Goal: Transaction & Acquisition: Purchase product/service

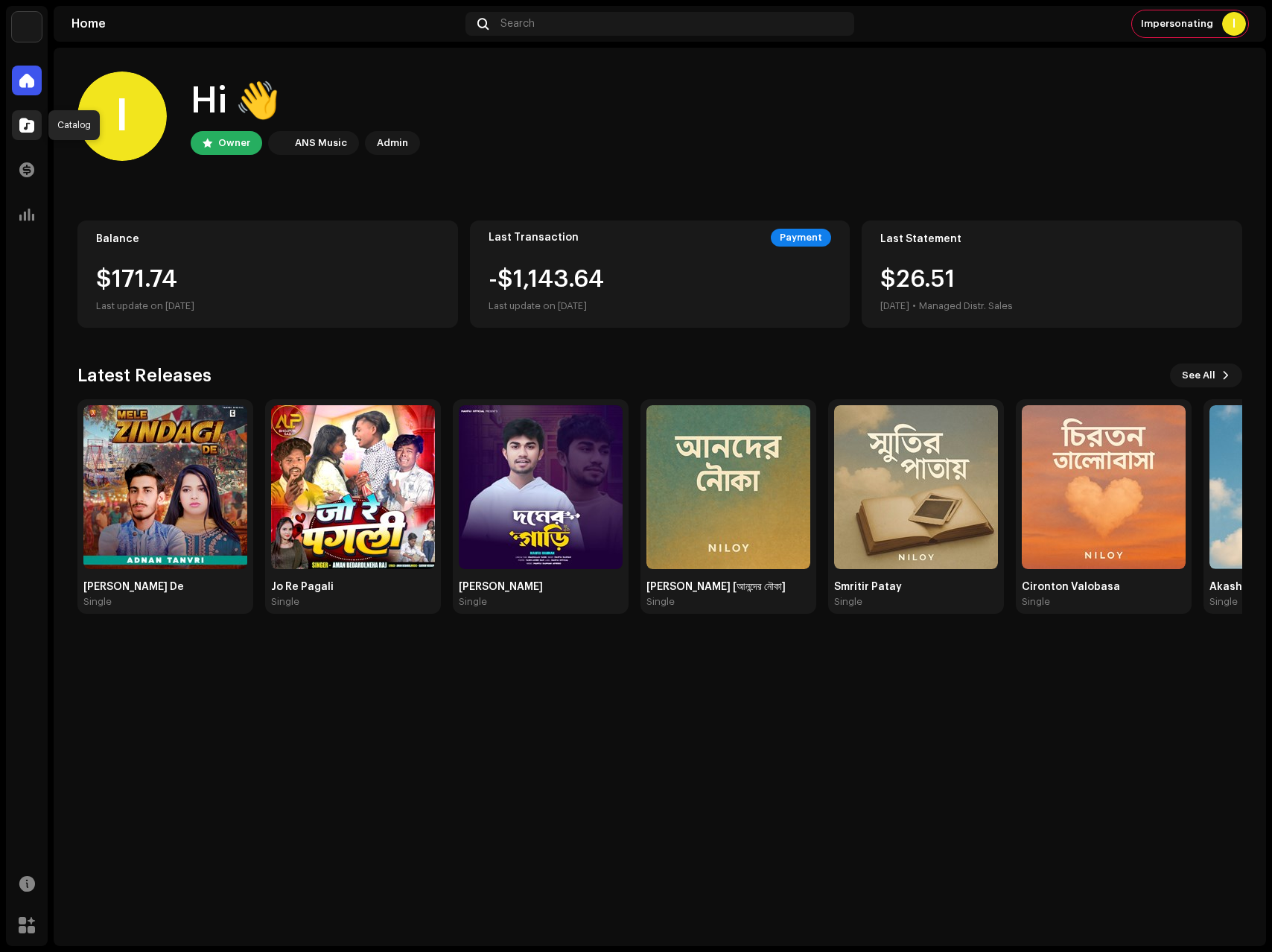
click at [25, 120] on span at bounding box center [27, 125] width 15 height 12
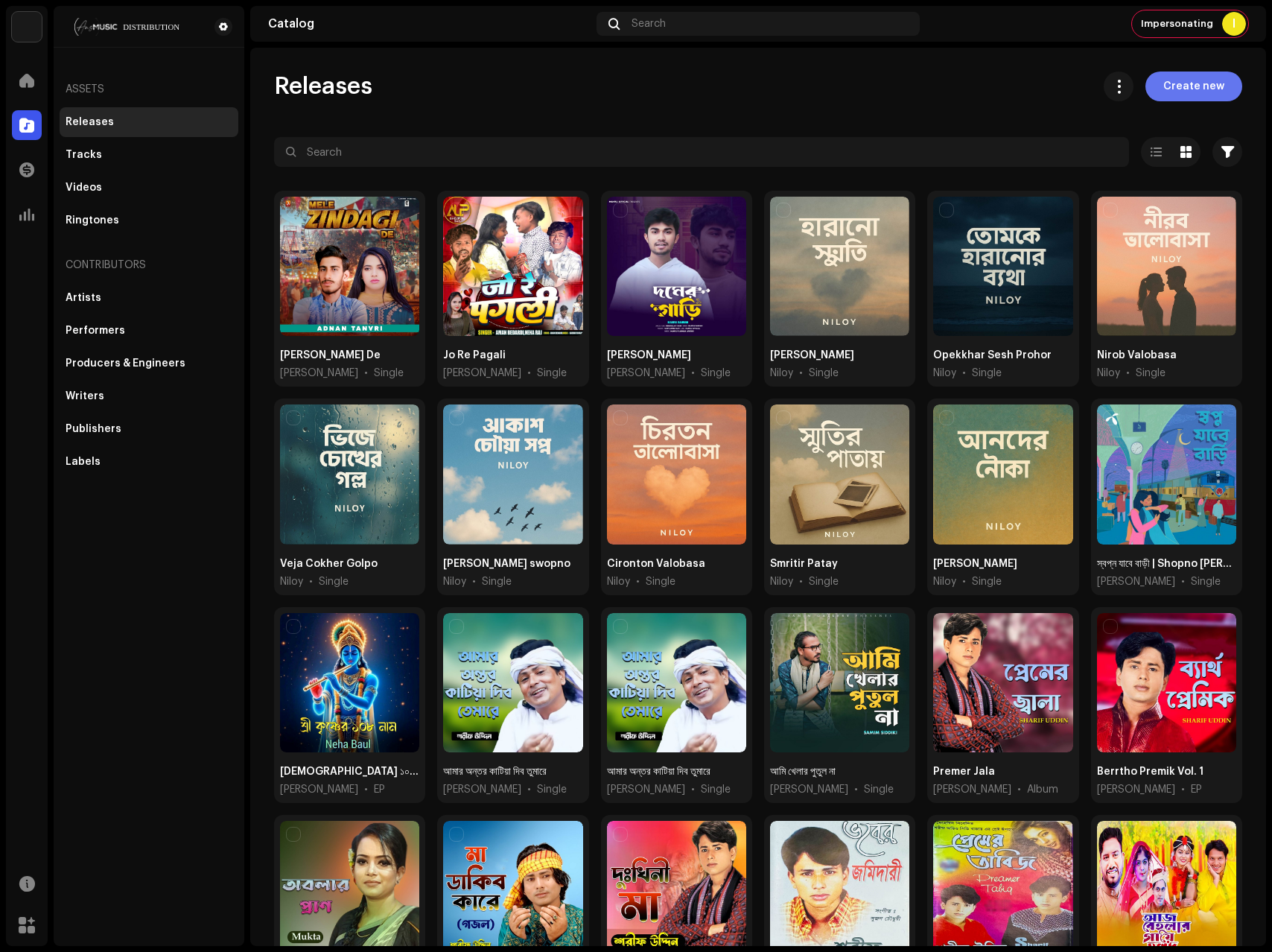
click at [1173, 92] on span "Create new" at bounding box center [1193, 86] width 61 height 29
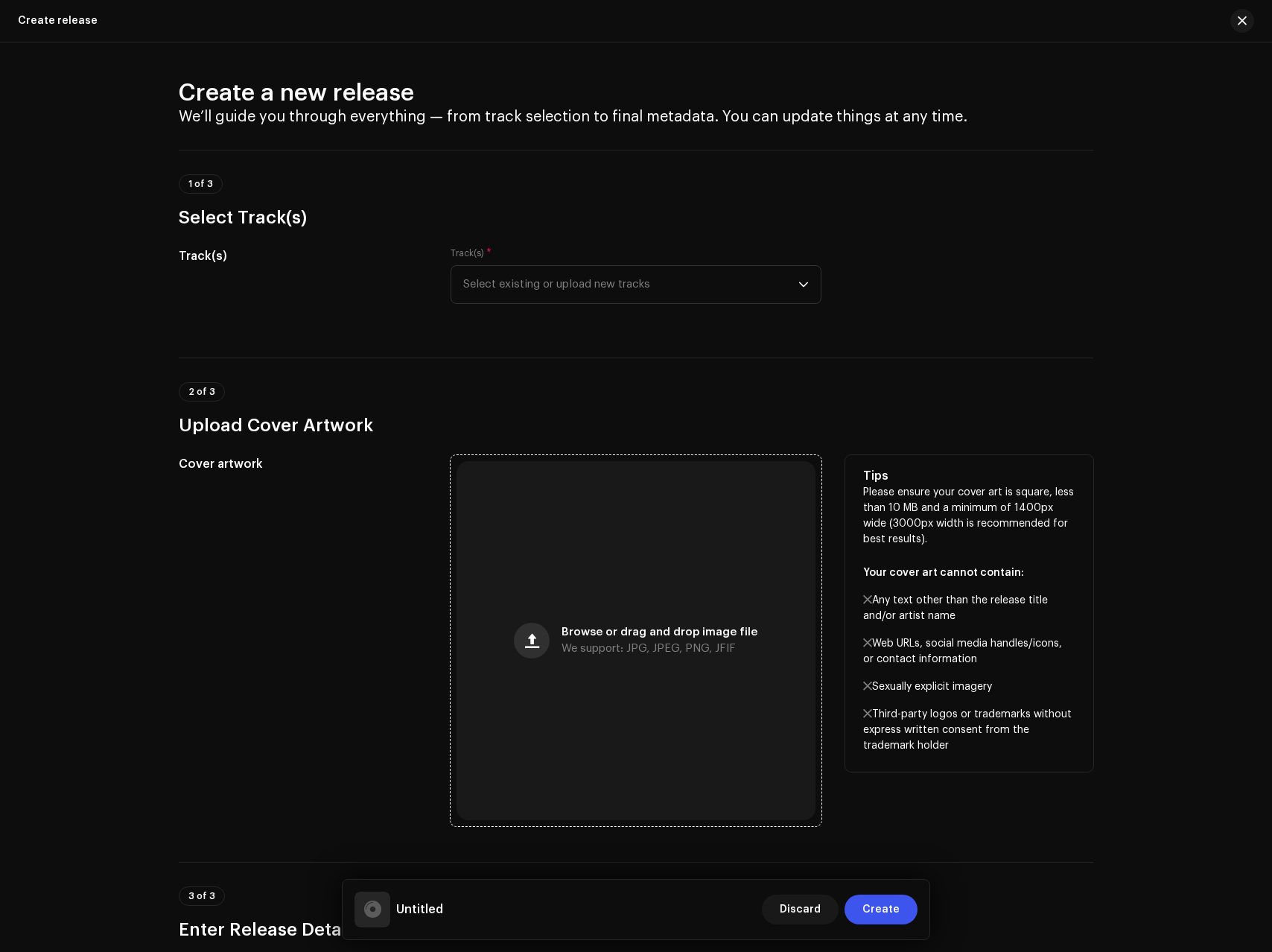
click at [523, 647] on button "button" at bounding box center [532, 641] width 36 height 36
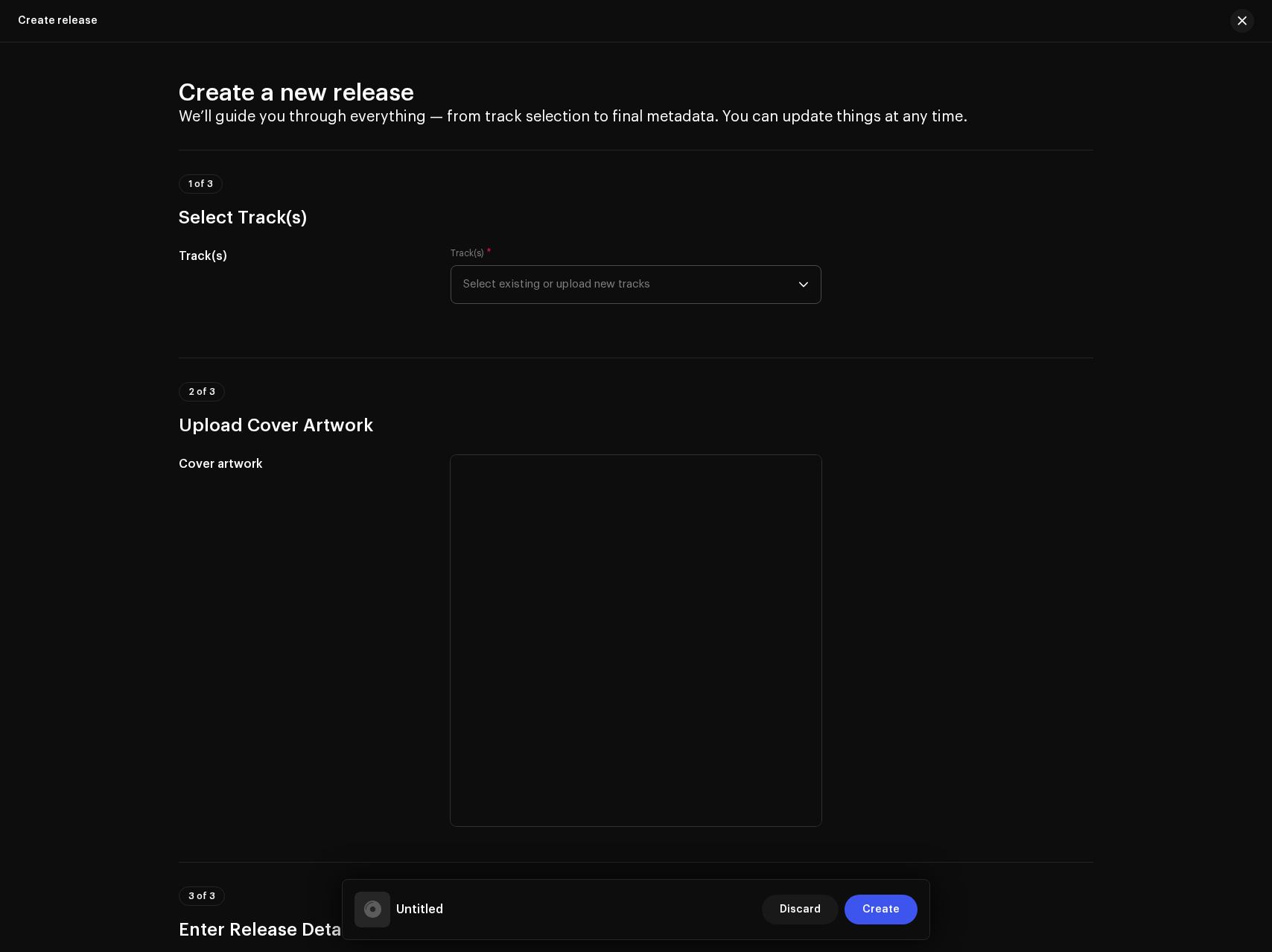
drag, startPoint x: 649, startPoint y: 253, endPoint x: 552, endPoint y: 287, distance: 102.8
click at [644, 259] on div "Track(s) * Select existing or upload new tracks" at bounding box center [636, 276] width 371 height 57
click at [547, 287] on span "Select existing or upload new tracks" at bounding box center [631, 284] width 335 height 37
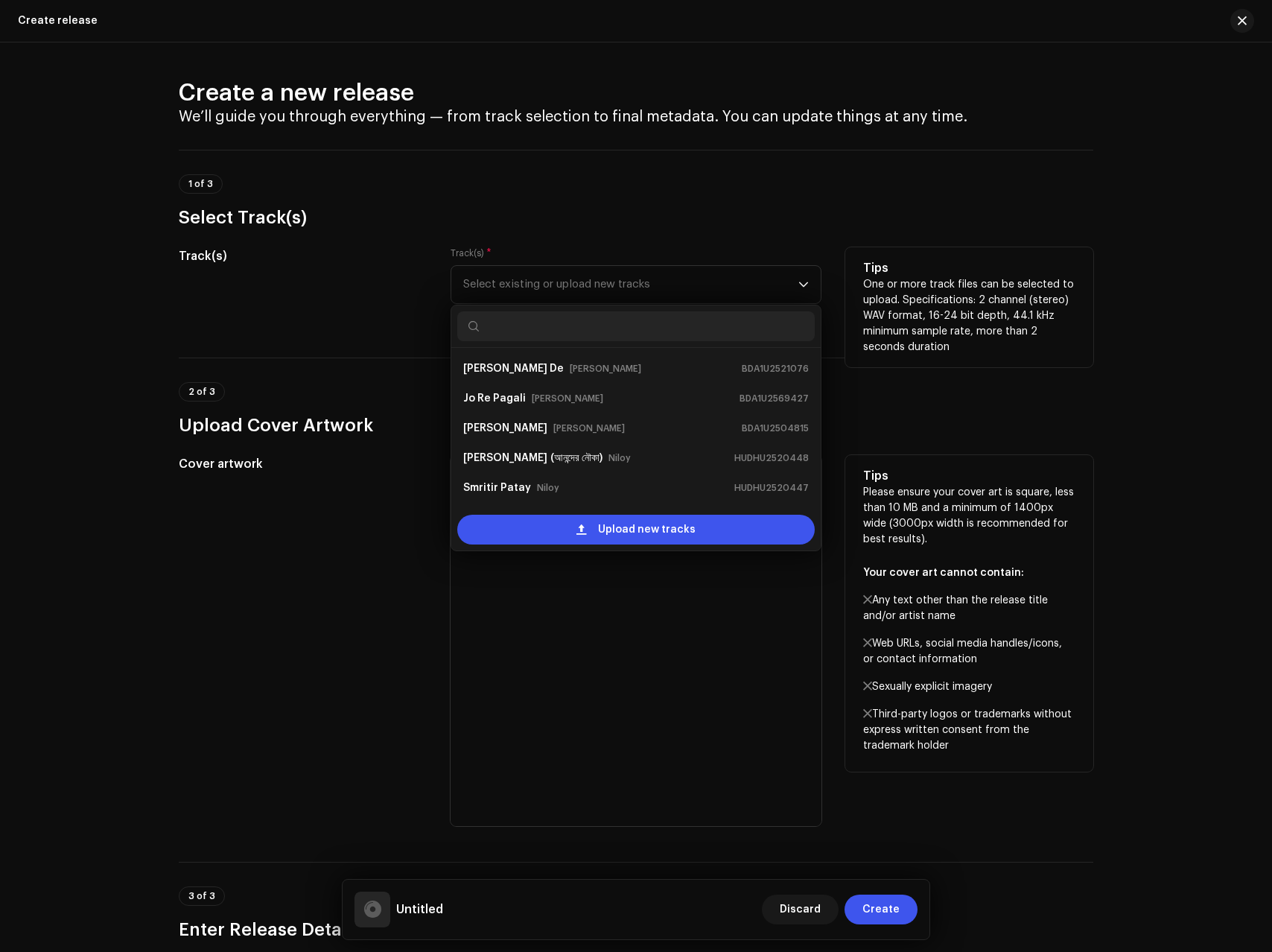
scroll to position [24, 0]
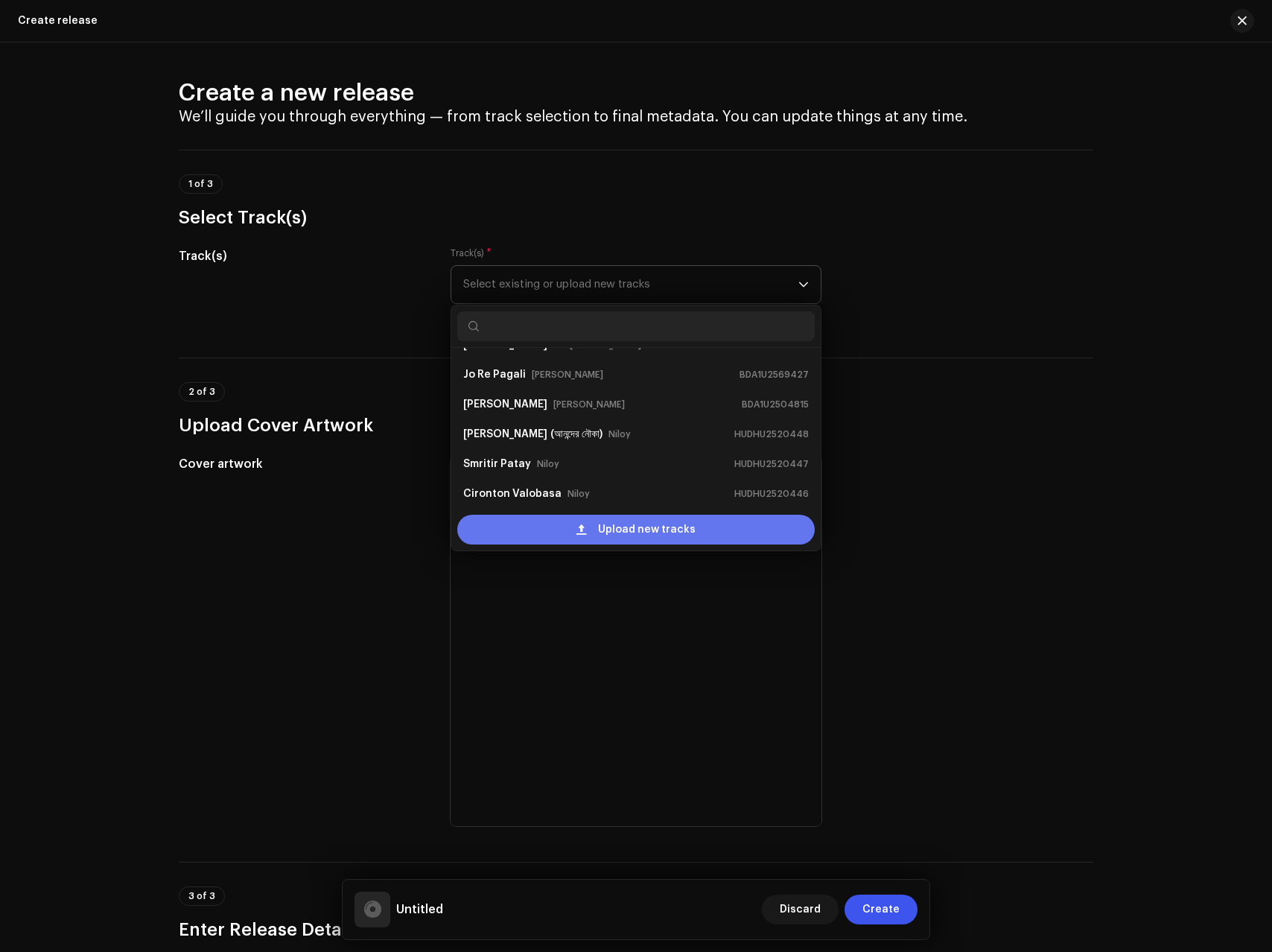
click at [537, 528] on div "Upload new tracks" at bounding box center [636, 529] width 358 height 29
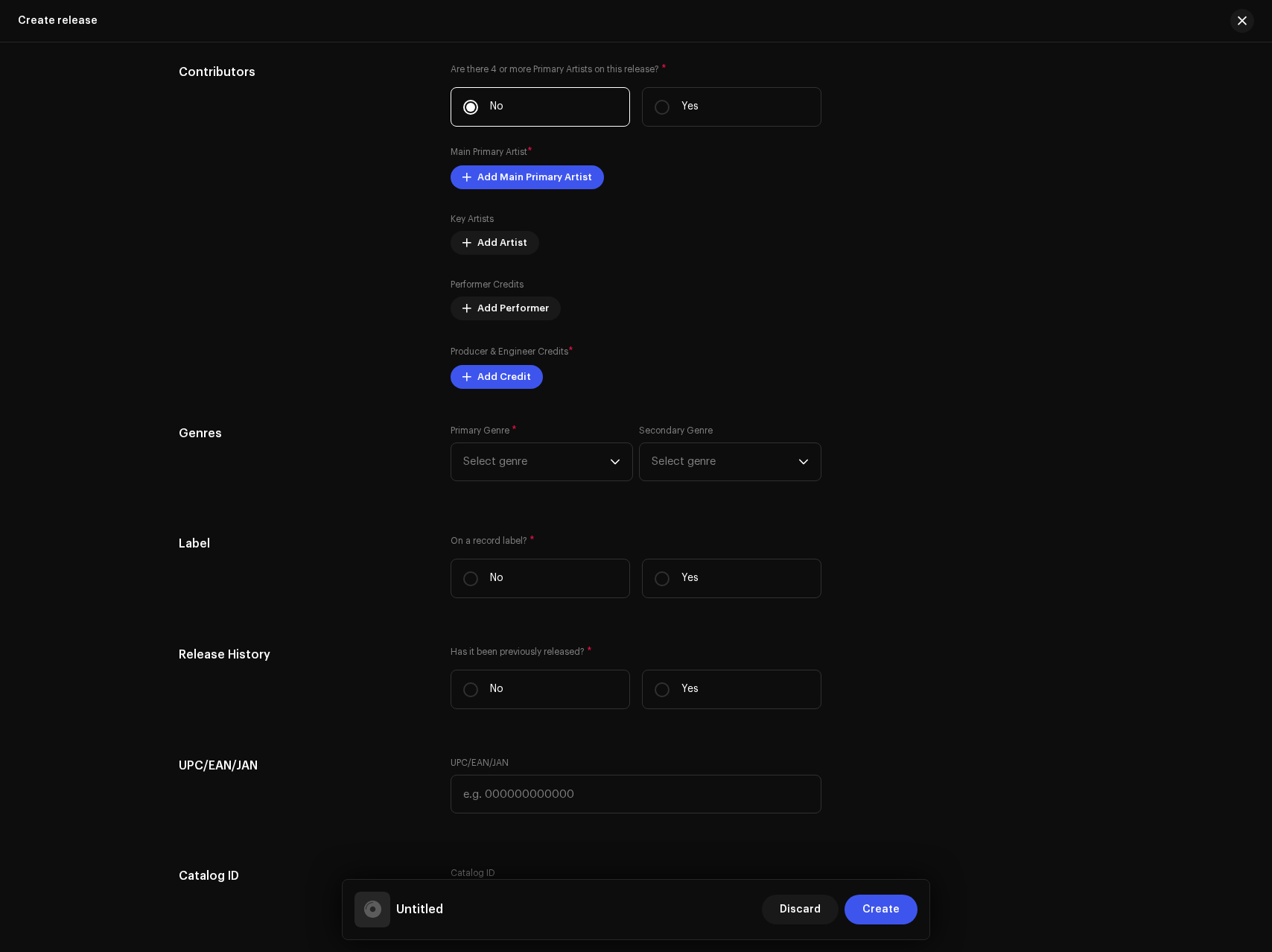
scroll to position [1859, 0]
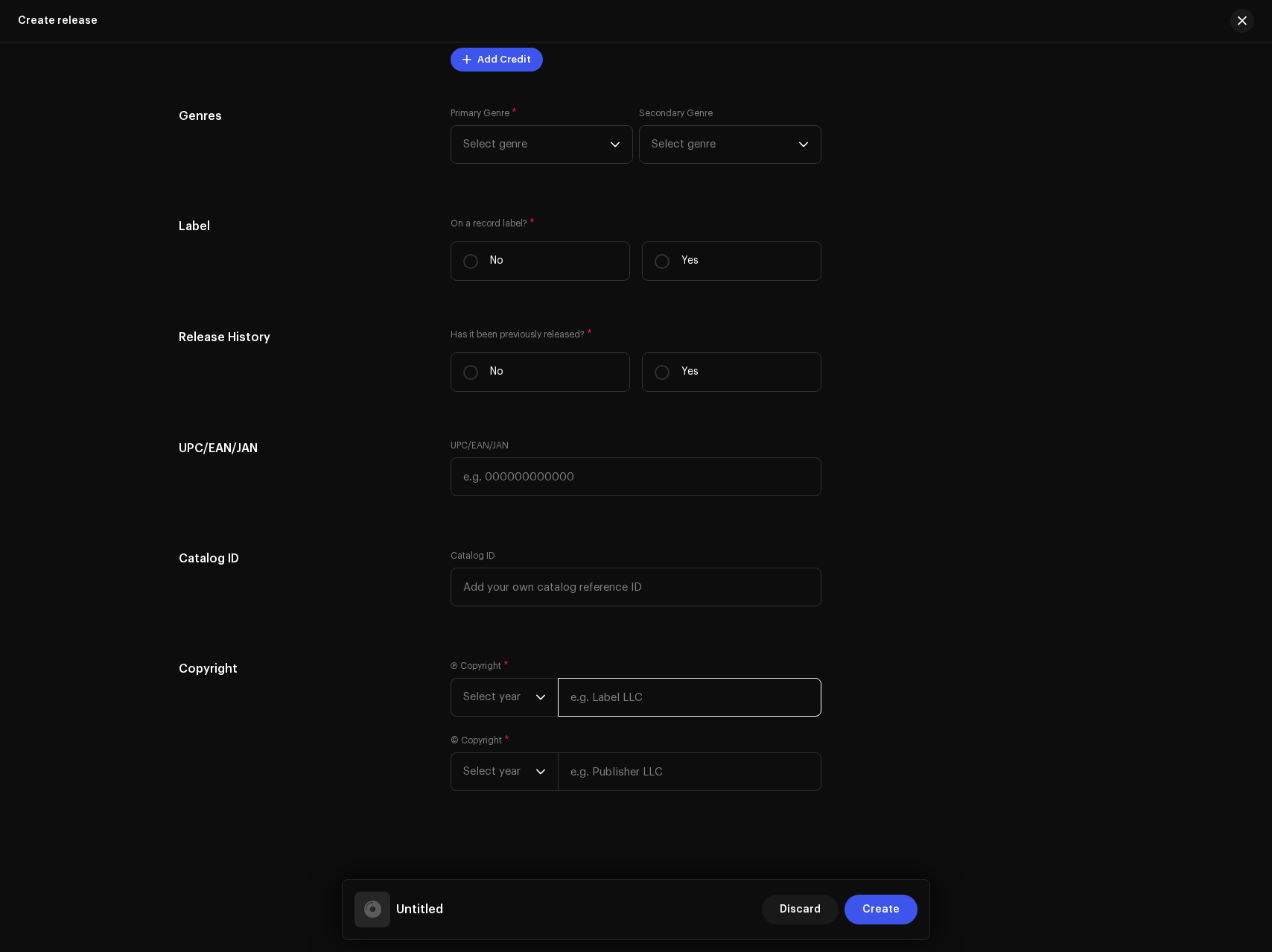
click at [594, 703] on input "text" at bounding box center [690, 697] width 263 height 39
paste input "Tanvri Studio"
type input "Tanvri Studio"
click at [592, 779] on input "text" at bounding box center [690, 771] width 263 height 39
paste input "Tanvri Studio"
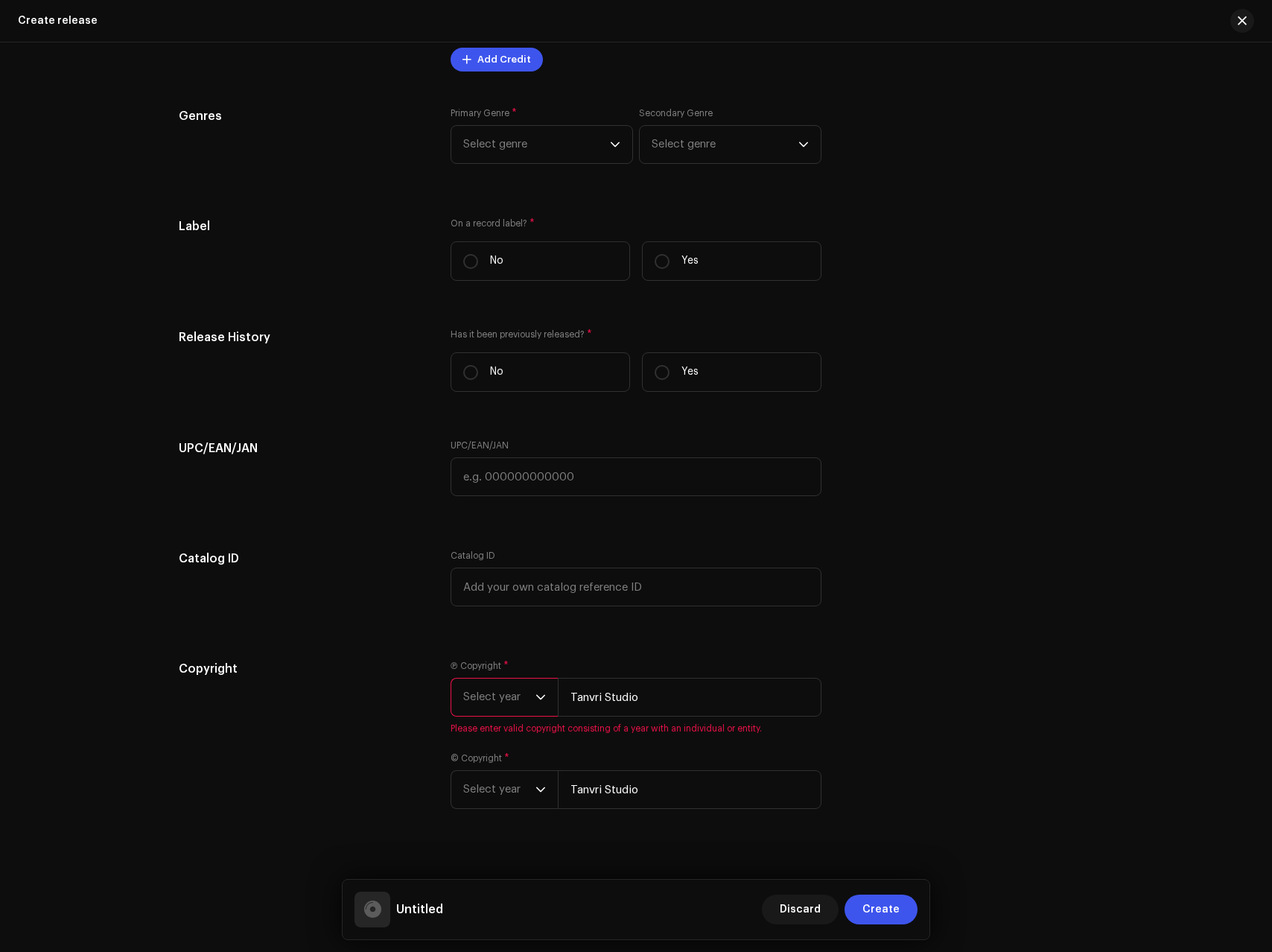
type input "Tanvri Studio"
click at [525, 703] on span "Select year" at bounding box center [499, 696] width 72 height 37
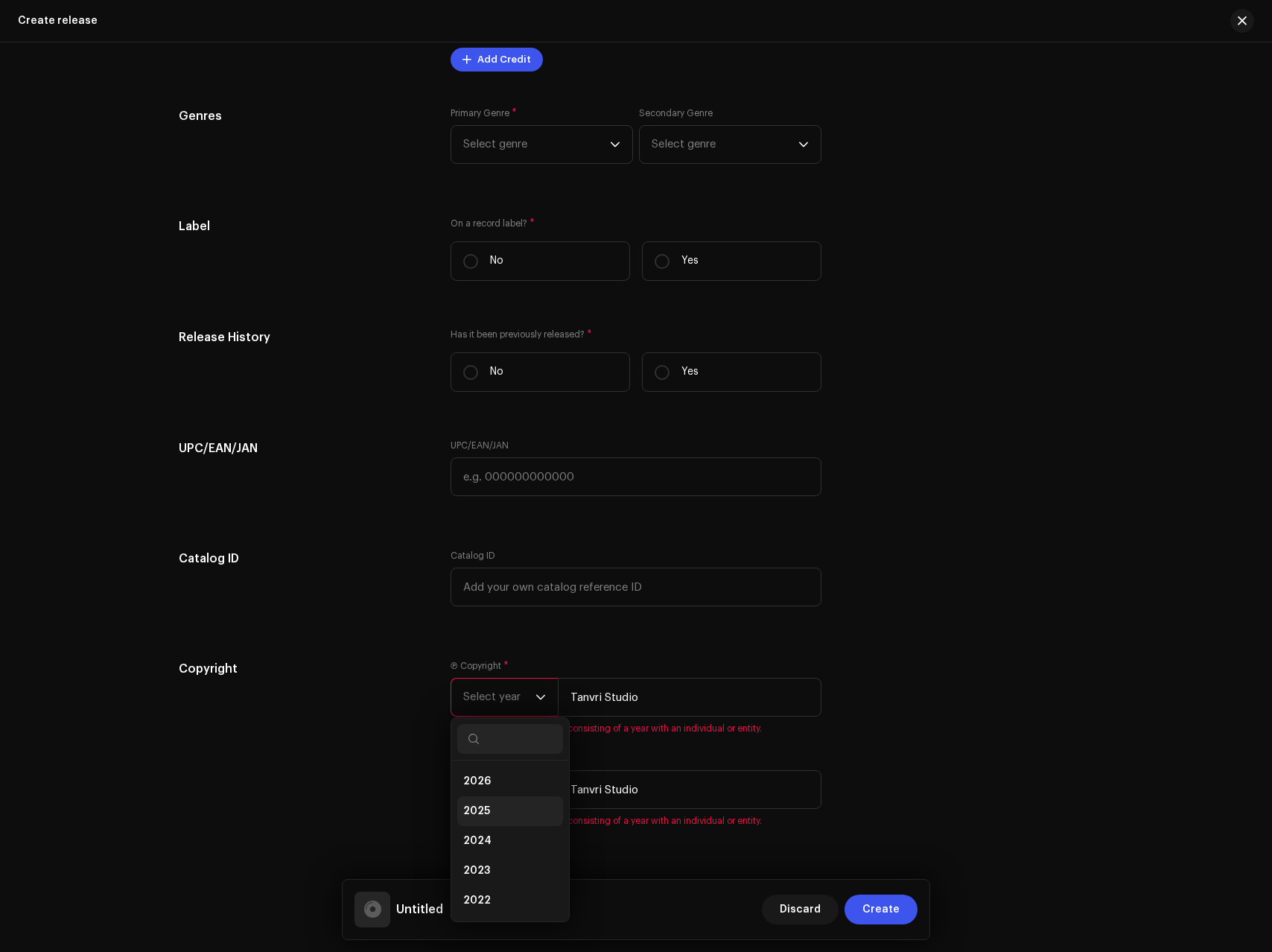
click at [479, 802] on li "2025" at bounding box center [511, 811] width 106 height 29
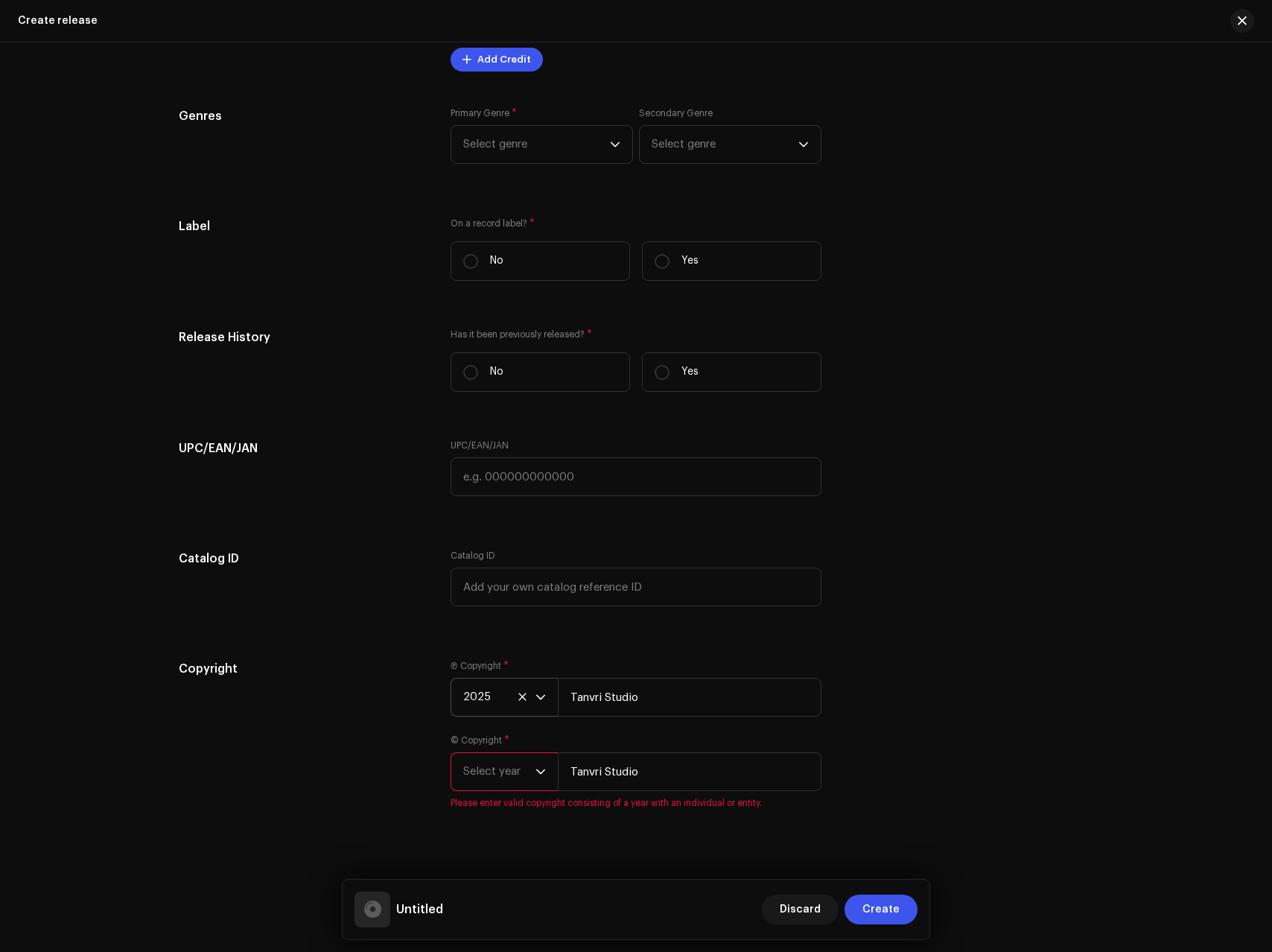
click at [493, 779] on span "Select year" at bounding box center [499, 771] width 72 height 37
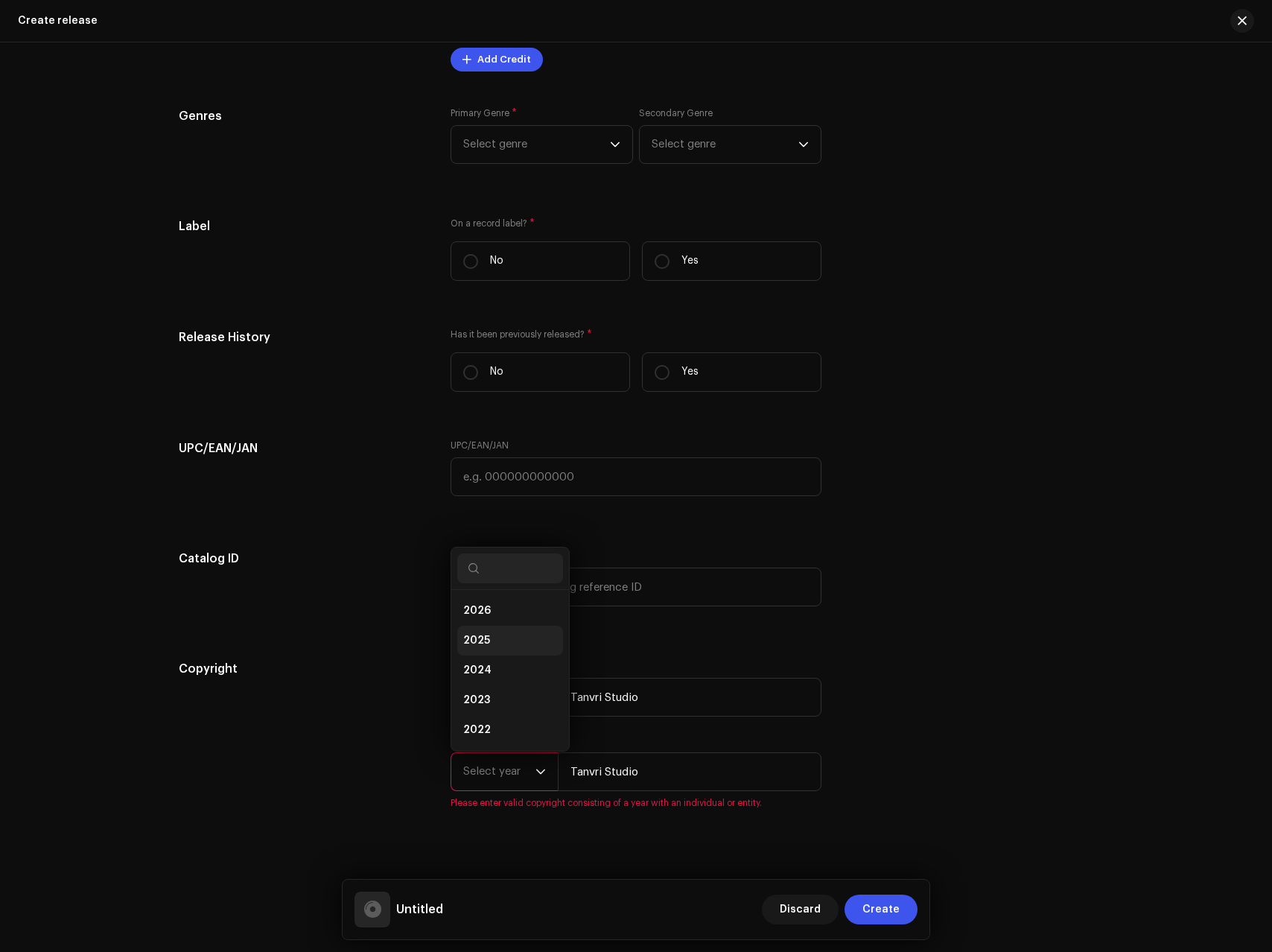
click at [504, 634] on li "2025" at bounding box center [511, 640] width 106 height 29
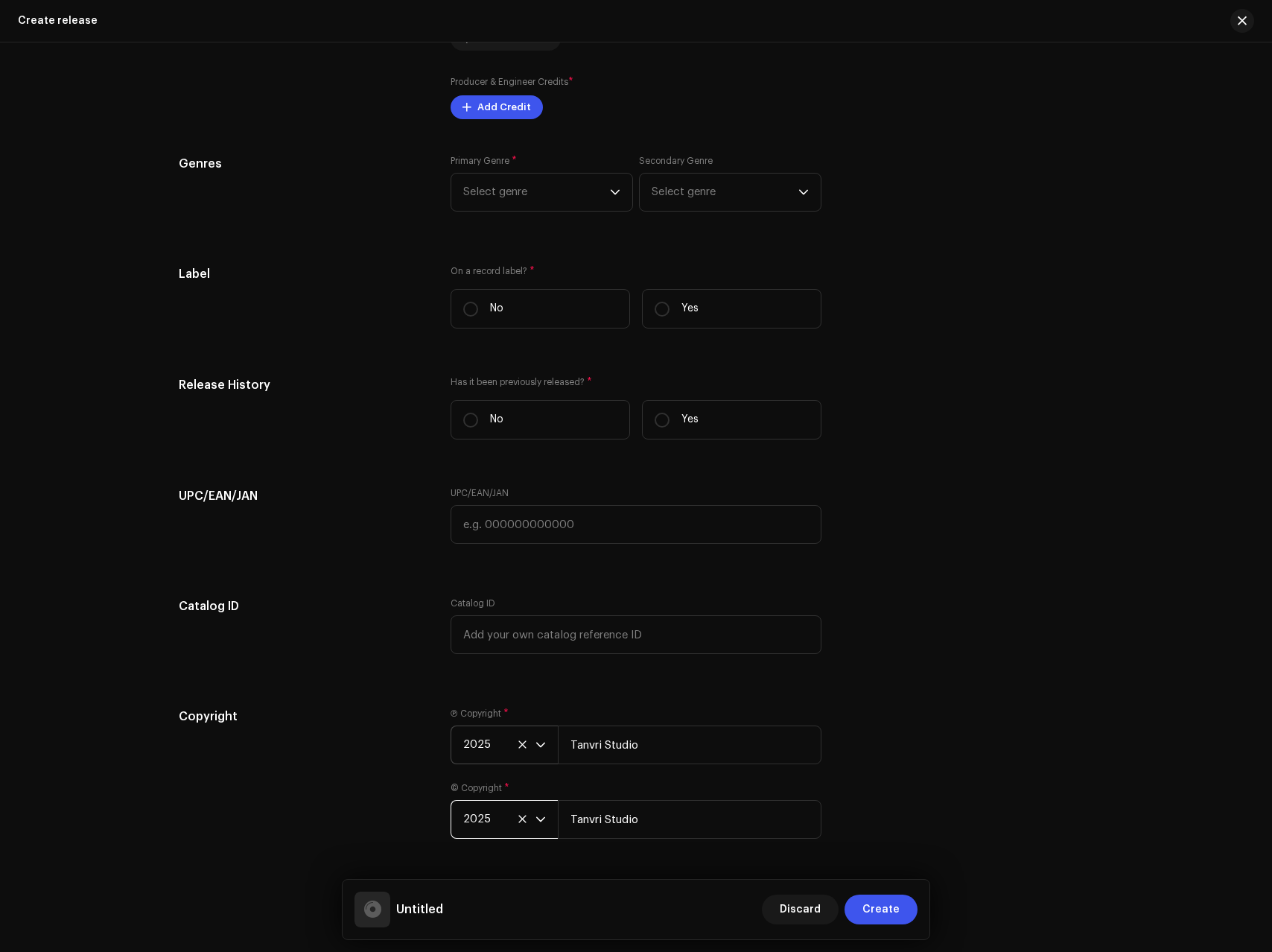
scroll to position [1687, 0]
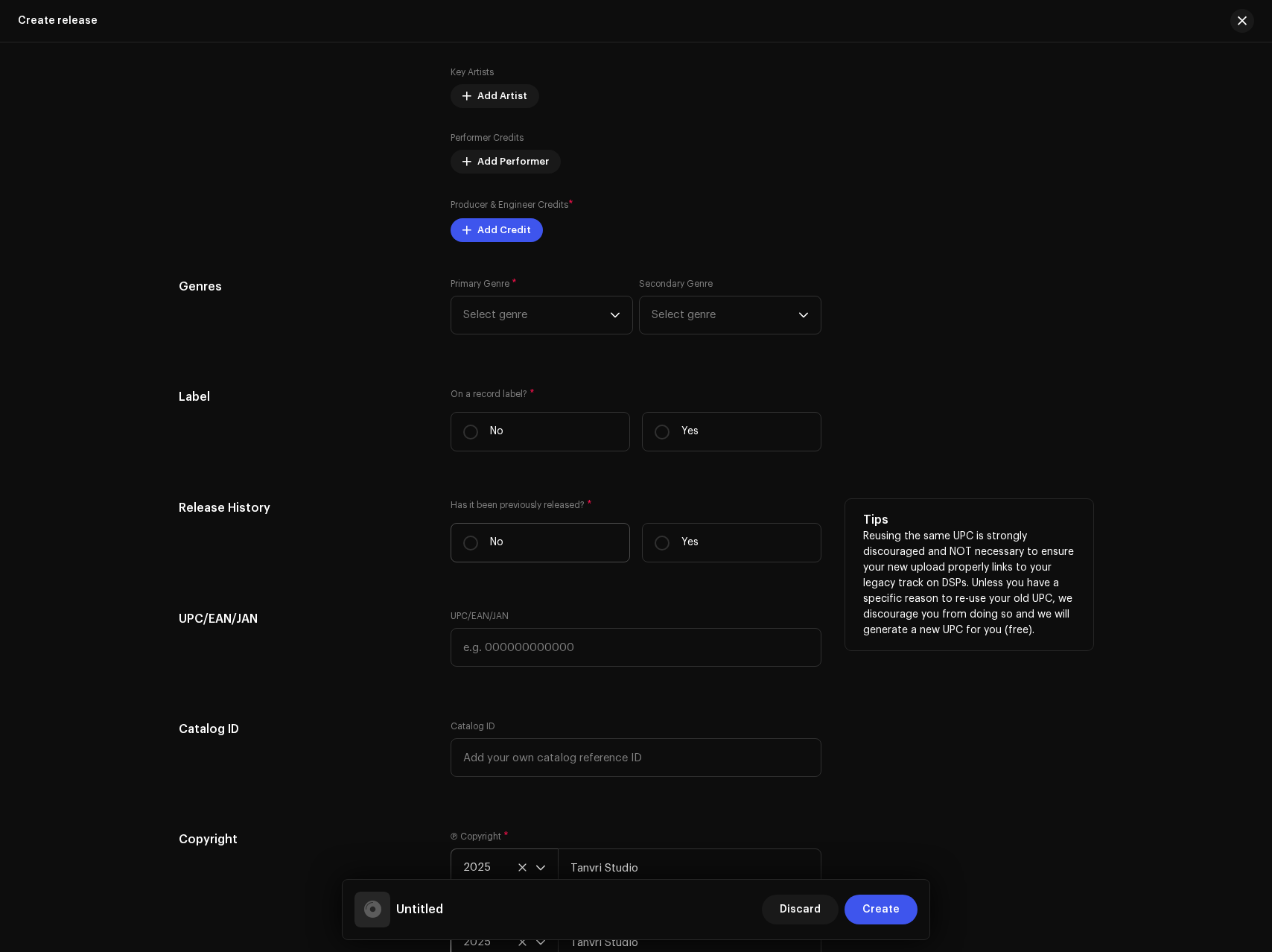
click at [549, 543] on label "No" at bounding box center [541, 543] width 180 height 40
click at [478, 543] on input "No" at bounding box center [471, 543] width 15 height 15
radio input "true"
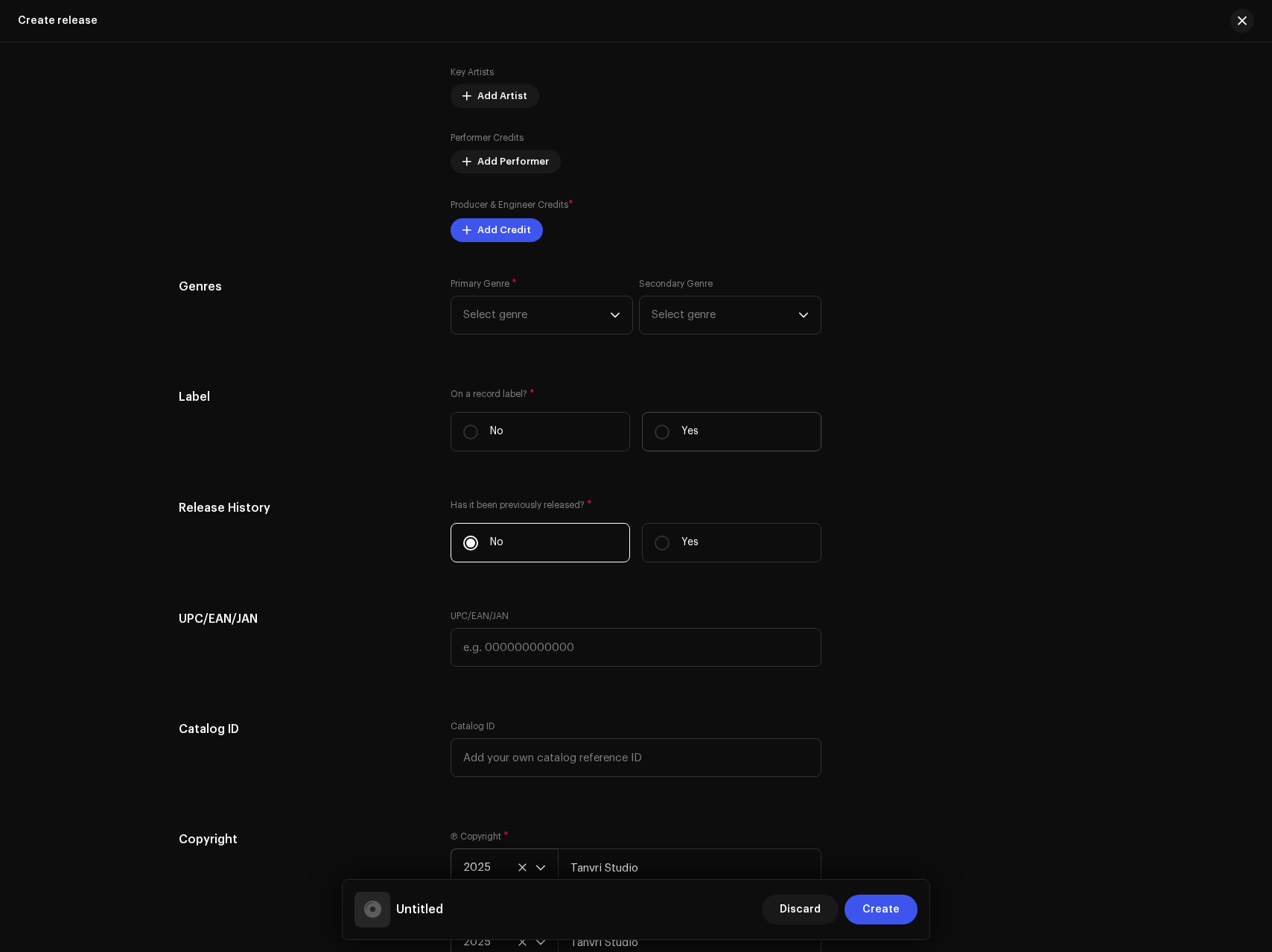
click at [690, 440] on label "Yes" at bounding box center [732, 432] width 180 height 40
click at [670, 440] on input "Yes" at bounding box center [662, 432] width 15 height 15
radio input "true"
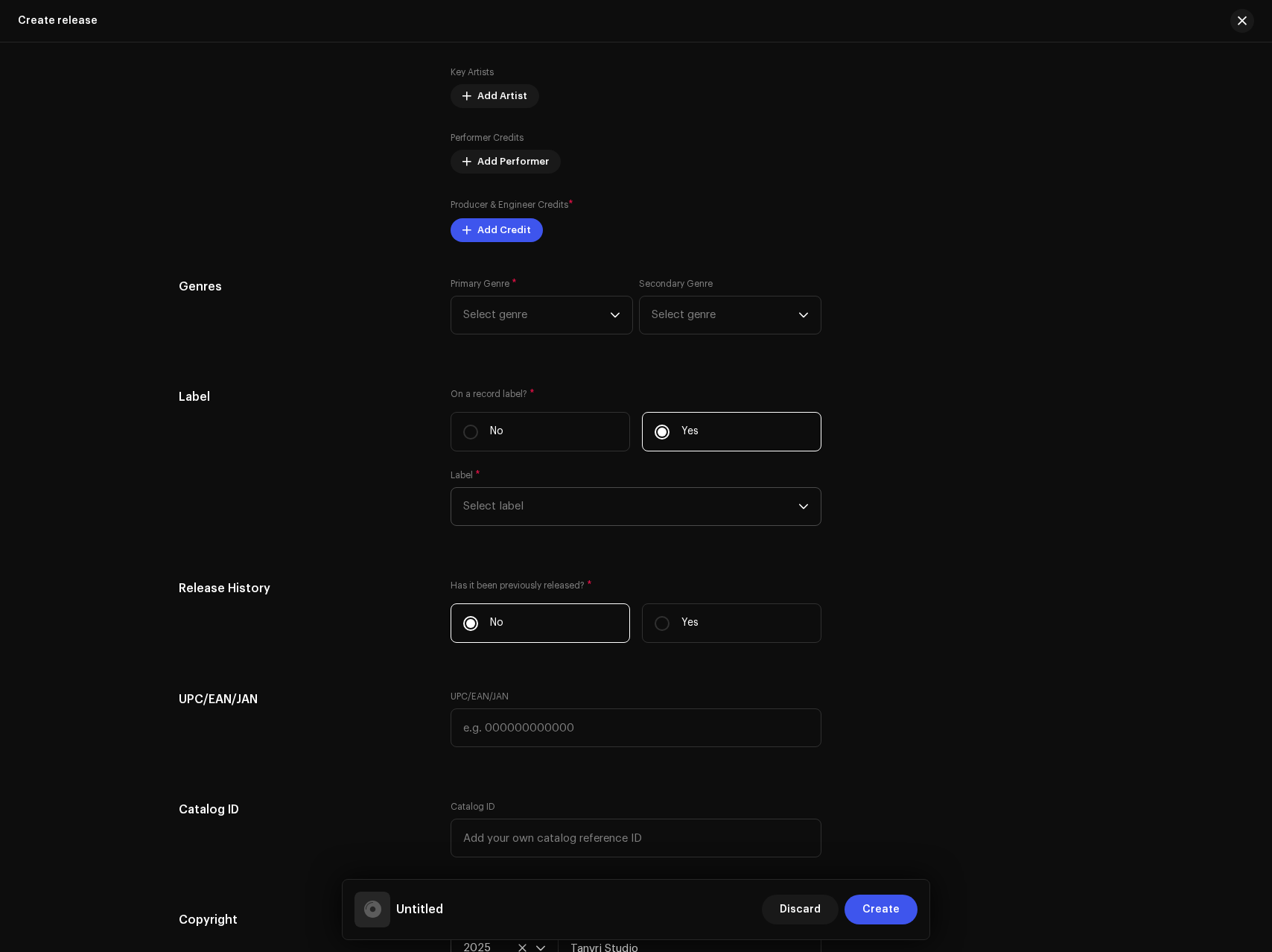
click at [561, 510] on span "Select label" at bounding box center [631, 506] width 335 height 37
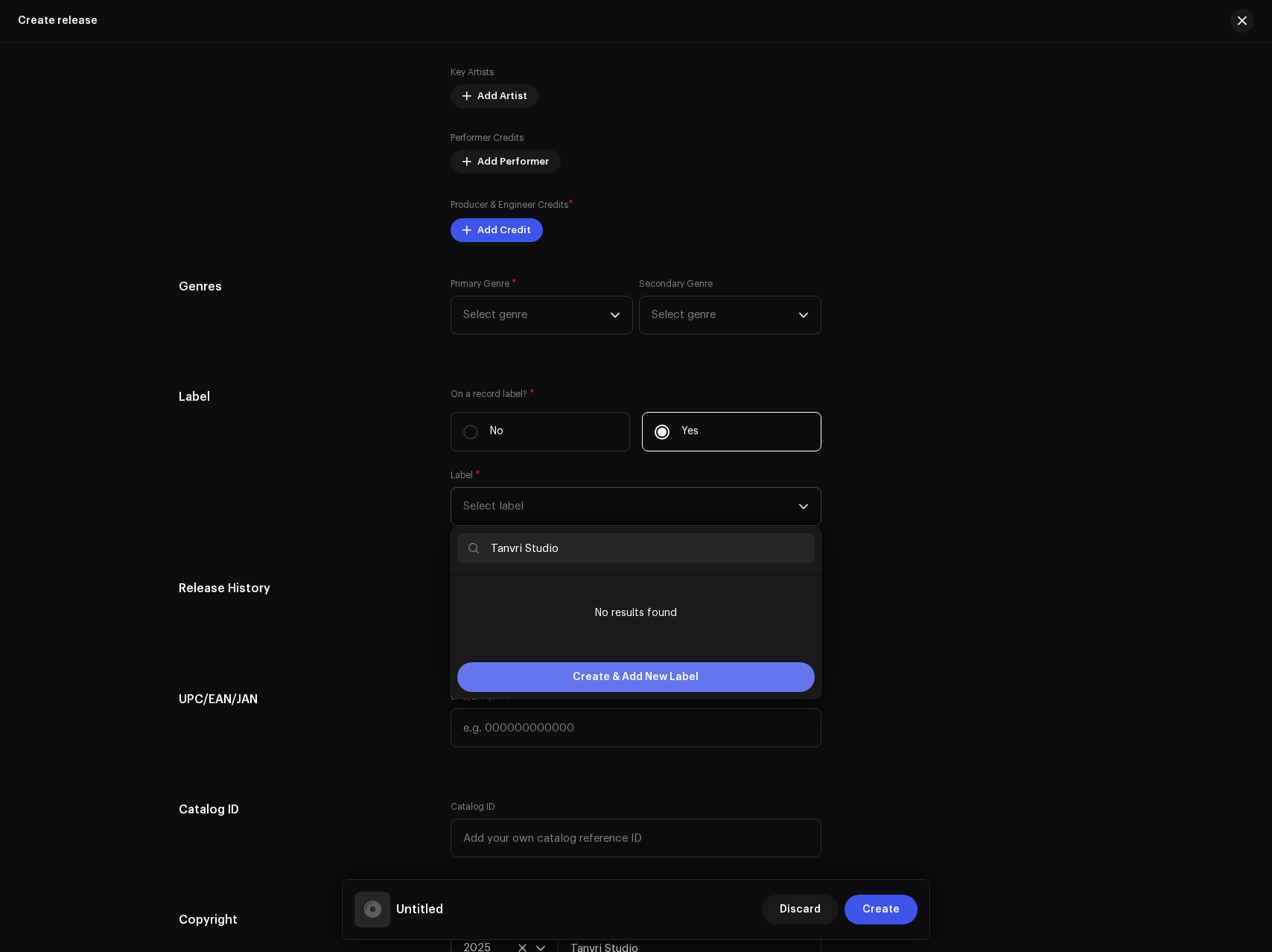
type input "Tanvri Studio"
click at [640, 683] on span "Create & Add New Label" at bounding box center [636, 676] width 126 height 29
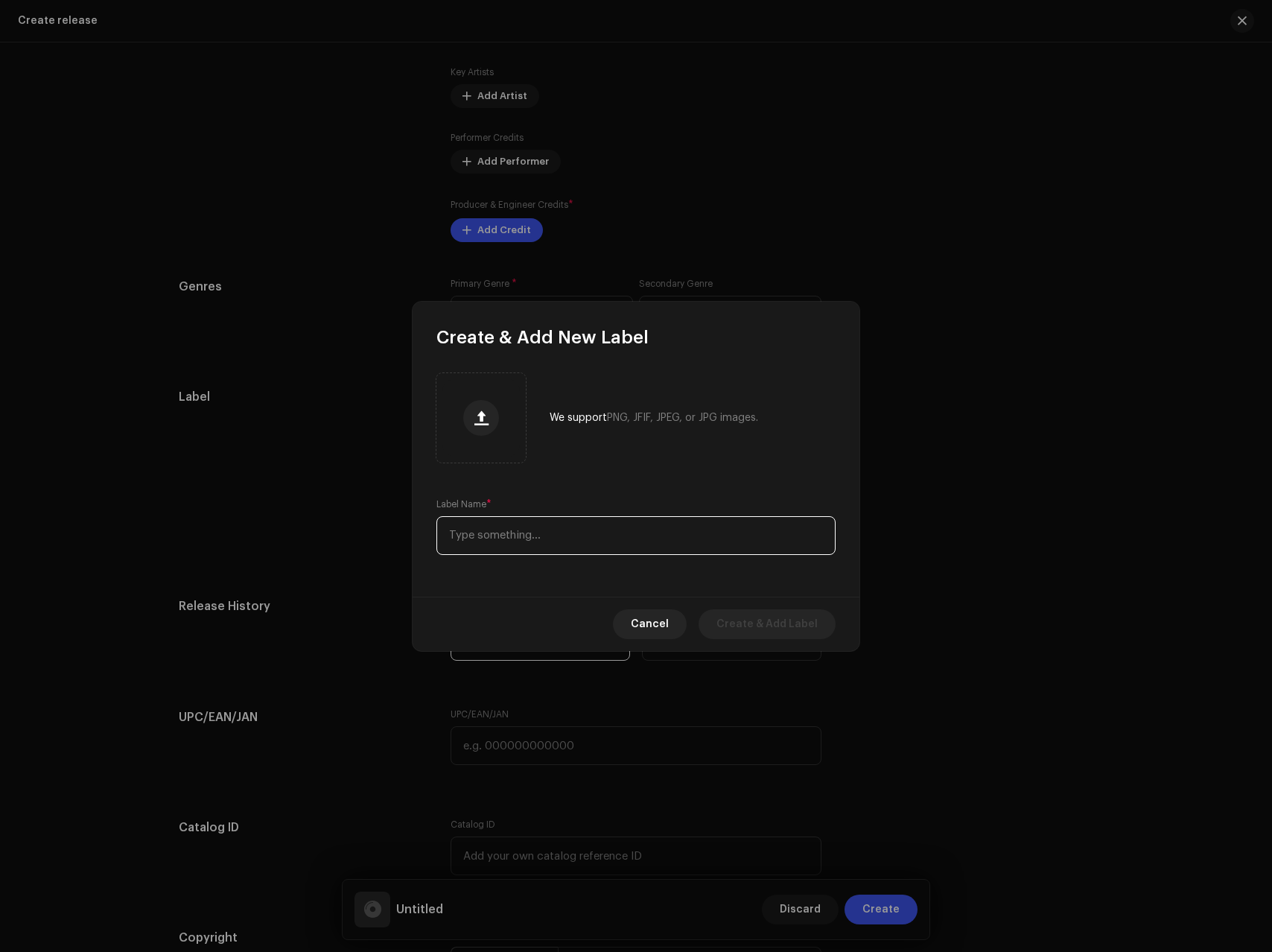
click at [532, 547] on input "text" at bounding box center [636, 535] width 400 height 39
paste input "Tanvri Studio"
type input "Tanvri Studio"
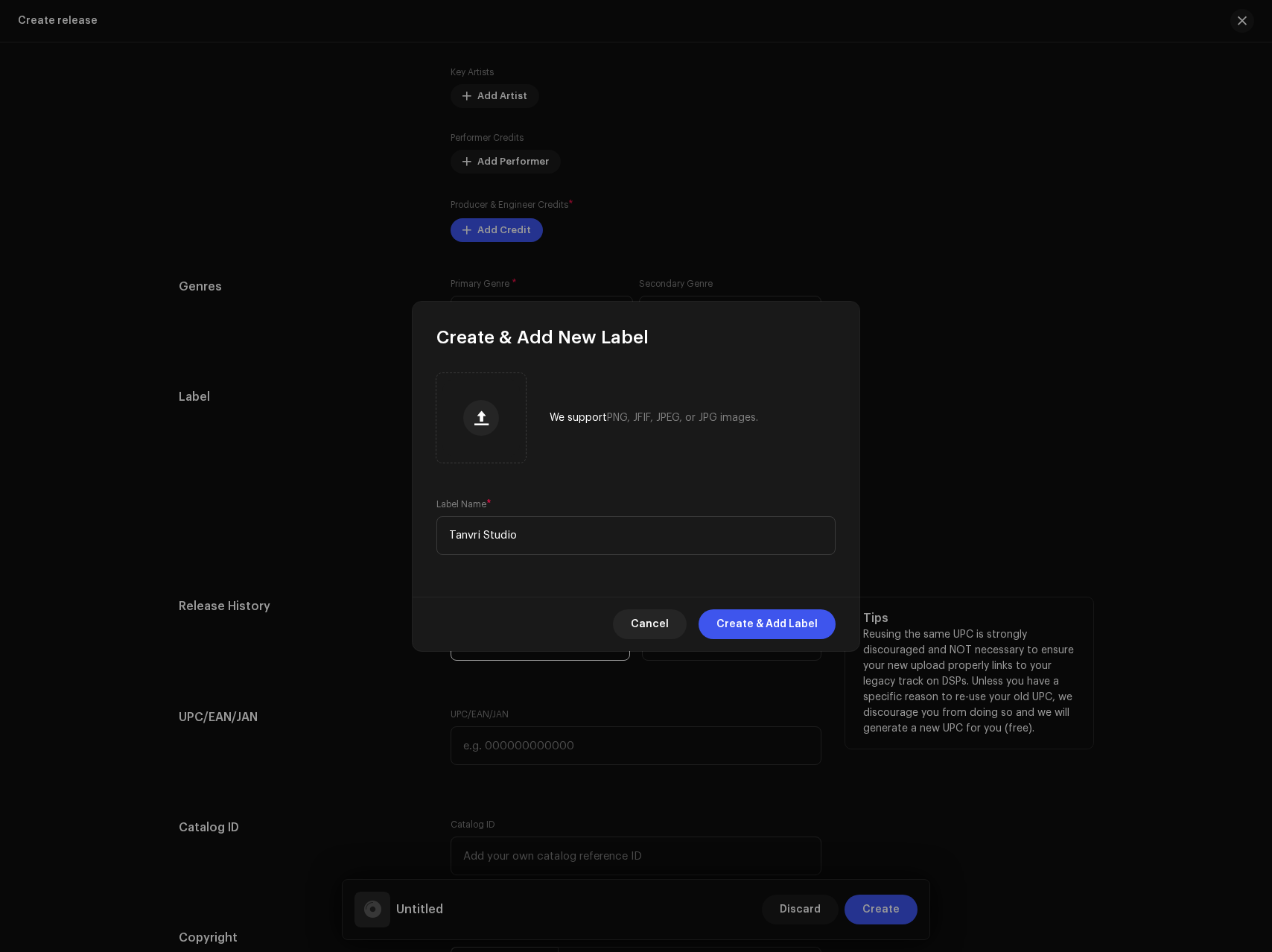
click at [752, 615] on span "Create & Add Label" at bounding box center [767, 623] width 101 height 29
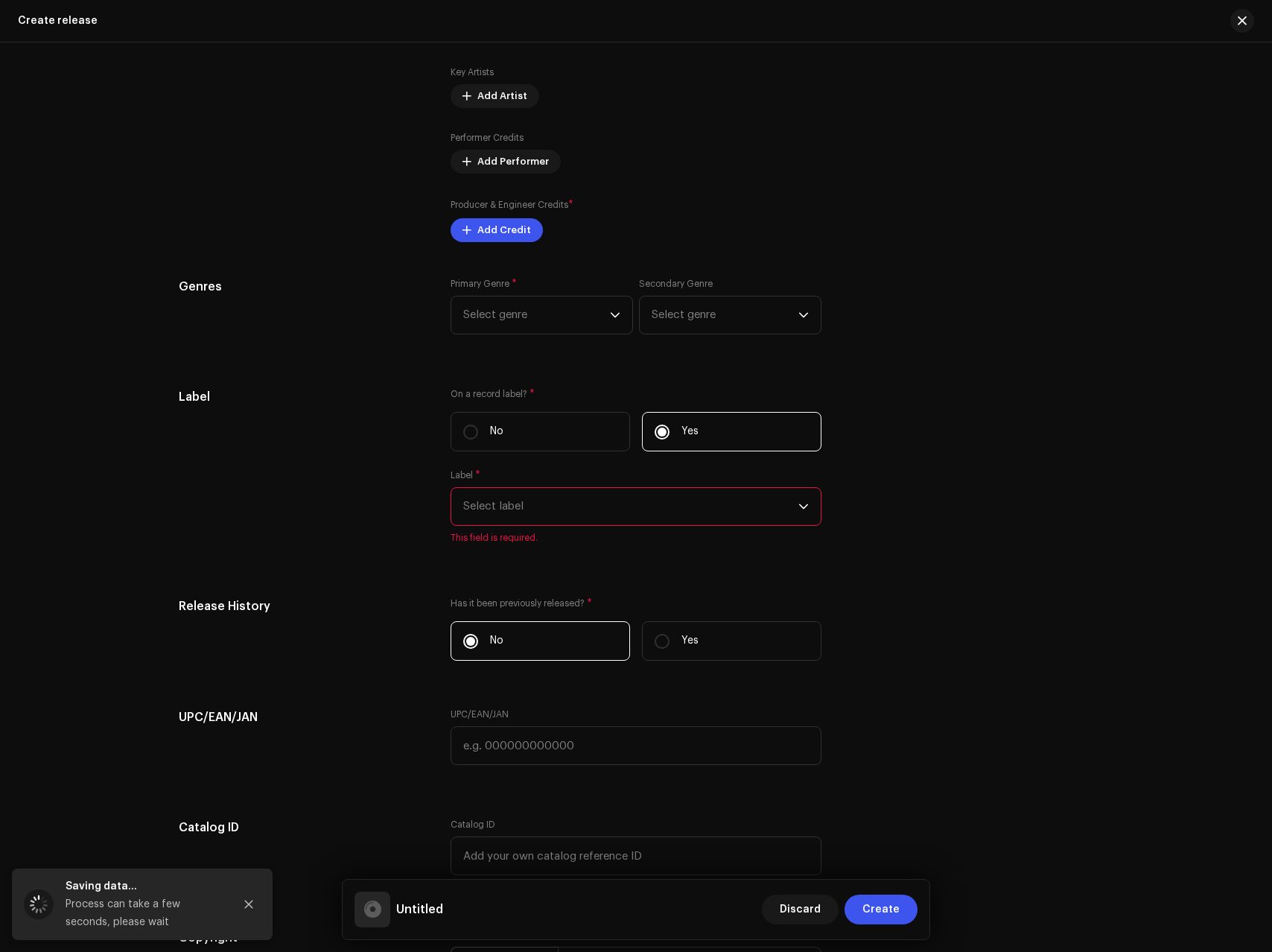
scroll to position [1428, 0]
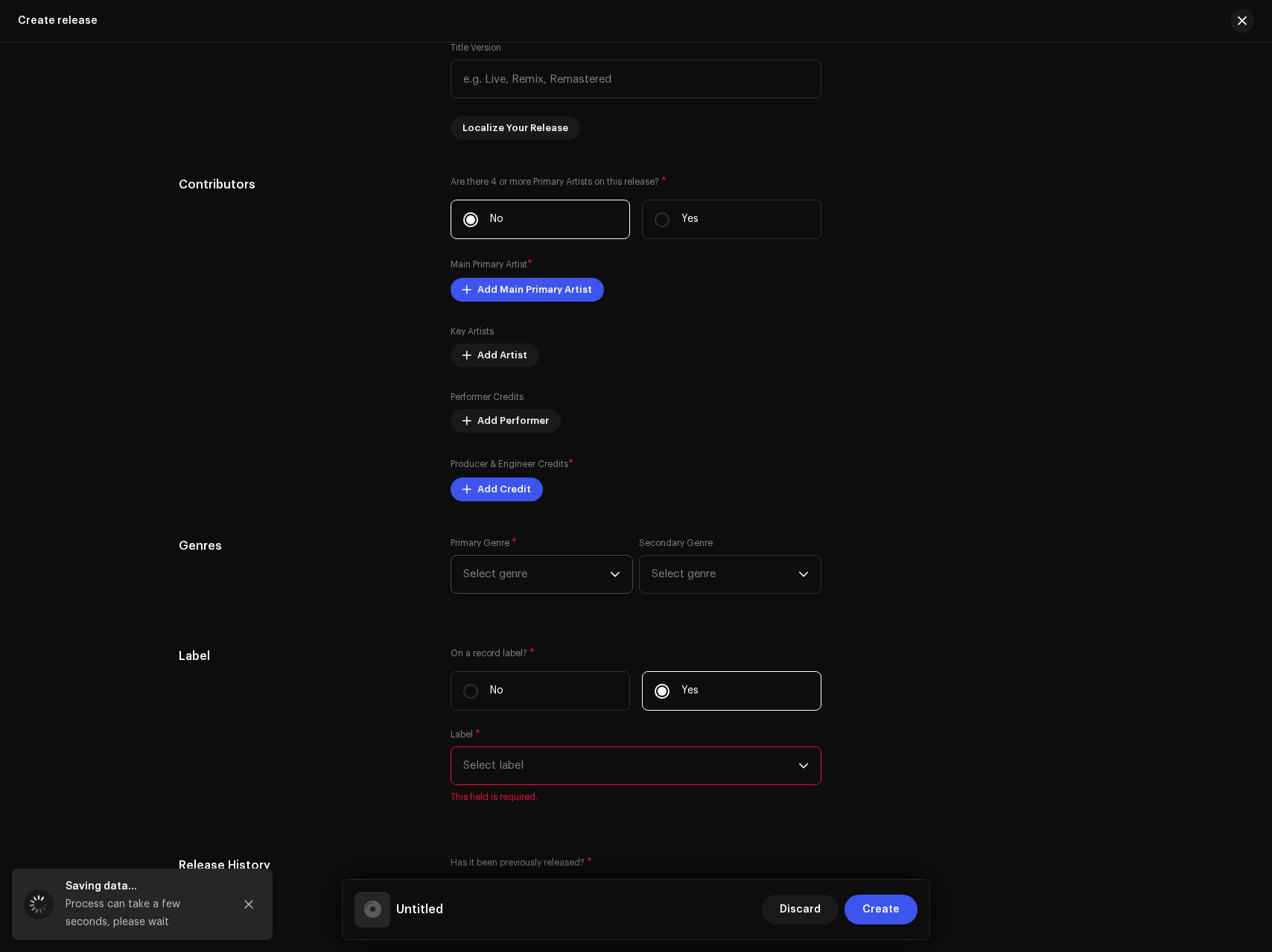
click at [522, 568] on span "Select genre" at bounding box center [536, 574] width 147 height 37
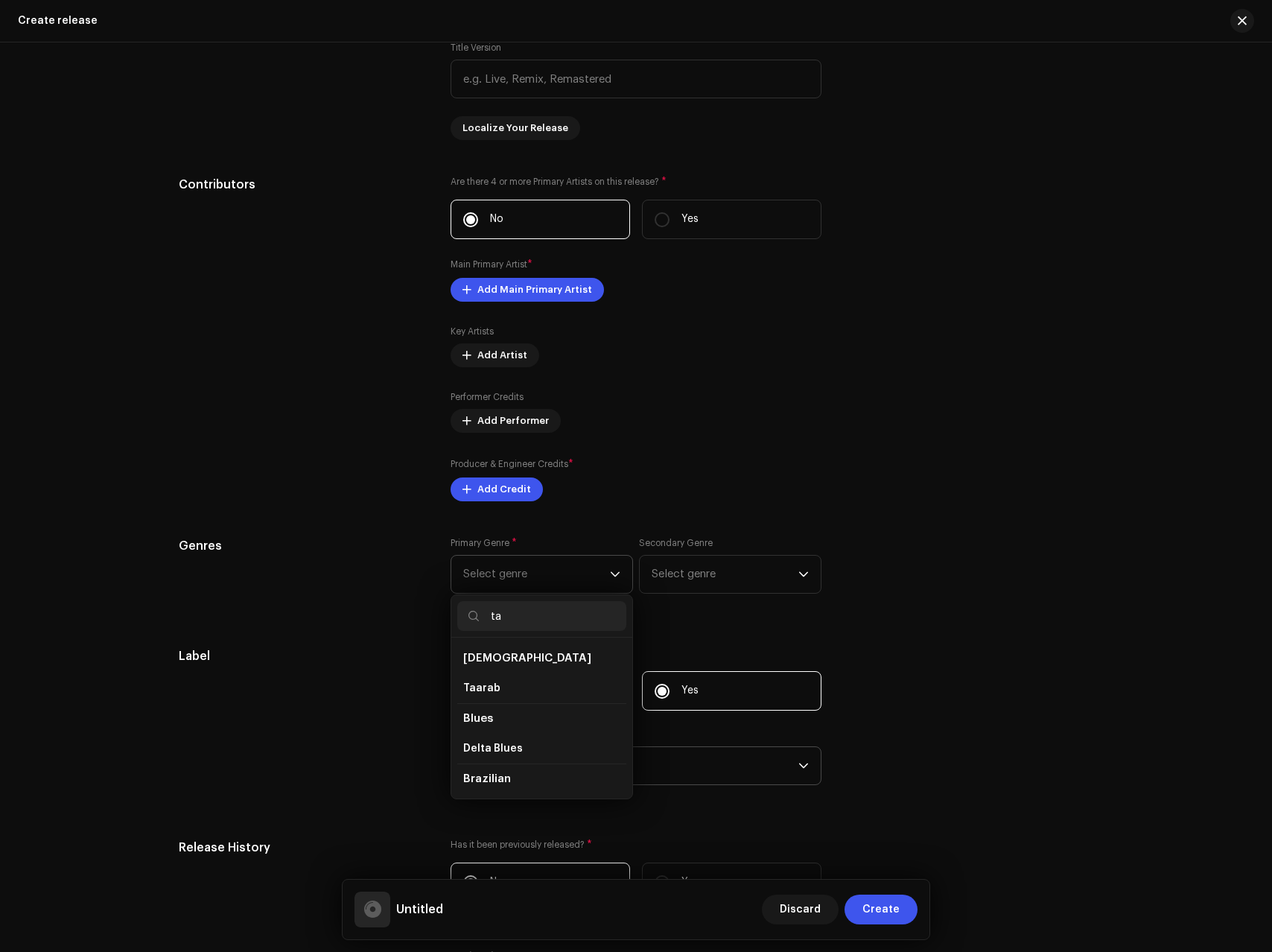
type input "t"
type input "folk"
click at [476, 781] on span "Folk" at bounding box center [474, 784] width 22 height 15
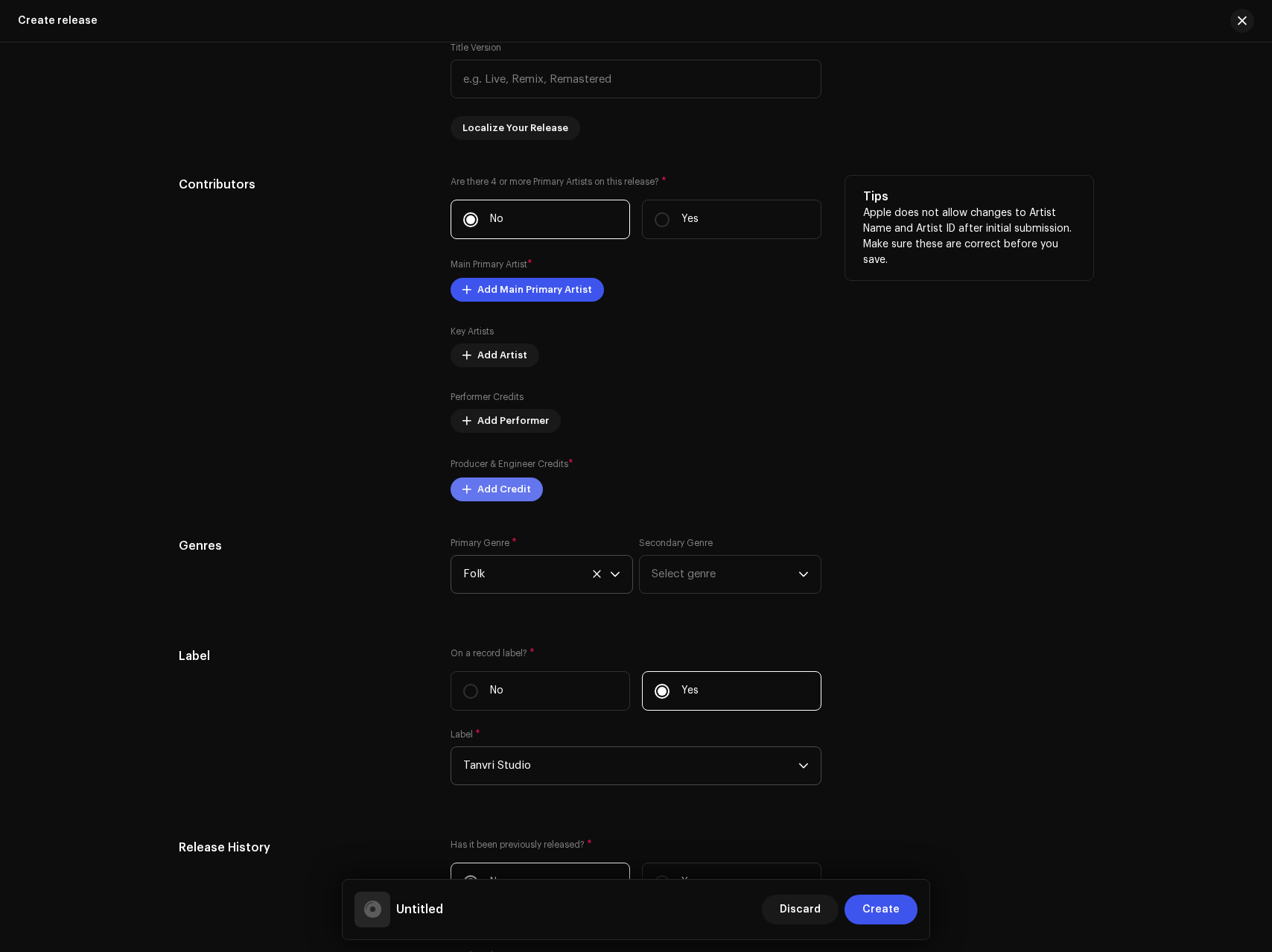
click at [493, 487] on span "Add Credit" at bounding box center [504, 489] width 54 height 29
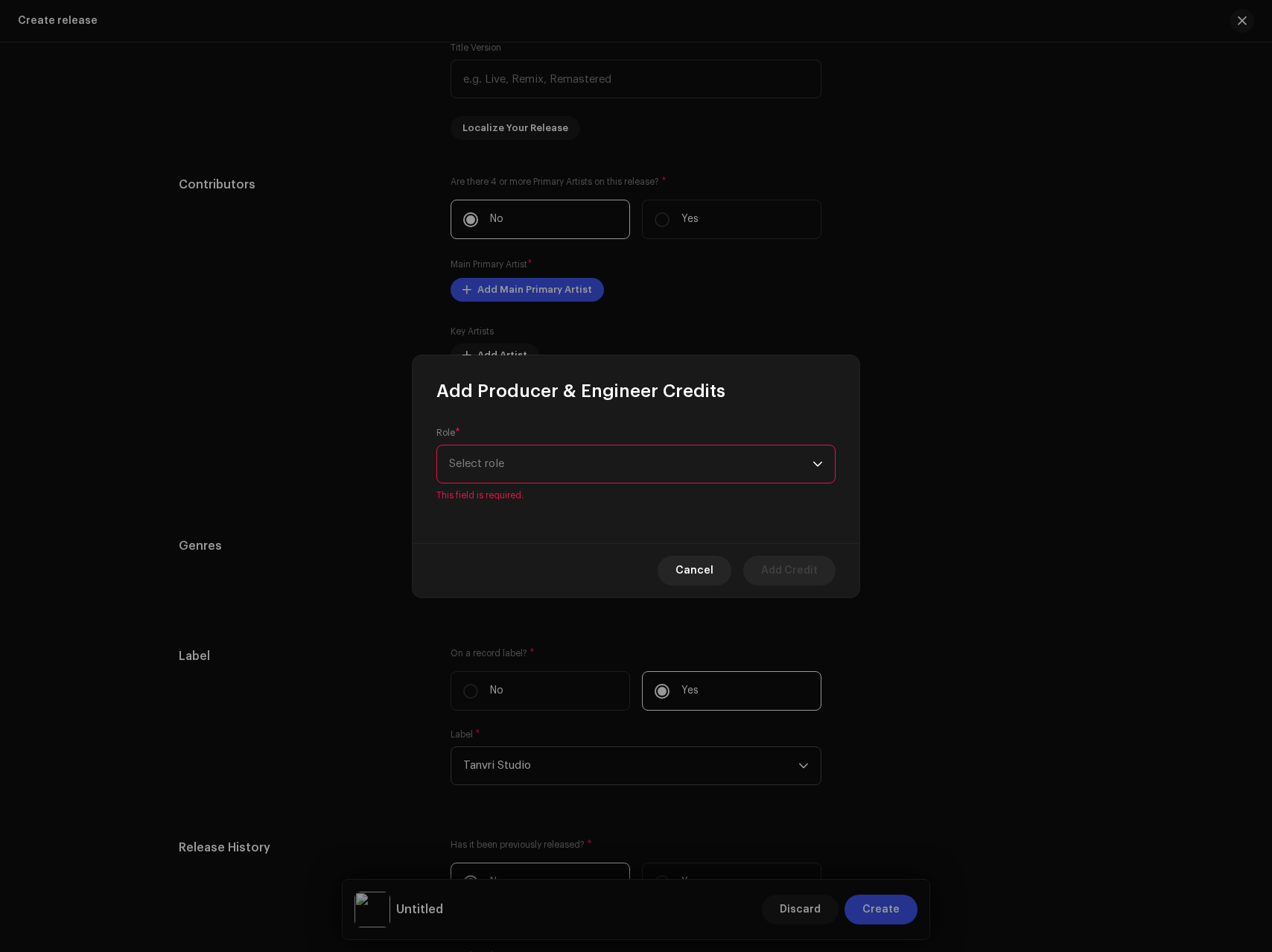
click at [505, 462] on span "Select role" at bounding box center [631, 463] width 364 height 37
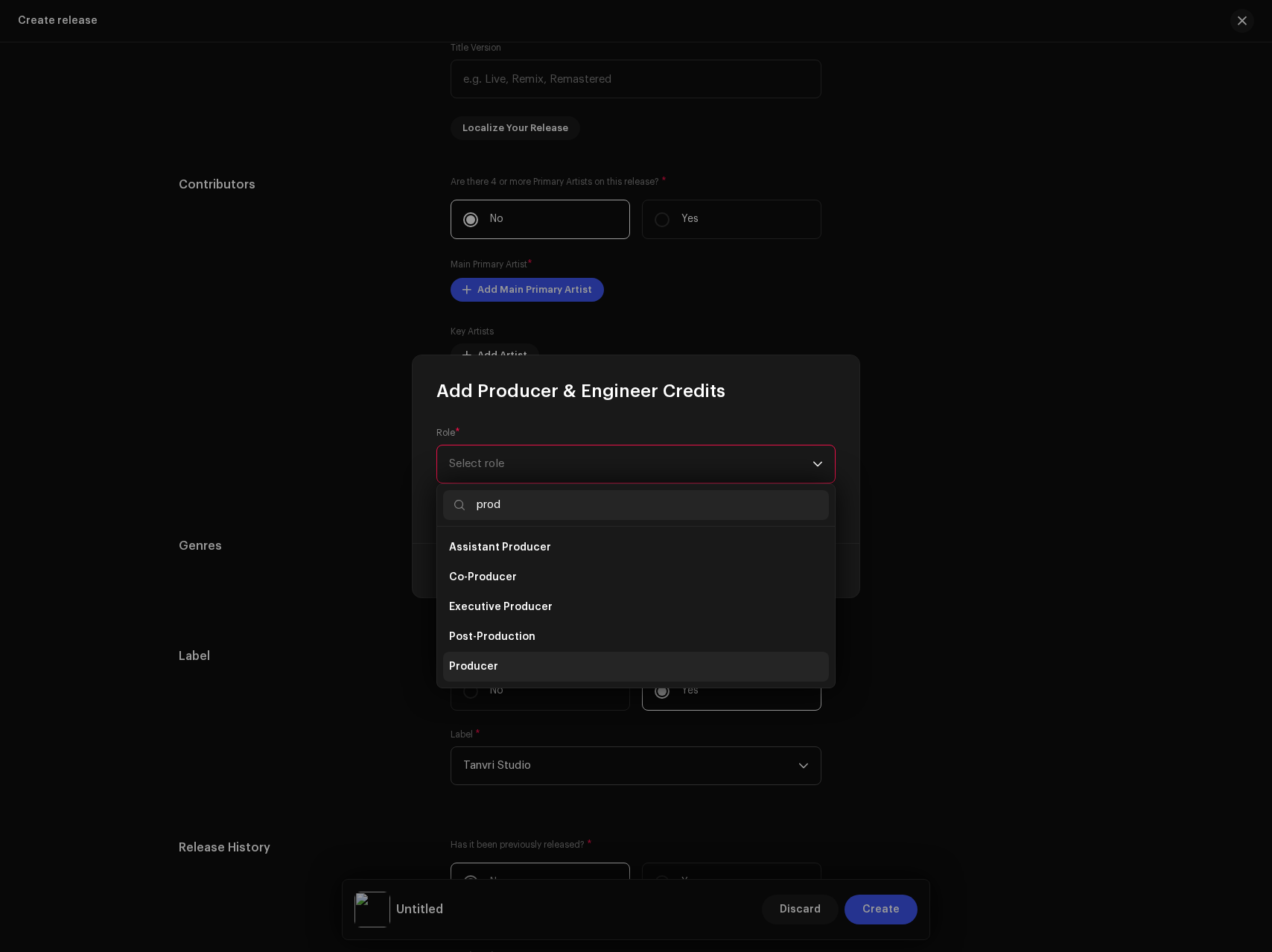
type input "prod"
click at [495, 660] on li "Producer" at bounding box center [636, 666] width 385 height 29
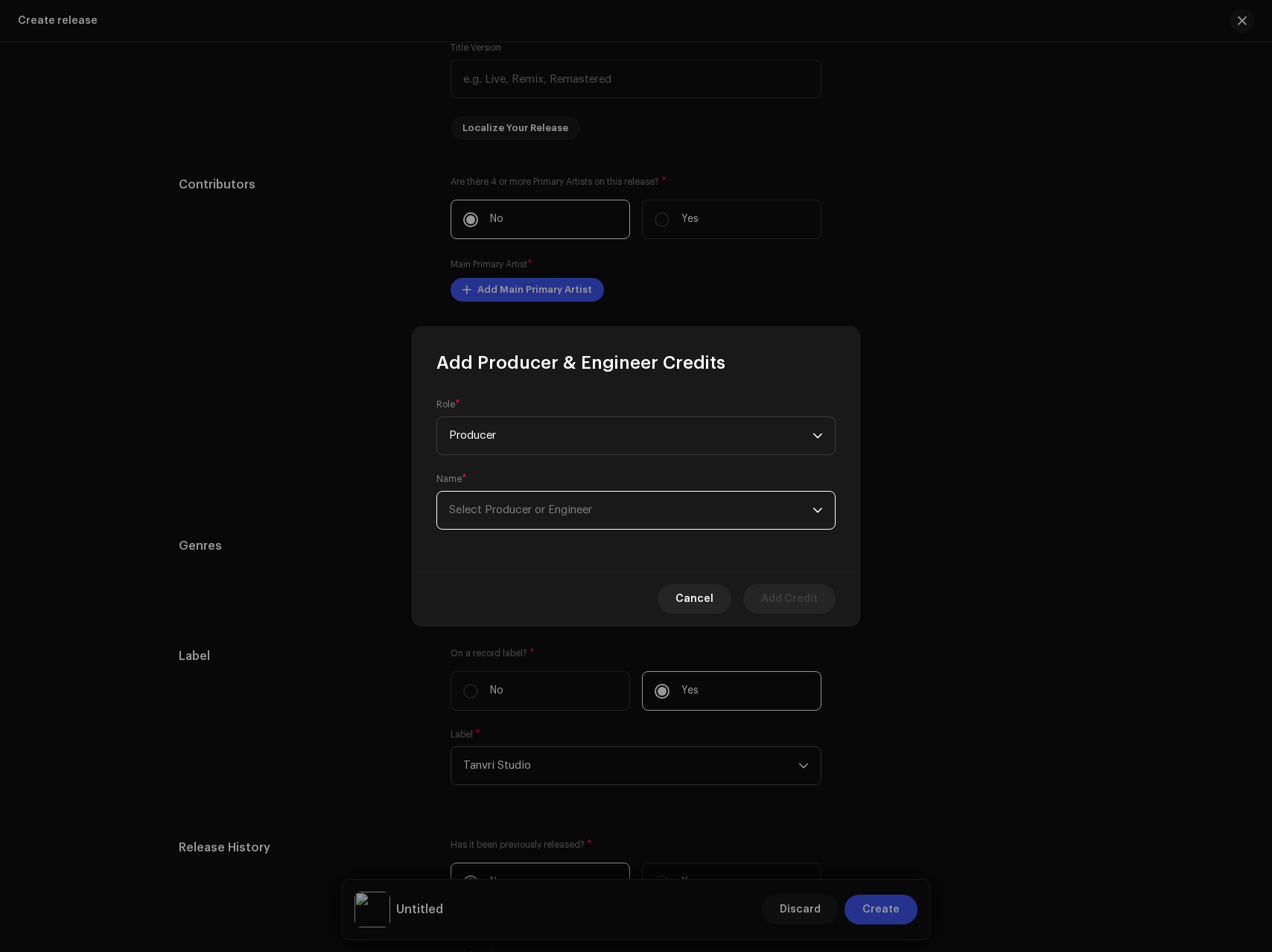
click at [584, 511] on span "Select Producer or Engineer" at bounding box center [520, 510] width 143 height 11
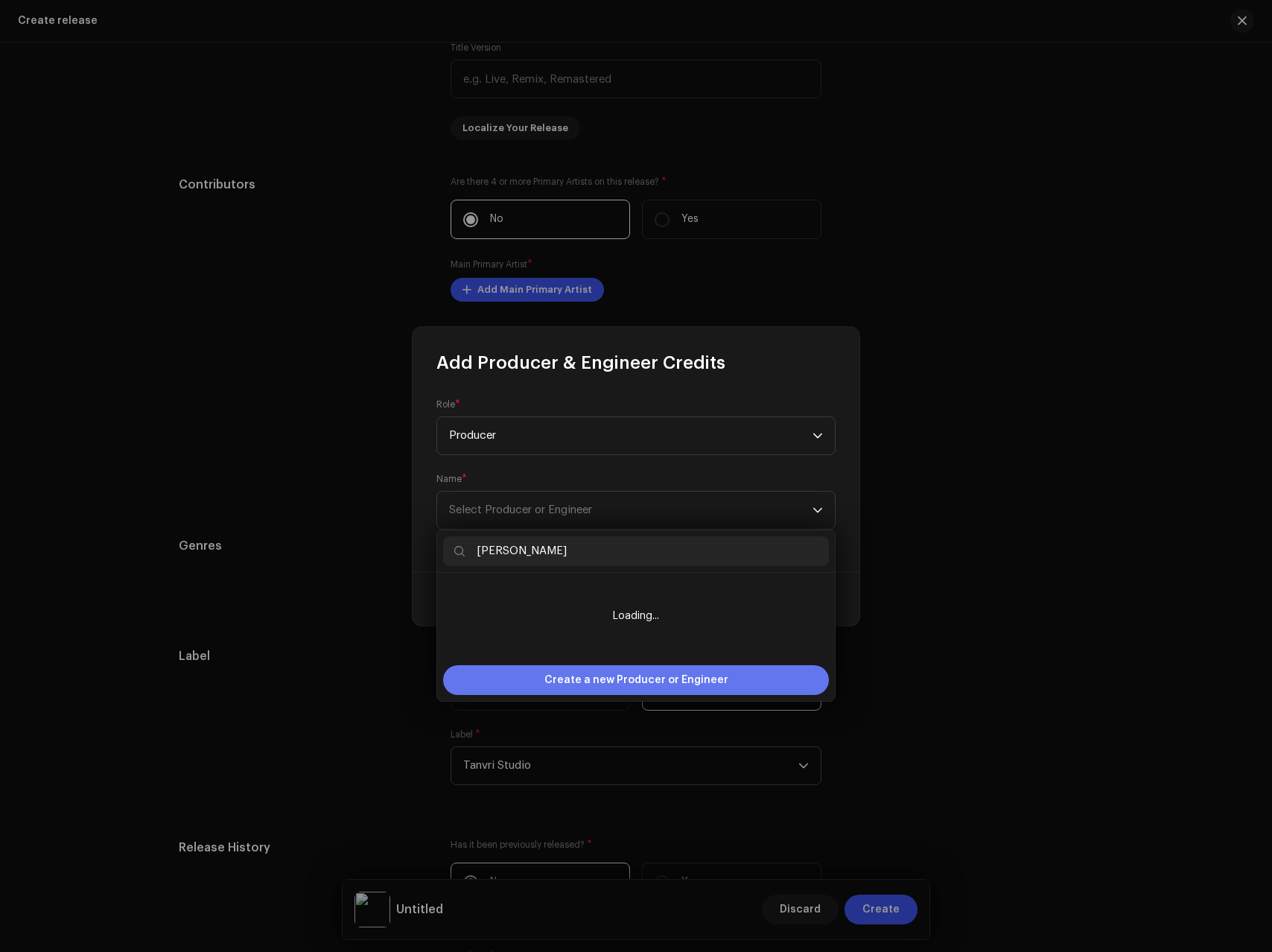
type input "[PERSON_NAME]"
click at [636, 685] on span "Create a new Producer or Engineer" at bounding box center [636, 679] width 184 height 29
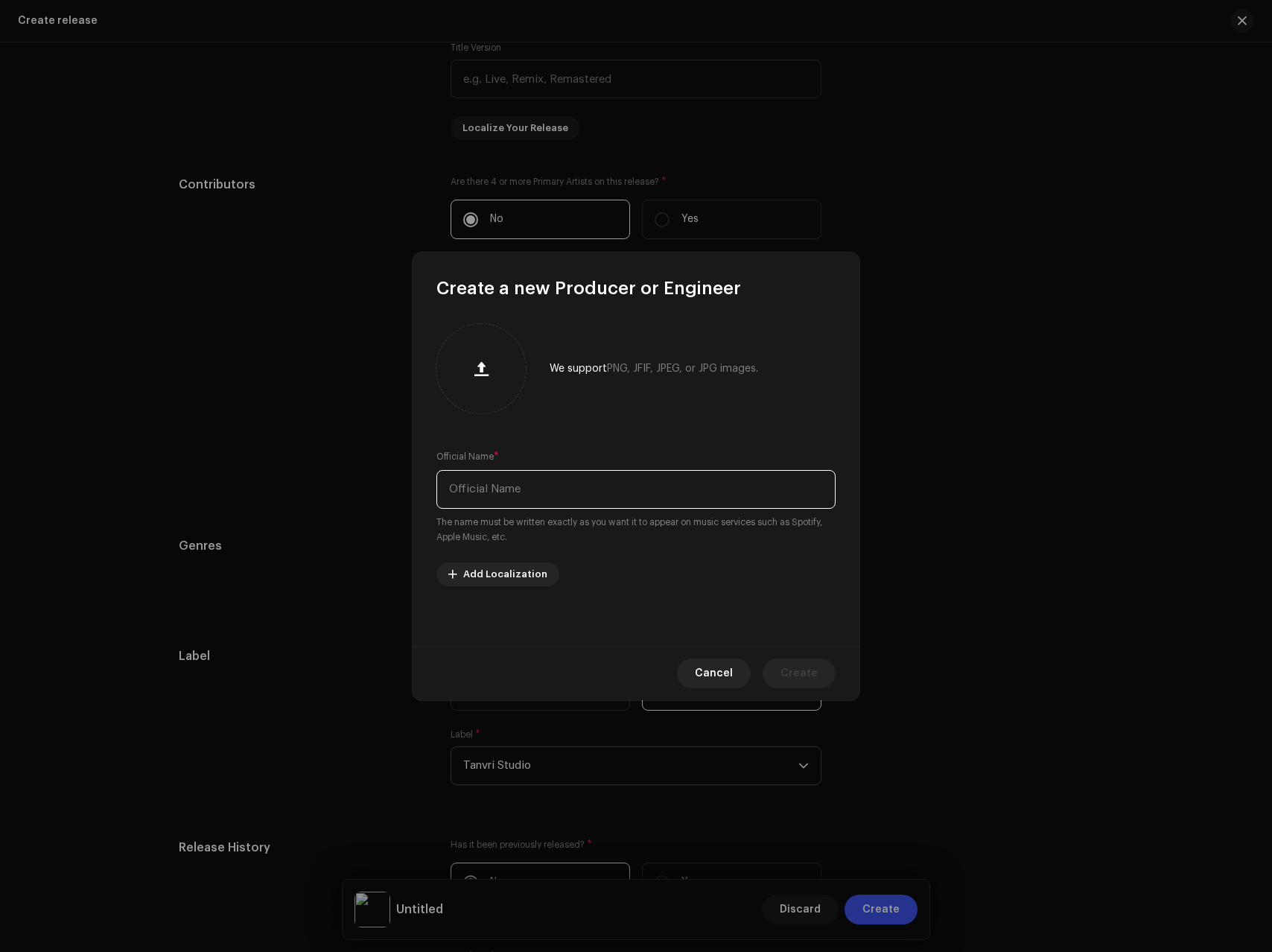
click at [545, 479] on input "text" at bounding box center [636, 489] width 400 height 39
paste input "[PERSON_NAME]"
type input "[PERSON_NAME]"
click at [798, 674] on span "Create" at bounding box center [798, 673] width 37 height 29
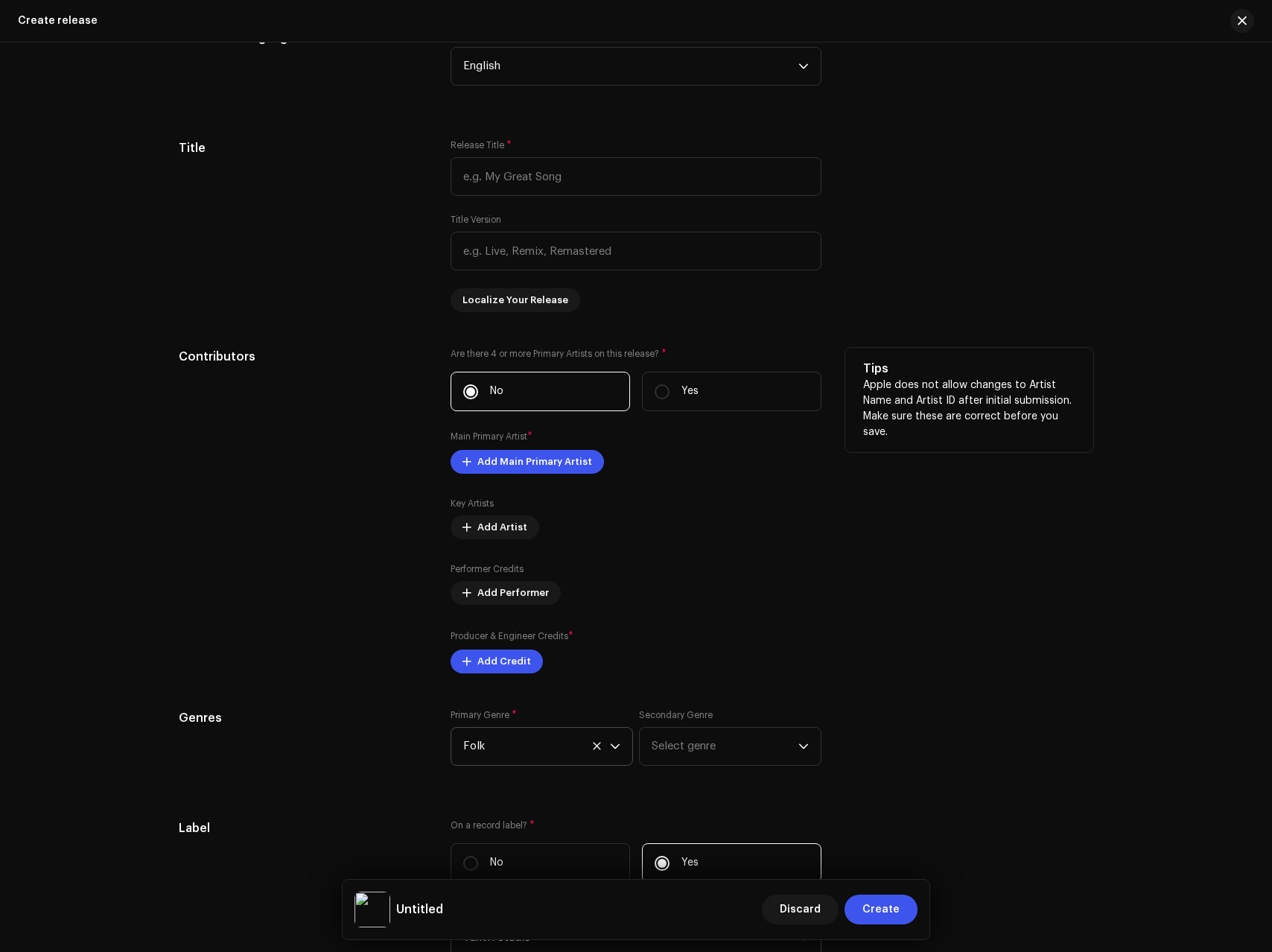
scroll to position [1248, 0]
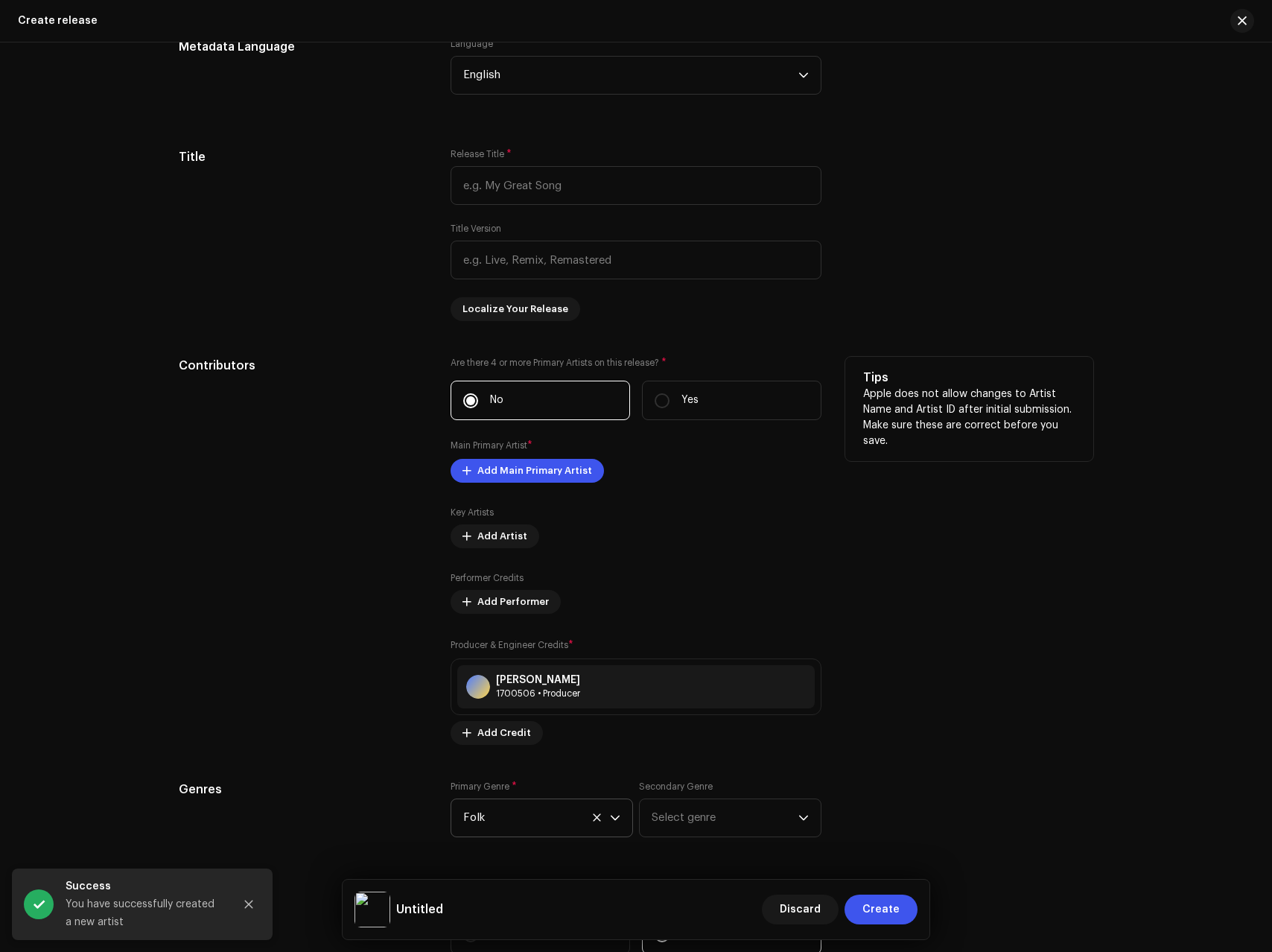
click at [504, 458] on div "Are there 4 or more Primary Artists on this release? * No Yes Main Primary Arti…" at bounding box center [636, 551] width 371 height 388
click at [498, 466] on span "Add Main Primary Artist" at bounding box center [534, 470] width 115 height 29
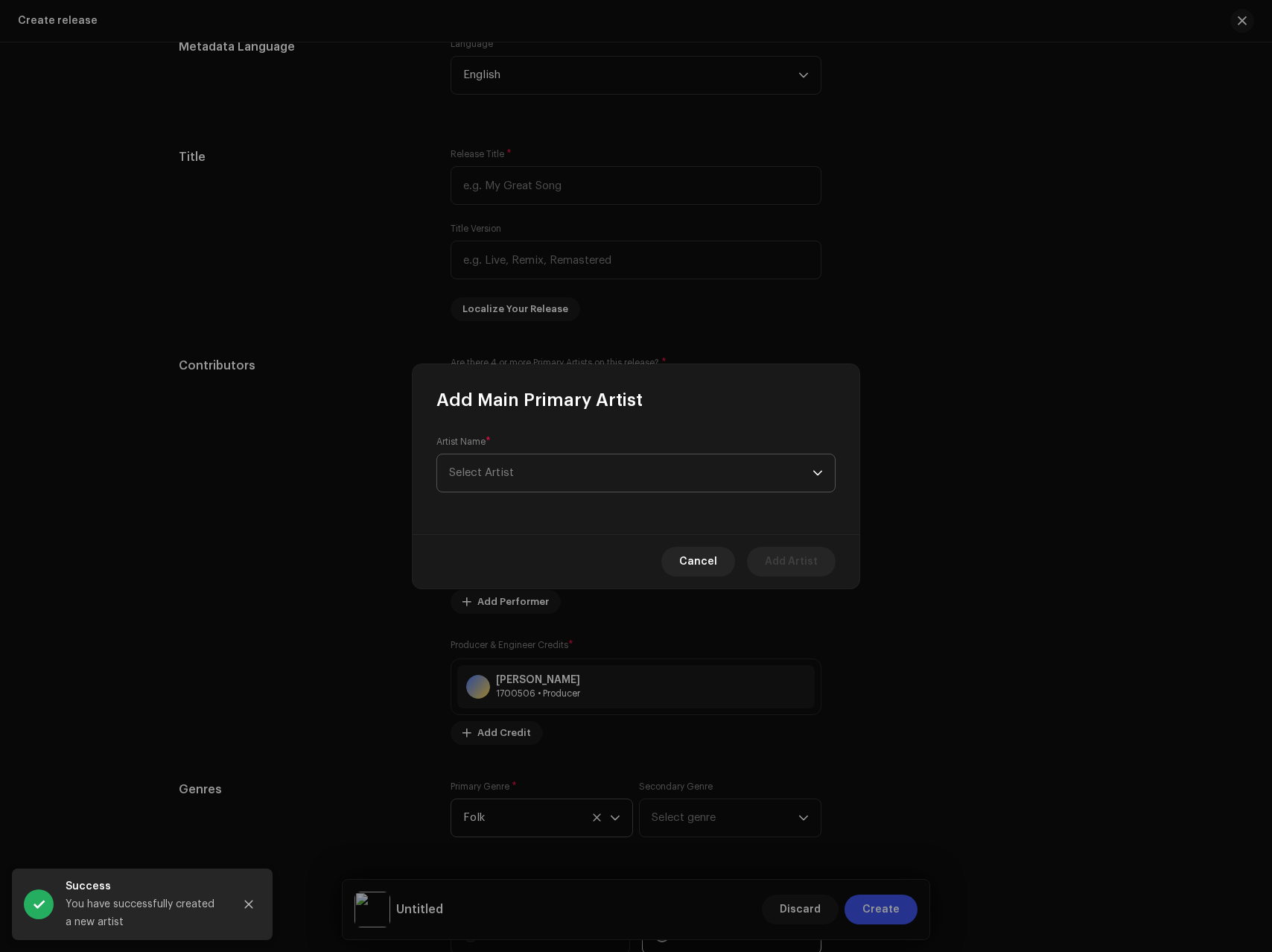
click at [524, 483] on span "Select Artist" at bounding box center [631, 473] width 364 height 37
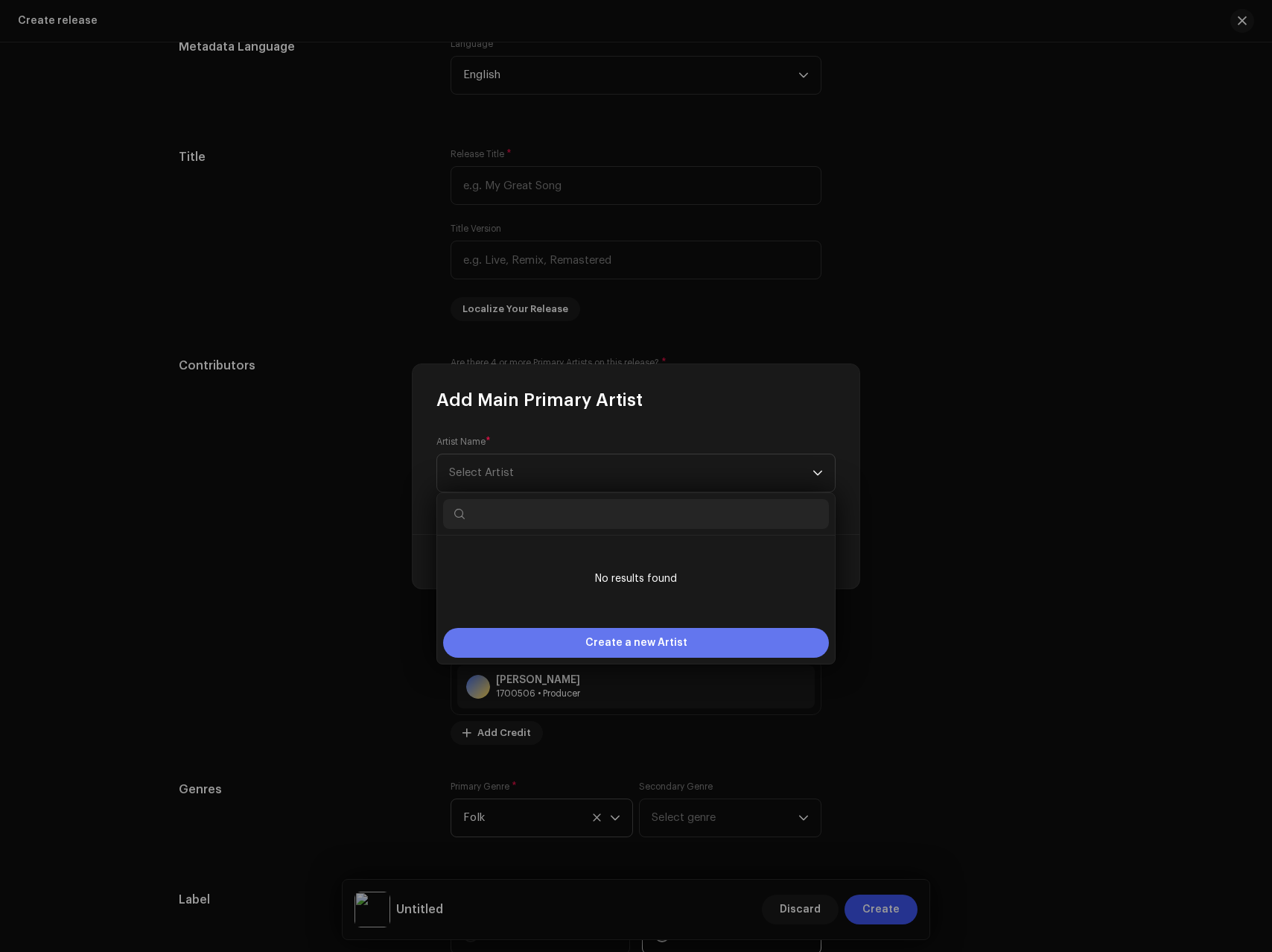
click at [571, 651] on div "Create a new Artist" at bounding box center [636, 642] width 385 height 29
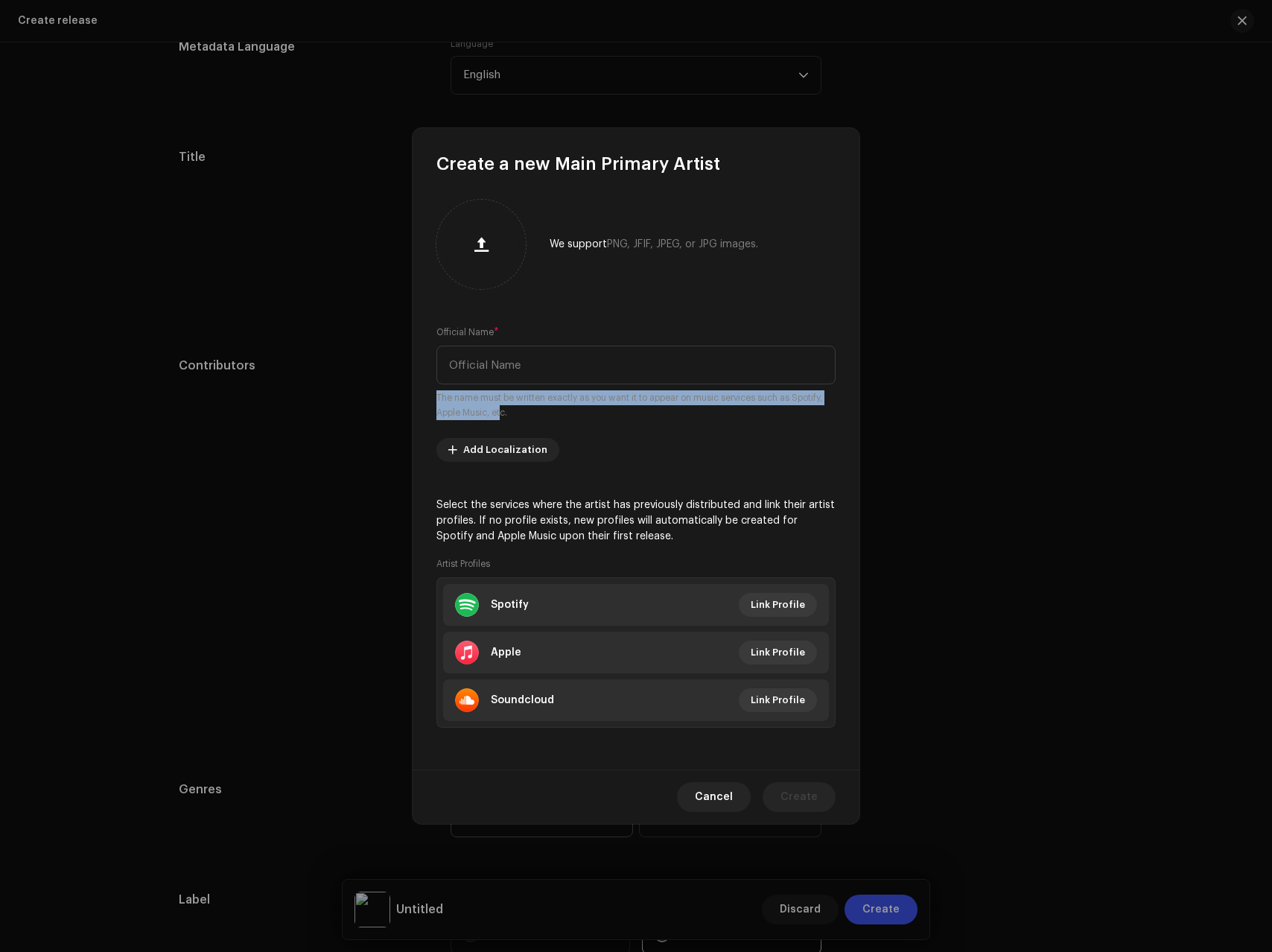
drag, startPoint x: 505, startPoint y: 406, endPoint x: 491, endPoint y: 414, distance: 16.1
click at [491, 414] on small "The name must be written exactly as you want it to appear on music services suc…" at bounding box center [636, 404] width 400 height 29
click at [500, 363] on input "text" at bounding box center [636, 365] width 400 height 39
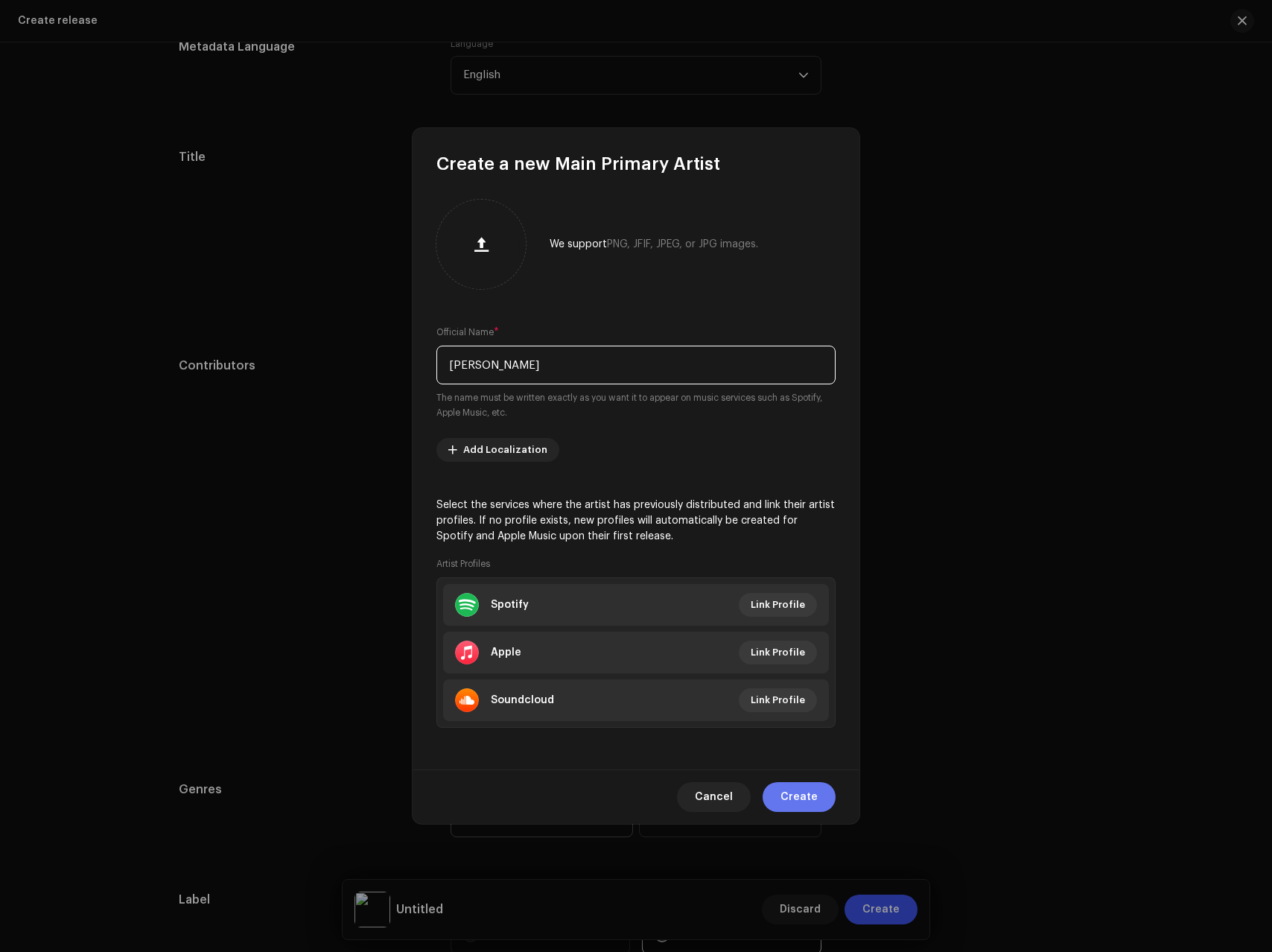
type input "[PERSON_NAME]"
click at [794, 802] on span "Create" at bounding box center [798, 797] width 37 height 29
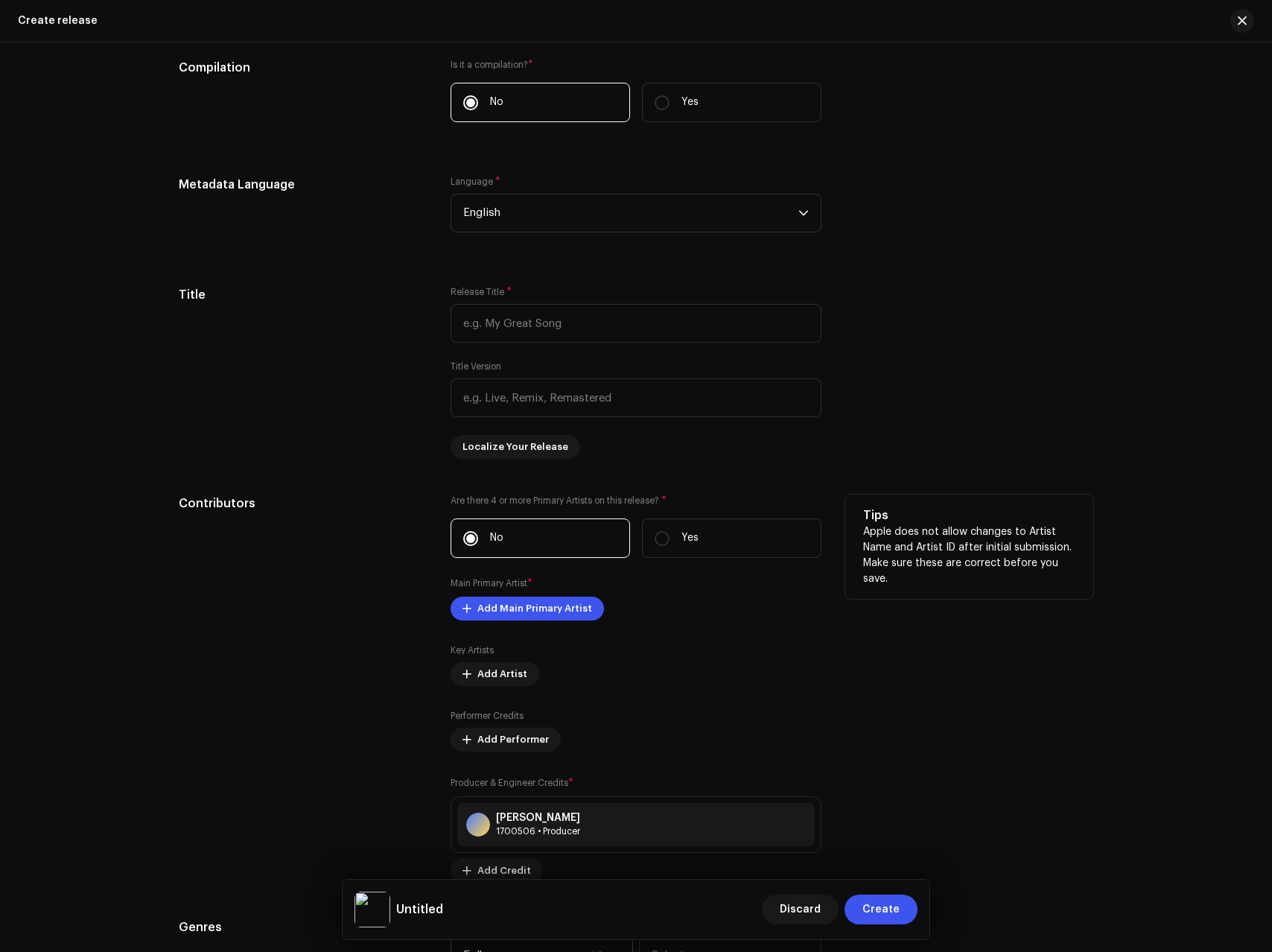
scroll to position [1033, 0]
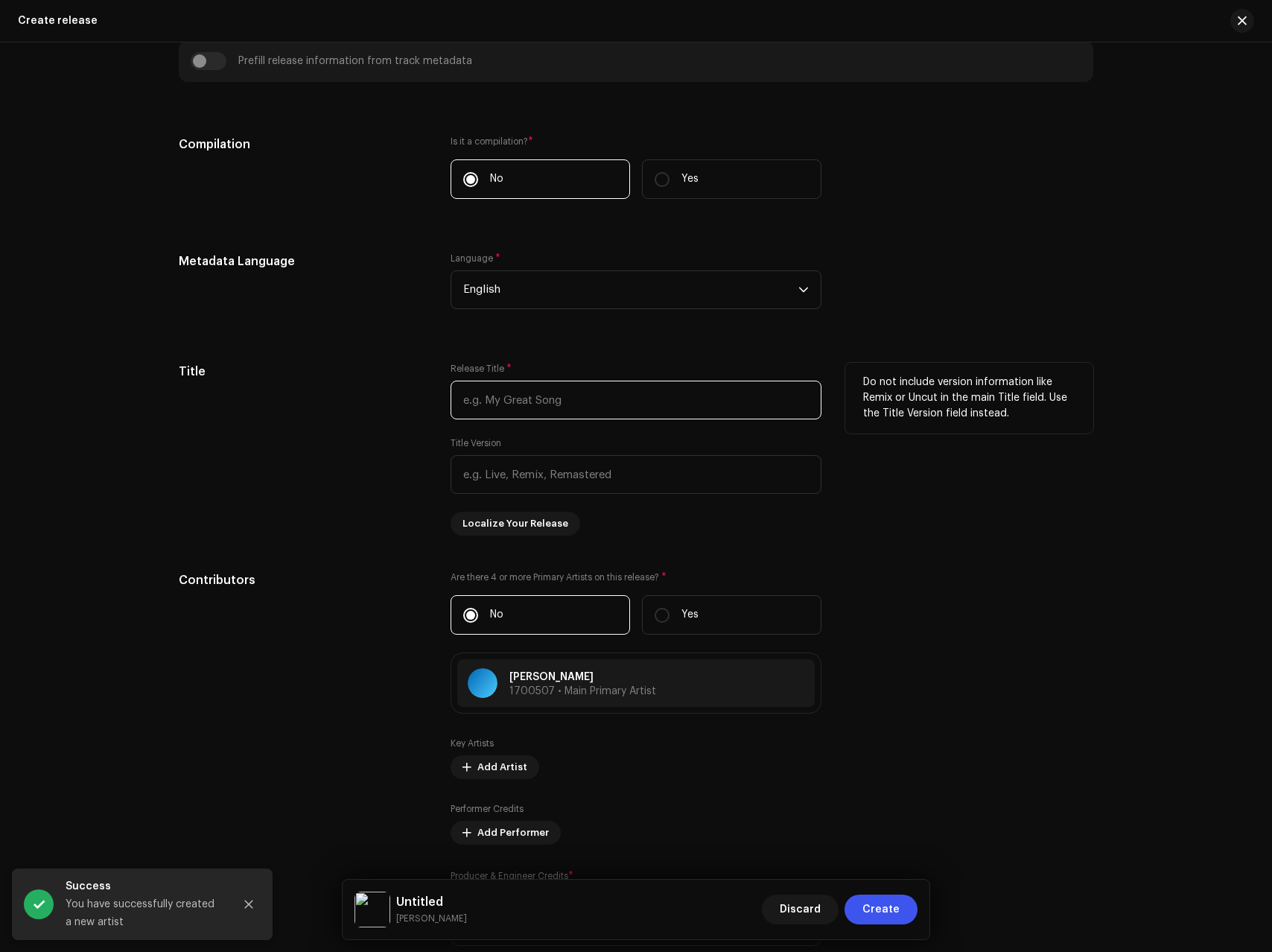
click at [499, 383] on input "text" at bounding box center [636, 400] width 371 height 39
paste input "[PERSON_NAME]"
type input "[PERSON_NAME]"
drag, startPoint x: 300, startPoint y: 479, endPoint x: 74, endPoint y: 514, distance: 228.7
click at [300, 479] on div "Title" at bounding box center [303, 449] width 248 height 172
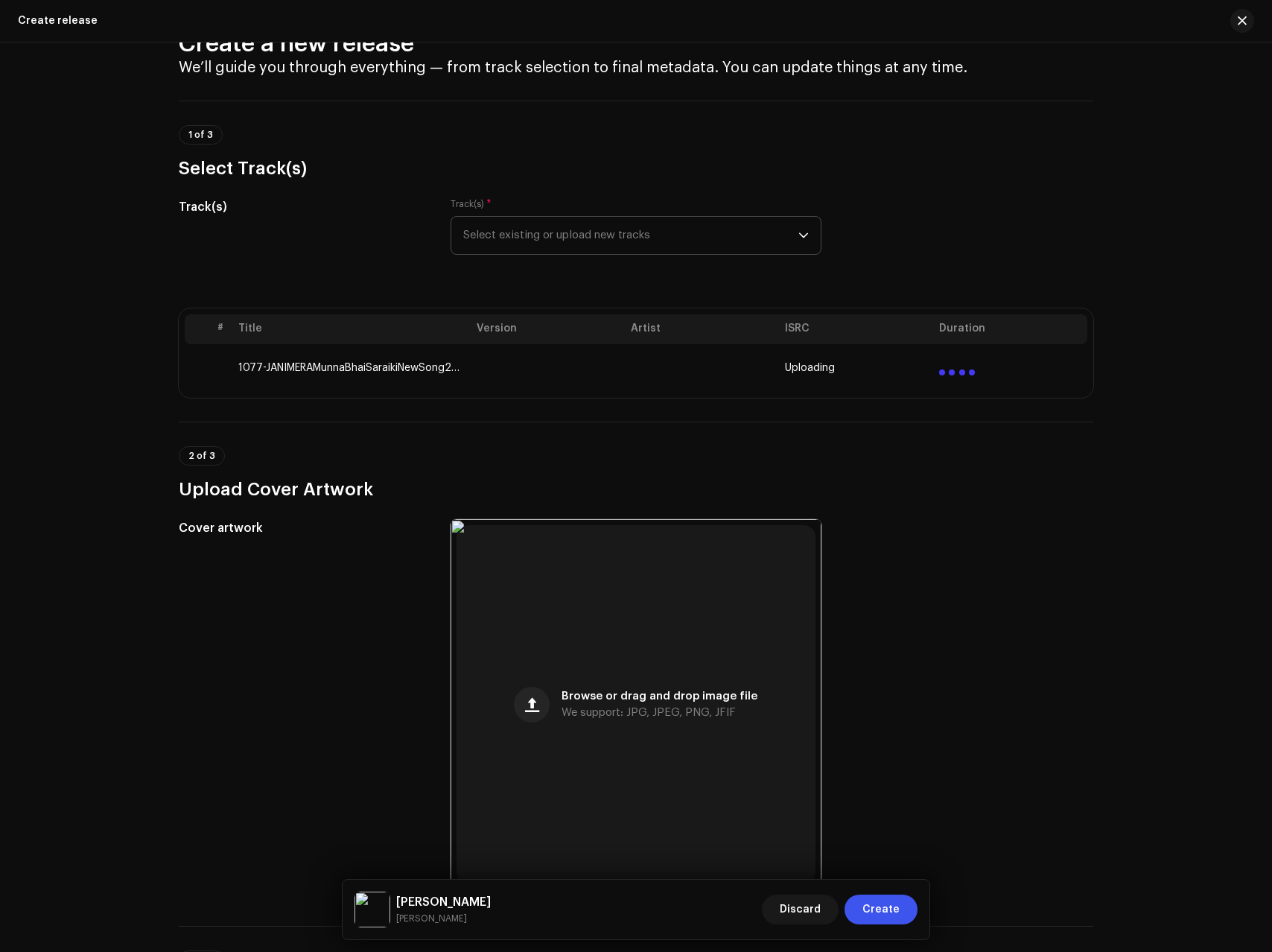
scroll to position [0, 0]
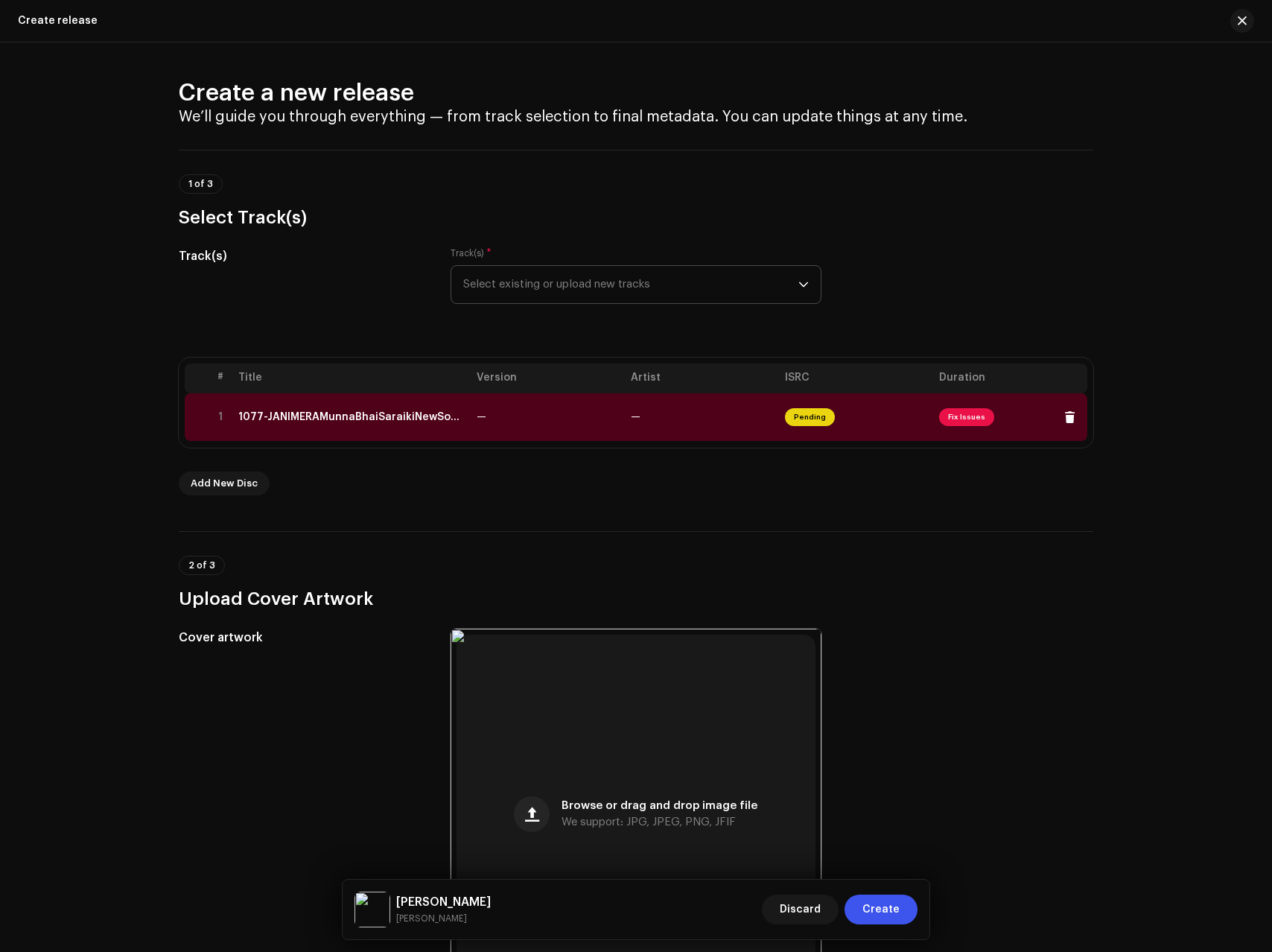
click at [610, 423] on td "—" at bounding box center [547, 417] width 154 height 47
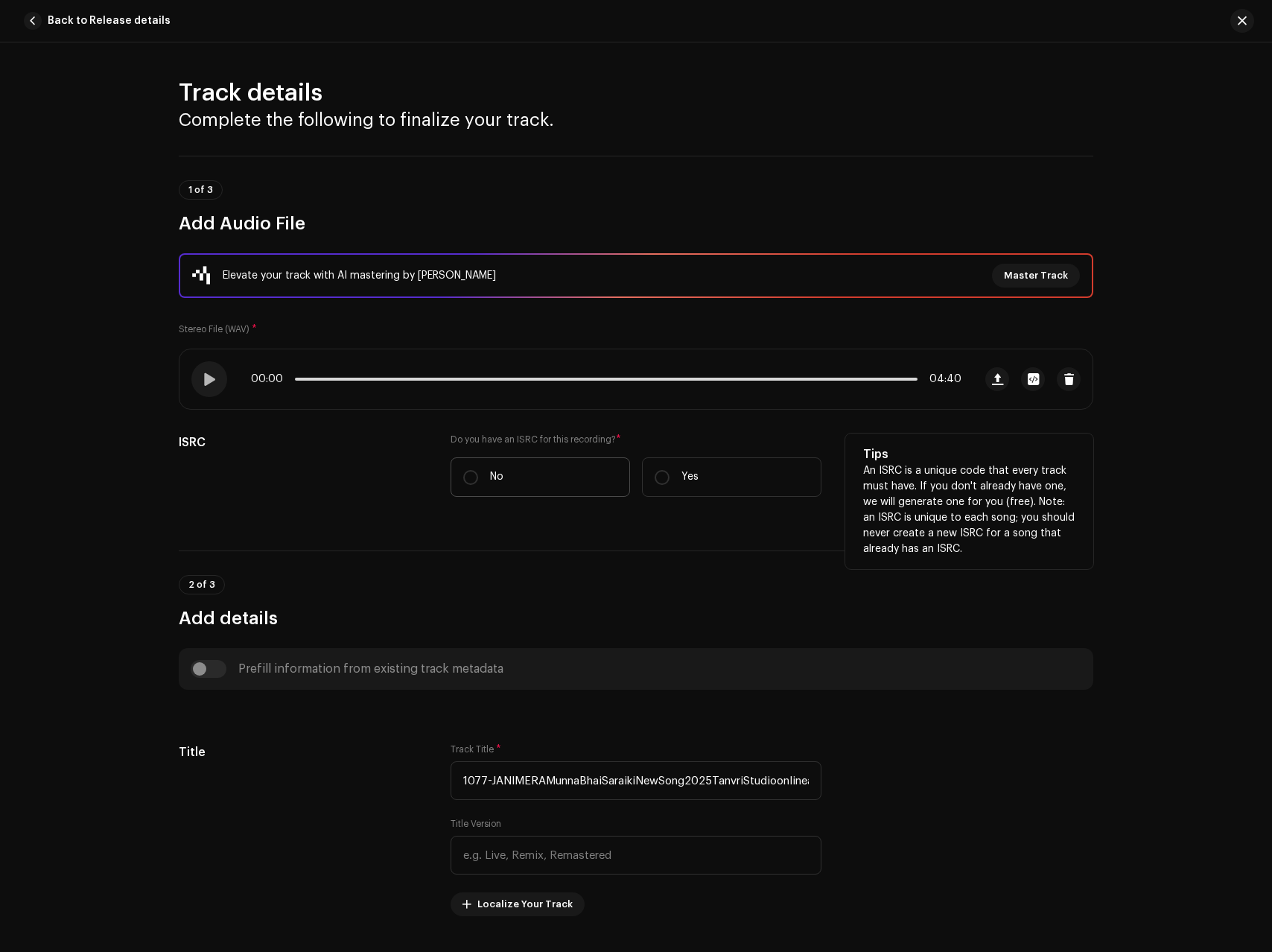
click at [543, 491] on label "No" at bounding box center [541, 477] width 180 height 40
click at [478, 485] on input "No" at bounding box center [471, 477] width 15 height 15
radio input "true"
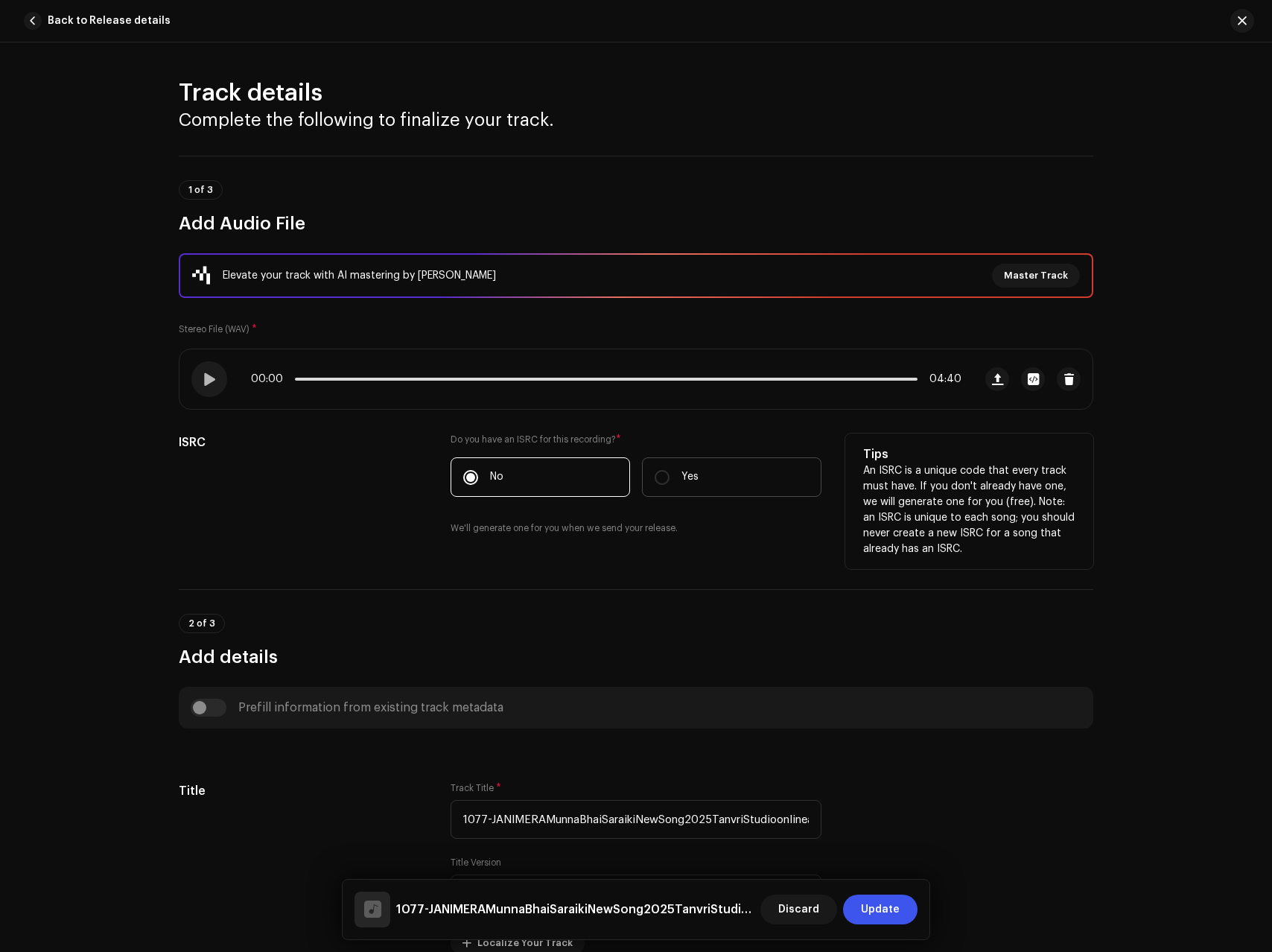
click at [691, 483] on p "Yes" at bounding box center [690, 476] width 17 height 16
click at [670, 483] on input "Yes" at bounding box center [662, 477] width 15 height 15
radio input "true"
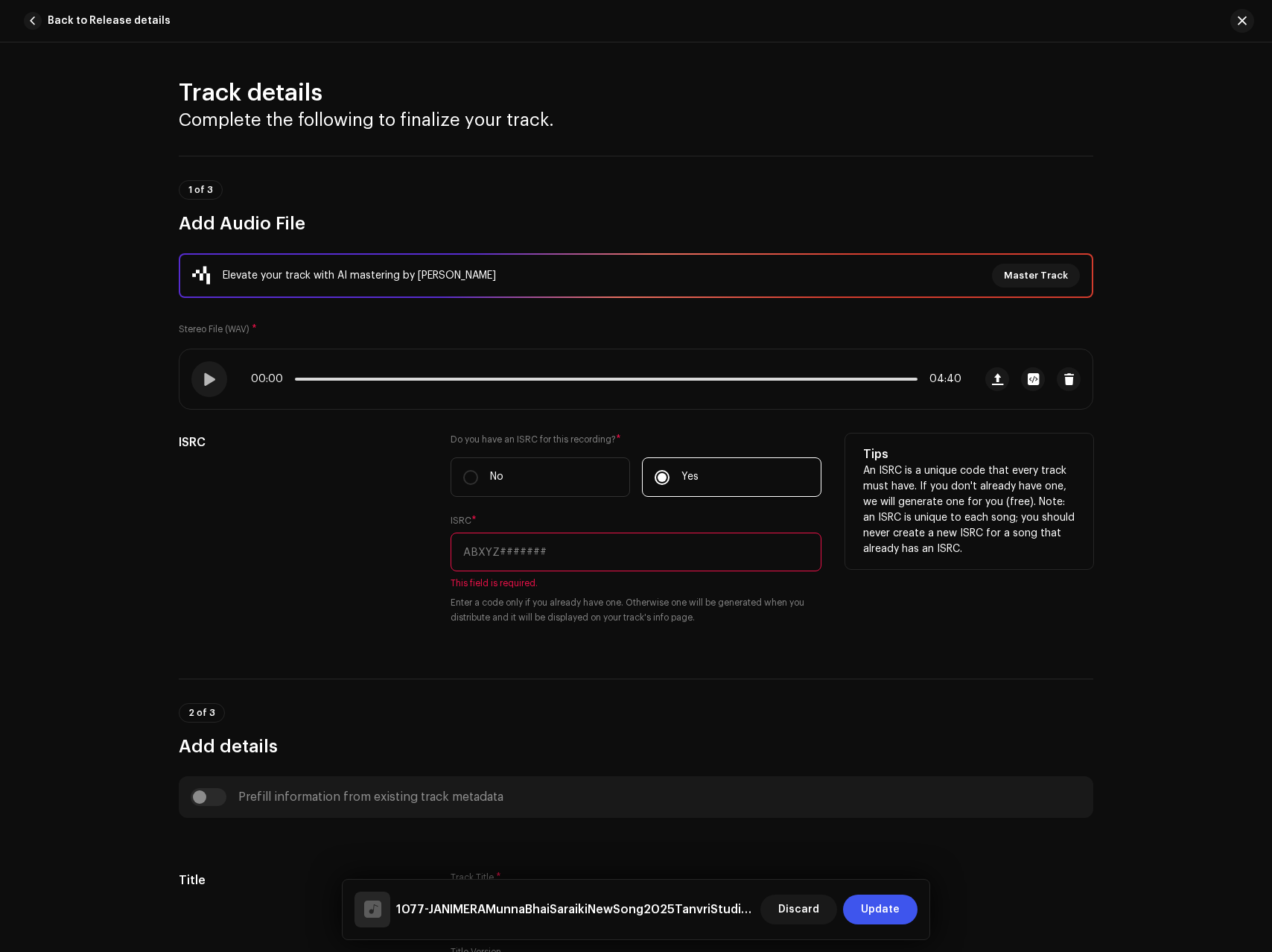
click at [582, 567] on input "text" at bounding box center [636, 551] width 371 height 39
paste input "distributed"
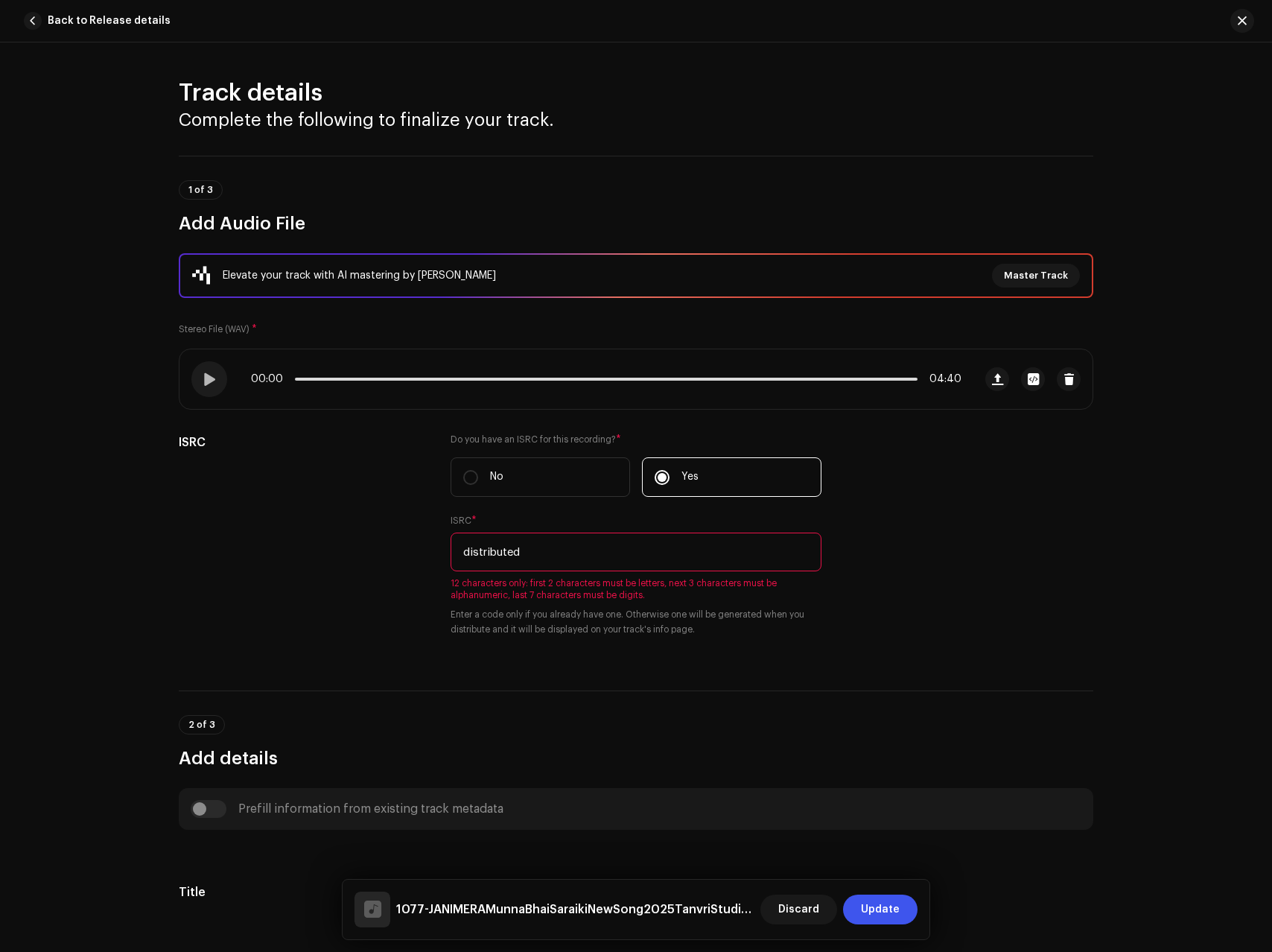
type input "distributed"
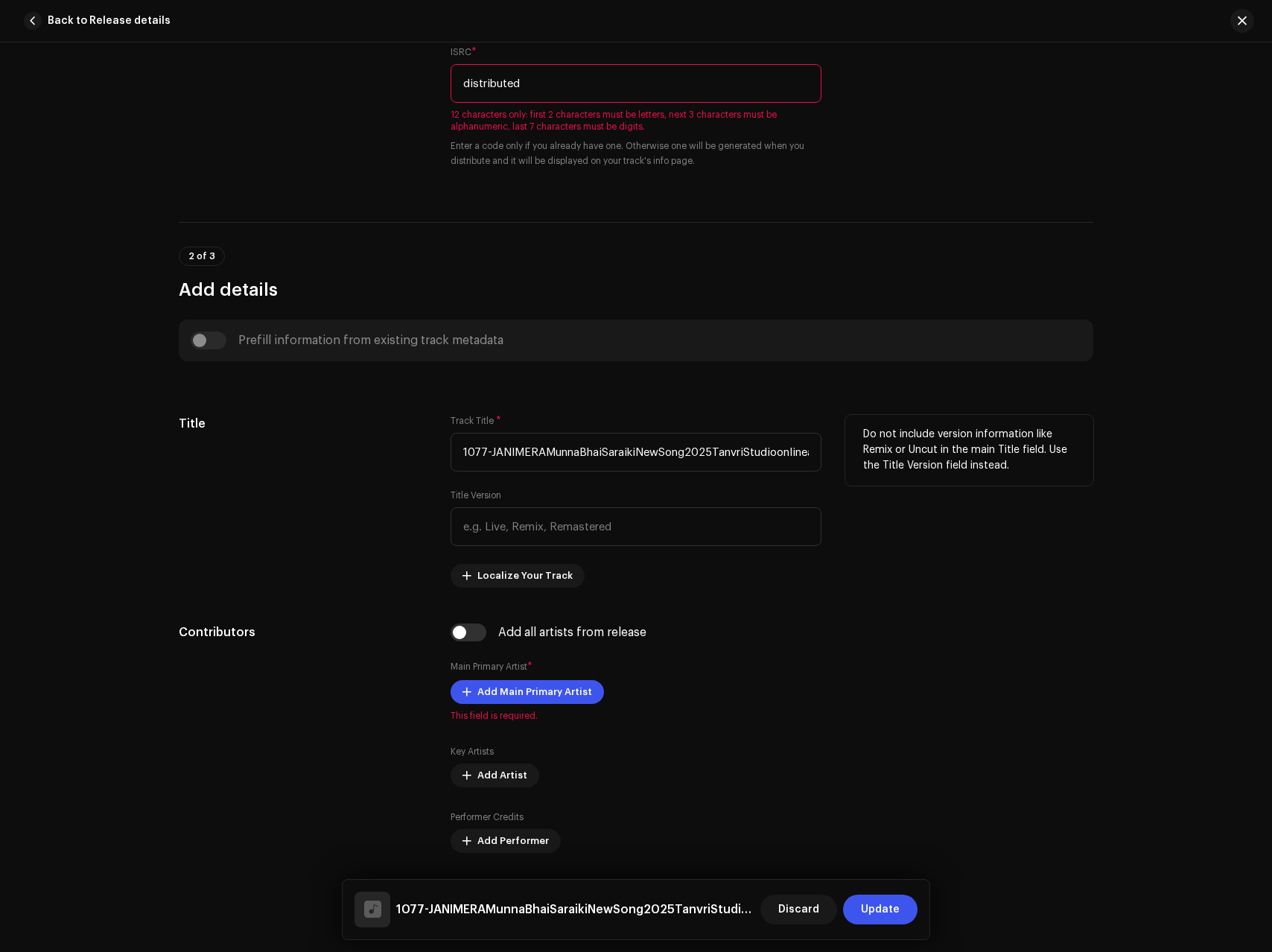
scroll to position [315, 0]
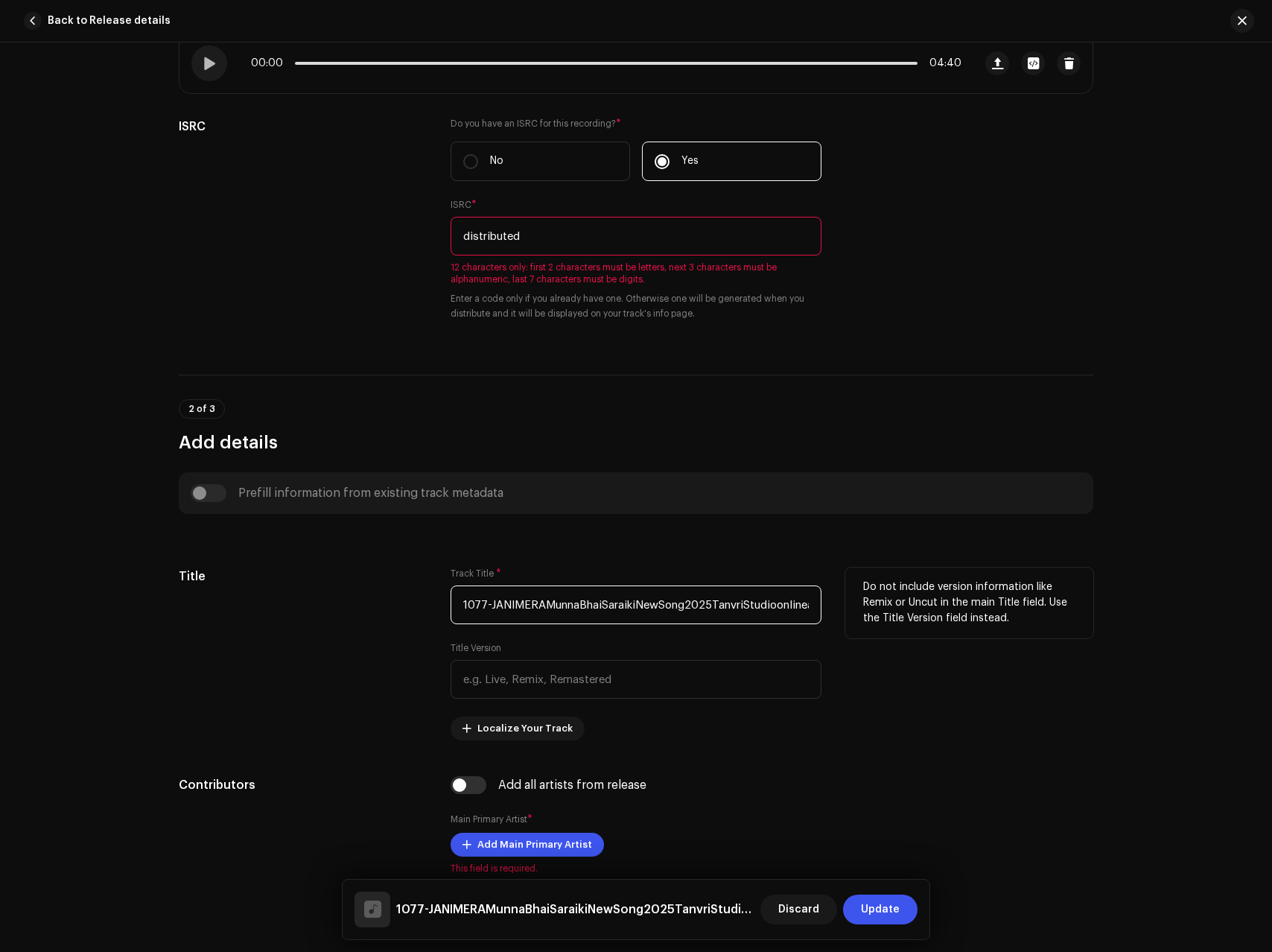
click at [520, 609] on input "1077-JANIMERAMunnaBhaiSaraikiNewSong2025TanvriStudioonlineaudioconvertercom.wav" at bounding box center [636, 604] width 371 height 39
paste input "[PERSON_NAME]"
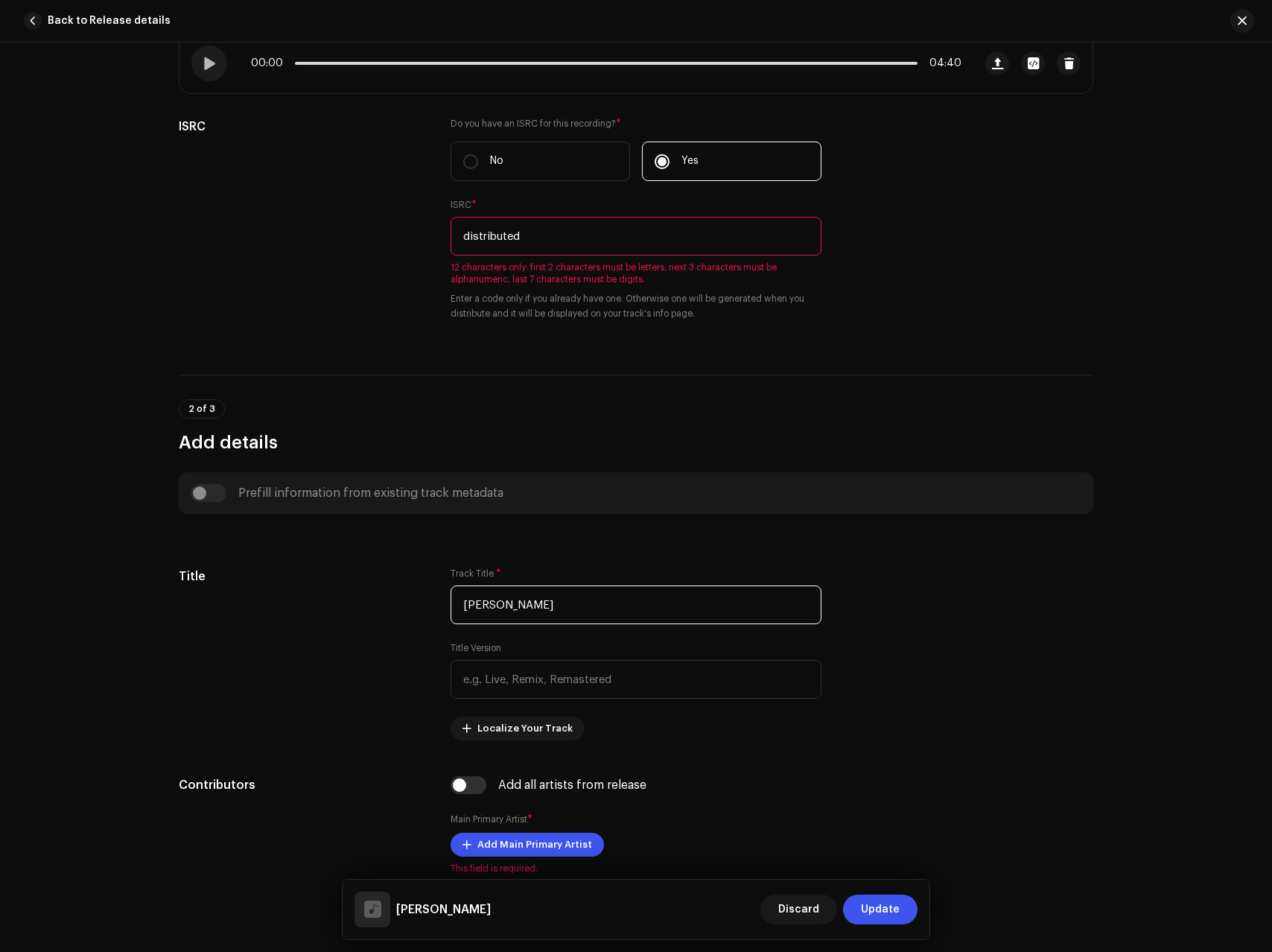
scroll to position [632, 0]
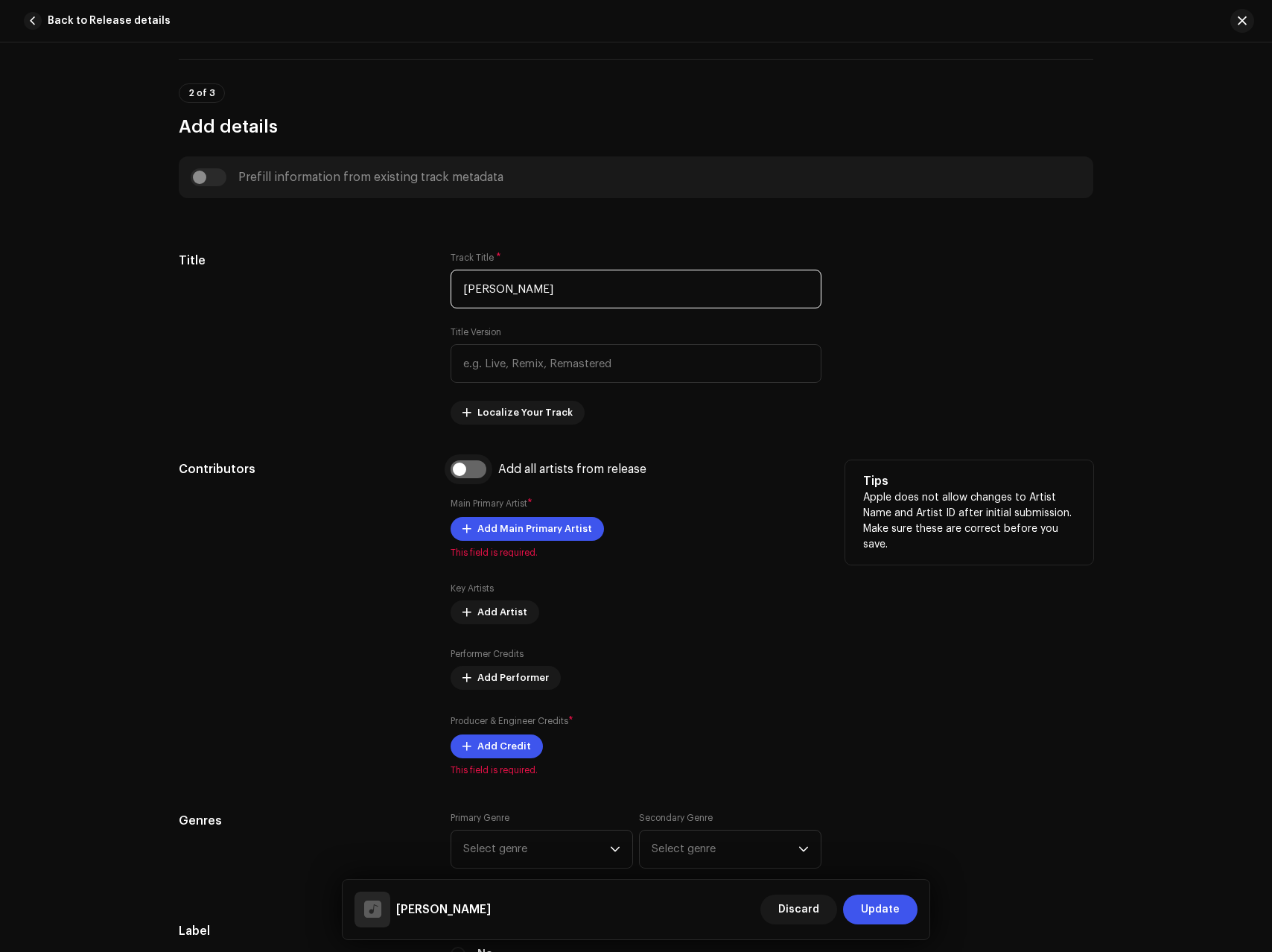
type input "[PERSON_NAME]"
click at [464, 475] on input "checkbox" at bounding box center [469, 469] width 36 height 18
checkbox input "true"
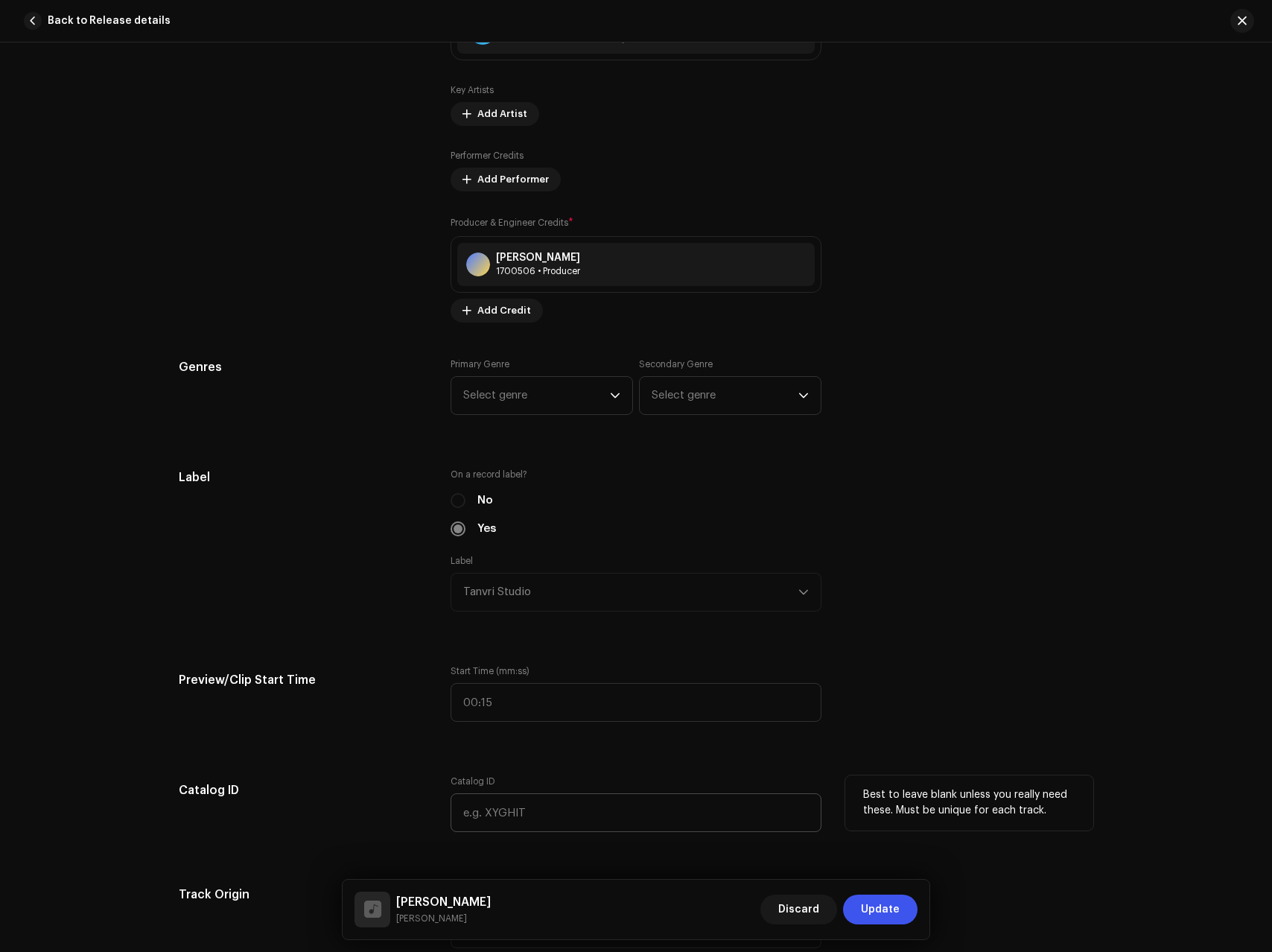
scroll to position [1517, 0]
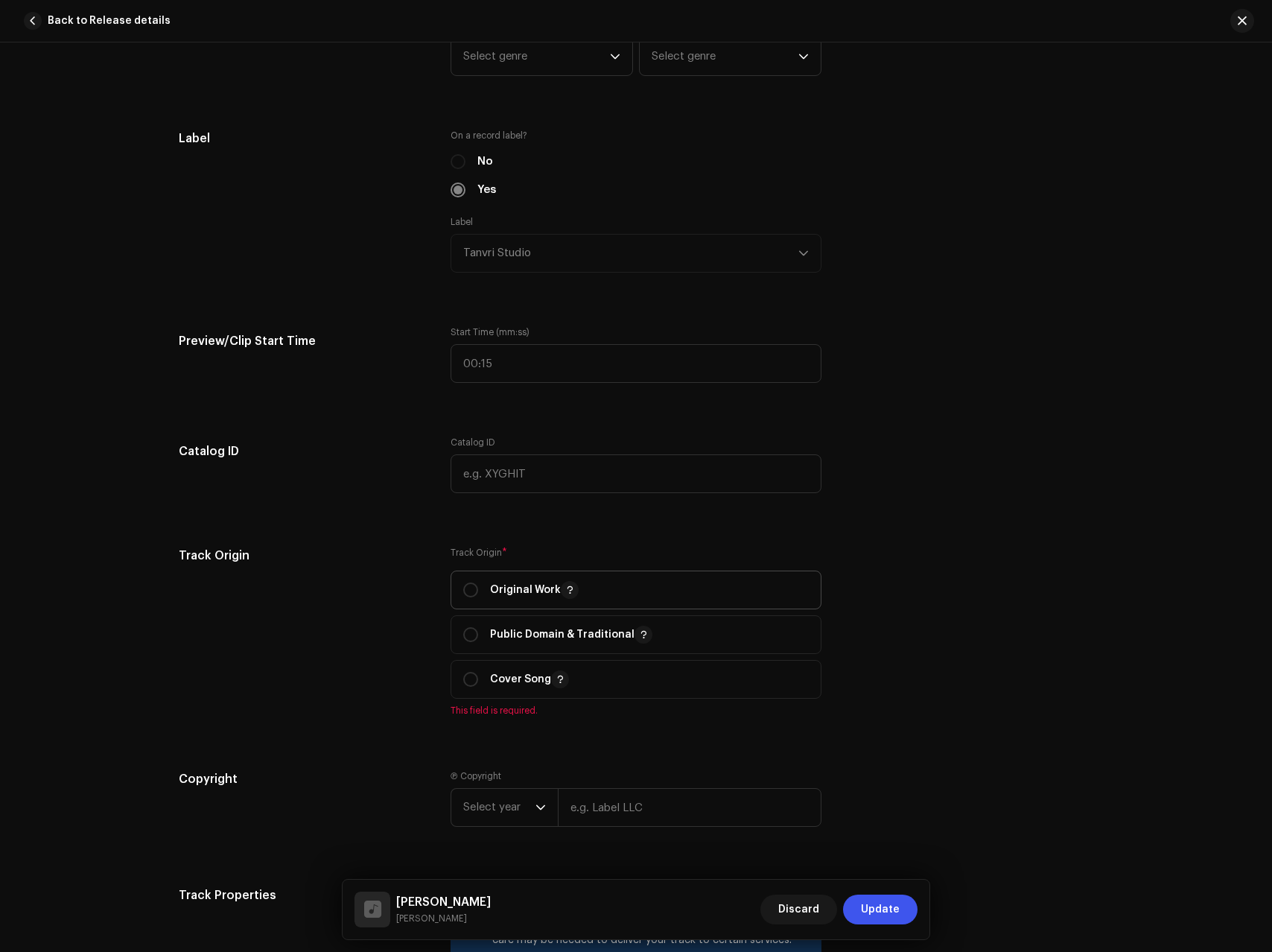
drag, startPoint x: 493, startPoint y: 566, endPoint x: 487, endPoint y: 589, distance: 23.8
click at [493, 567] on div "Track Origin * Original Work Public Domain & Traditional Cover Song This field …" at bounding box center [636, 631] width 371 height 170
drag, startPoint x: 487, startPoint y: 589, endPoint x: 511, endPoint y: 624, distance: 42.4
click at [491, 589] on p "Original Work" at bounding box center [535, 589] width 89 height 18
radio input "true"
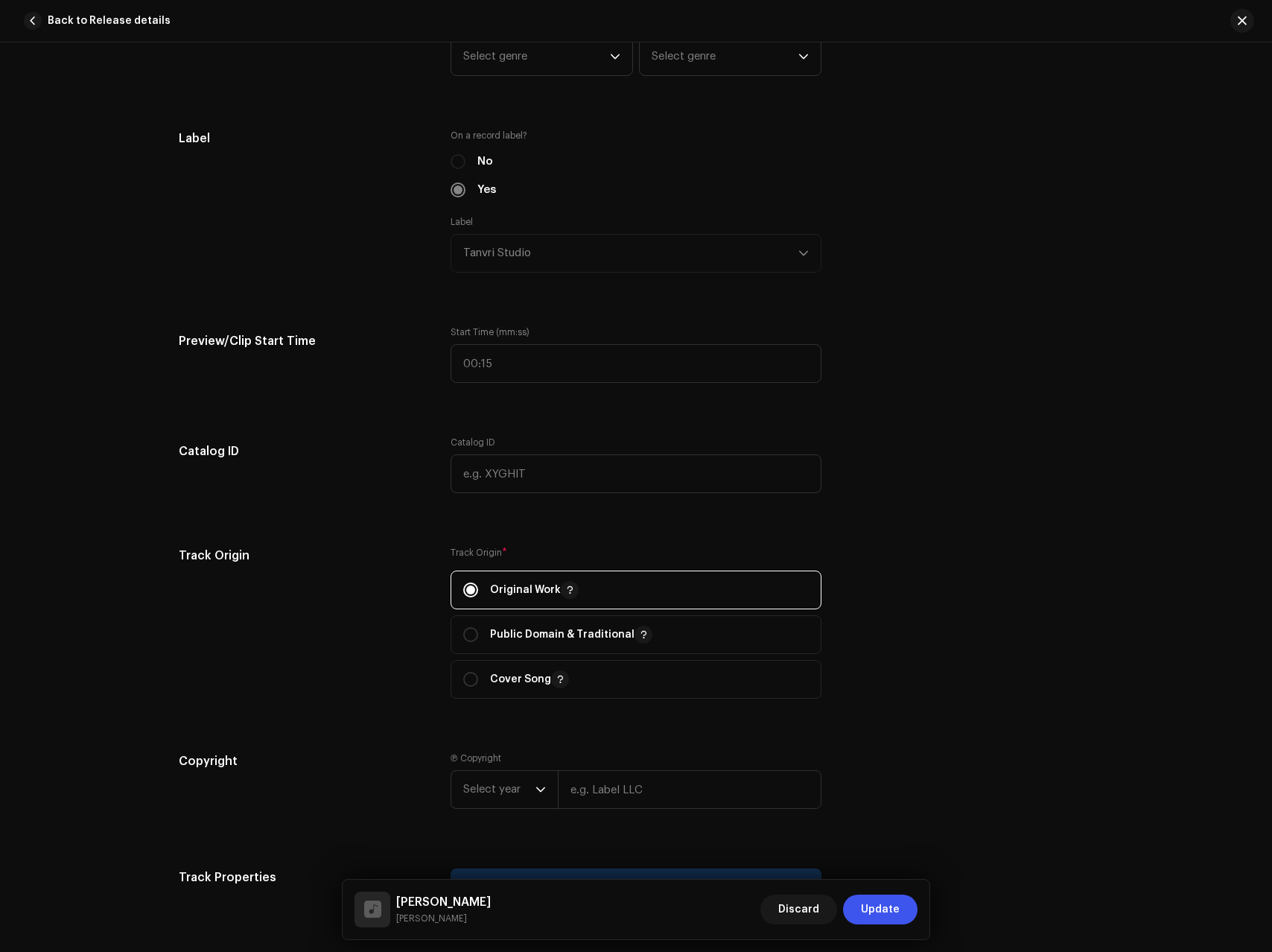
scroll to position [1985, 0]
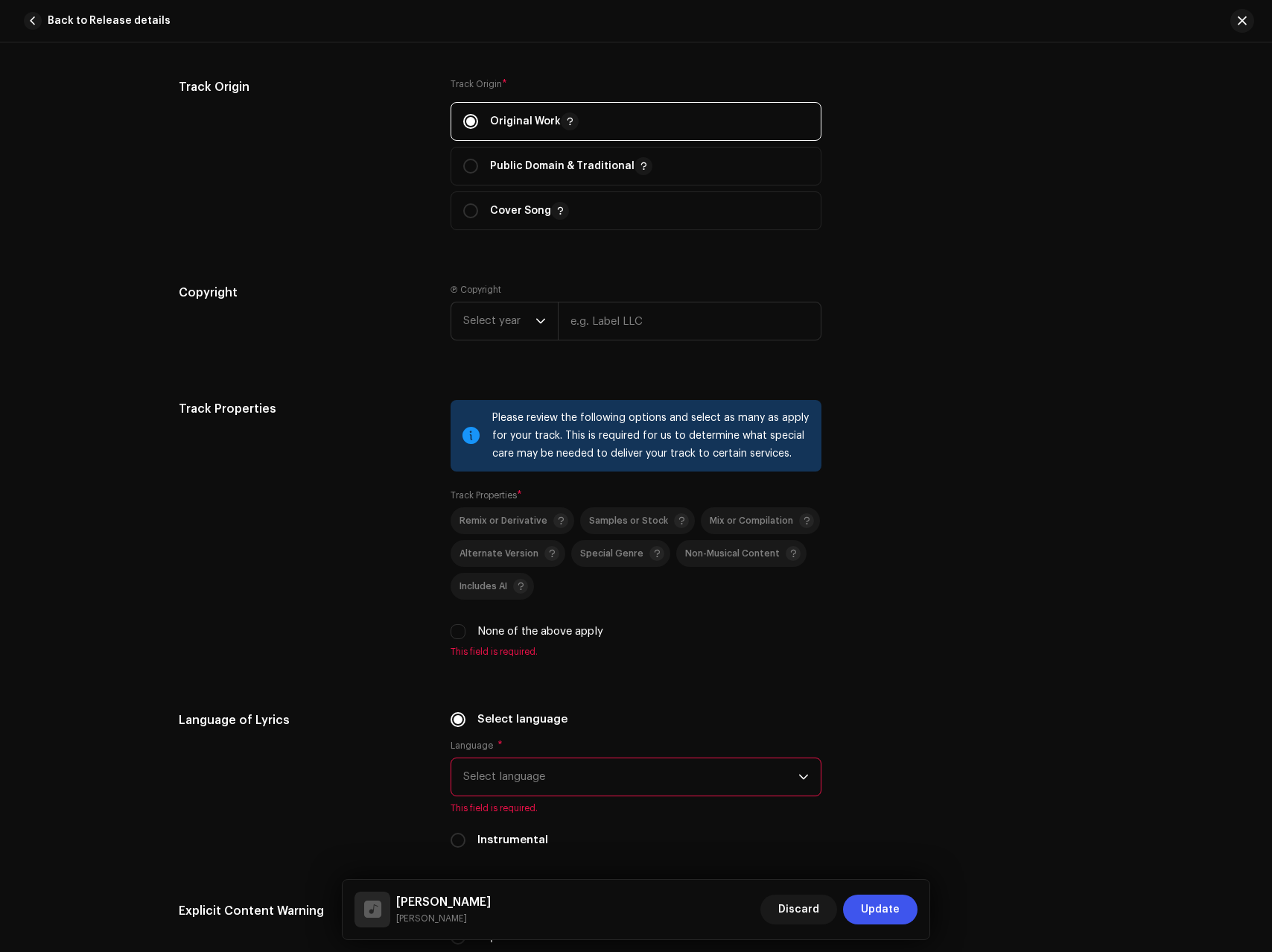
click at [503, 630] on label "None of the above apply" at bounding box center [540, 631] width 126 height 16
click at [466, 630] on input "None of the above apply" at bounding box center [458, 632] width 15 height 15
checkbox input "true"
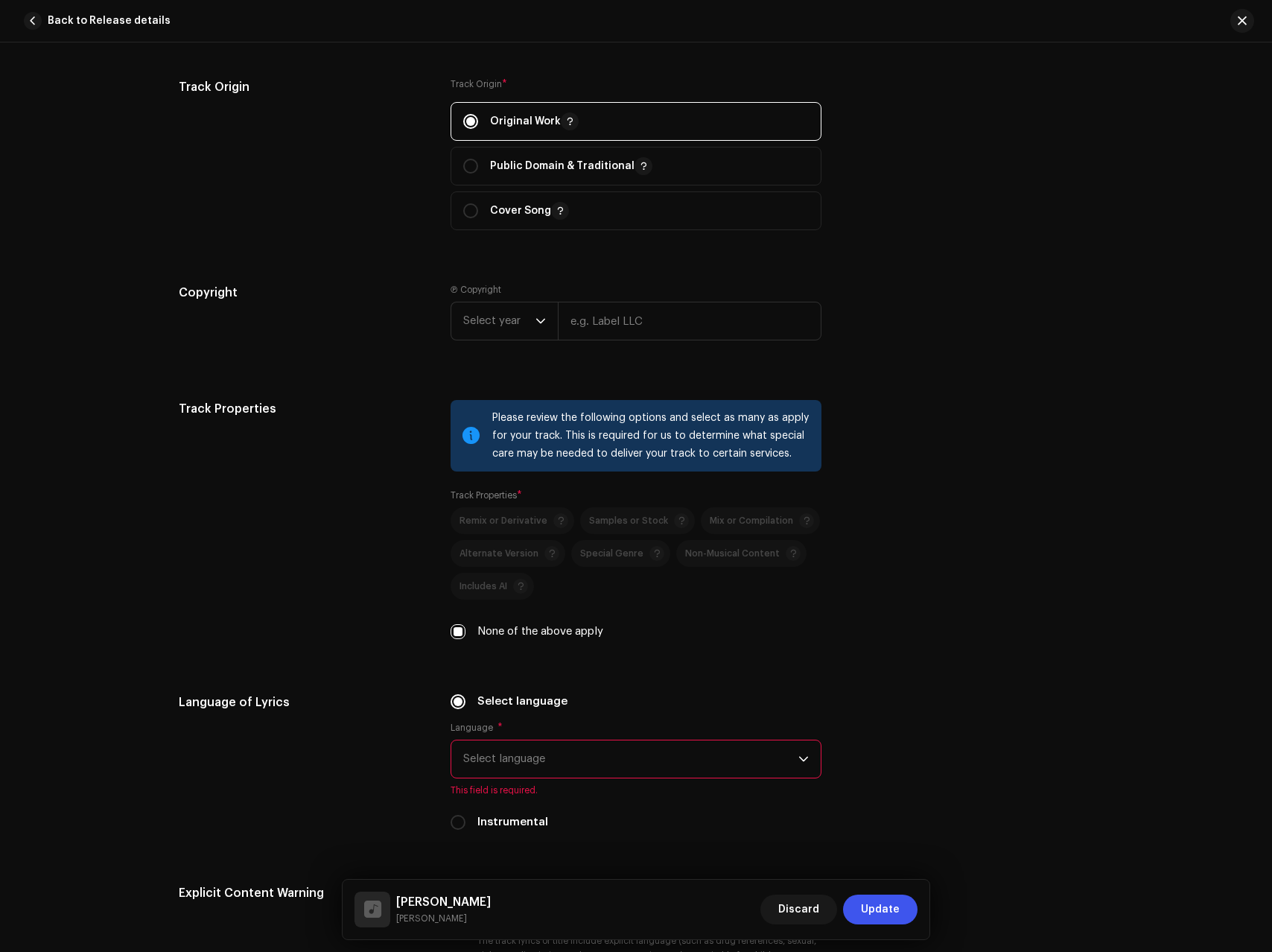
scroll to position [2378, 0]
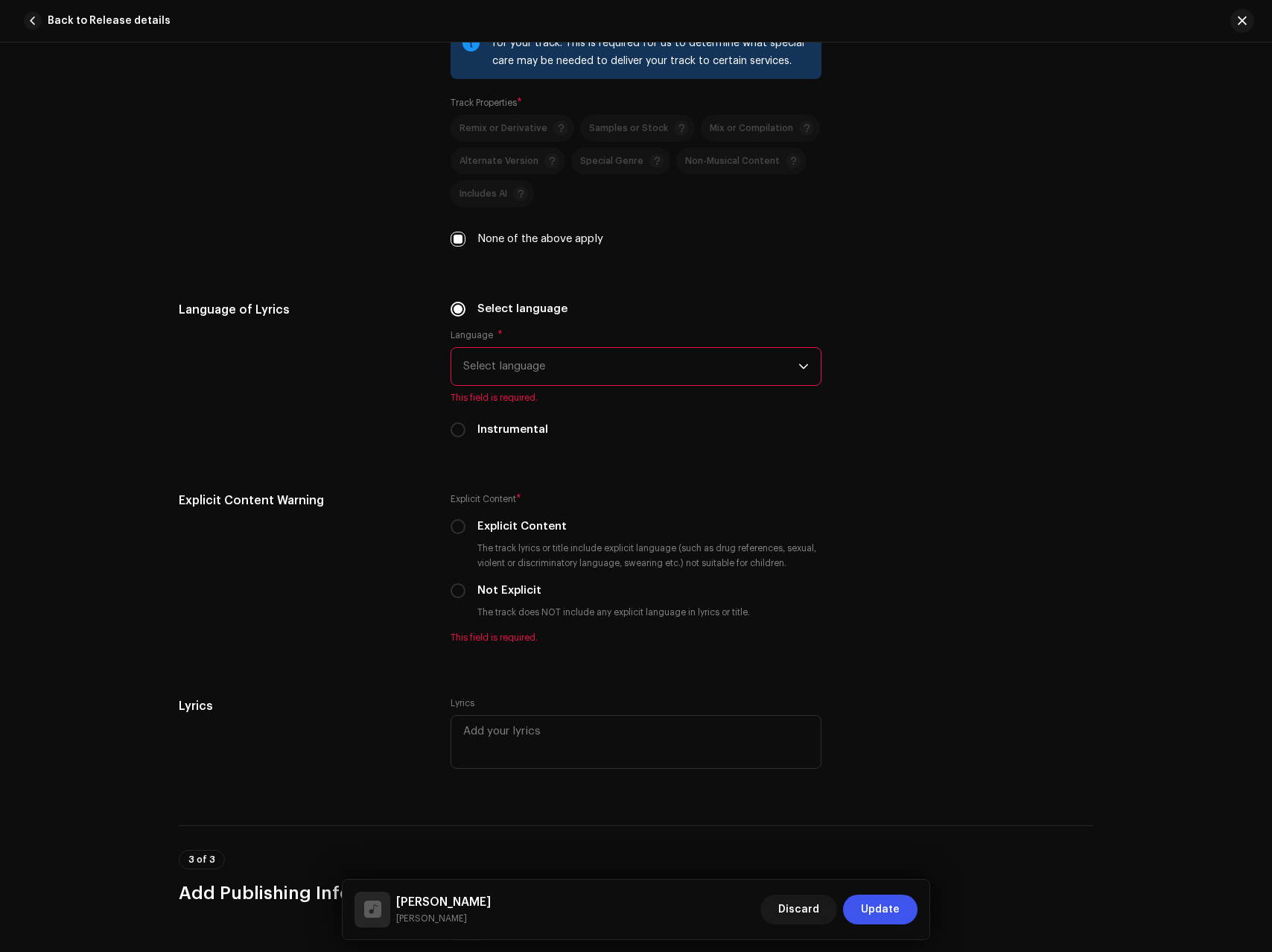
click at [552, 379] on span "Select language" at bounding box center [631, 366] width 335 height 37
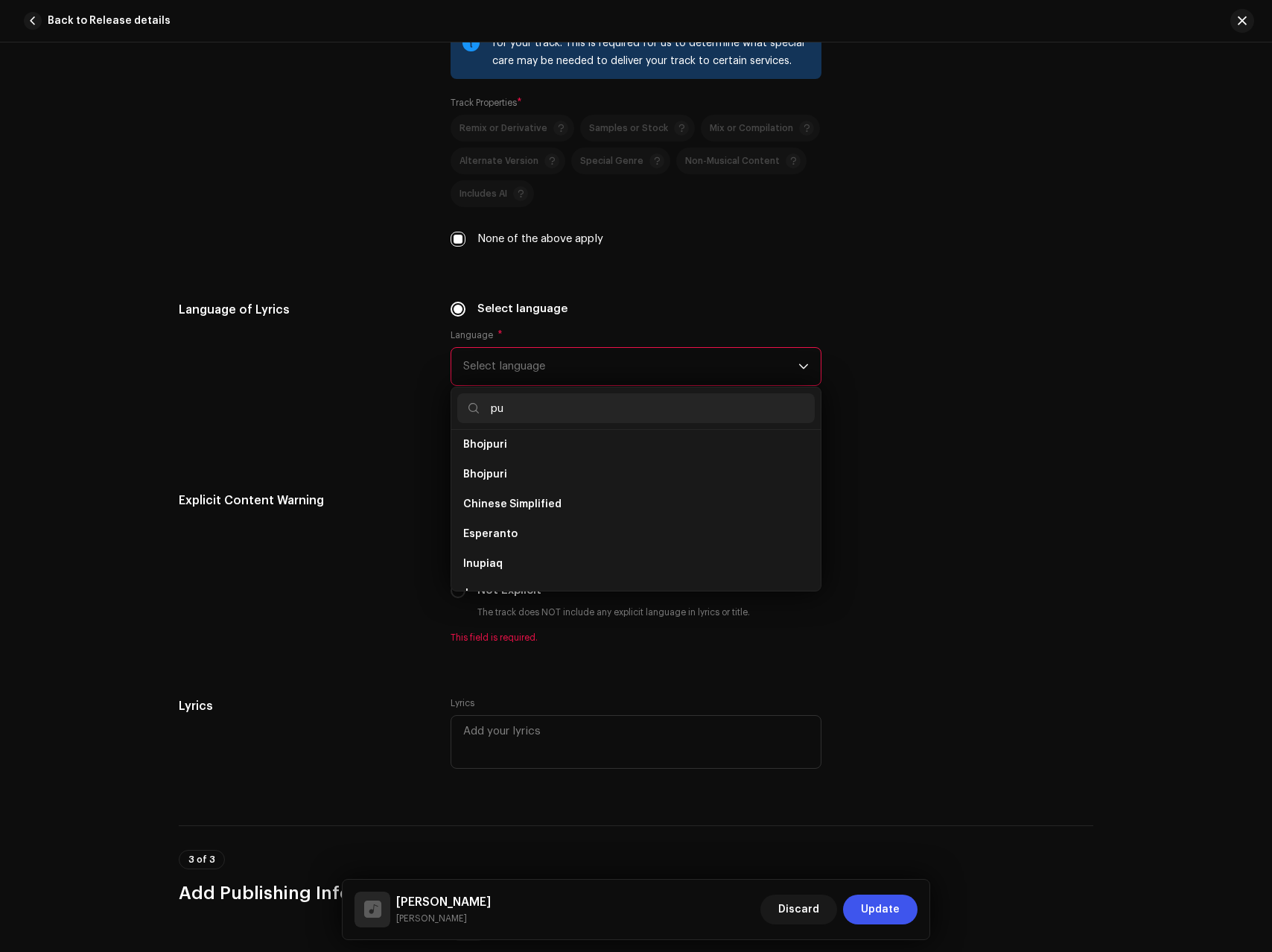
scroll to position [0, 0]
type input "pun"
click at [518, 442] on li "Punjabi" at bounding box center [636, 450] width 358 height 29
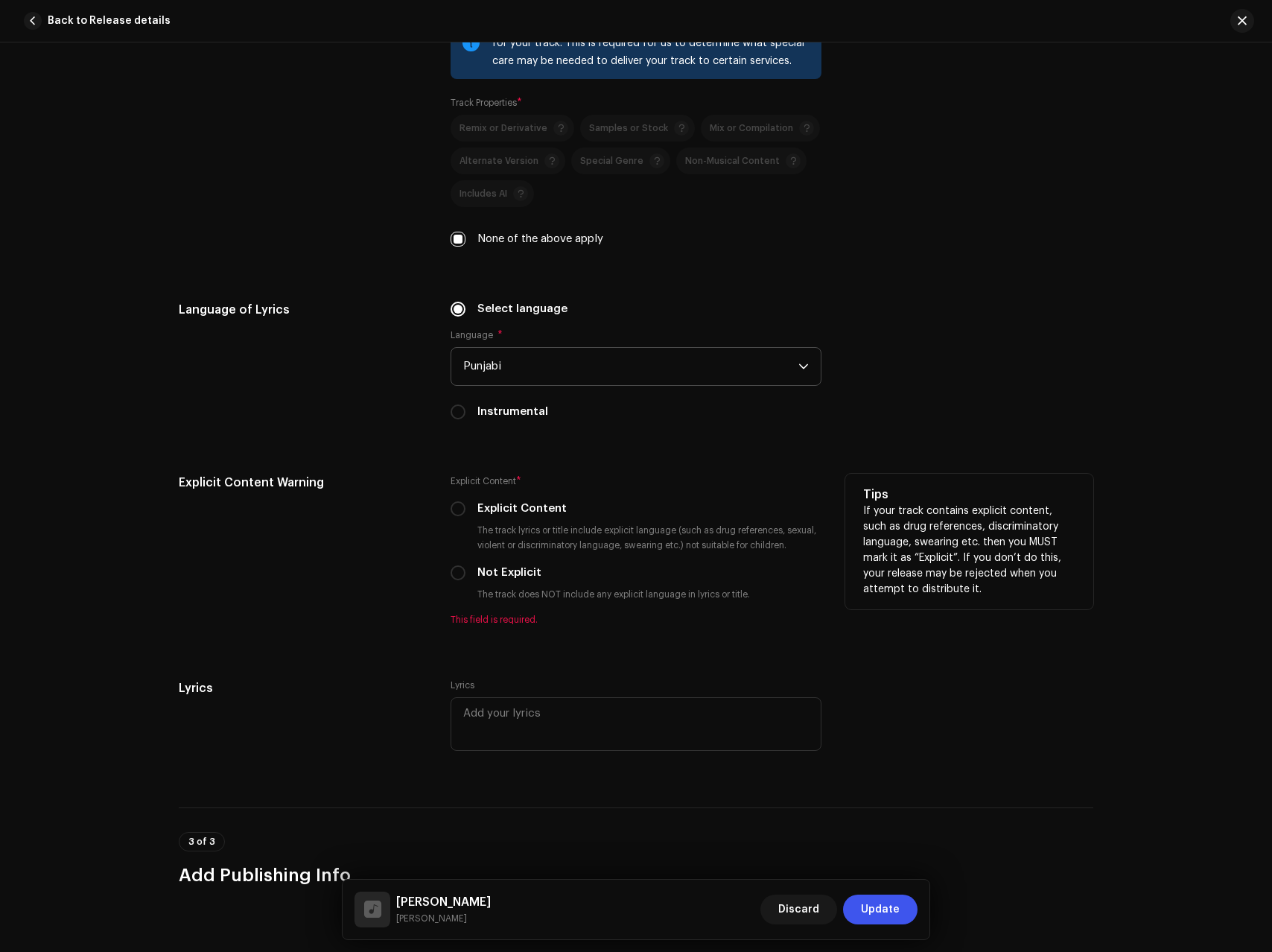
click at [514, 572] on label "Not Explicit" at bounding box center [510, 572] width 64 height 16
click at [466, 572] on input "Not Explicit" at bounding box center [458, 573] width 15 height 15
radio input "true"
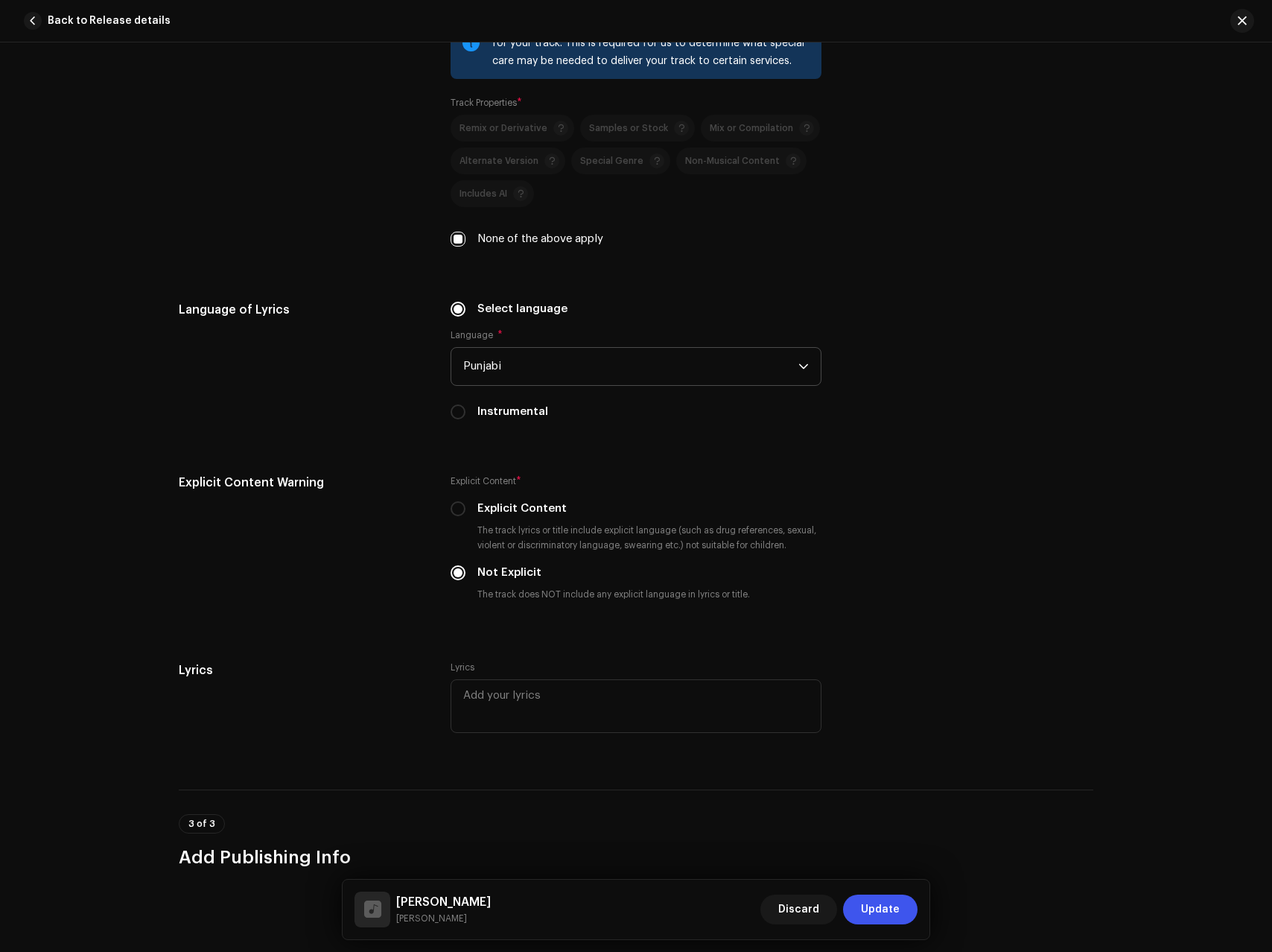
scroll to position [2691, 0]
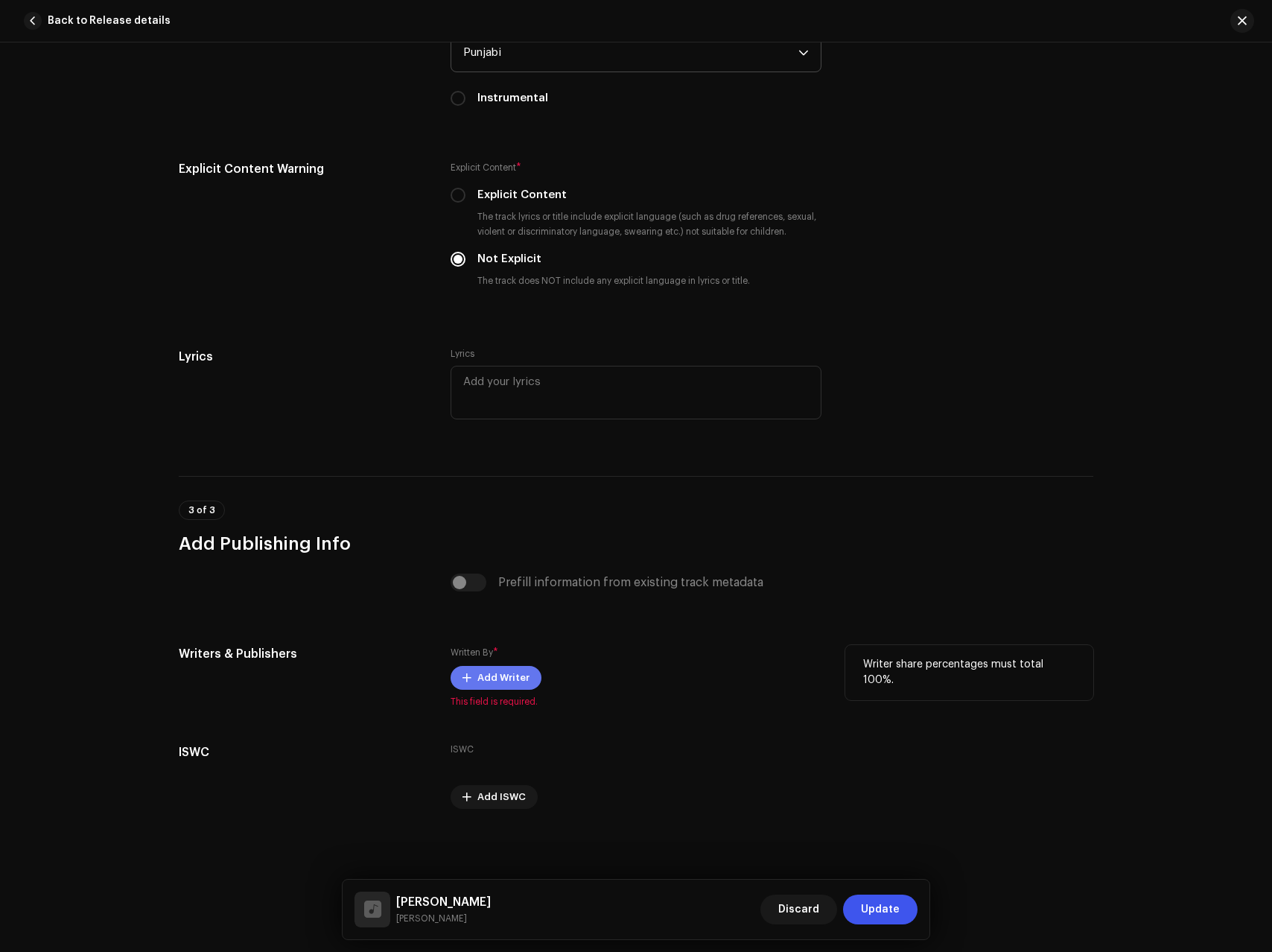
click at [511, 688] on span "Add Writer" at bounding box center [503, 677] width 52 height 29
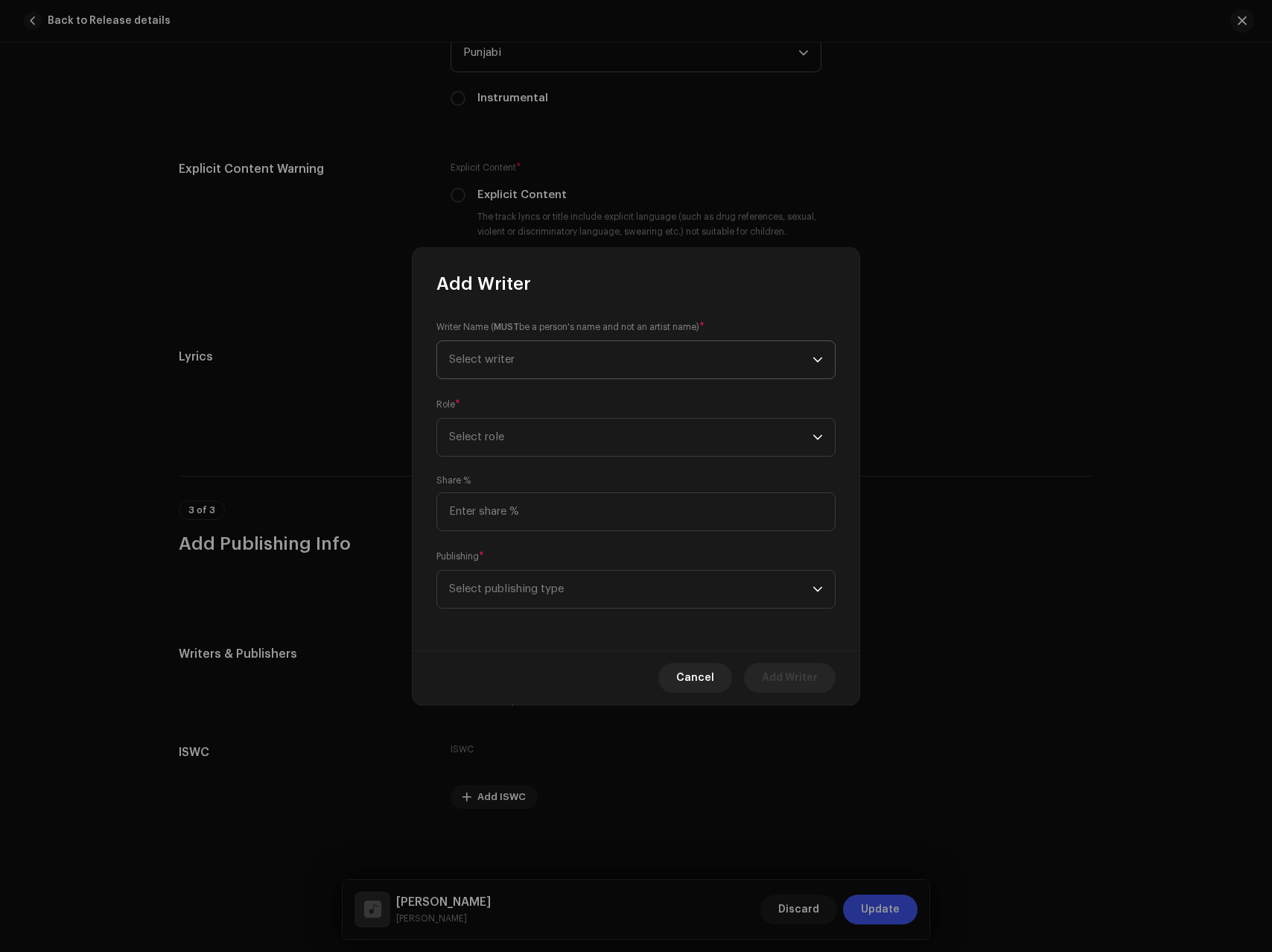
click at [508, 351] on span "Select writer" at bounding box center [631, 359] width 364 height 37
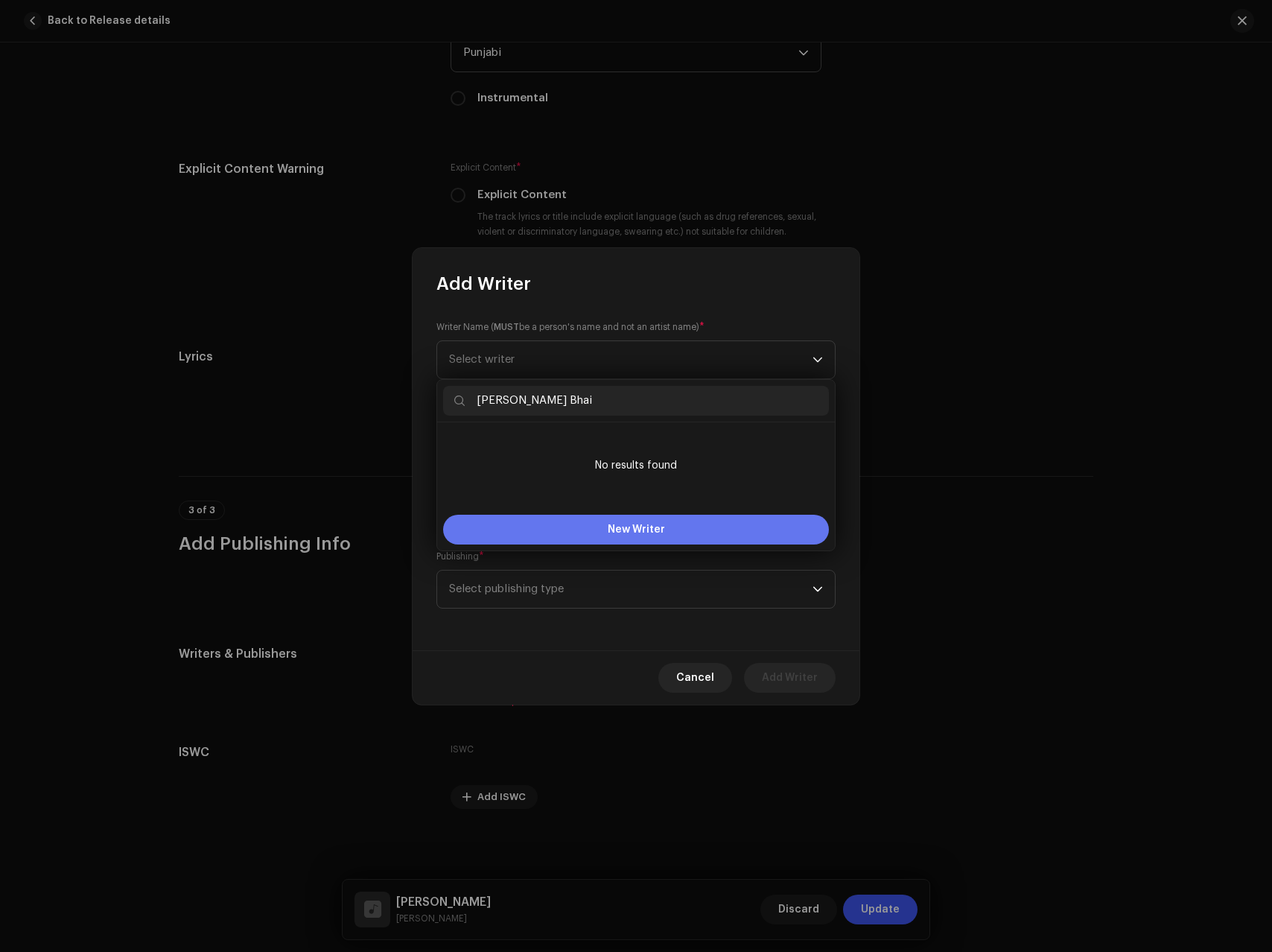
type input "[PERSON_NAME] Bhai"
click at [623, 529] on span "New Writer" at bounding box center [636, 530] width 58 height 10
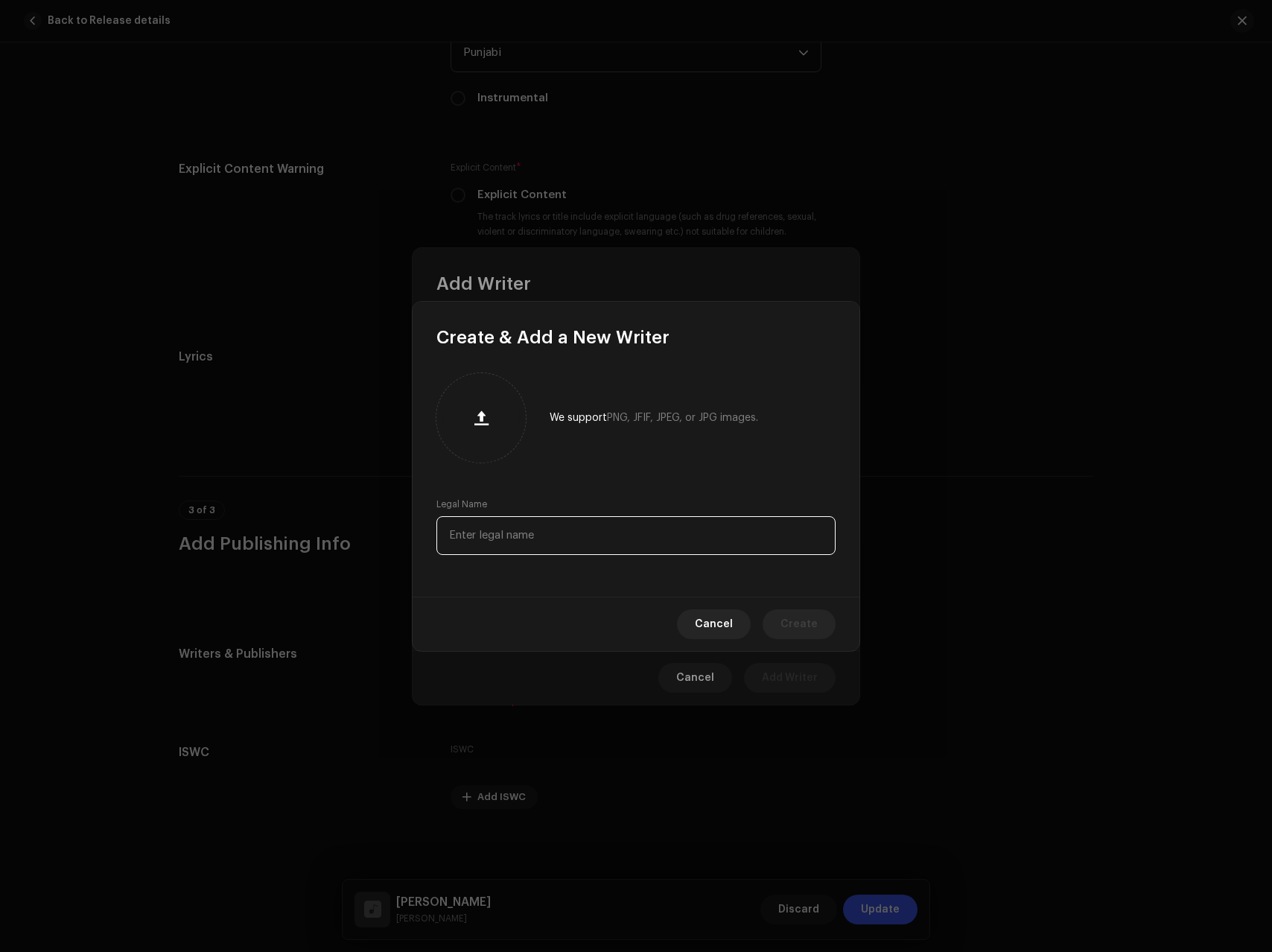
drag, startPoint x: 499, startPoint y: 543, endPoint x: 626, endPoint y: 565, distance: 128.9
click at [499, 543] on input "text" at bounding box center [636, 535] width 400 height 39
paste input "[PERSON_NAME] Bhai"
type input "[PERSON_NAME] Bhai"
click at [803, 616] on span "Create" at bounding box center [798, 623] width 37 height 29
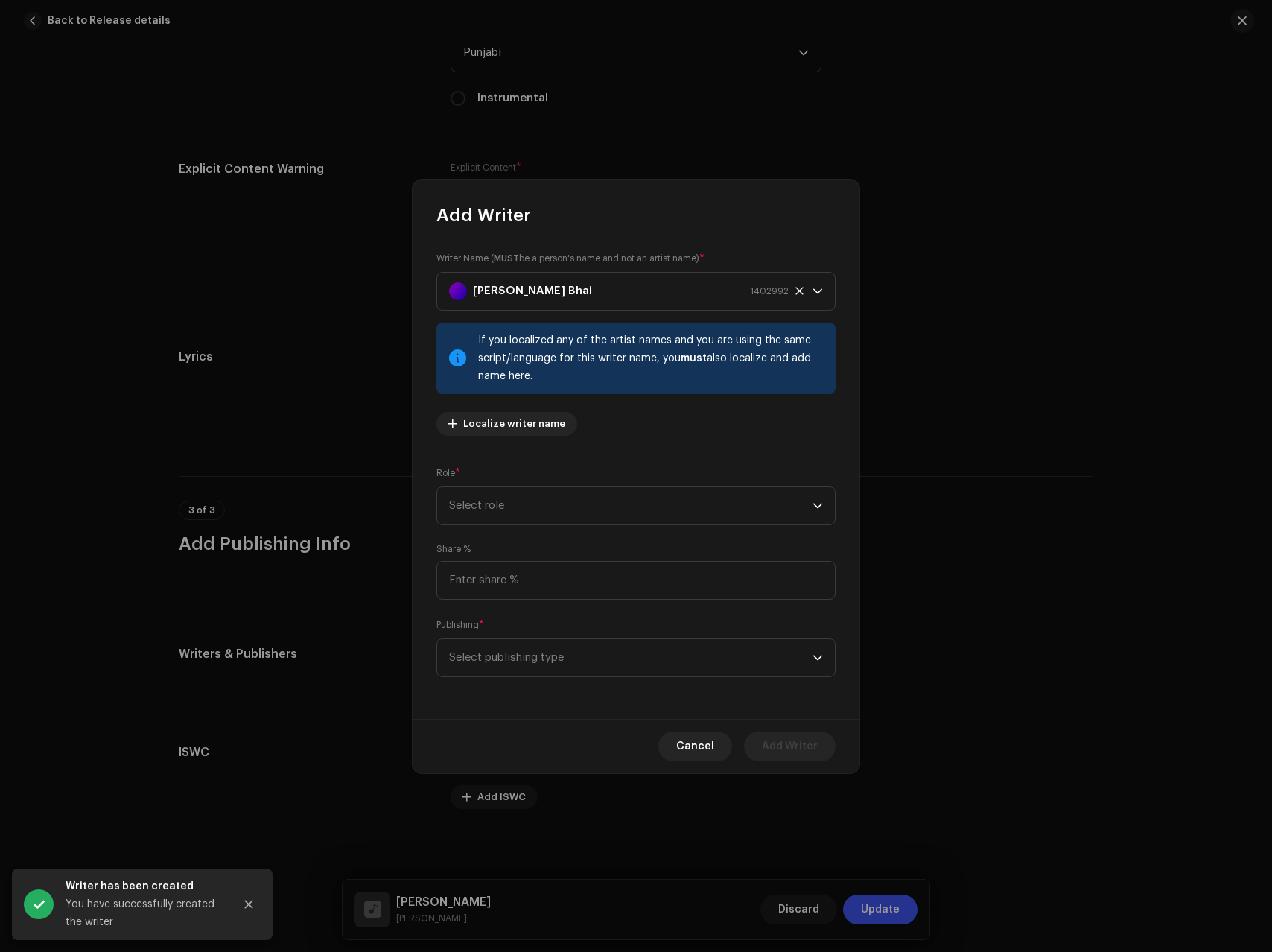
click at [487, 454] on div "Writer Name ( MUST be a person's name and not an artist name) * [PERSON_NAME] 1…" at bounding box center [636, 473] width 447 height 492
click at [487, 512] on span "Select role" at bounding box center [631, 505] width 364 height 37
click at [475, 629] on span "Lyricist" at bounding box center [468, 635] width 39 height 15
click at [529, 659] on span "Select publishing type" at bounding box center [631, 657] width 364 height 37
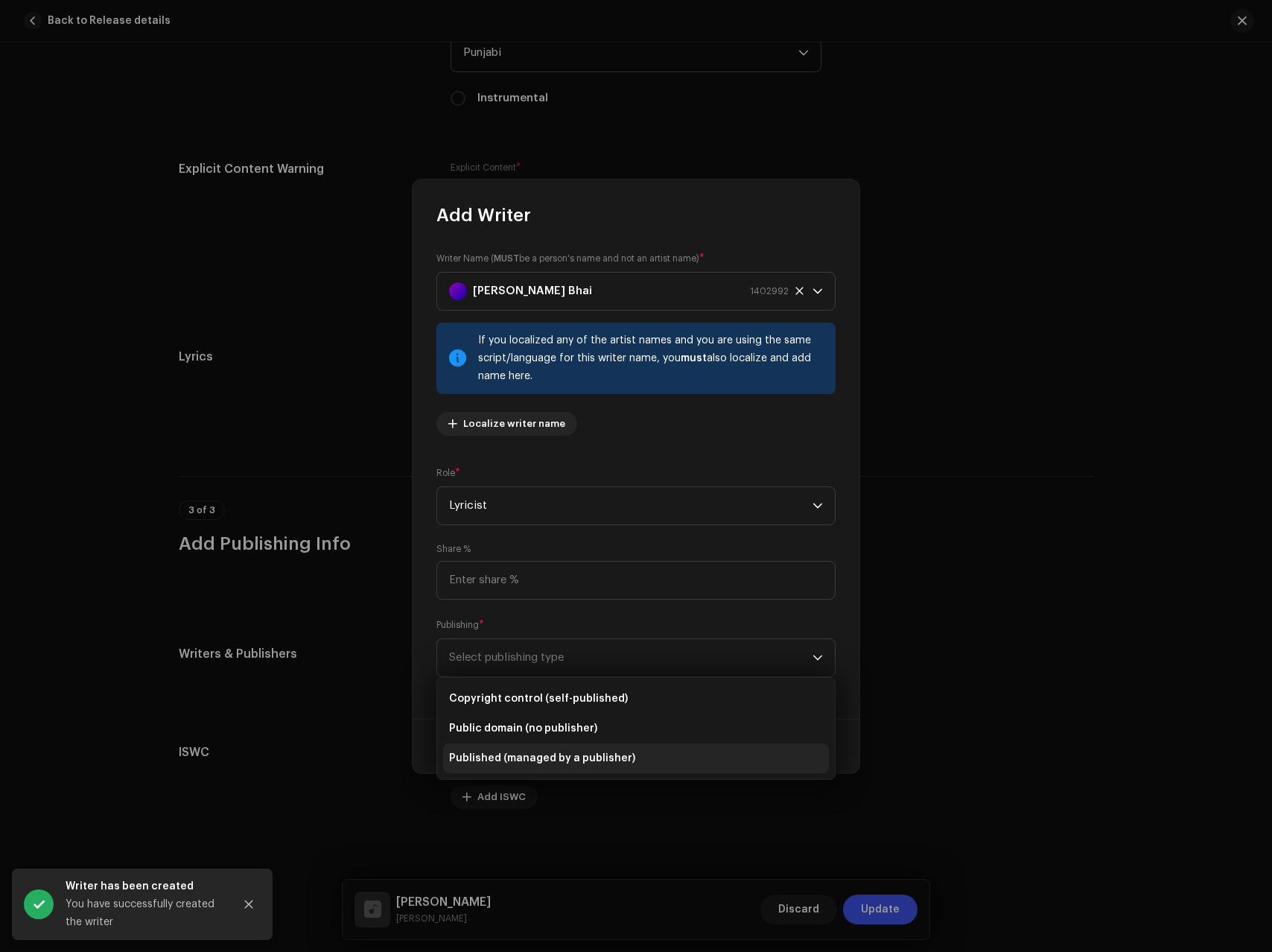
click at [529, 755] on span "Published (managed by a publisher)" at bounding box center [542, 759] width 187 height 15
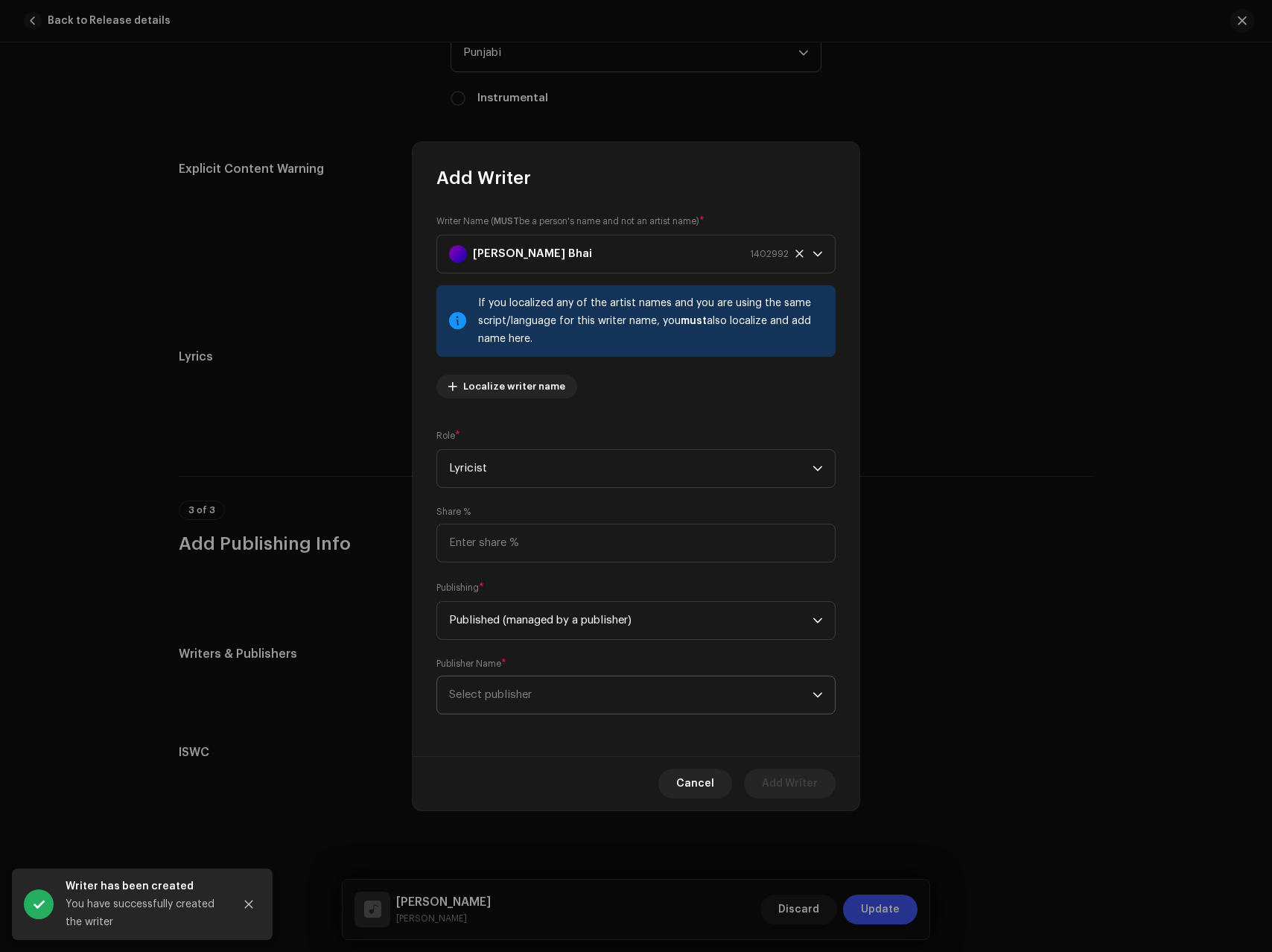
click at [529, 677] on span "Select publisher" at bounding box center [631, 694] width 364 height 37
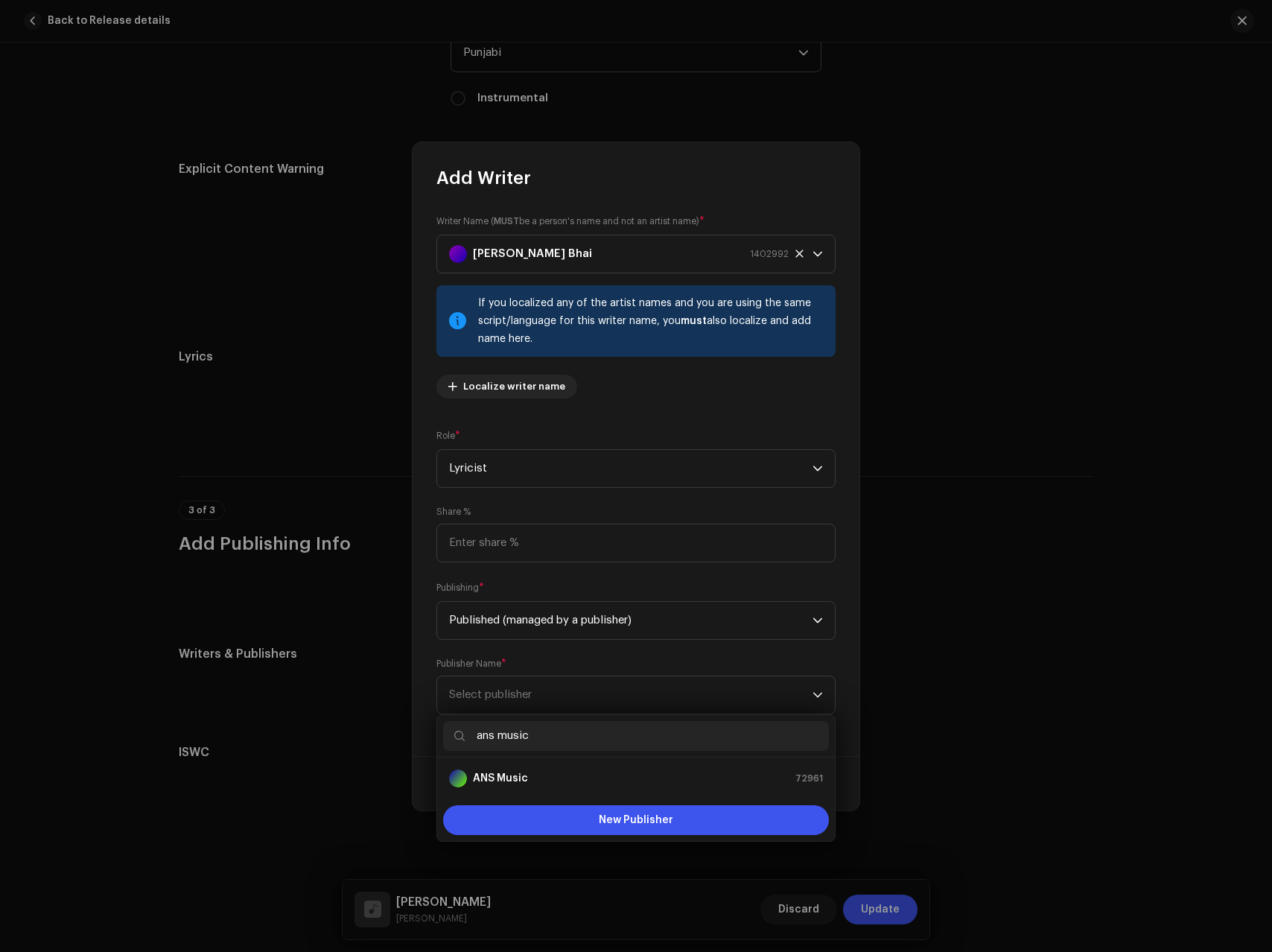
type input "ans music"
click at [512, 780] on strong "ANS Music" at bounding box center [500, 779] width 55 height 15
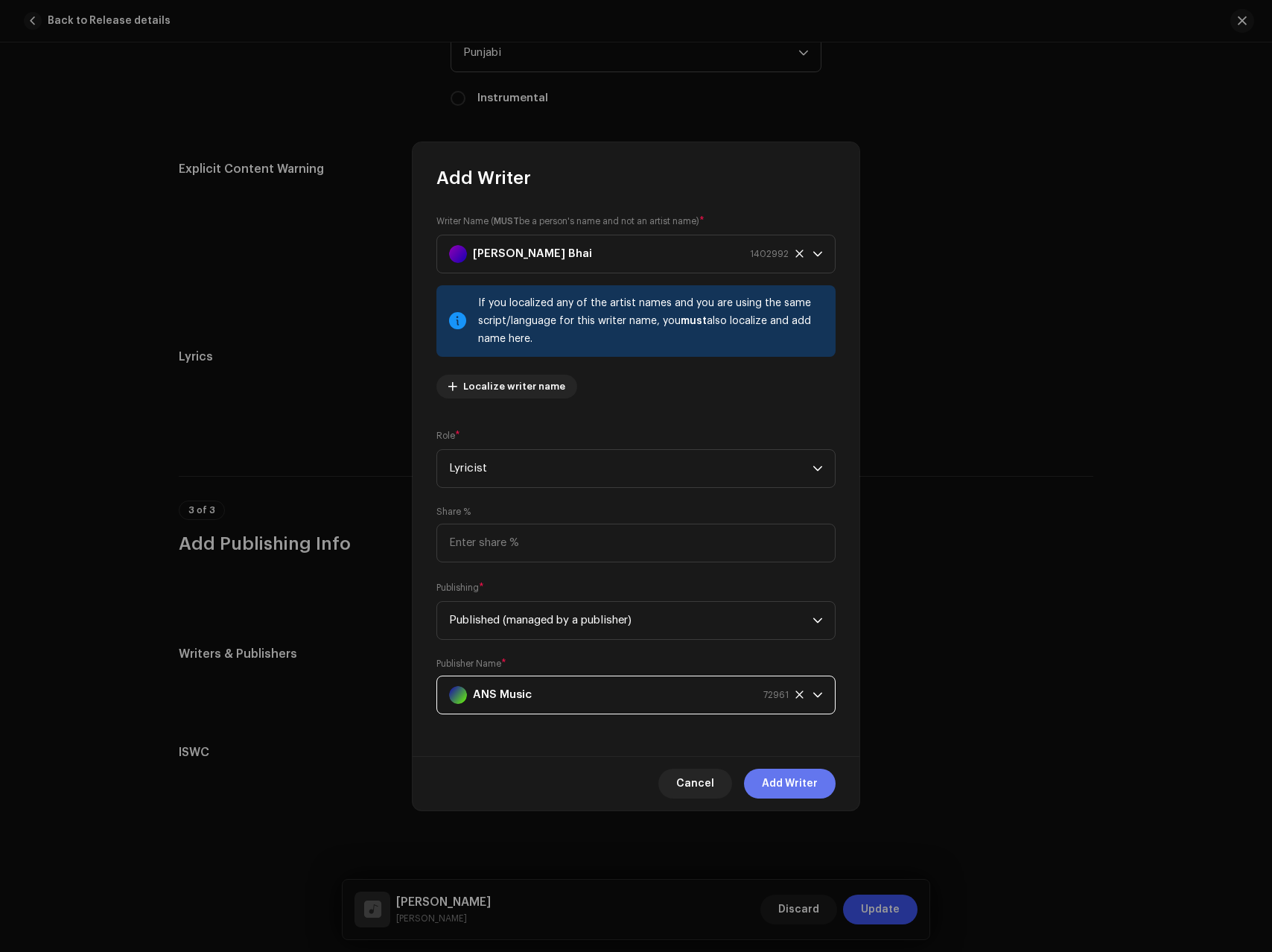
click at [790, 772] on span "Add Writer" at bounding box center [790, 783] width 56 height 29
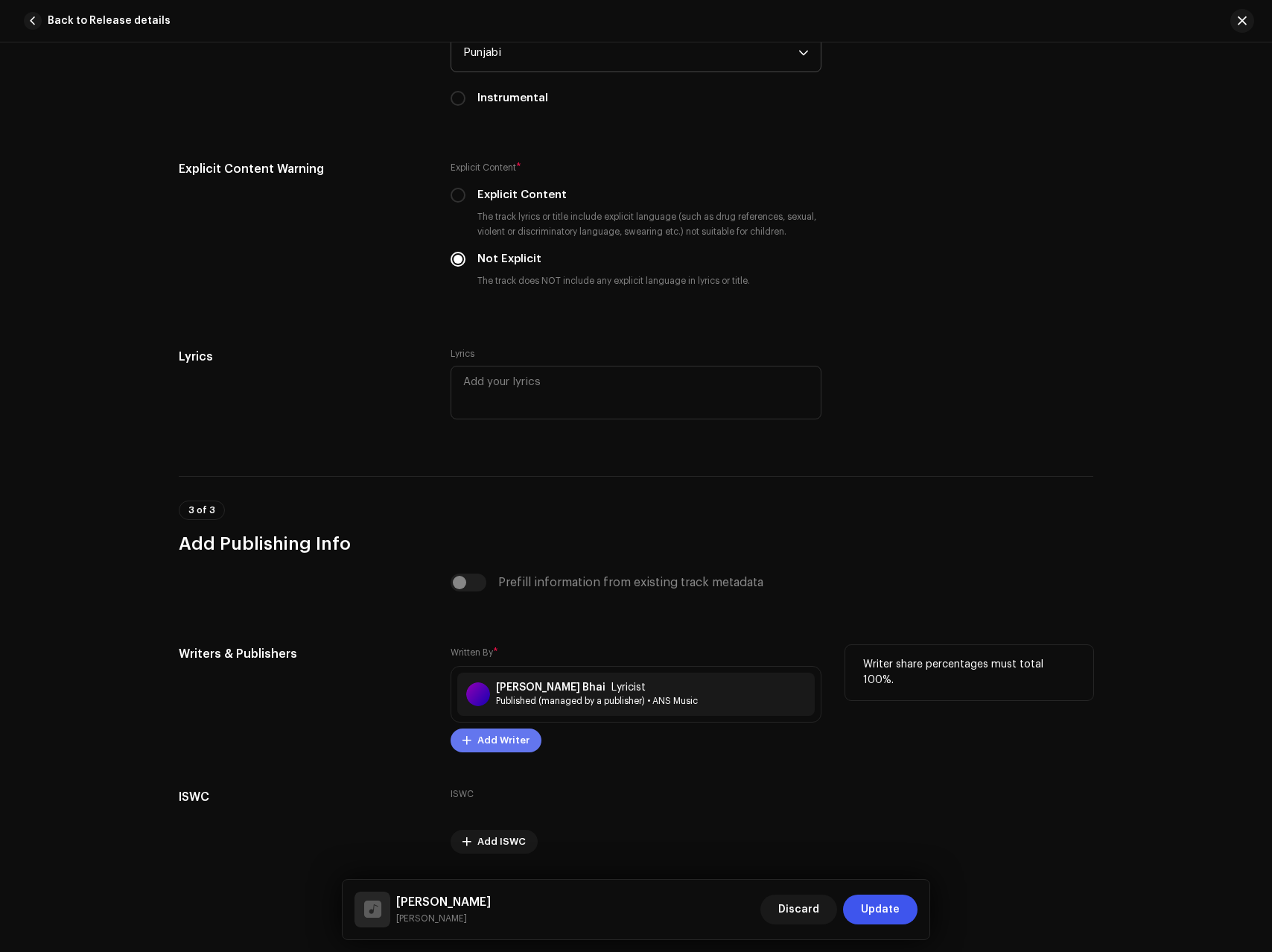
click at [491, 739] on span "Add Writer" at bounding box center [503, 740] width 52 height 29
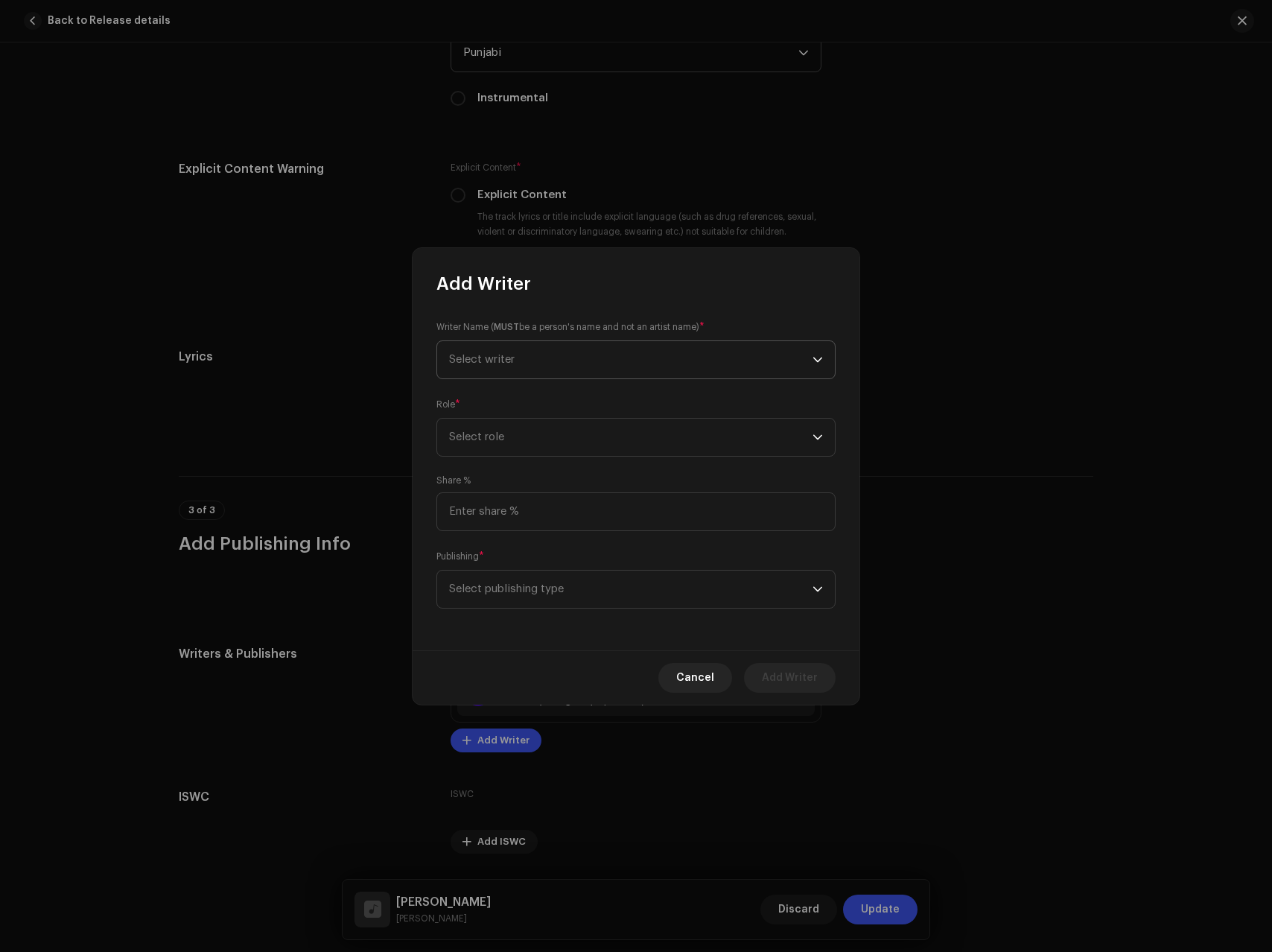
click at [492, 352] on span "Select writer" at bounding box center [631, 359] width 364 height 37
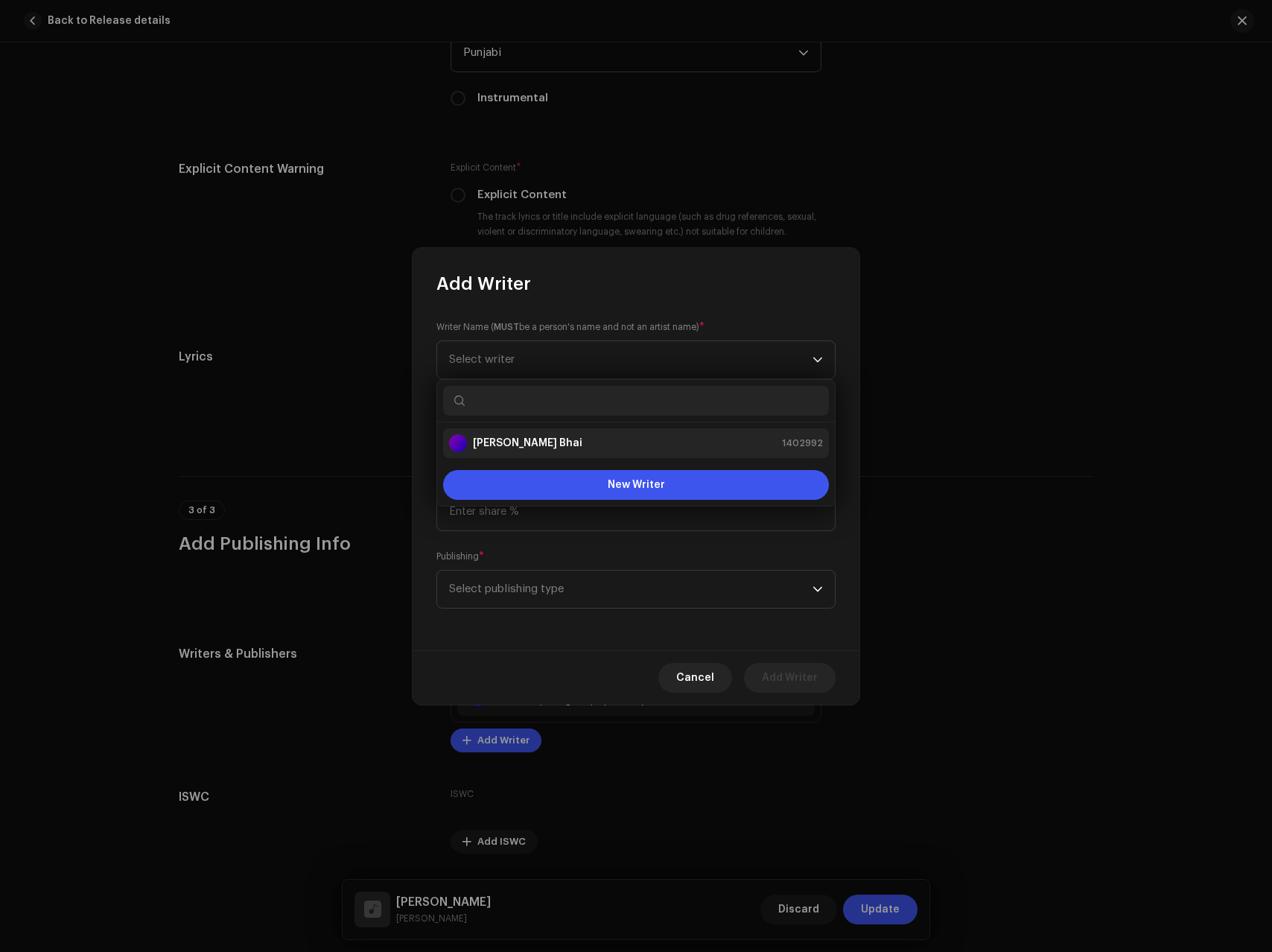
paste input "[PERSON_NAME]"
type input "[PERSON_NAME]"
click at [521, 442] on strong "[PERSON_NAME]" at bounding box center [514, 443] width 84 height 15
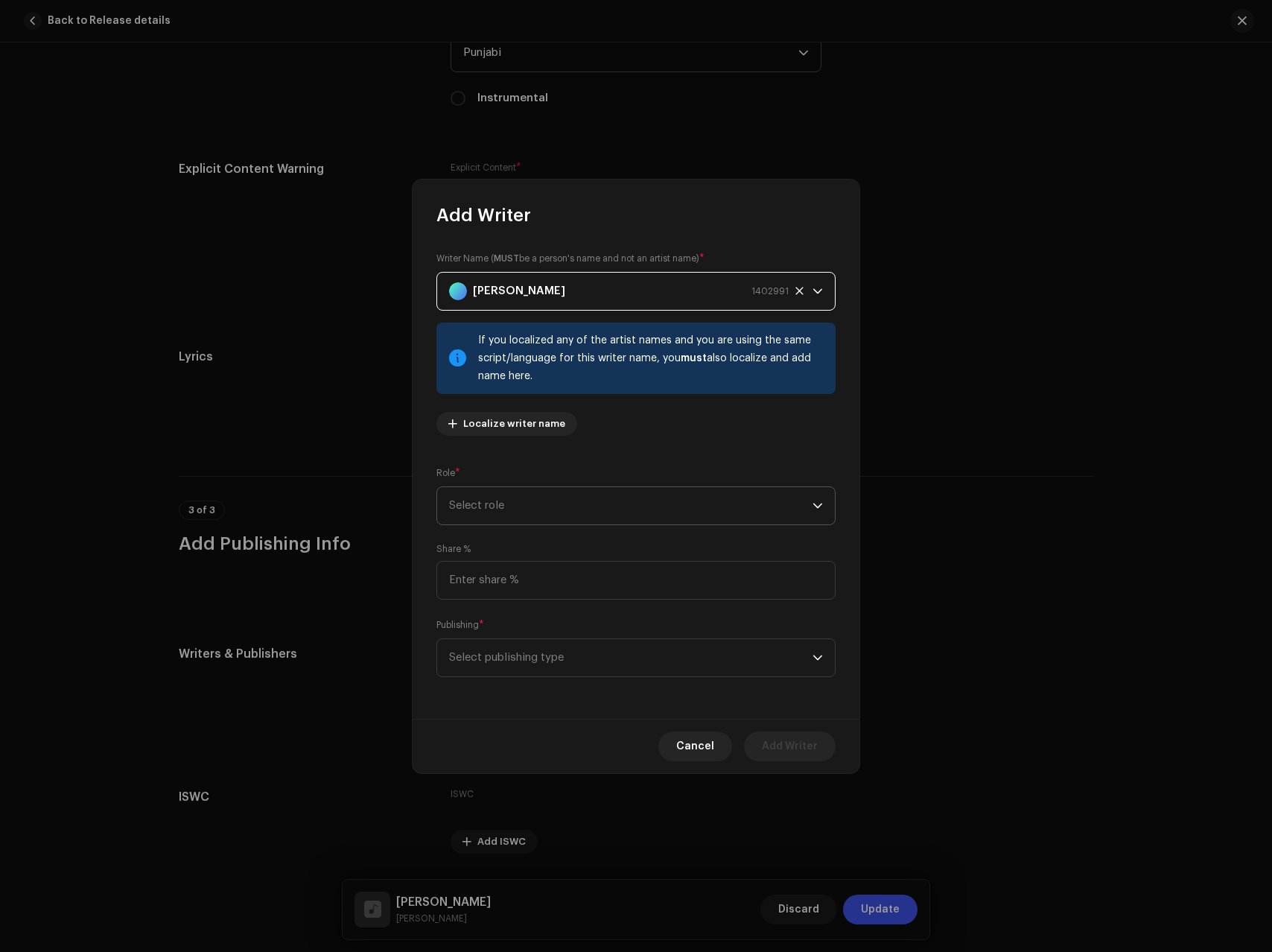
click at [513, 505] on span "Select role" at bounding box center [631, 505] width 364 height 37
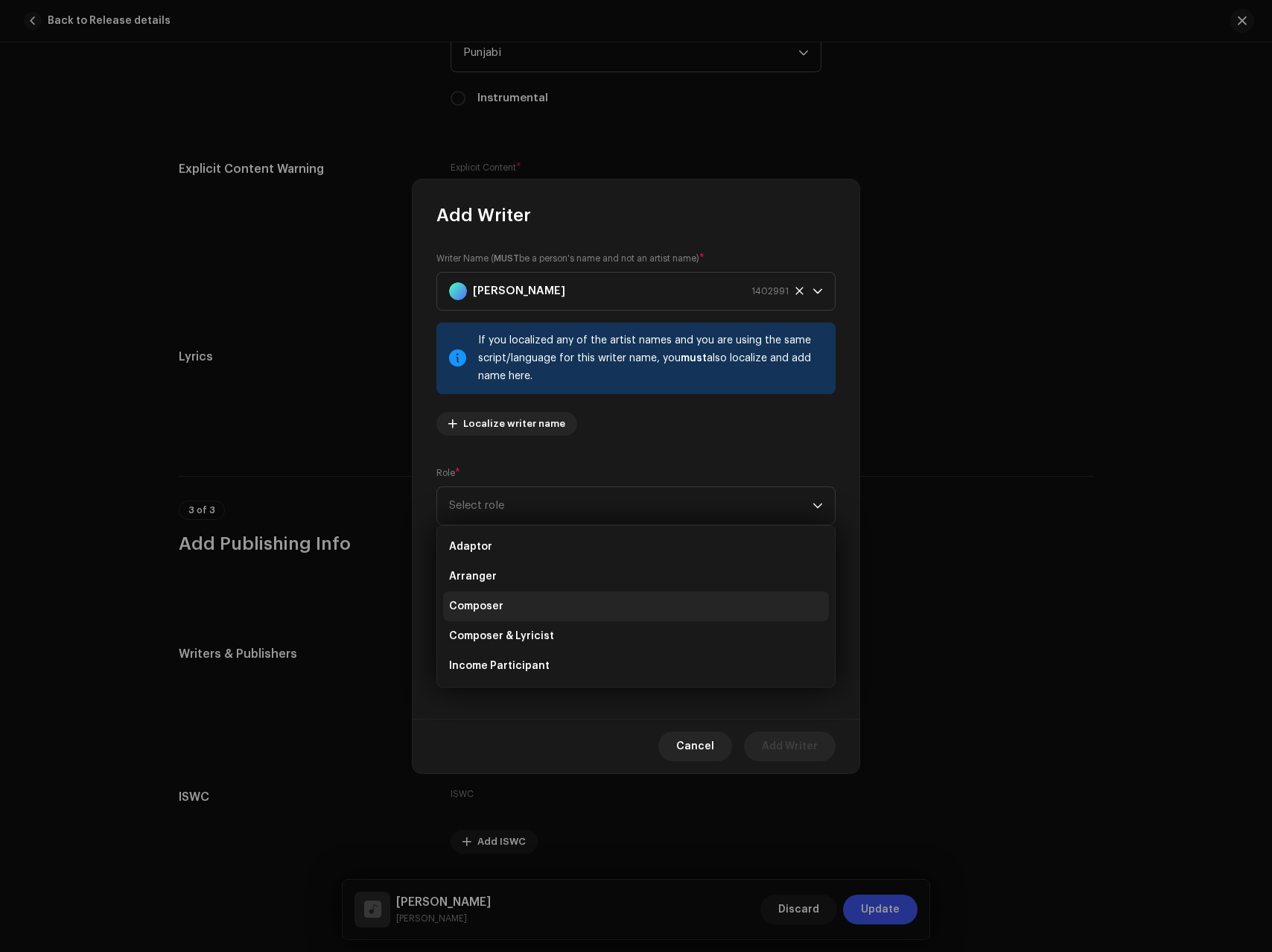
click at [493, 593] on li "Composer" at bounding box center [636, 605] width 385 height 29
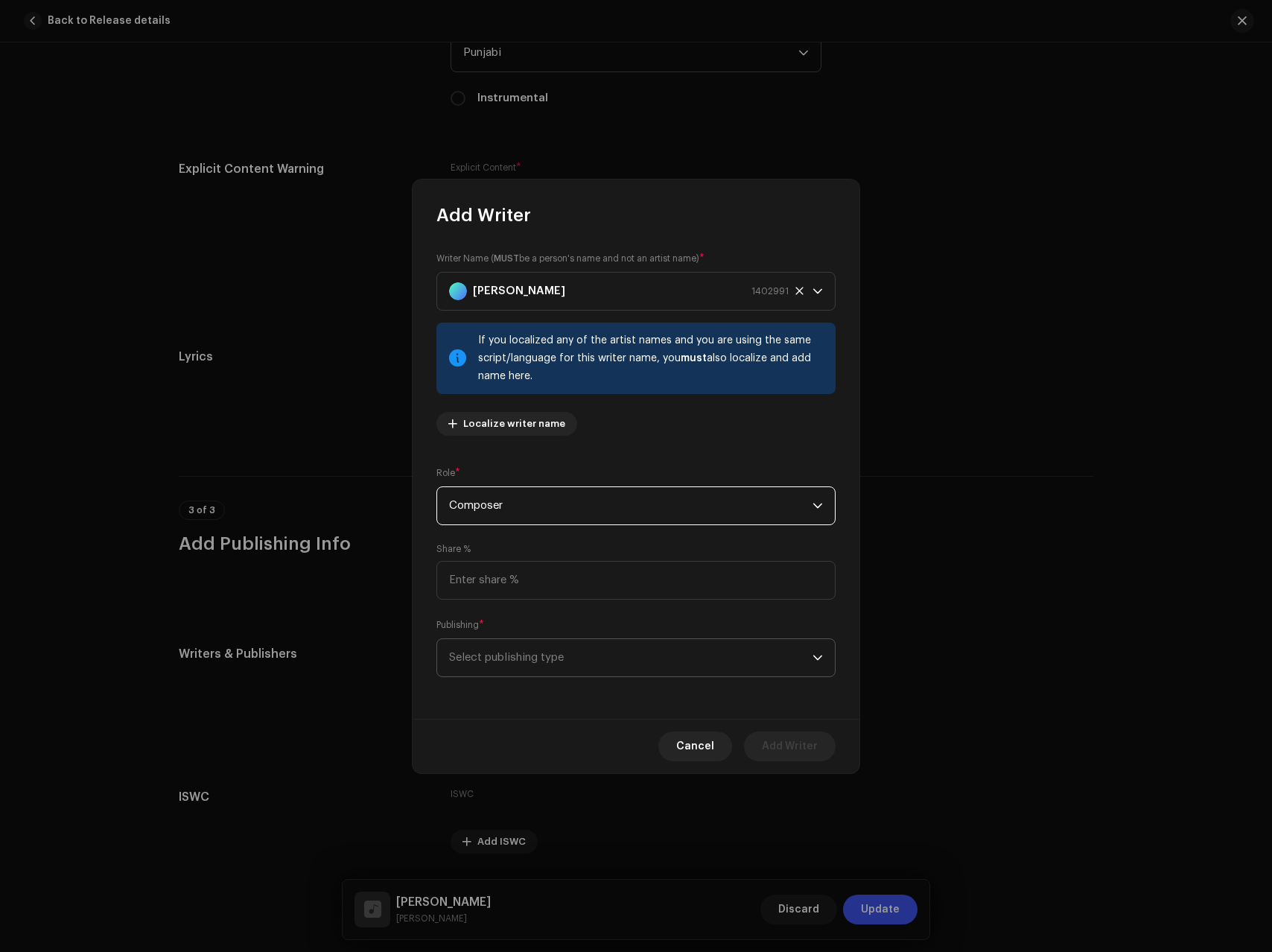
click at [560, 669] on span "Select publishing type" at bounding box center [631, 657] width 364 height 37
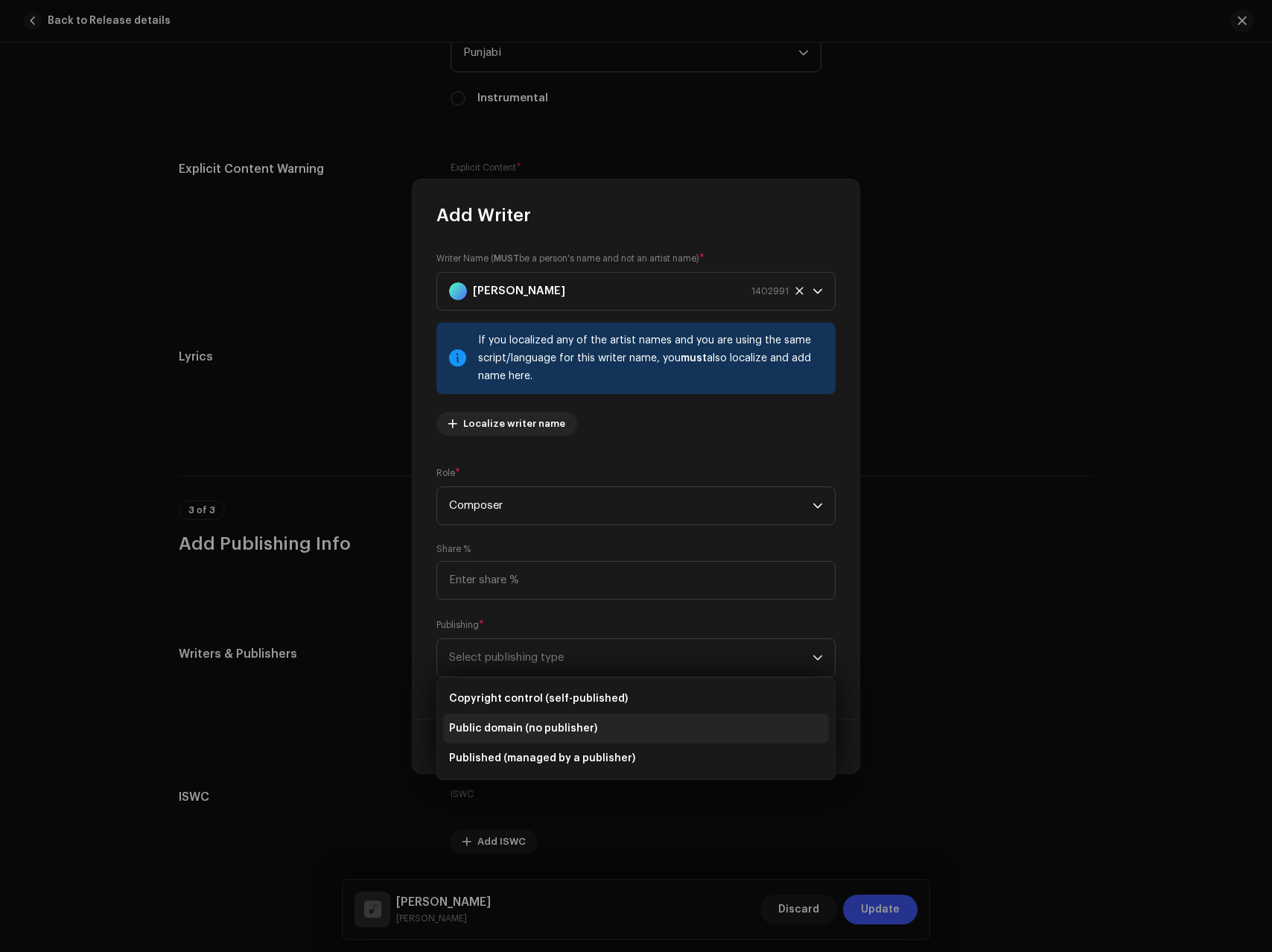
click at [499, 725] on span "Public domain (no publisher)" at bounding box center [523, 728] width 149 height 15
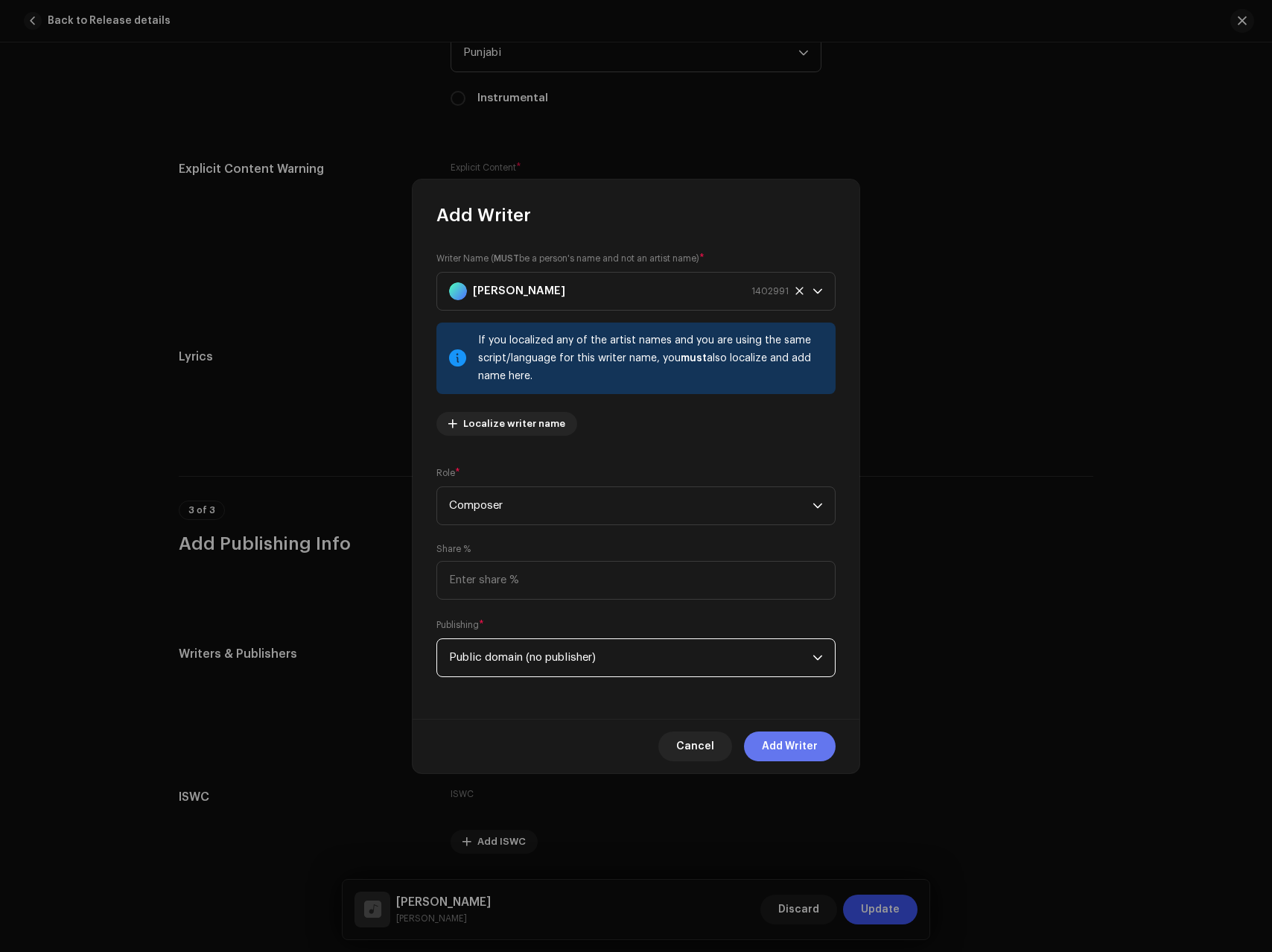
click at [800, 745] on span "Add Writer" at bounding box center [790, 745] width 56 height 29
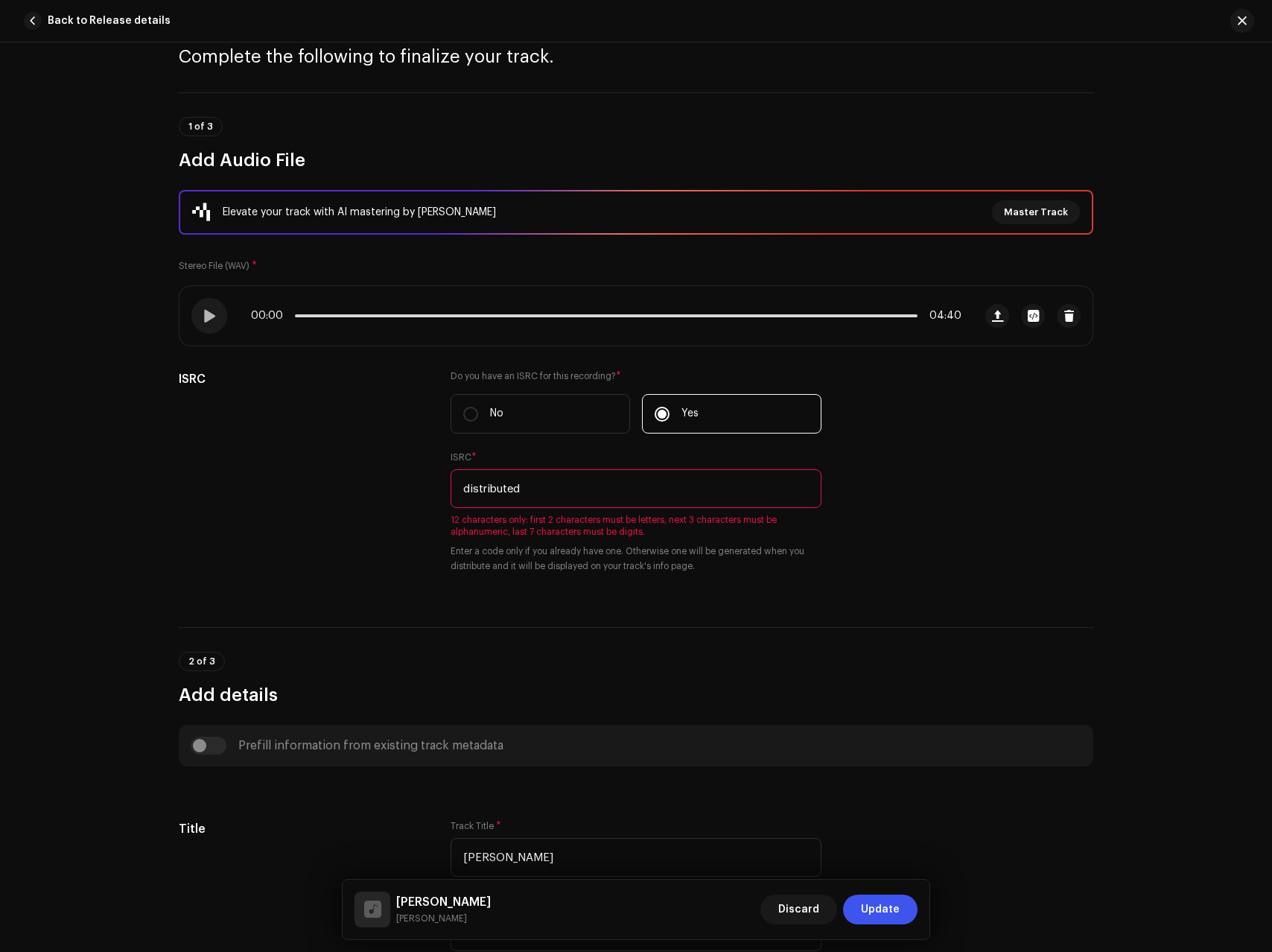
scroll to position [0, 0]
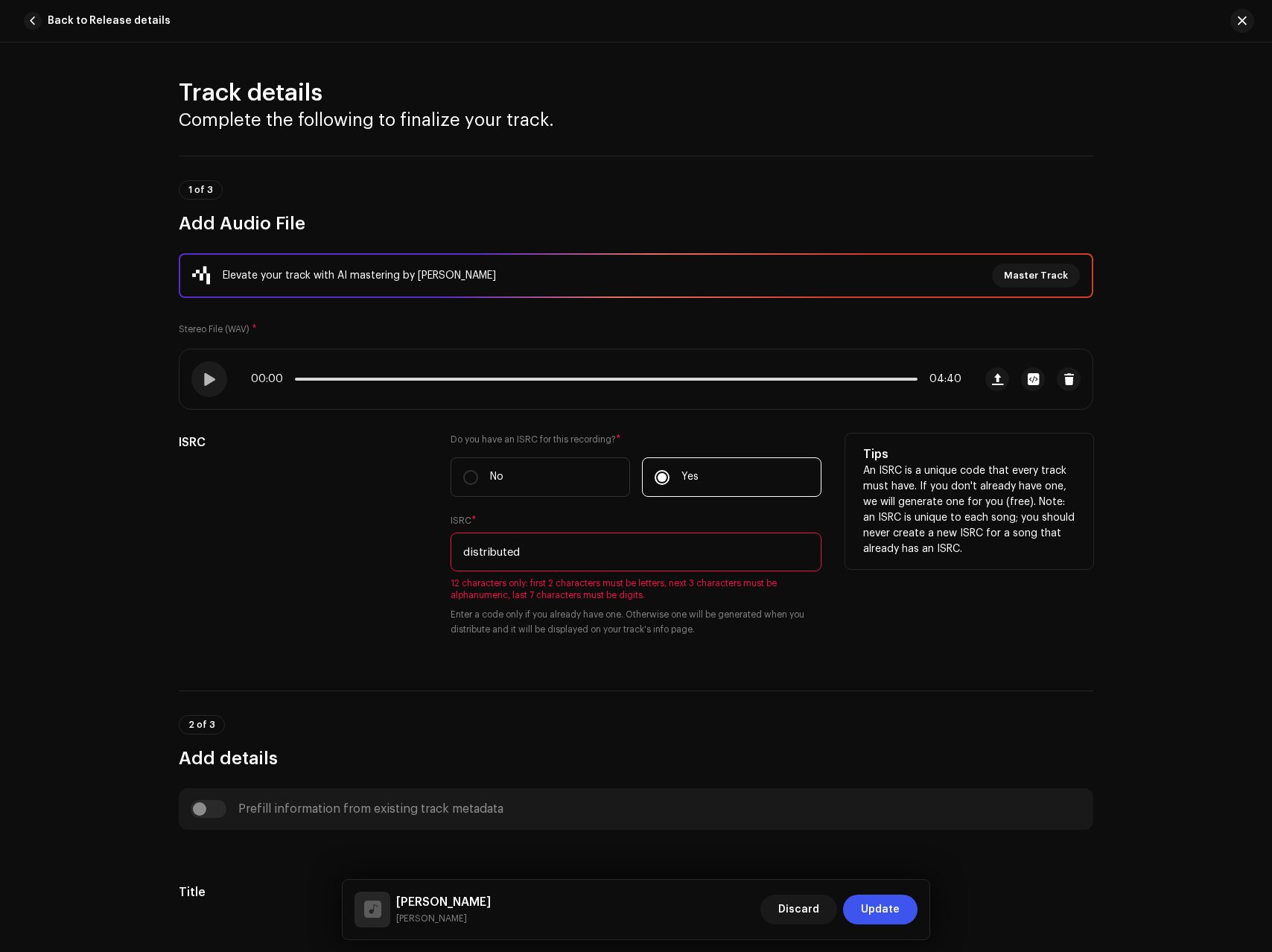
click at [525, 545] on input "distributed" at bounding box center [636, 551] width 371 height 39
paste input "BDA1U2536913"
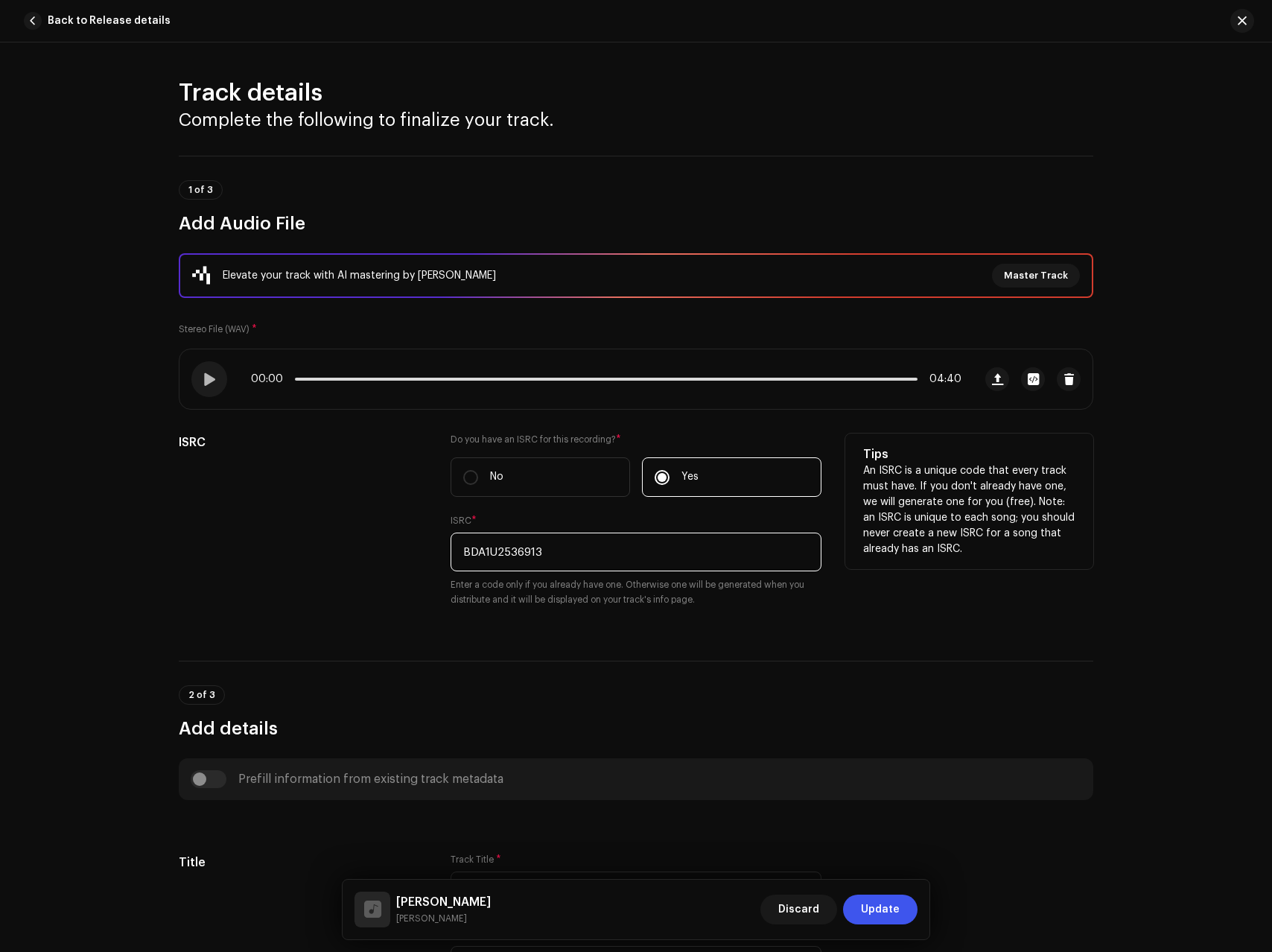
type input "BDA1U2536913"
click at [384, 580] on div "ISRC" at bounding box center [303, 530] width 248 height 191
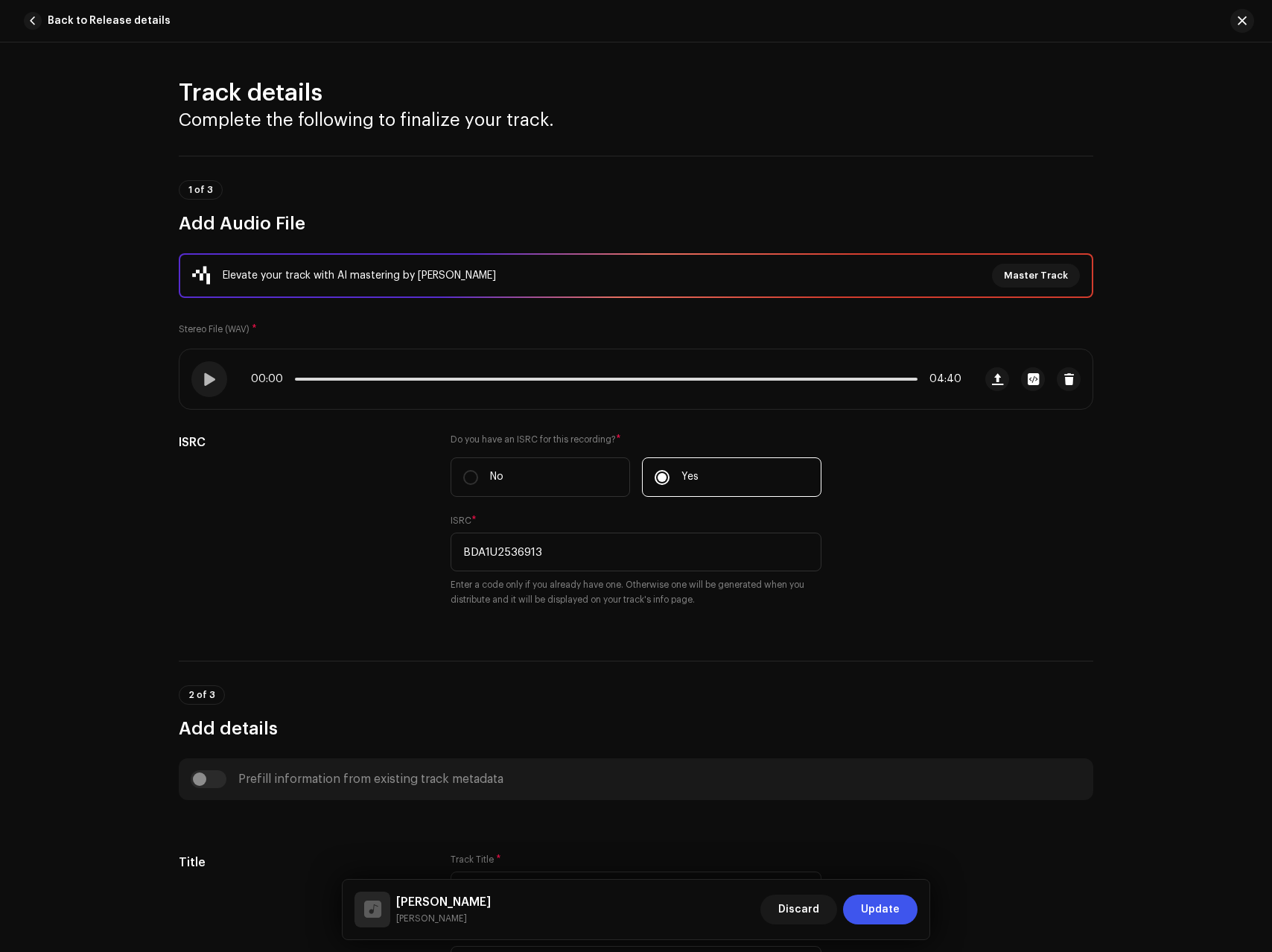
click at [884, 920] on span "Update" at bounding box center [880, 909] width 39 height 29
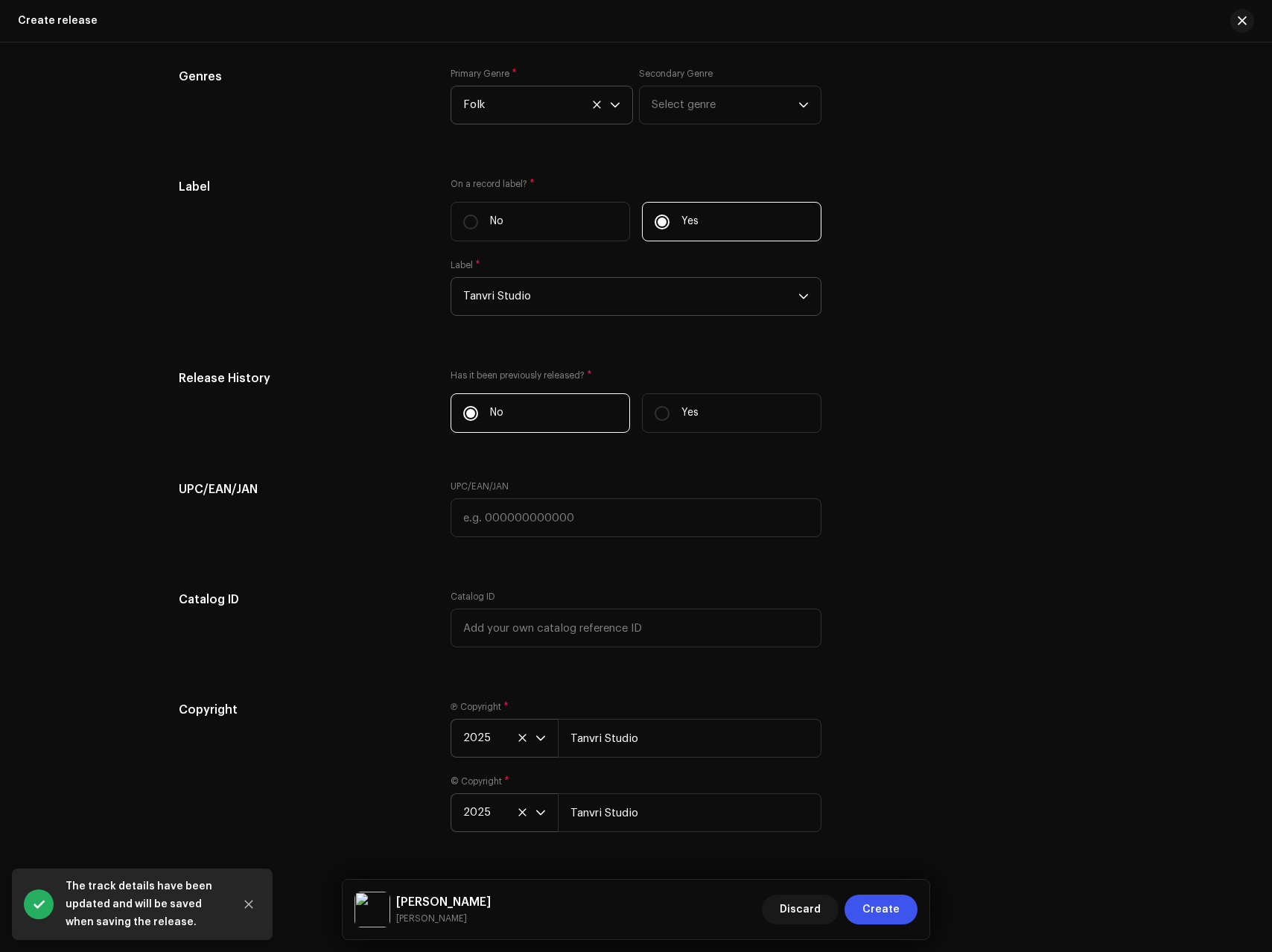
scroll to position [2077, 0]
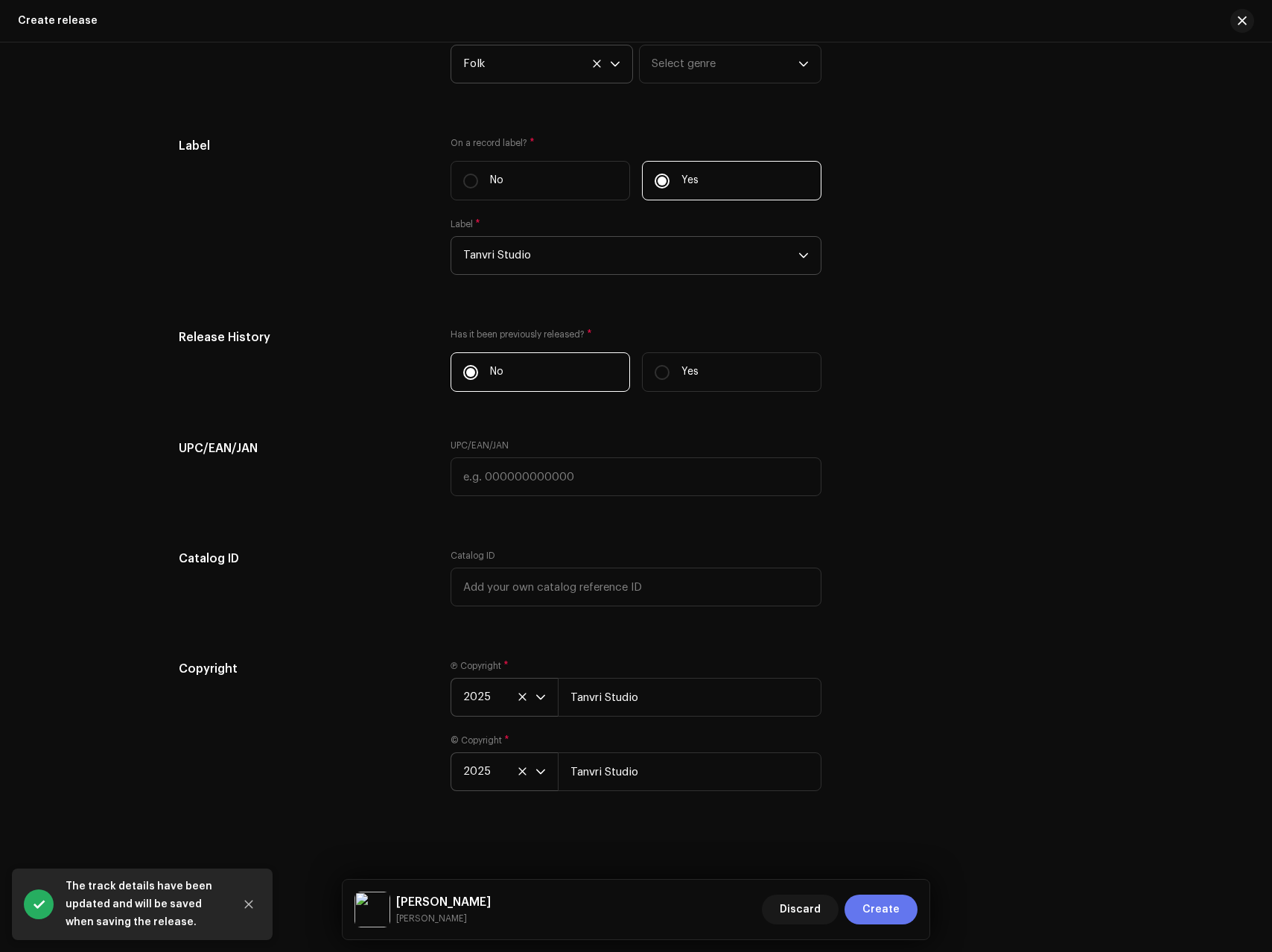
click at [890, 909] on span "Create" at bounding box center [881, 909] width 37 height 29
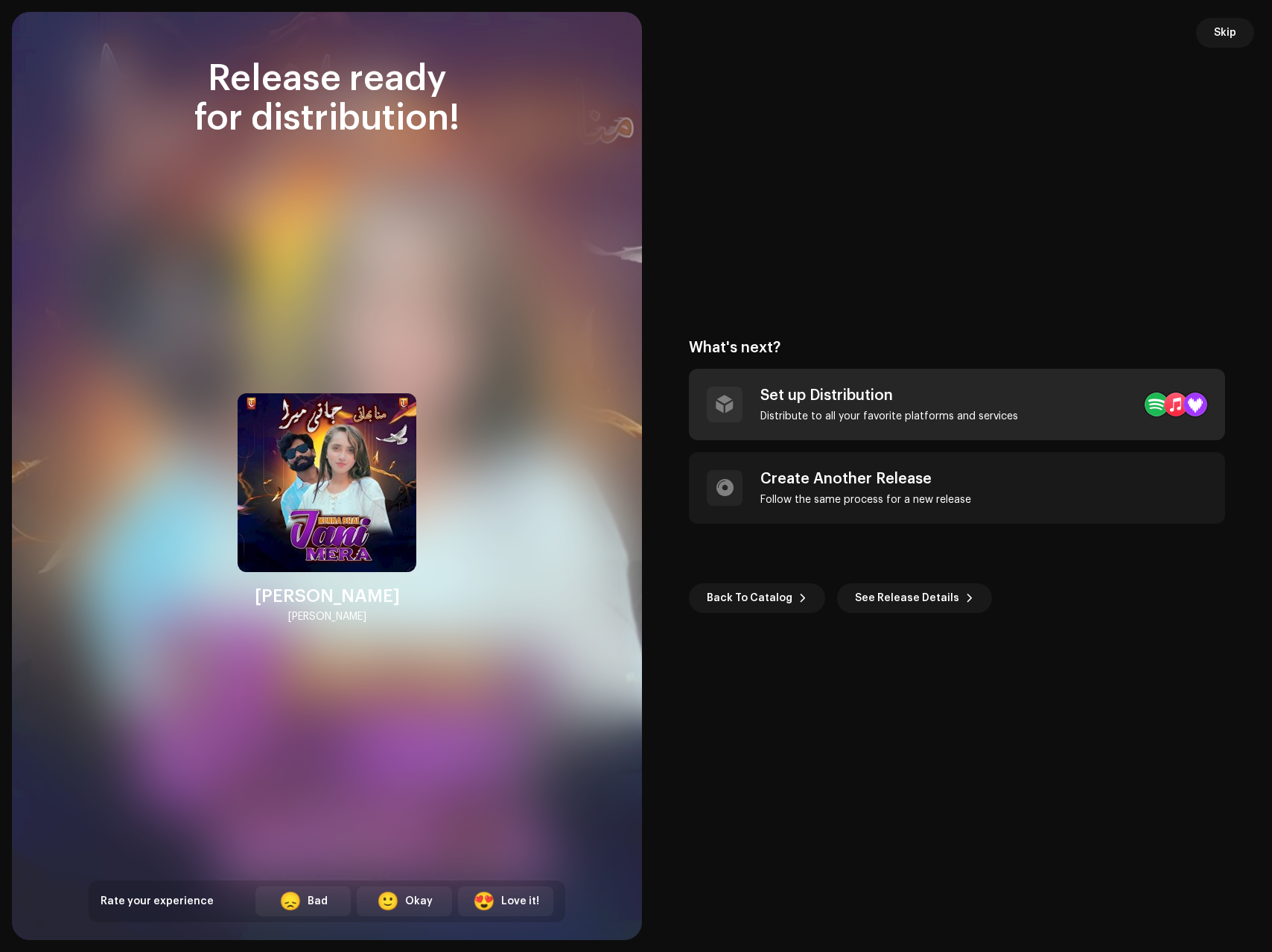
click at [764, 406] on div "Set up Distribution Distribute to all your favorite platforms and services" at bounding box center [889, 404] width 258 height 36
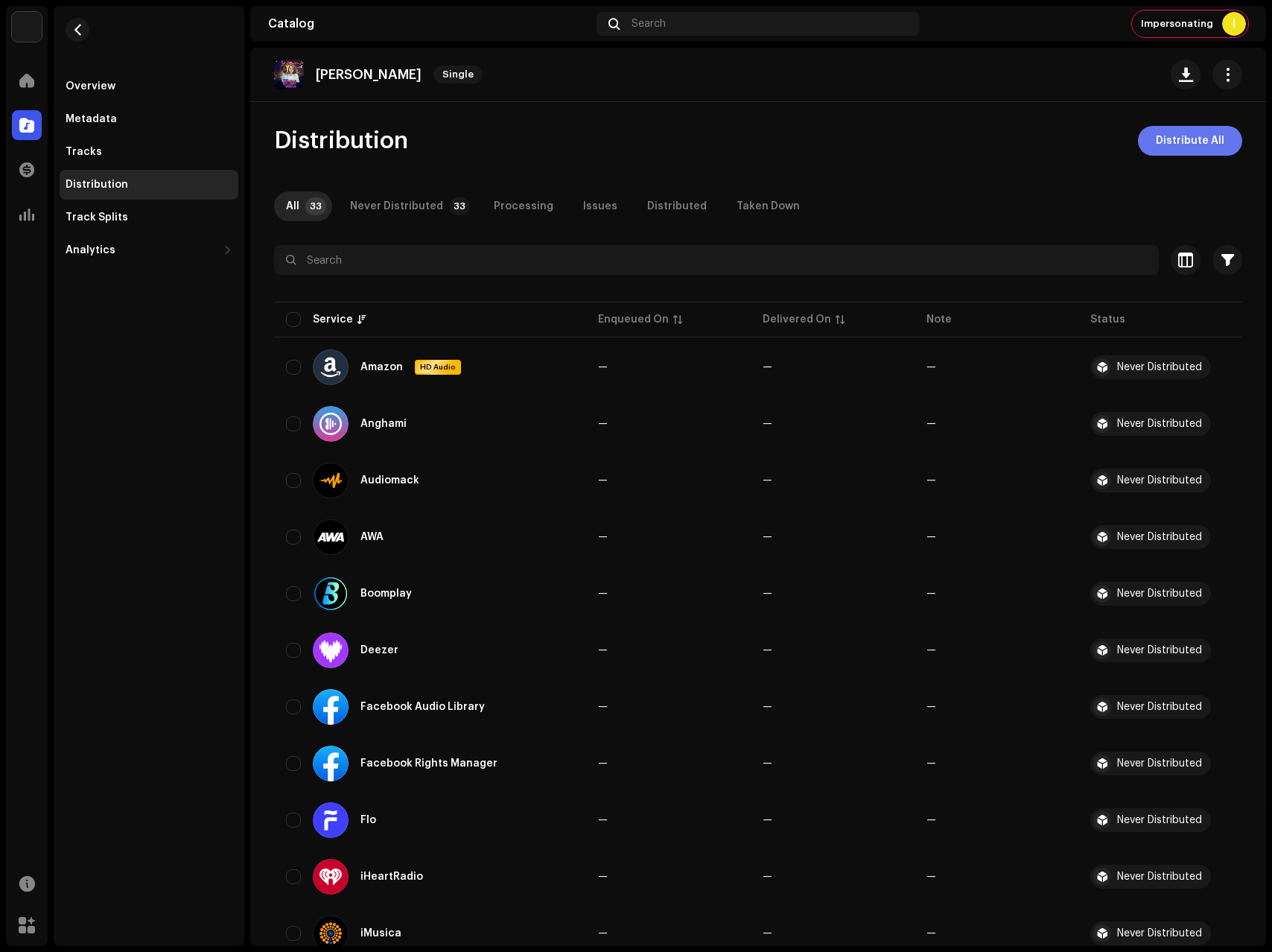
click at [1177, 145] on span "Distribute All" at bounding box center [1191, 140] width 68 height 29
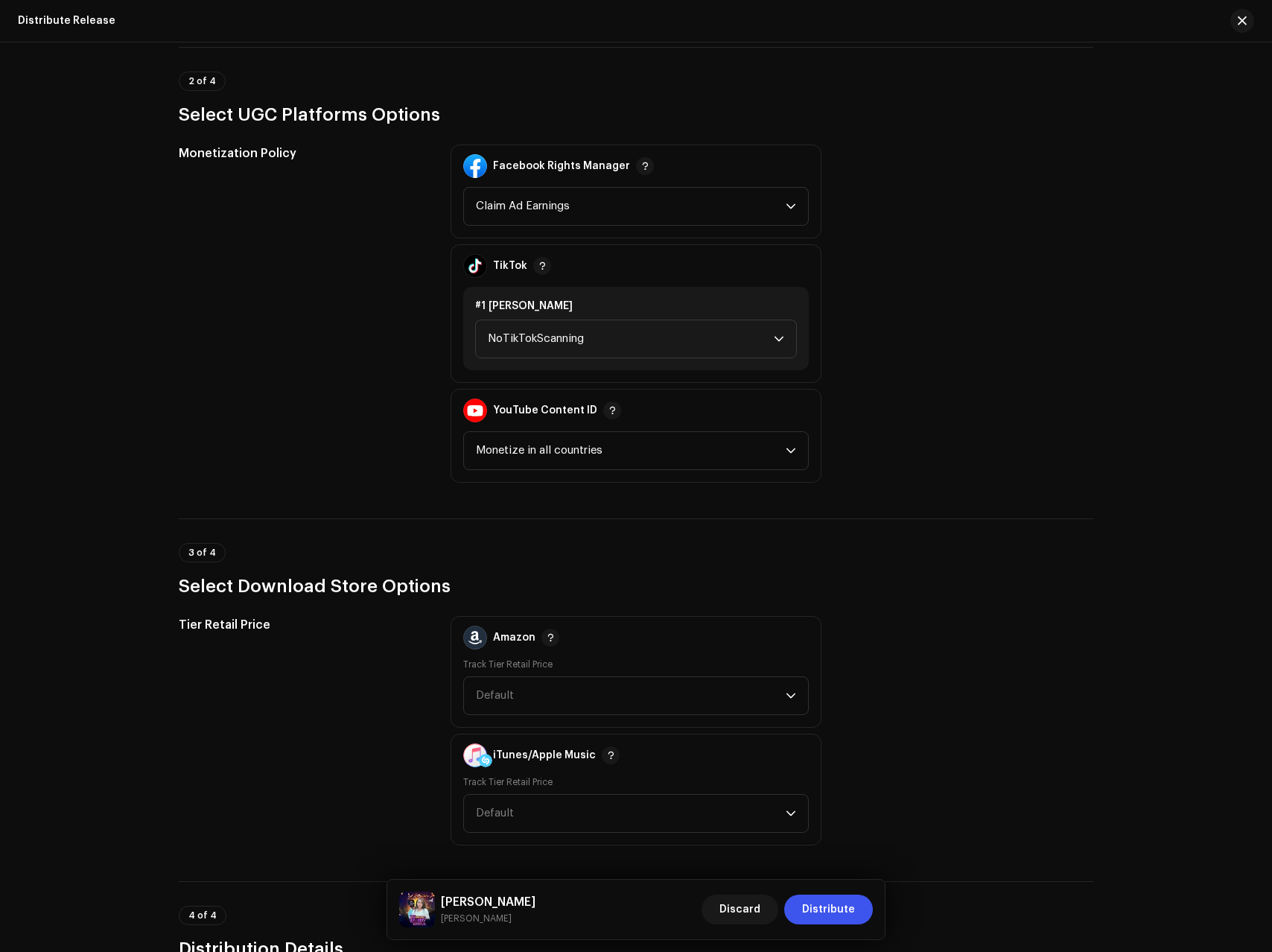
scroll to position [1682, 0]
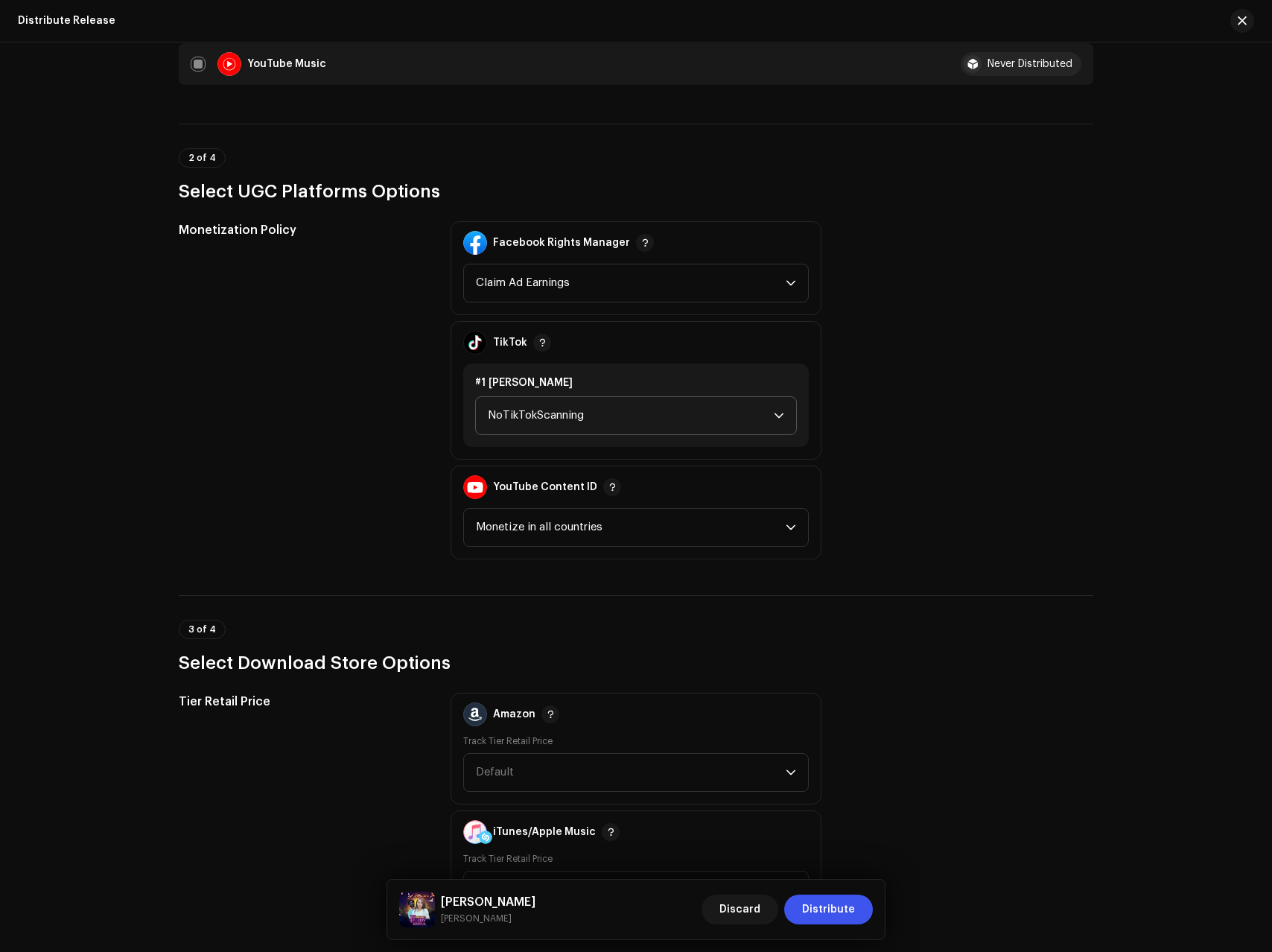
click at [555, 407] on span "NoTikTokScanning" at bounding box center [631, 415] width 286 height 37
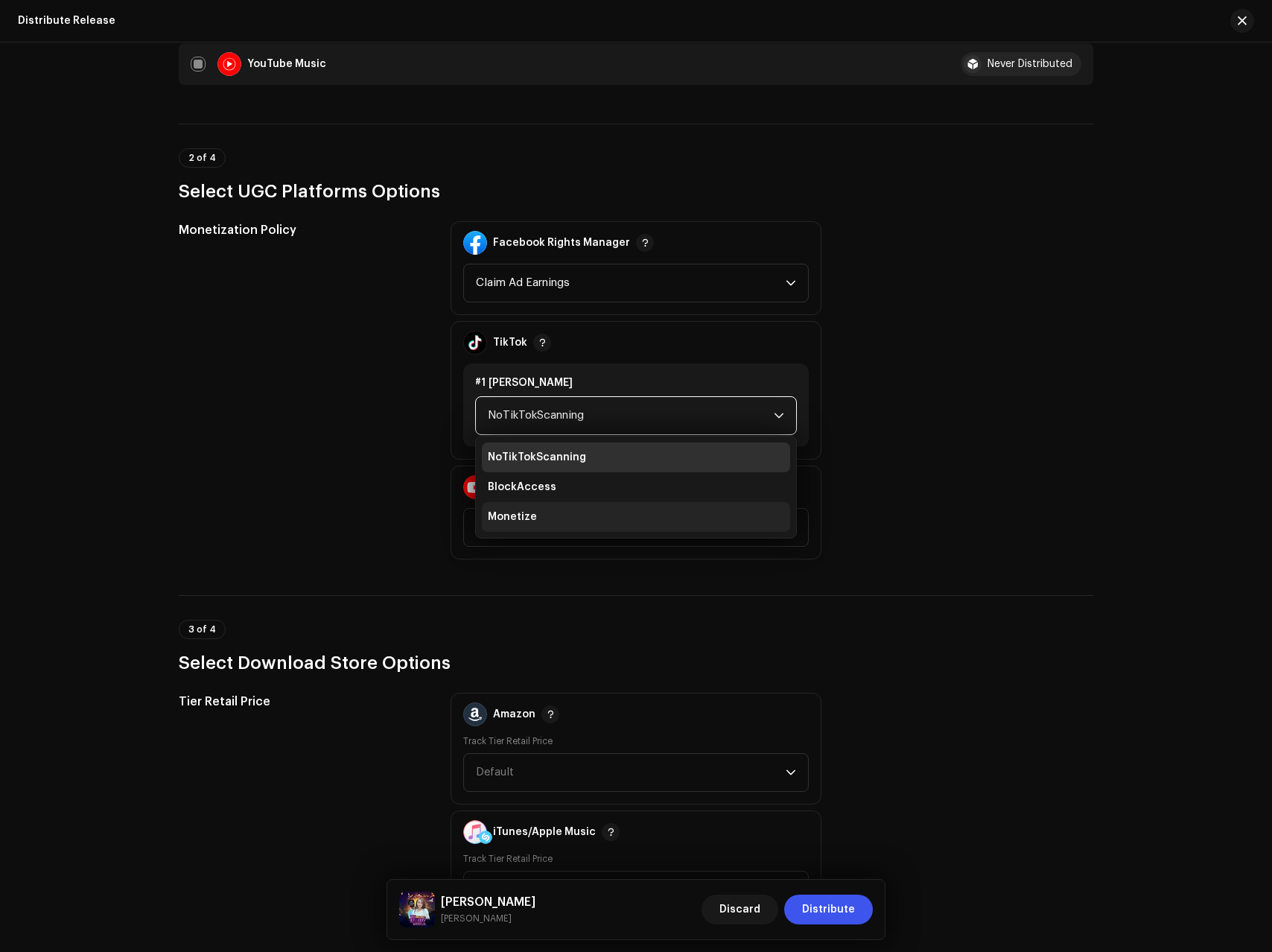
click at [511, 520] on span "Monetize" at bounding box center [512, 517] width 49 height 15
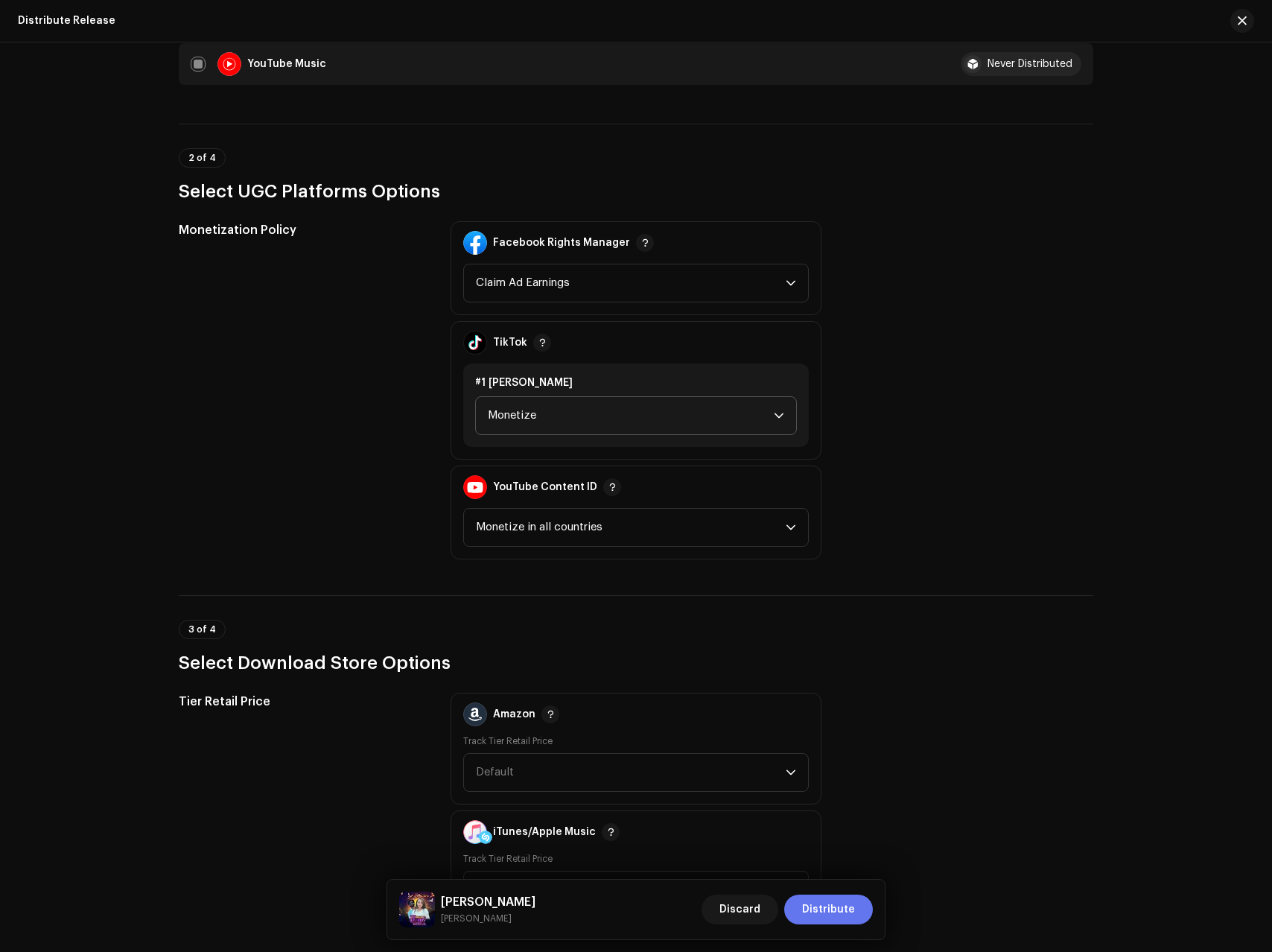
click at [818, 913] on span "Distribute" at bounding box center [829, 909] width 53 height 29
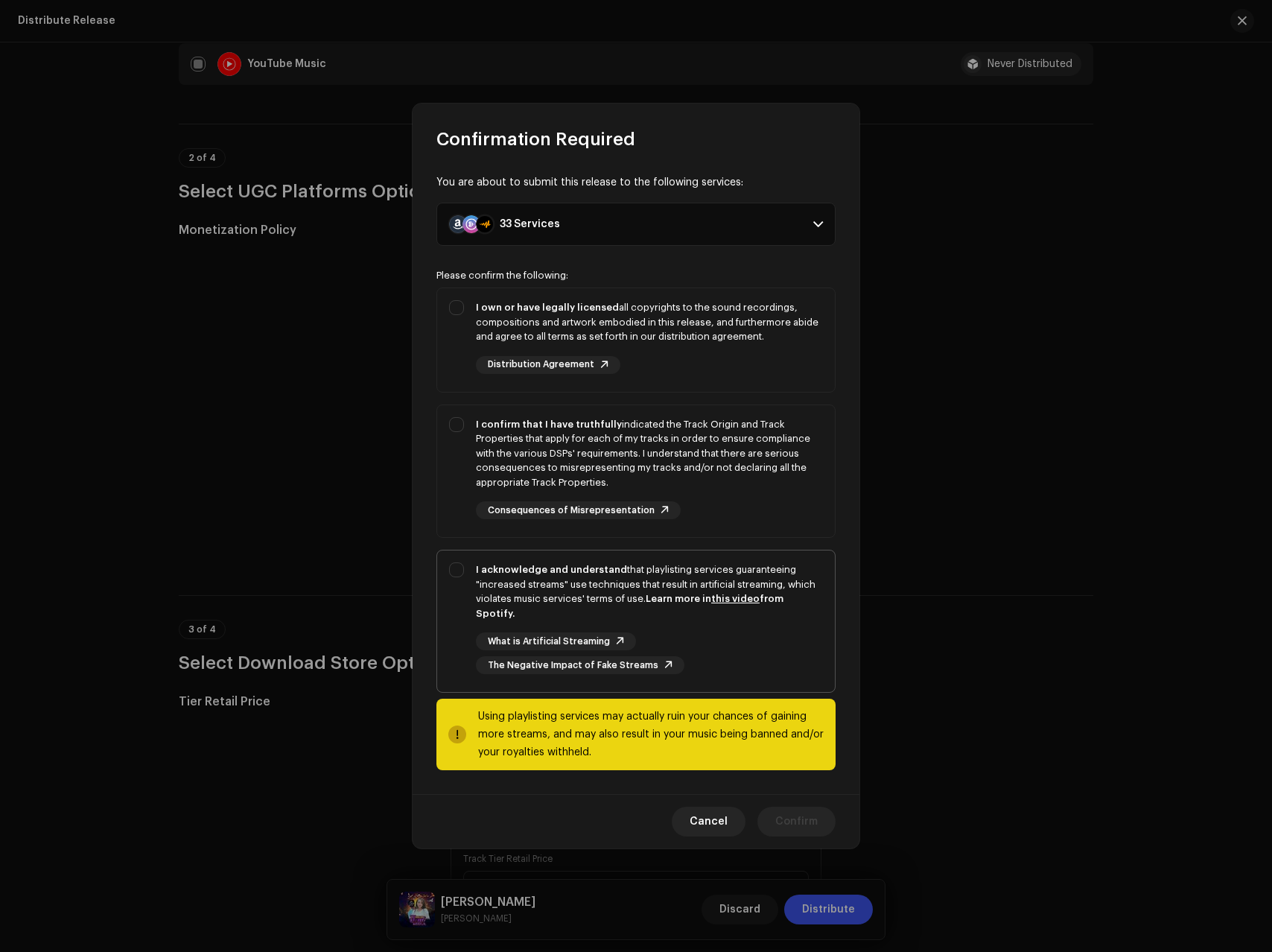
click at [696, 616] on div "I acknowledge and understand that playlisting services guaranteeing "increased …" at bounding box center [650, 619] width 348 height 112
checkbox input "true"
click at [727, 424] on div "I confirm that I have truthfully indicated the Track Origin and Track Propertie…" at bounding box center [650, 453] width 348 height 73
checkbox input "true"
click at [721, 344] on div "I own or have legally licensed all copyrights to the sound recordings, composit…" at bounding box center [650, 322] width 348 height 44
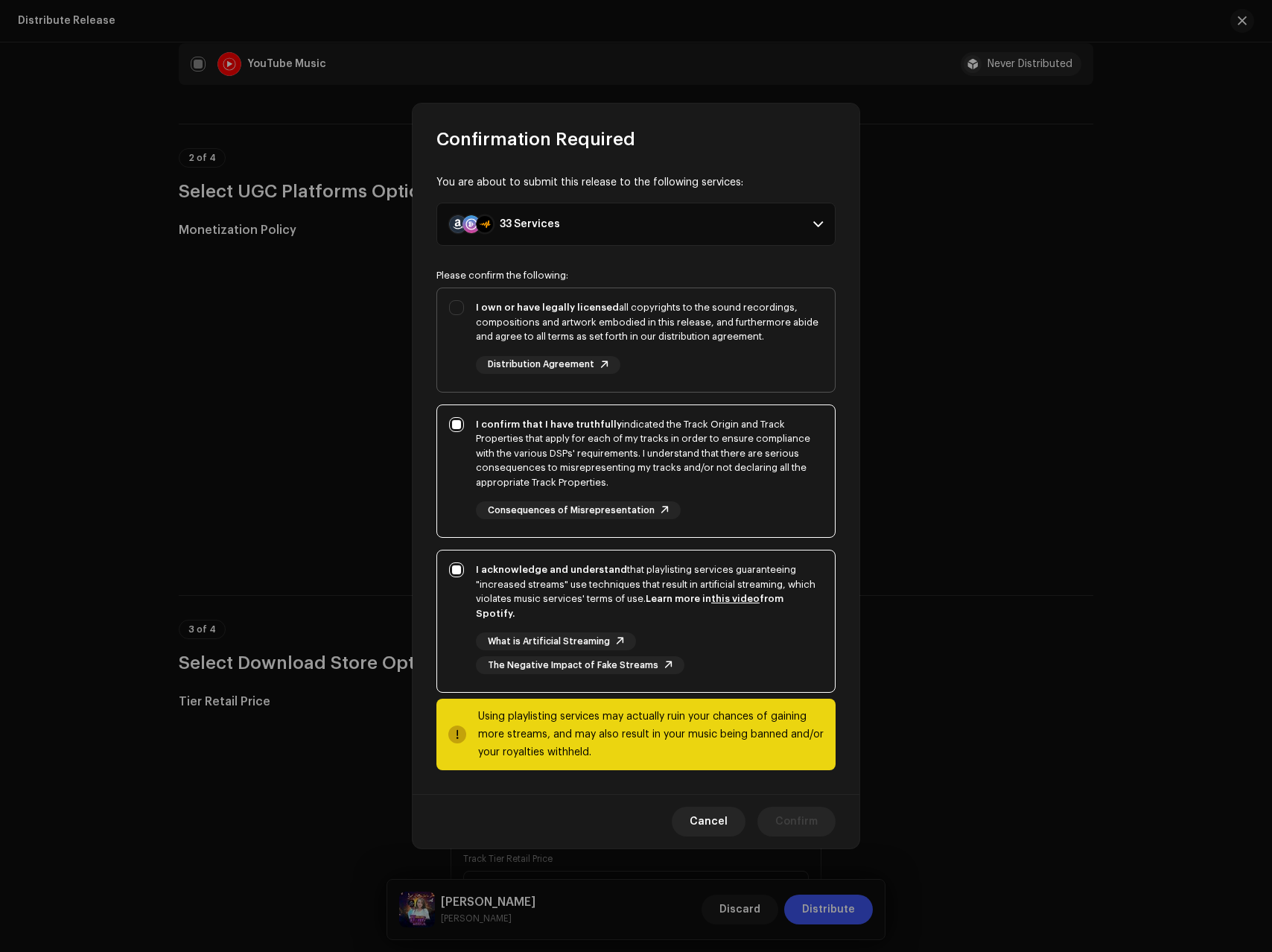
checkbox input "true"
click at [805, 817] on span "Confirm" at bounding box center [797, 821] width 43 height 29
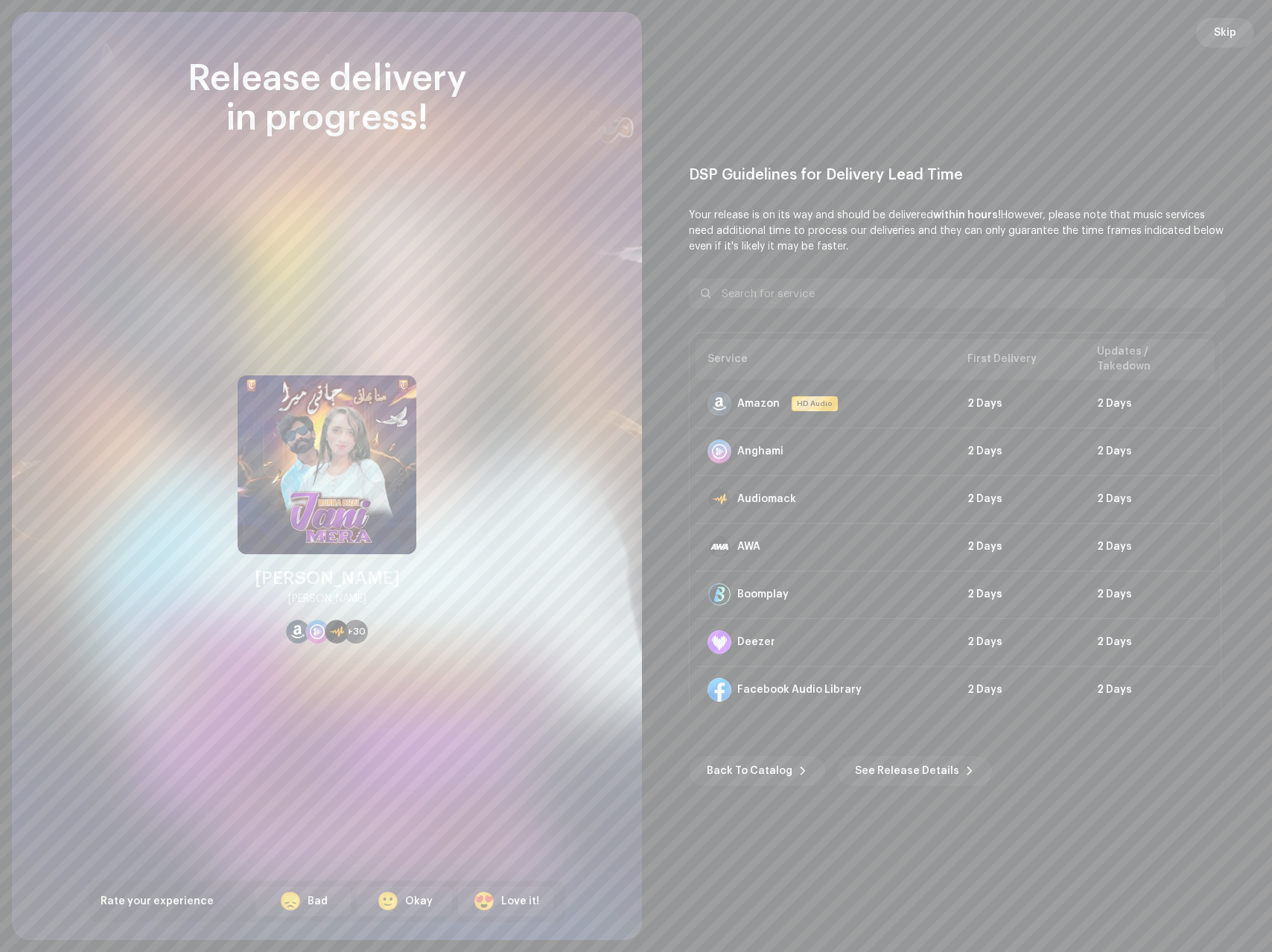
click at [1232, 37] on span "Skip" at bounding box center [1226, 32] width 23 height 29
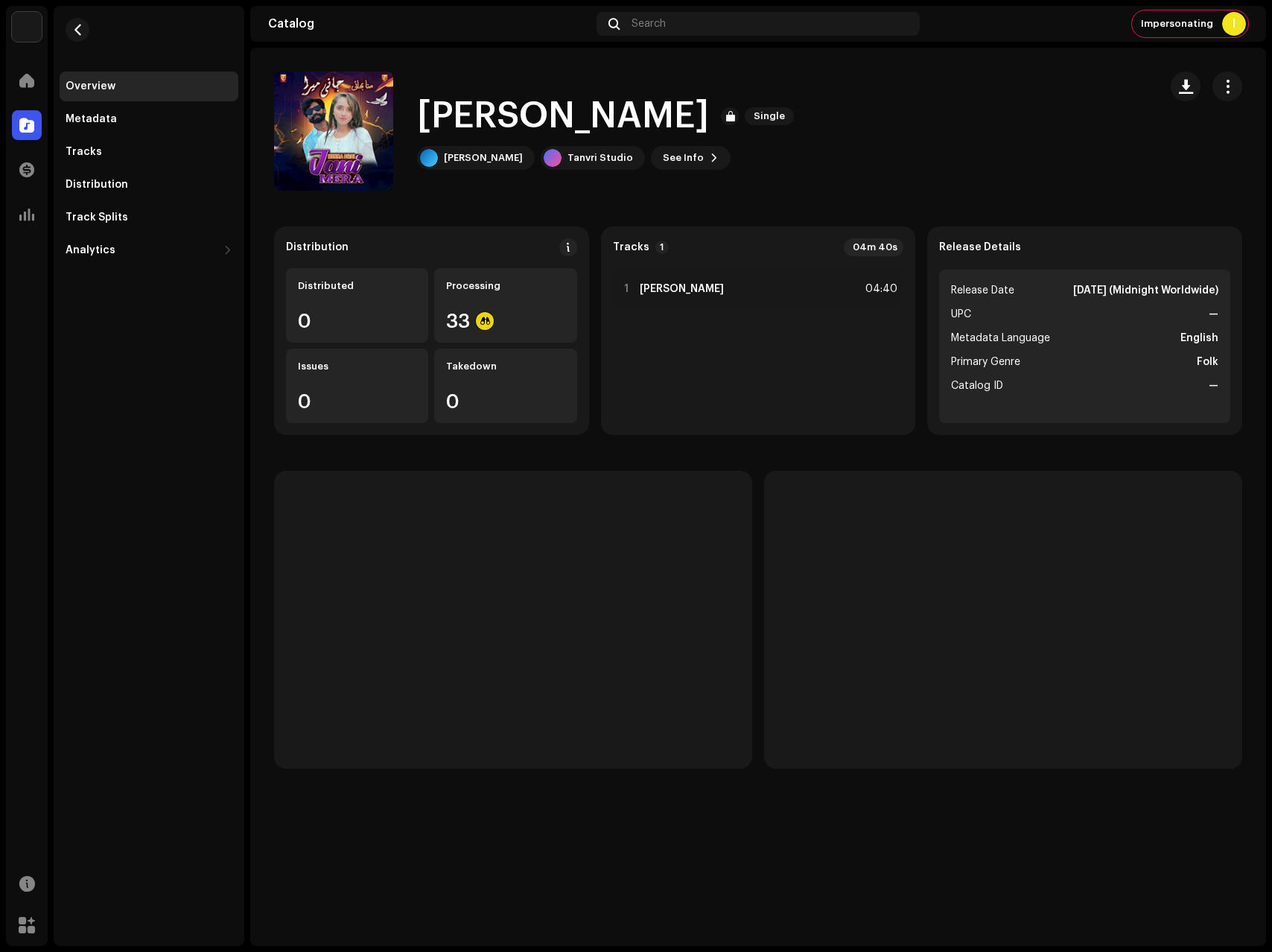
click at [63, 29] on re-m-nav-back at bounding box center [78, 38] width 36 height 65
click at [67, 29] on button "button" at bounding box center [77, 29] width 24 height 24
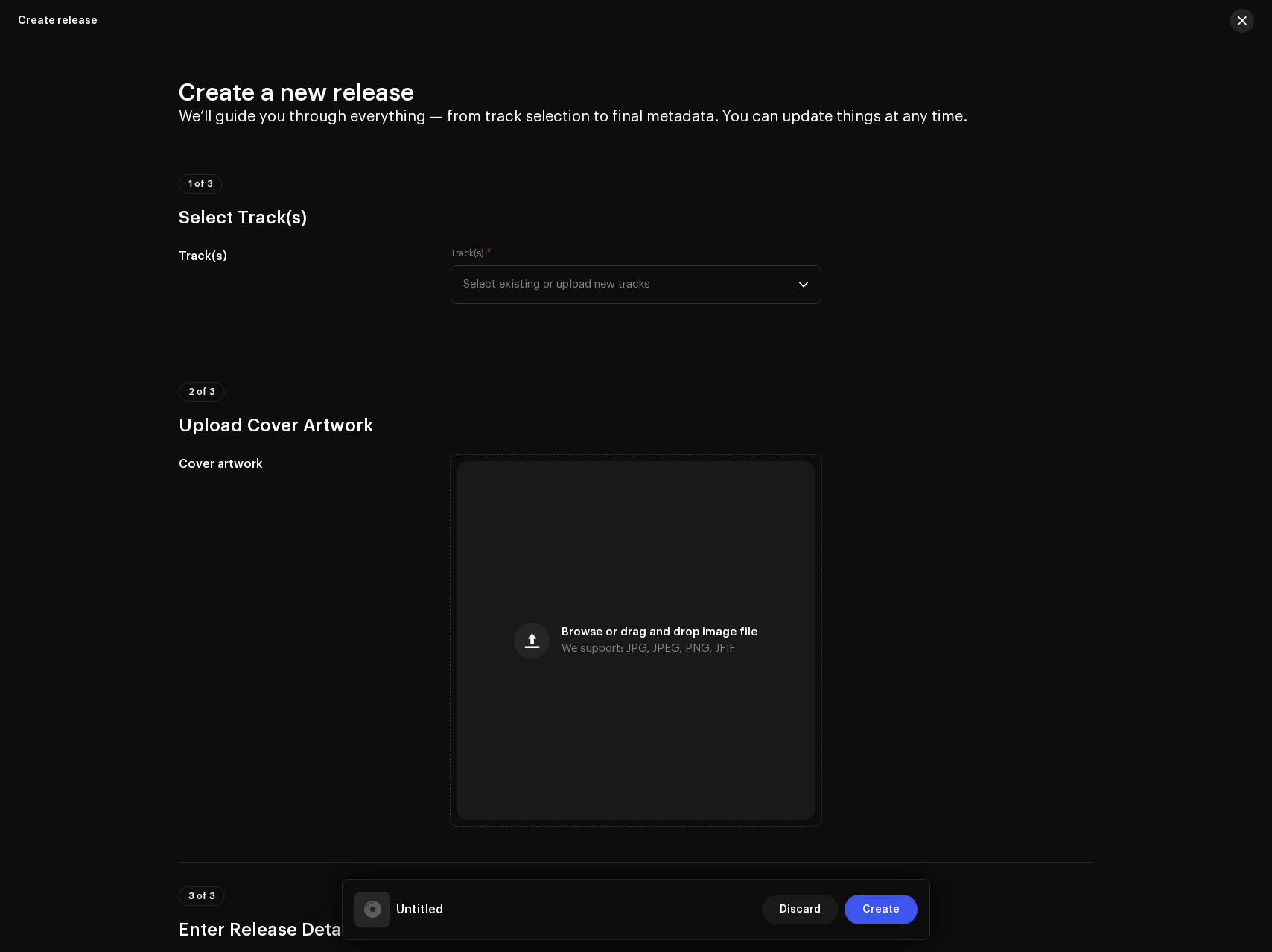
click at [1247, 16] on button "button" at bounding box center [1242, 20] width 24 height 24
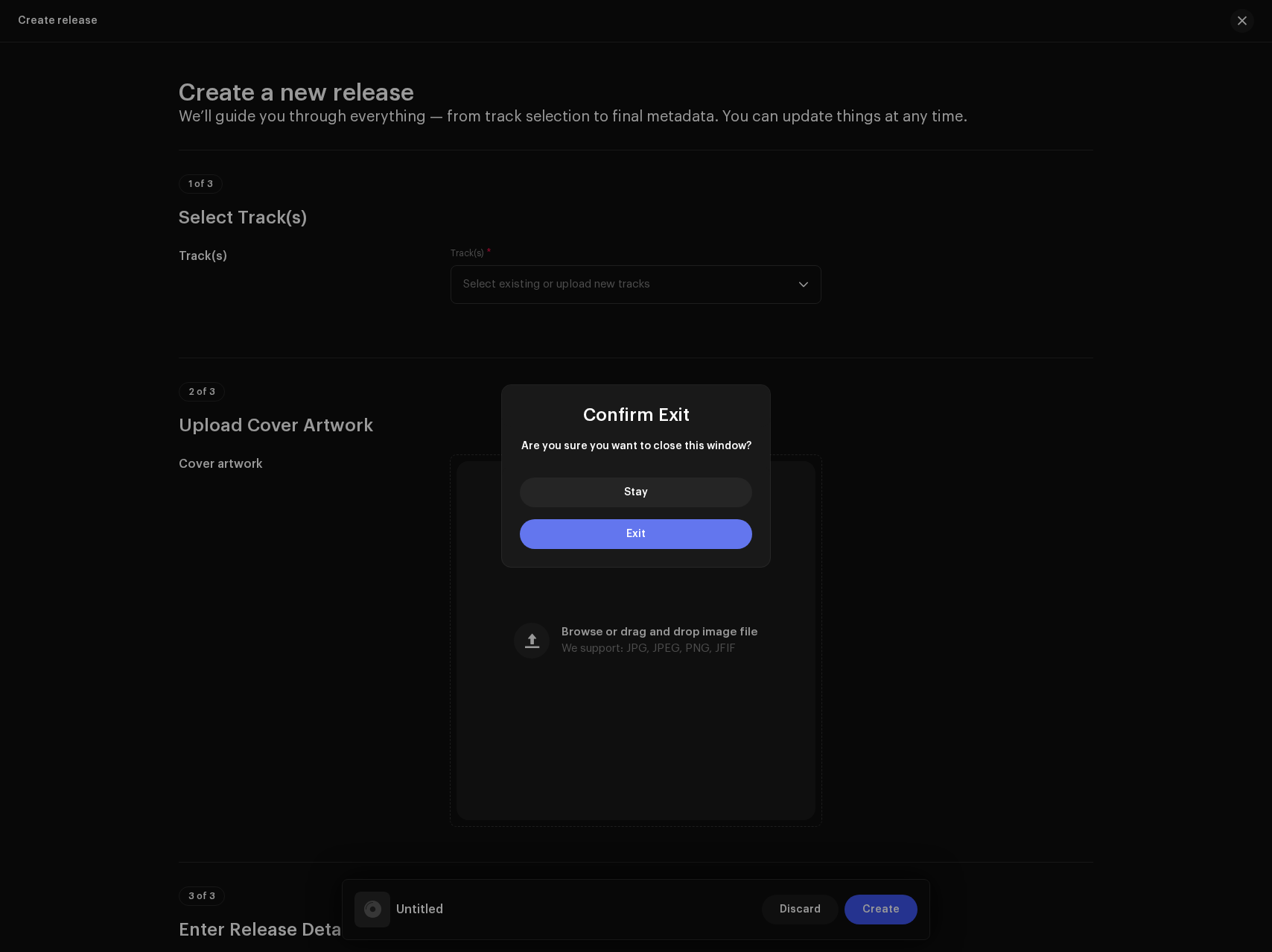
click at [626, 535] on span "Exit" at bounding box center [636, 533] width 19 height 10
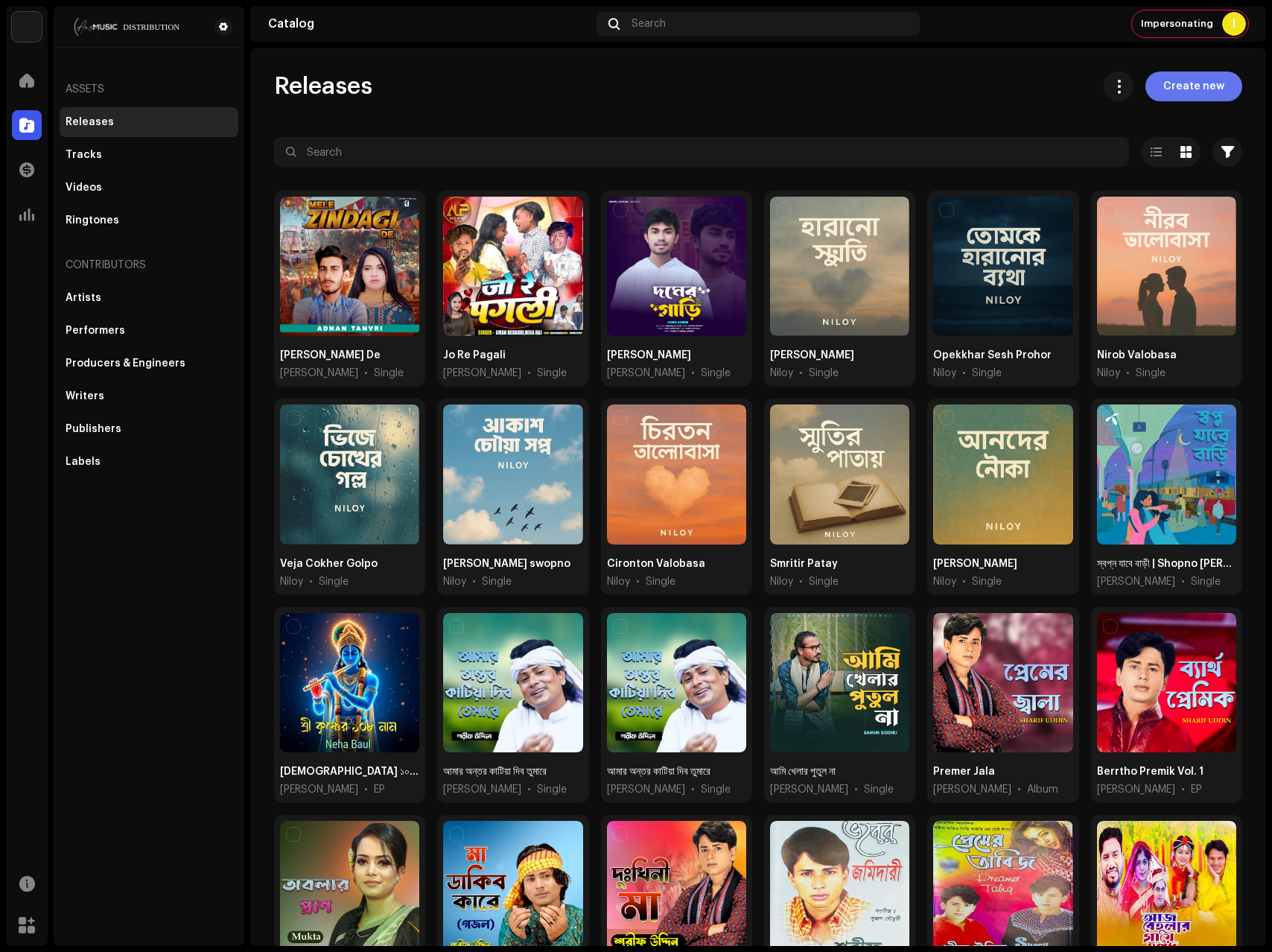
click at [1203, 93] on span "Create new" at bounding box center [1193, 86] width 61 height 29
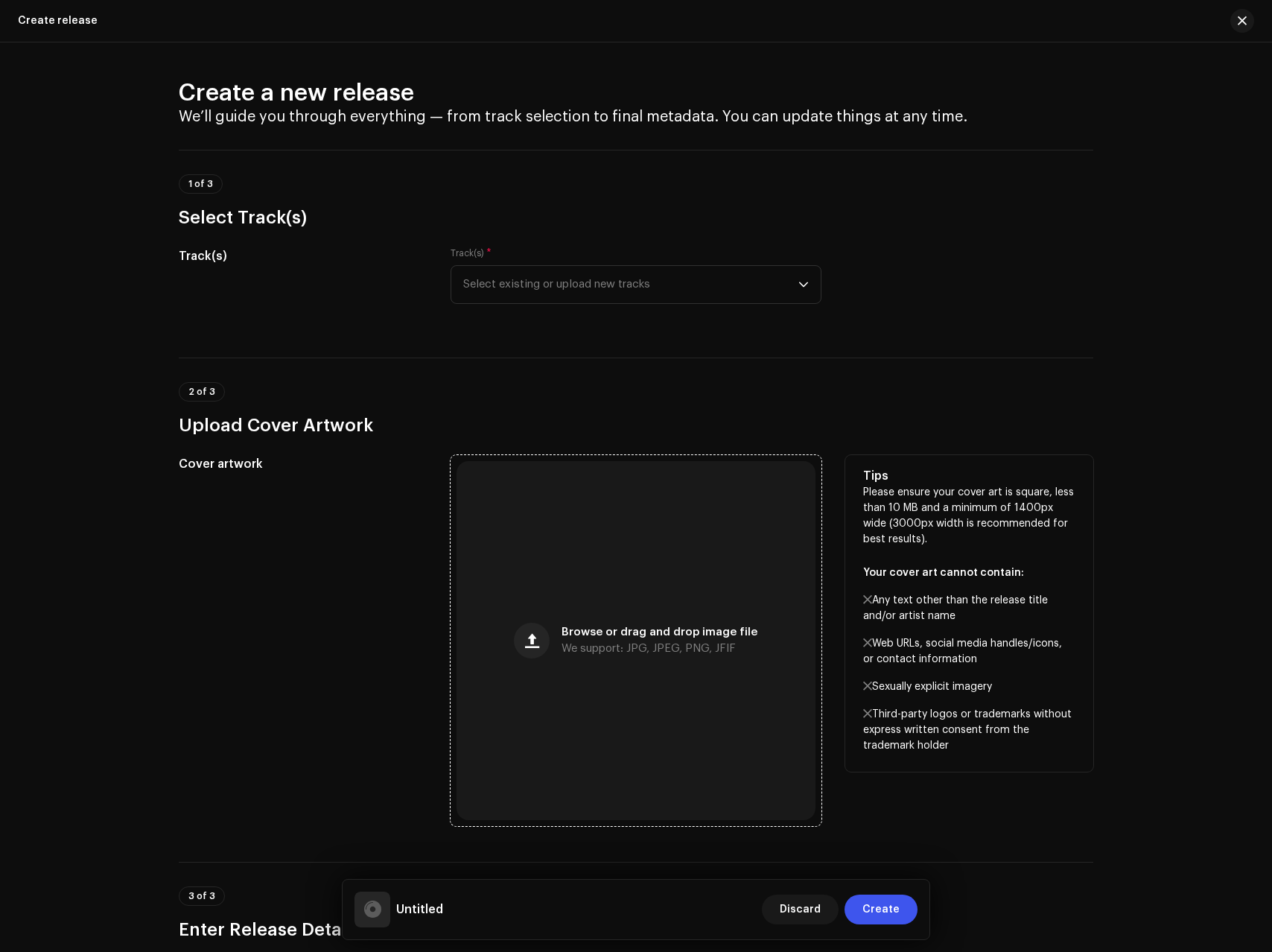
click at [549, 652] on div "Browse or drag and drop image file We support: JPG, JPEG, PNG, JFIF" at bounding box center [636, 640] width 359 height 359
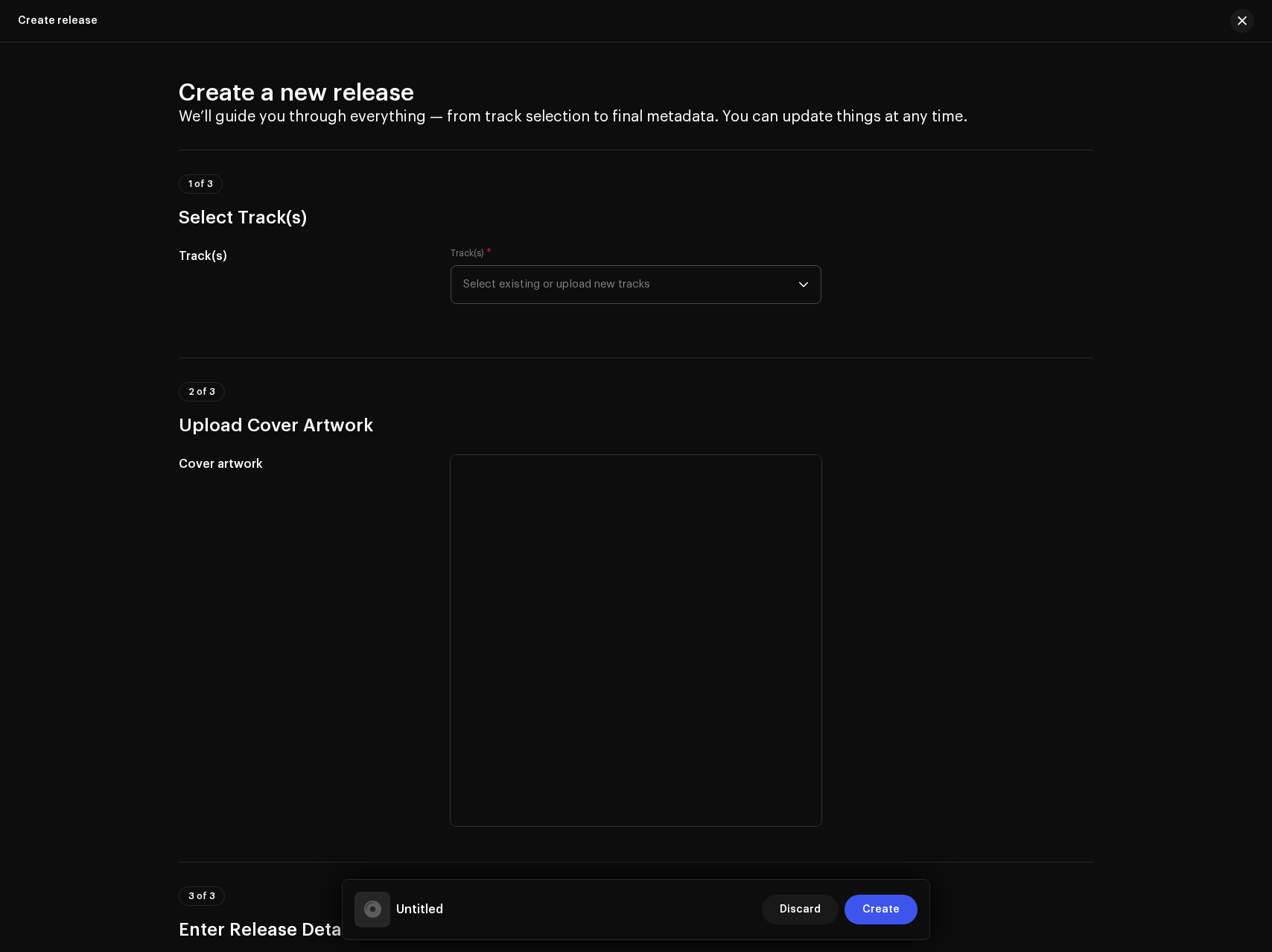
click at [576, 282] on span "Select existing or upload new tracks" at bounding box center [631, 284] width 335 height 37
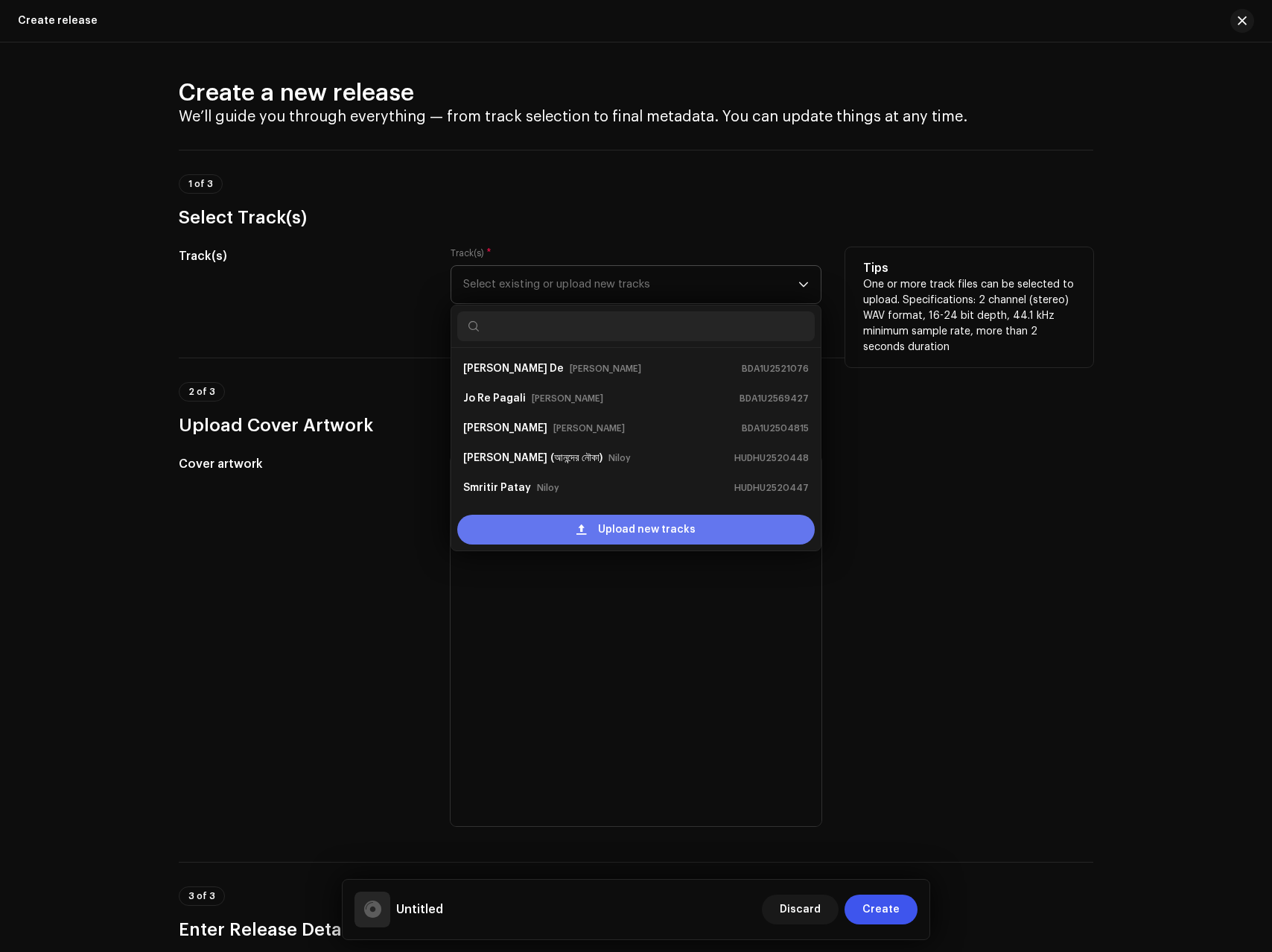
scroll to position [24, 0]
click at [522, 528] on div "Upload new tracks" at bounding box center [636, 529] width 358 height 29
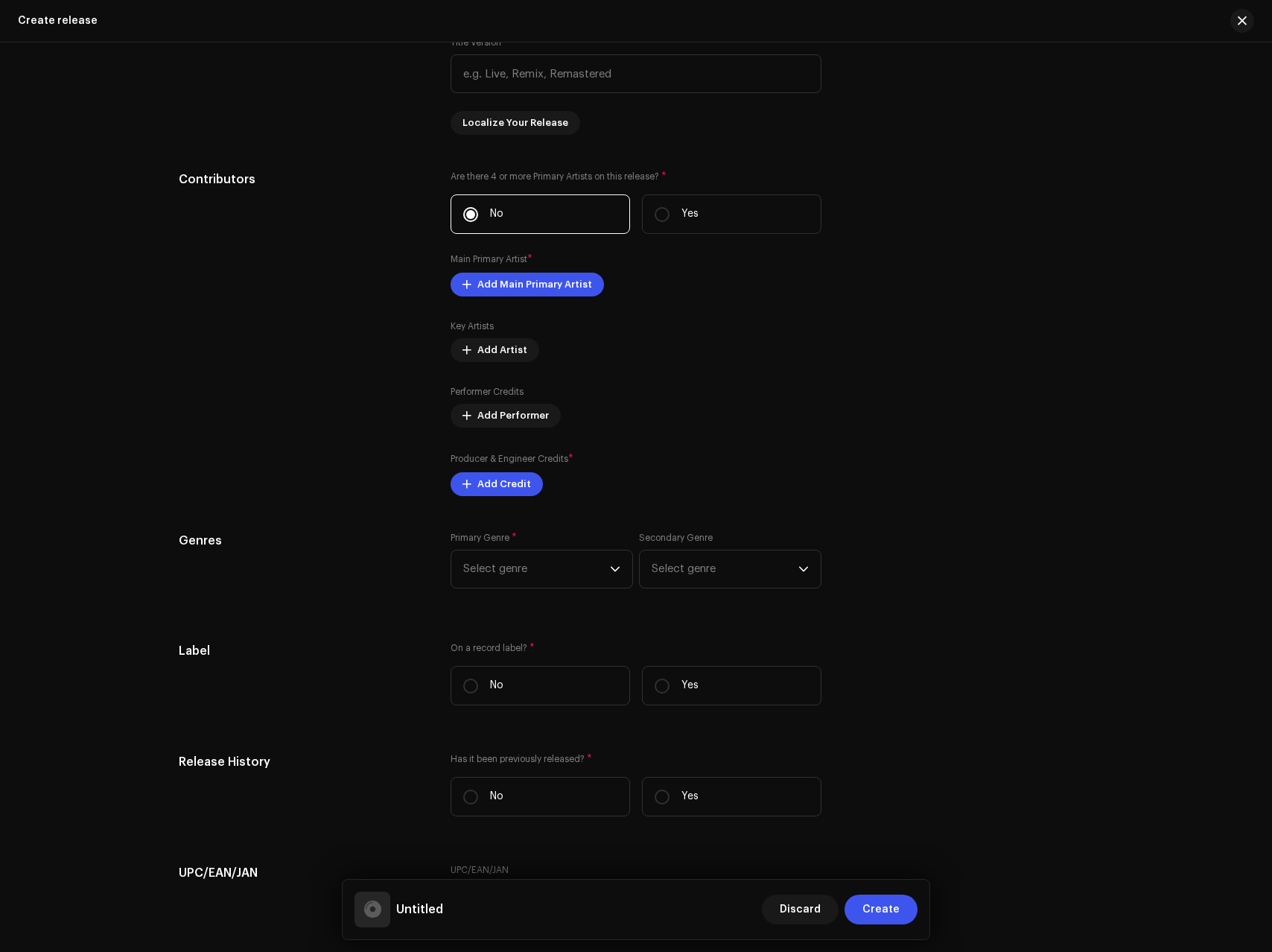
scroll to position [1859, 0]
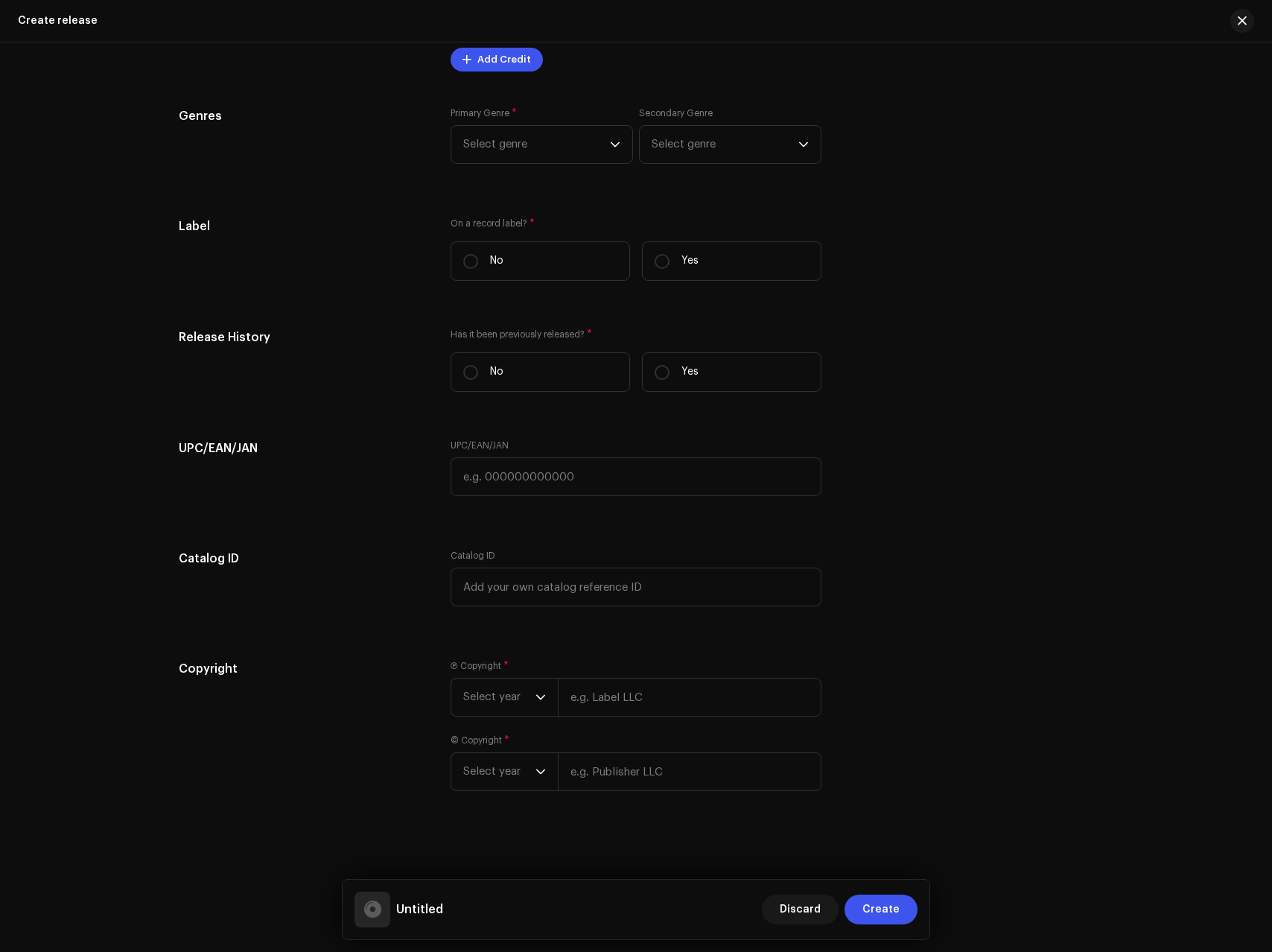
click at [612, 792] on div "Ⓟ Copyright * Select year © Copyright * Select year" at bounding box center [636, 734] width 371 height 149
click at [609, 783] on input "text" at bounding box center [690, 771] width 263 height 39
paste input "[PERSON_NAME]"
type input "[PERSON_NAME]"
click at [609, 690] on input "text" at bounding box center [690, 697] width 263 height 39
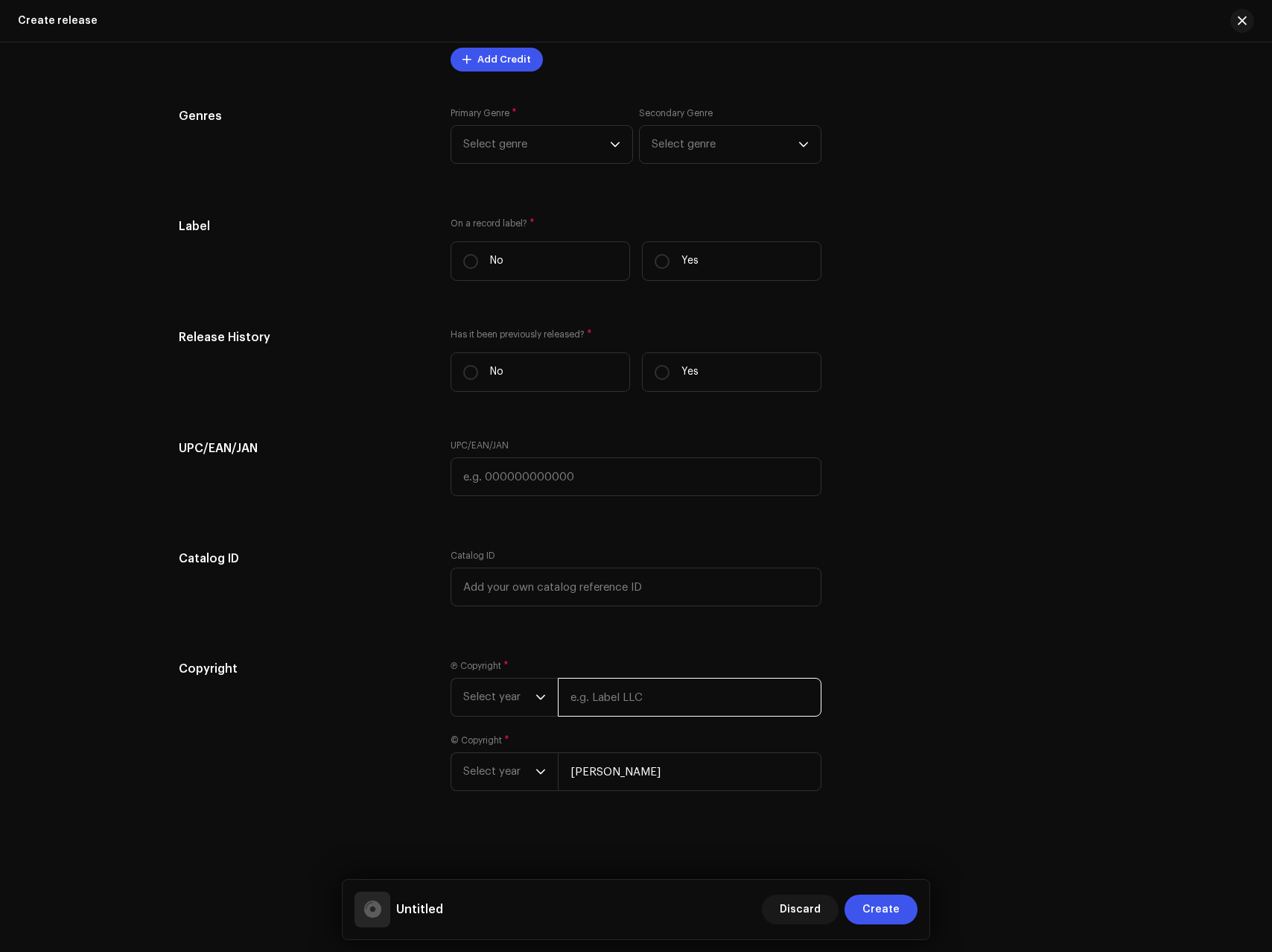
paste input "[PERSON_NAME]"
click at [522, 711] on span "Select year" at bounding box center [499, 696] width 72 height 37
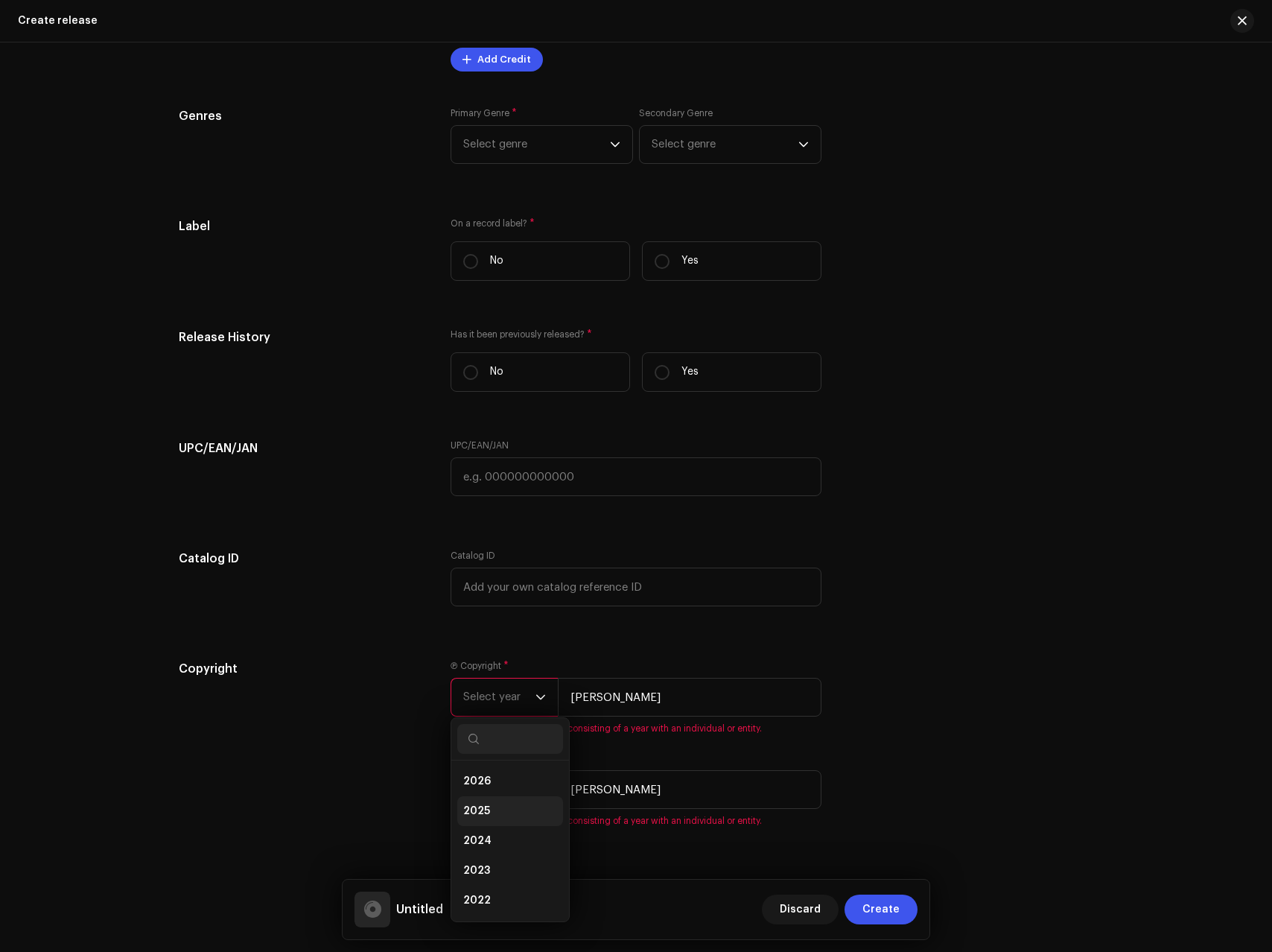
drag, startPoint x: 486, startPoint y: 782, endPoint x: 482, endPoint y: 808, distance: 26.3
click at [482, 808] on ul "2026 2025 2024 2023 2022 2021 2020 2019 2018 2017 2016 2015" at bounding box center [511, 945] width 117 height 369
click at [479, 810] on span "2025" at bounding box center [476, 812] width 27 height 15
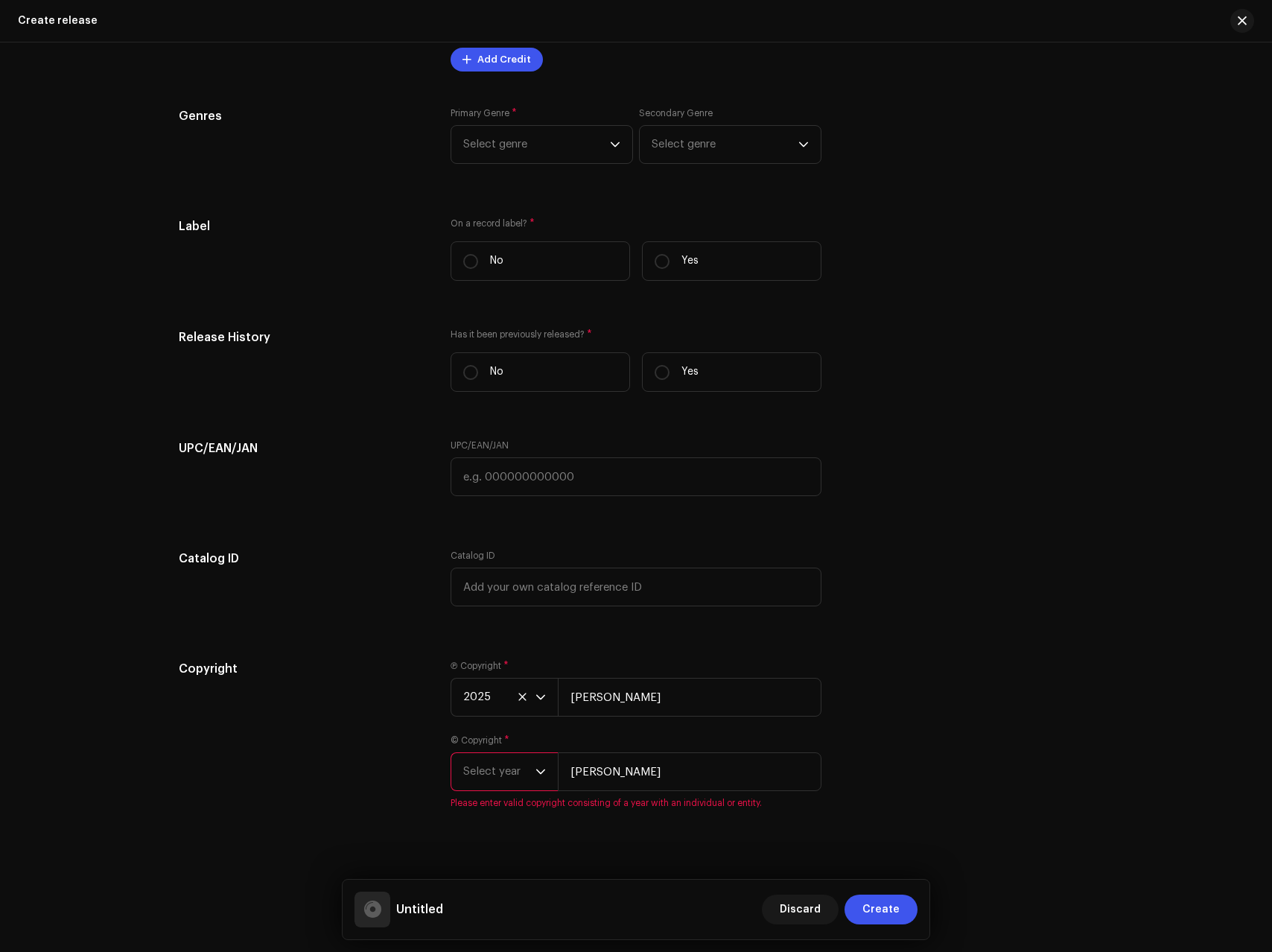
click at [507, 781] on span "Select year" at bounding box center [499, 771] width 72 height 37
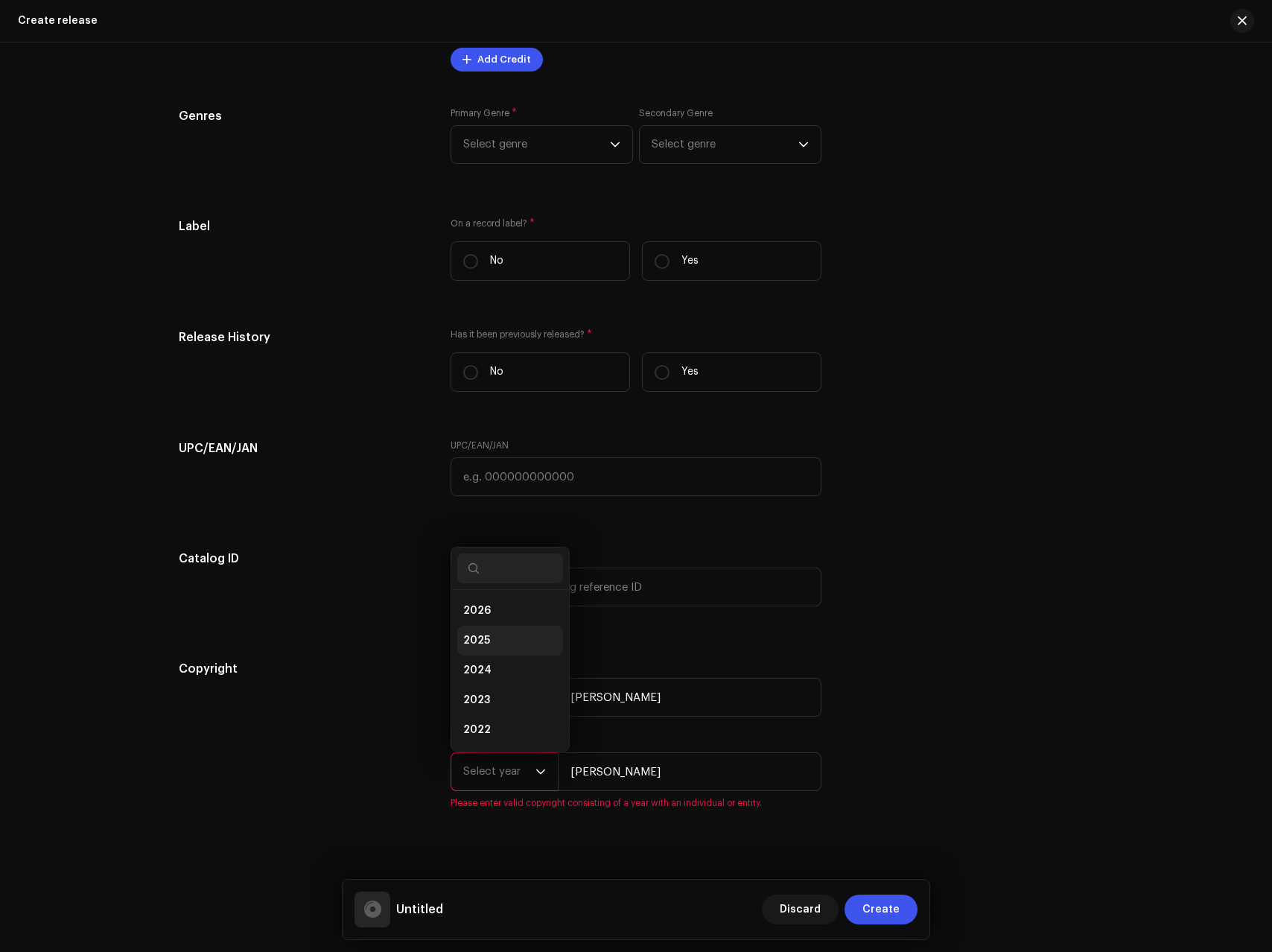
click at [491, 640] on li "2025" at bounding box center [511, 640] width 106 height 29
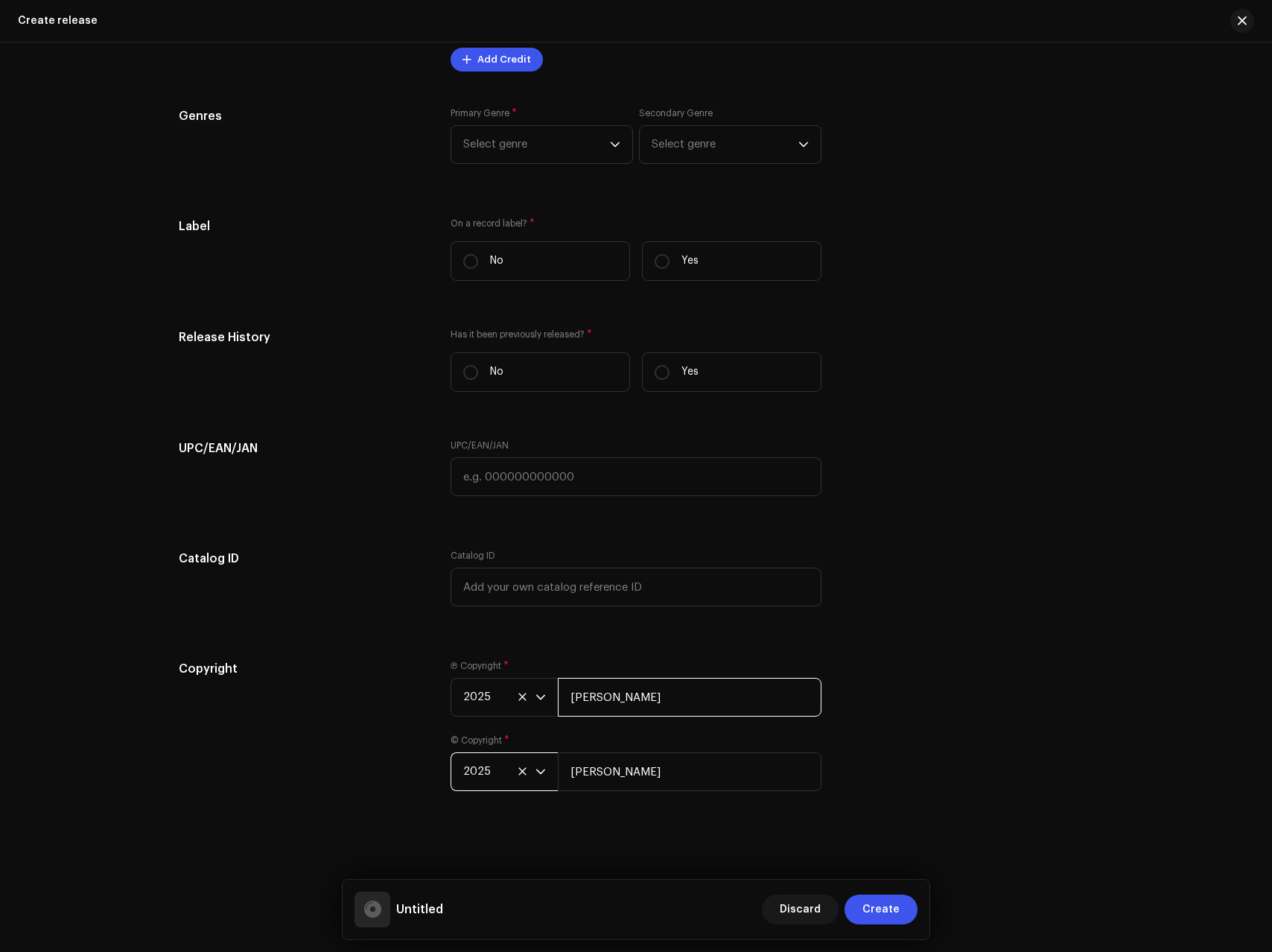
click at [691, 690] on input "[PERSON_NAME]" at bounding box center [690, 697] width 263 height 39
click at [669, 699] on input "[PERSON_NAME]" at bounding box center [690, 697] width 263 height 39
type input "[PERSON_NAME], Distributed by ANS Music"
click at [323, 727] on div "Copyright" at bounding box center [303, 734] width 248 height 149
click at [647, 688] on input "[PERSON_NAME], Distributed by ANS Music" at bounding box center [690, 697] width 263 height 39
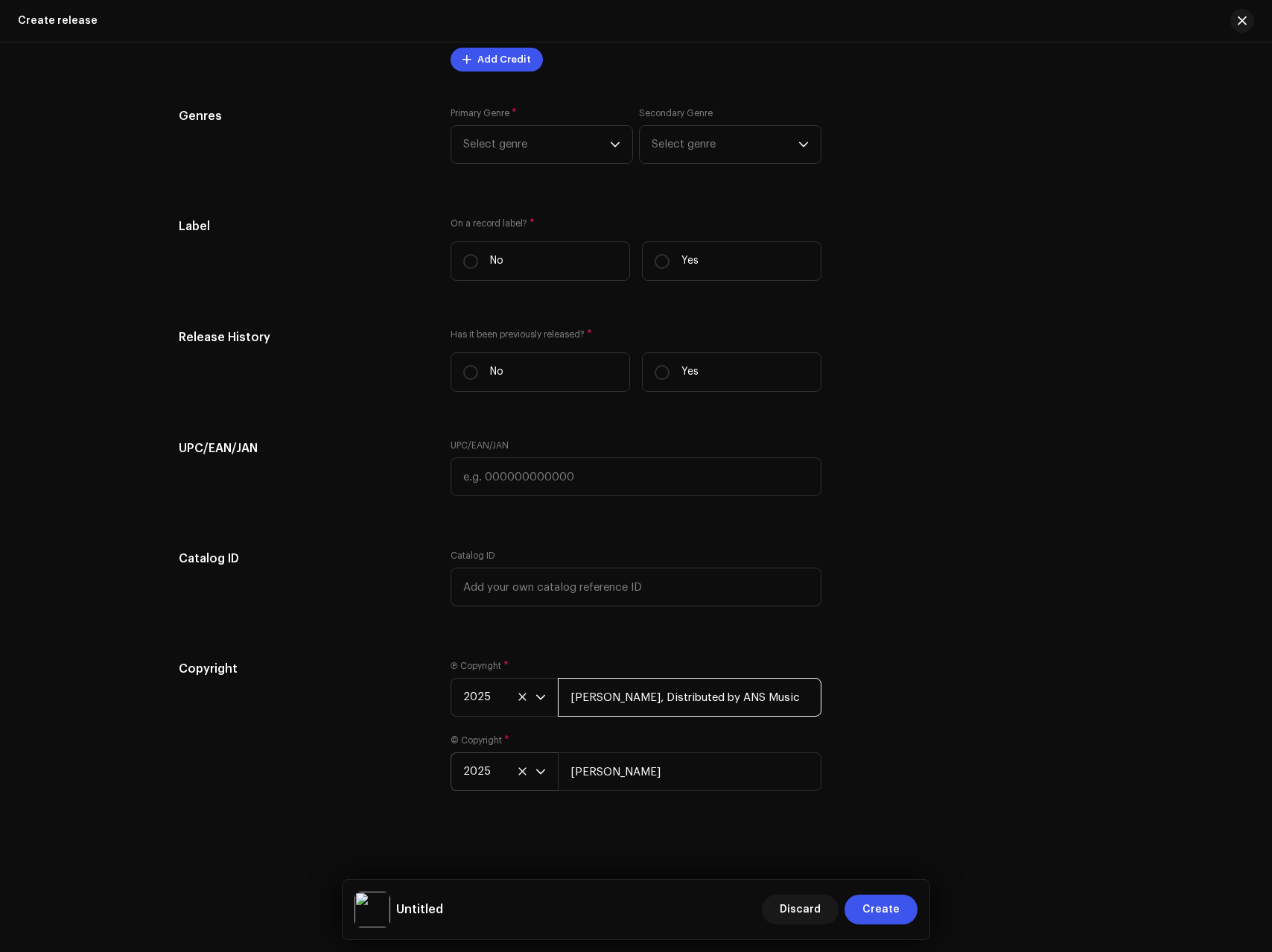
click at [647, 688] on input "[PERSON_NAME], Distributed by ANS Music" at bounding box center [690, 697] width 263 height 39
click at [640, 754] on input "[PERSON_NAME]" at bounding box center [690, 771] width 263 height 39
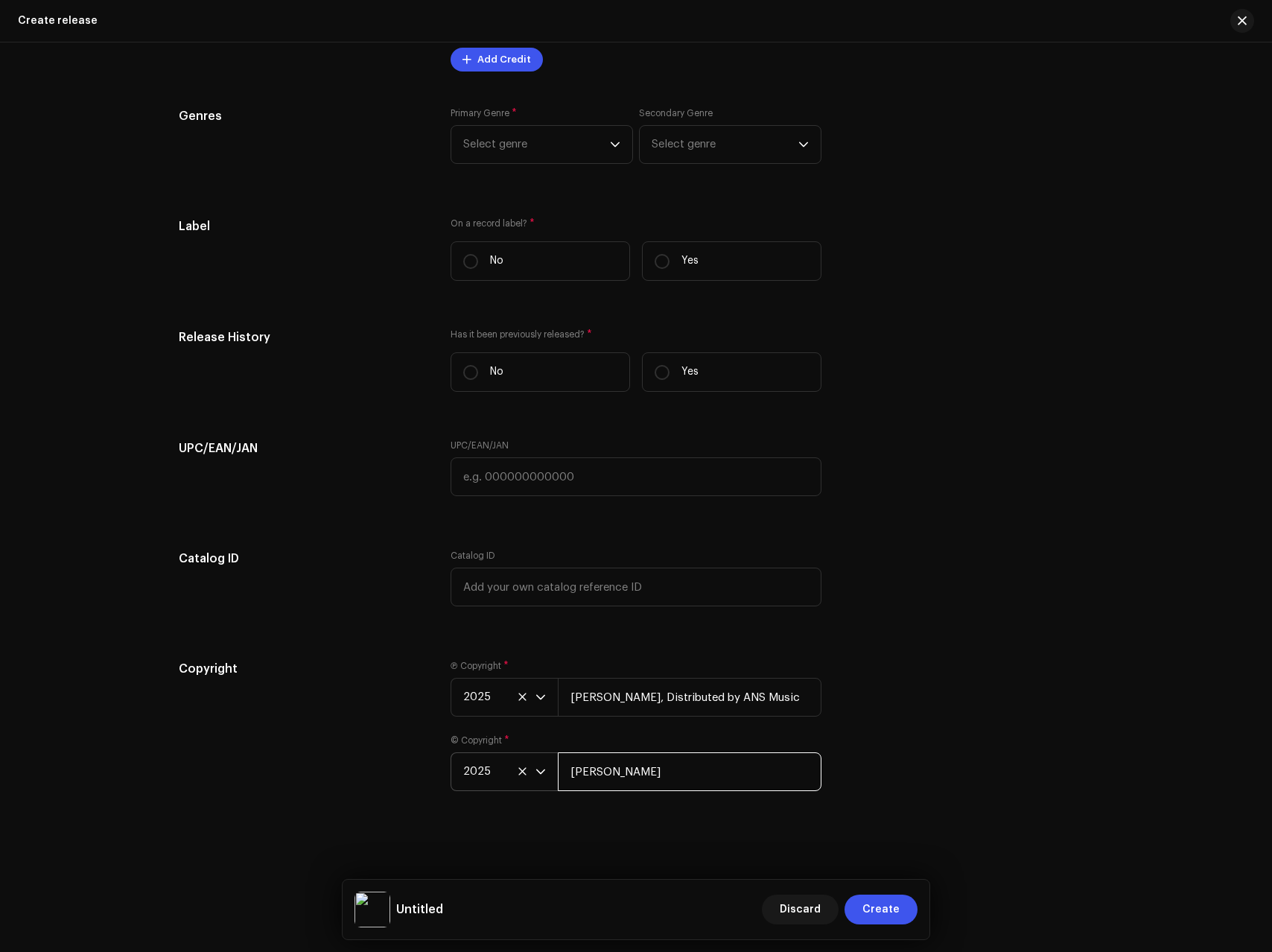
paste input ", Distributed by ANS Music"
type input "[PERSON_NAME], Distributed by ANS Music"
click at [359, 723] on div "Copyright" at bounding box center [303, 734] width 248 height 149
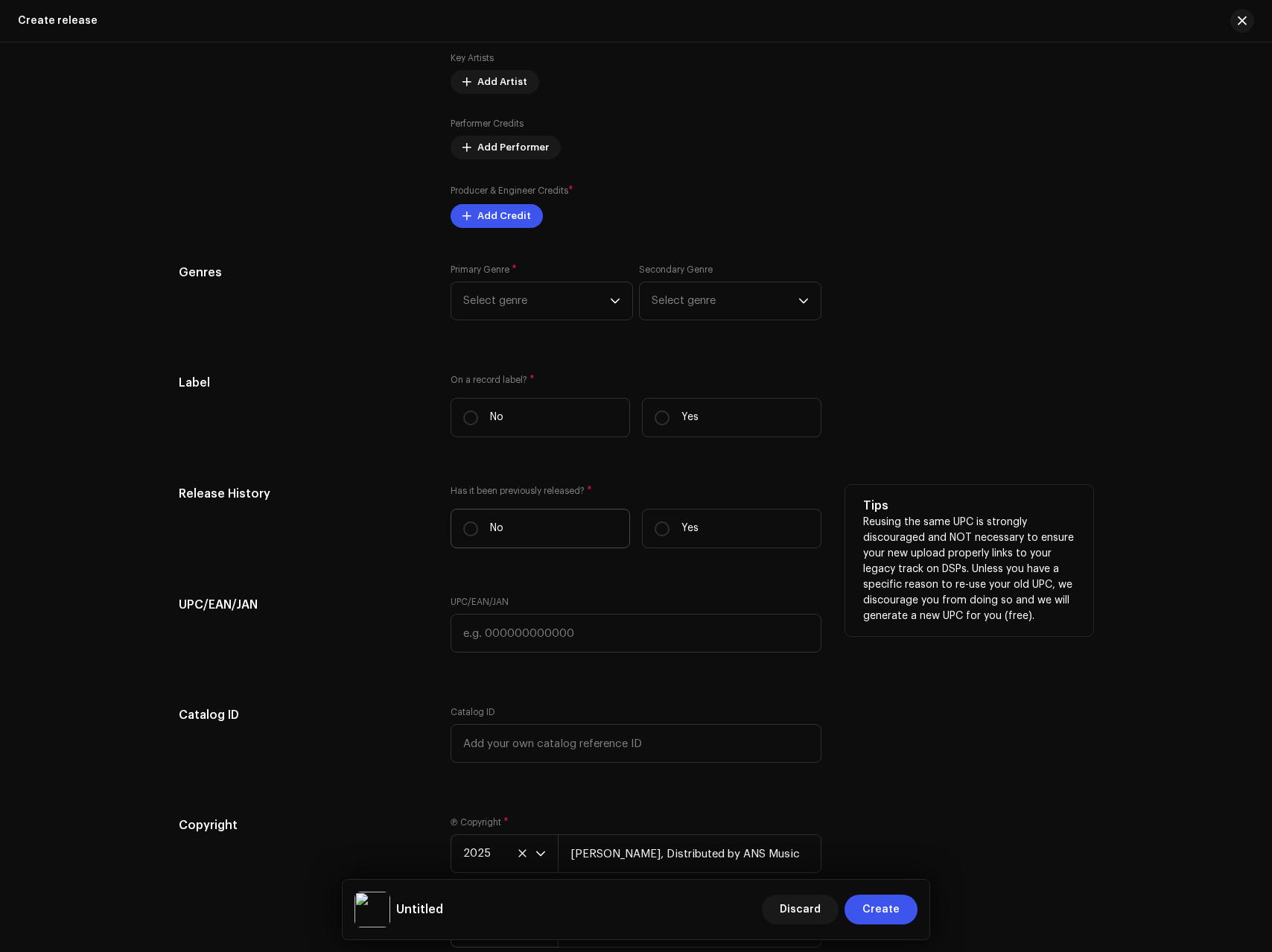
click at [555, 531] on label "No" at bounding box center [541, 529] width 180 height 40
click at [478, 531] on input "No" at bounding box center [471, 530] width 15 height 15
radio input "true"
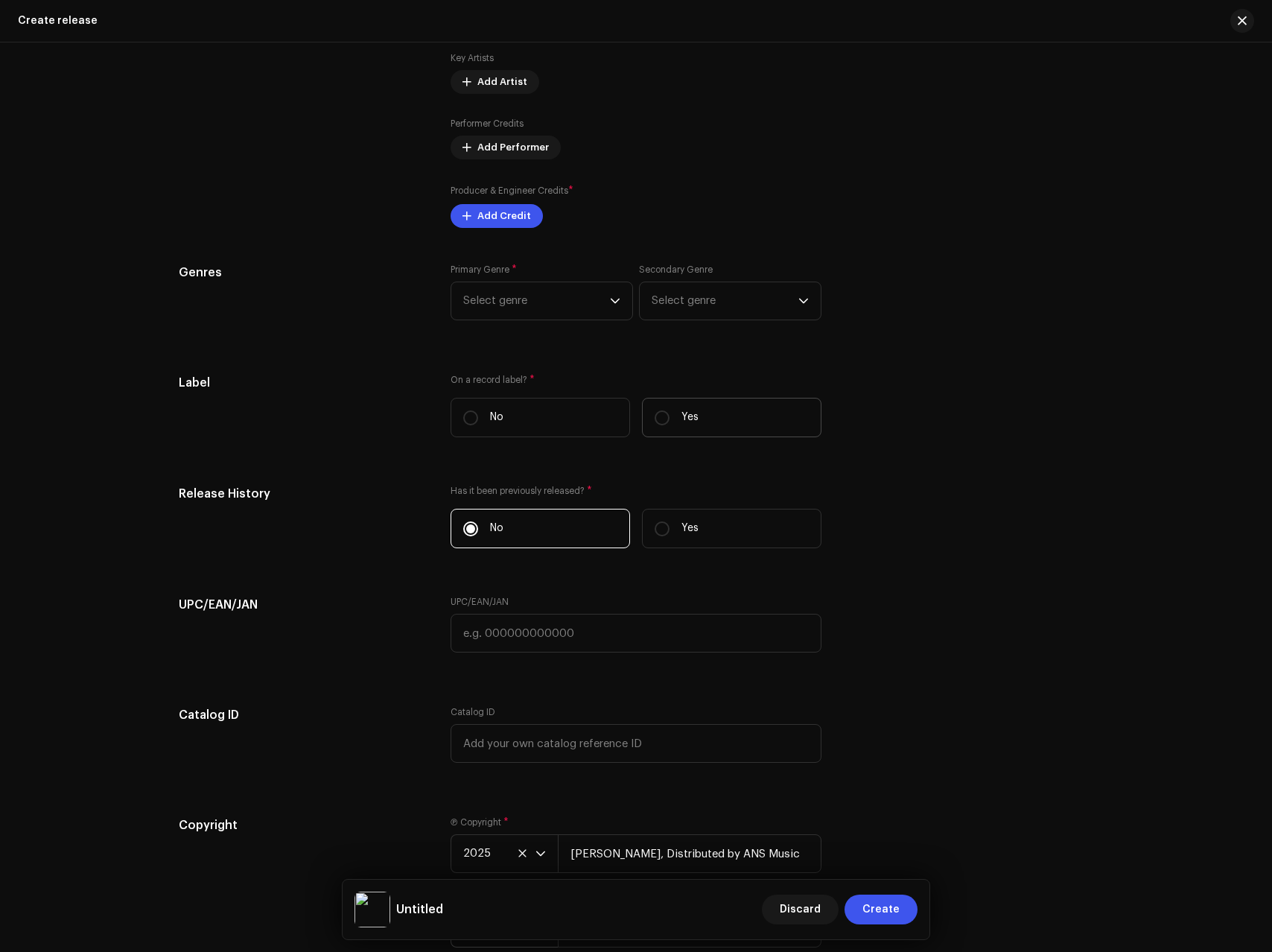
click at [709, 427] on label "Yes" at bounding box center [732, 418] width 180 height 40
click at [670, 425] on input "Yes" at bounding box center [662, 418] width 15 height 15
radio input "true"
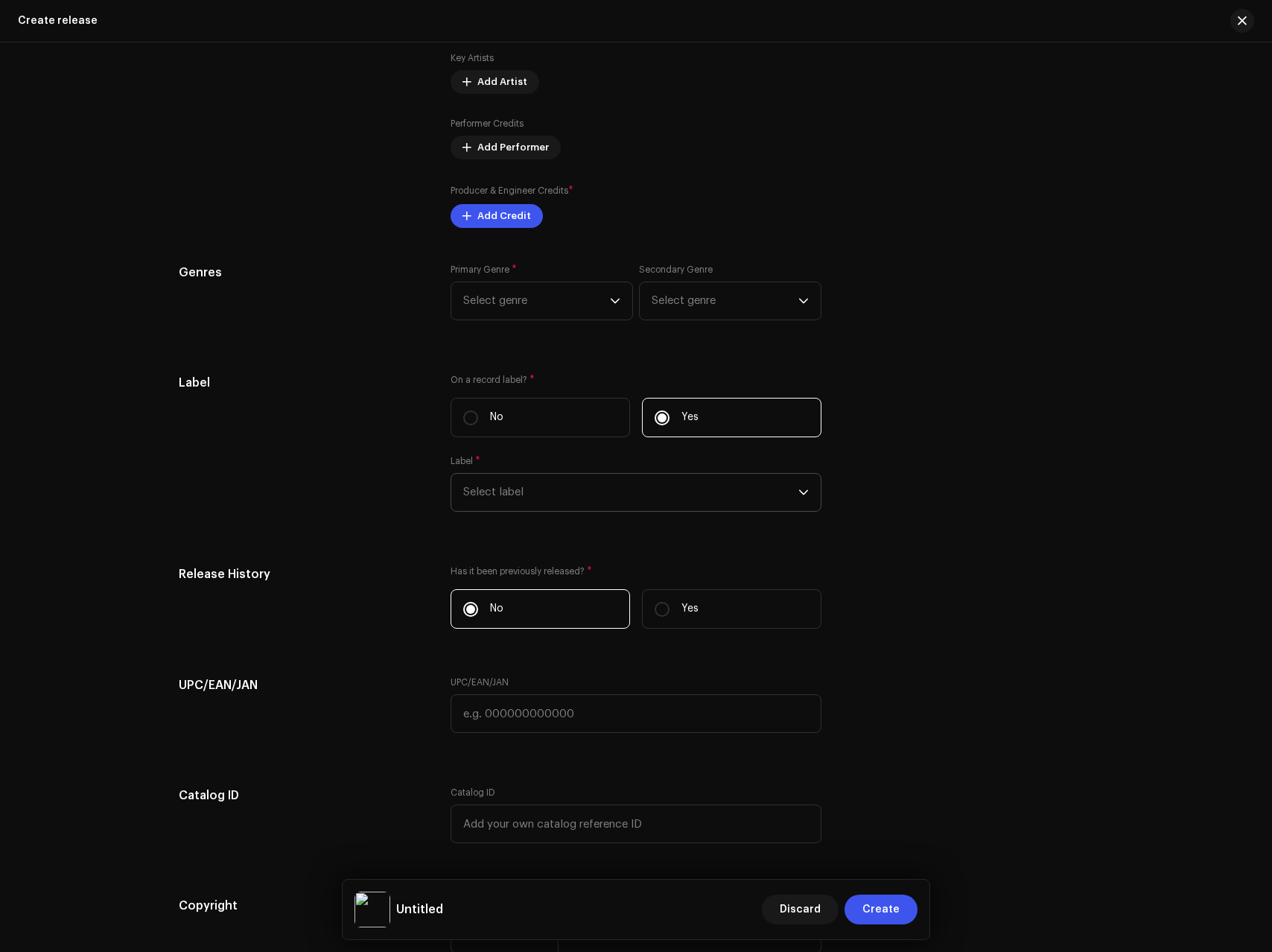
click at [603, 495] on span "Select label" at bounding box center [631, 492] width 335 height 37
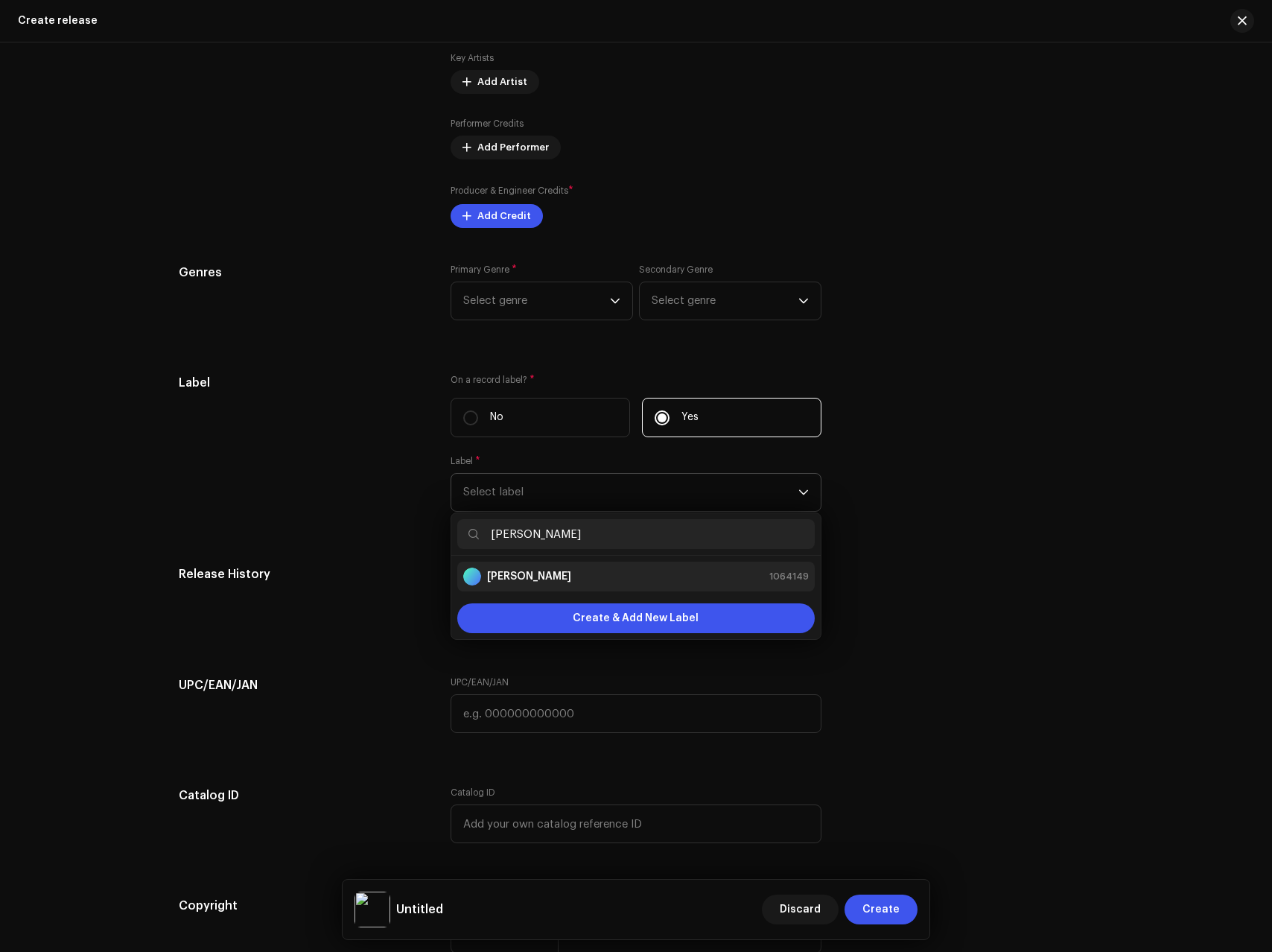
type input "[PERSON_NAME]"
click at [553, 573] on div "[PERSON_NAME] 1064149" at bounding box center [636, 576] width 346 height 18
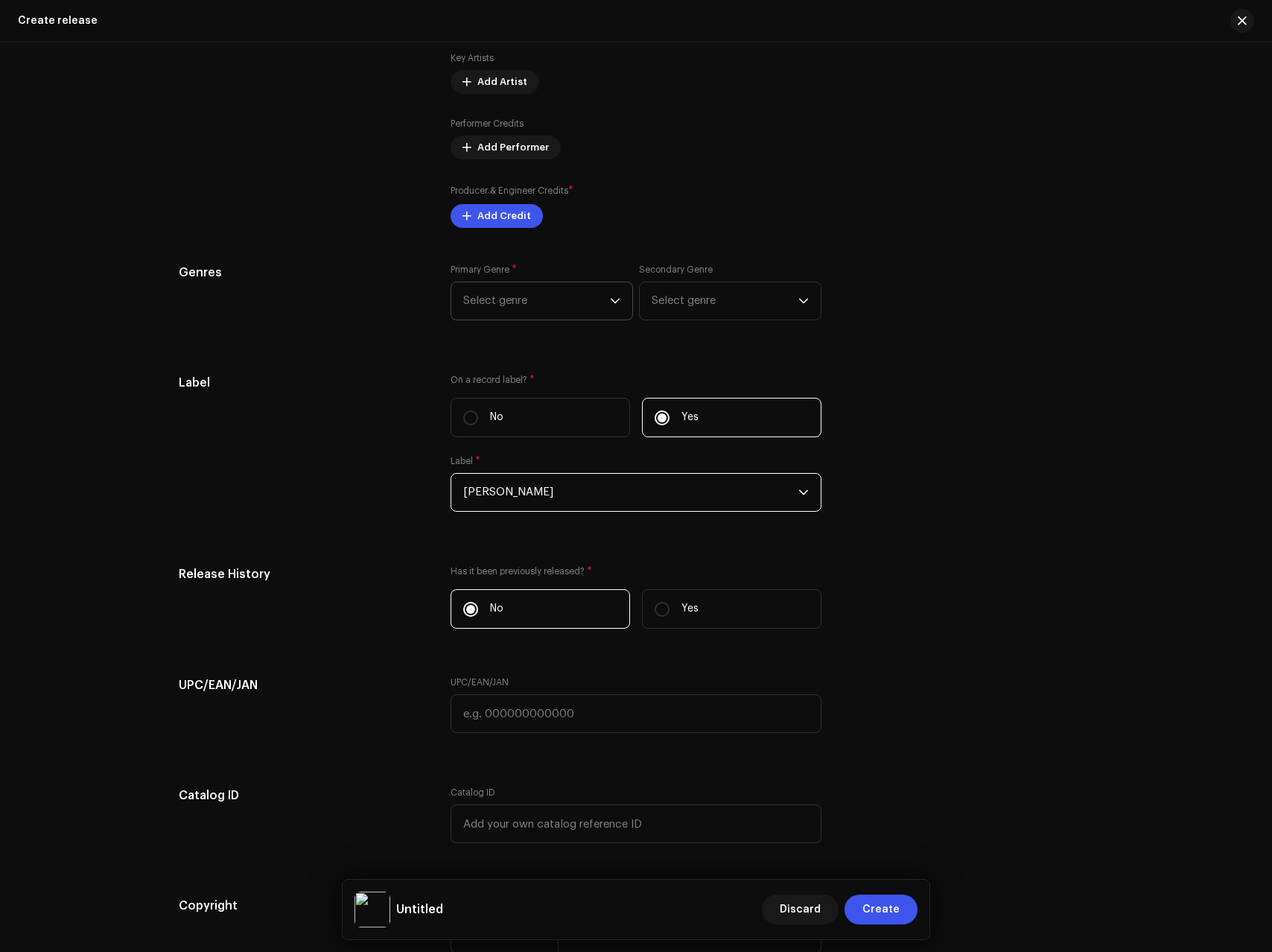
click at [508, 293] on span "Select genre" at bounding box center [536, 300] width 147 height 37
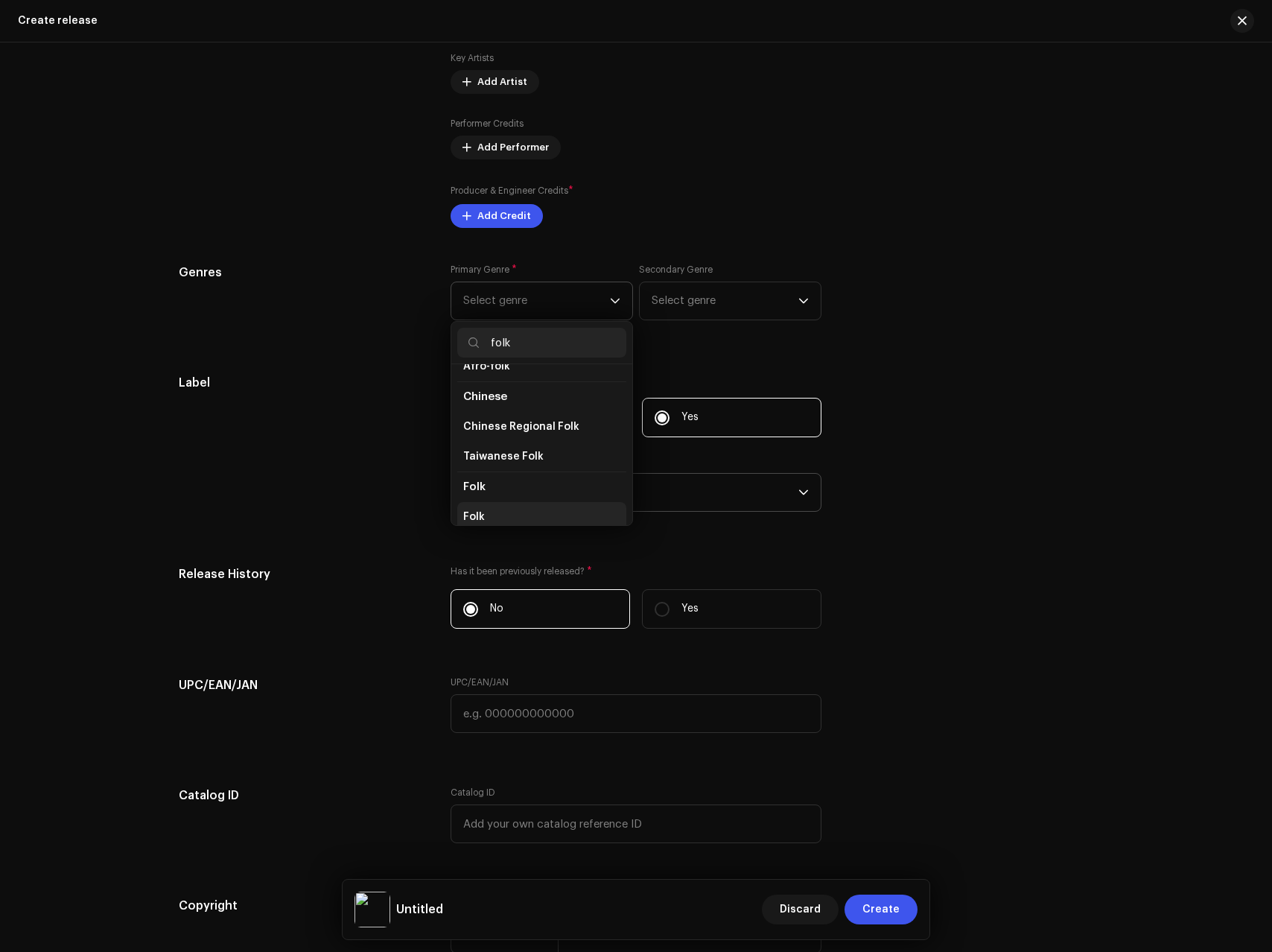
scroll to position [55, 0]
type input "folk"
click at [470, 518] on li "Folk" at bounding box center [542, 510] width 170 height 29
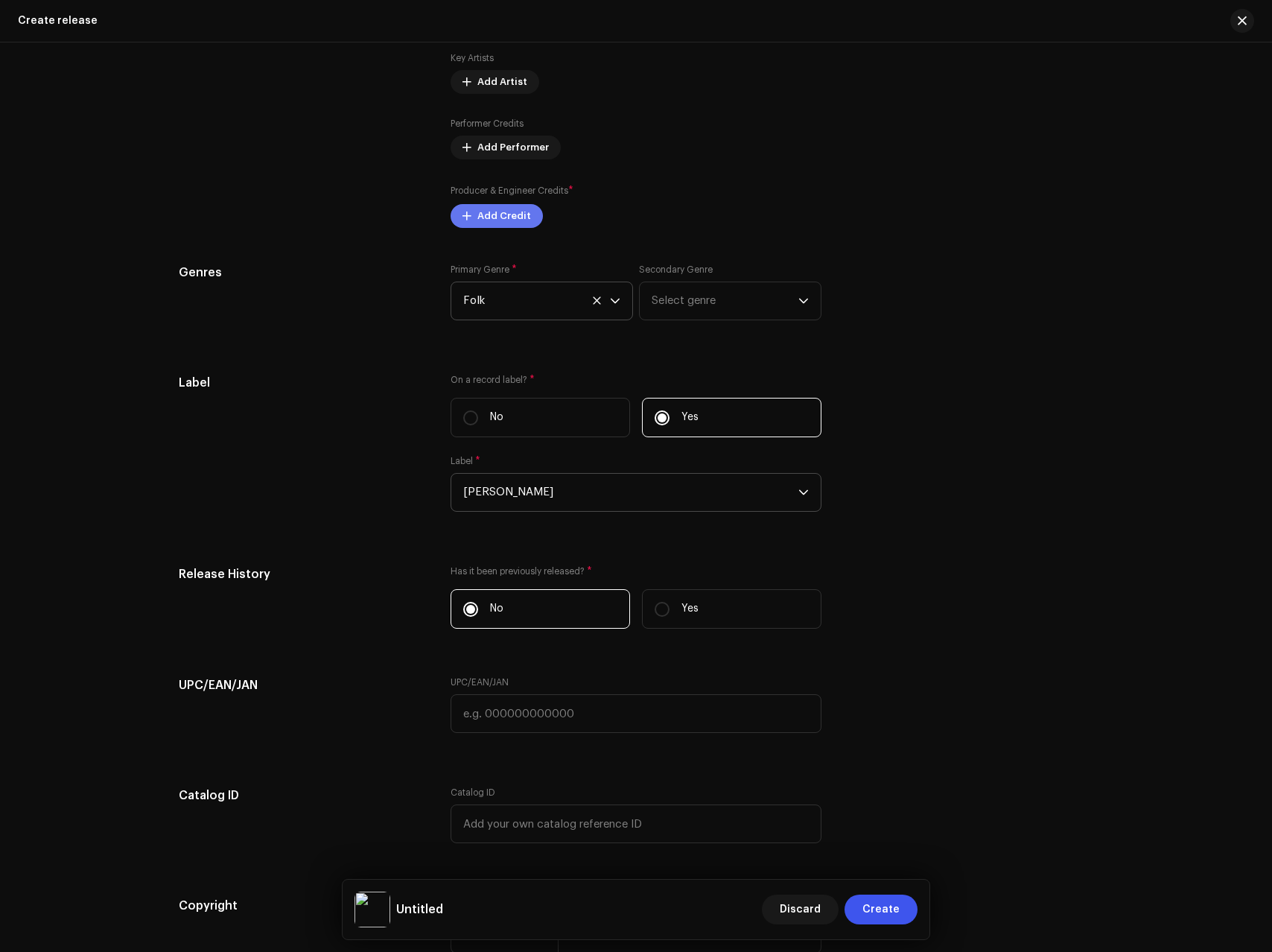
click at [495, 216] on span "Add Credit" at bounding box center [504, 215] width 54 height 29
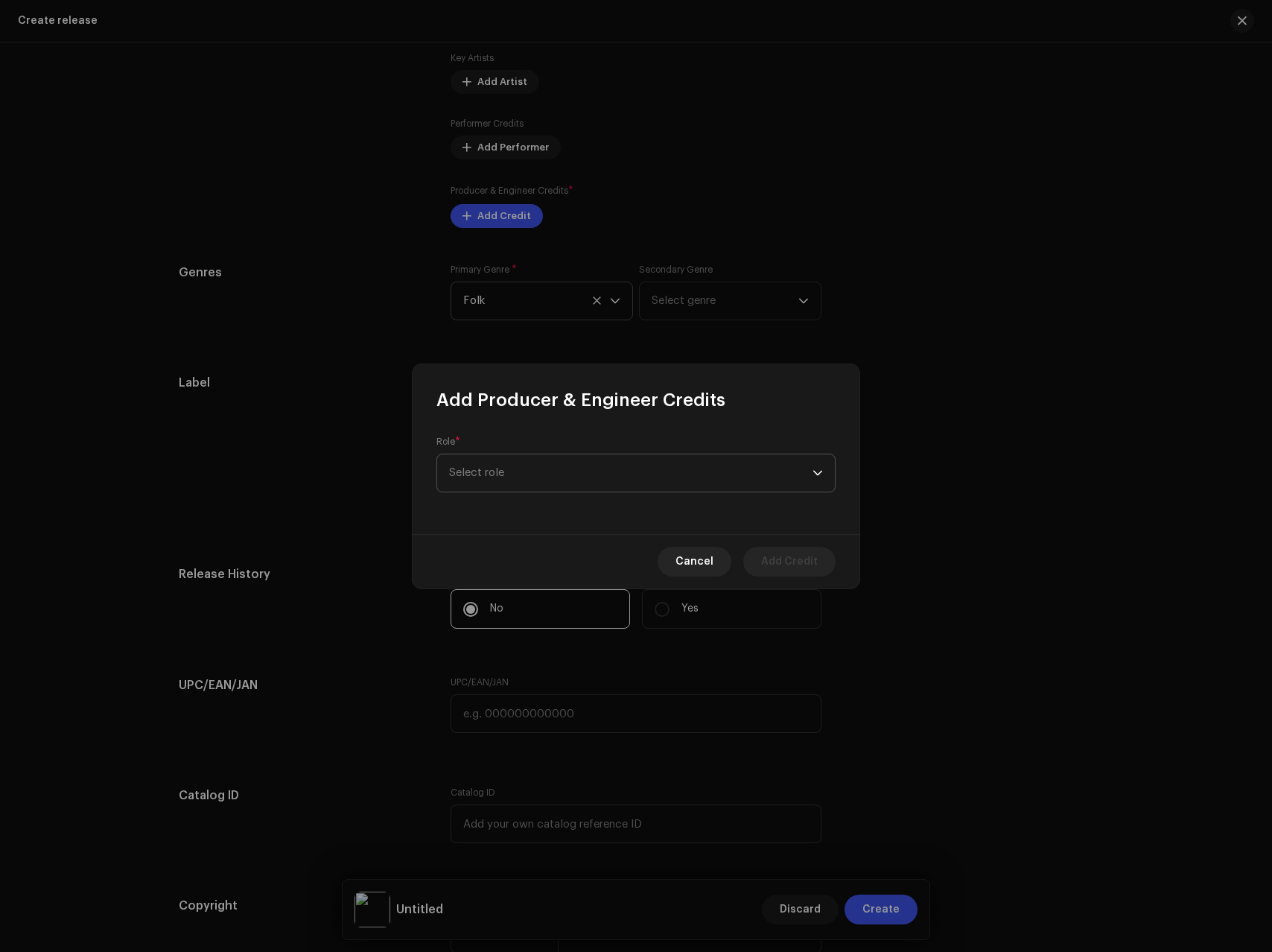
click at [497, 469] on span "Select role" at bounding box center [631, 473] width 364 height 37
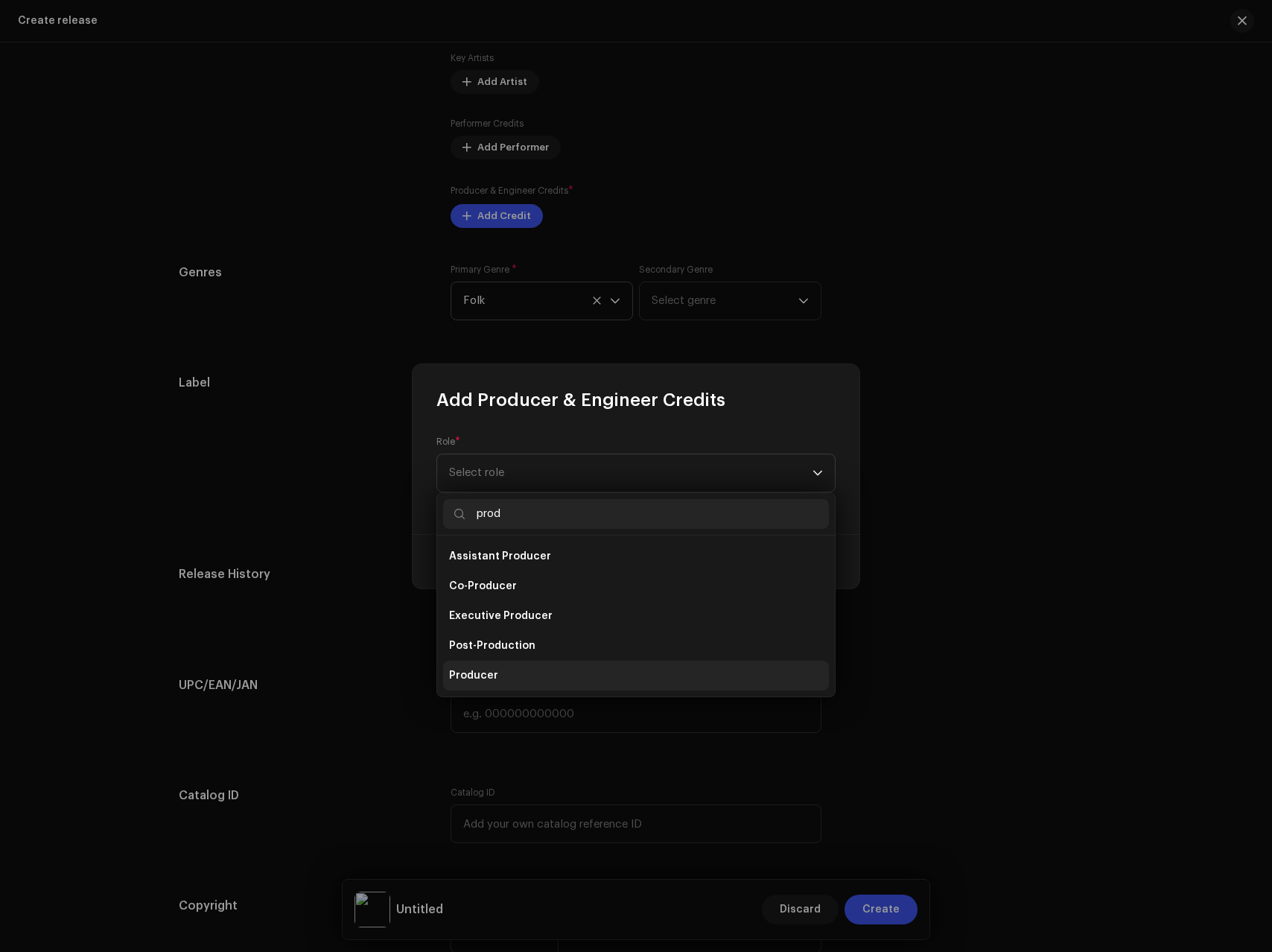
type input "prod"
click at [462, 678] on span "Producer" at bounding box center [474, 675] width 49 height 15
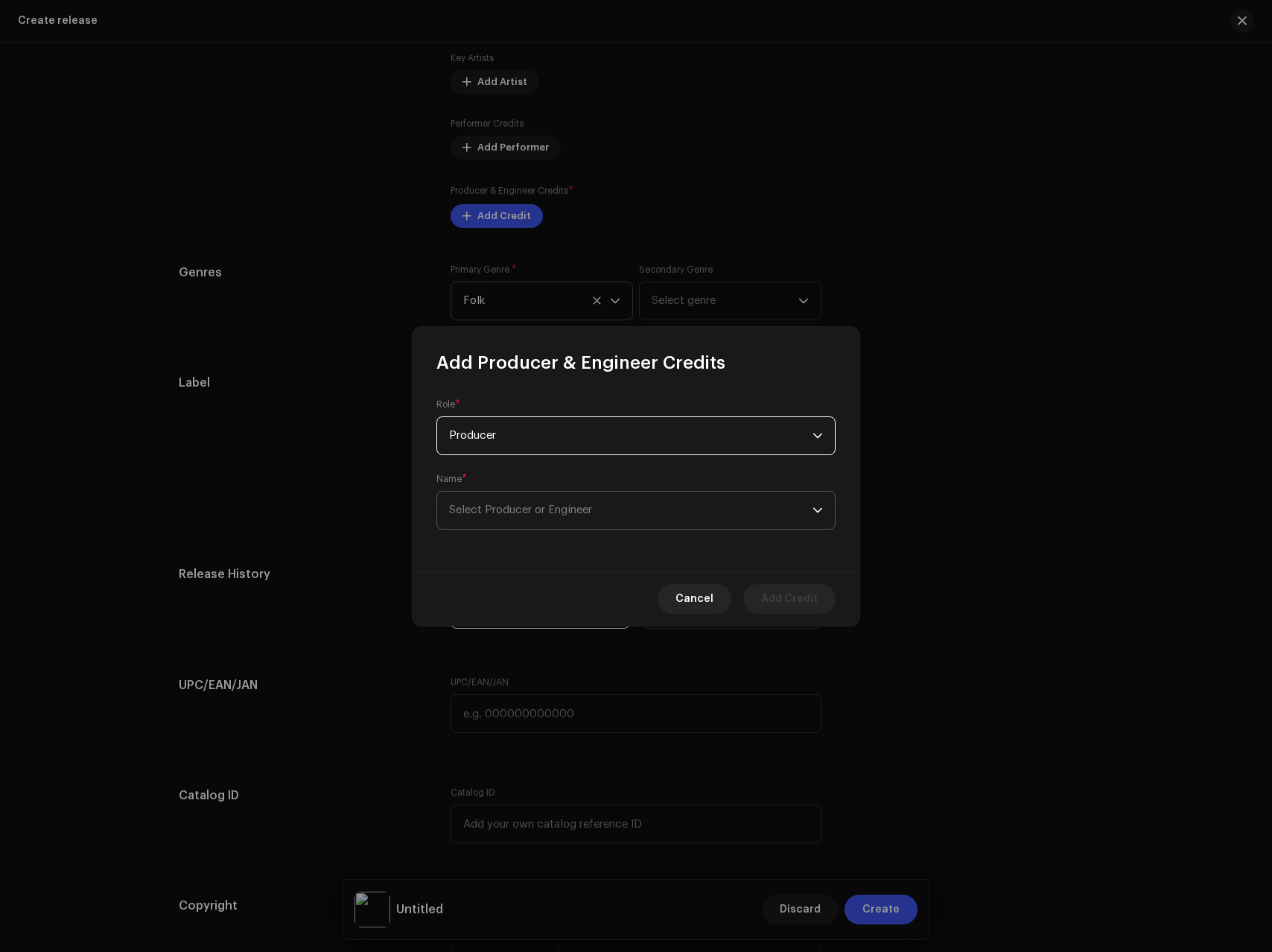
click at [503, 506] on span "Select Producer or Engineer" at bounding box center [520, 510] width 143 height 11
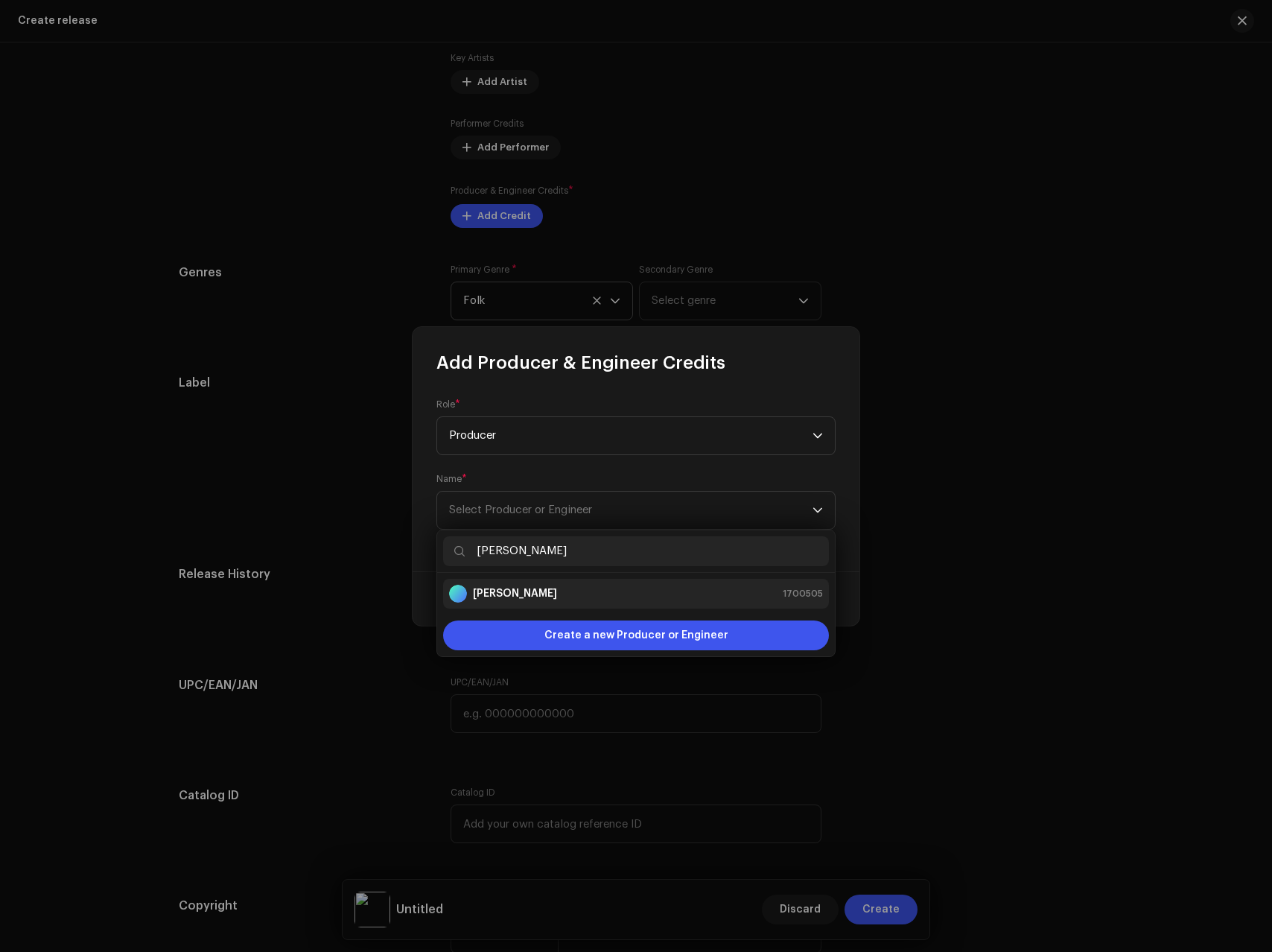
type input "[PERSON_NAME]"
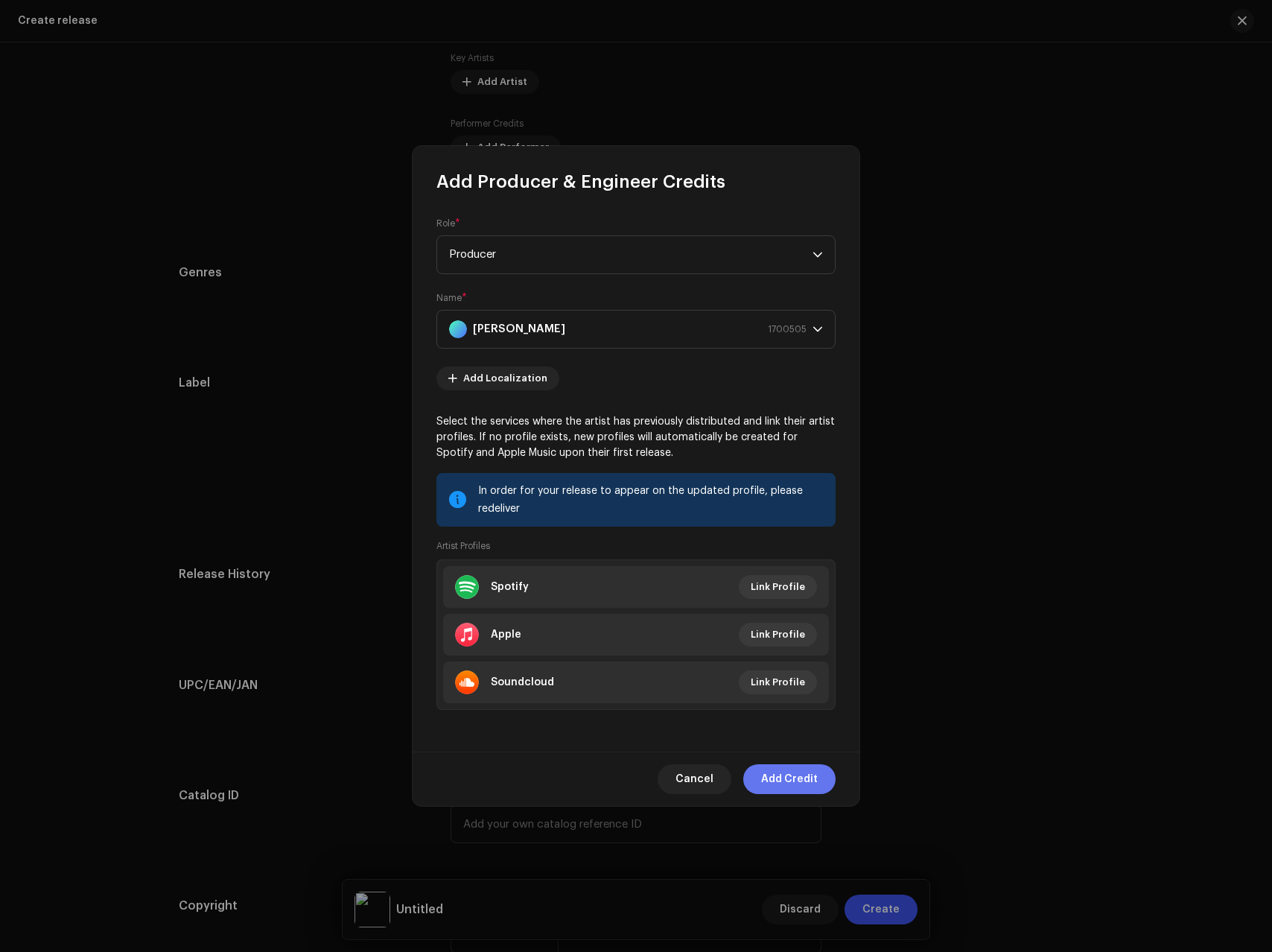
drag, startPoint x: 807, startPoint y: 777, endPoint x: 31, endPoint y: 693, distance: 780.5
click at [807, 777] on span "Add Credit" at bounding box center [790, 779] width 57 height 29
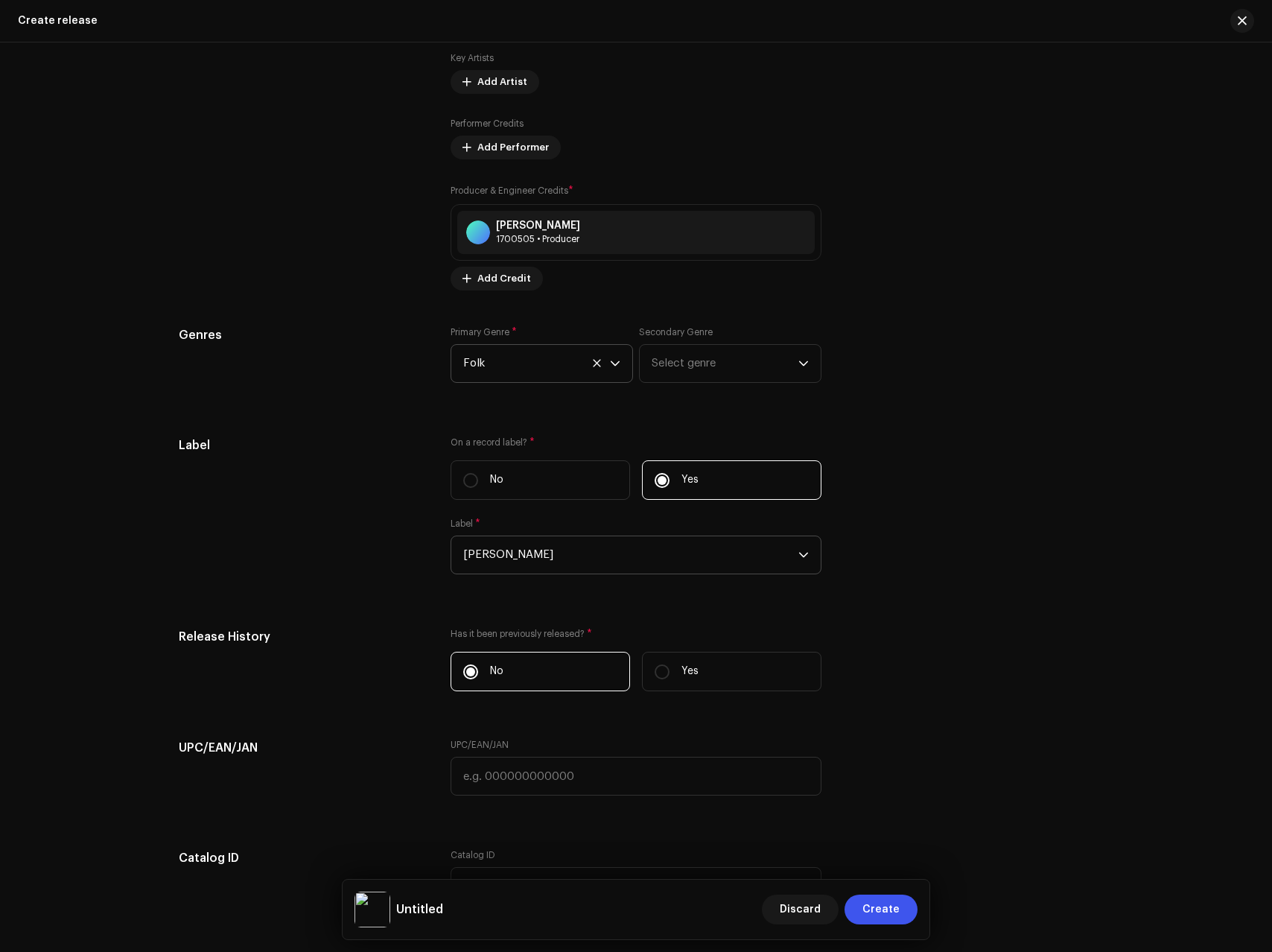
scroll to position [1520, 0]
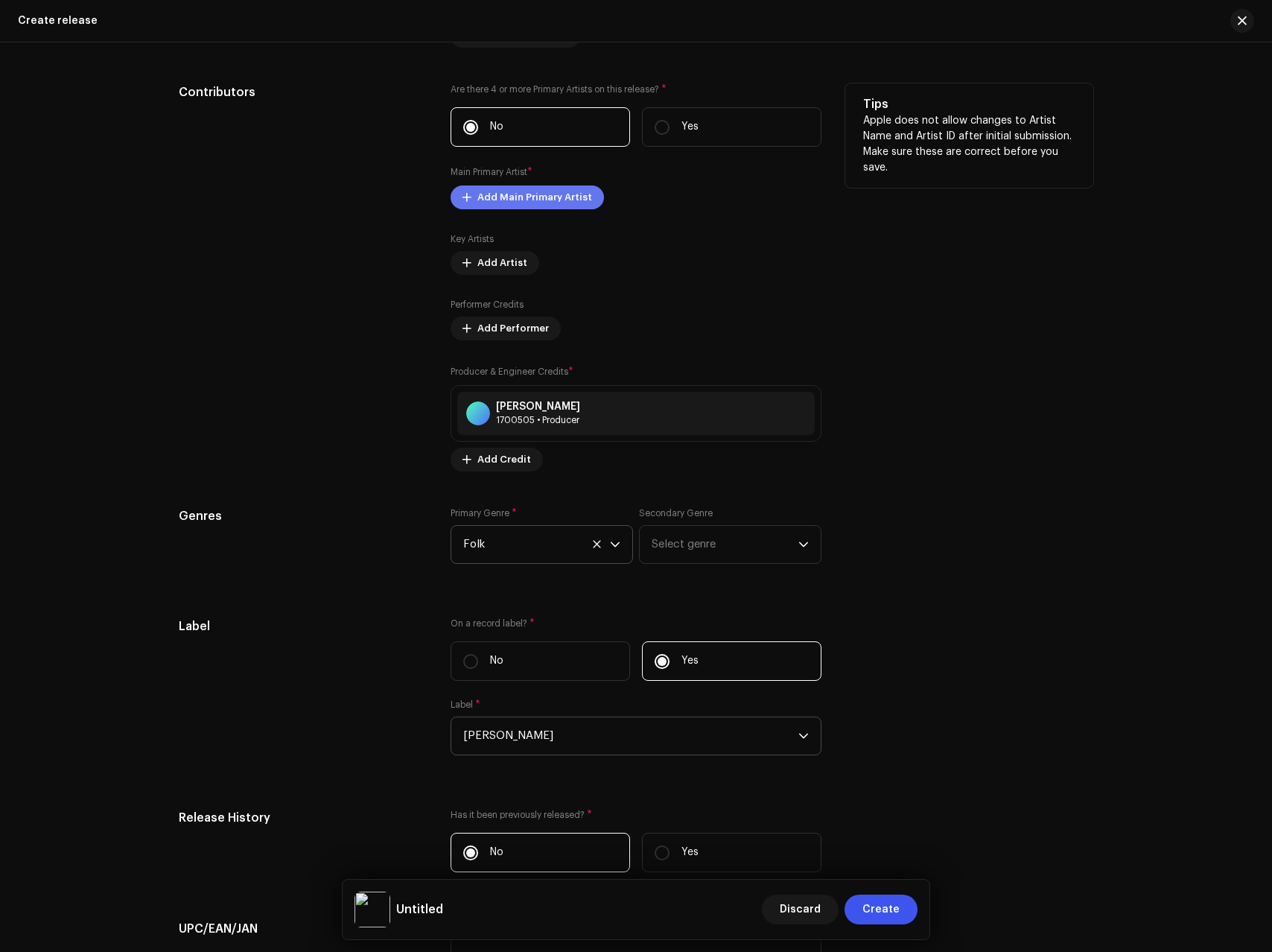
click at [519, 199] on span "Add Main Primary Artist" at bounding box center [534, 197] width 115 height 29
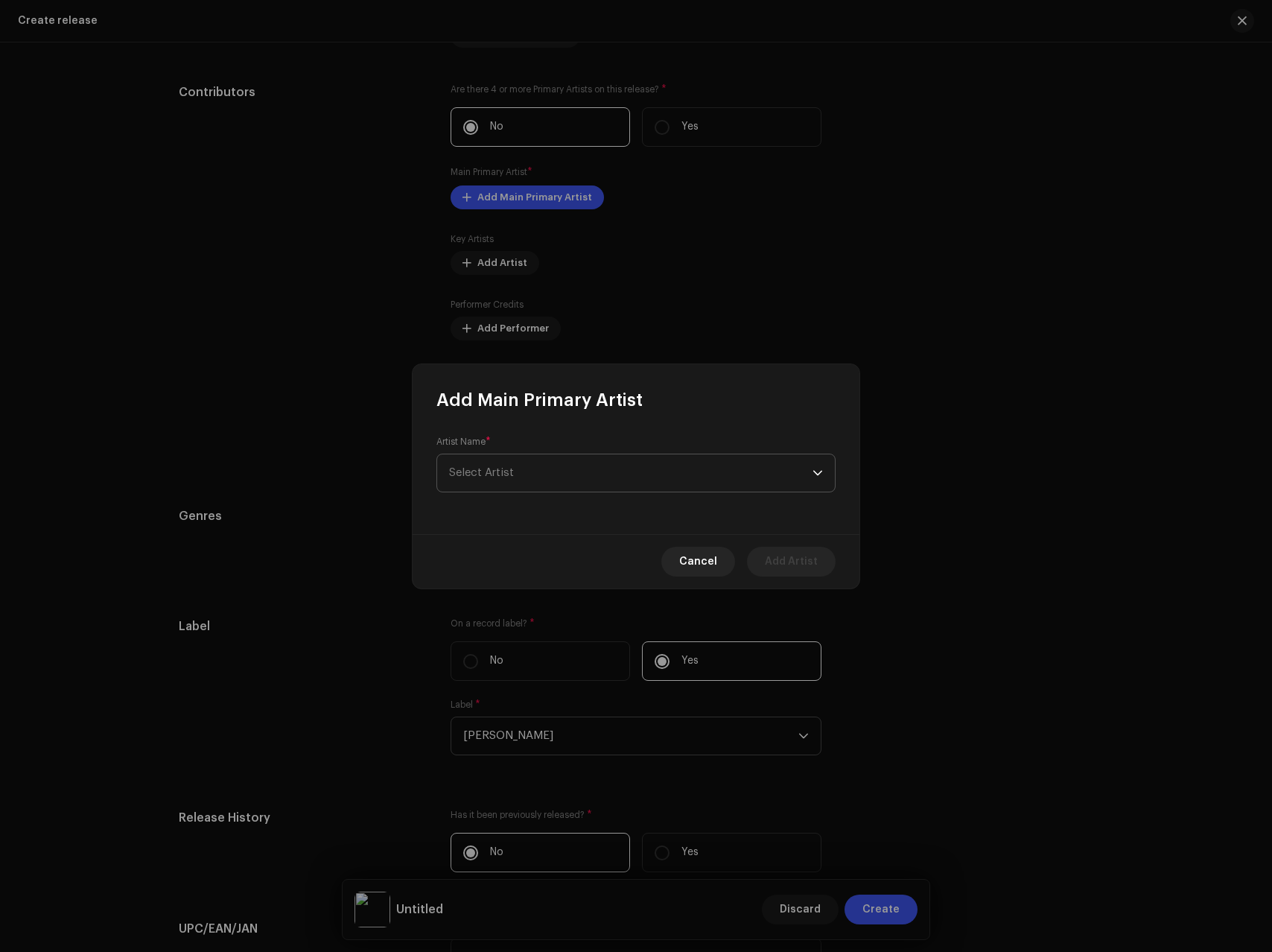
click at [546, 469] on span "Select Artist" at bounding box center [631, 473] width 364 height 37
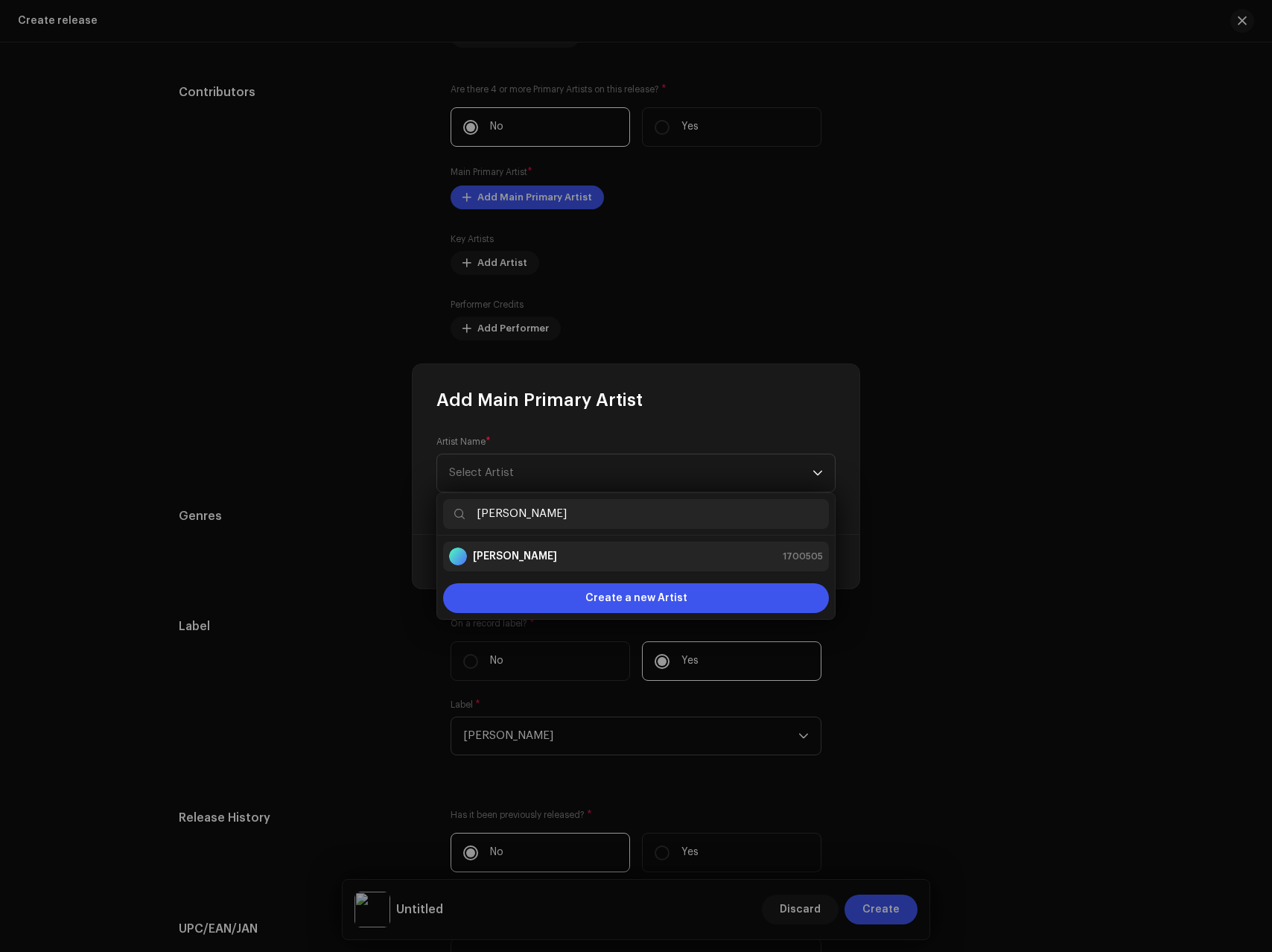
type input "[PERSON_NAME]"
click at [517, 551] on strong "[PERSON_NAME]" at bounding box center [514, 557] width 84 height 15
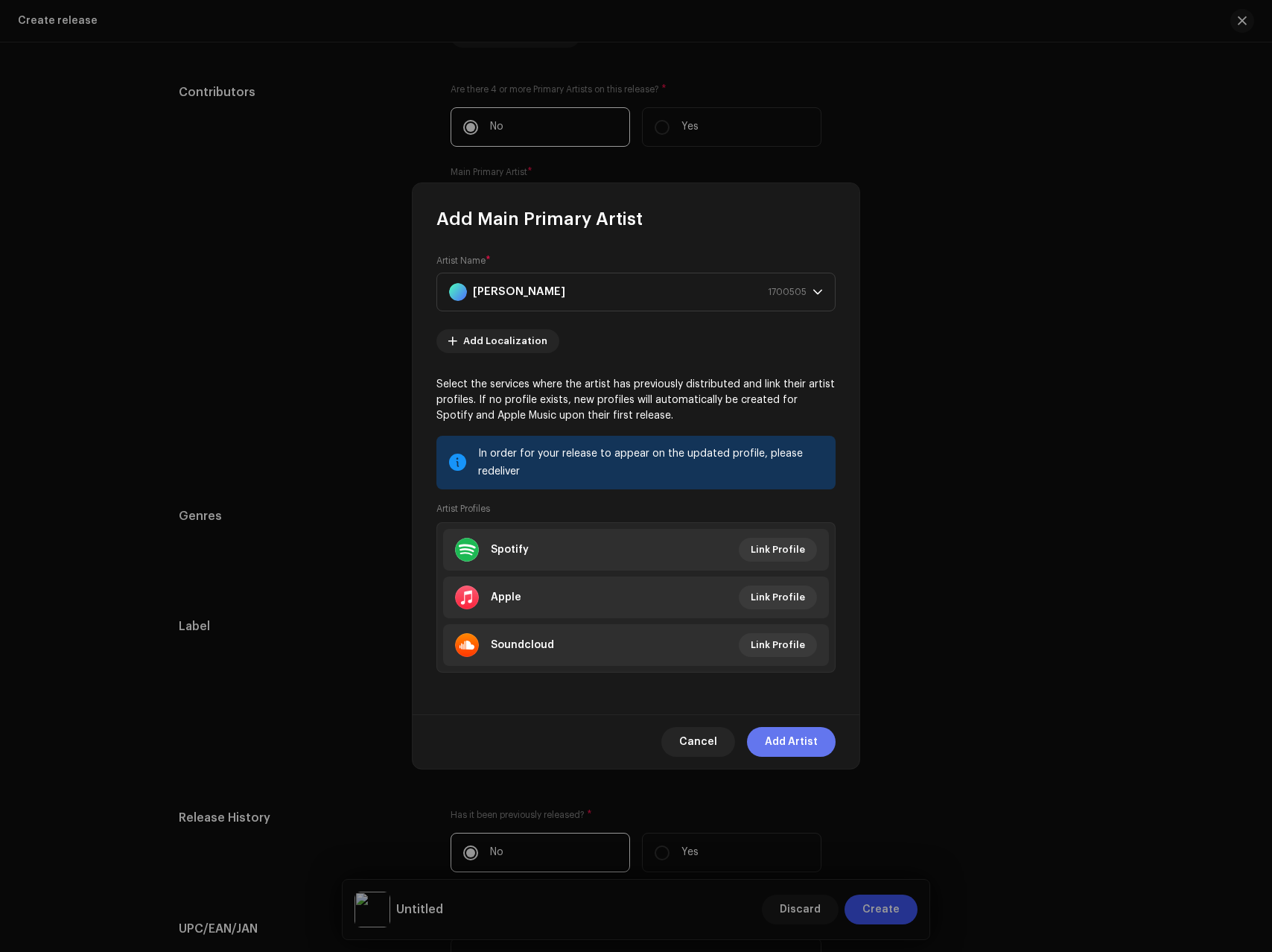
click at [795, 727] on span "Add Artist" at bounding box center [792, 742] width 53 height 29
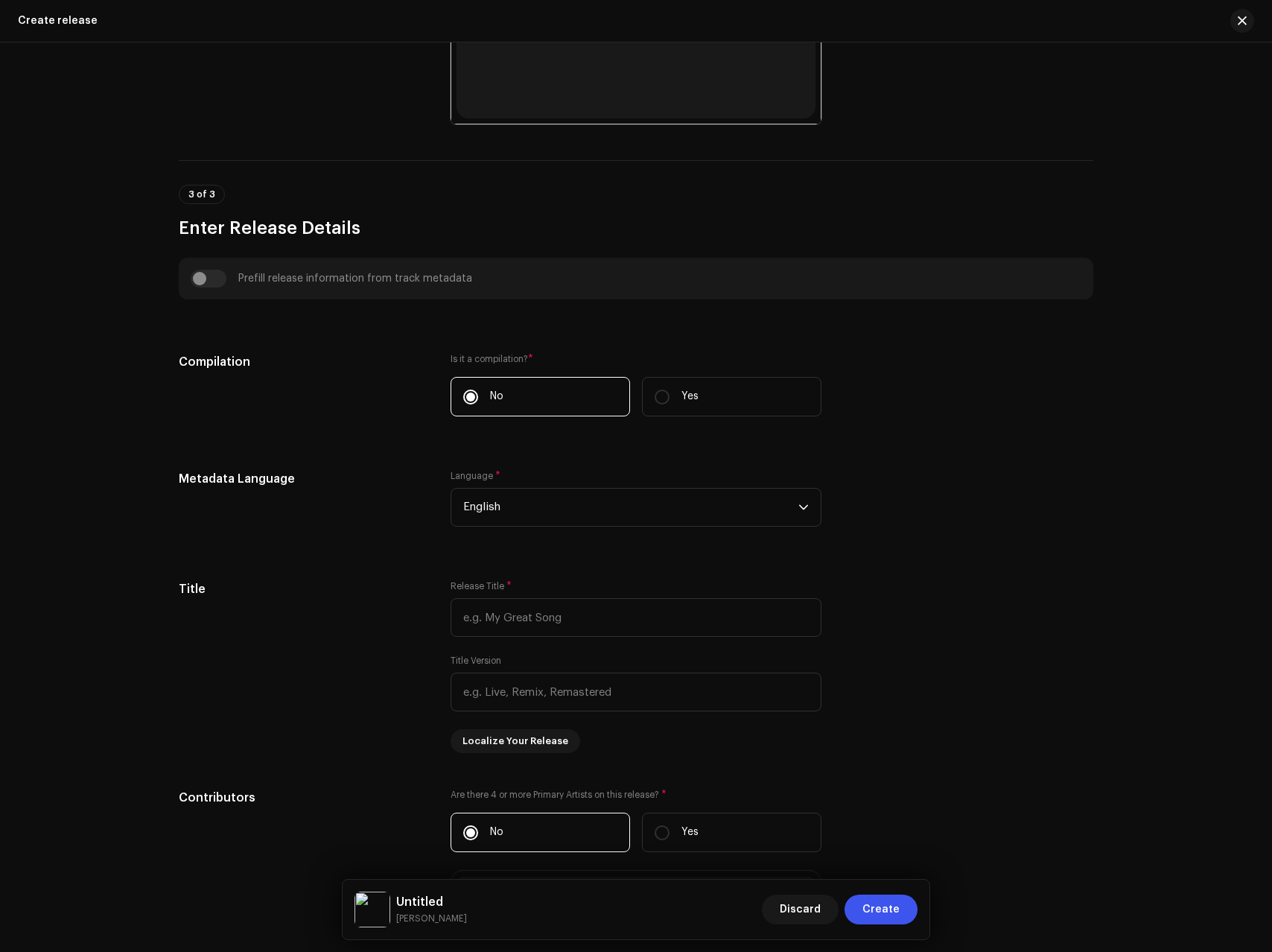
scroll to position [739, 0]
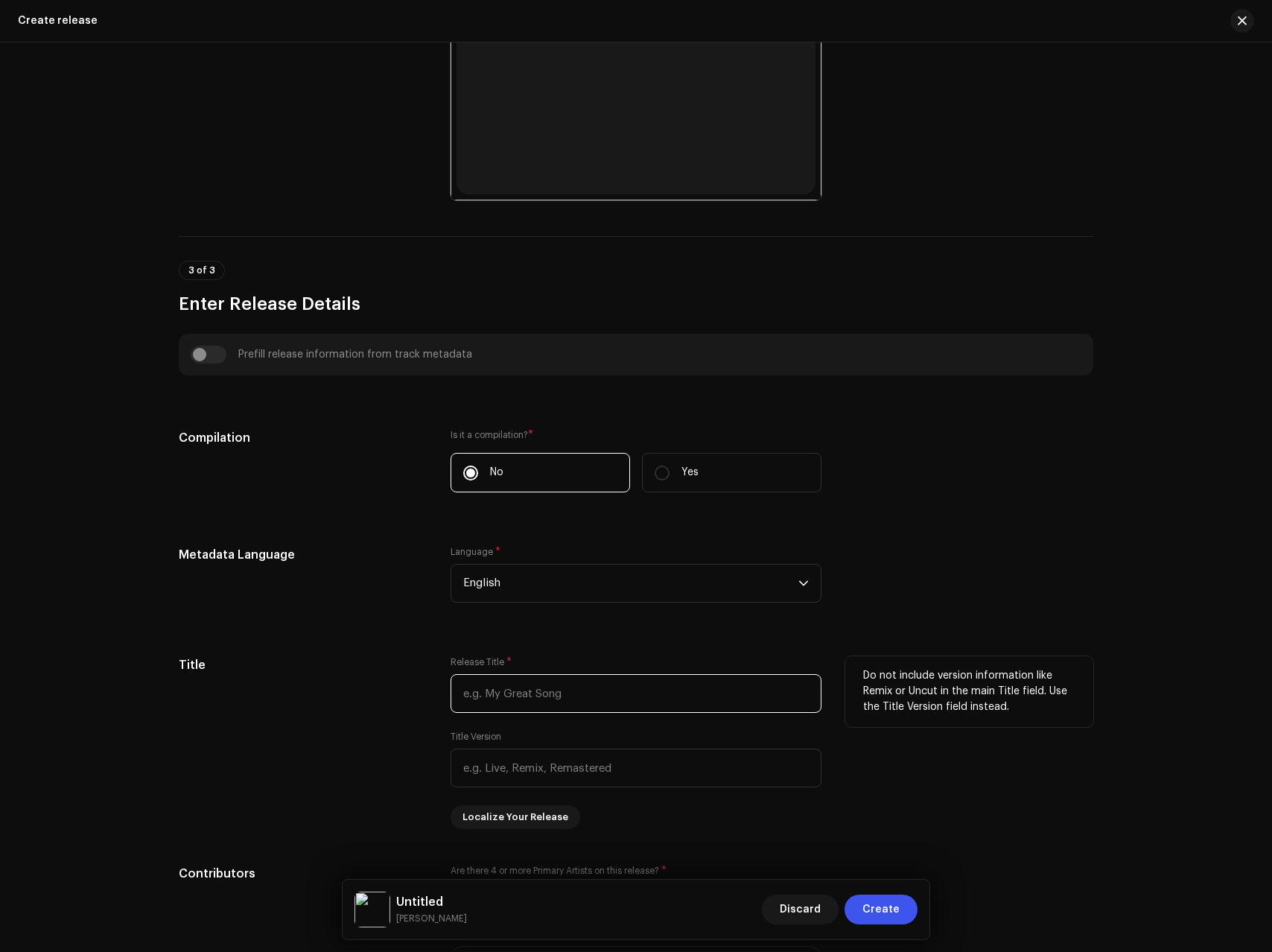
drag, startPoint x: 458, startPoint y: 692, endPoint x: 472, endPoint y: 695, distance: 14.3
click at [458, 692] on input "text" at bounding box center [636, 693] width 371 height 39
paste input "Mede Mahiye Da Chamba"
type input "Mede Mahiye Da Chamba"
click at [309, 657] on h5 "Title" at bounding box center [303, 665] width 248 height 18
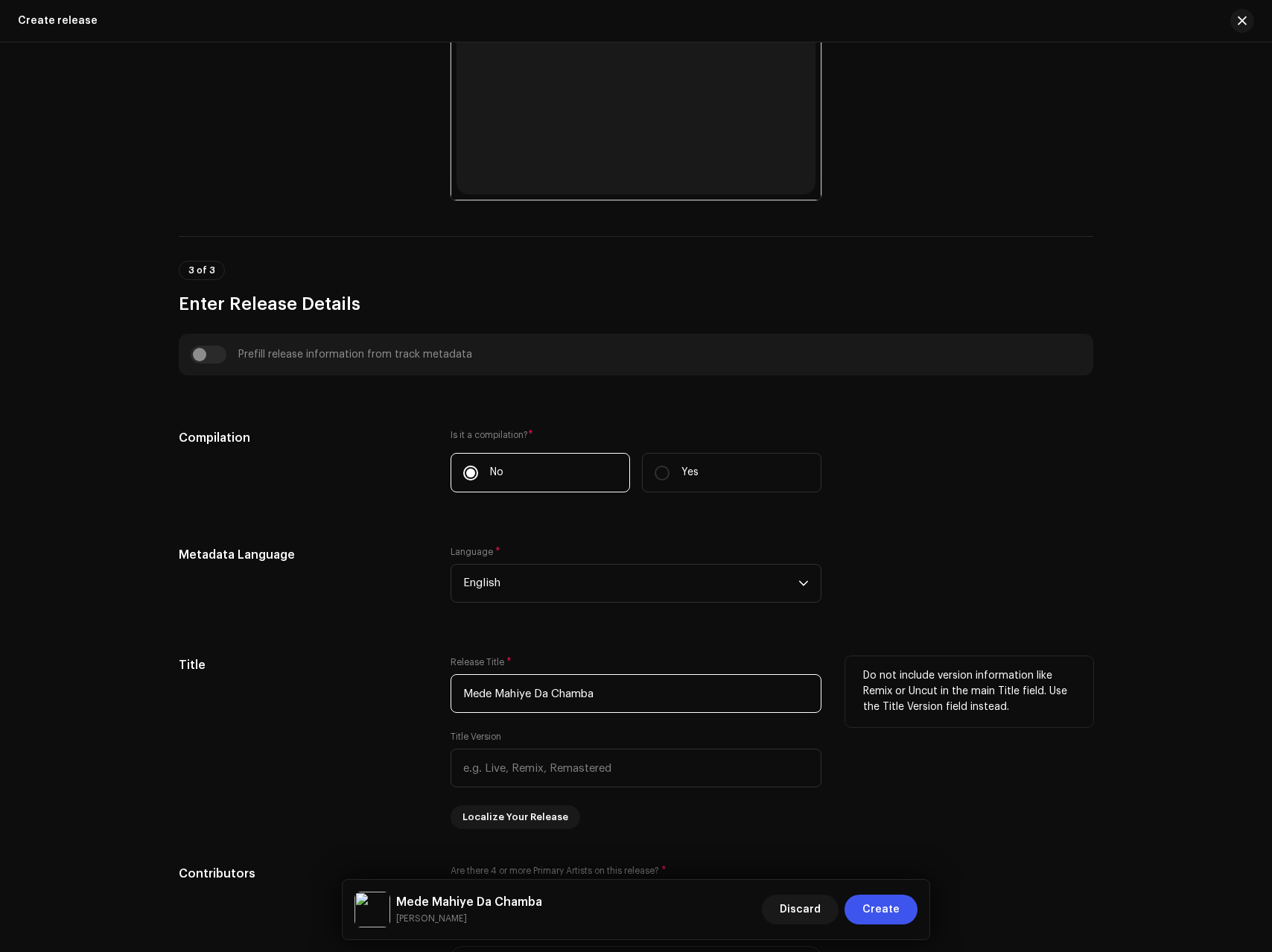
click at [716, 692] on input "Mede Mahiye Da Chamba" at bounding box center [636, 693] width 371 height 39
click at [274, 670] on h5 "Title" at bounding box center [303, 665] width 248 height 18
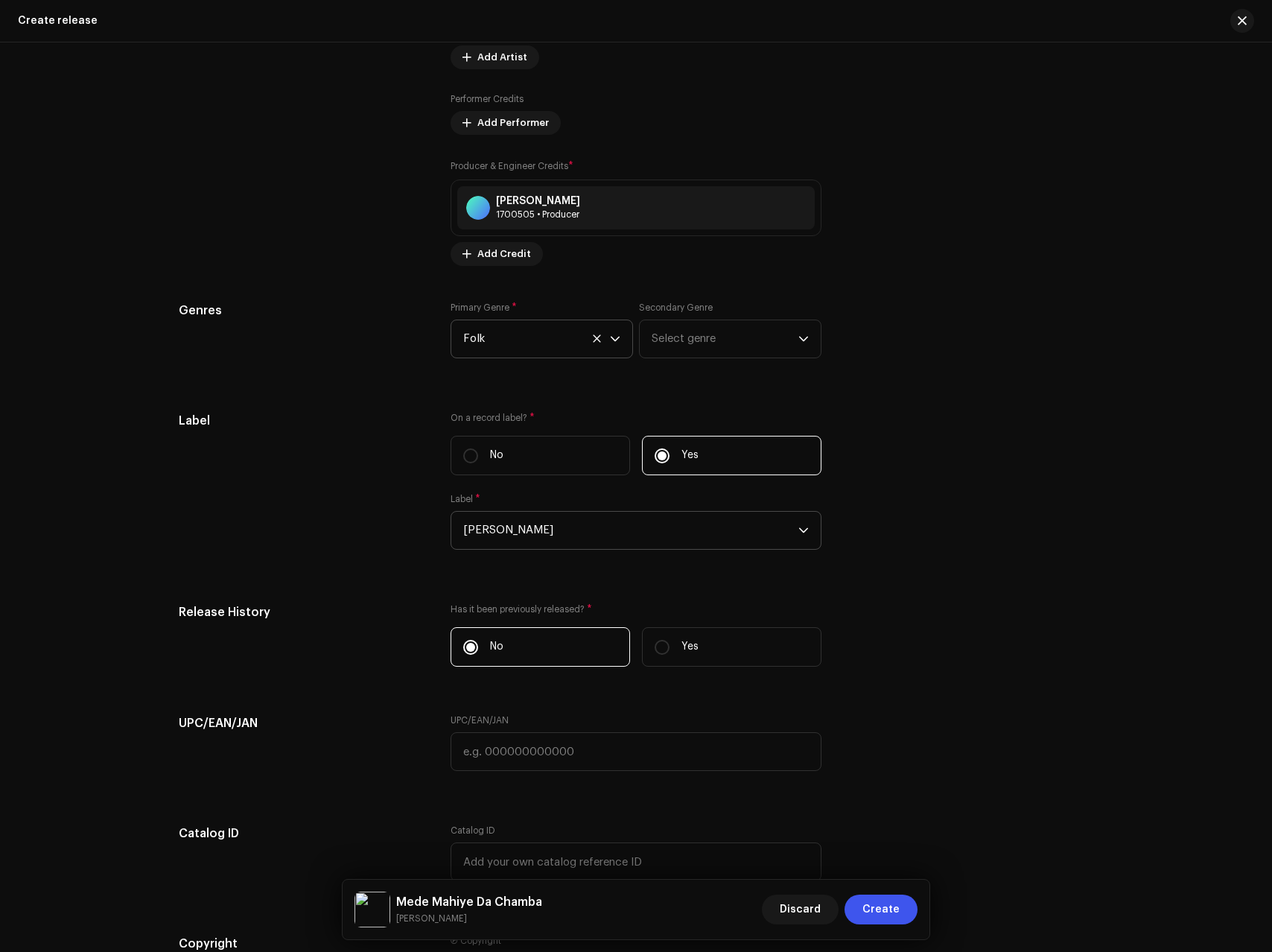
scroll to position [0, 0]
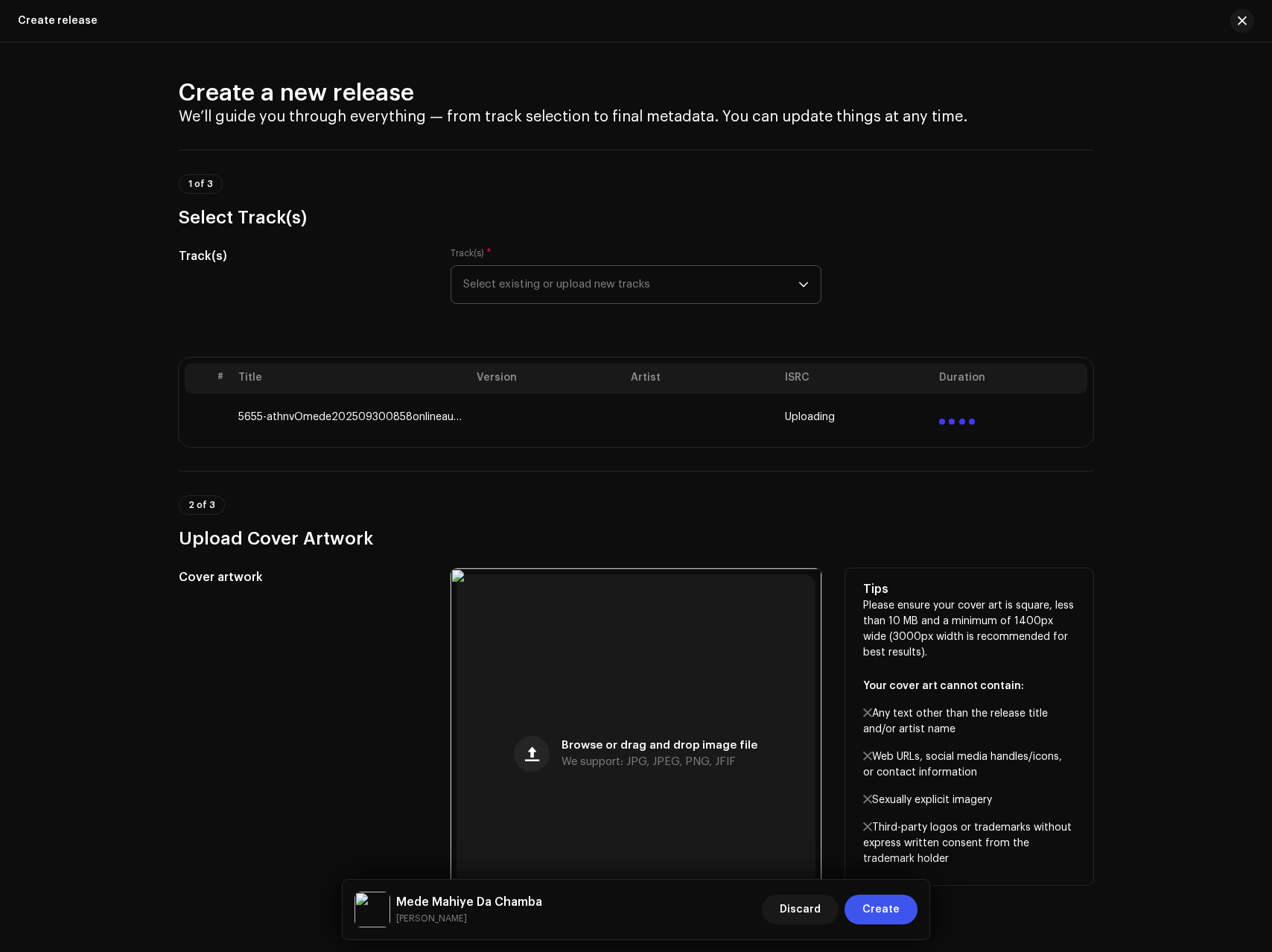
click at [318, 655] on div "Cover artwork" at bounding box center [303, 754] width 248 height 371
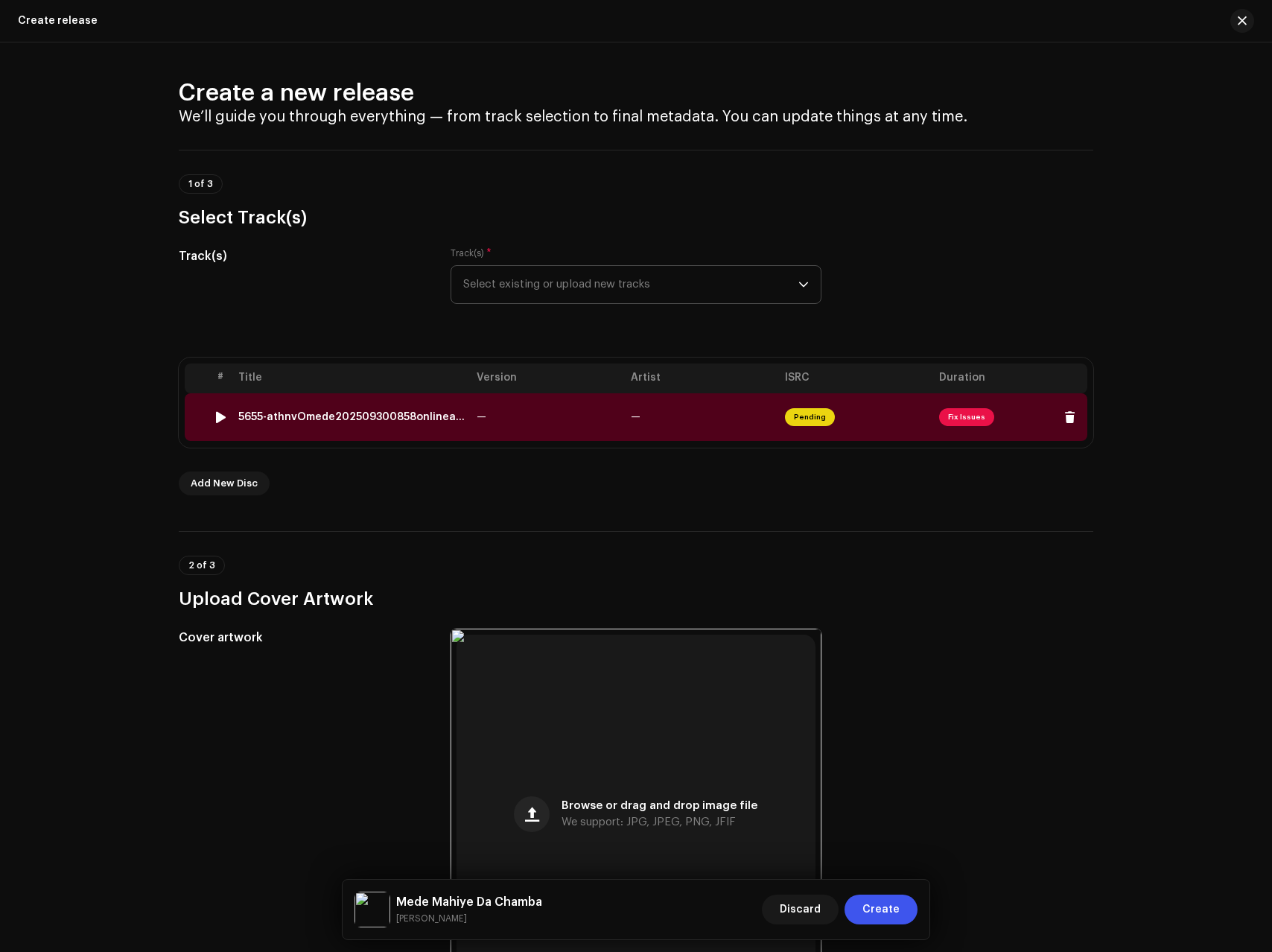
click at [289, 421] on div "5655-athnvOmede202509300858onlineaudioconvertercom.wav" at bounding box center [351, 417] width 226 height 12
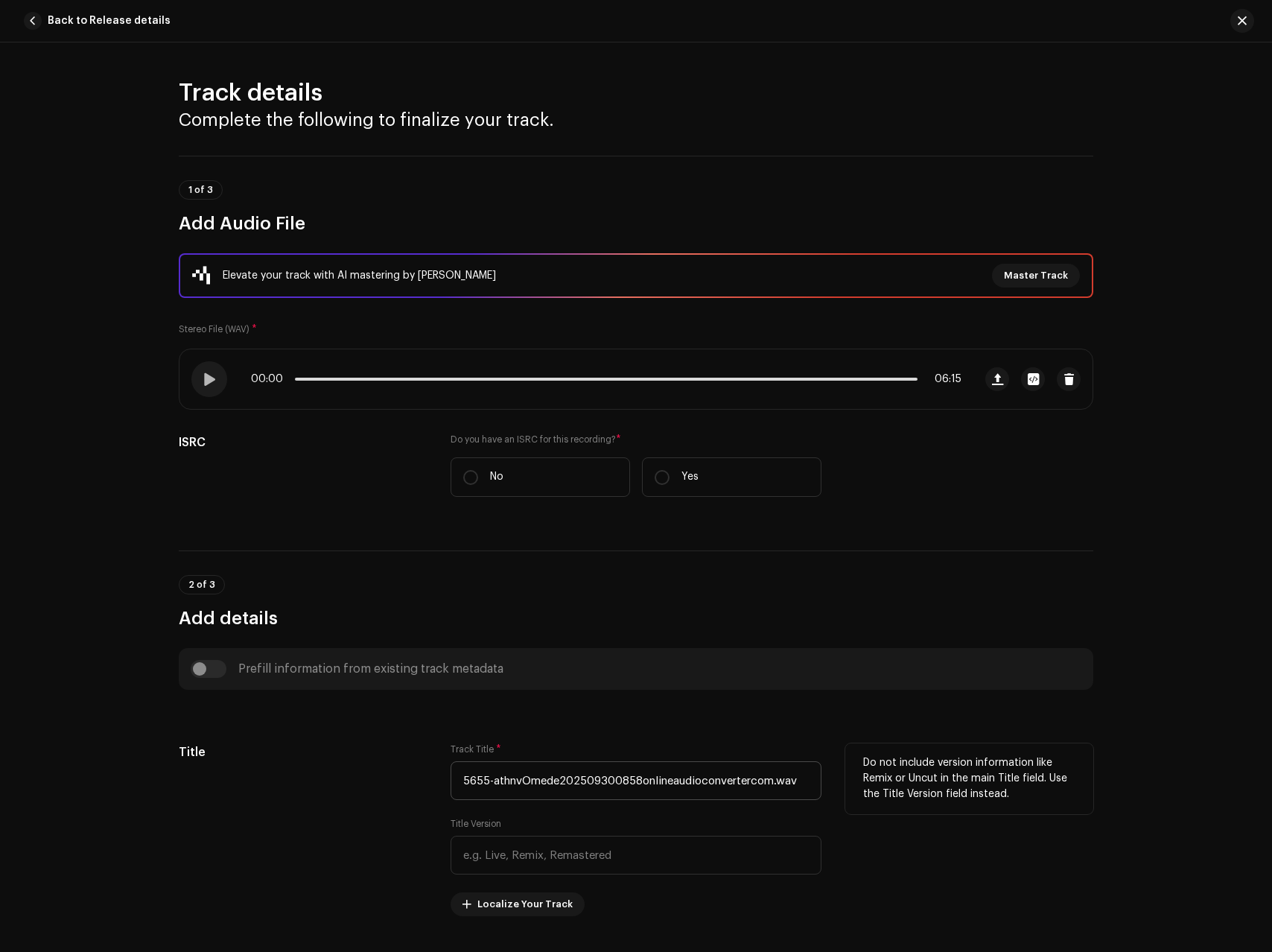
drag, startPoint x: 589, startPoint y: 754, endPoint x: 560, endPoint y: 767, distance: 31.8
click at [589, 754] on div "Track Title * 5655-athnvOmede202509300858onlineaudioconvertercom.wav" at bounding box center [636, 772] width 371 height 57
click at [548, 777] on input "5655-athnvOmede202509300858onlineaudioconvertercom.wav" at bounding box center [636, 781] width 371 height 39
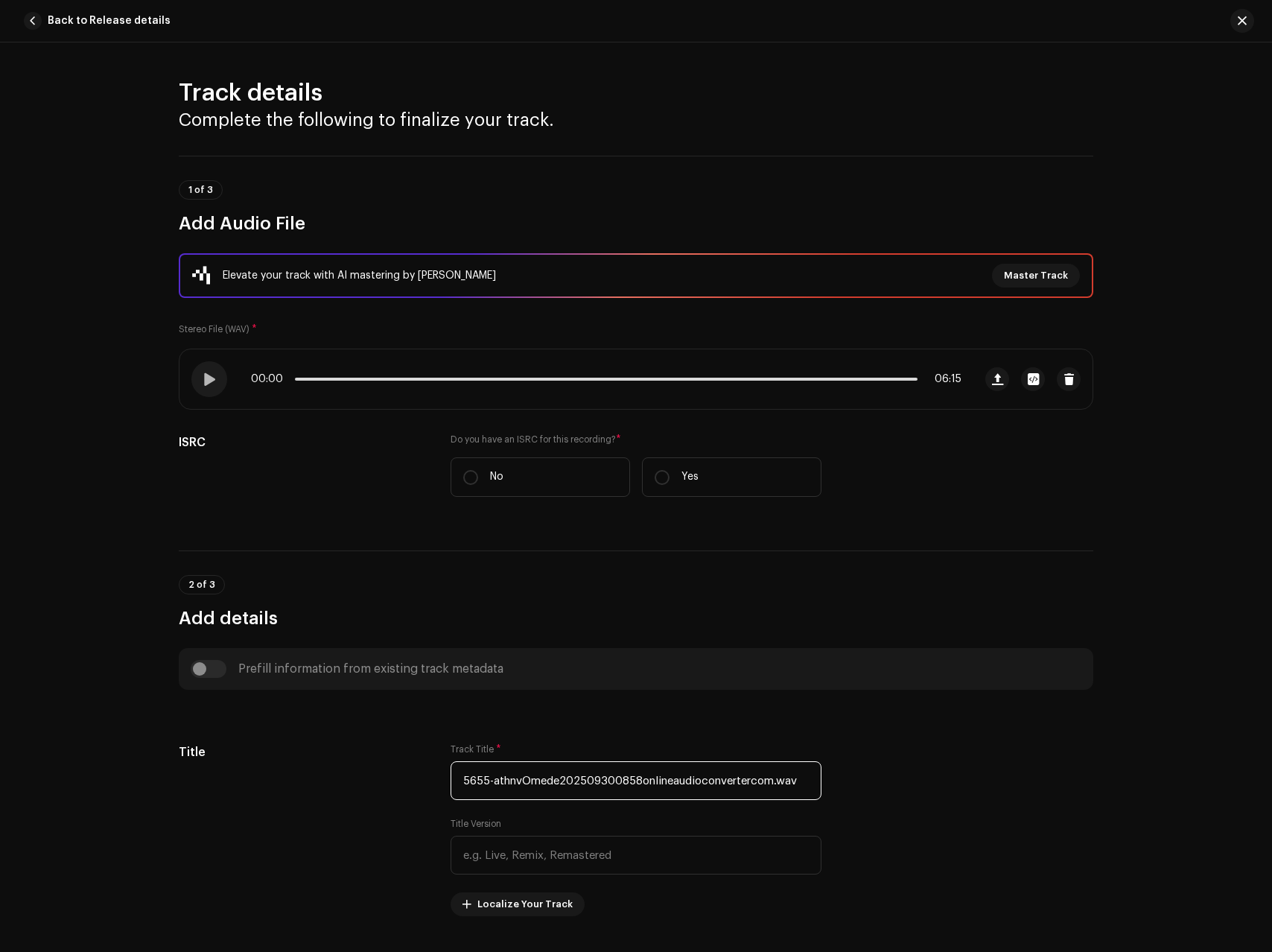
paste input "Mede Mahiye Da Chamba"
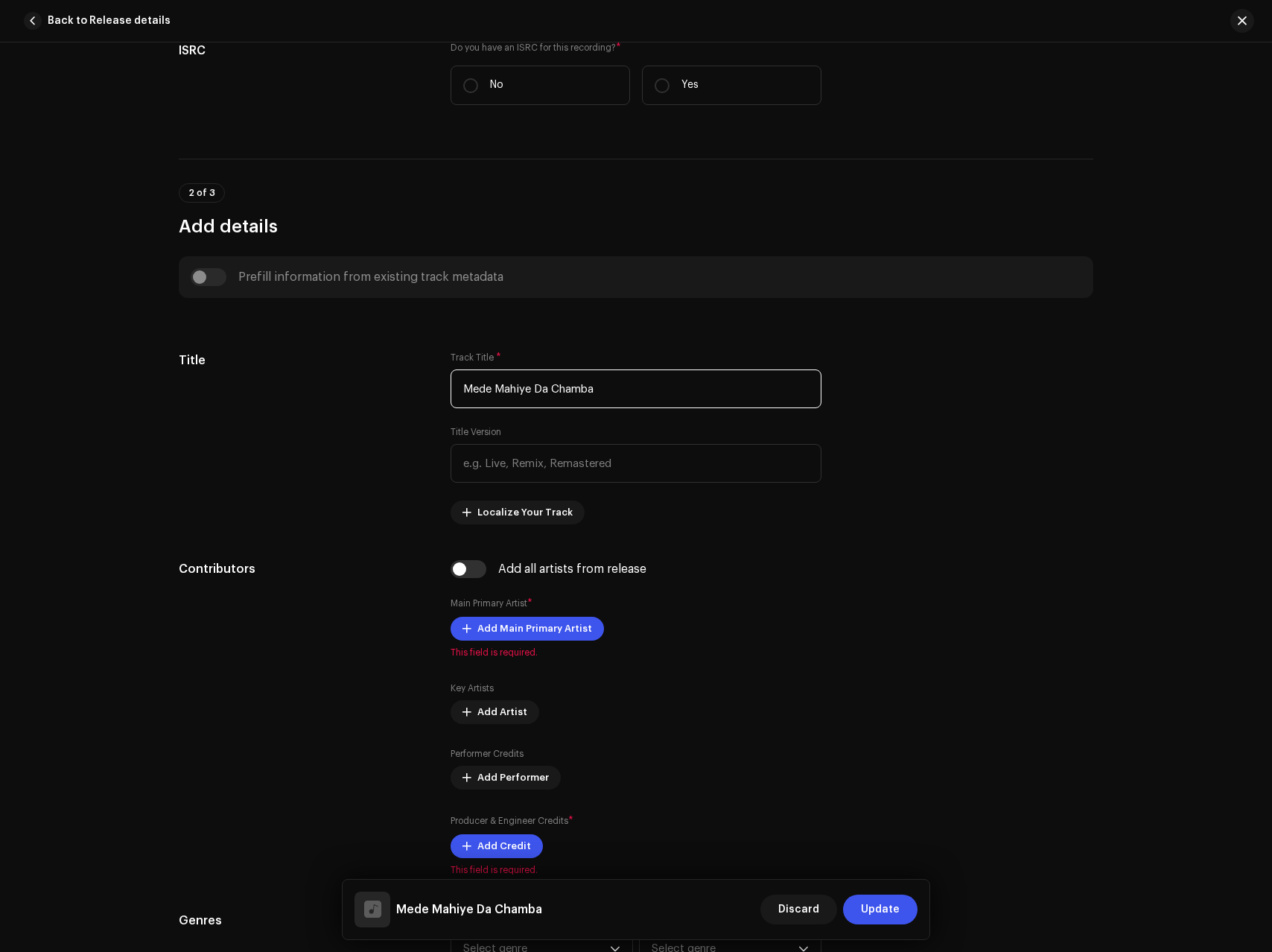
scroll to position [698, 0]
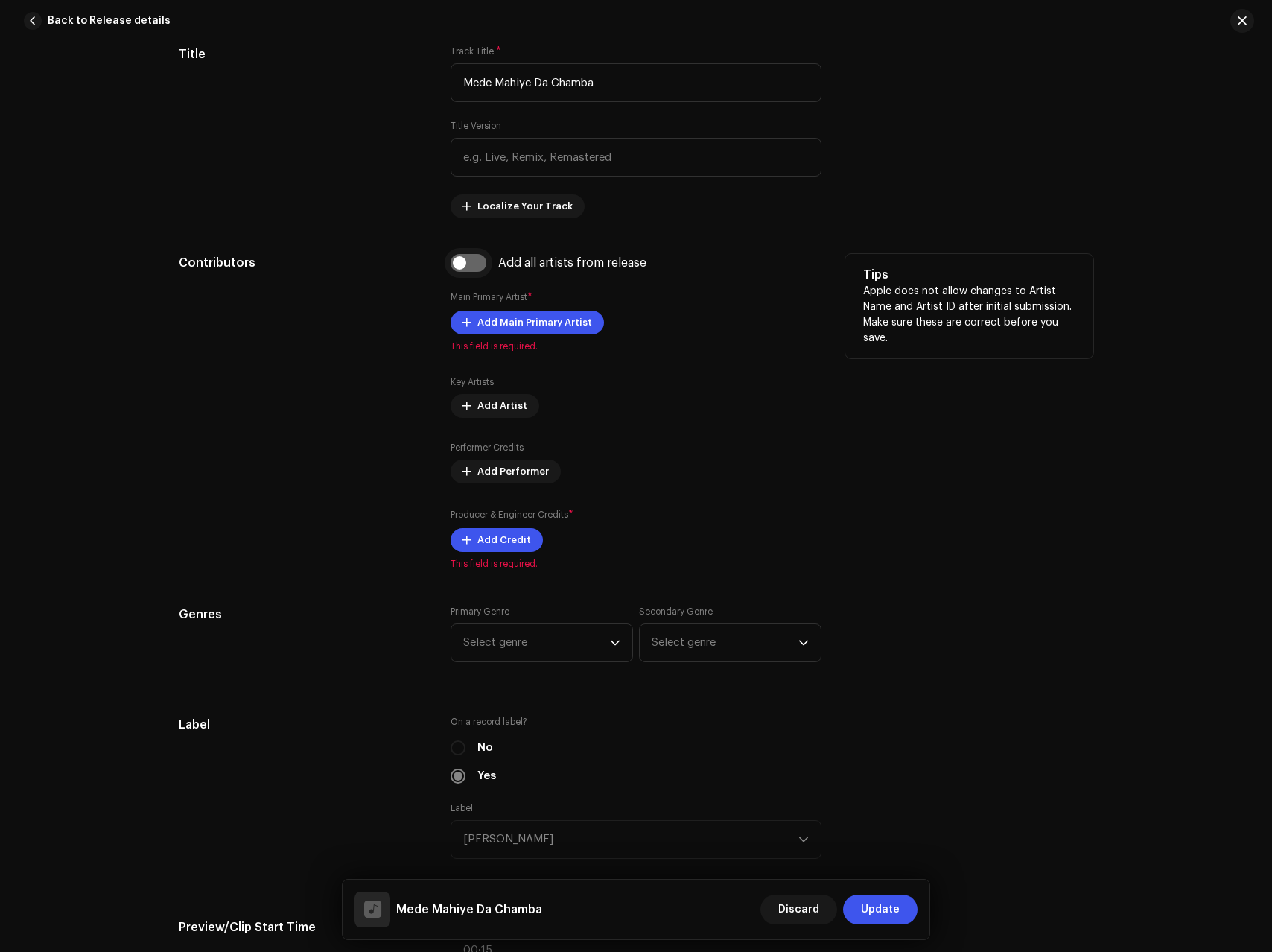
type input "Mede Mahiye Da Chamba"
click at [459, 257] on input "checkbox" at bounding box center [469, 262] width 36 height 18
checkbox input "true"
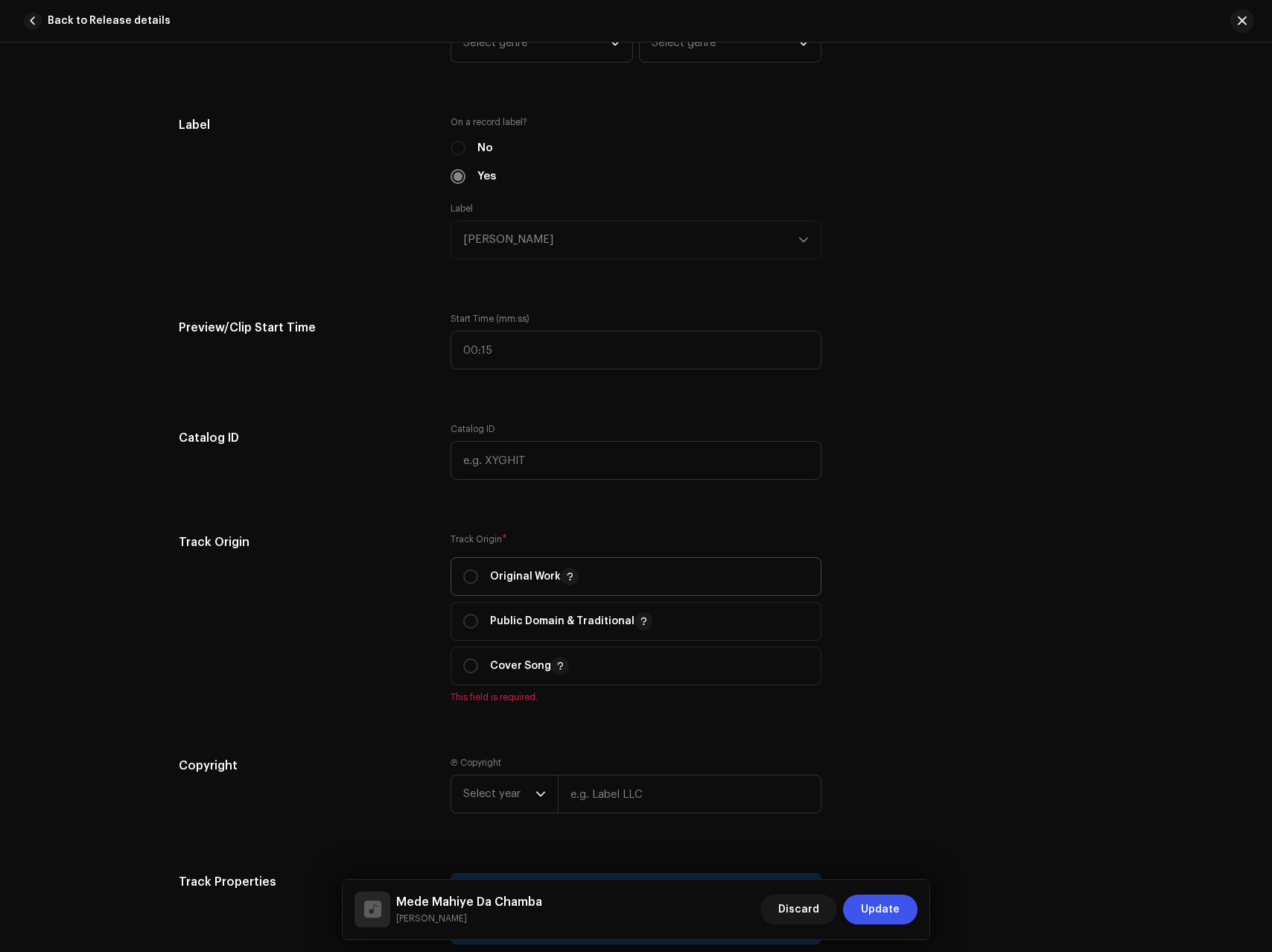
click at [508, 590] on span "Original Work" at bounding box center [636, 576] width 346 height 37
radio input "true"
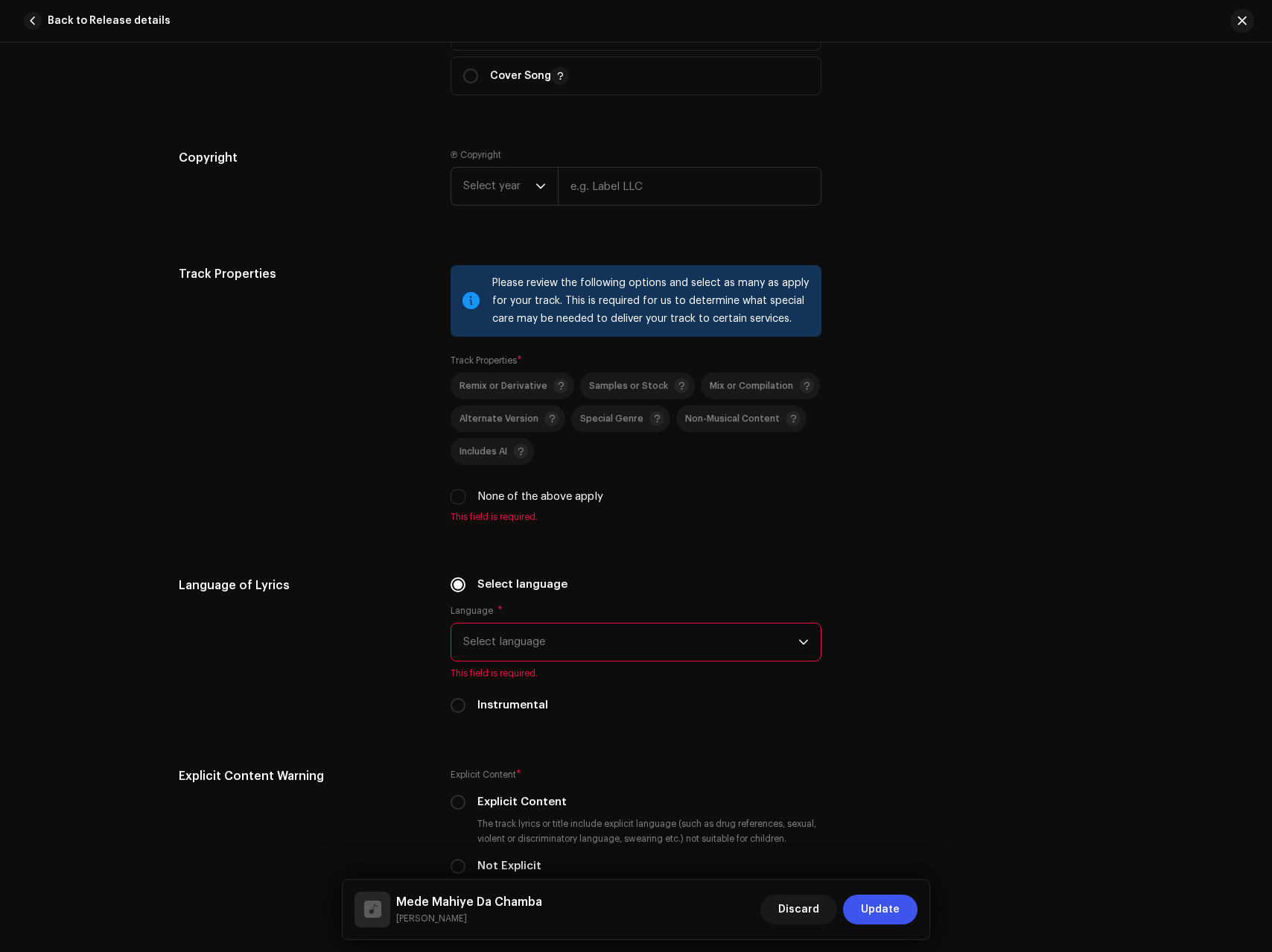
scroll to position [1989, 0]
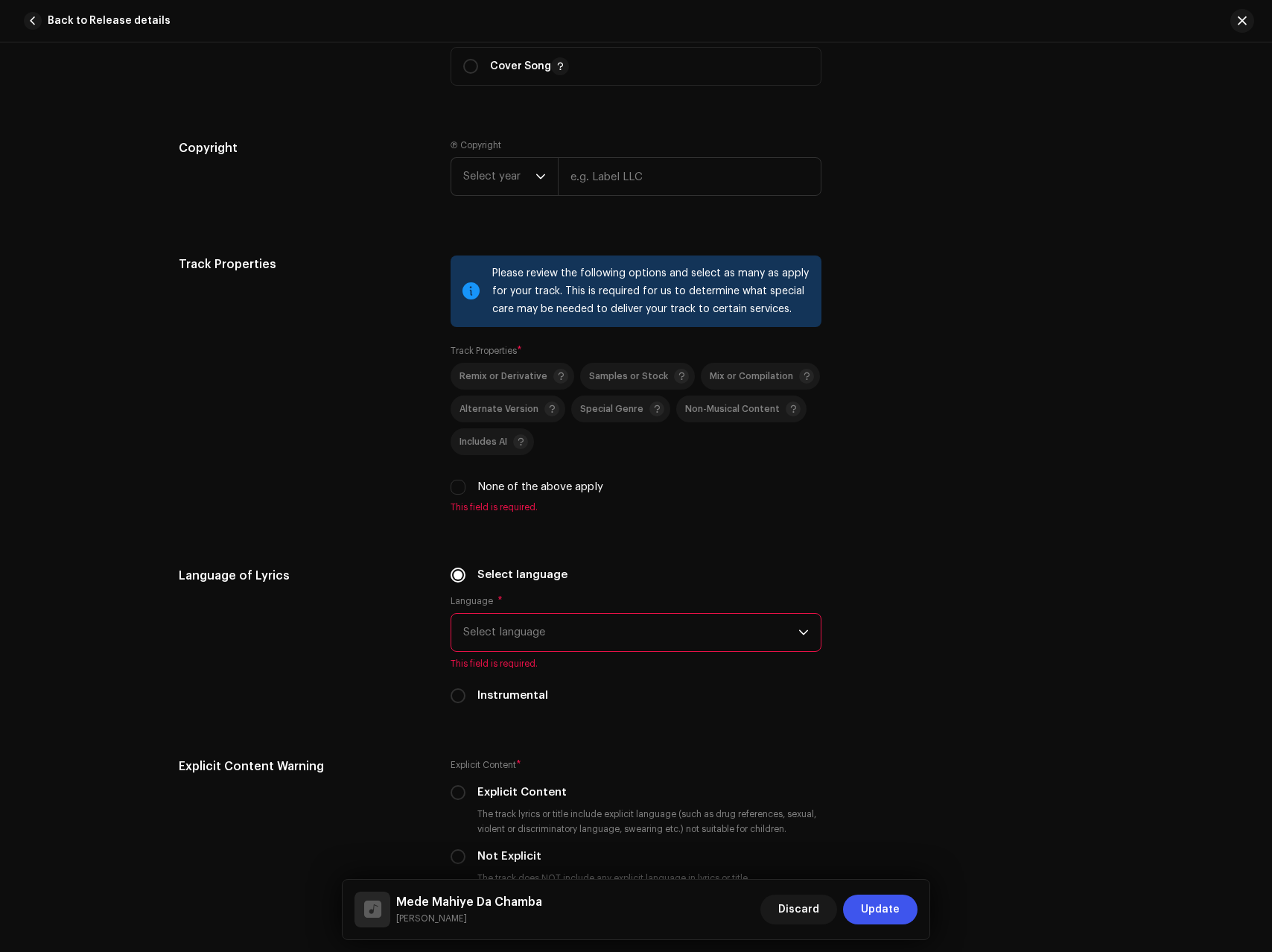
click at [501, 486] on label "None of the above apply" at bounding box center [540, 487] width 126 height 16
click at [466, 486] on input "None of the above apply" at bounding box center [458, 487] width 15 height 15
checkbox input "true"
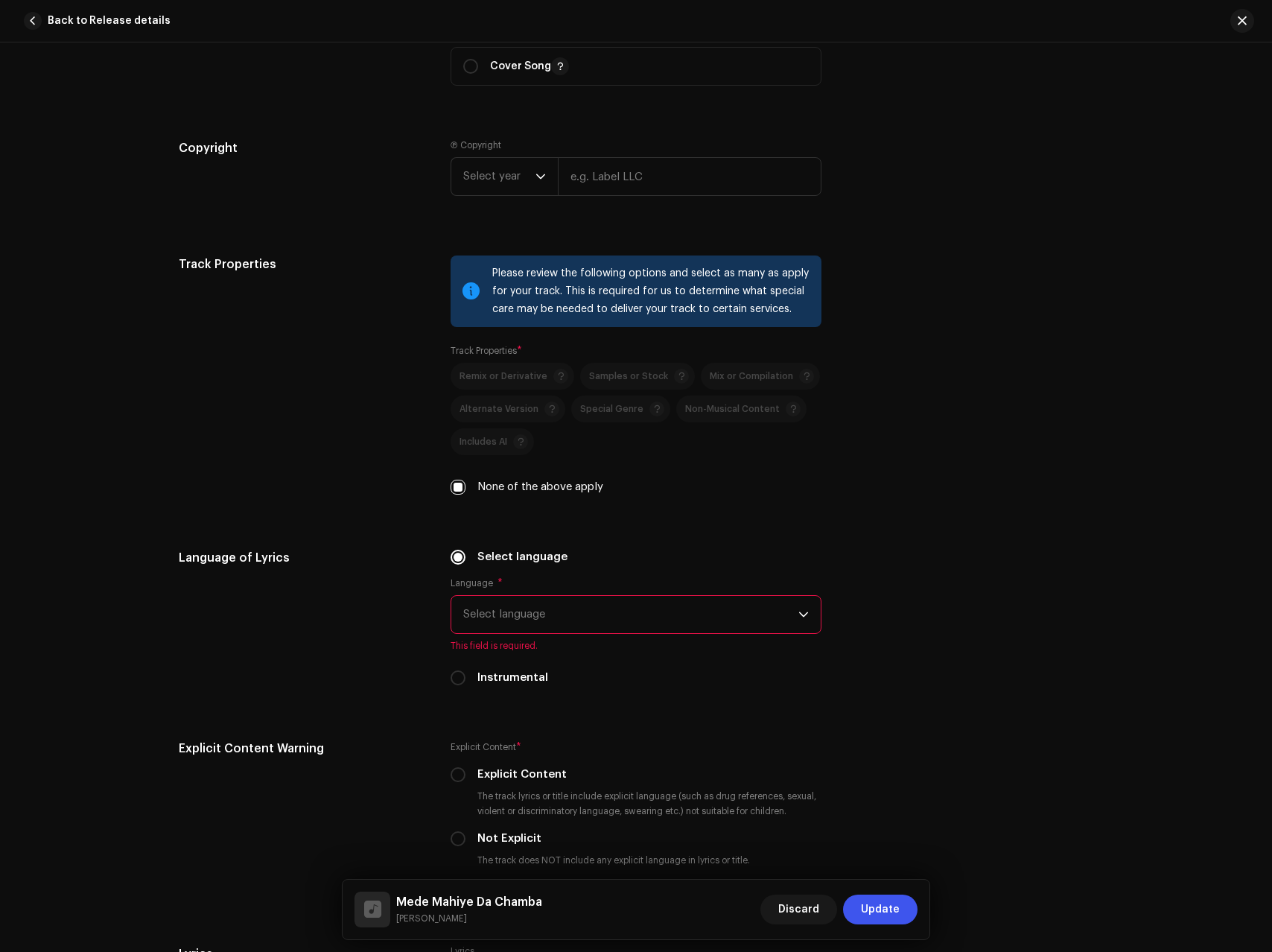
click at [559, 617] on span "Select language" at bounding box center [631, 614] width 335 height 37
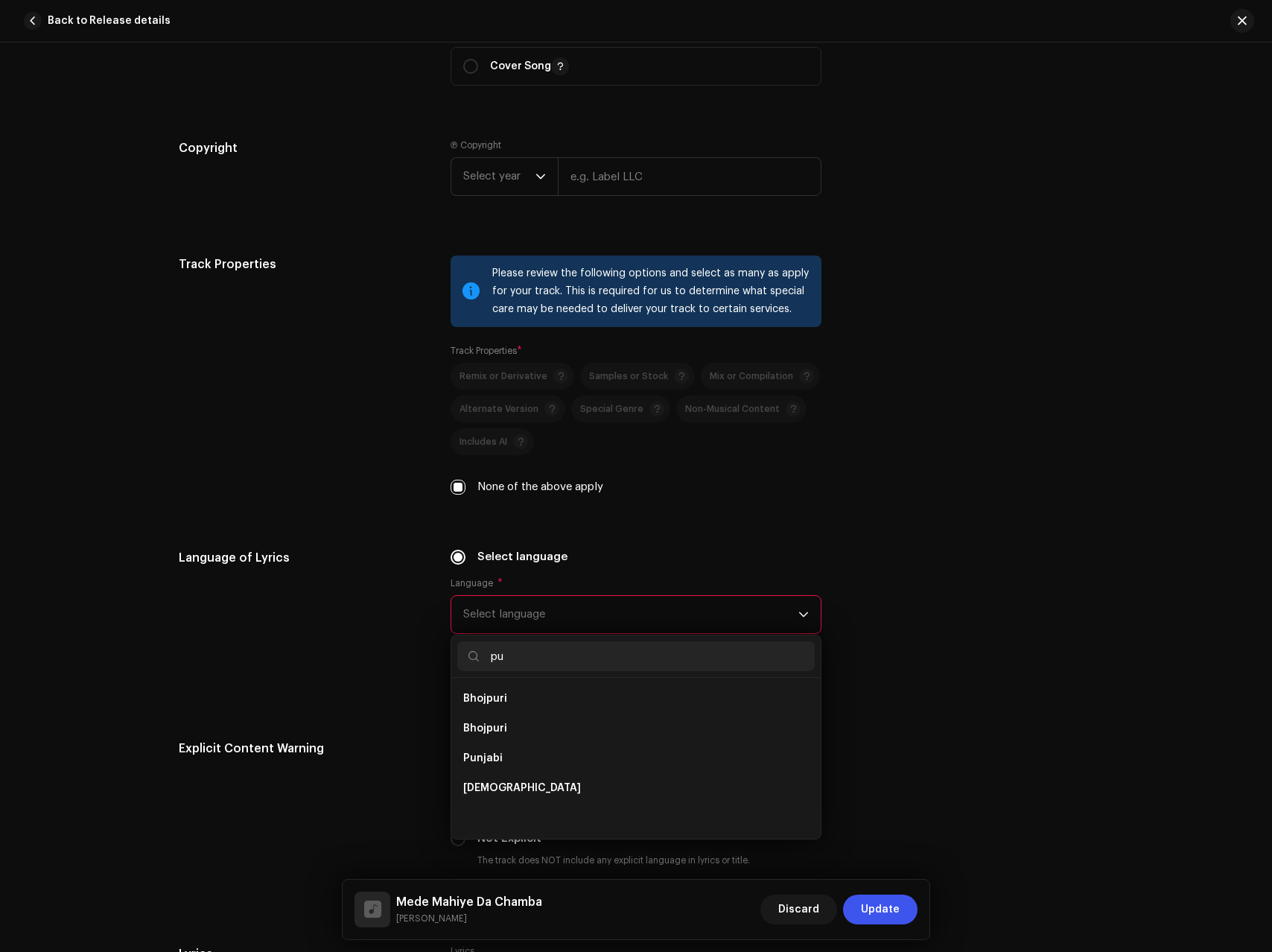
scroll to position [0, 0]
type input "pun"
click at [502, 696] on li "Punjabi" at bounding box center [636, 698] width 358 height 29
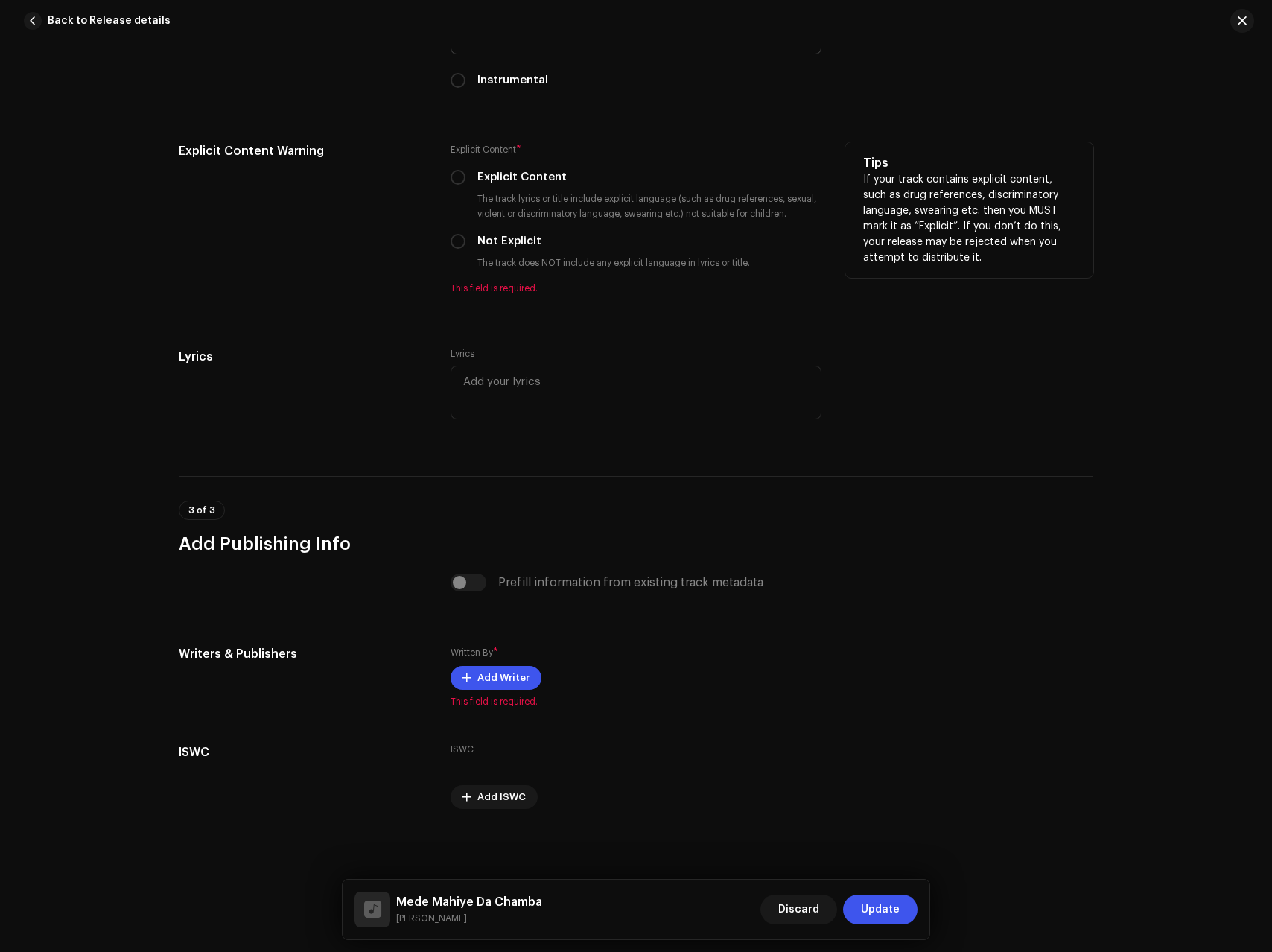
click at [486, 246] on label "Not Explicit" at bounding box center [510, 241] width 64 height 16
click at [466, 246] on input "Not Explicit" at bounding box center [458, 242] width 15 height 15
radio input "true"
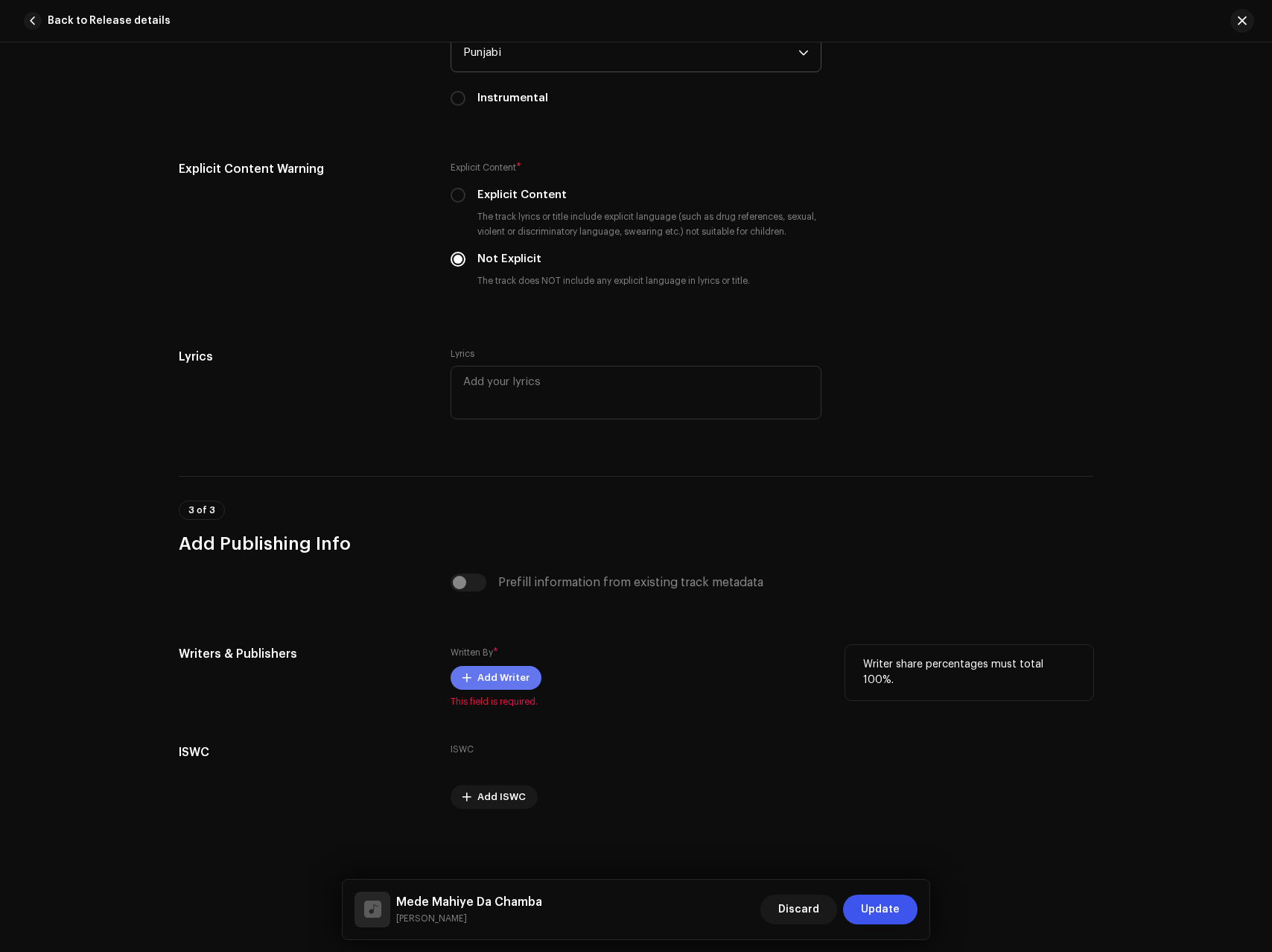
click at [487, 679] on span "Add Writer" at bounding box center [503, 677] width 52 height 29
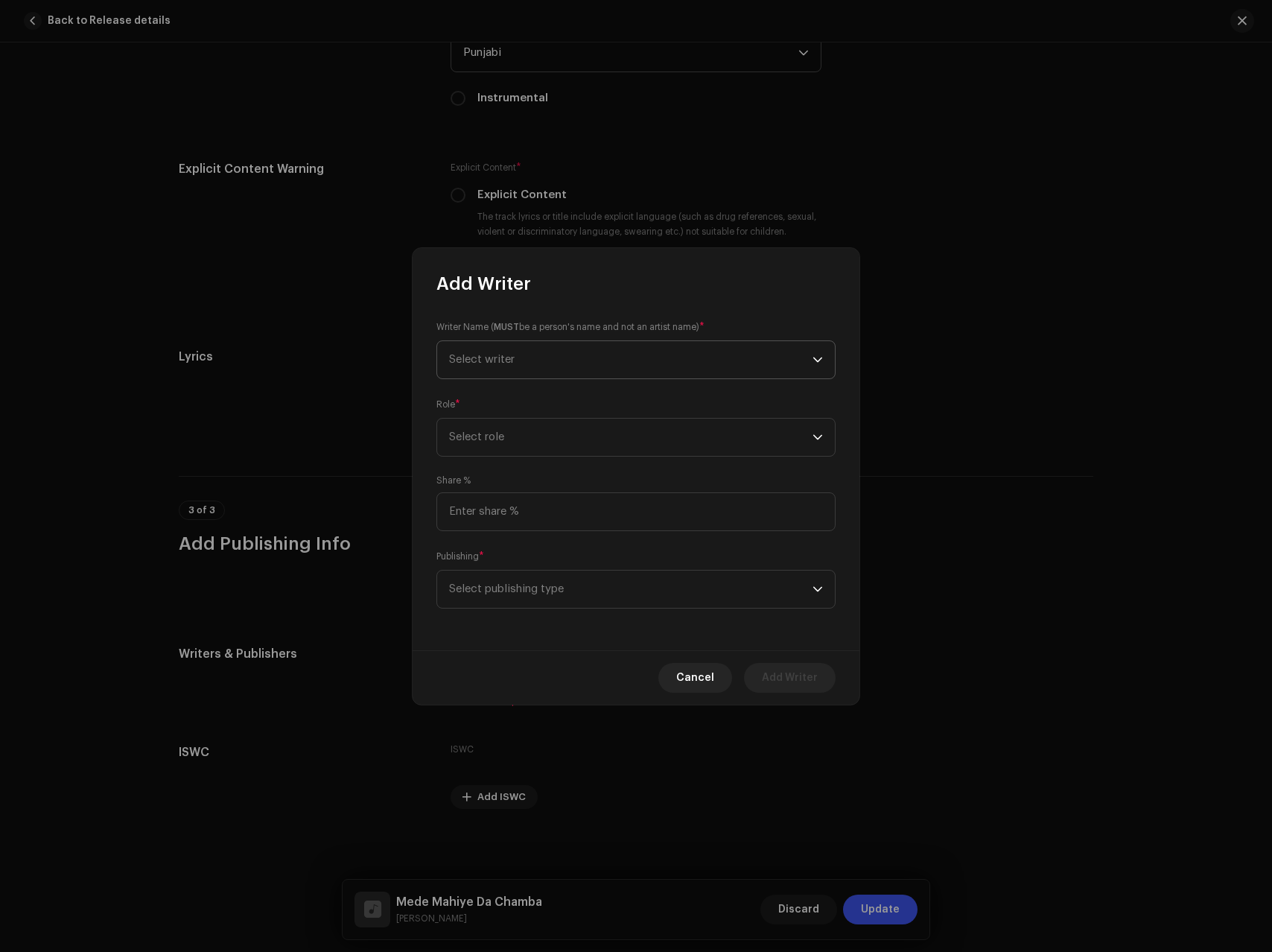
click at [529, 358] on span "Select writer" at bounding box center [631, 359] width 364 height 37
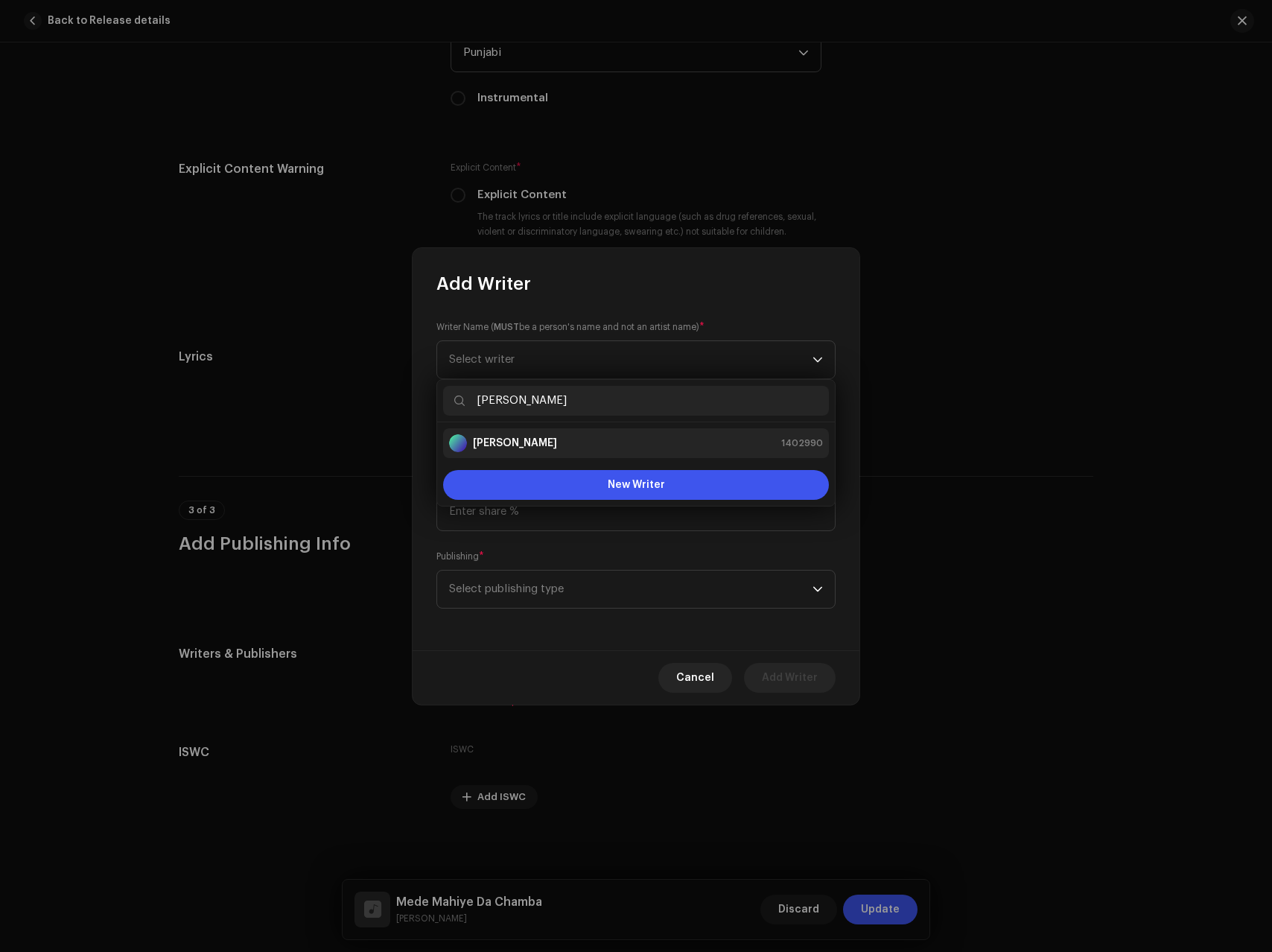
type input "[PERSON_NAME]"
click at [575, 443] on div "[PERSON_NAME] 1402990" at bounding box center [636, 443] width 374 height 18
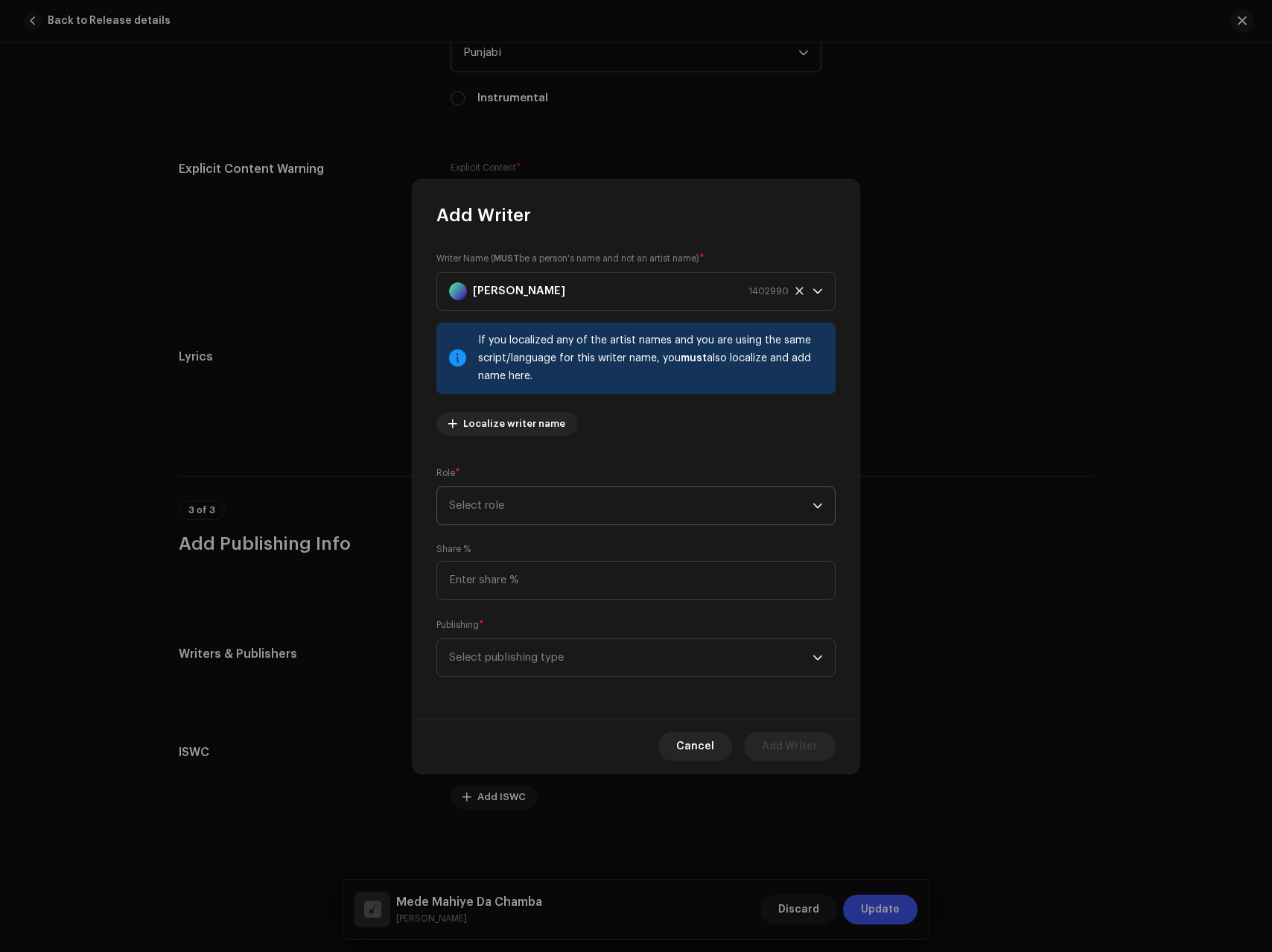
click at [517, 498] on span "Select role" at bounding box center [631, 505] width 364 height 37
click at [492, 548] on li "Lyricist" at bounding box center [636, 547] width 385 height 29
click at [541, 659] on span "Select publishing type" at bounding box center [631, 657] width 364 height 37
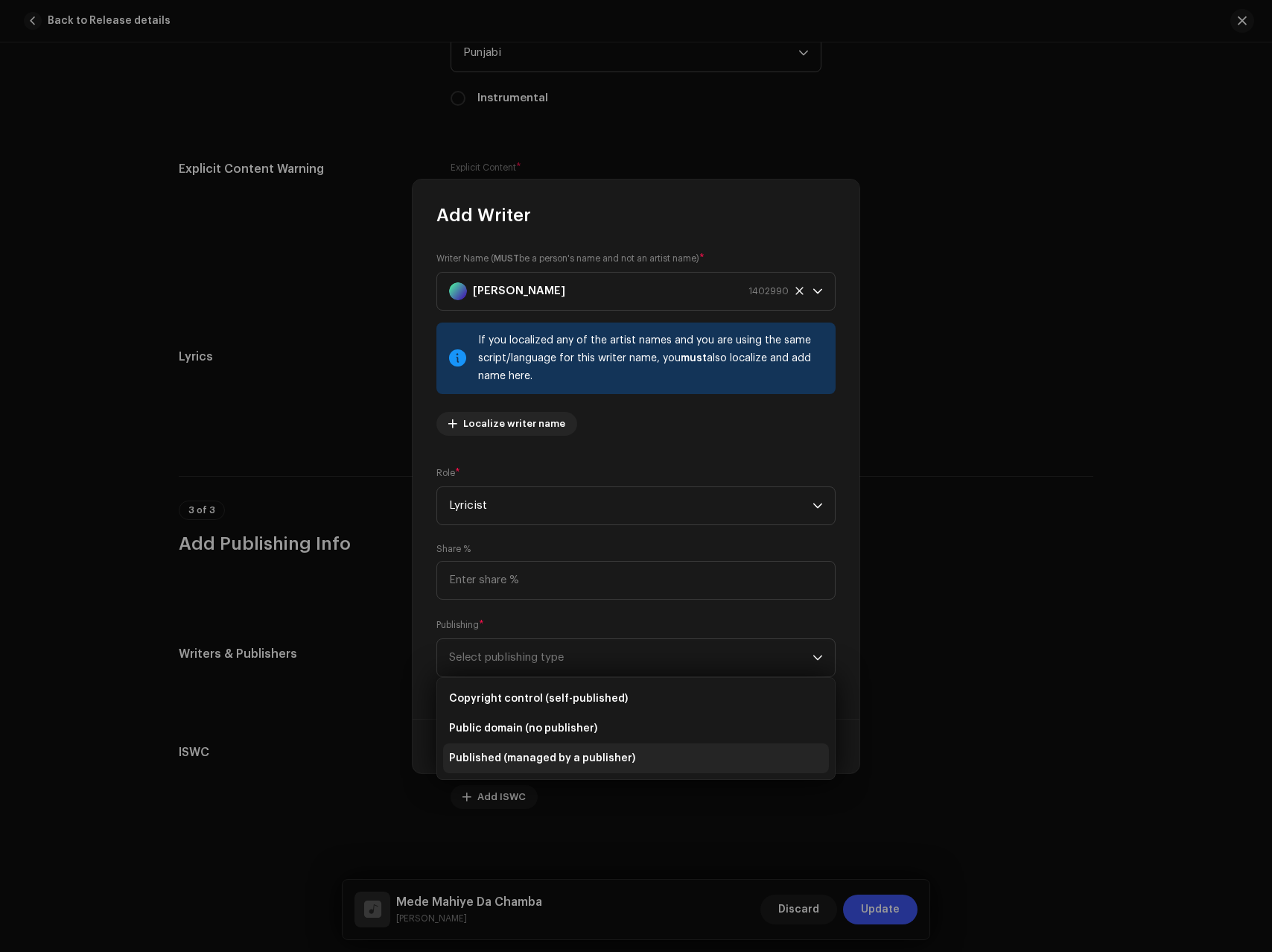
click at [527, 764] on span "Published (managed by a publisher)" at bounding box center [542, 759] width 187 height 15
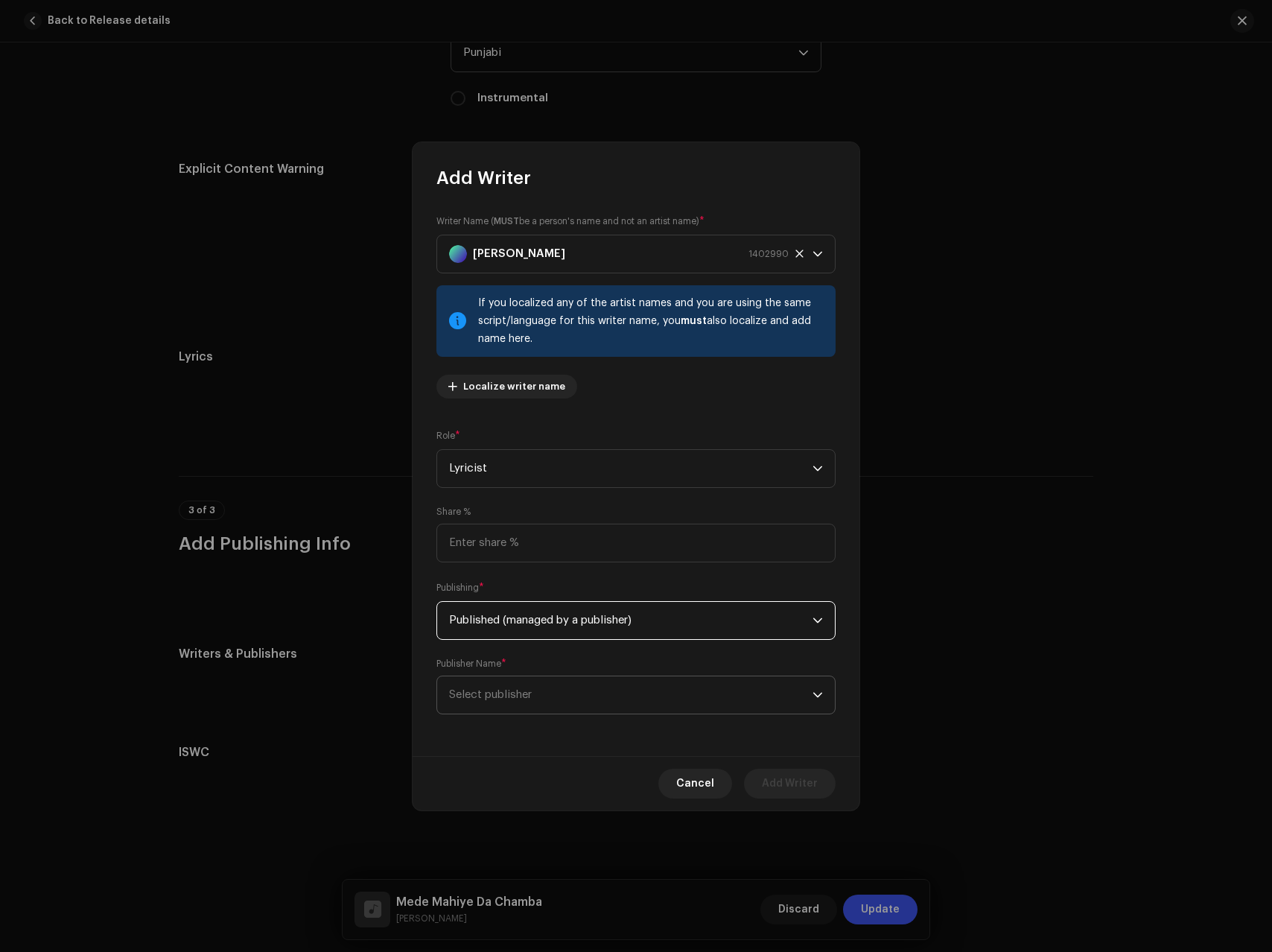
click at [486, 713] on span "Select publisher" at bounding box center [631, 694] width 364 height 37
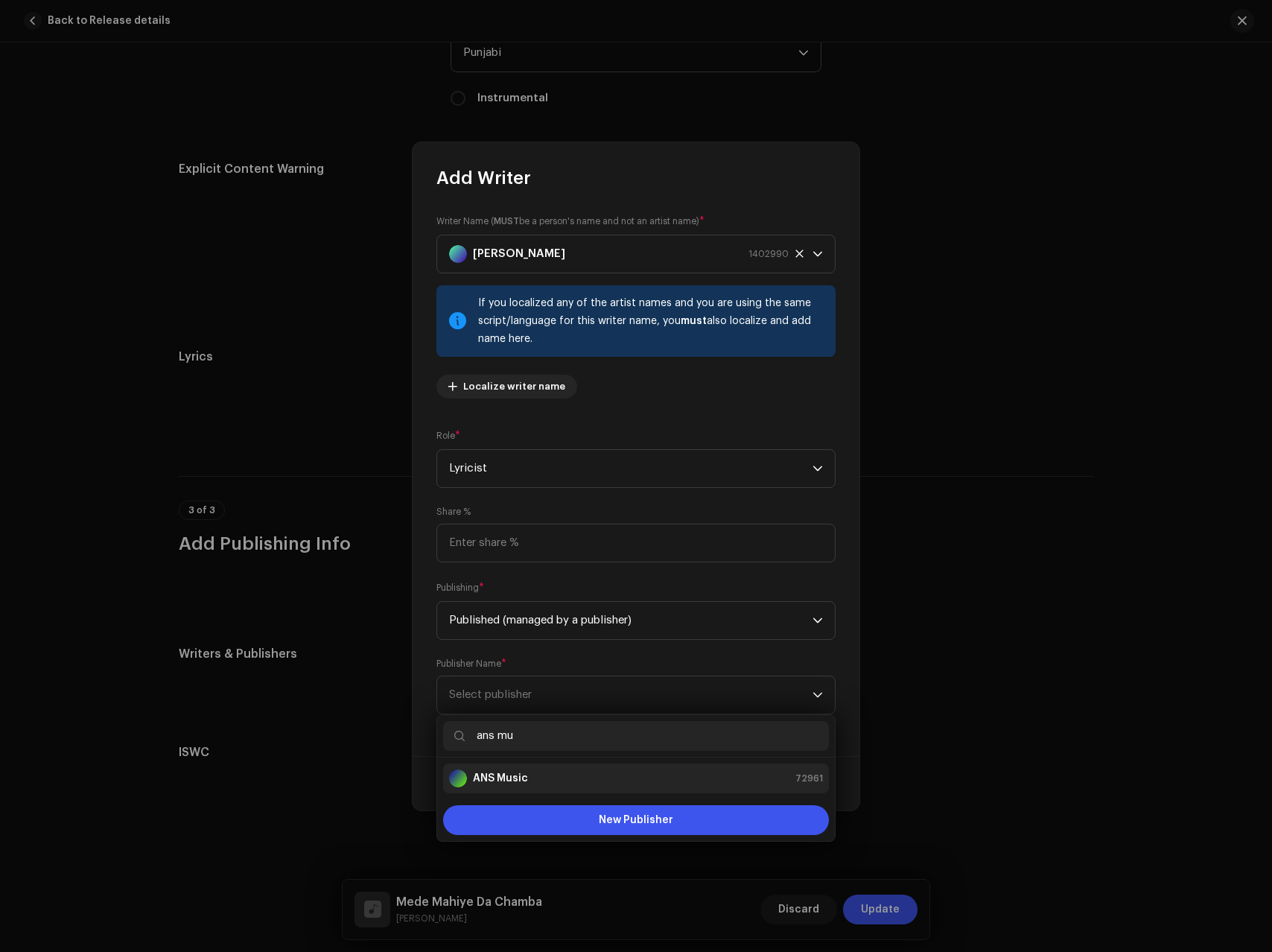
type input "ans mu"
click at [515, 783] on strong "ANS Music" at bounding box center [500, 779] width 55 height 15
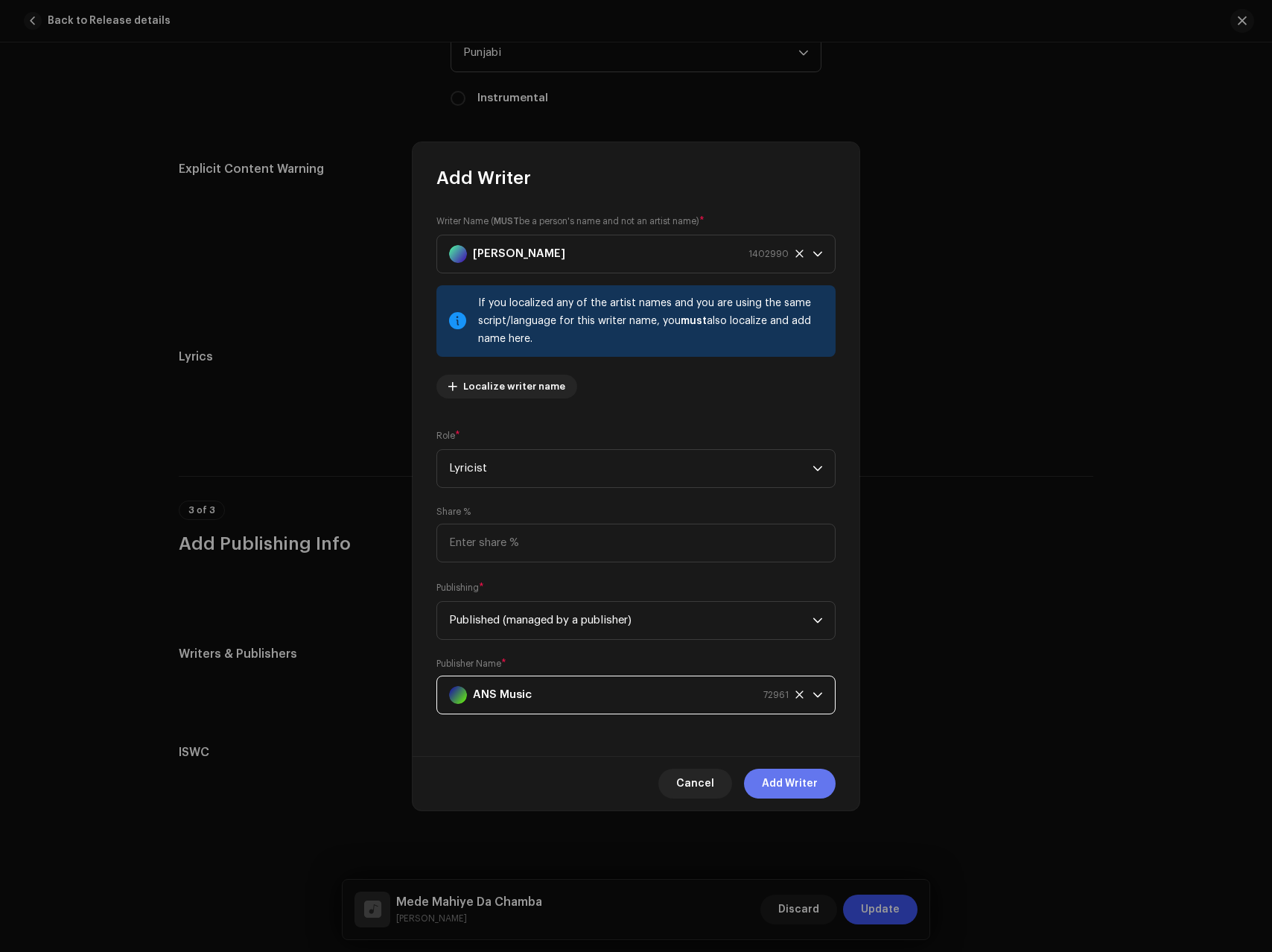
click at [785, 777] on span "Add Writer" at bounding box center [790, 783] width 56 height 29
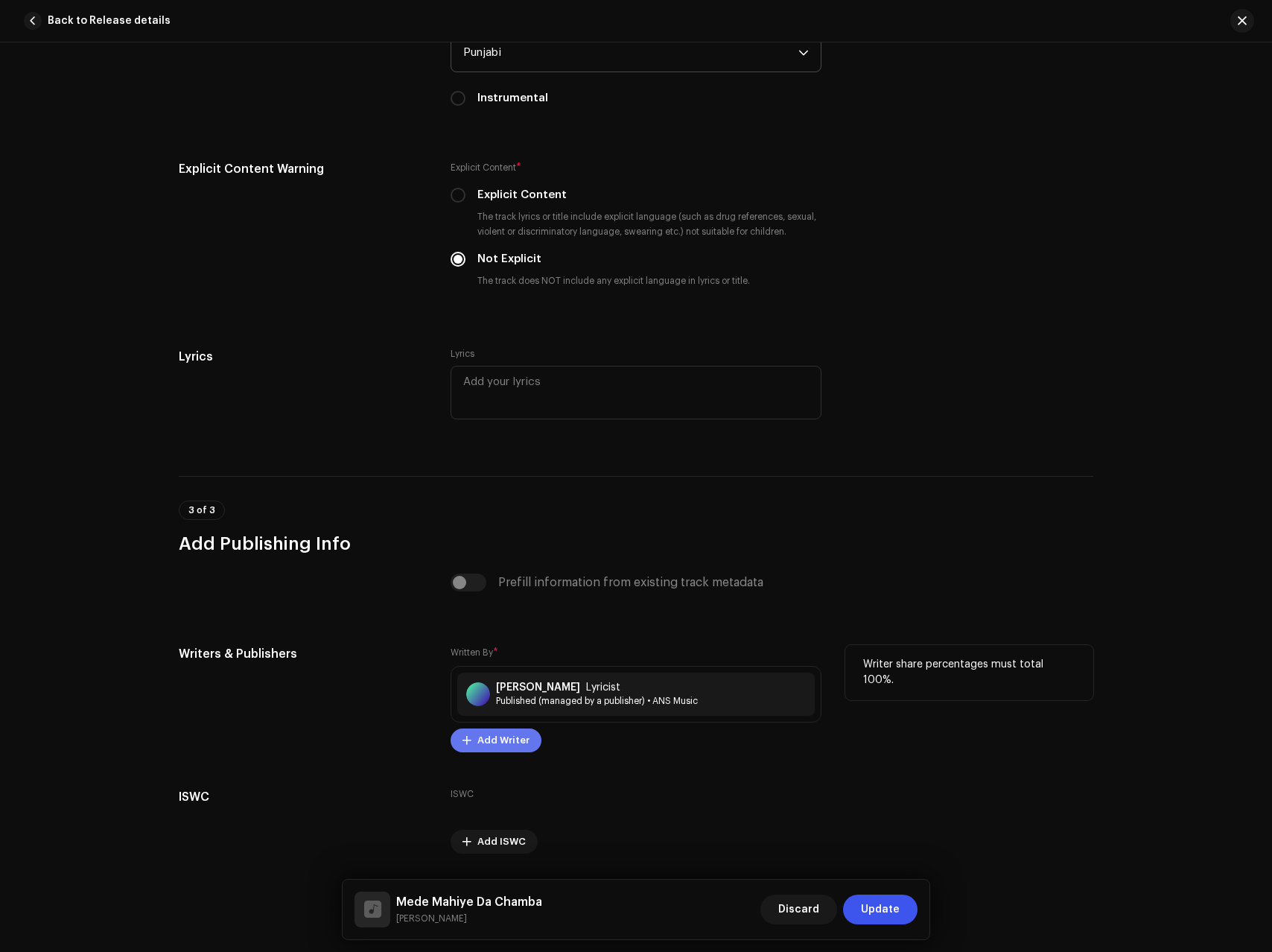
click at [480, 745] on span "Add Writer" at bounding box center [503, 740] width 52 height 29
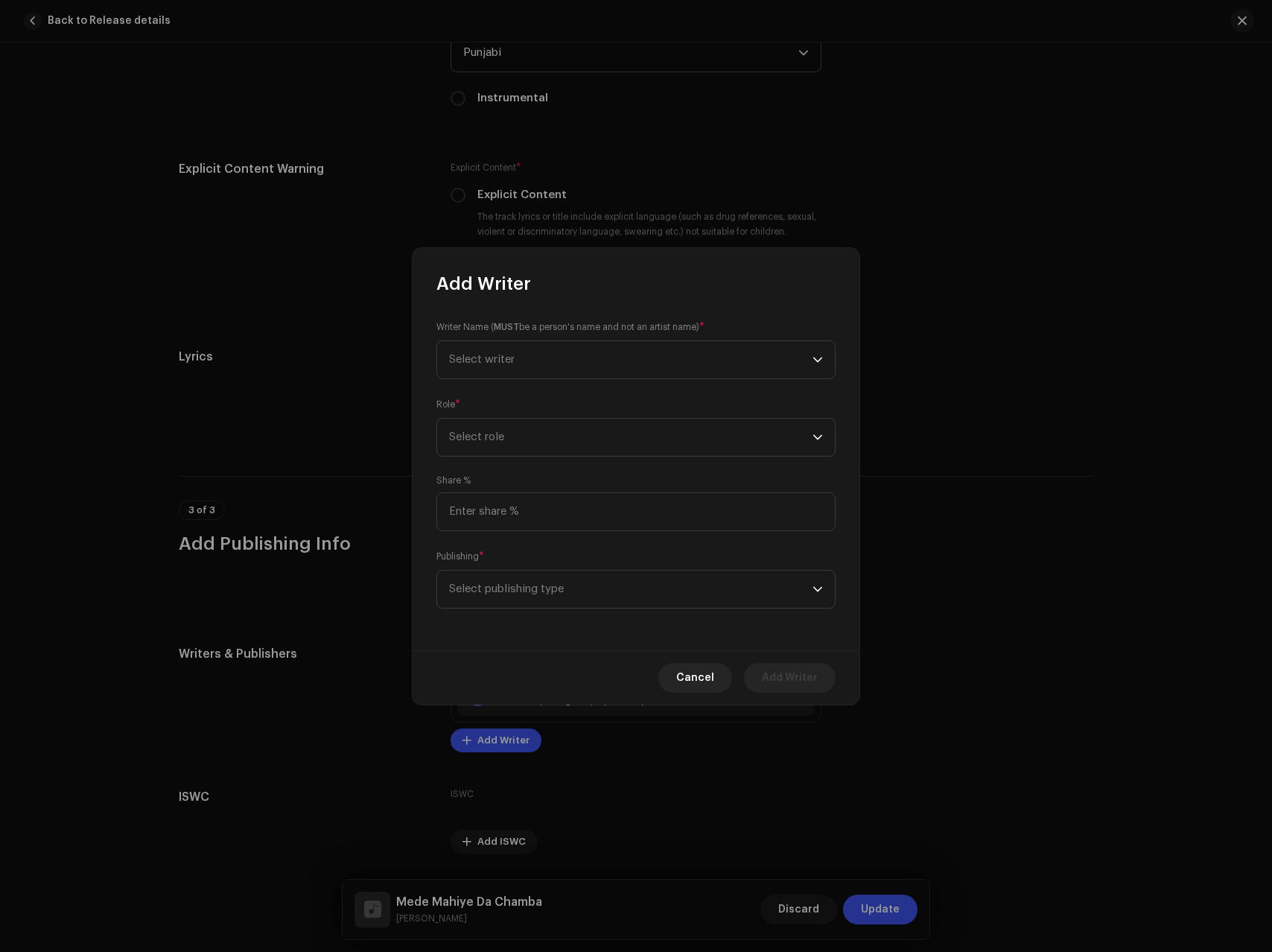
click at [493, 380] on div "Writer Name ( MUST be a person's name and not an artist name) * Select writer R…" at bounding box center [636, 473] width 447 height 354
click at [497, 366] on span "Select writer" at bounding box center [631, 359] width 364 height 37
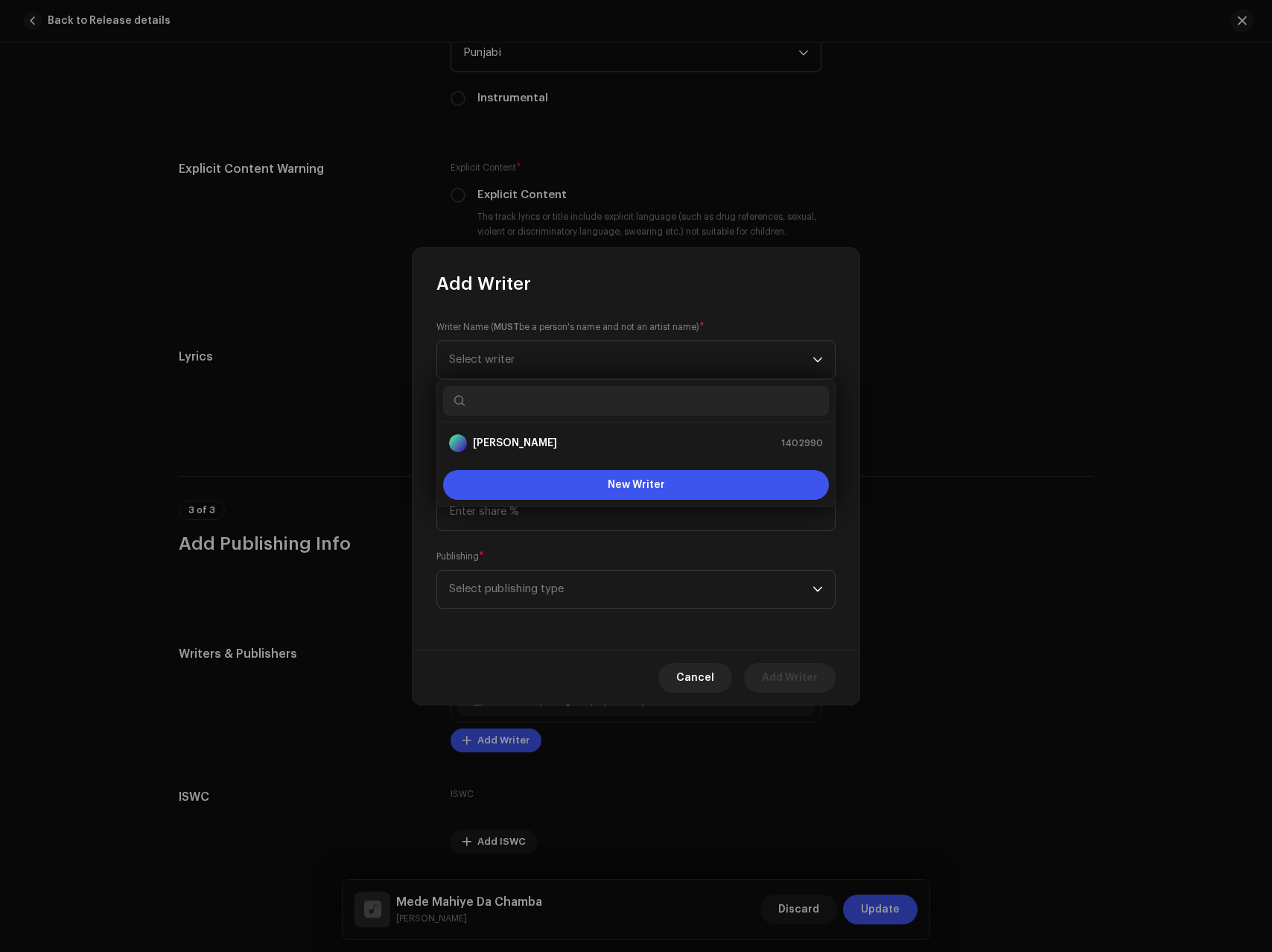
click at [581, 389] on input "text" at bounding box center [636, 400] width 385 height 29
paste input "[PERSON_NAME]"
type input "[PERSON_NAME]"
click at [543, 439] on div "[PERSON_NAME] 1402991" at bounding box center [636, 443] width 374 height 18
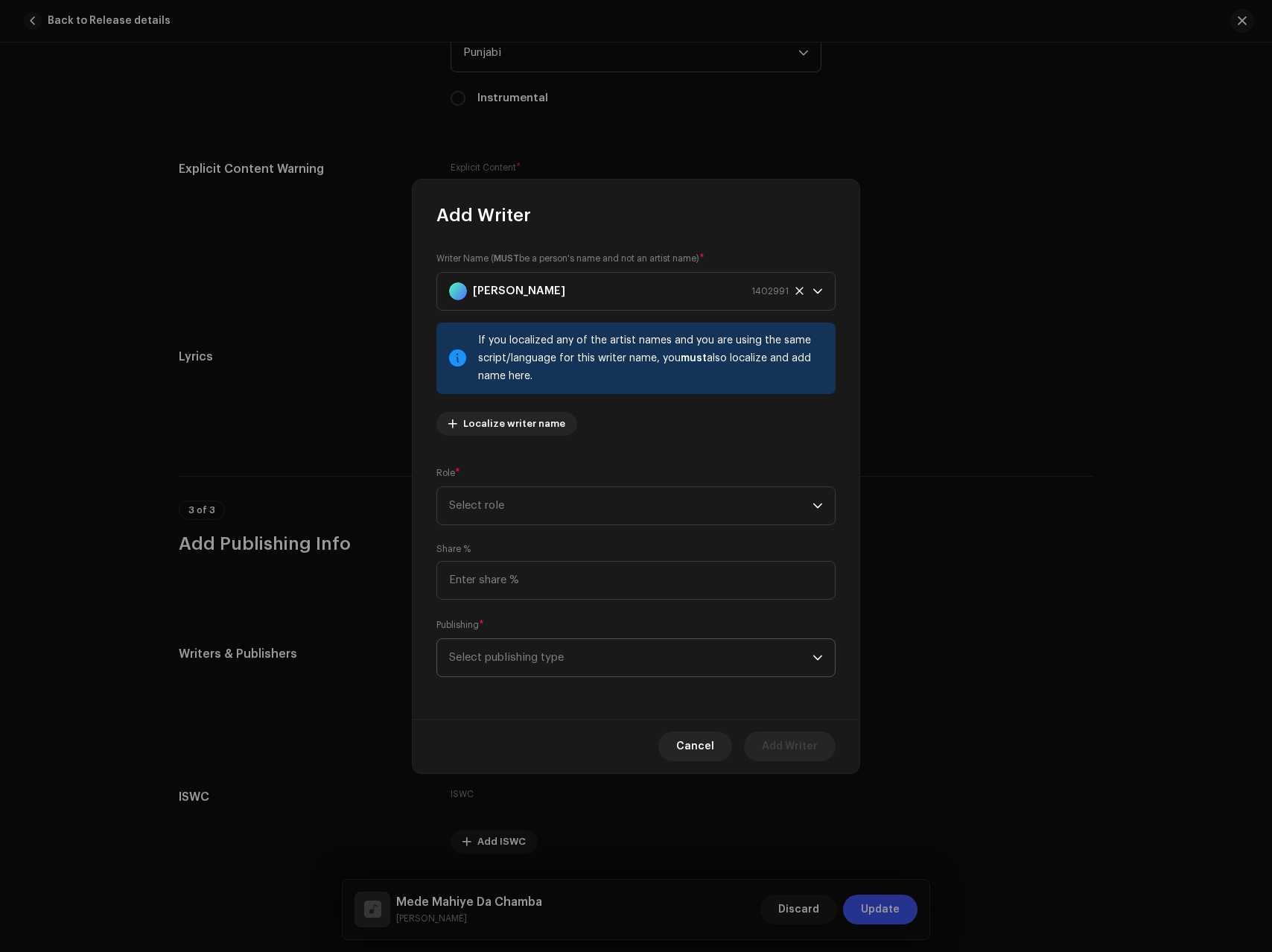
click at [535, 646] on span "Select publishing type" at bounding box center [631, 657] width 364 height 37
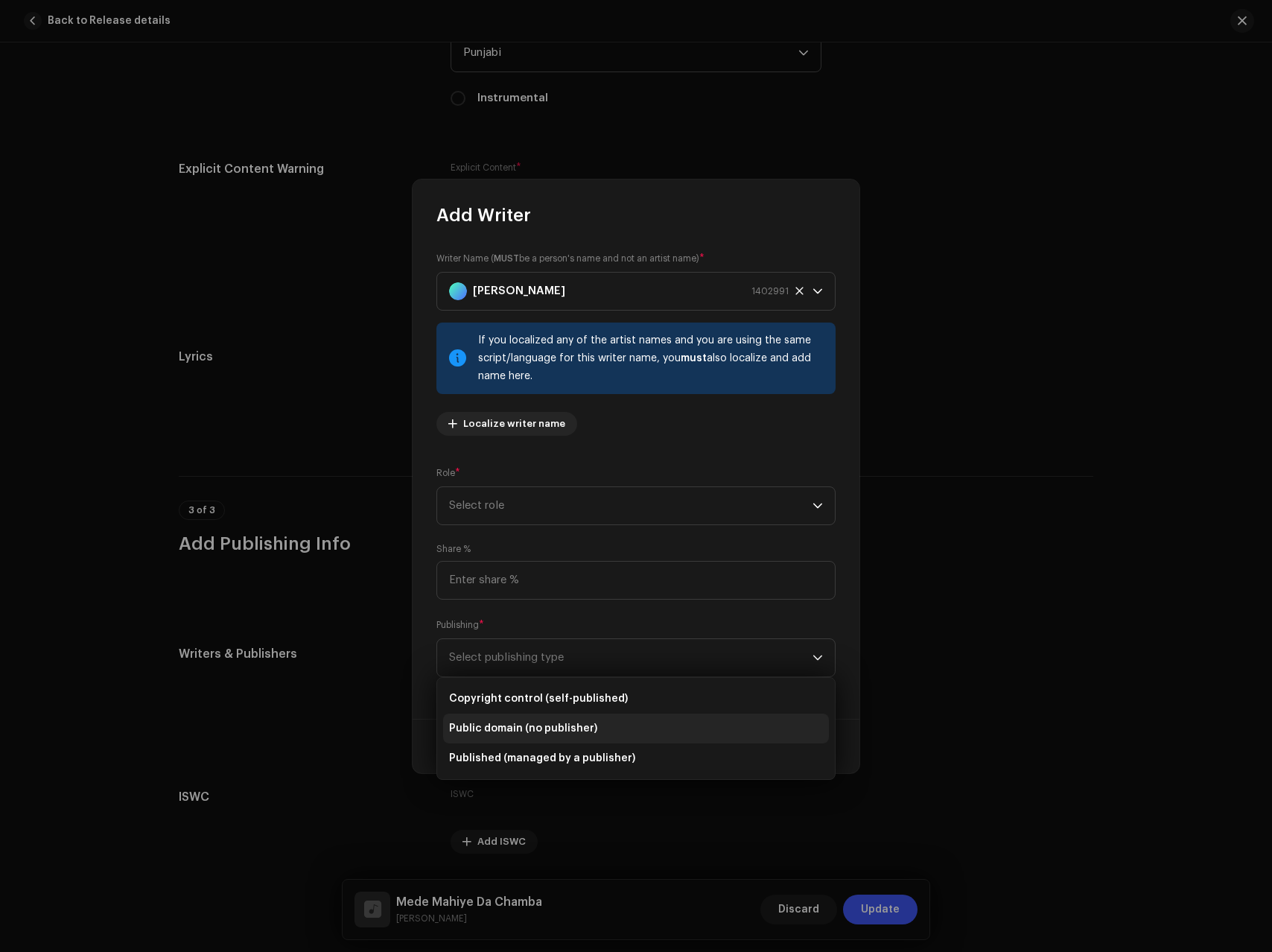
click at [514, 728] on span "Public domain (no publisher)" at bounding box center [523, 728] width 149 height 15
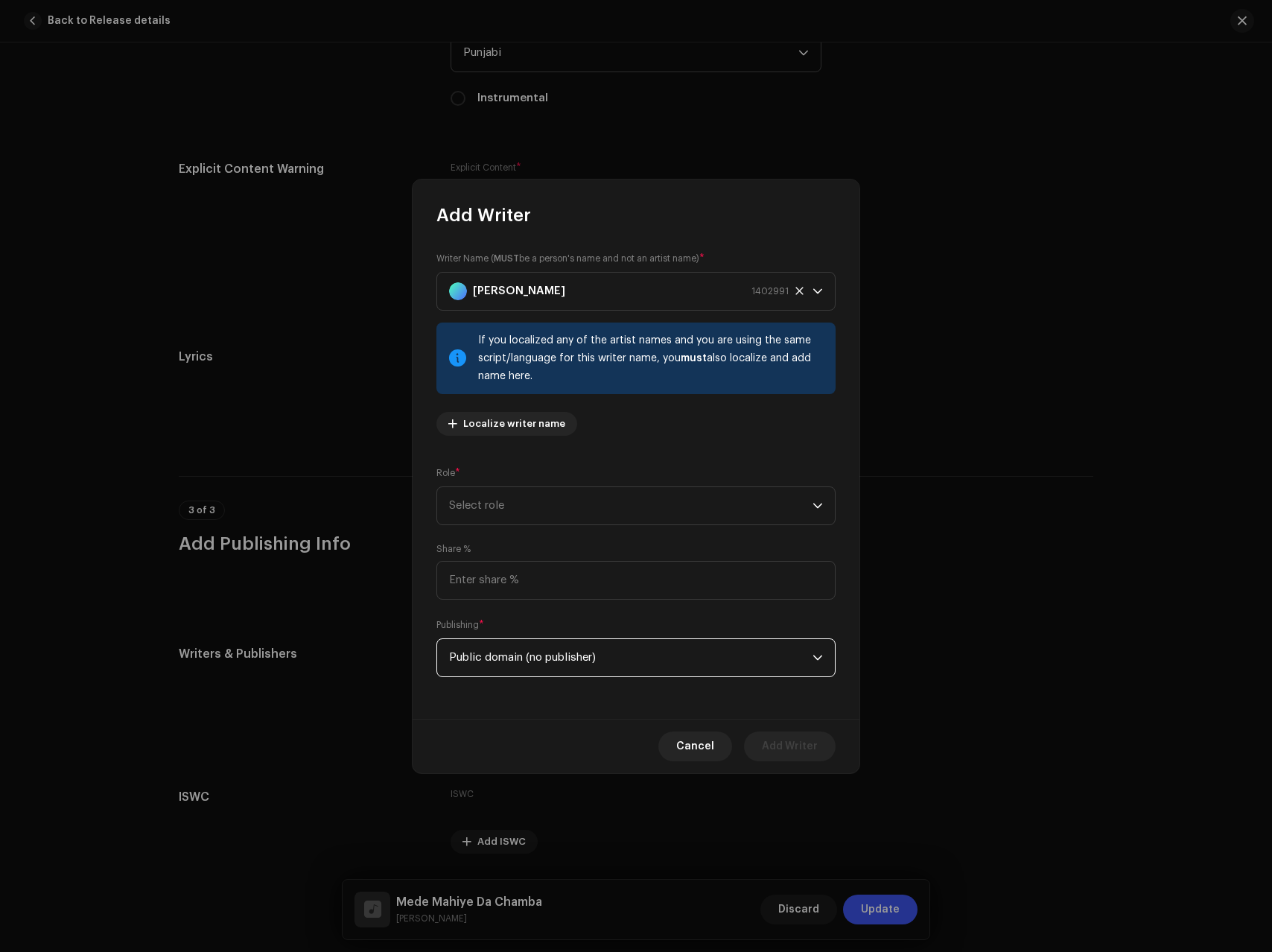
click at [525, 477] on div "Role * Select role" at bounding box center [636, 495] width 400 height 60
click at [514, 518] on span "Select role" at bounding box center [631, 505] width 364 height 37
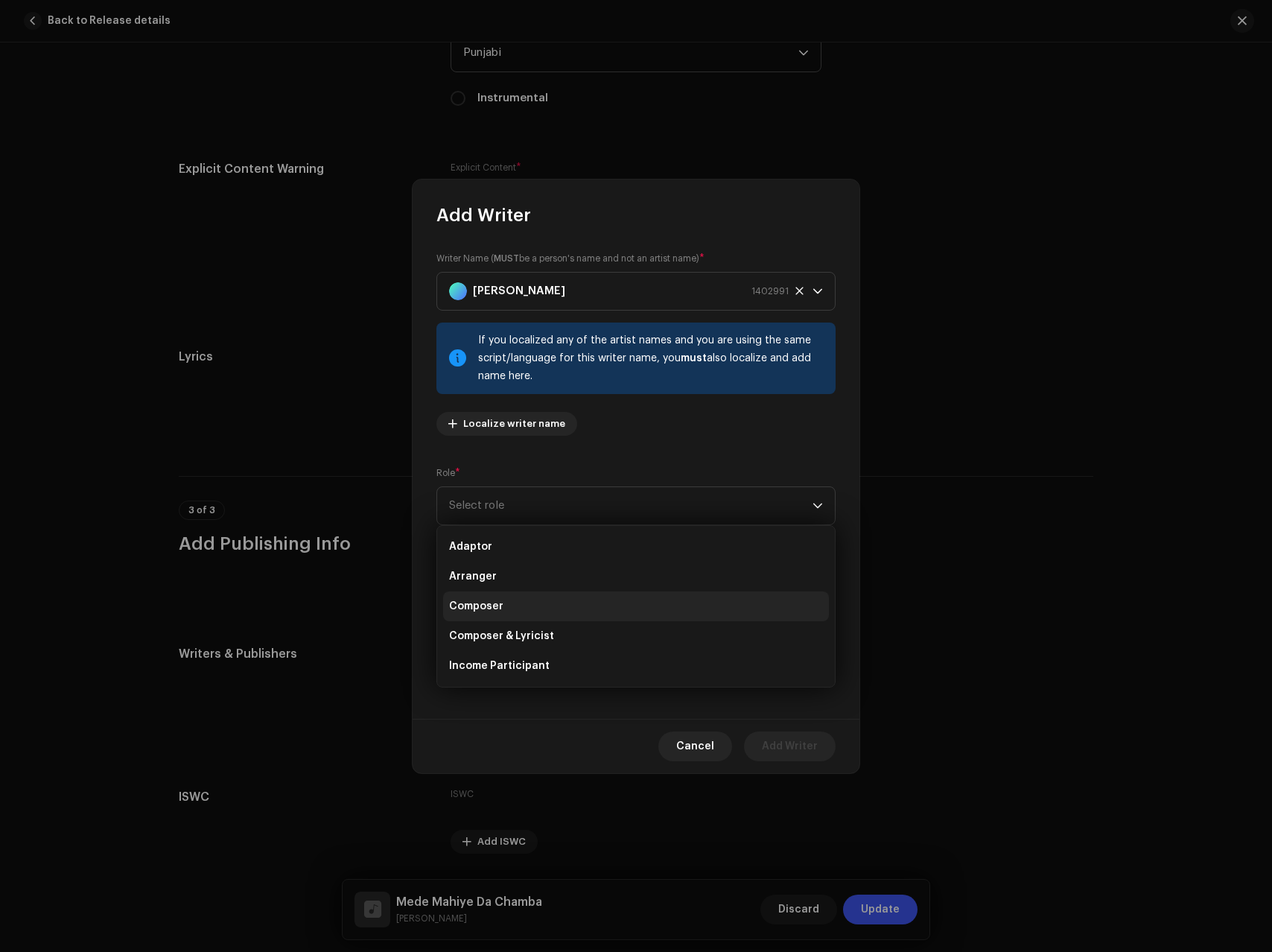
click at [482, 606] on span "Composer" at bounding box center [475, 606] width 54 height 15
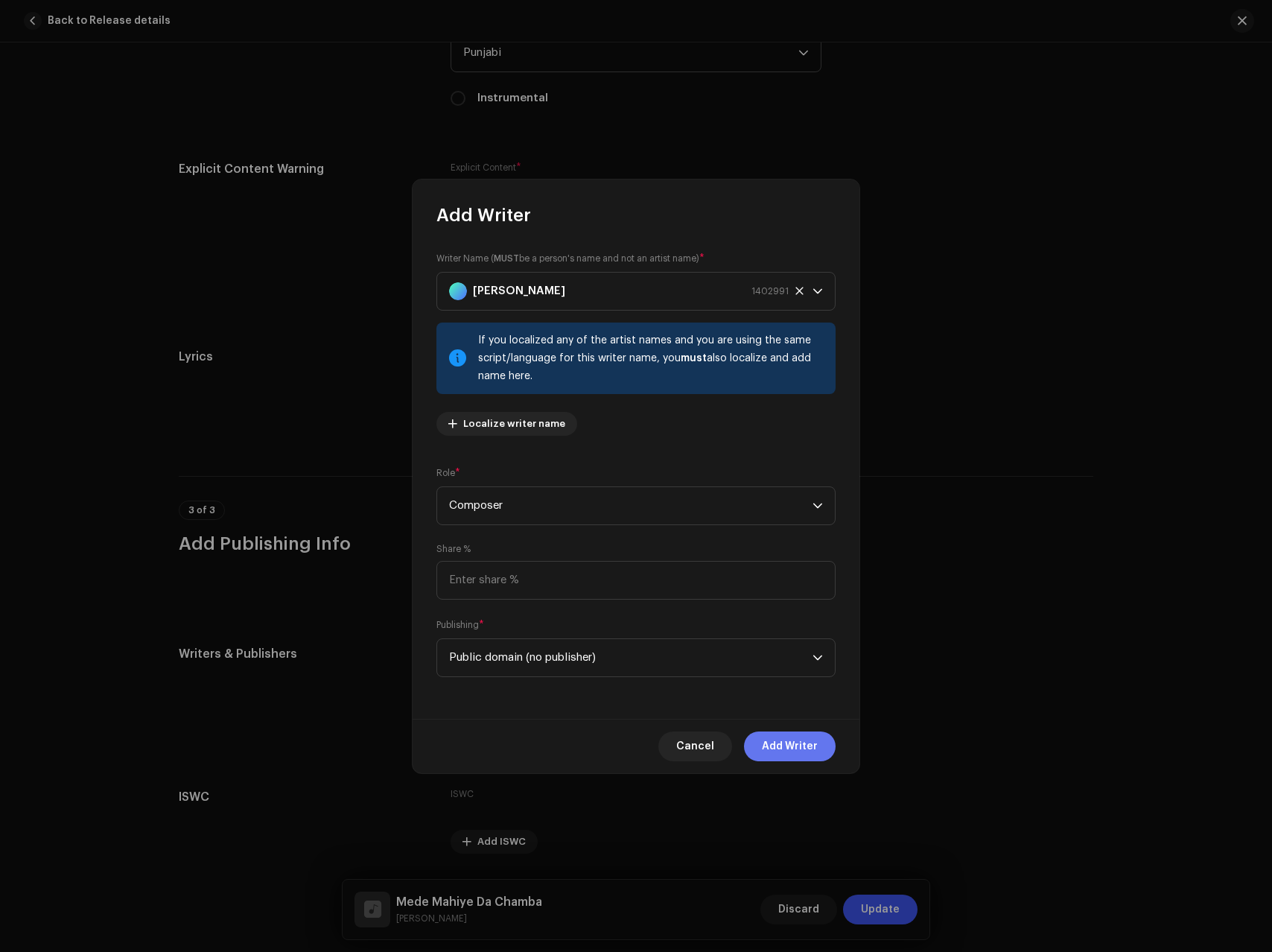
click at [806, 757] on span "Add Writer" at bounding box center [790, 745] width 56 height 29
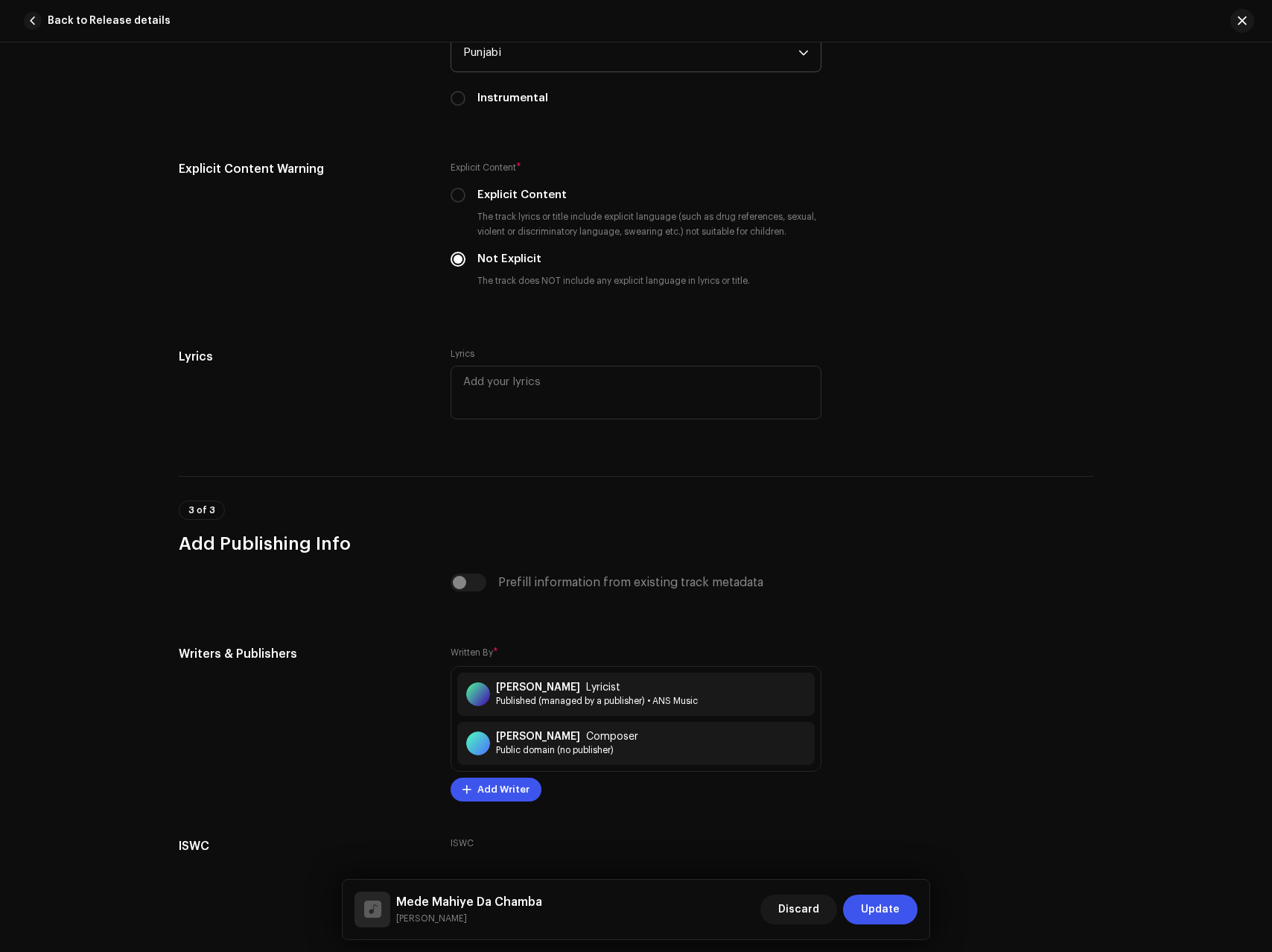
click at [883, 907] on span "Update" at bounding box center [880, 909] width 39 height 29
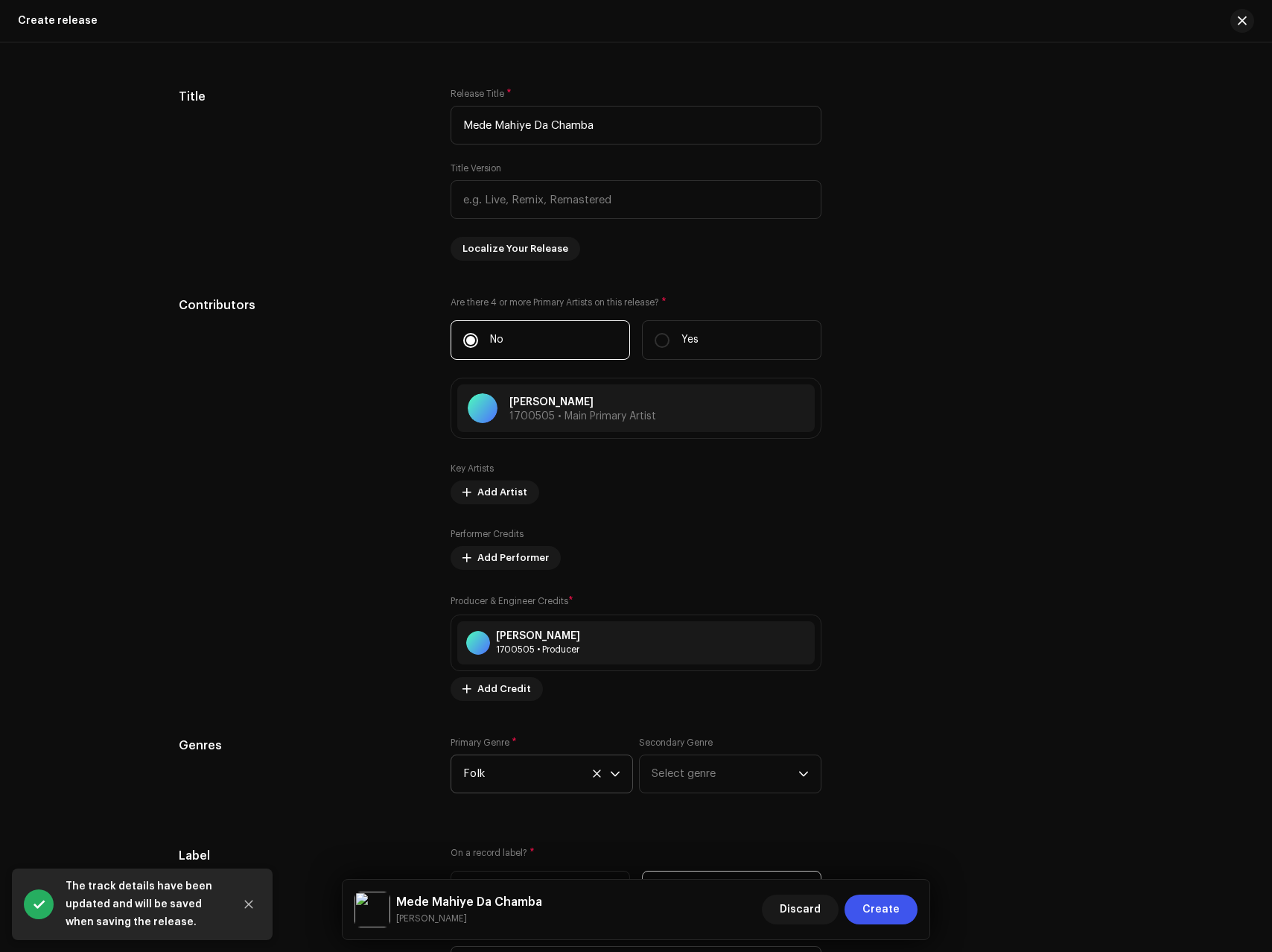
scroll to position [1387, 0]
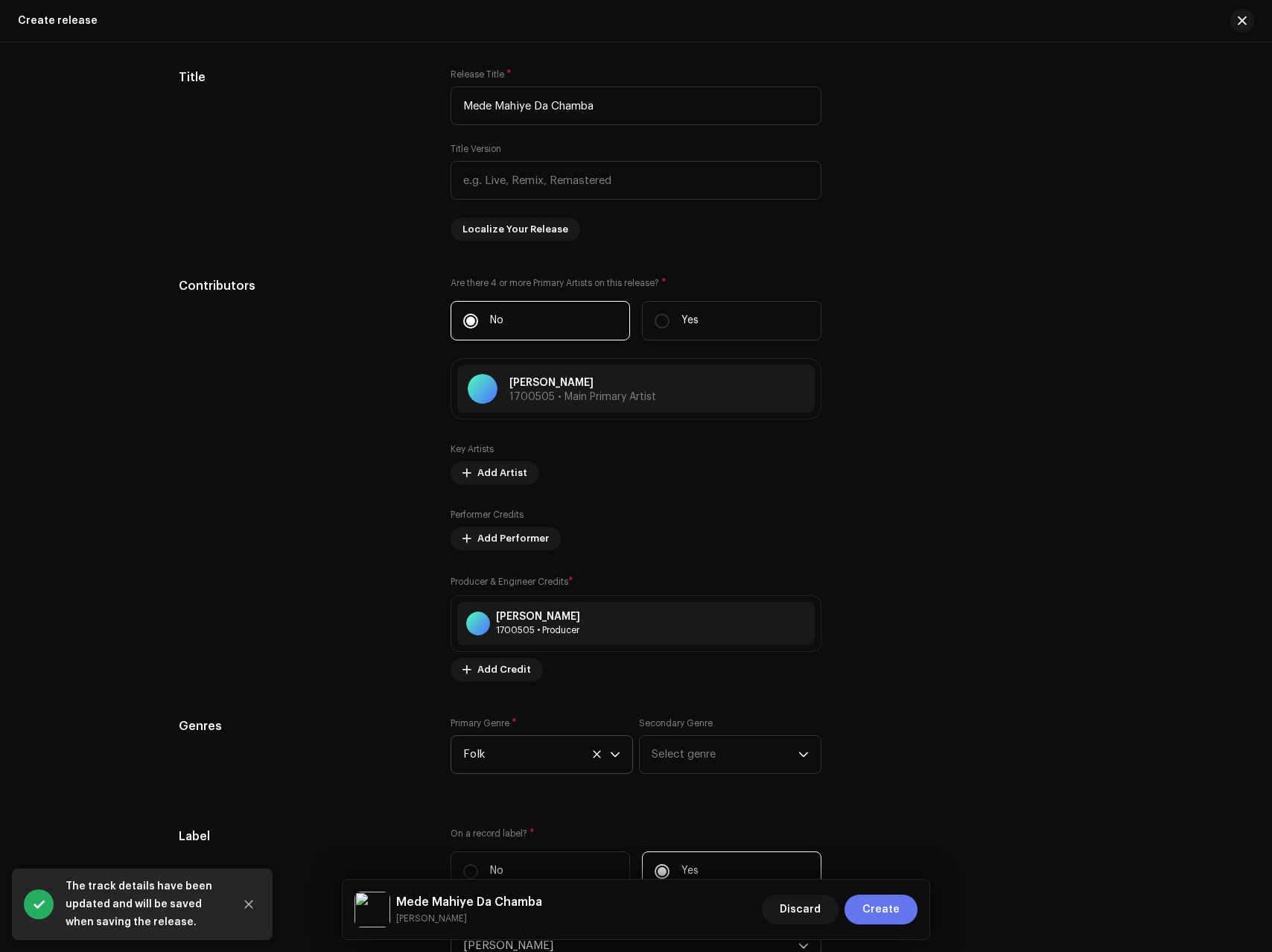
click at [882, 911] on span "Create" at bounding box center [881, 909] width 37 height 29
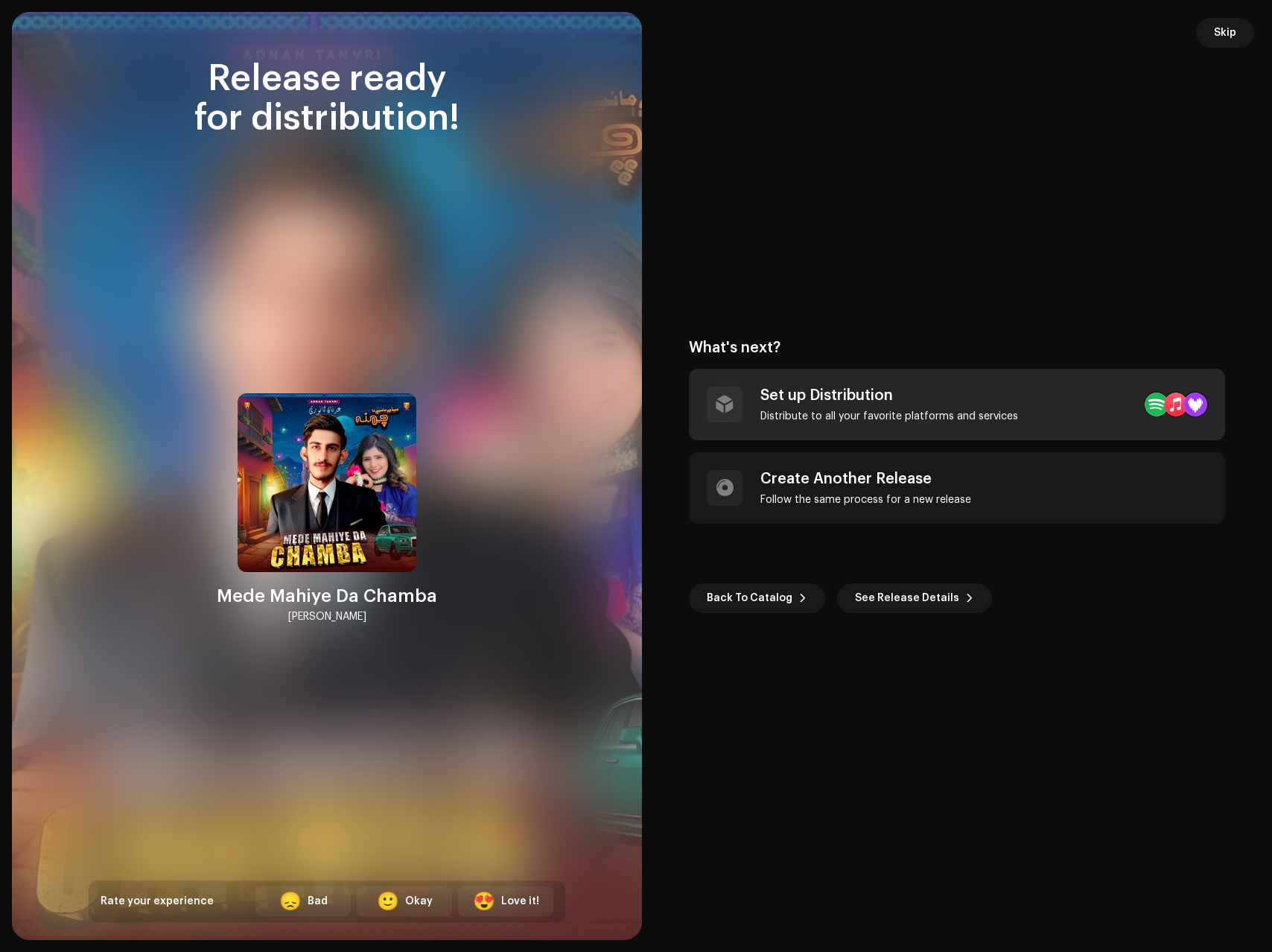
click at [878, 398] on div "Set up Distribution" at bounding box center [889, 395] width 258 height 18
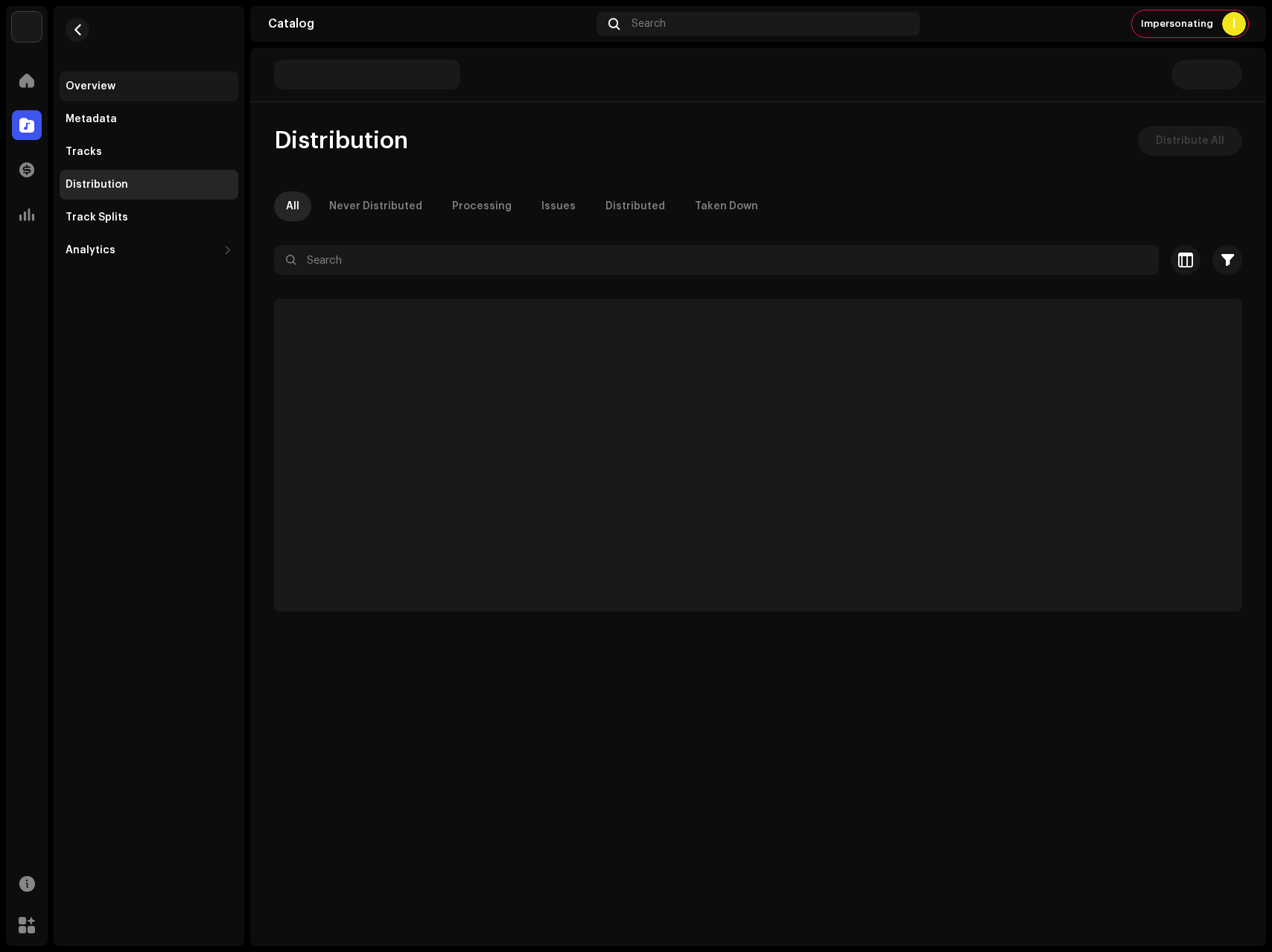
click at [102, 72] on div "Overview" at bounding box center [149, 86] width 179 height 29
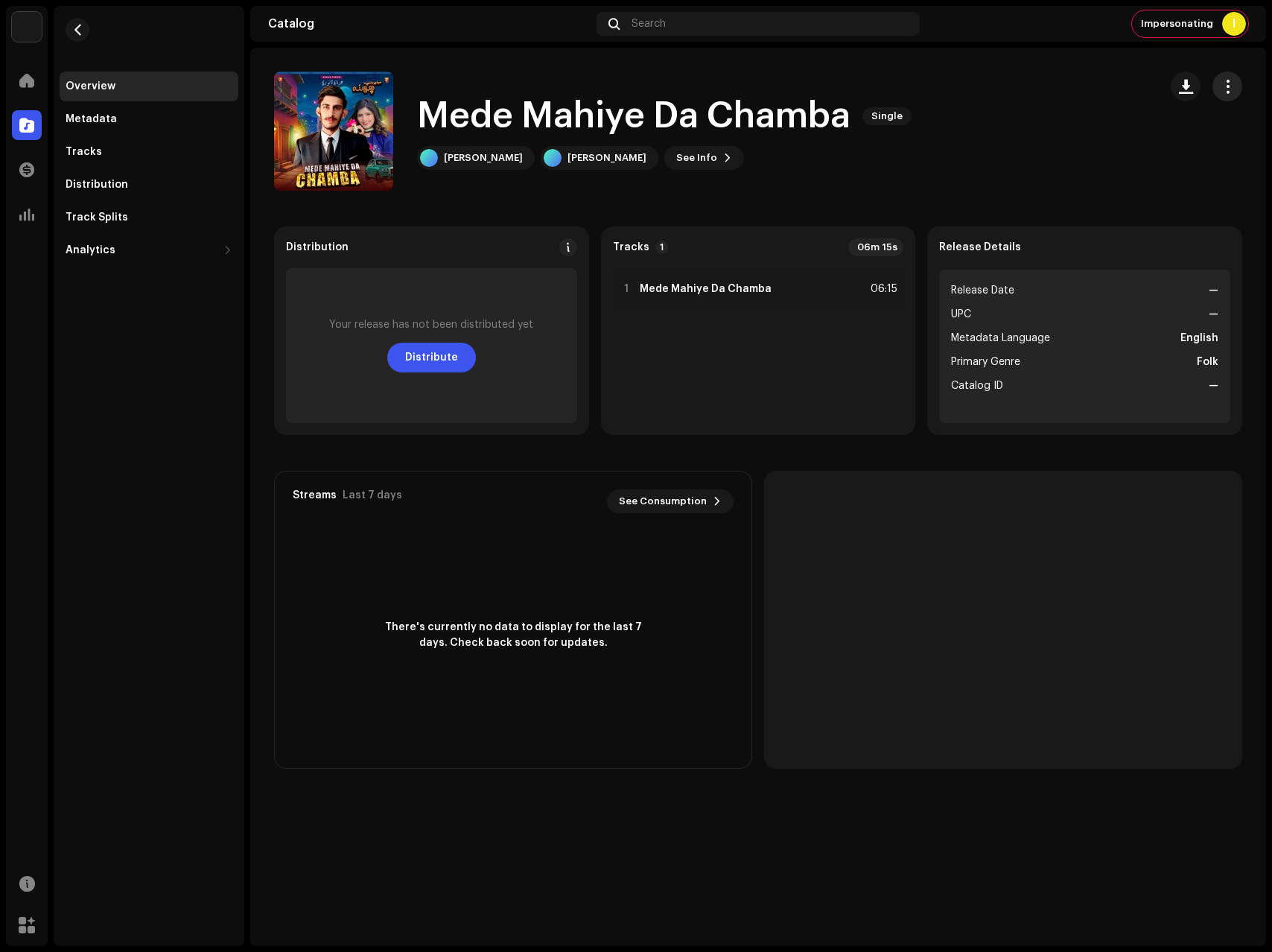
click at [1225, 85] on span "button" at bounding box center [1227, 86] width 14 height 12
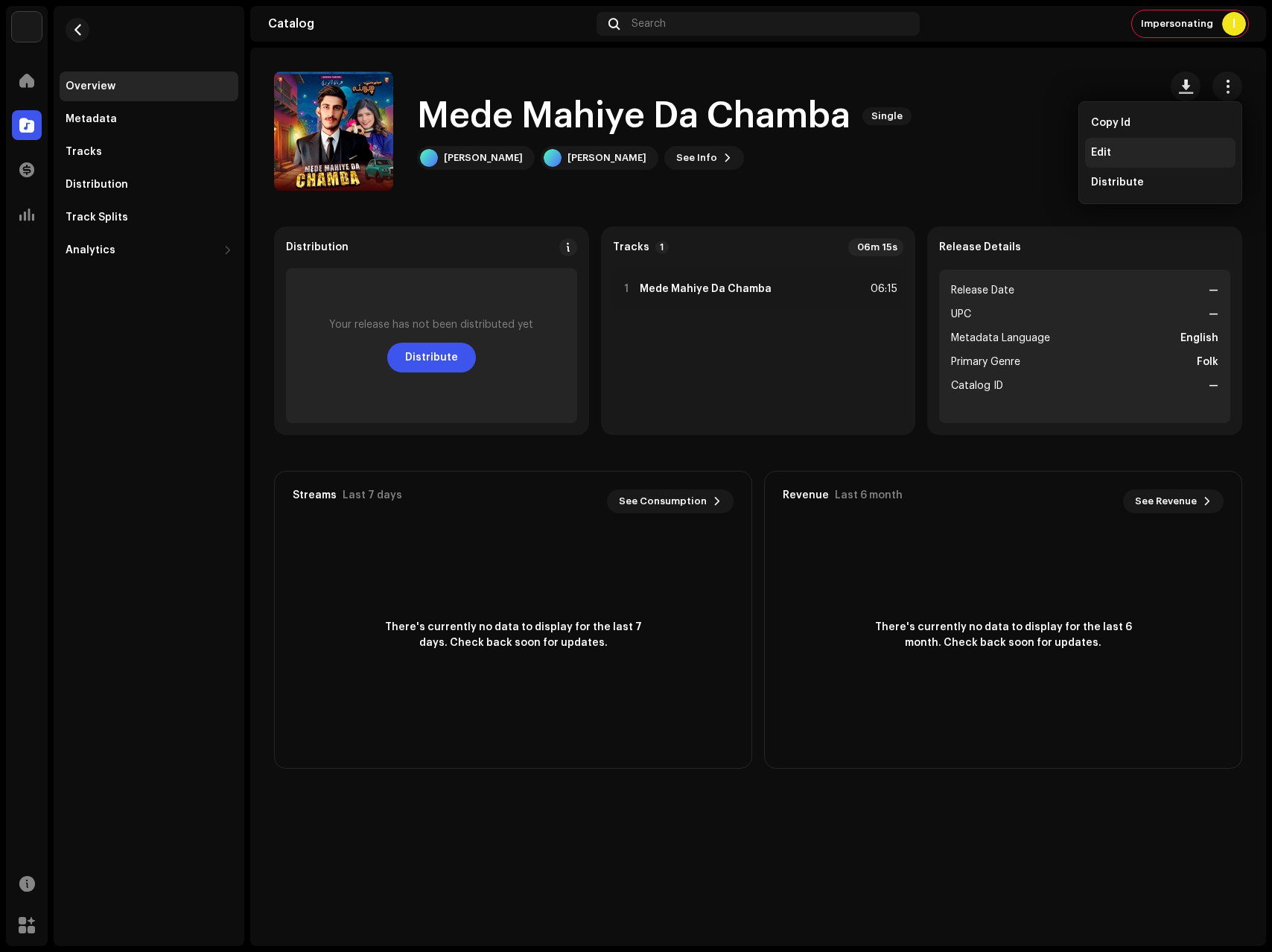
click at [1119, 144] on div "Edit" at bounding box center [1160, 153] width 151 height 29
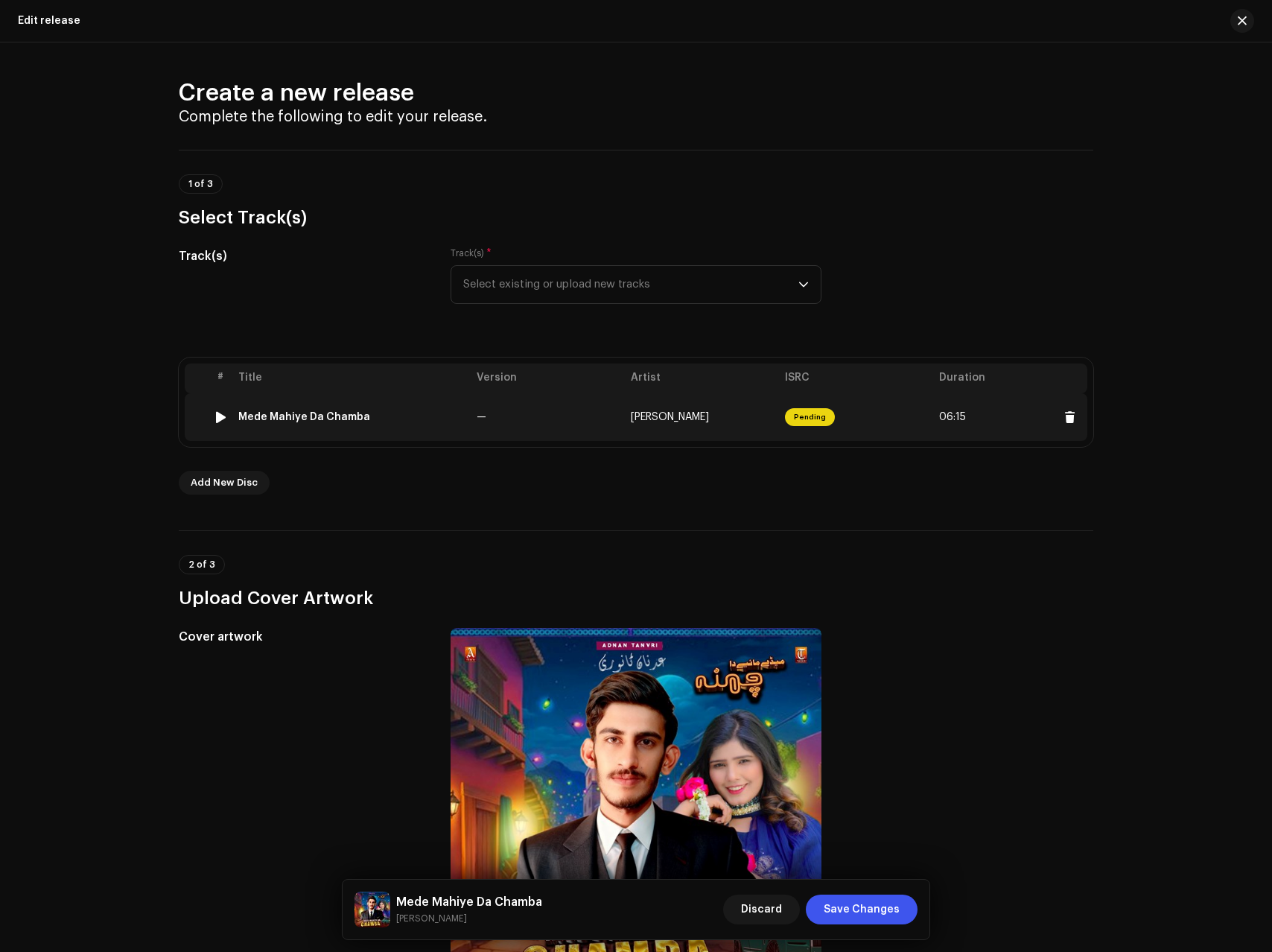
click at [567, 417] on td "—" at bounding box center [547, 417] width 154 height 47
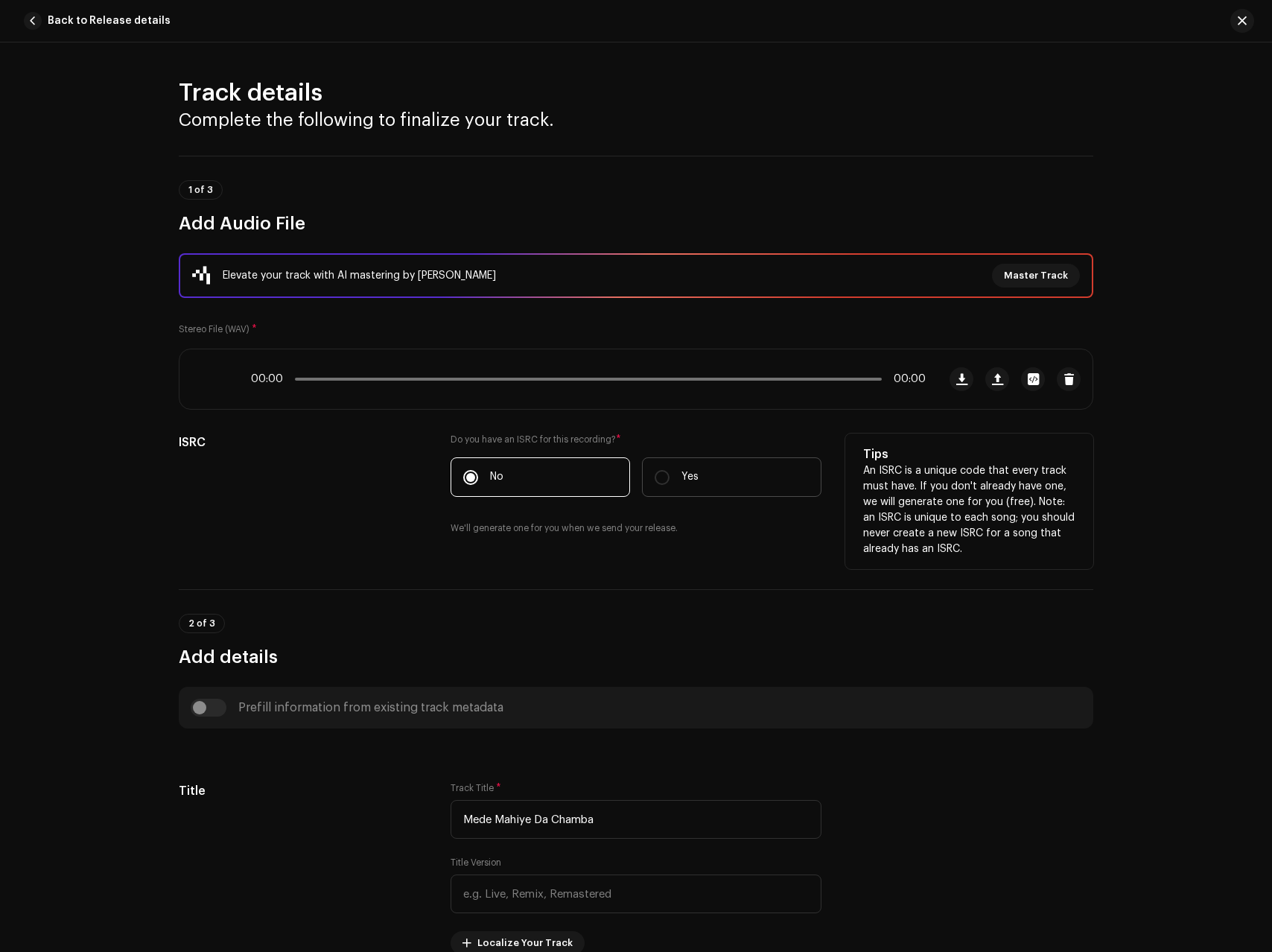
click at [707, 479] on label "Yes" at bounding box center [732, 477] width 180 height 40
click at [670, 479] on input "Yes" at bounding box center [662, 477] width 15 height 15
radio input "true"
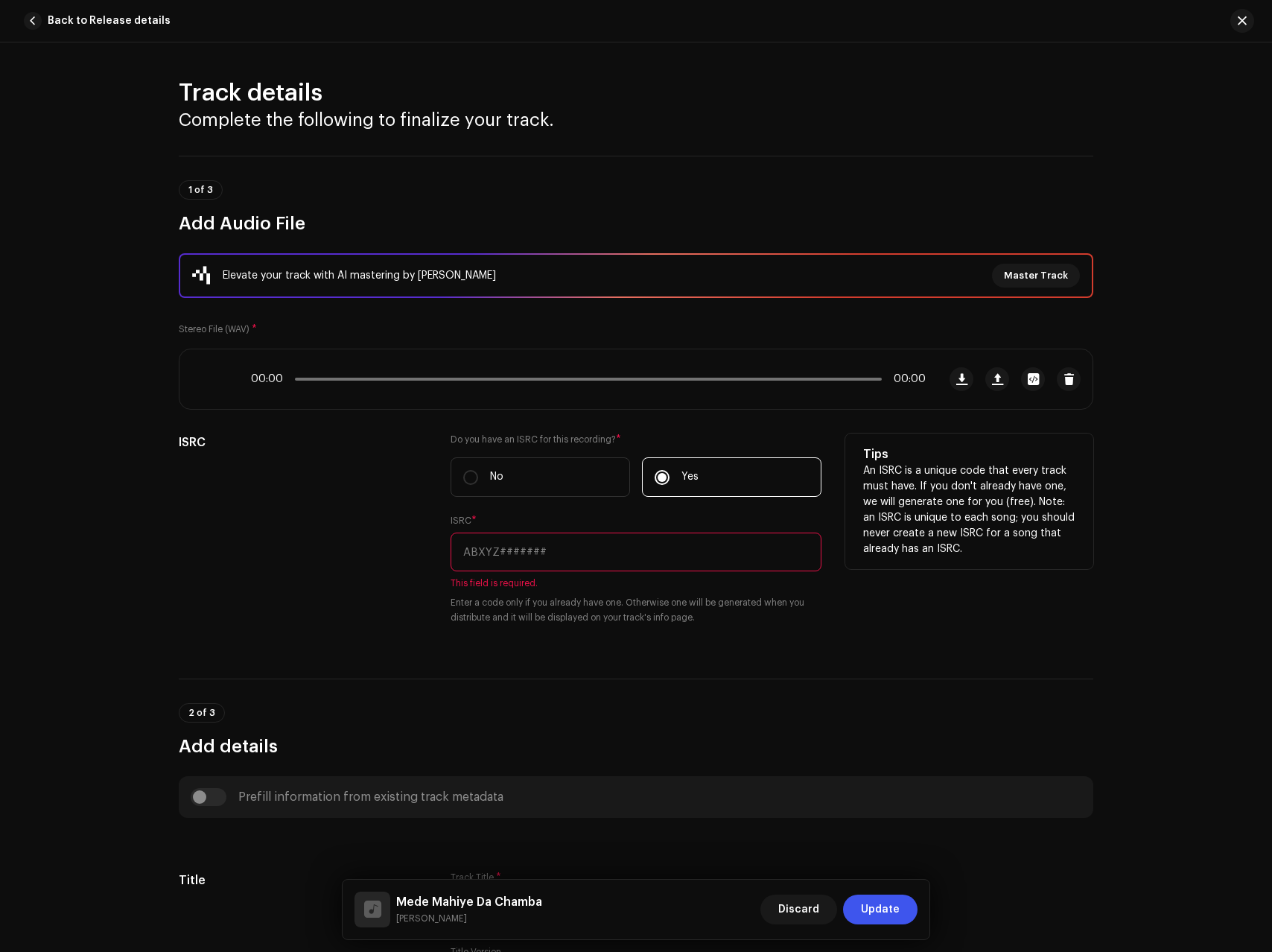
click at [603, 545] on input "text" at bounding box center [636, 551] width 371 height 39
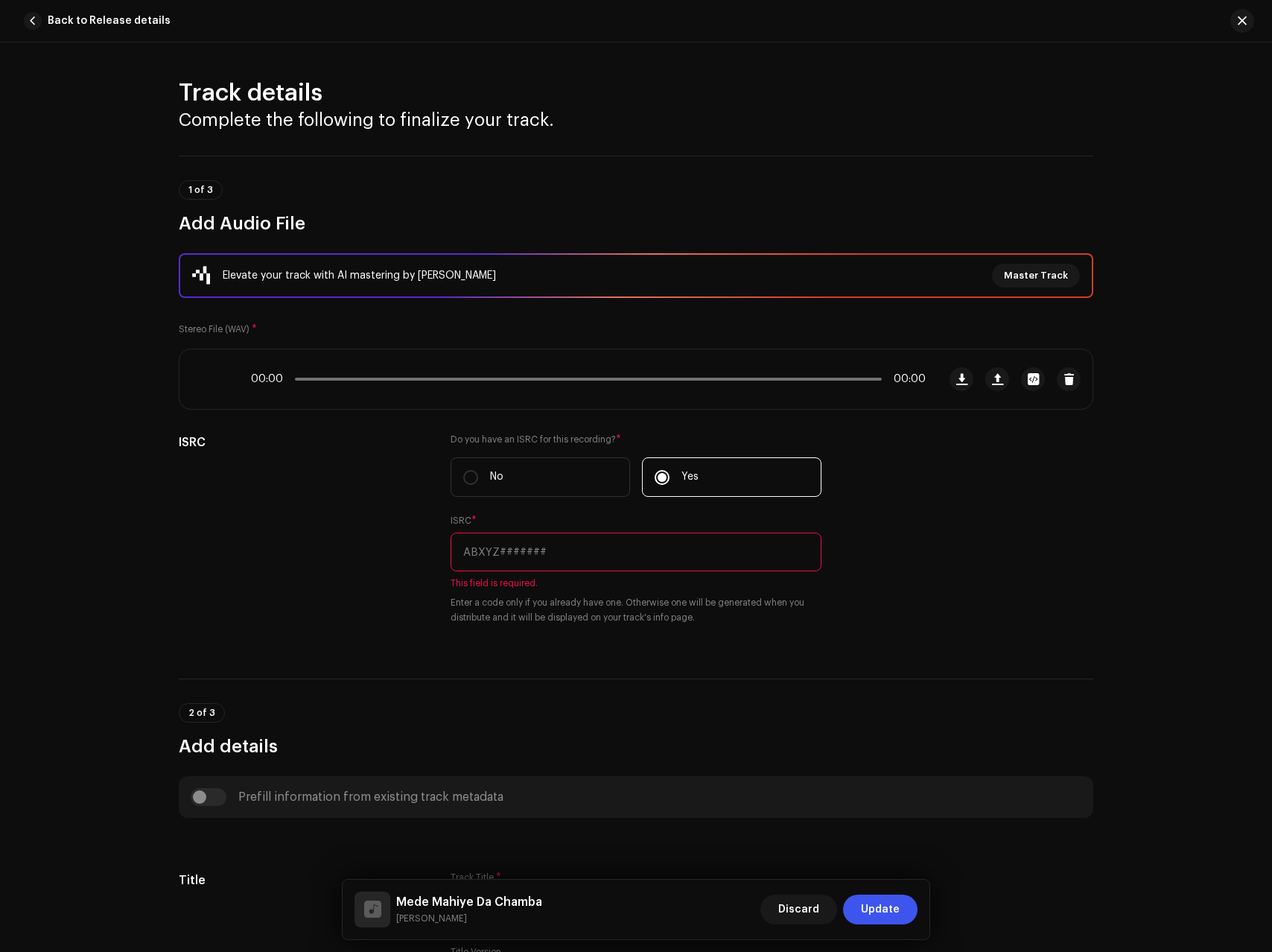
paste input "BDA1U2502893"
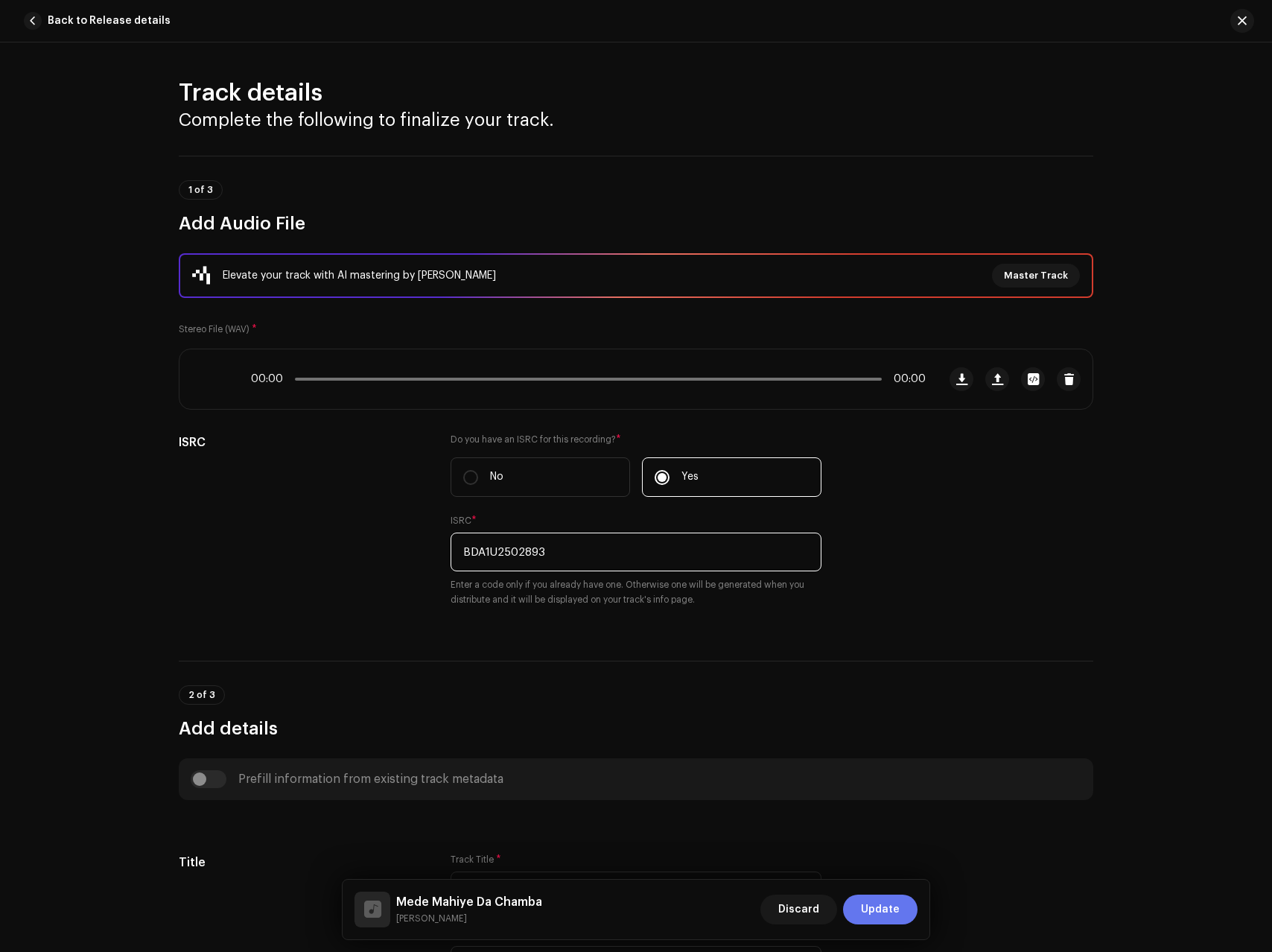
type input "BDA1U2502893"
click at [881, 922] on span "Update" at bounding box center [880, 909] width 39 height 29
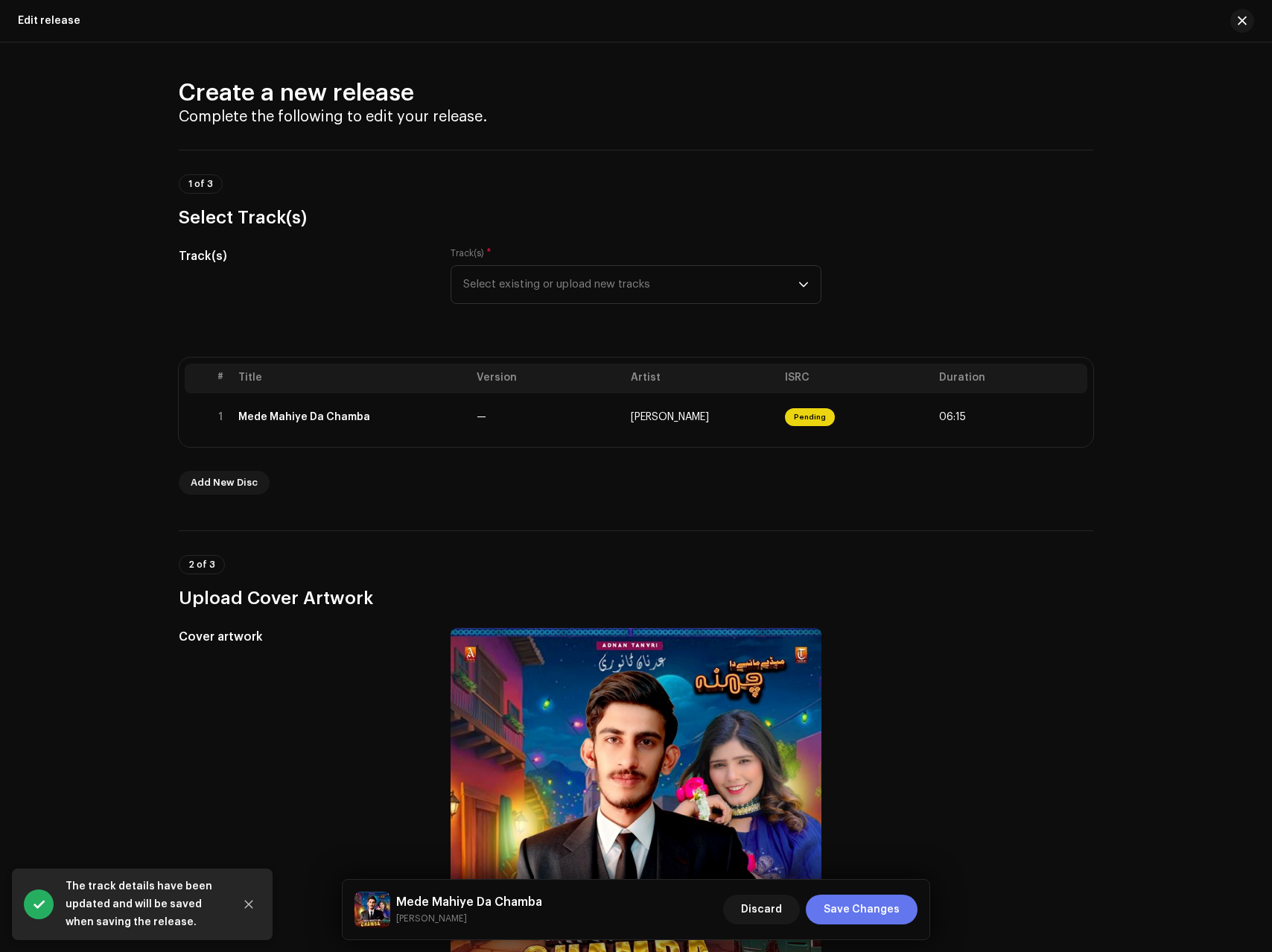
click at [882, 912] on span "Save Changes" at bounding box center [862, 909] width 76 height 29
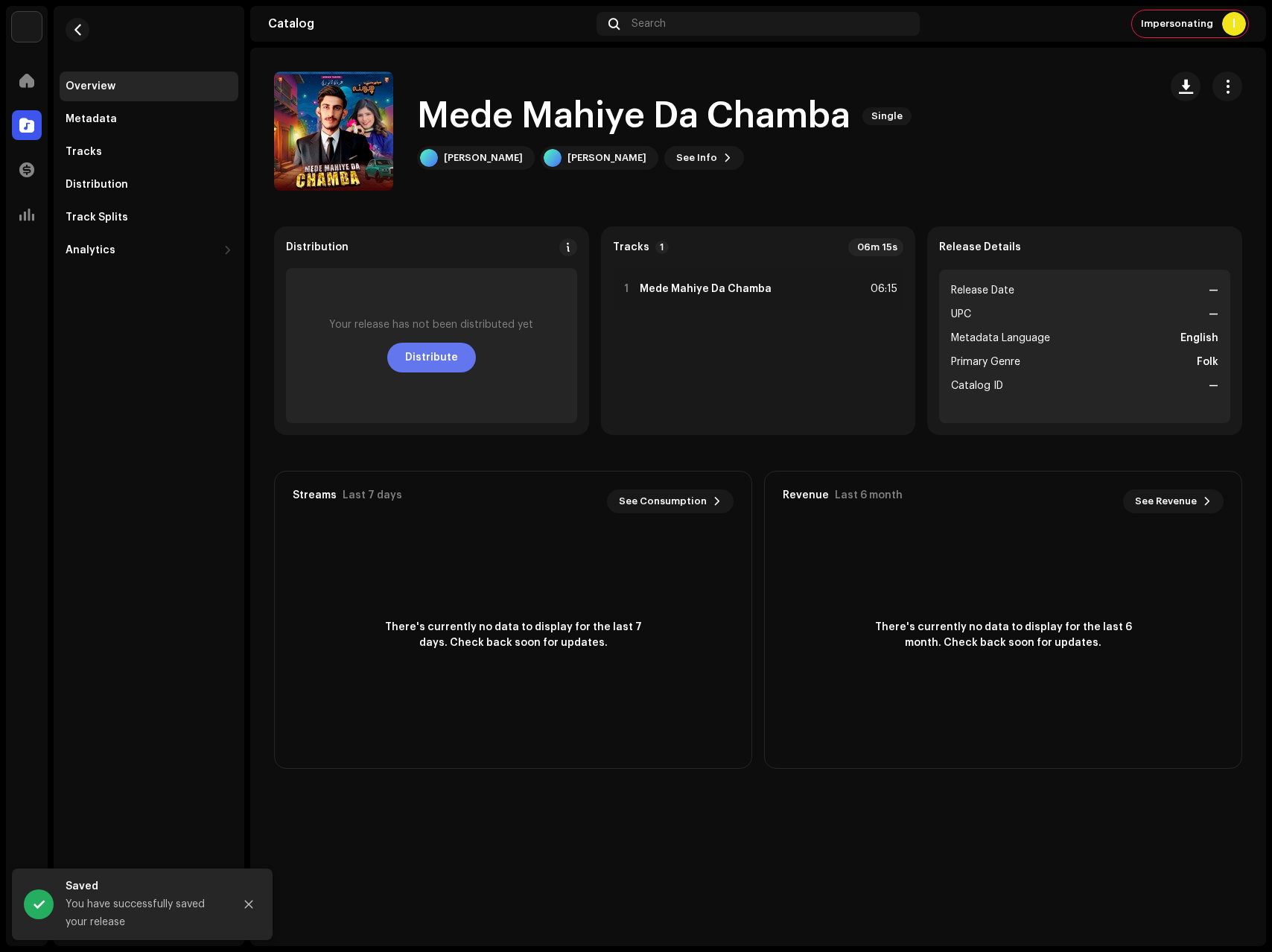
click at [427, 364] on span "Distribute" at bounding box center [432, 357] width 53 height 29
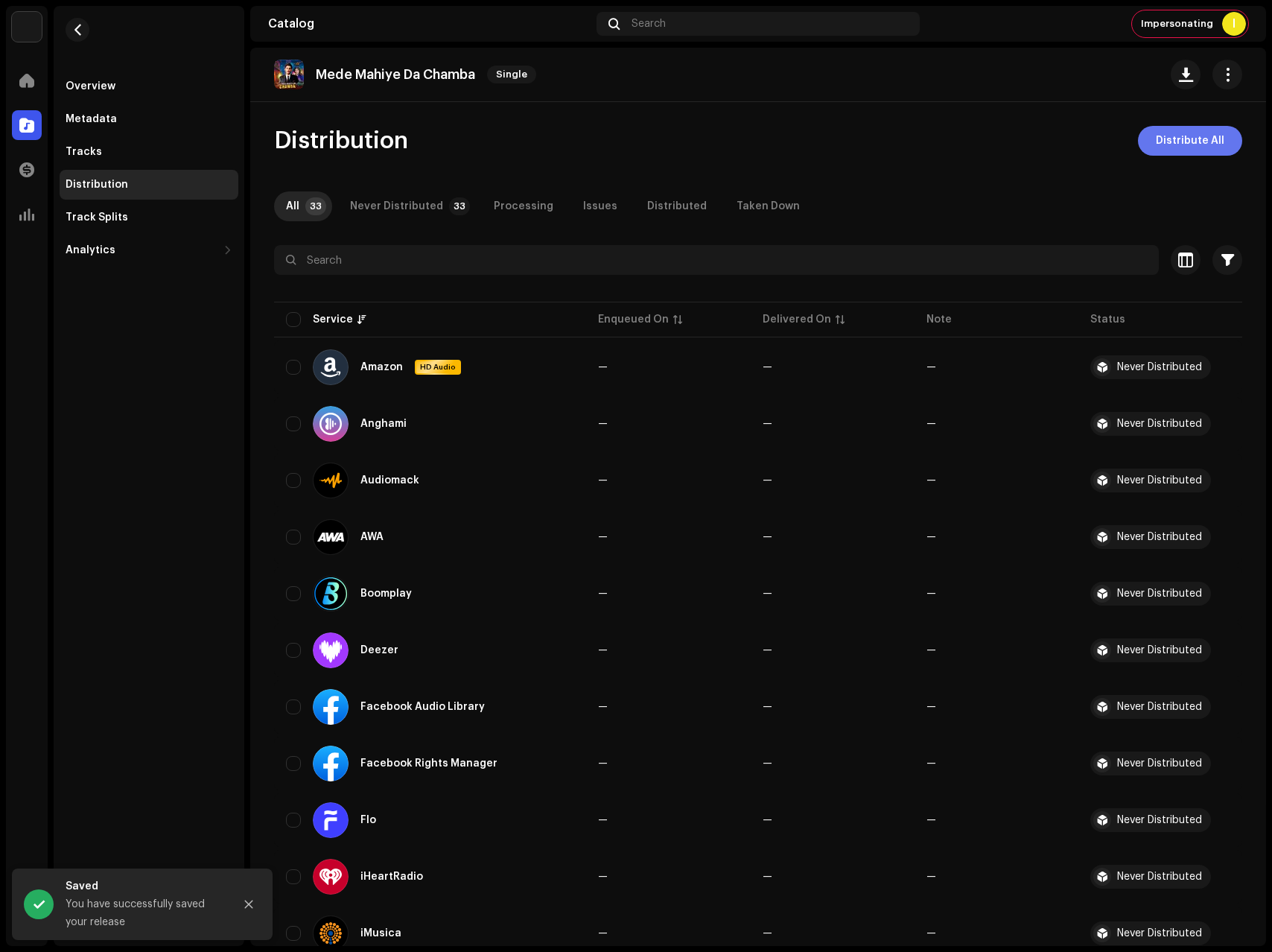
click at [1184, 139] on span "Distribute All" at bounding box center [1191, 140] width 68 height 29
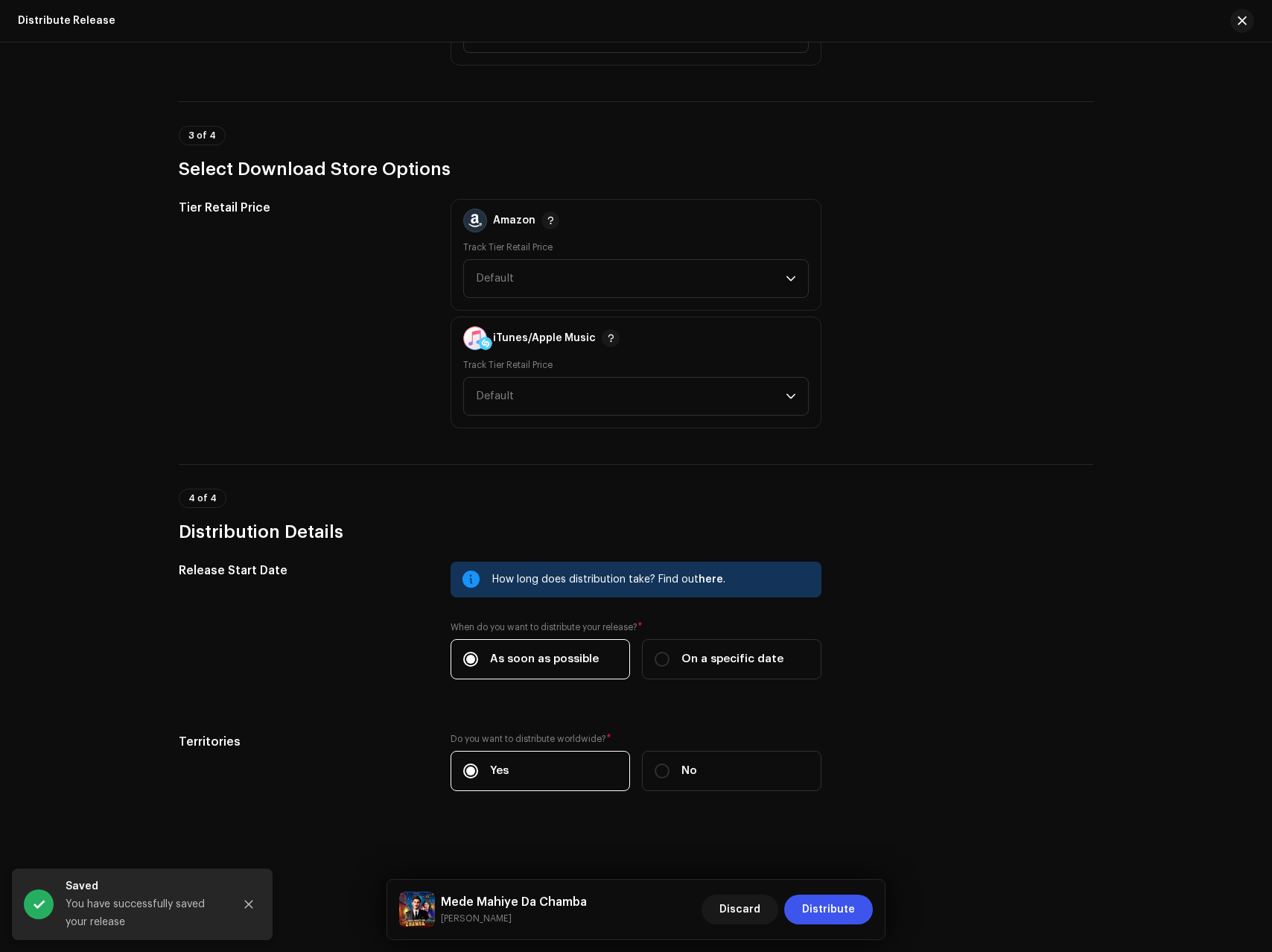
scroll to position [1851, 0]
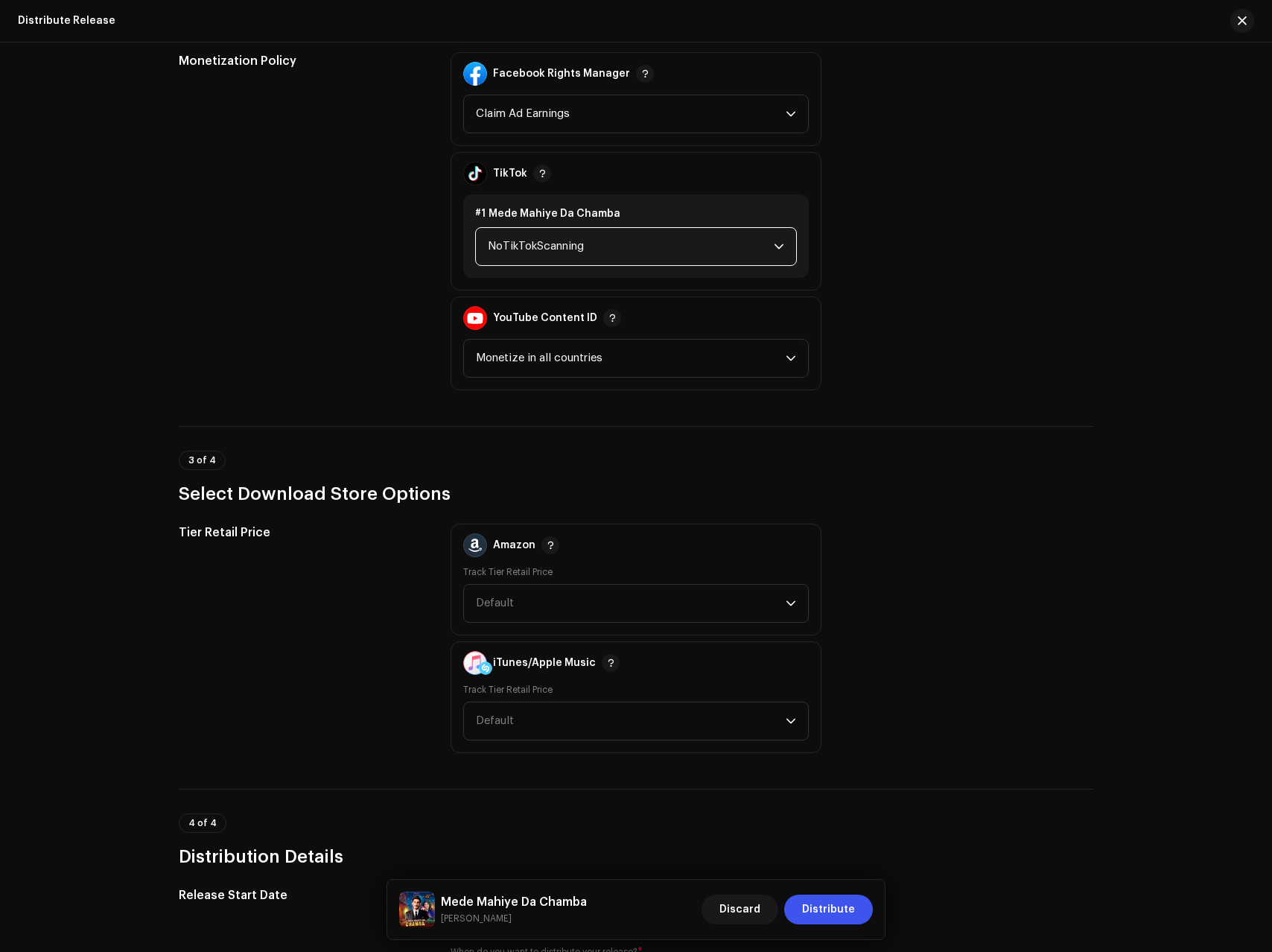
click at [546, 255] on span "NoTikTokScanning" at bounding box center [631, 246] width 286 height 37
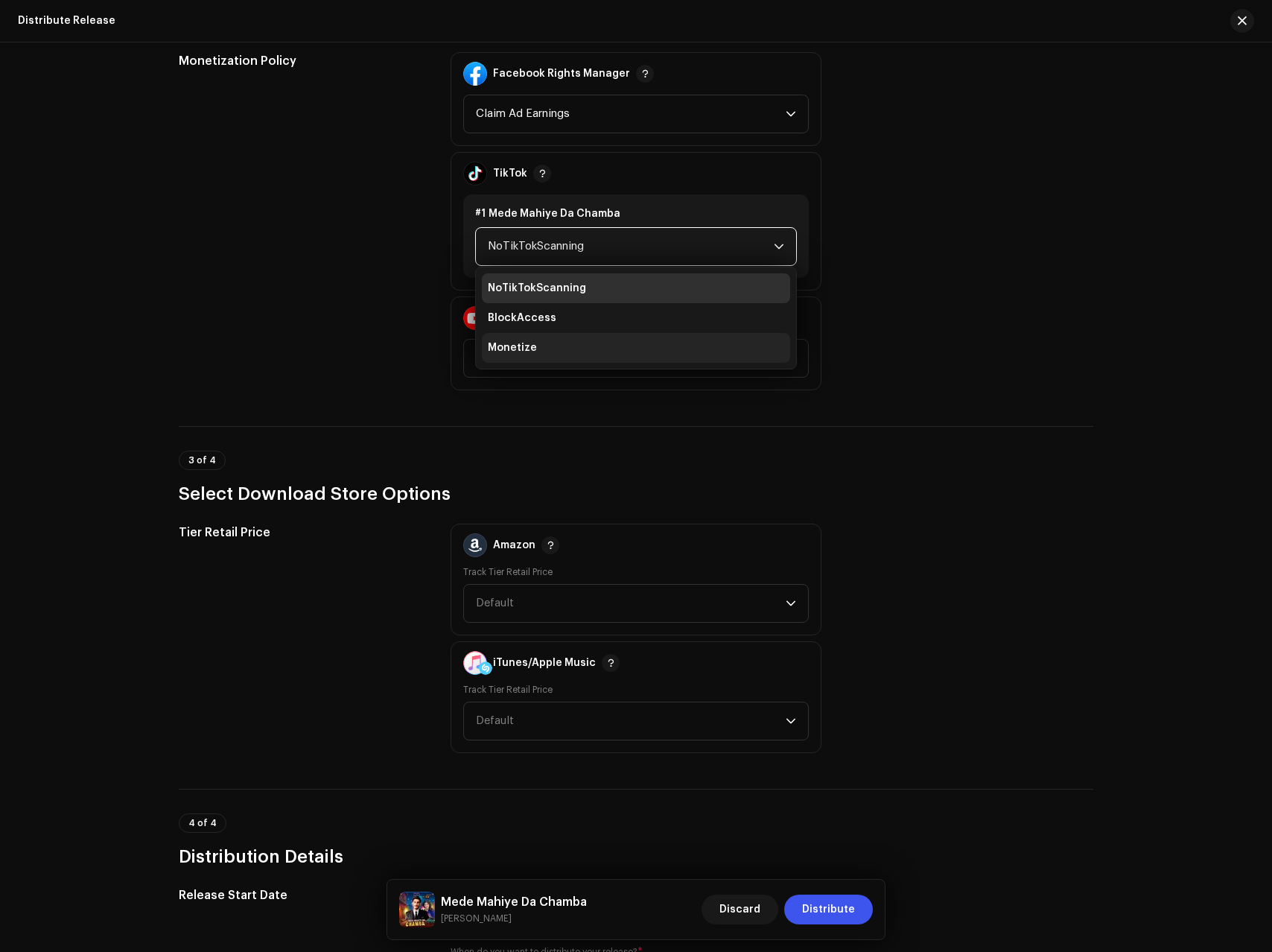
click at [532, 341] on li "Monetize" at bounding box center [636, 348] width 309 height 29
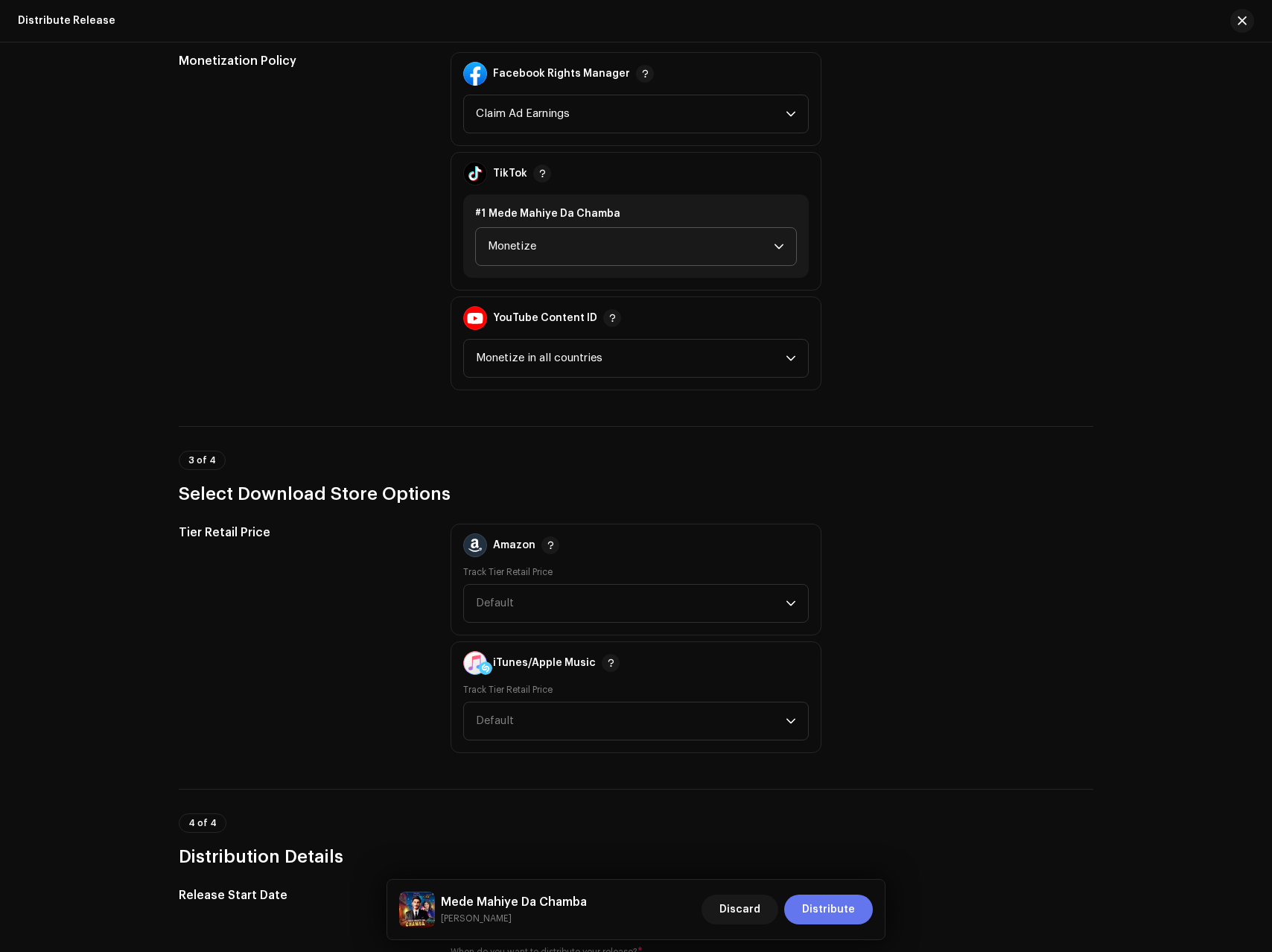
click at [829, 914] on span "Distribute" at bounding box center [829, 909] width 53 height 29
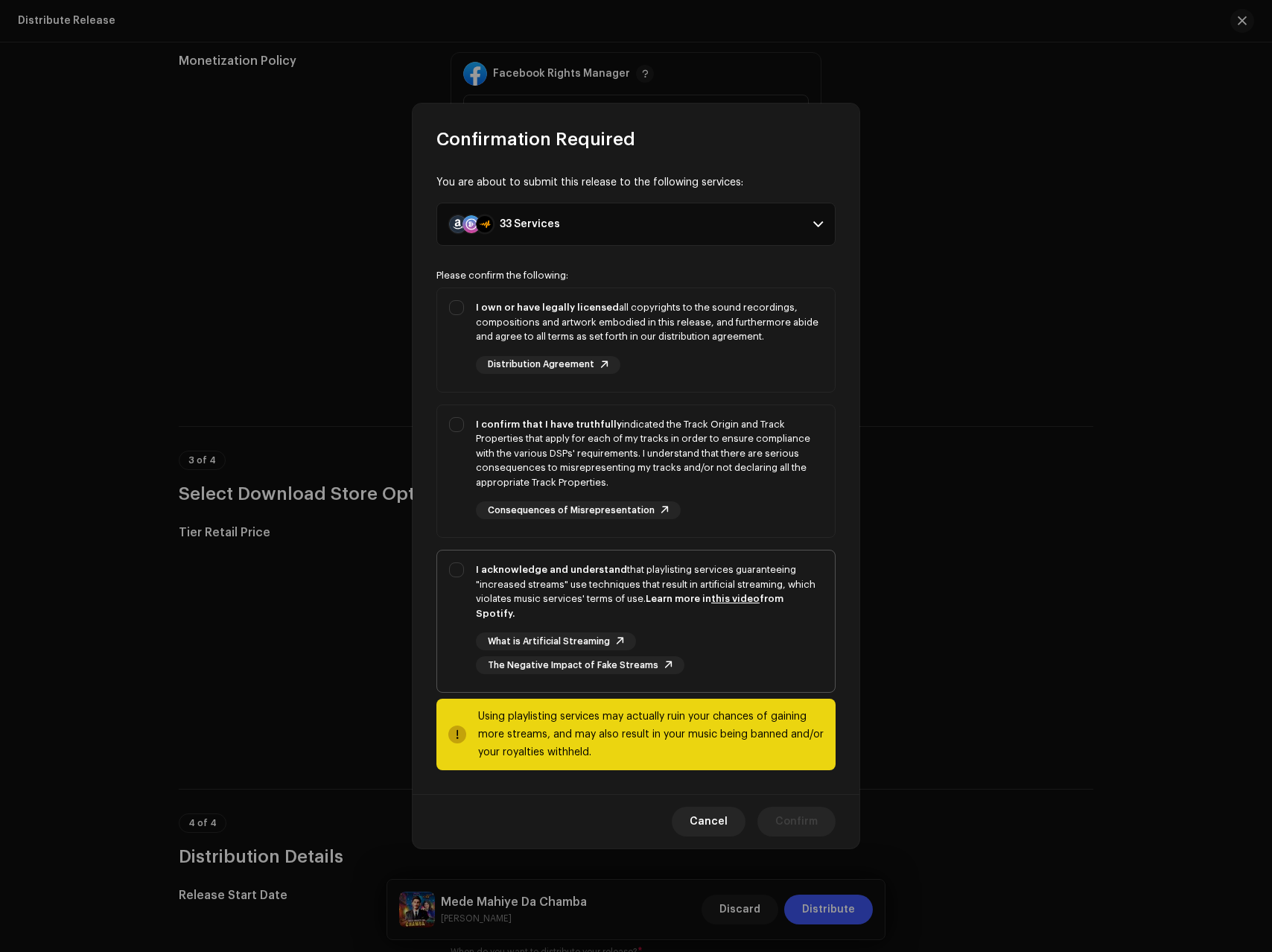
drag, startPoint x: 622, startPoint y: 584, endPoint x: 636, endPoint y: 458, distance: 126.8
click at [622, 584] on div "I acknowledge and understand that playlisting services guaranteeing "increased …" at bounding box center [650, 591] width 348 height 58
checkbox input "true"
click at [642, 448] on div "I confirm that I have truthfully indicated the Track Origin and Track Propertie…" at bounding box center [650, 453] width 348 height 73
checkbox input "true"
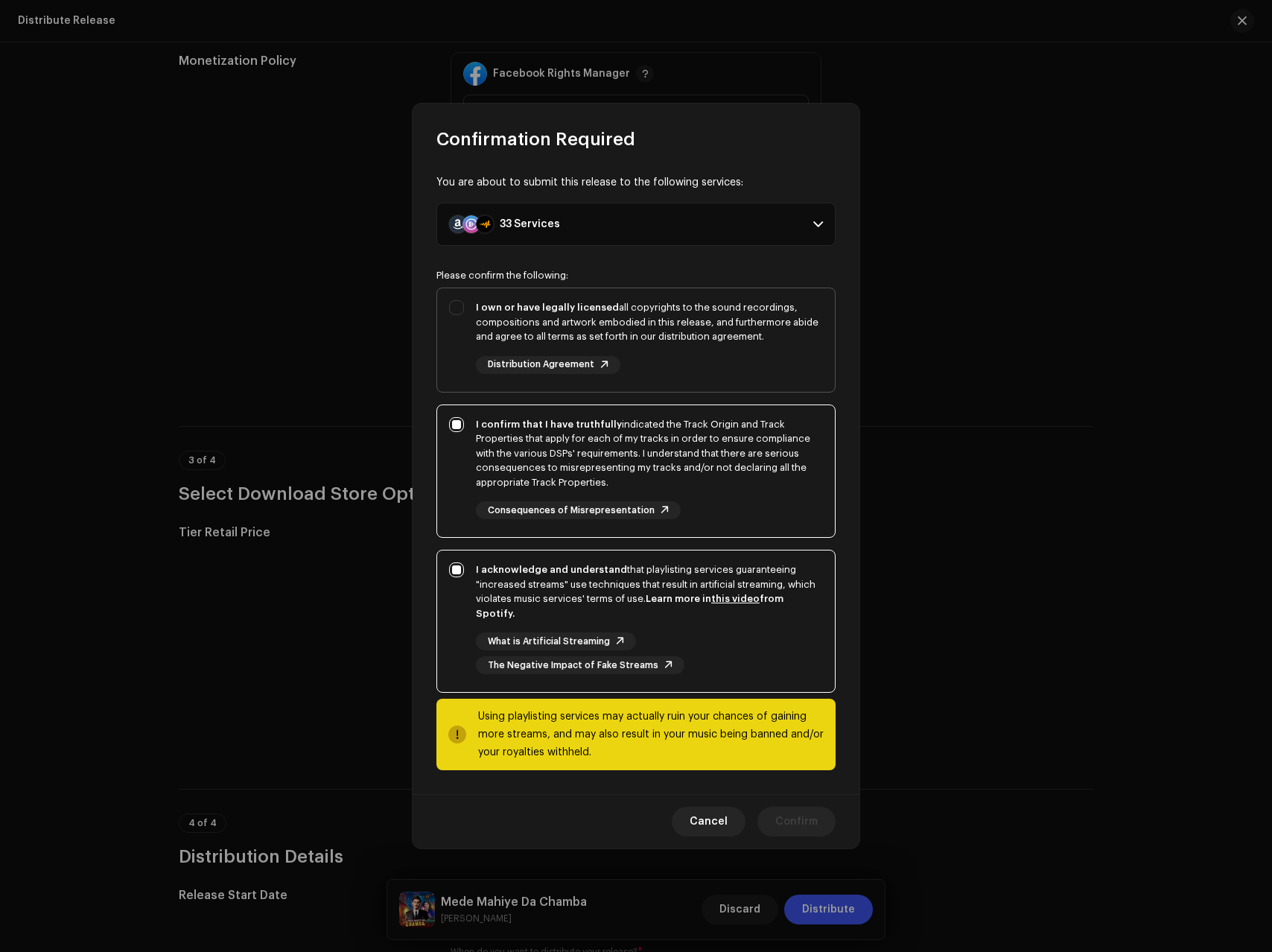
click at [638, 341] on div "I own or have legally licensed all copyrights to the sound recordings, composit…" at bounding box center [650, 322] width 348 height 44
checkbox input "true"
click at [779, 825] on span "Confirm" at bounding box center [797, 821] width 43 height 29
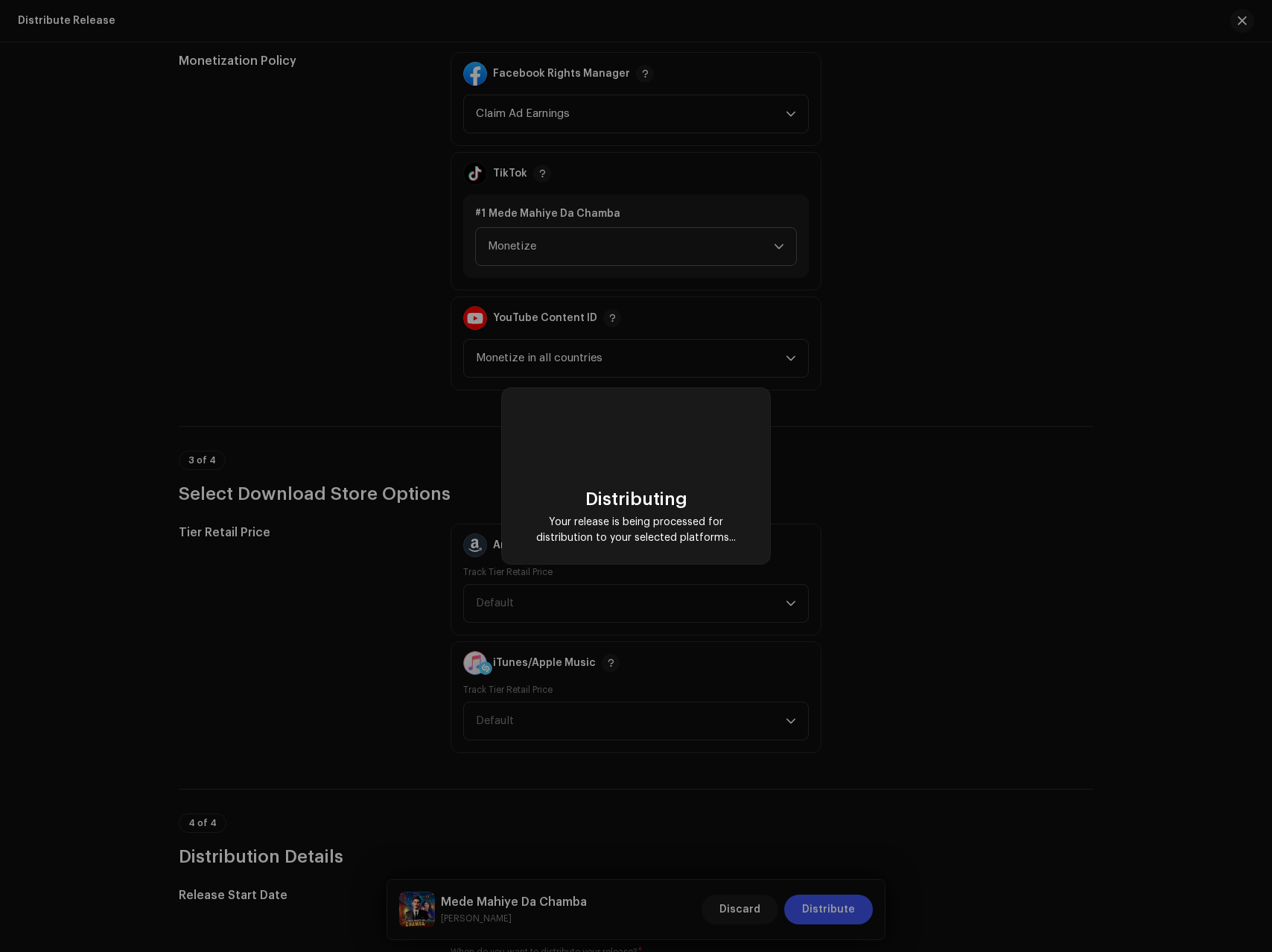
click at [843, 911] on div "Distributing Your release is being processed for distribution to your selected …" at bounding box center [636, 476] width 1272 height 952
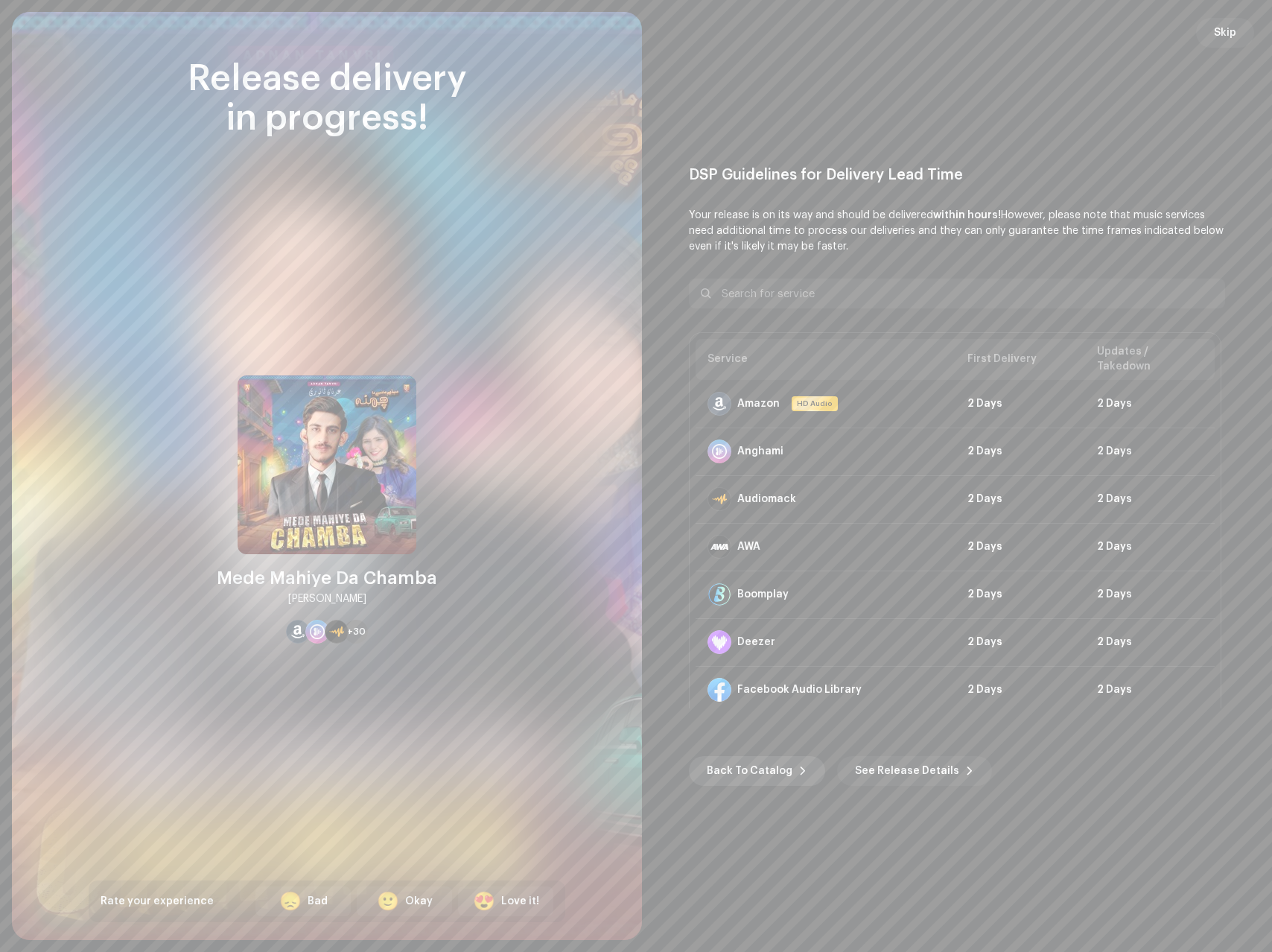
click at [766, 763] on span "Back To Catalog" at bounding box center [749, 770] width 85 height 29
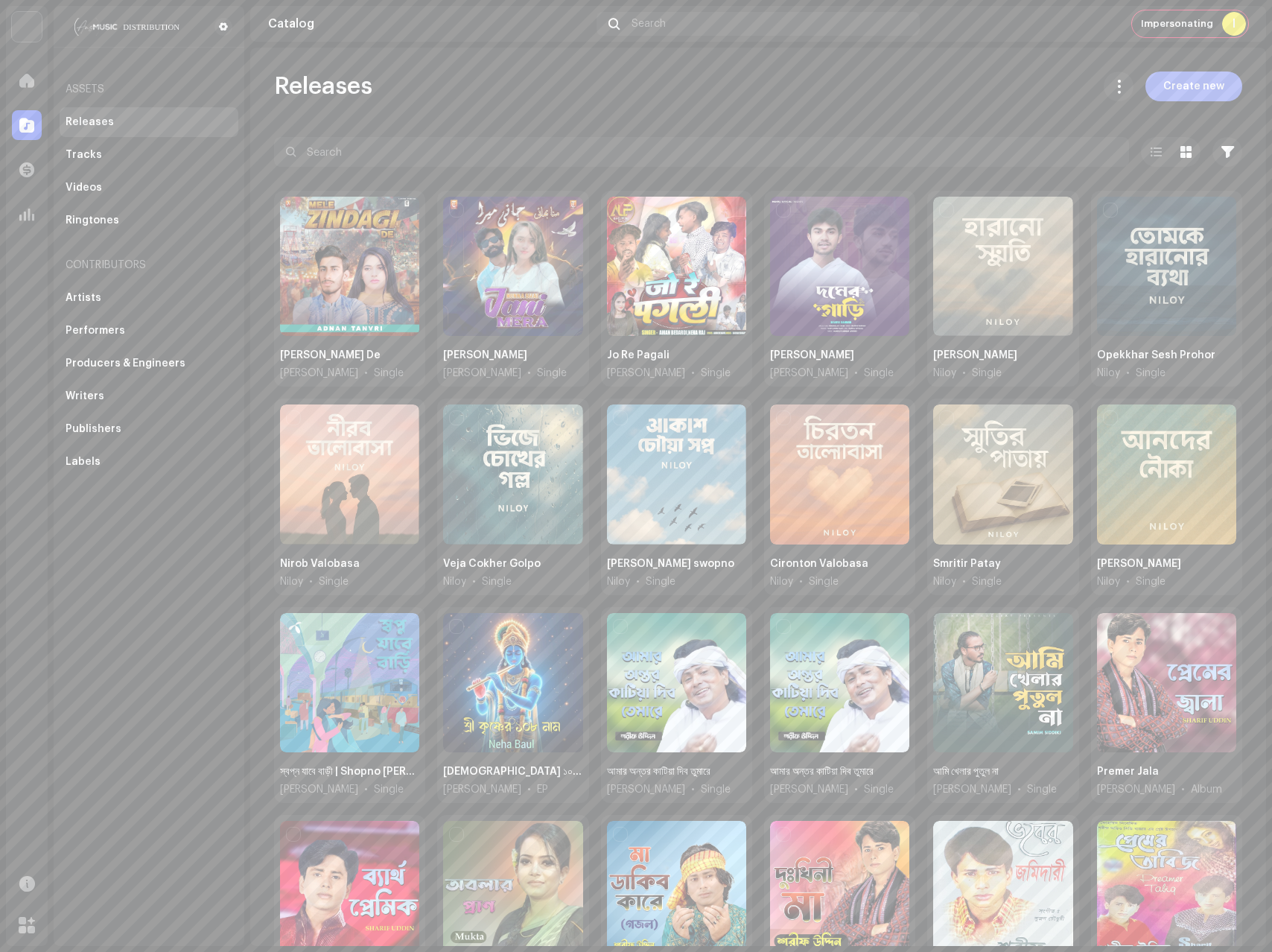
click at [1167, 82] on span "Create new" at bounding box center [1193, 86] width 61 height 29
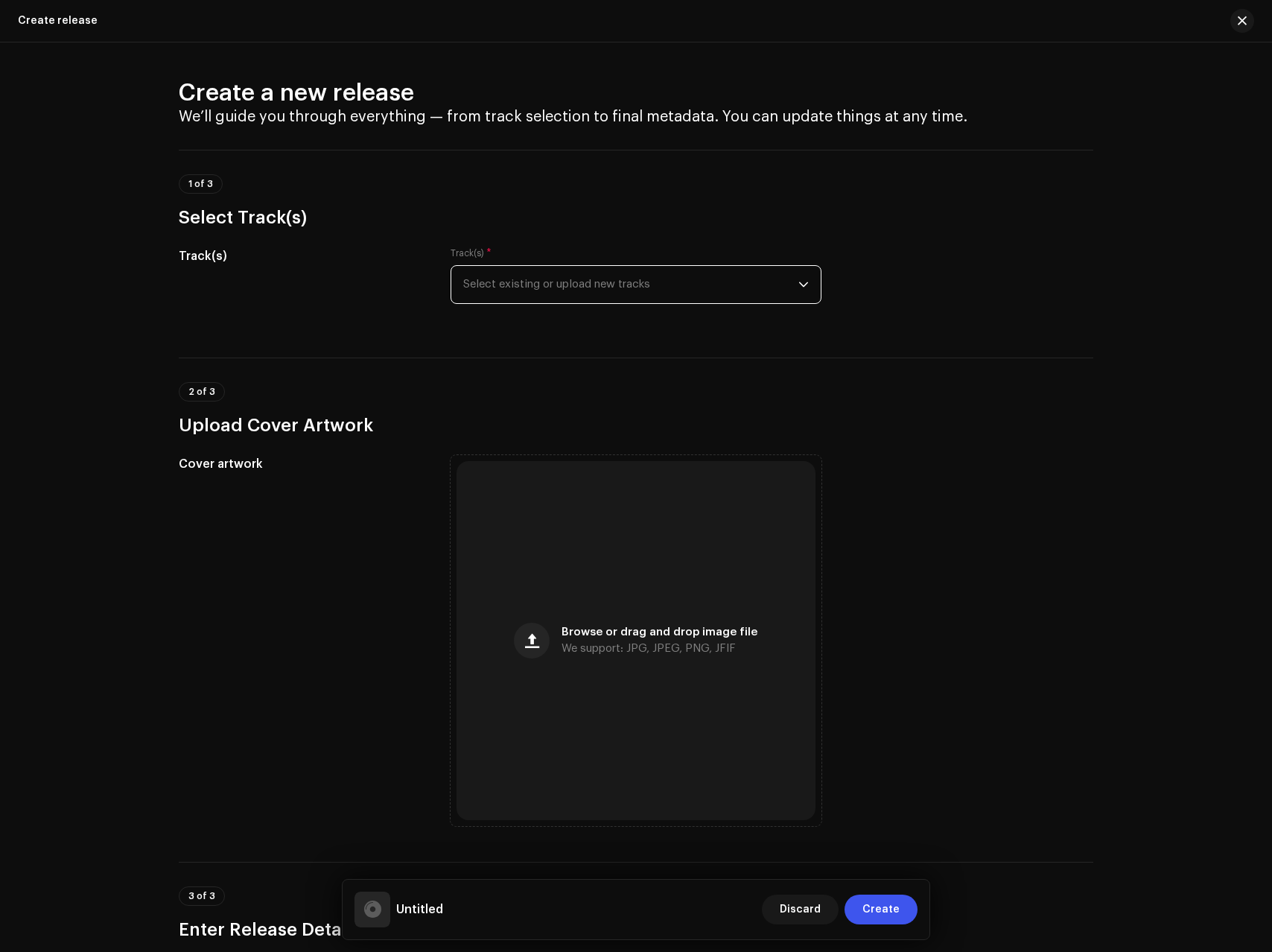
click at [534, 292] on span "Select existing or upload new tracks" at bounding box center [631, 284] width 335 height 37
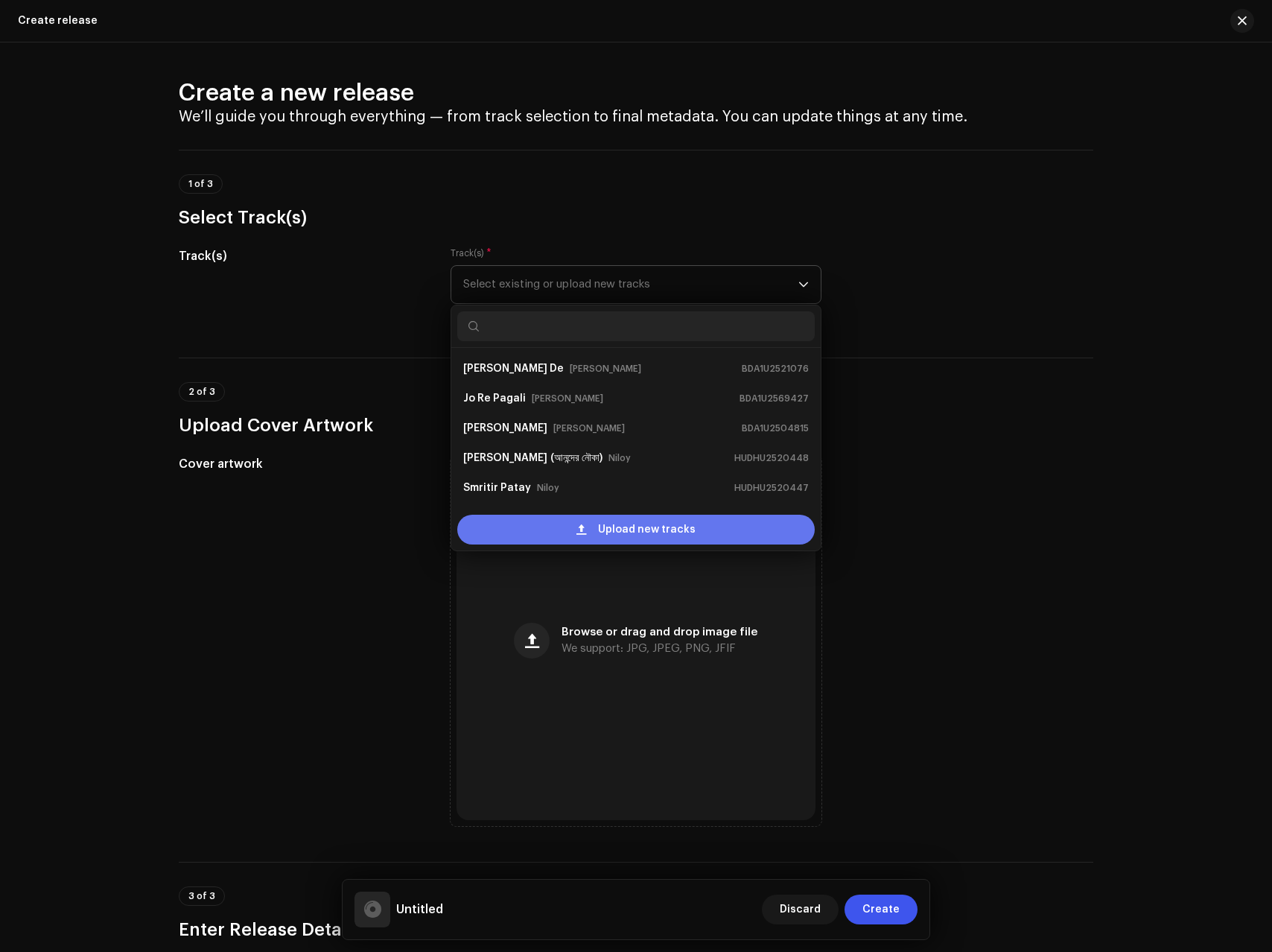
scroll to position [24, 0]
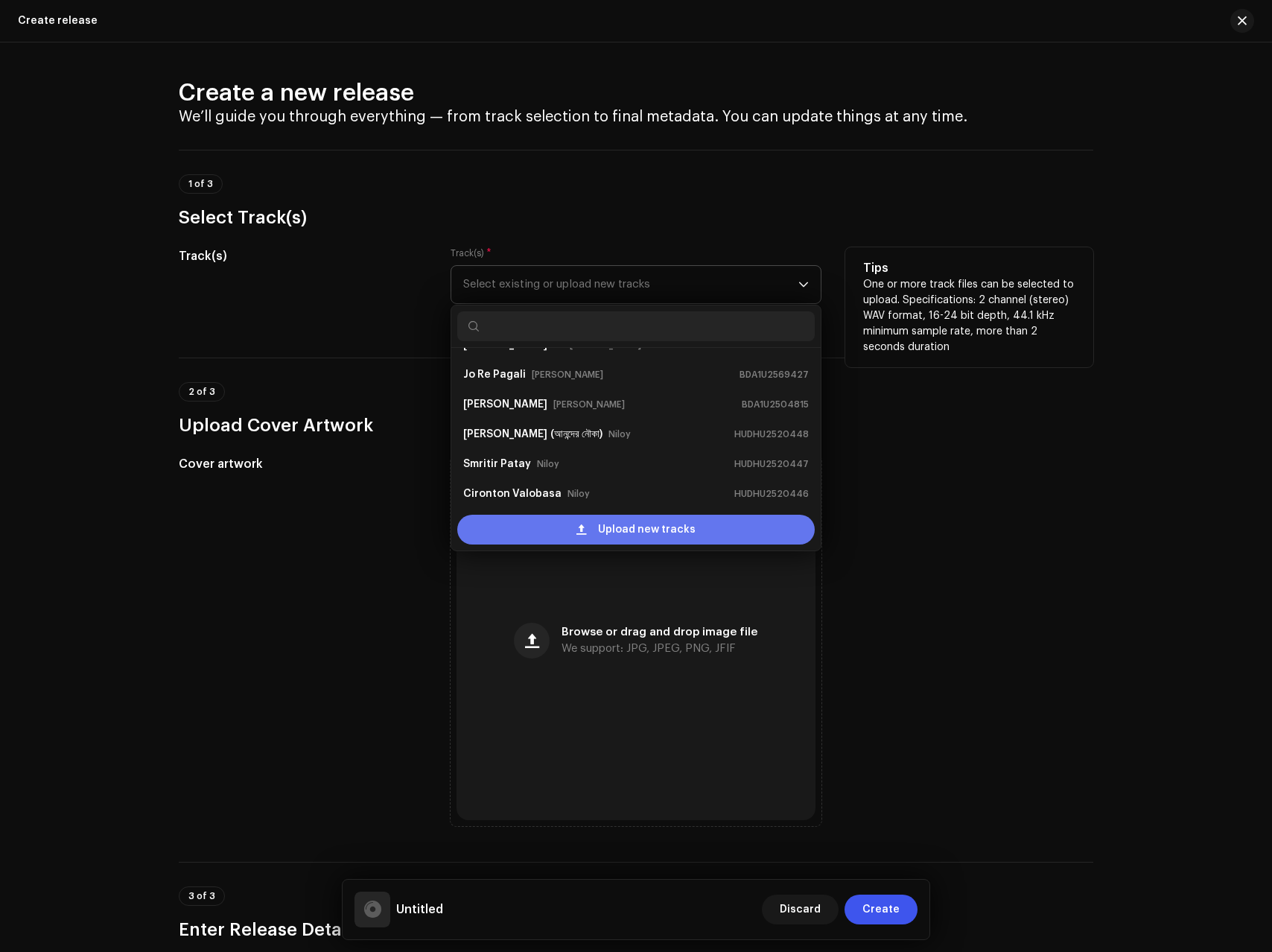
click at [511, 525] on div "Upload new tracks" at bounding box center [636, 529] width 358 height 29
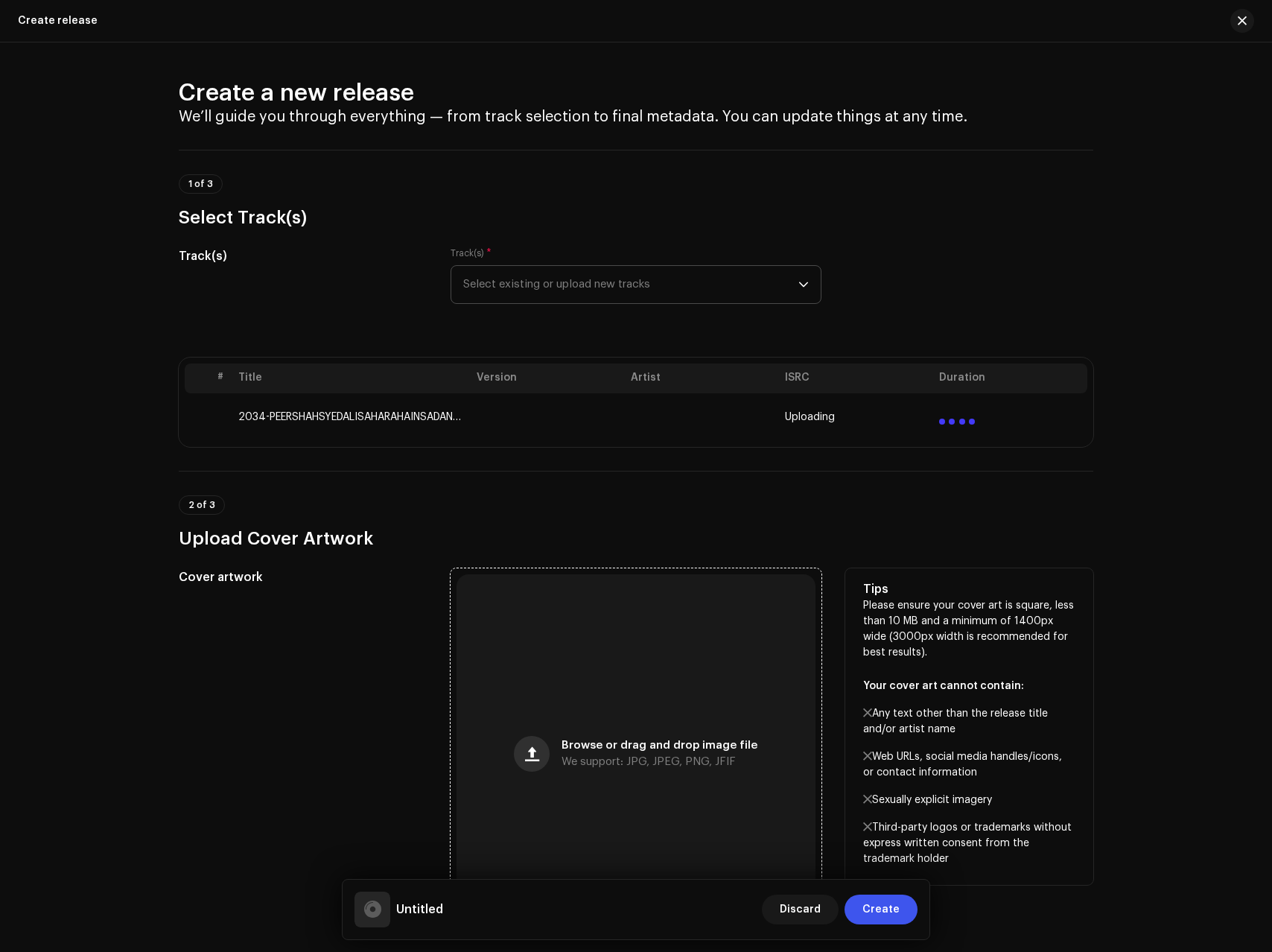
click at [533, 748] on span "button" at bounding box center [531, 754] width 14 height 12
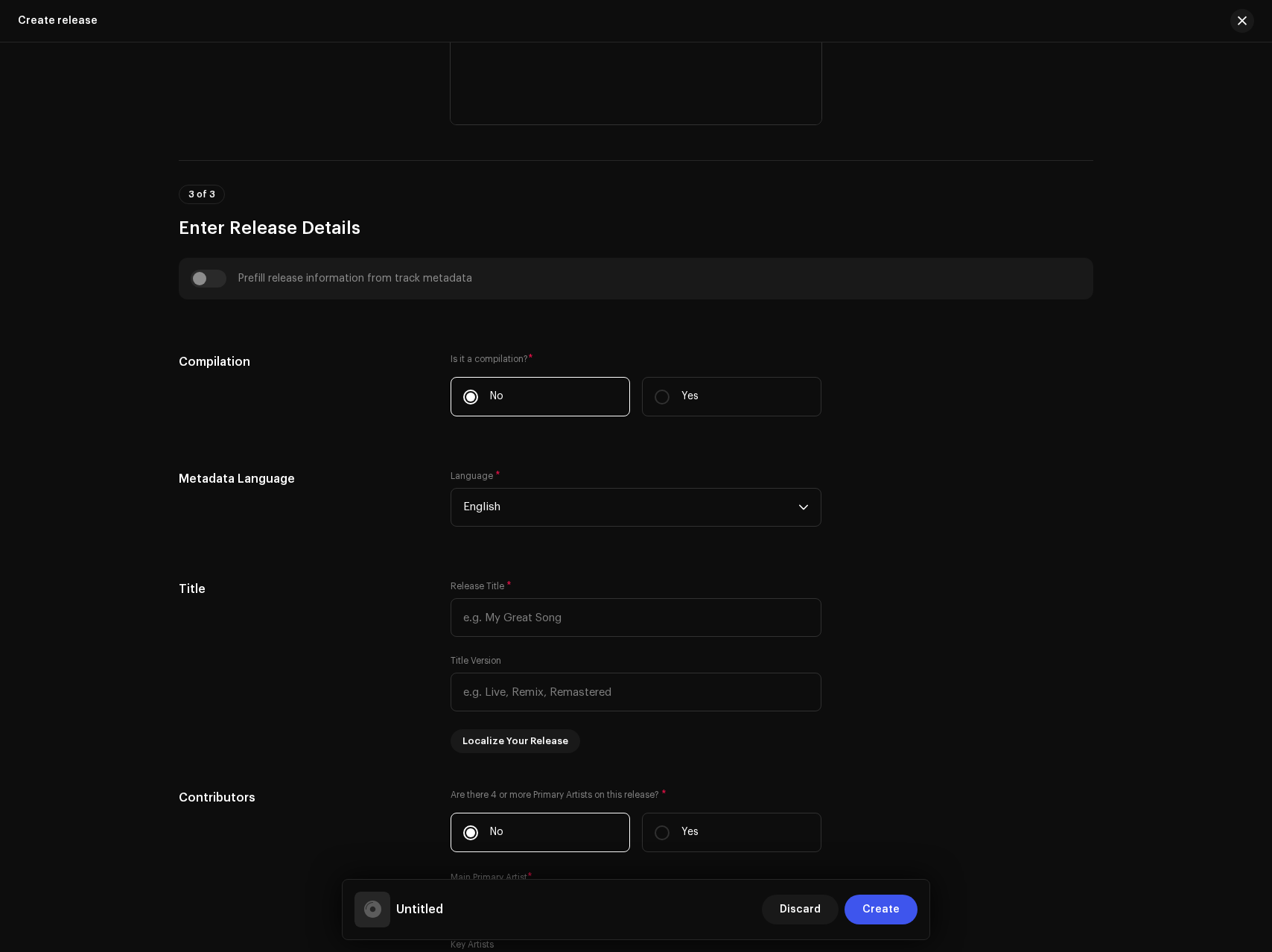
scroll to position [825, 0]
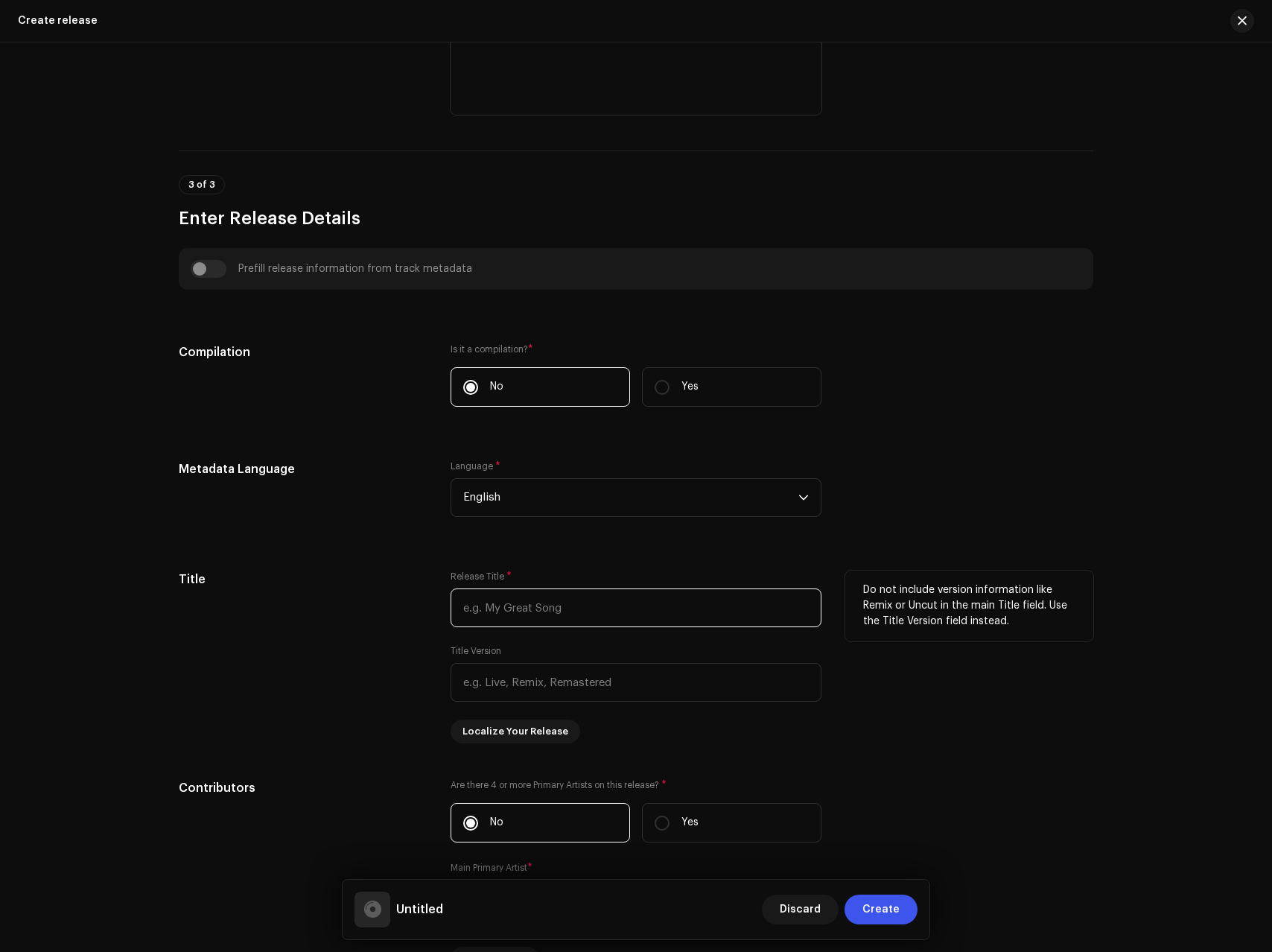
click at [571, 614] on input "text" at bounding box center [636, 607] width 371 height 39
paste input "Peer [PERSON_NAME] [PERSON_NAME] Sahara Hain [PERSON_NAME]"
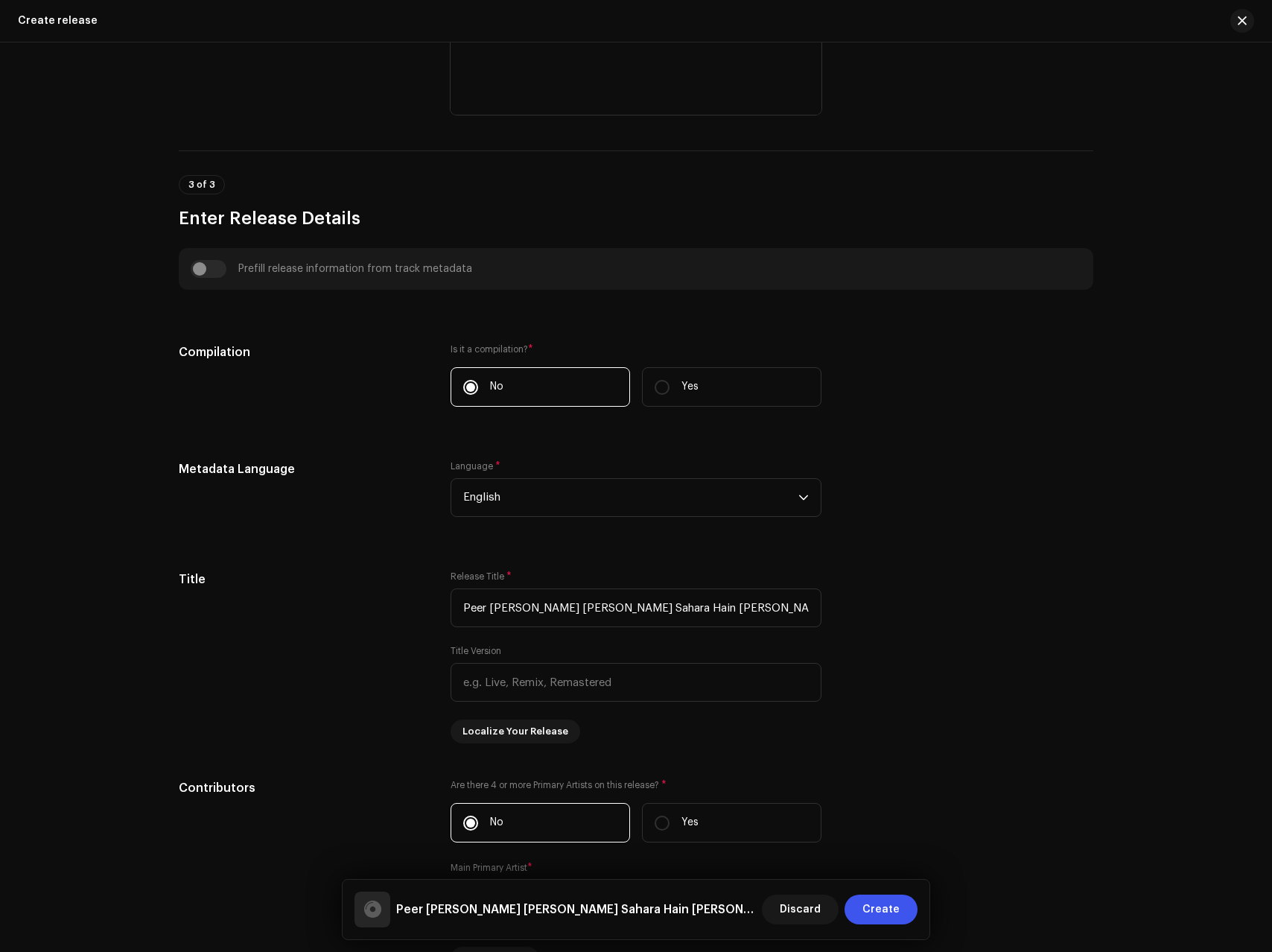
type input "Peer [PERSON_NAME] [PERSON_NAME] Sahara Hain [PERSON_NAME]"
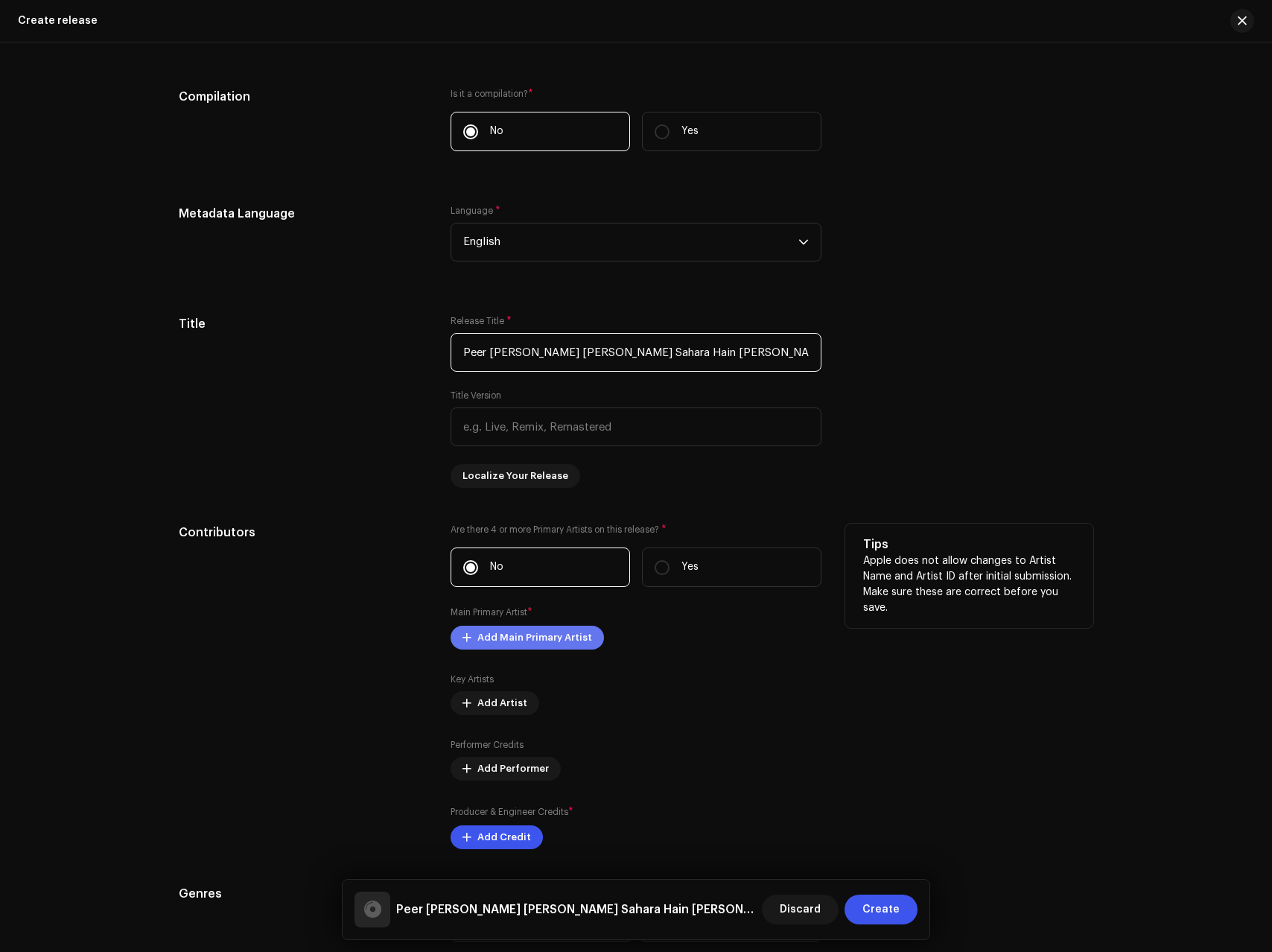
scroll to position [1070, 0]
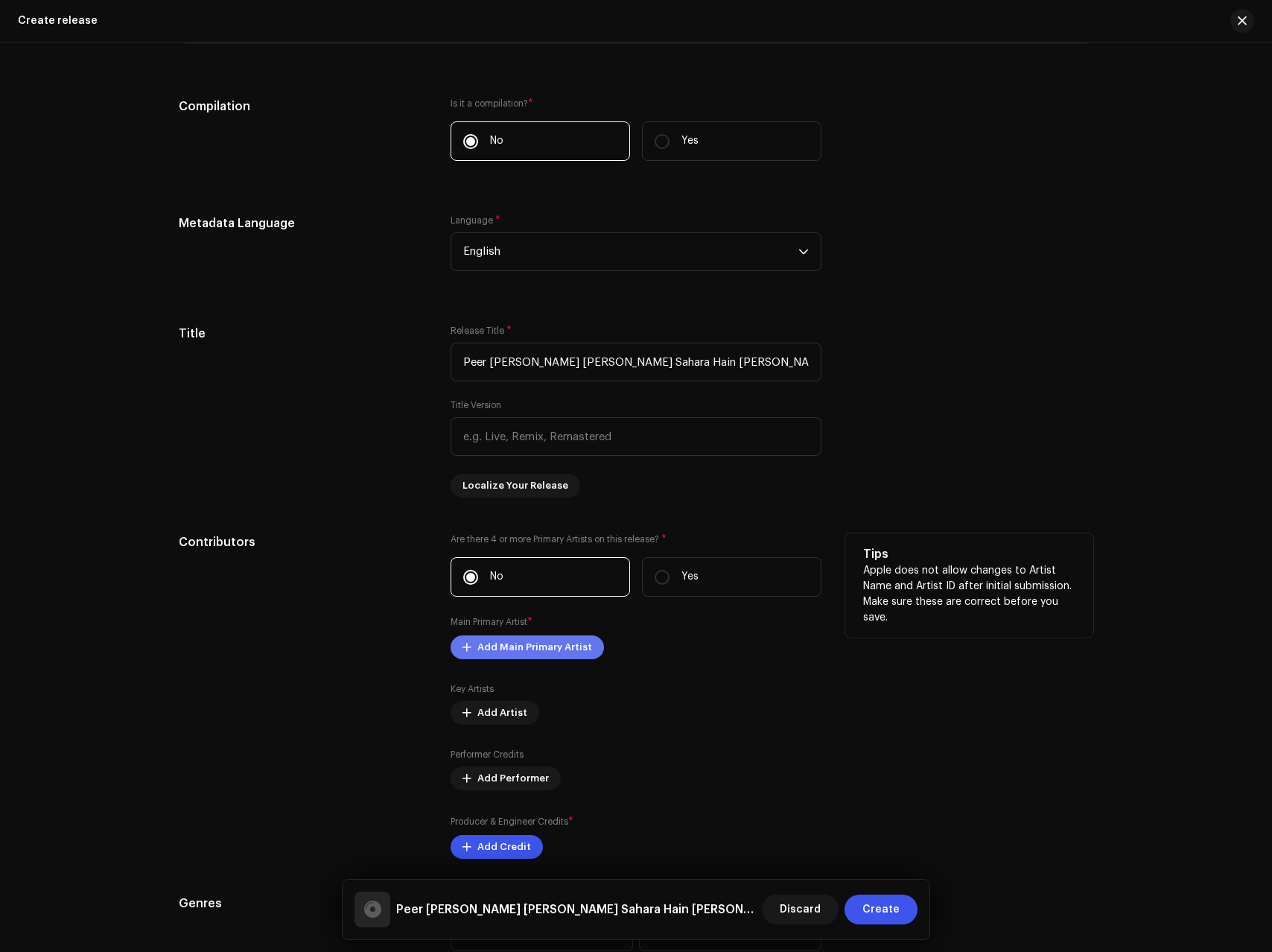
click at [504, 654] on span "Add Main Primary Artist" at bounding box center [534, 647] width 115 height 29
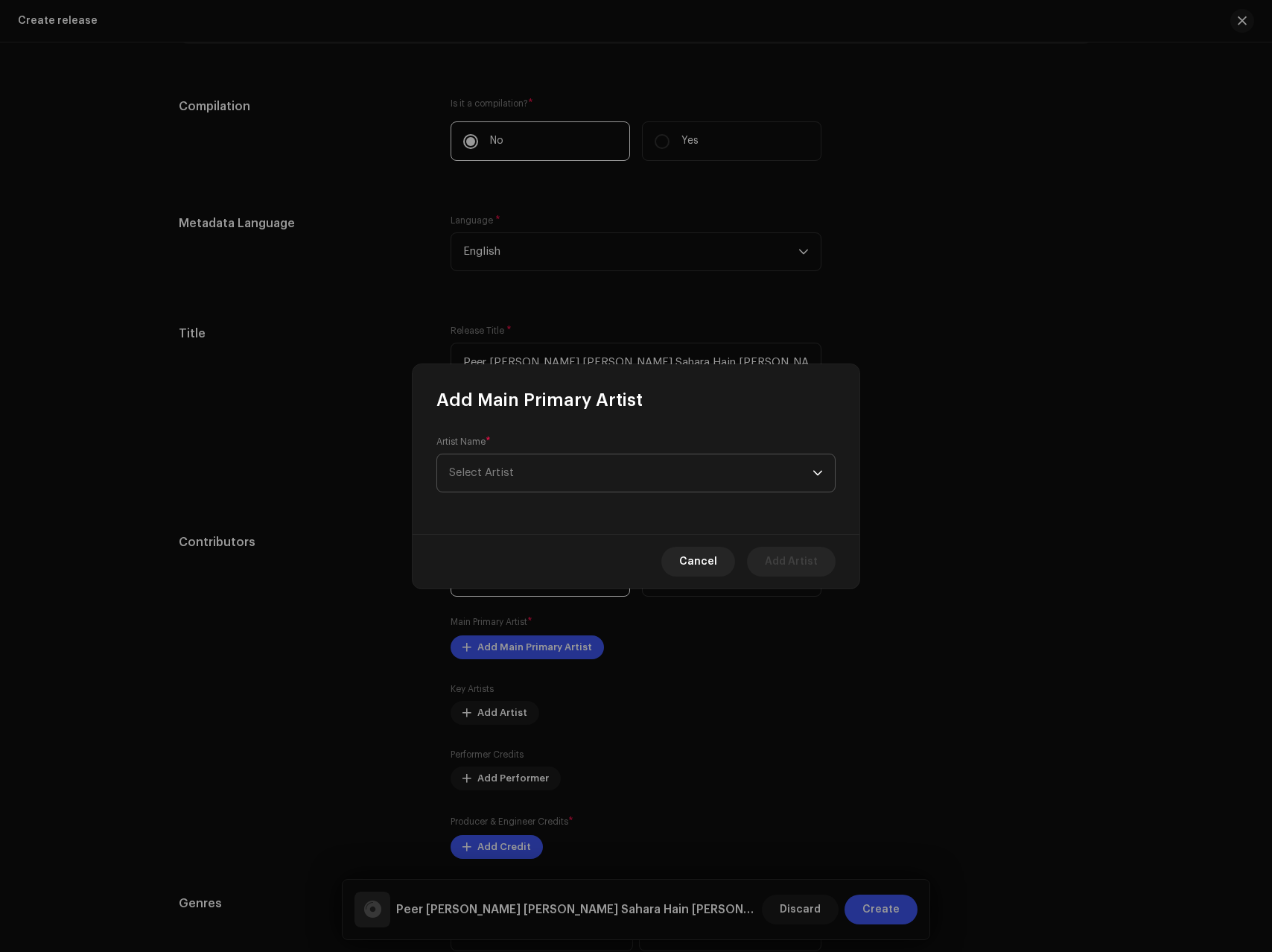
click at [551, 482] on span "Select Artist" at bounding box center [631, 473] width 364 height 37
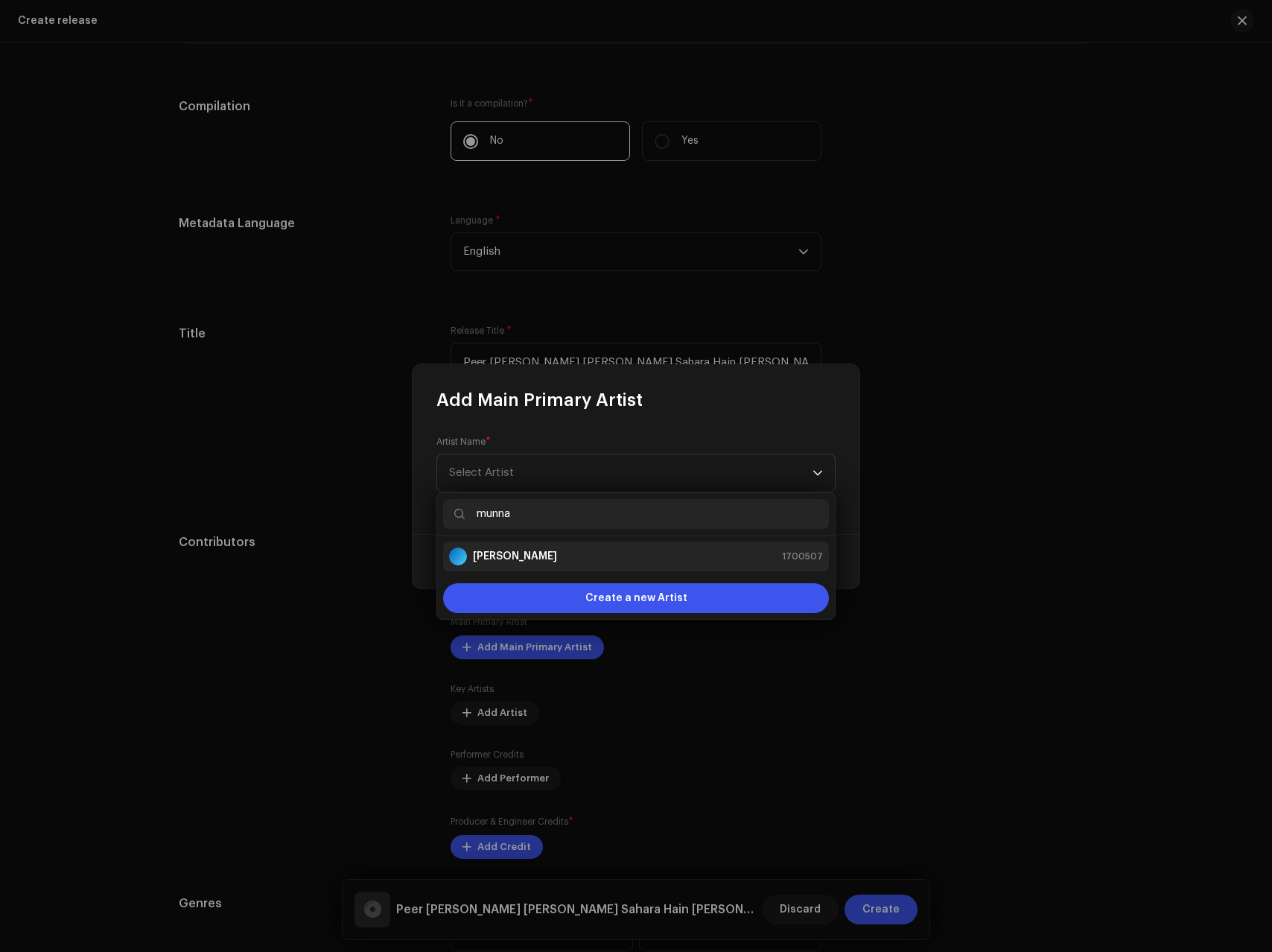
type input "munna"
click at [546, 553] on div "Munna Bhai 1700507" at bounding box center [636, 556] width 374 height 18
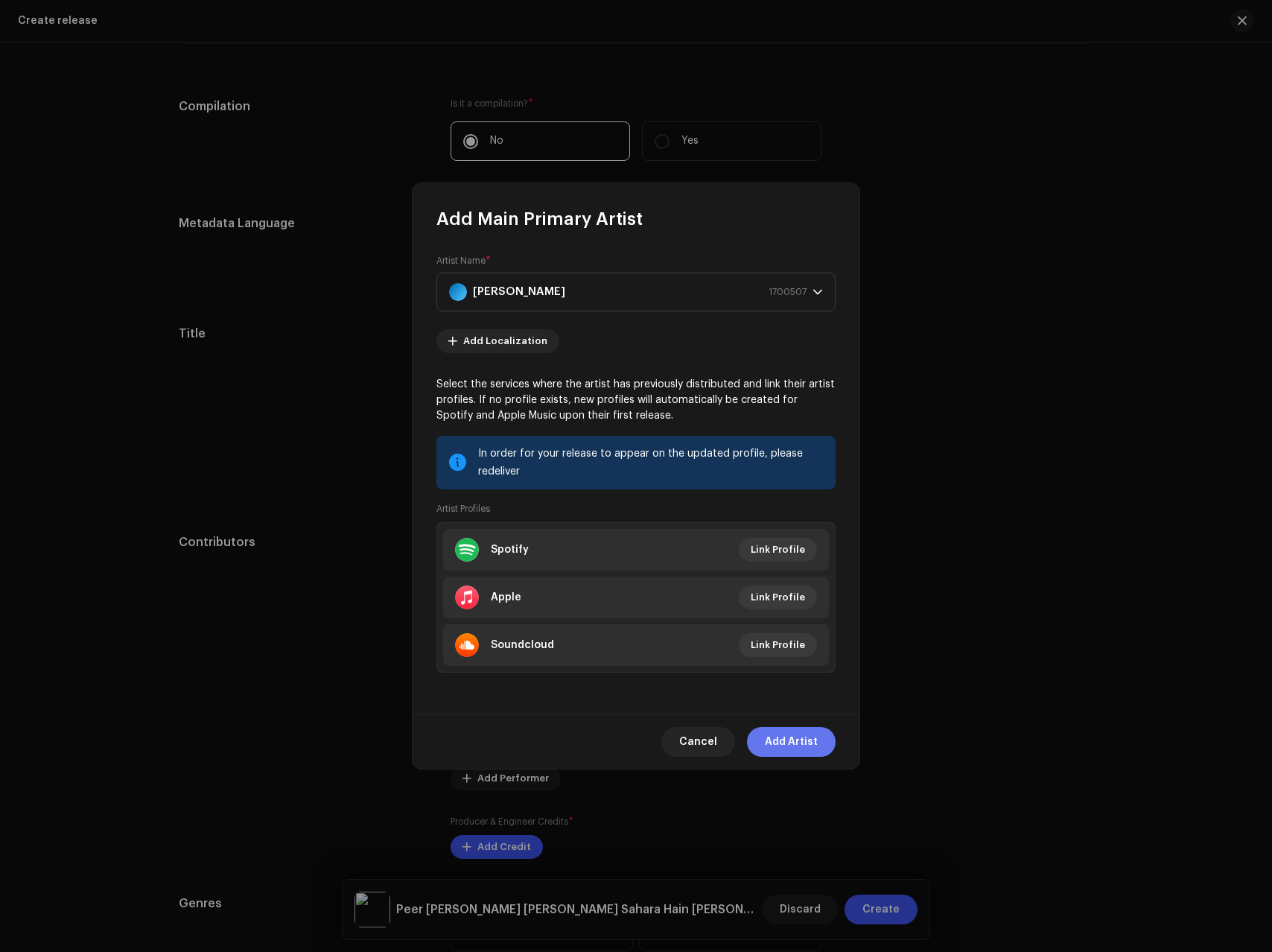
click at [794, 738] on span "Add Artist" at bounding box center [792, 742] width 53 height 29
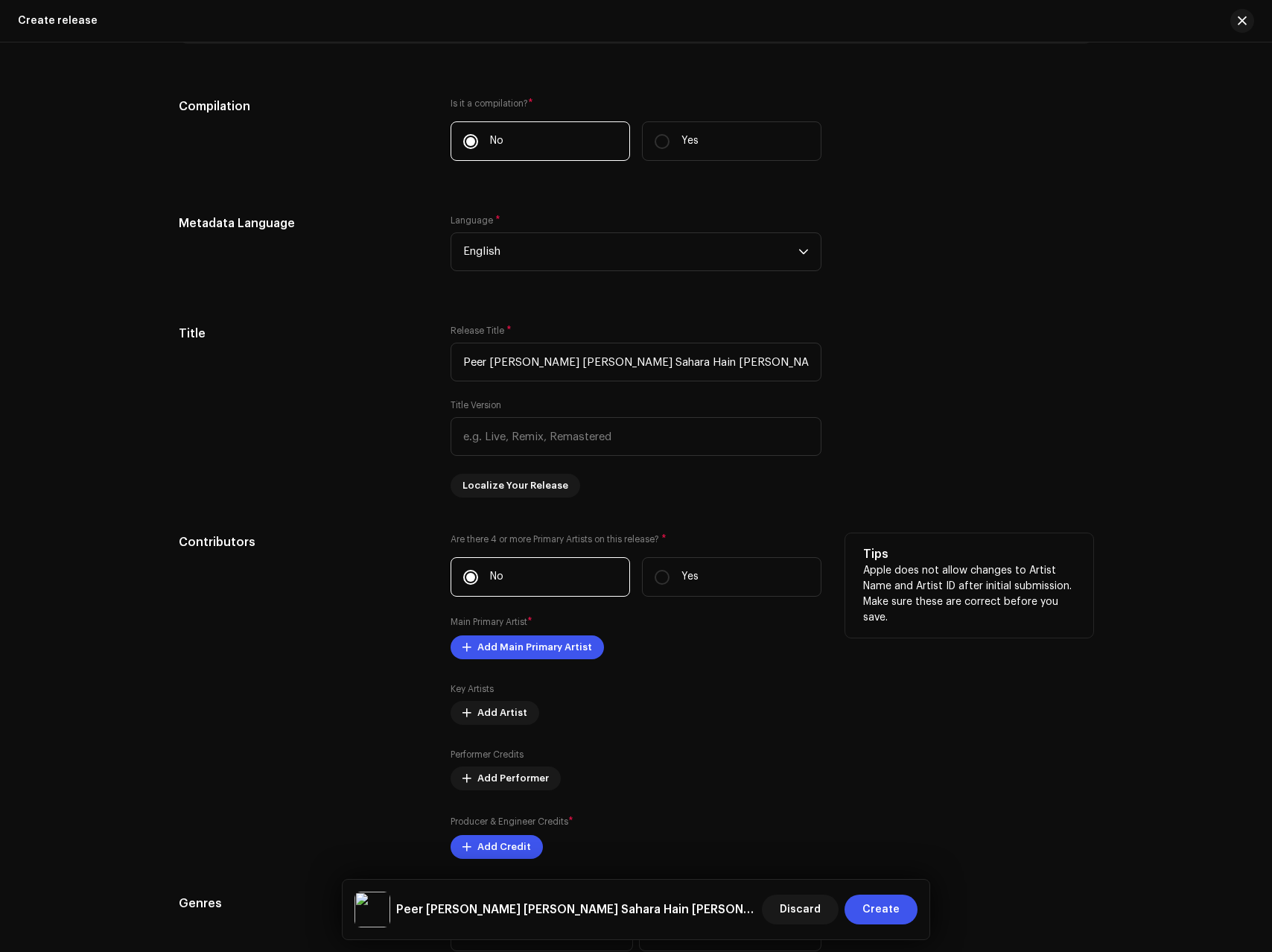
scroll to position [1309, 0]
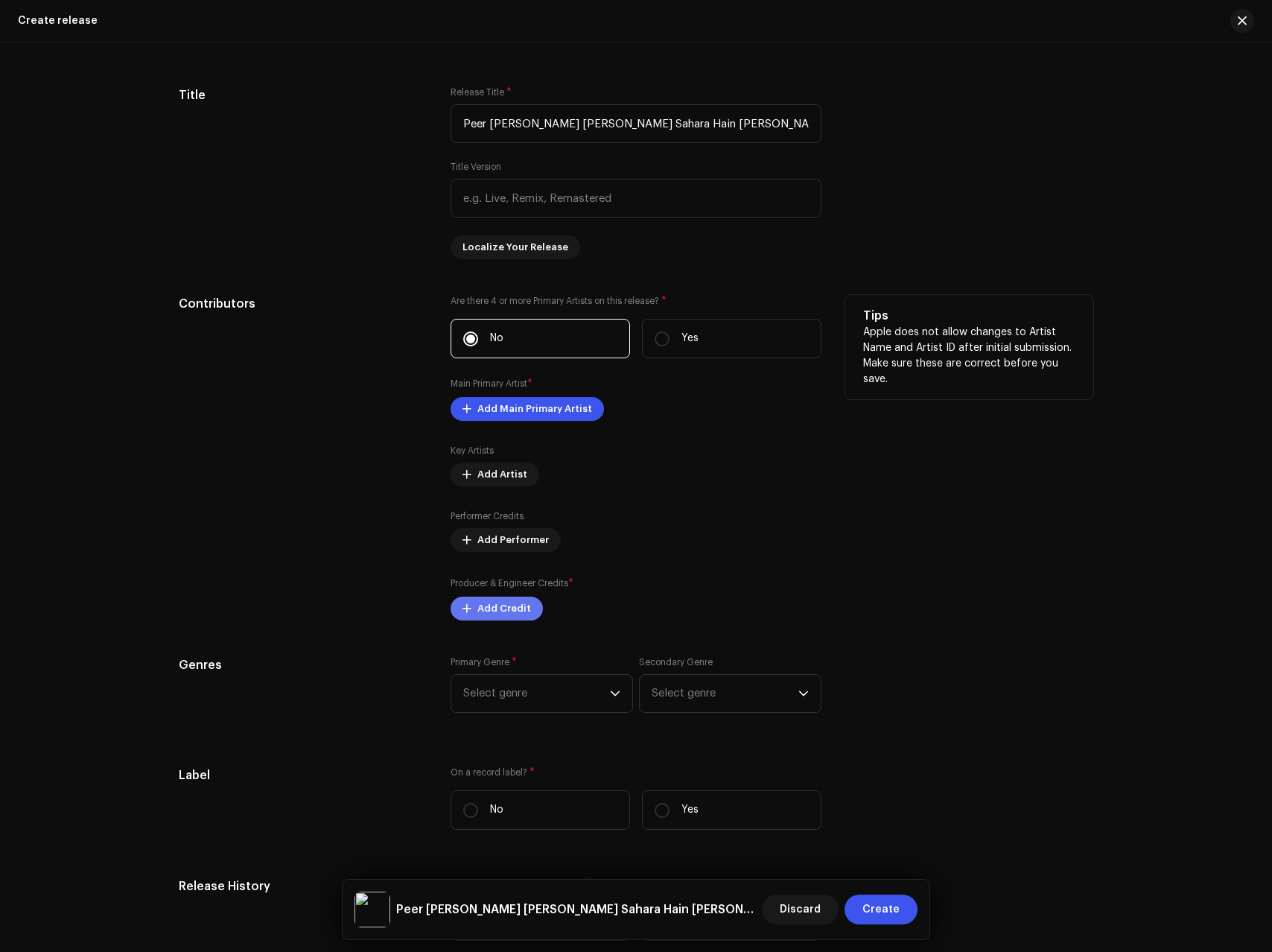
click at [489, 606] on span "Add Credit" at bounding box center [504, 608] width 54 height 29
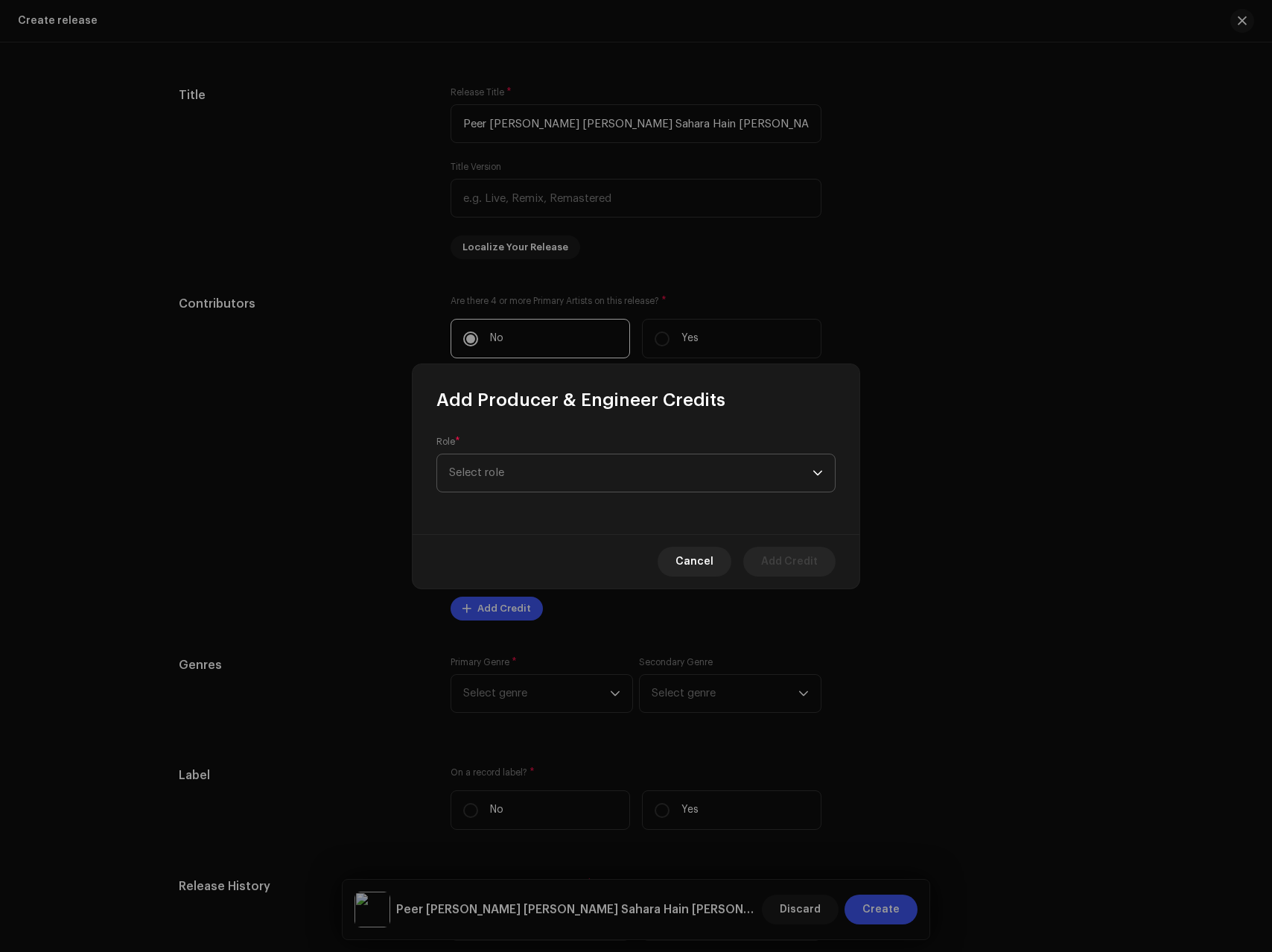
click at [534, 474] on span "Select role" at bounding box center [631, 473] width 364 height 37
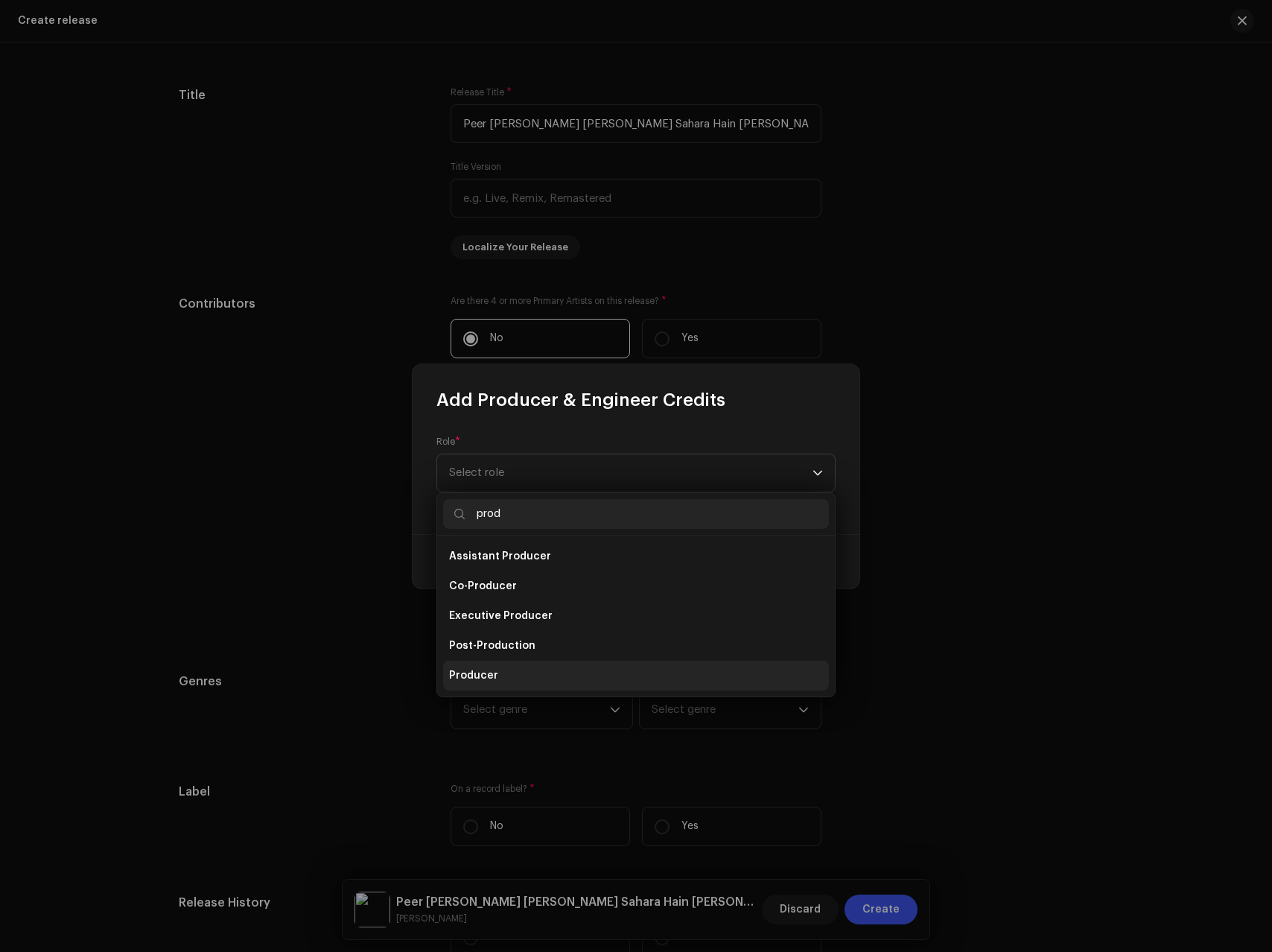
type input "prod"
click at [483, 675] on span "Producer" at bounding box center [474, 675] width 49 height 15
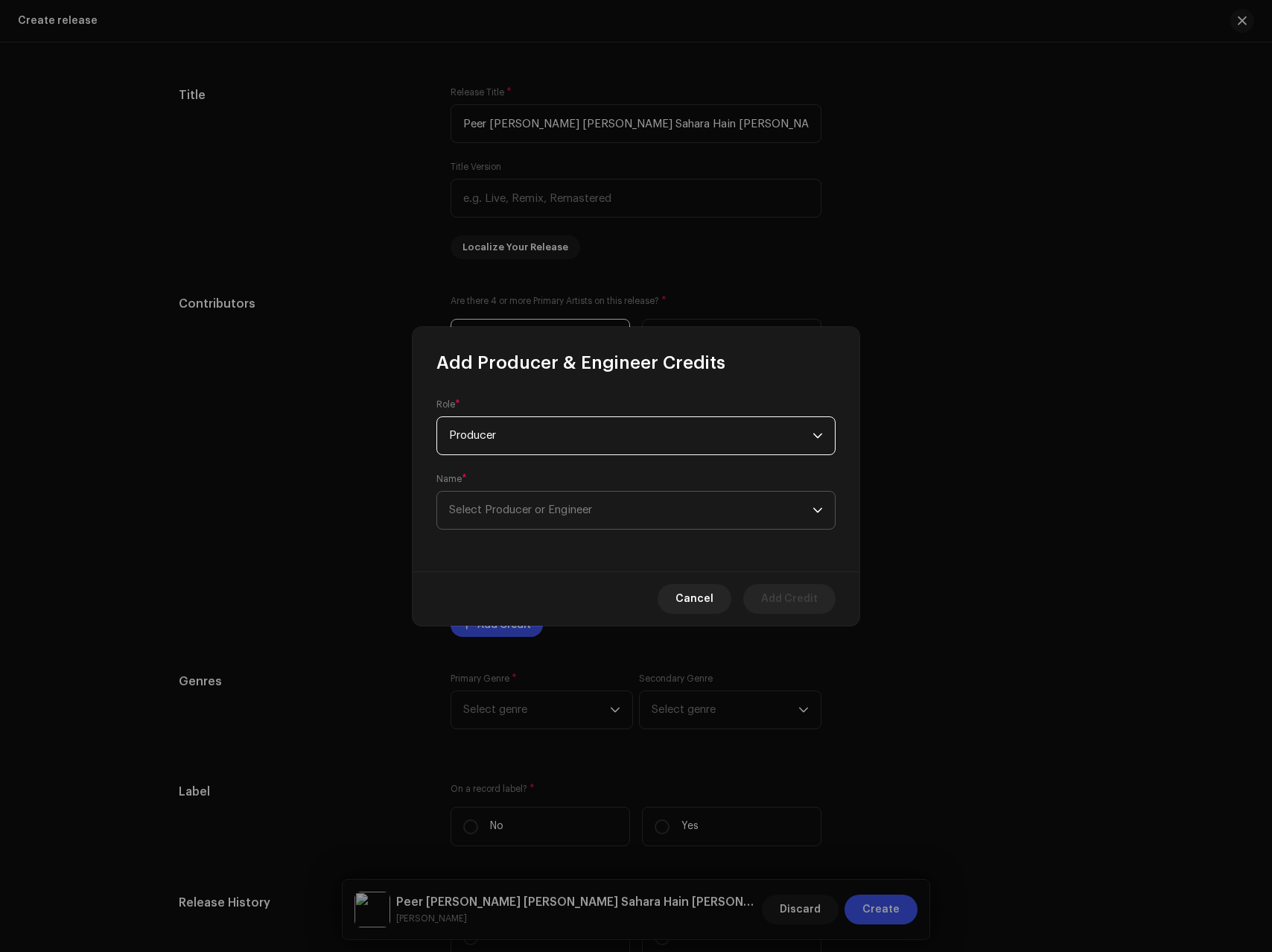
click at [525, 511] on span "Select Producer or Engineer" at bounding box center [520, 510] width 143 height 11
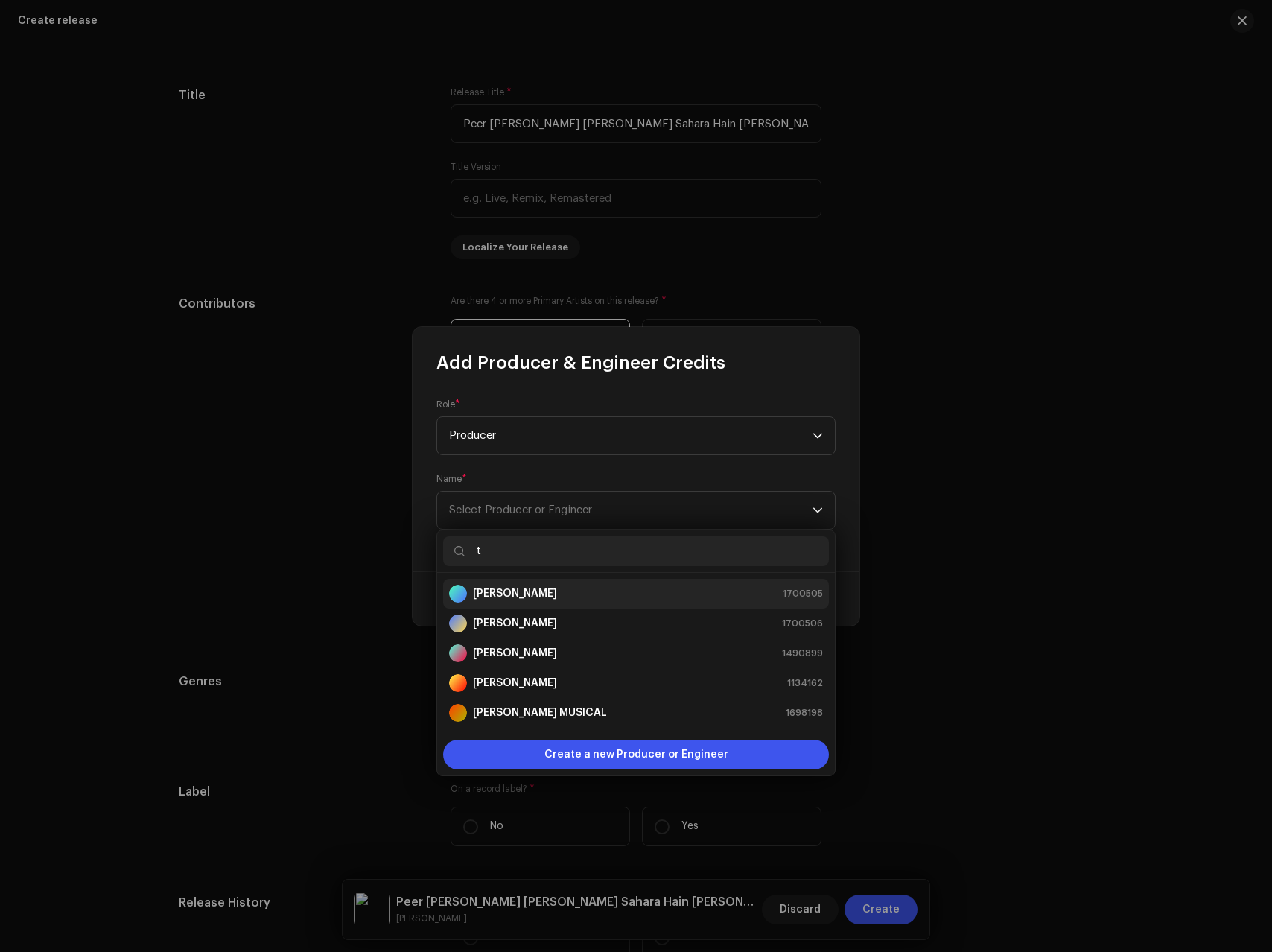
type input "t"
click at [531, 593] on strong "[PERSON_NAME]" at bounding box center [514, 594] width 84 height 15
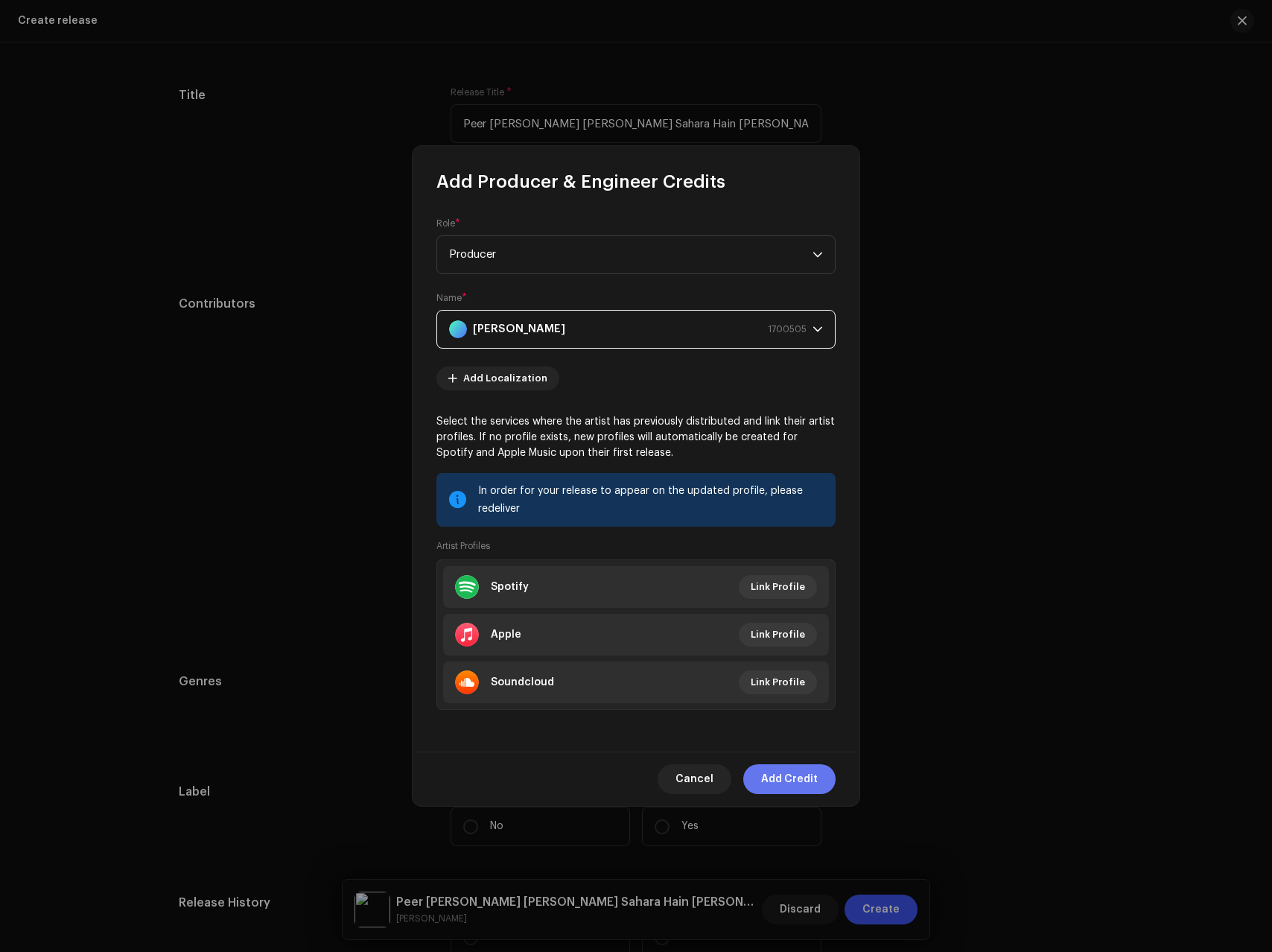
click at [797, 778] on span "Add Credit" at bounding box center [790, 779] width 57 height 29
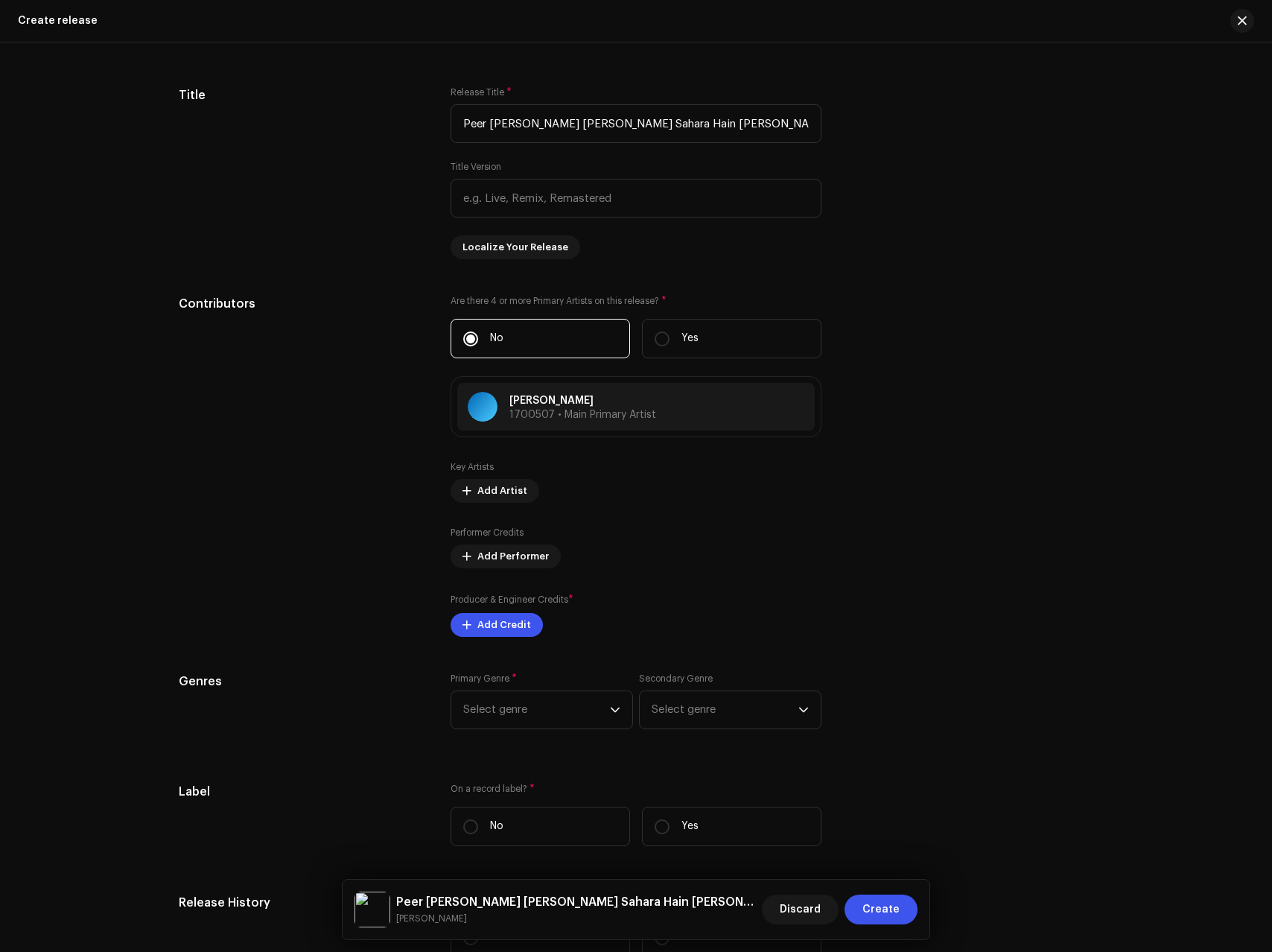
scroll to position [1565, 0]
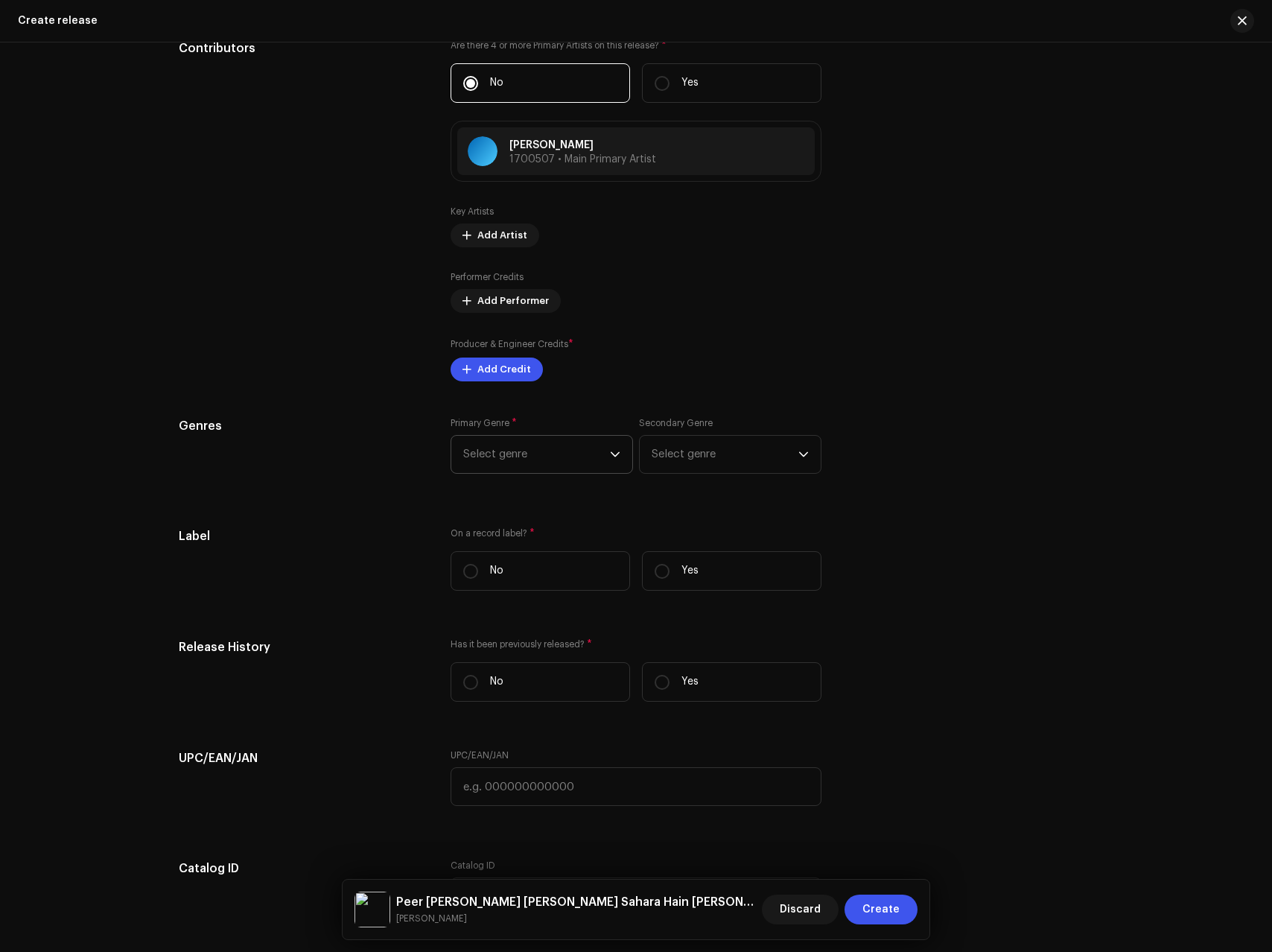
click at [522, 452] on span "Select genre" at bounding box center [536, 454] width 147 height 37
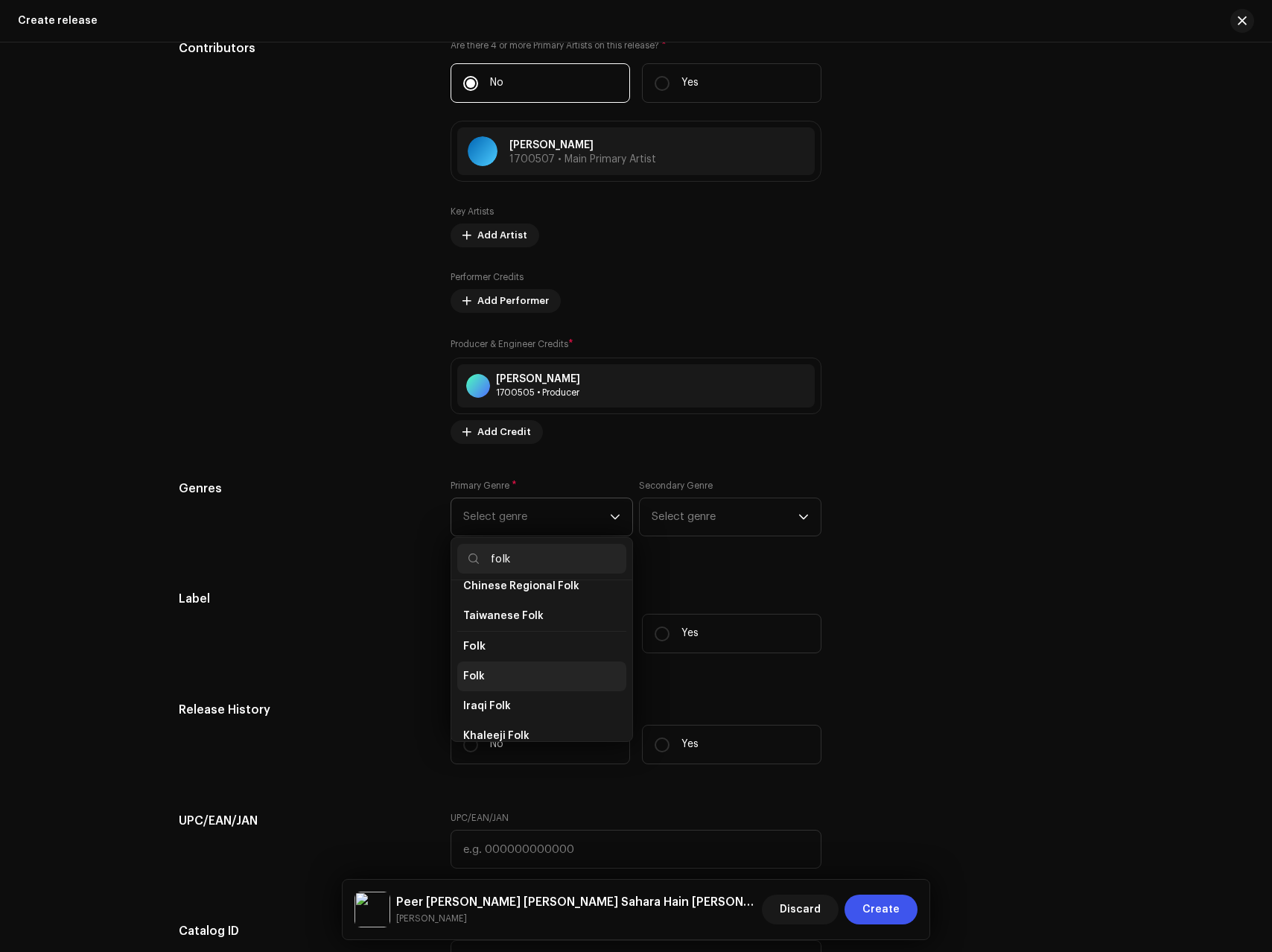
scroll to position [115, 0]
type input "folk"
click at [498, 663] on li "Folk" at bounding box center [542, 666] width 170 height 29
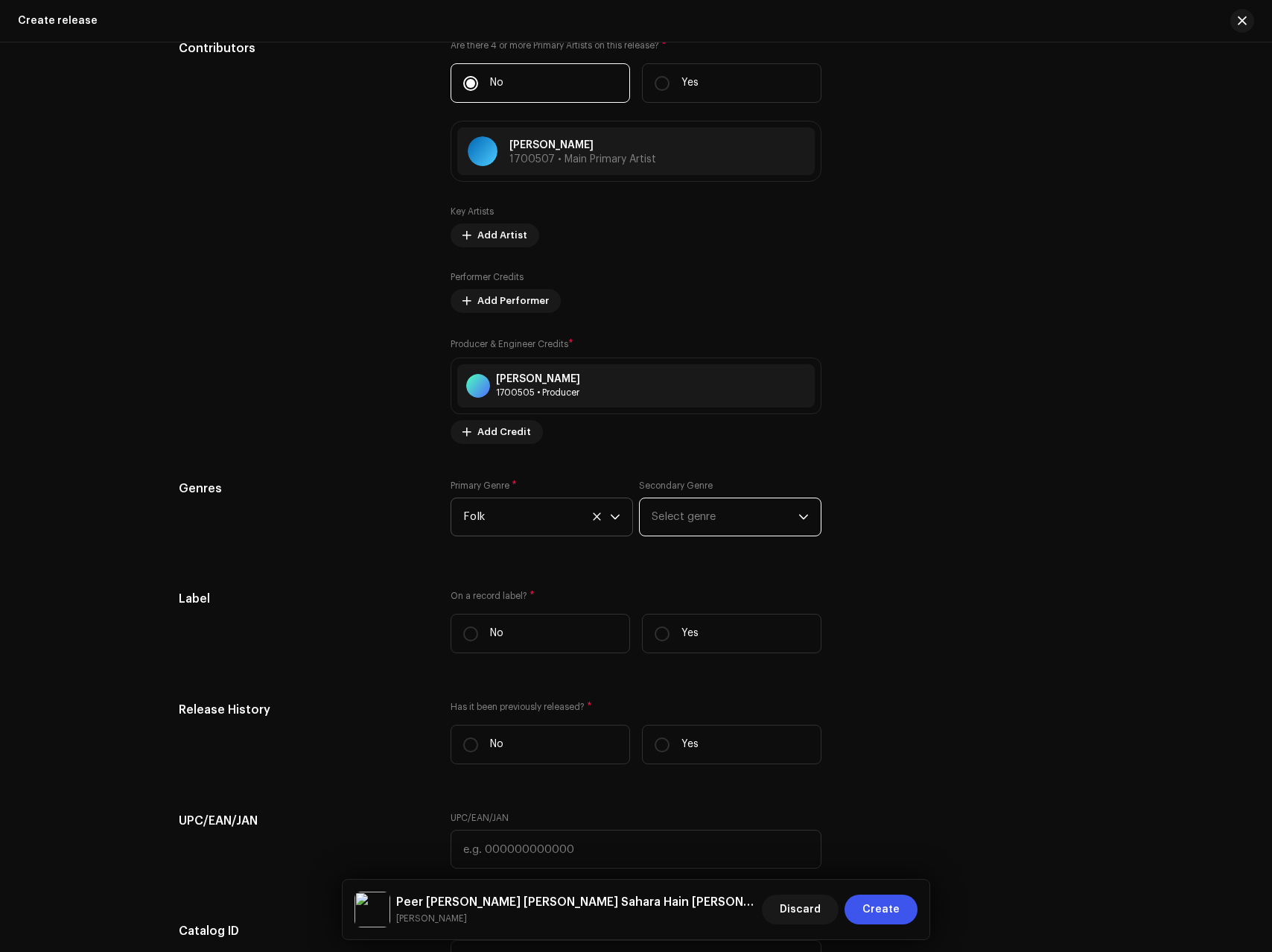
click at [710, 531] on span "Select genre" at bounding box center [725, 516] width 147 height 37
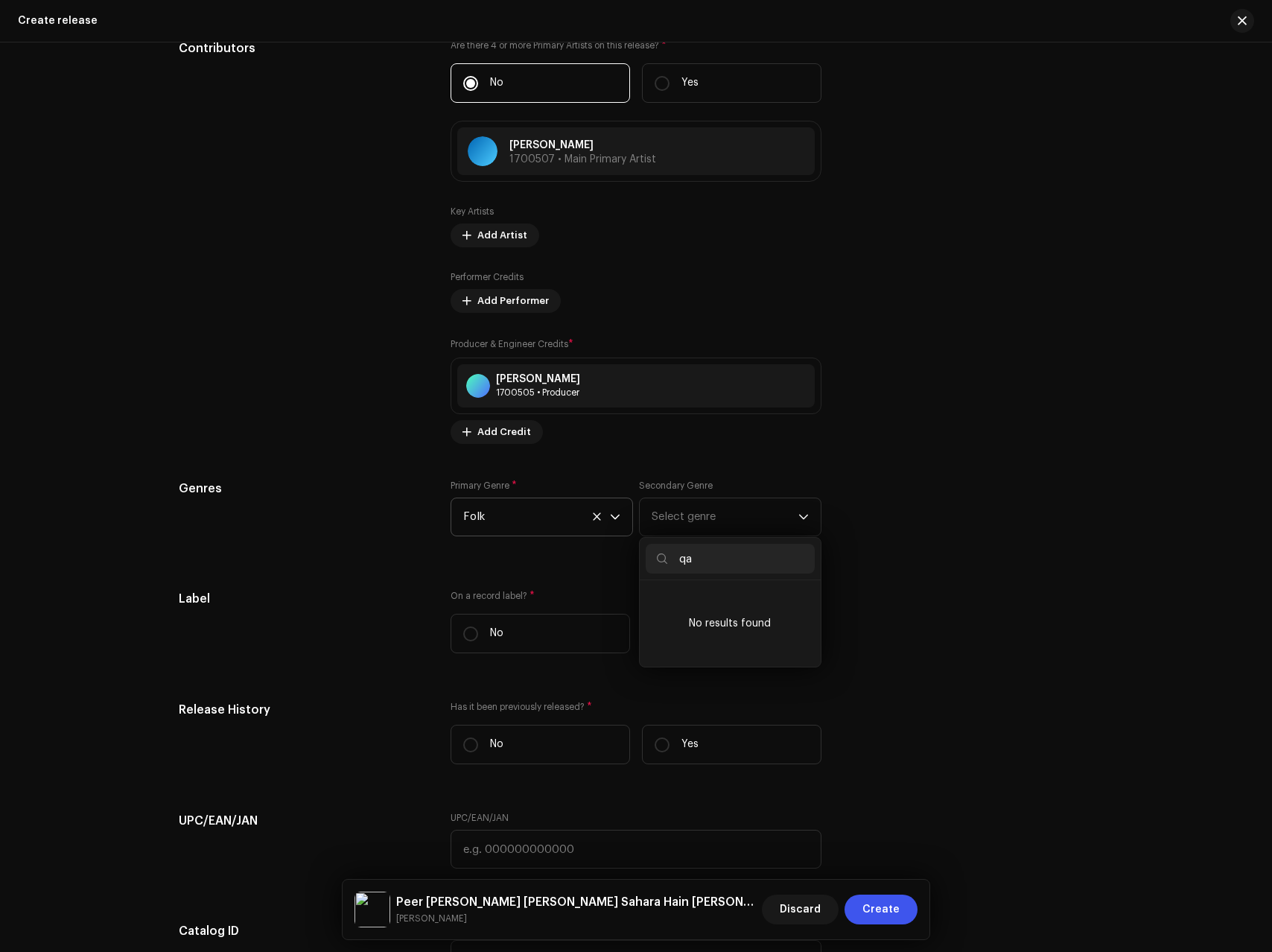
type input "qa"
click at [345, 672] on div "Prefill release information from track metadata Compilation Is it a compilation…" at bounding box center [636, 345] width 915 height 1673
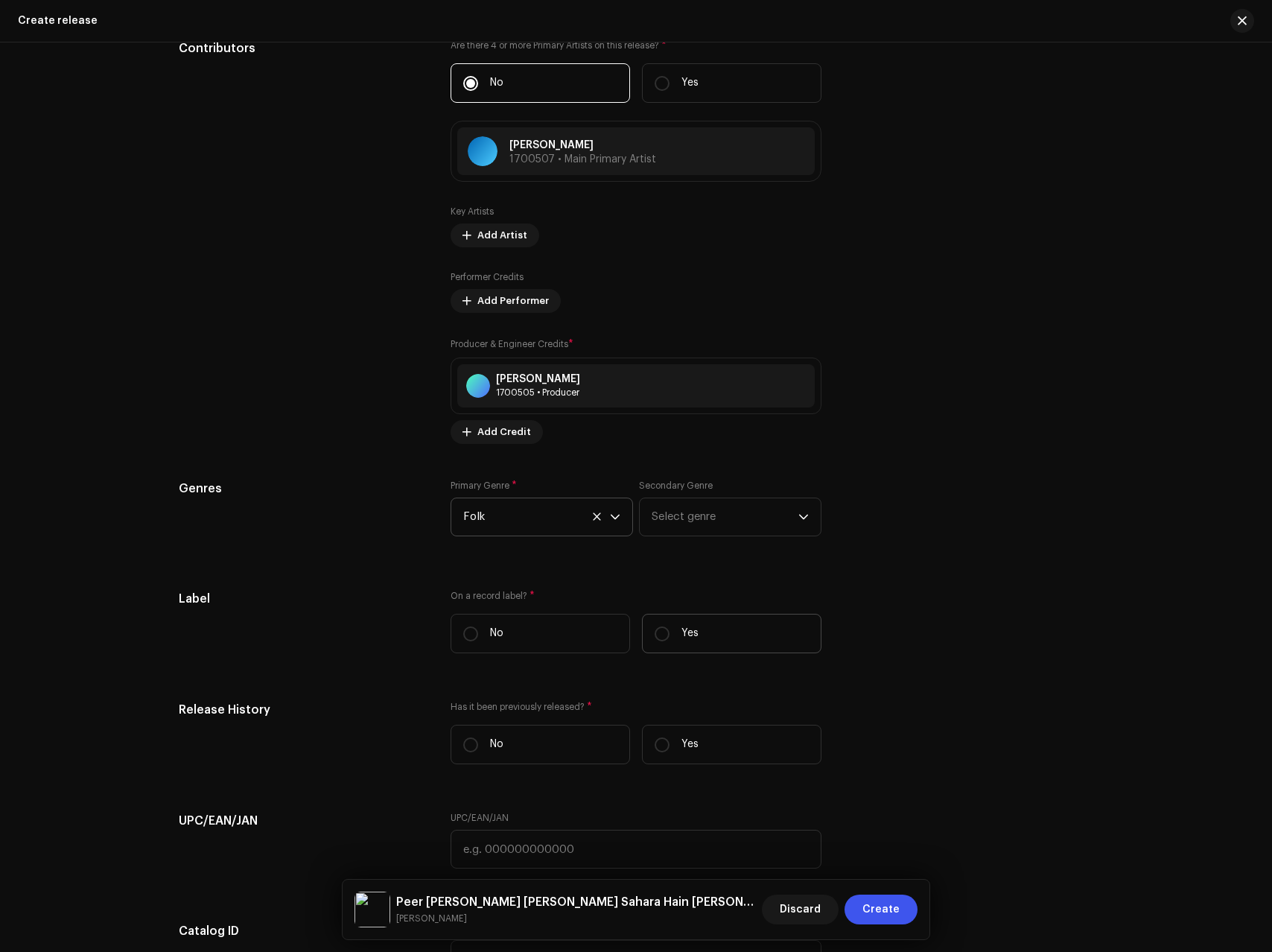
click at [708, 647] on label "Yes" at bounding box center [732, 634] width 180 height 40
click at [670, 641] on input "Yes" at bounding box center [662, 634] width 15 height 15
radio input "true"
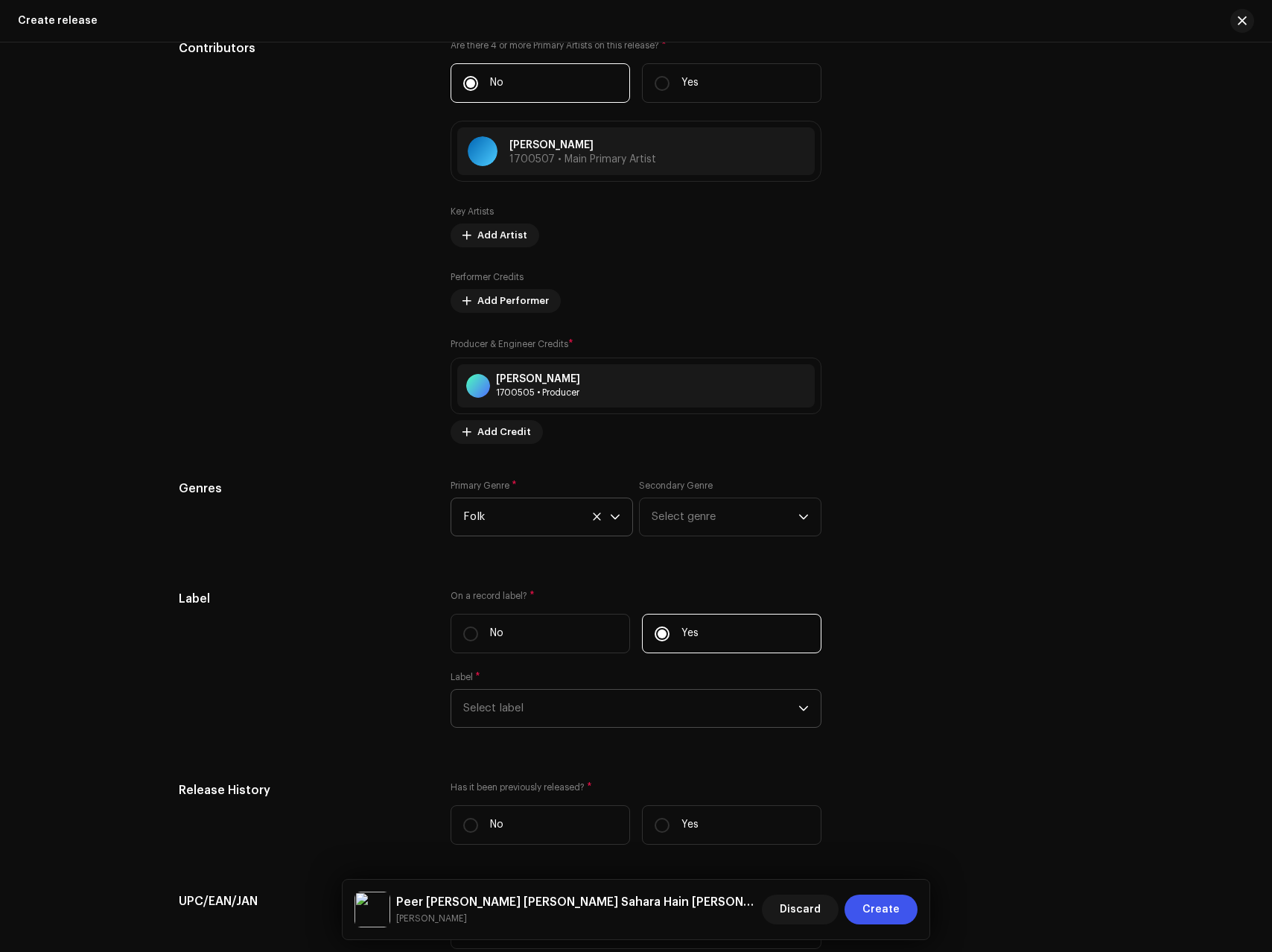
click at [526, 707] on span "Select label" at bounding box center [631, 708] width 335 height 37
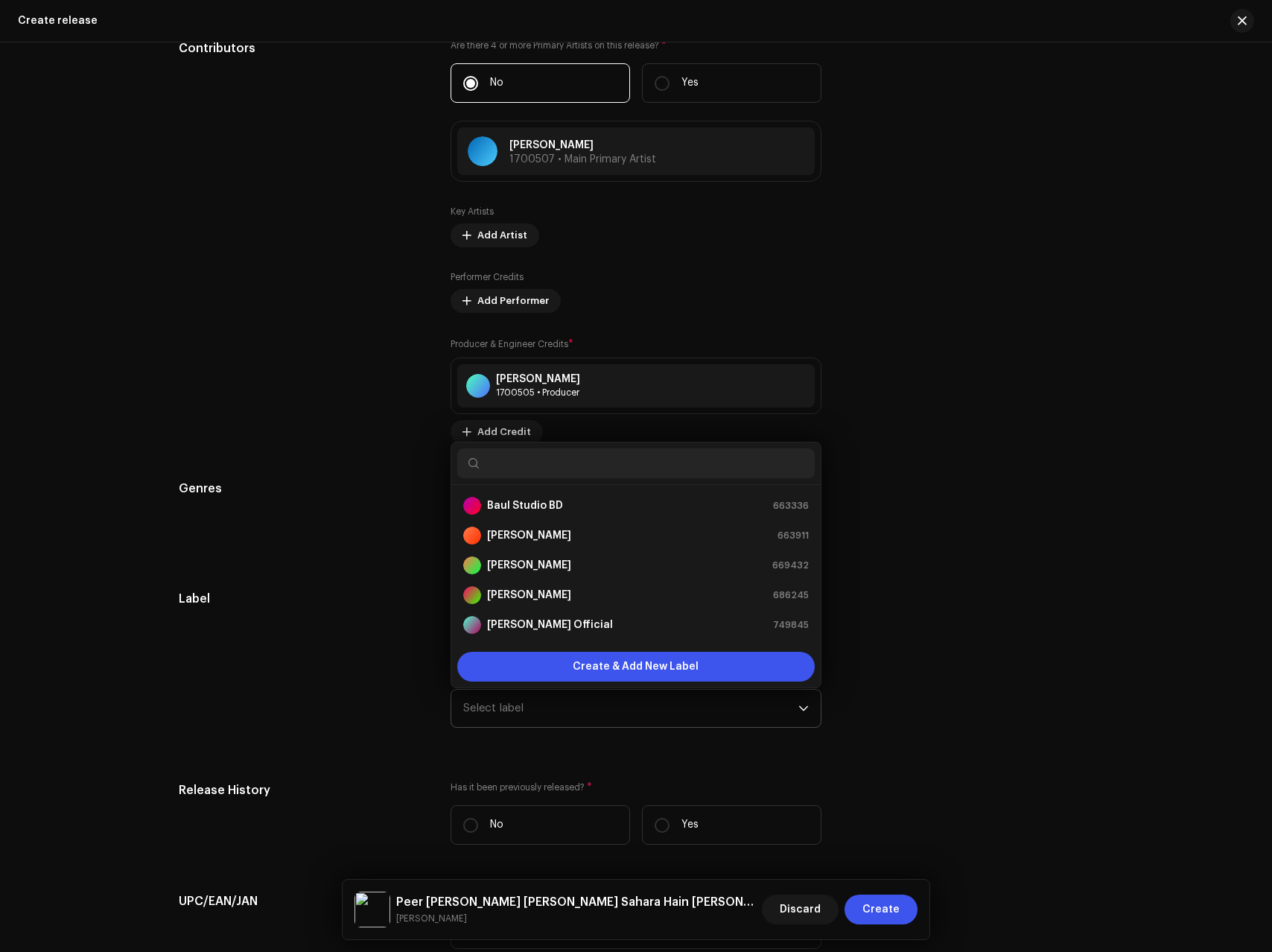
click at [546, 471] on input "text" at bounding box center [636, 462] width 358 height 29
click at [546, 464] on input "text" at bounding box center [636, 462] width 358 height 29
paste input "Tanvri Studio"
type input "Tanvri Studio"
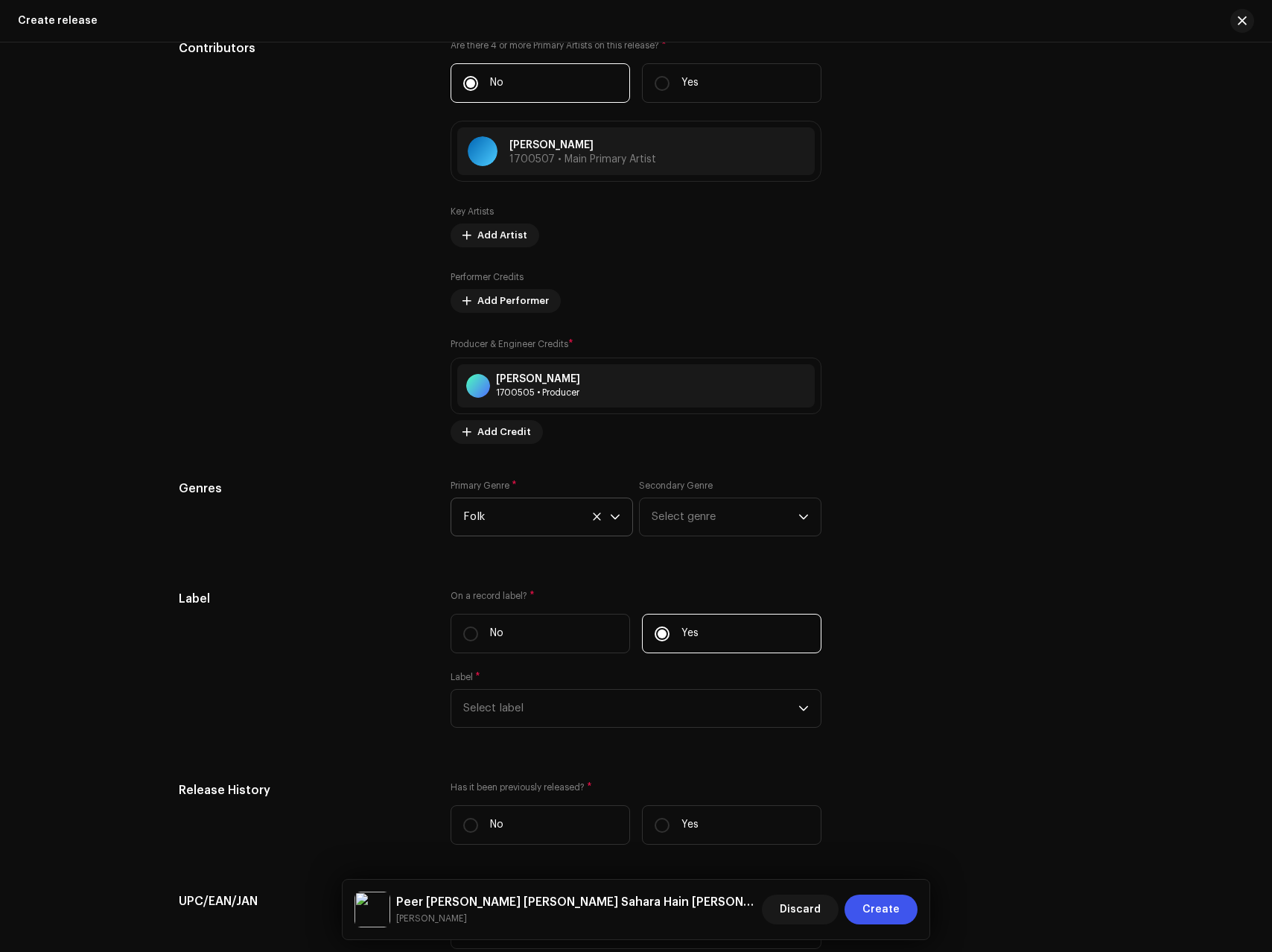
scroll to position [1555, 0]
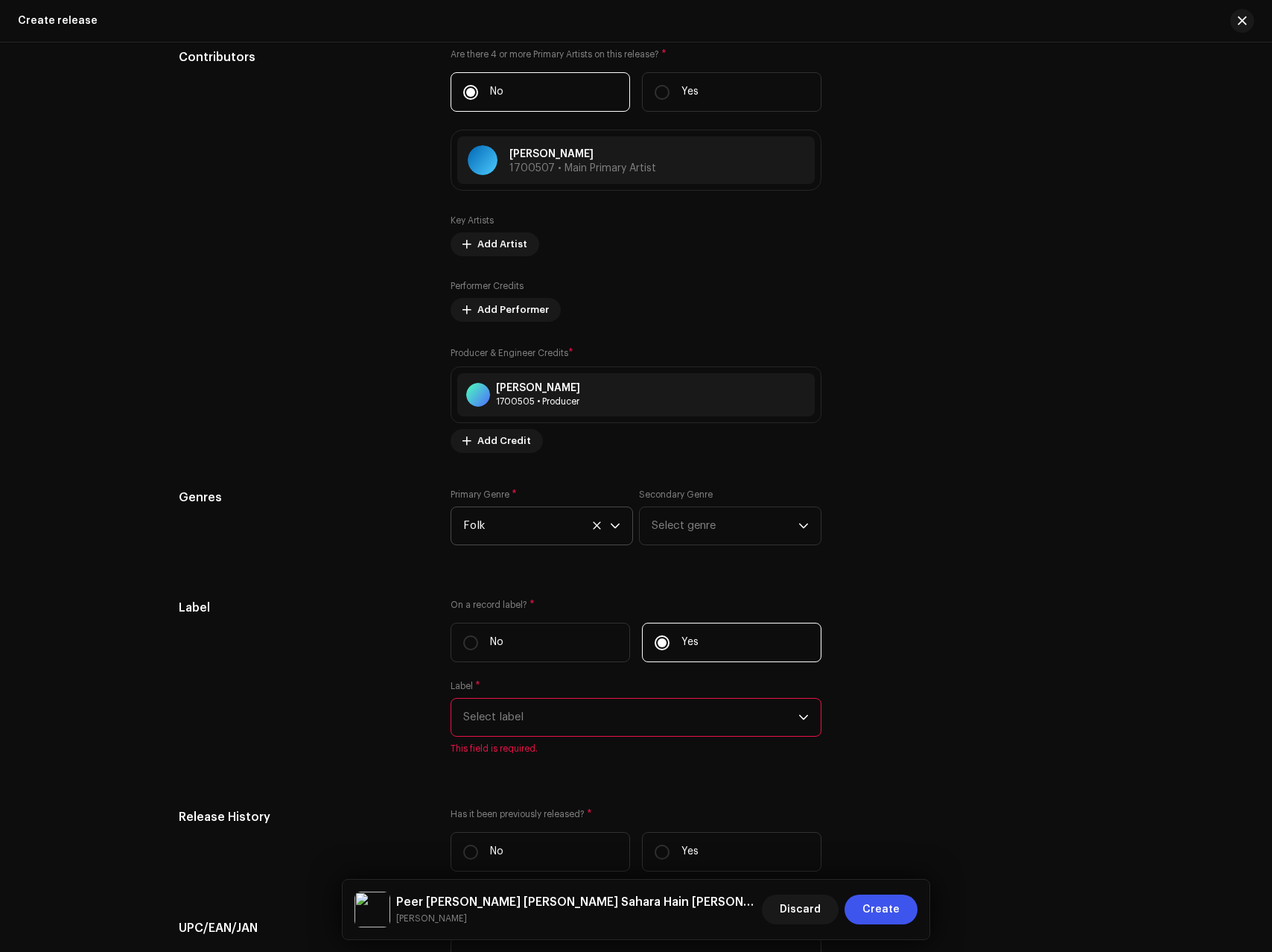
click at [742, 735] on span "Select label" at bounding box center [631, 717] width 335 height 37
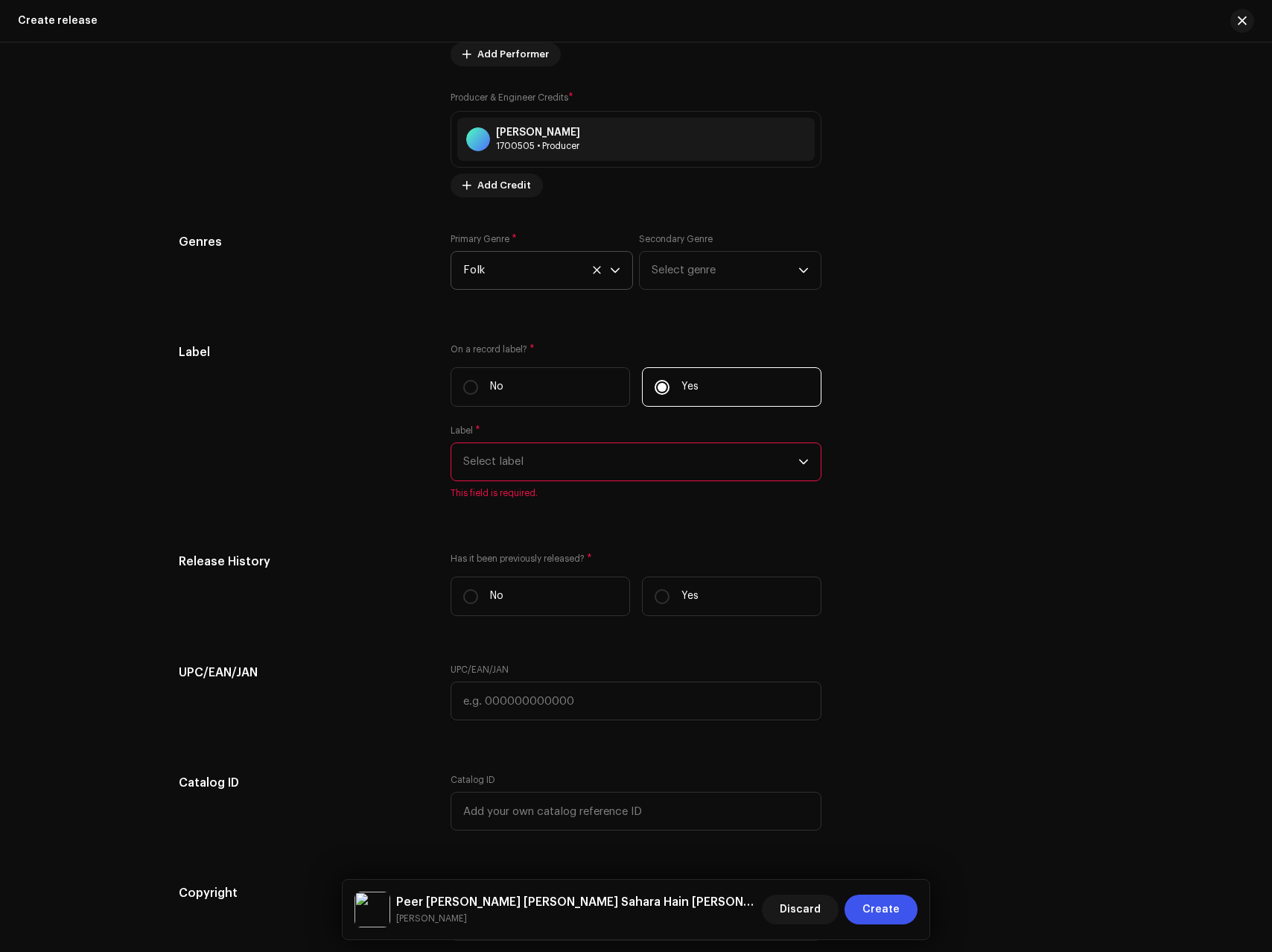
scroll to position [1821, 0]
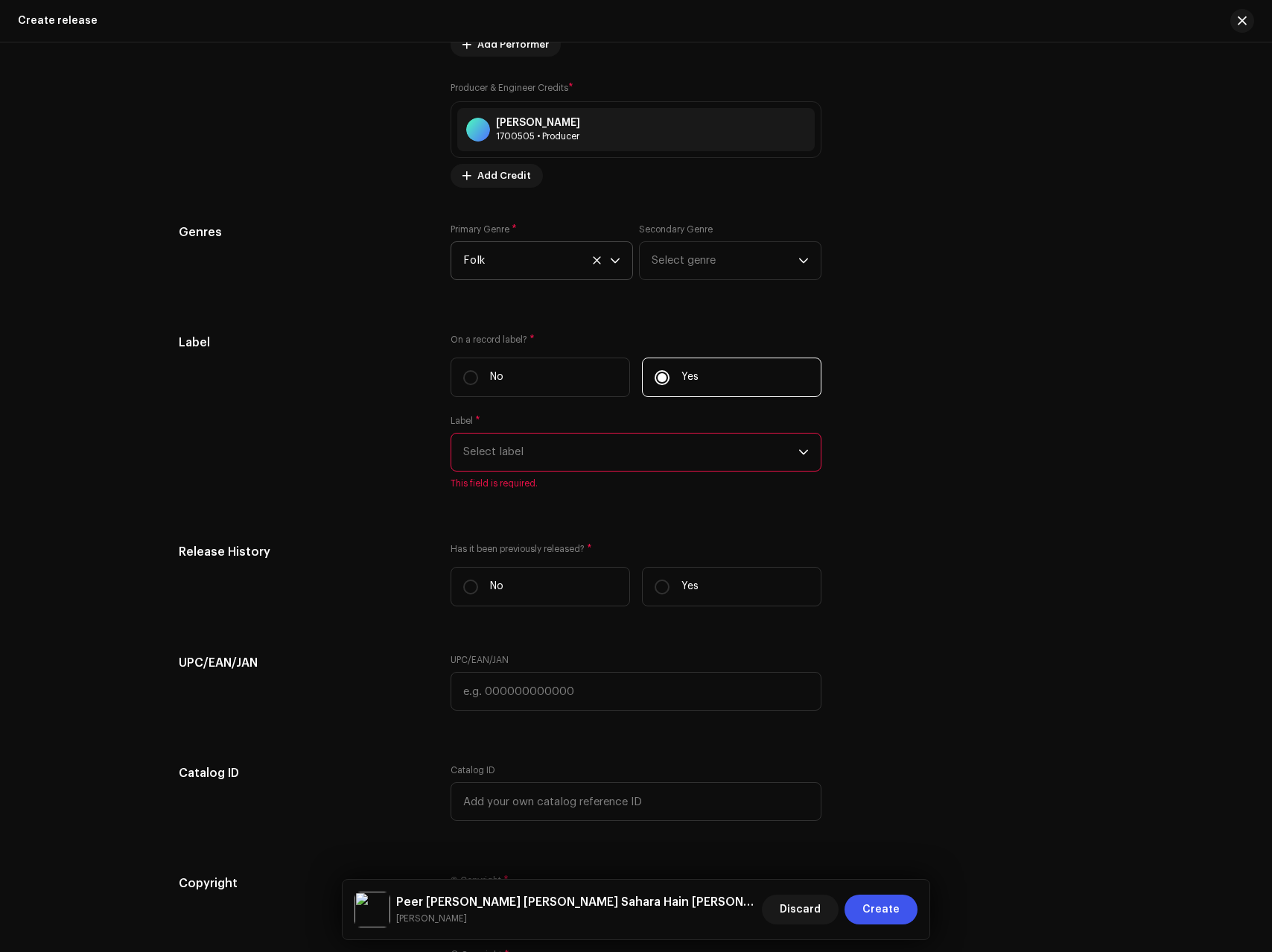
click at [565, 447] on span "Select label" at bounding box center [631, 452] width 335 height 37
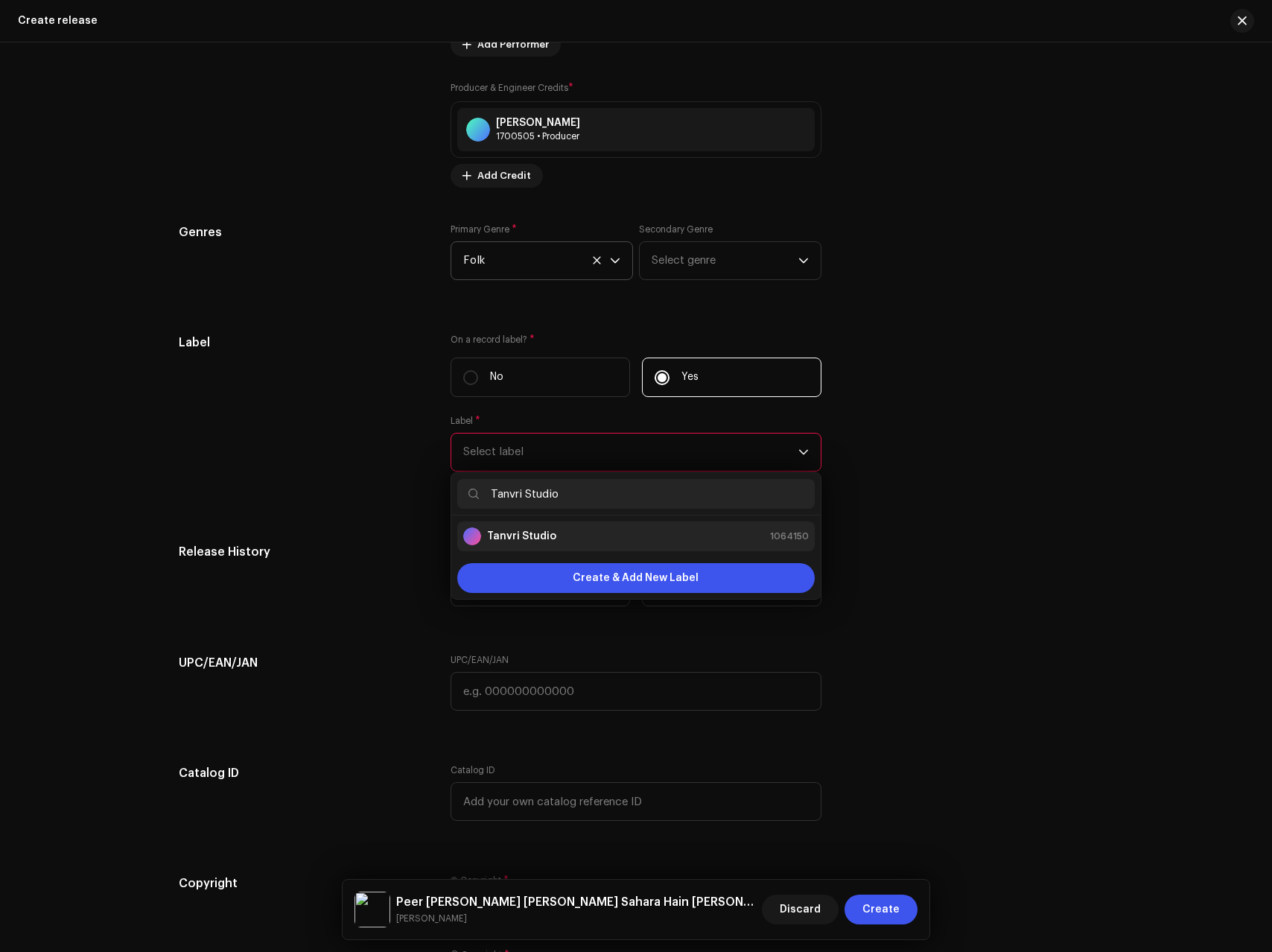
type input "Tanvri Studio"
click at [529, 547] on li "Tanvri Studio 1064150" at bounding box center [636, 536] width 358 height 29
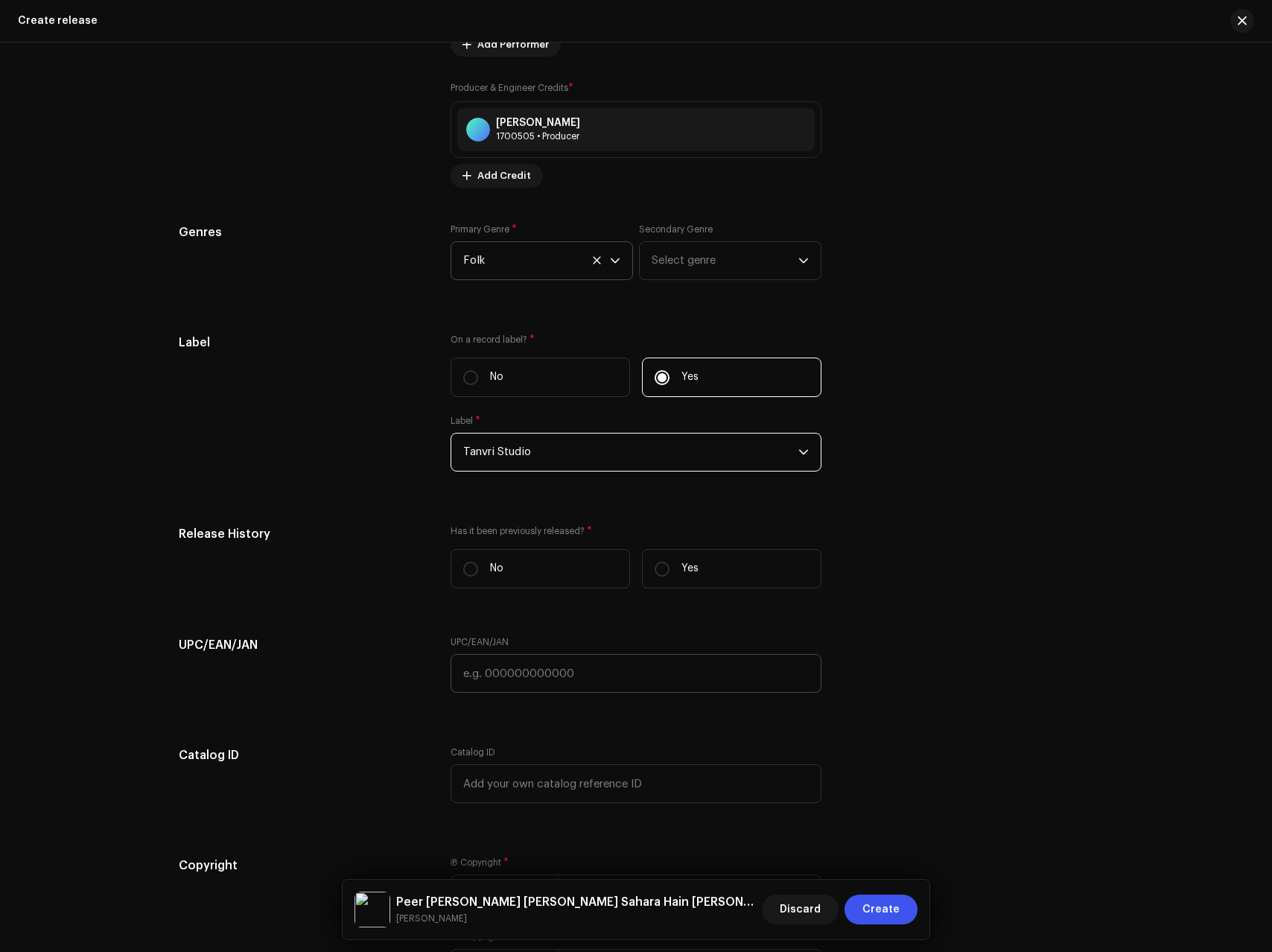
scroll to position [2018, 0]
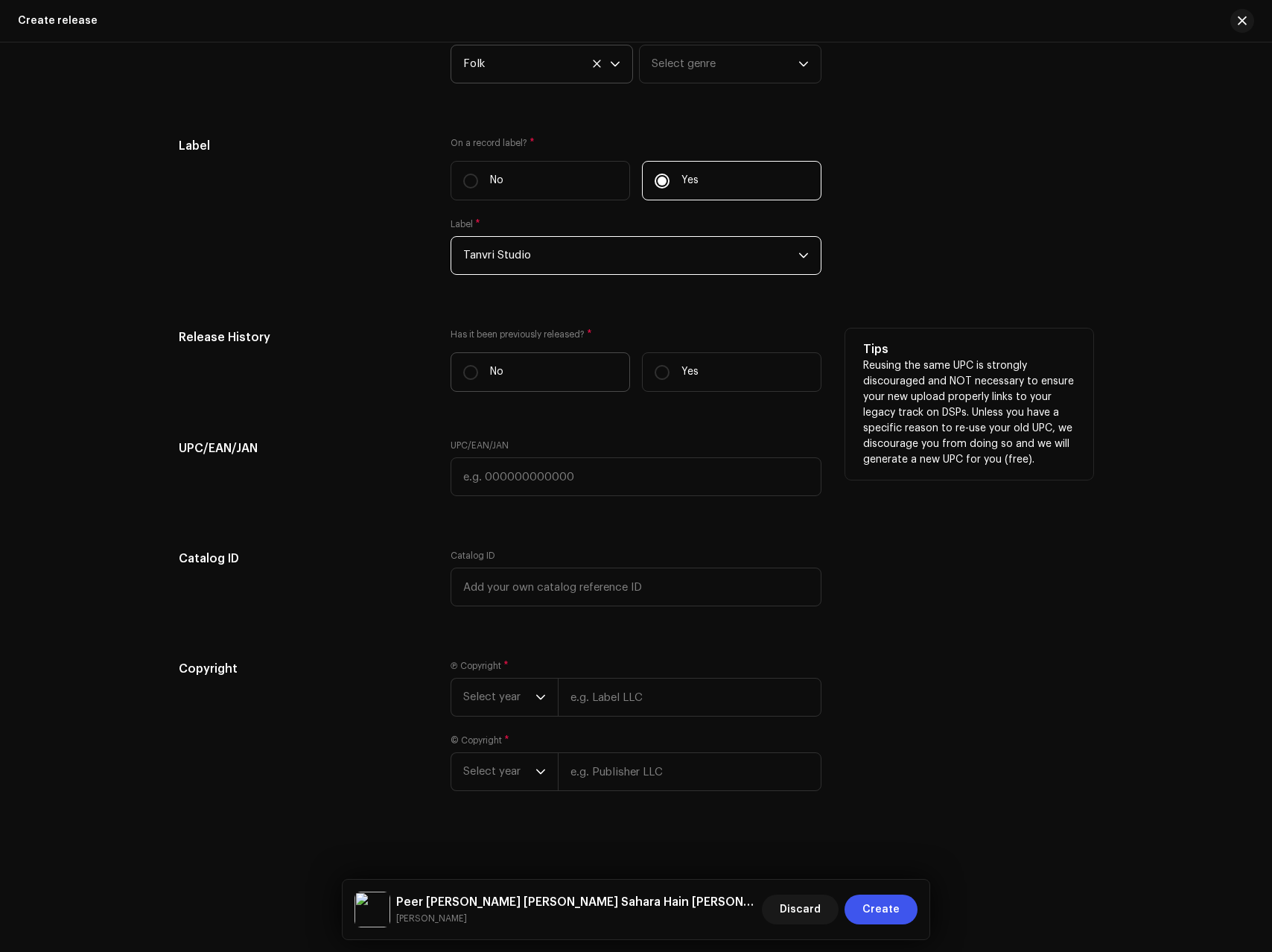
click at [524, 365] on label "No" at bounding box center [541, 372] width 180 height 40
click at [478, 365] on input "No" at bounding box center [471, 372] width 15 height 15
radio input "true"
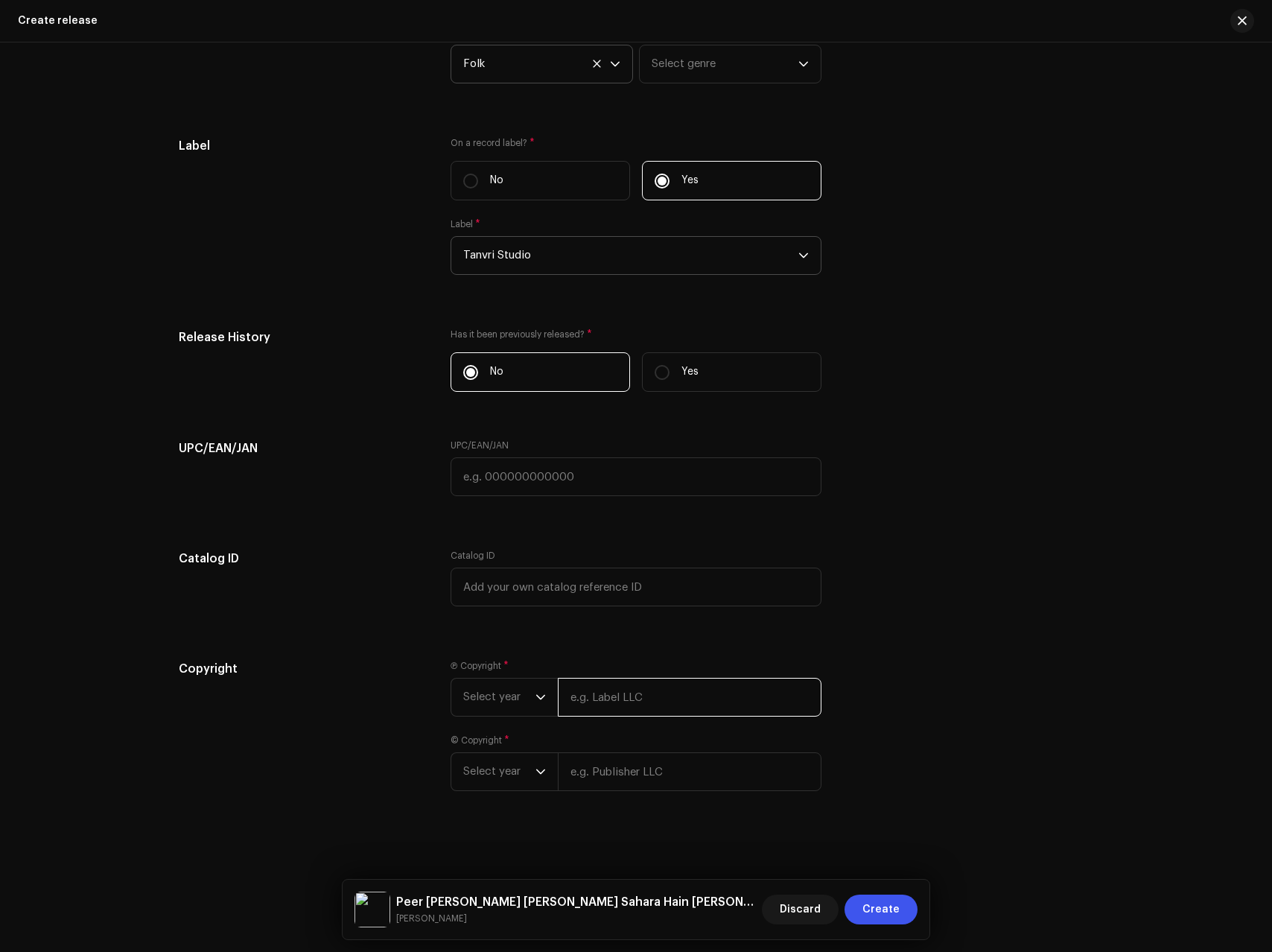
click at [599, 697] on input "text" at bounding box center [690, 697] width 263 height 39
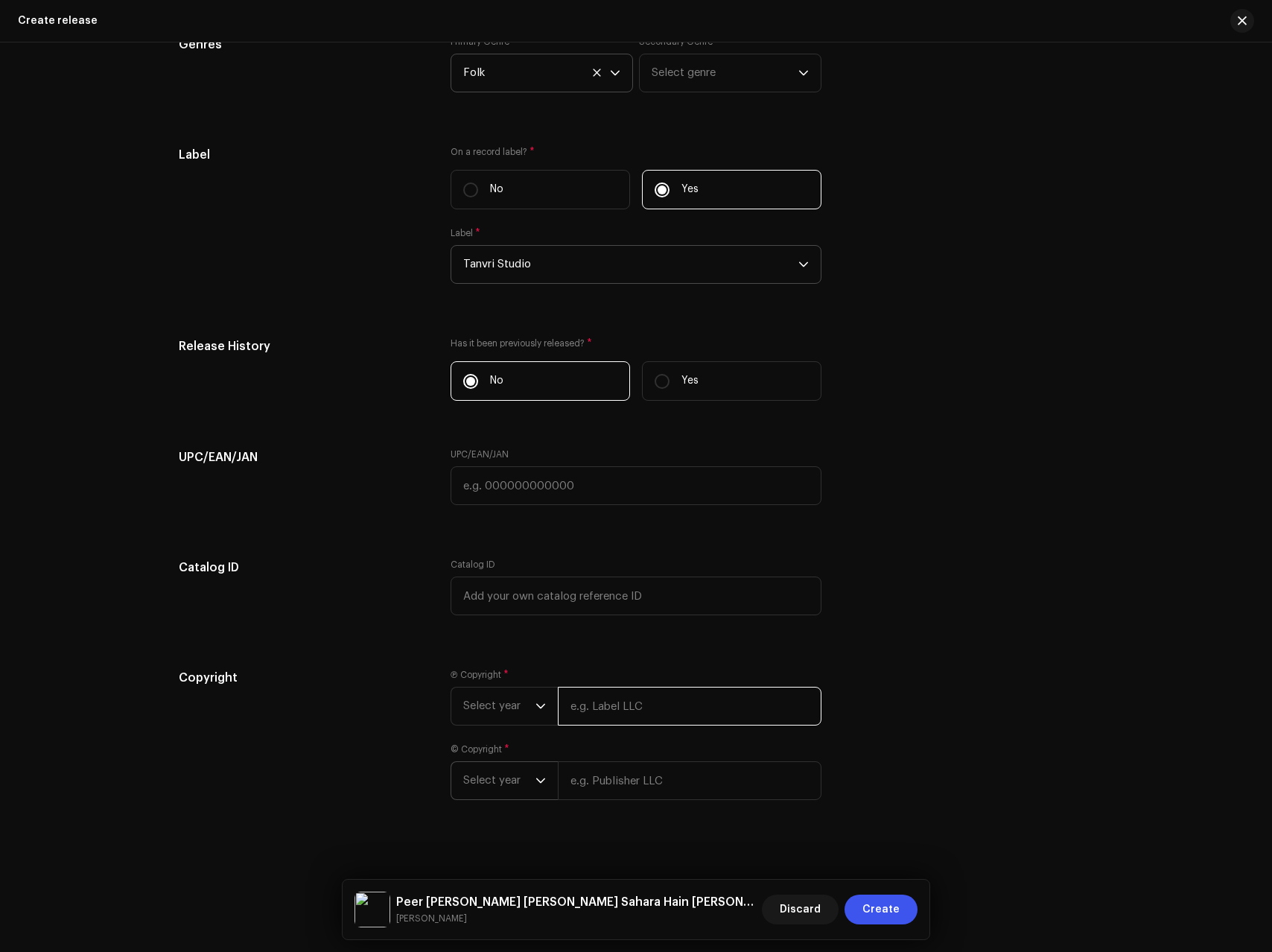
paste input "Tanvri Studio"
type input "Tanvri Studio"
click at [652, 779] on input "text" at bounding box center [690, 781] width 263 height 39
paste input "Tanvri Studio"
type input "Tanvri Studio"
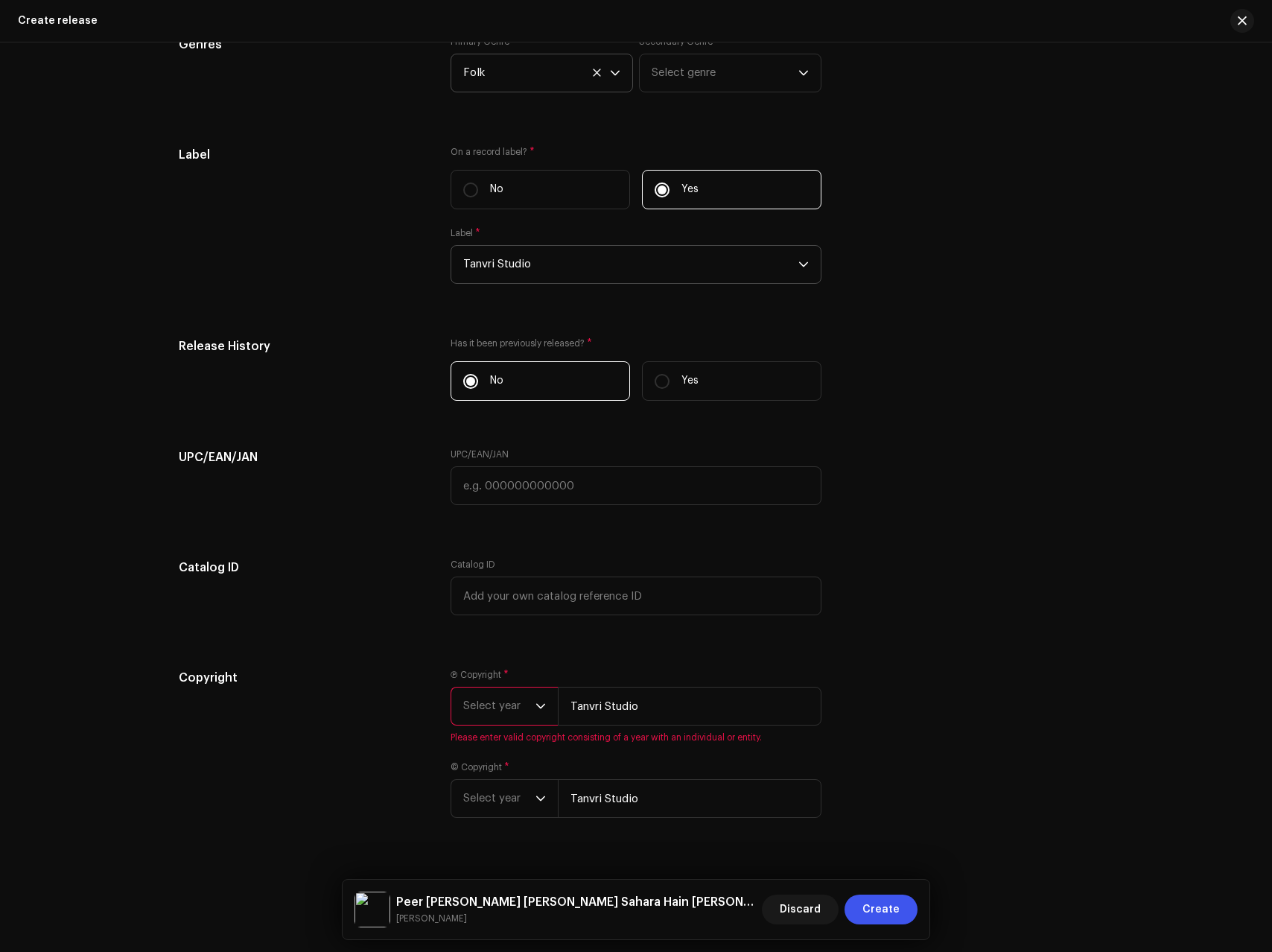
click at [496, 710] on span "Select year" at bounding box center [499, 706] width 72 height 37
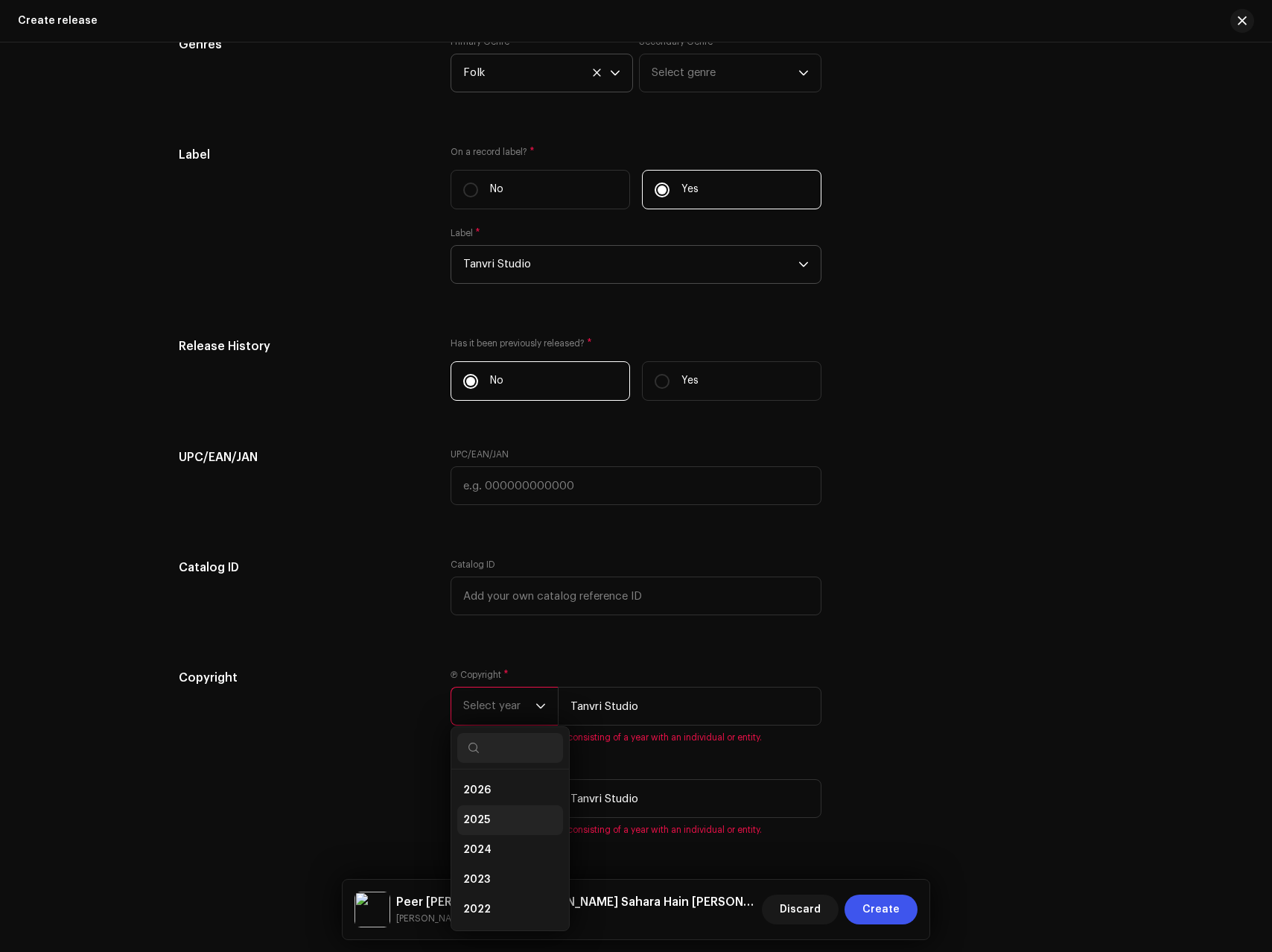
click at [475, 823] on span "2025" at bounding box center [476, 820] width 27 height 15
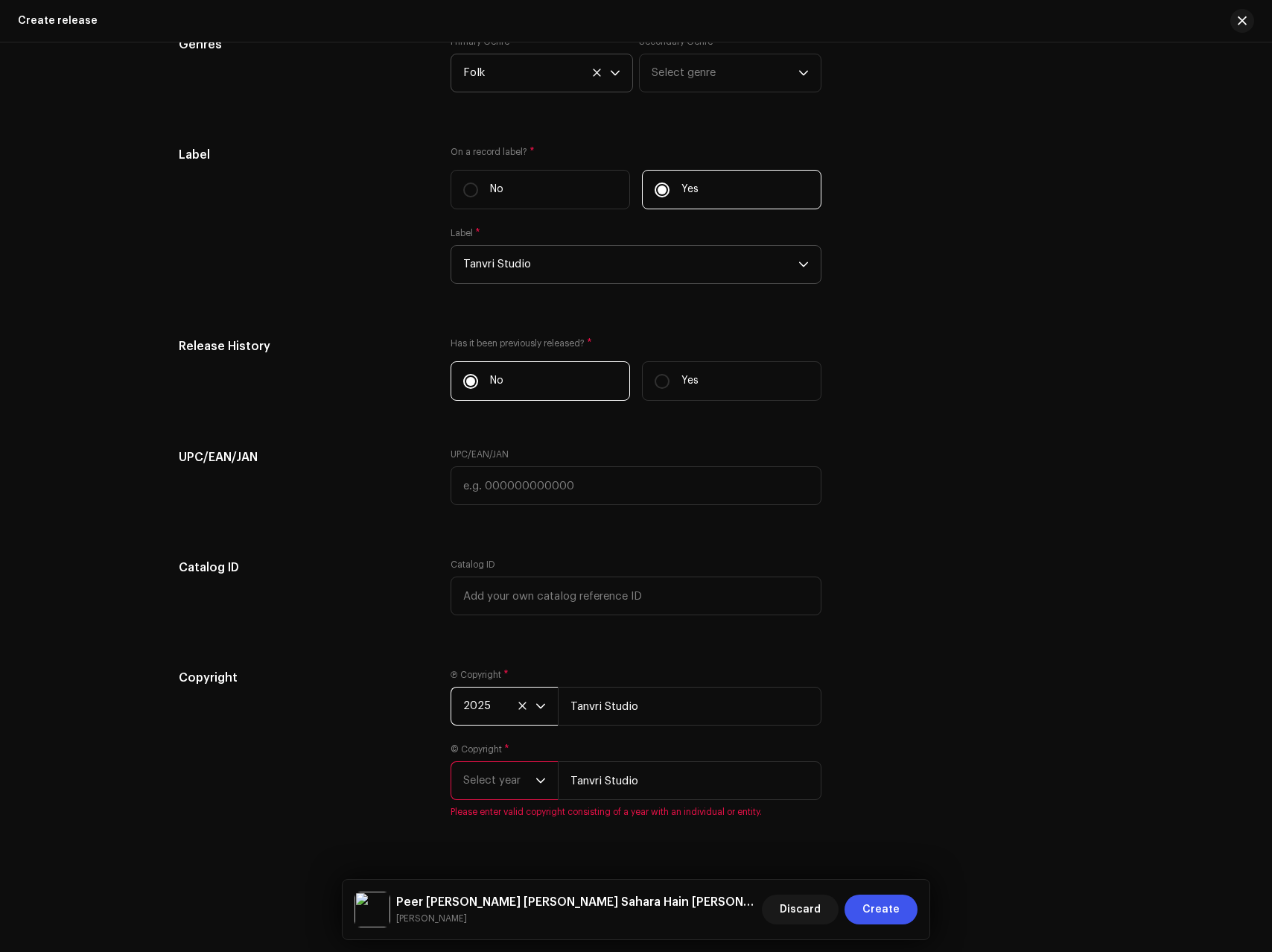
click at [495, 784] on span "Select year" at bounding box center [499, 781] width 72 height 37
click at [487, 656] on li "2025" at bounding box center [511, 649] width 106 height 29
click at [723, 701] on input "Tanvri Studio" at bounding box center [690, 706] width 263 height 39
type input "Tanvri Studio, Distributed by ANS Music"
click at [690, 780] on input "Tanvri Studio" at bounding box center [690, 781] width 263 height 39
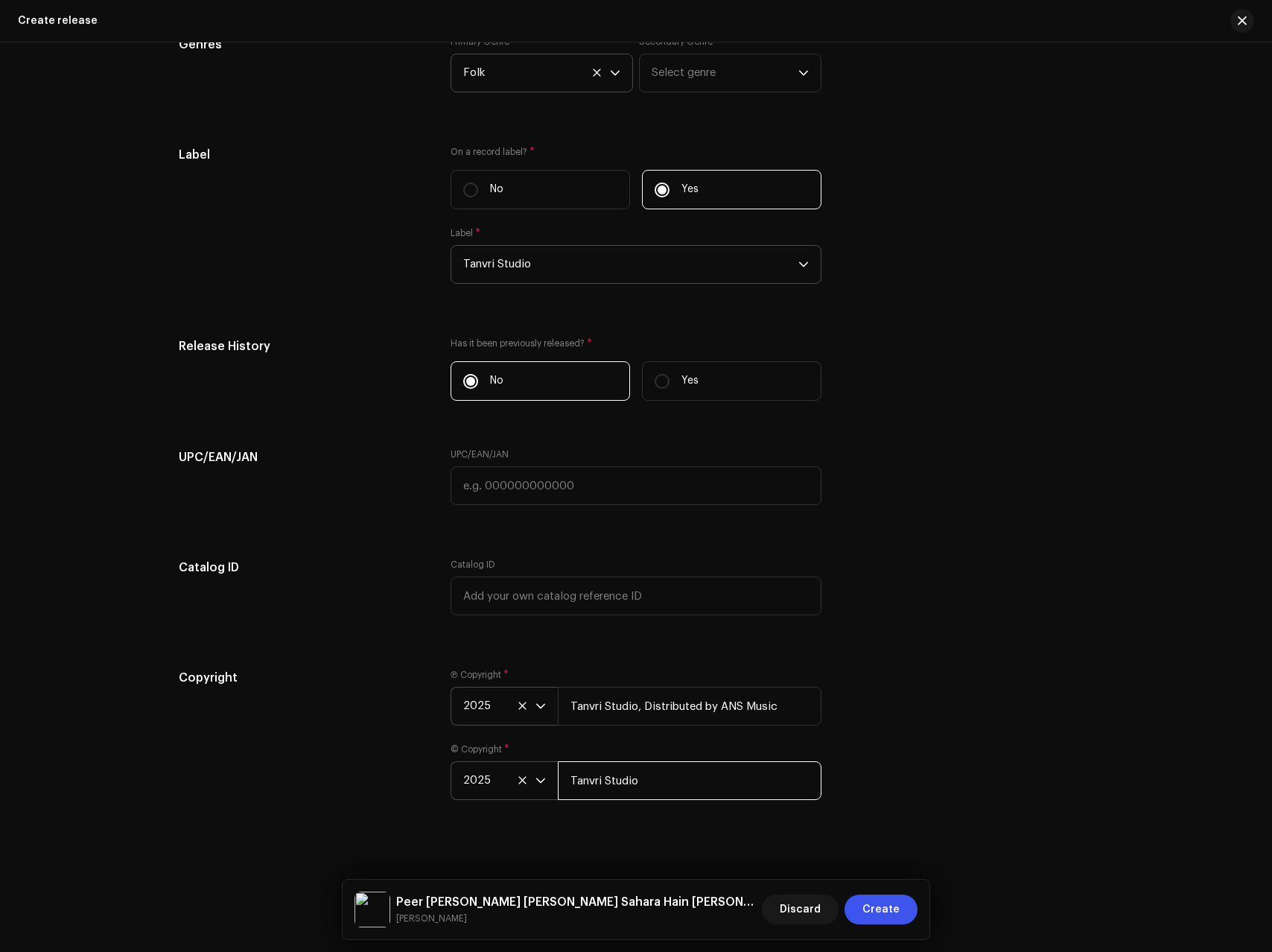
click at [690, 780] on input "Tanvri Studio" at bounding box center [690, 781] width 263 height 39
paste input ", Distributed by ANS Music"
click at [690, 780] on input "Tanvri Studio" at bounding box center [690, 781] width 263 height 39
type input "Tanvri Studio, Distributed by ANS Music"
click at [299, 717] on div "Copyright" at bounding box center [303, 743] width 248 height 149
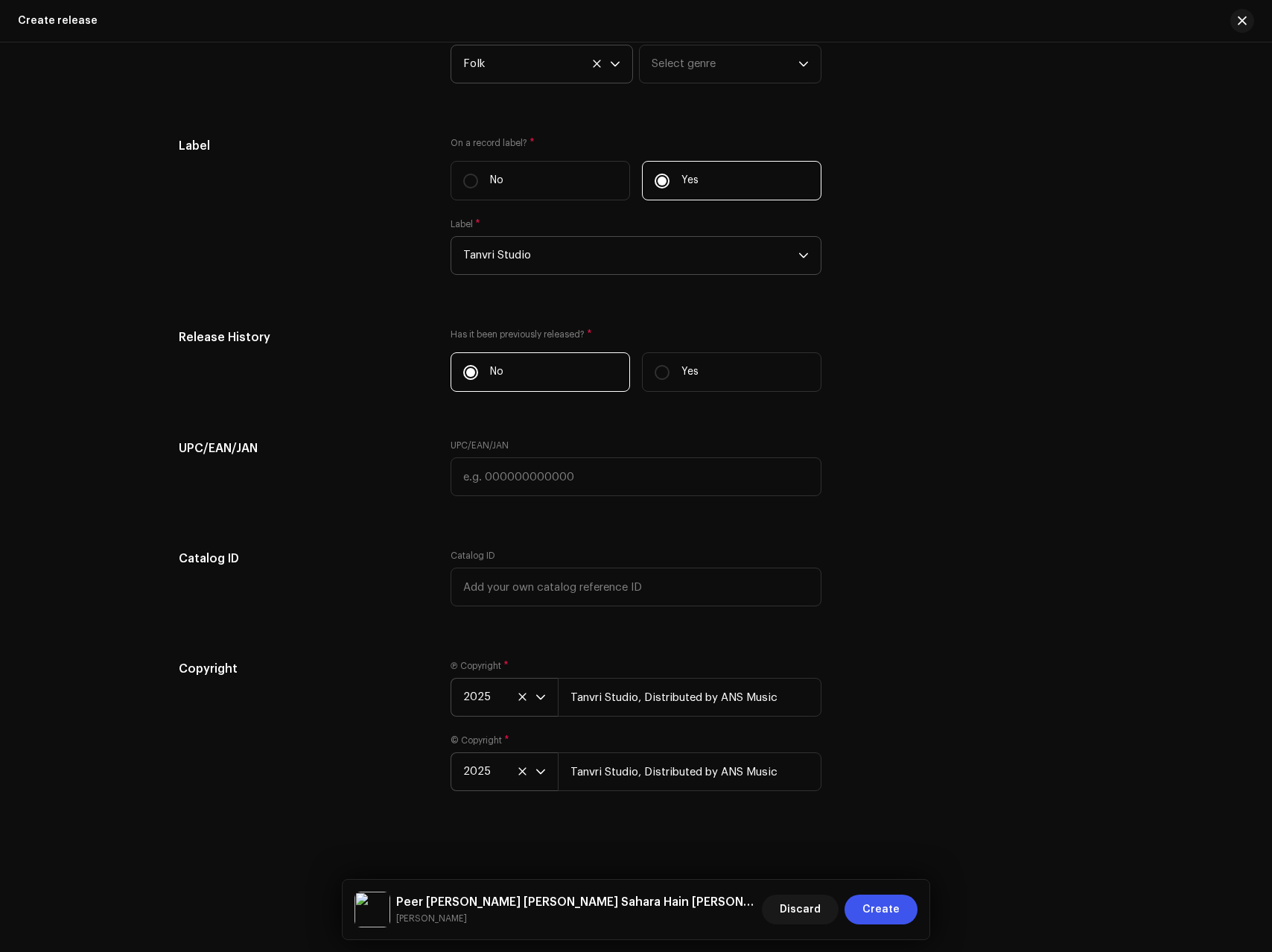
scroll to position [0, 0]
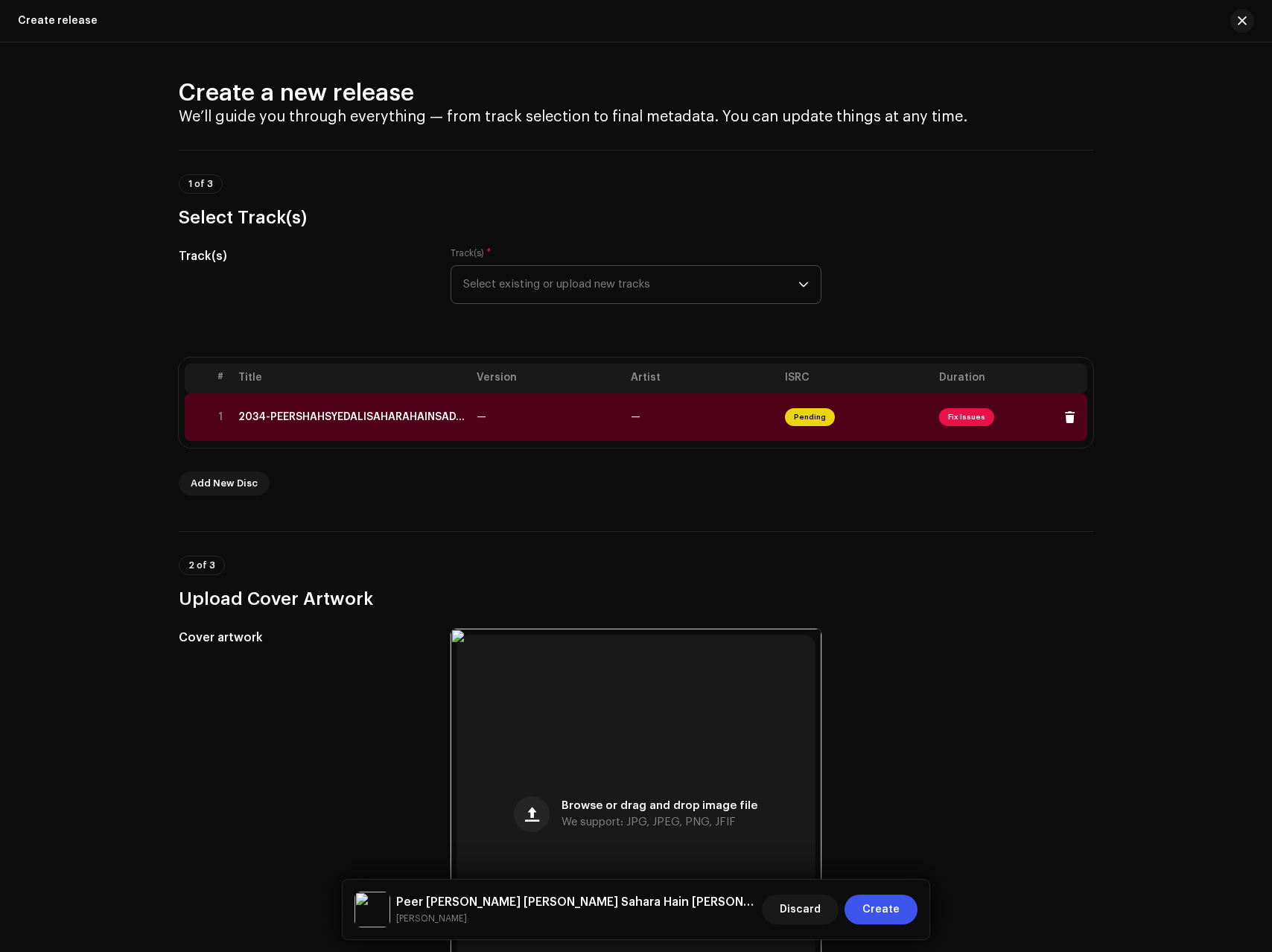
click at [520, 417] on td "—" at bounding box center [547, 417] width 154 height 47
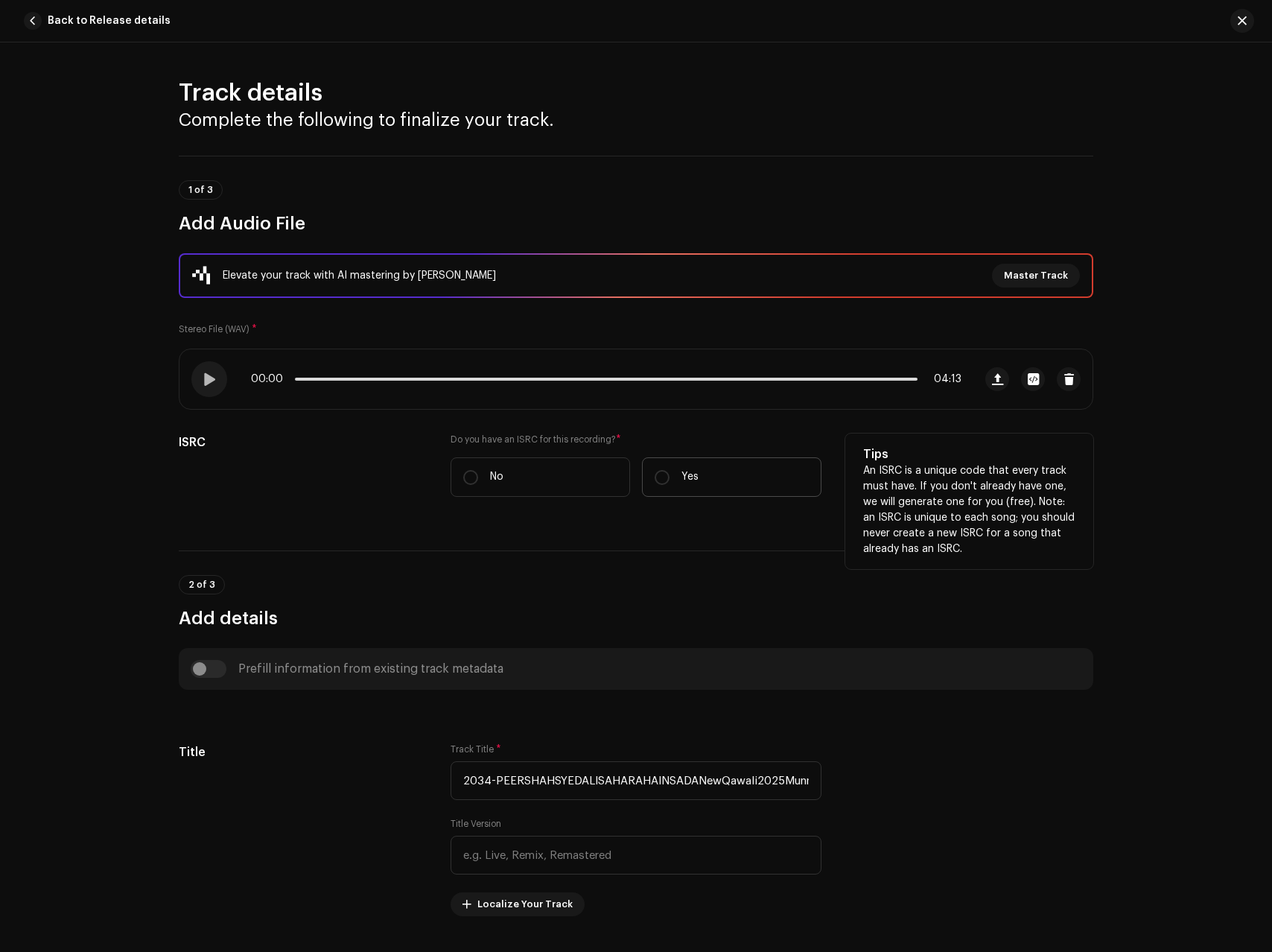
click at [694, 476] on label "Yes" at bounding box center [732, 477] width 180 height 40
click at [670, 476] on input "Yes" at bounding box center [662, 477] width 15 height 15
radio input "true"
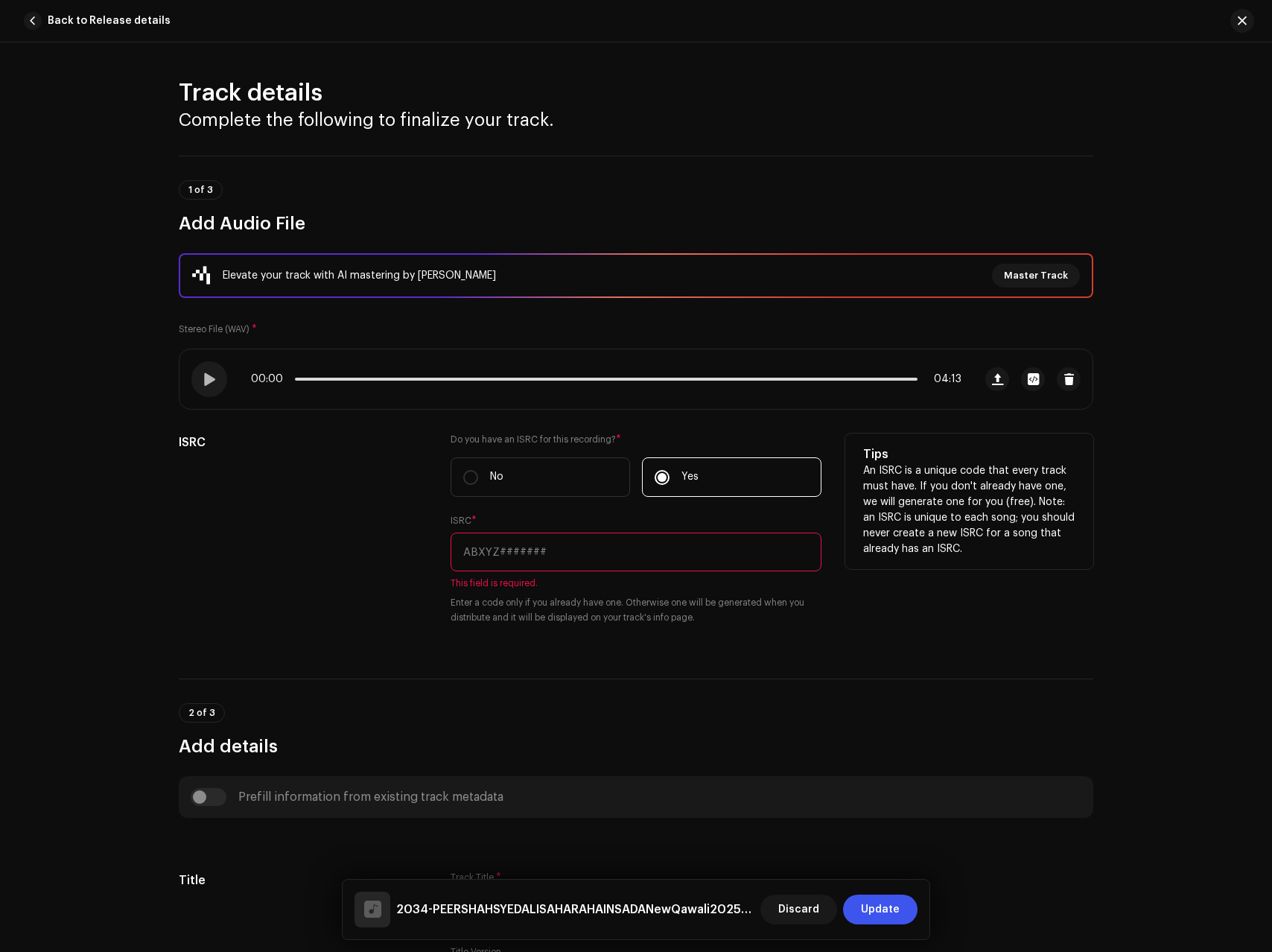
paste input "BDA1U2584332"
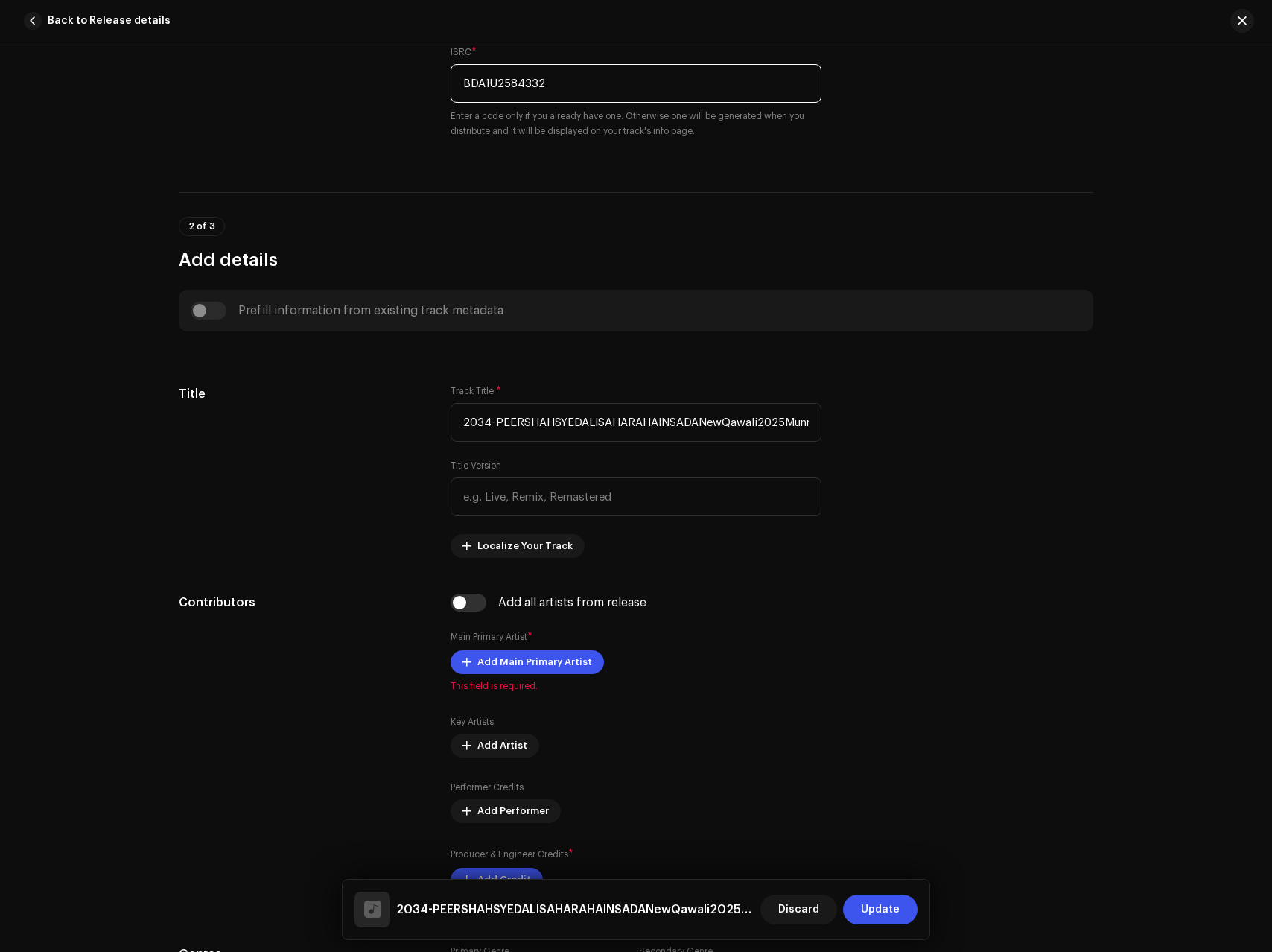
scroll to position [478, 0]
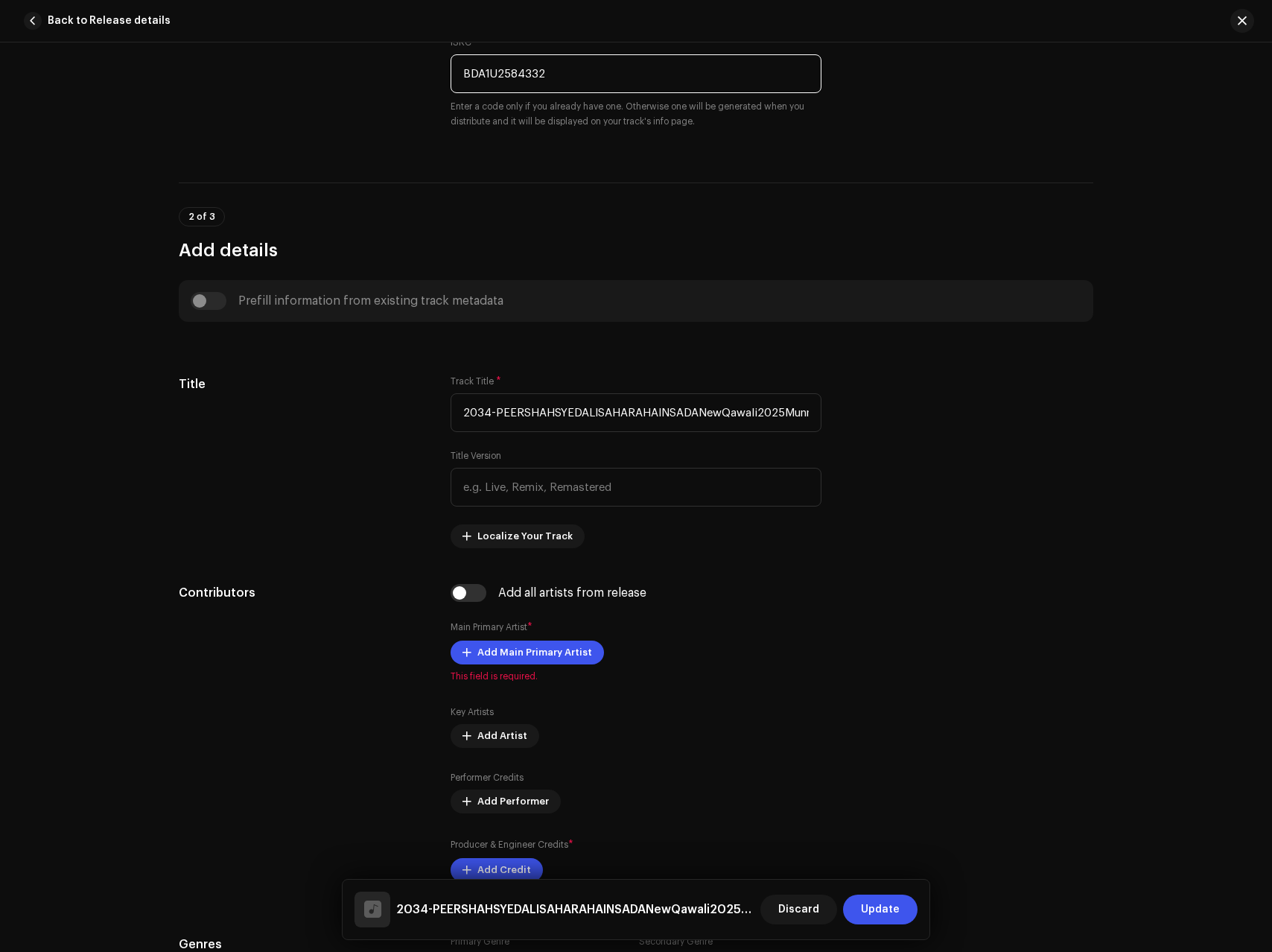
type input "BDA1U2584332"
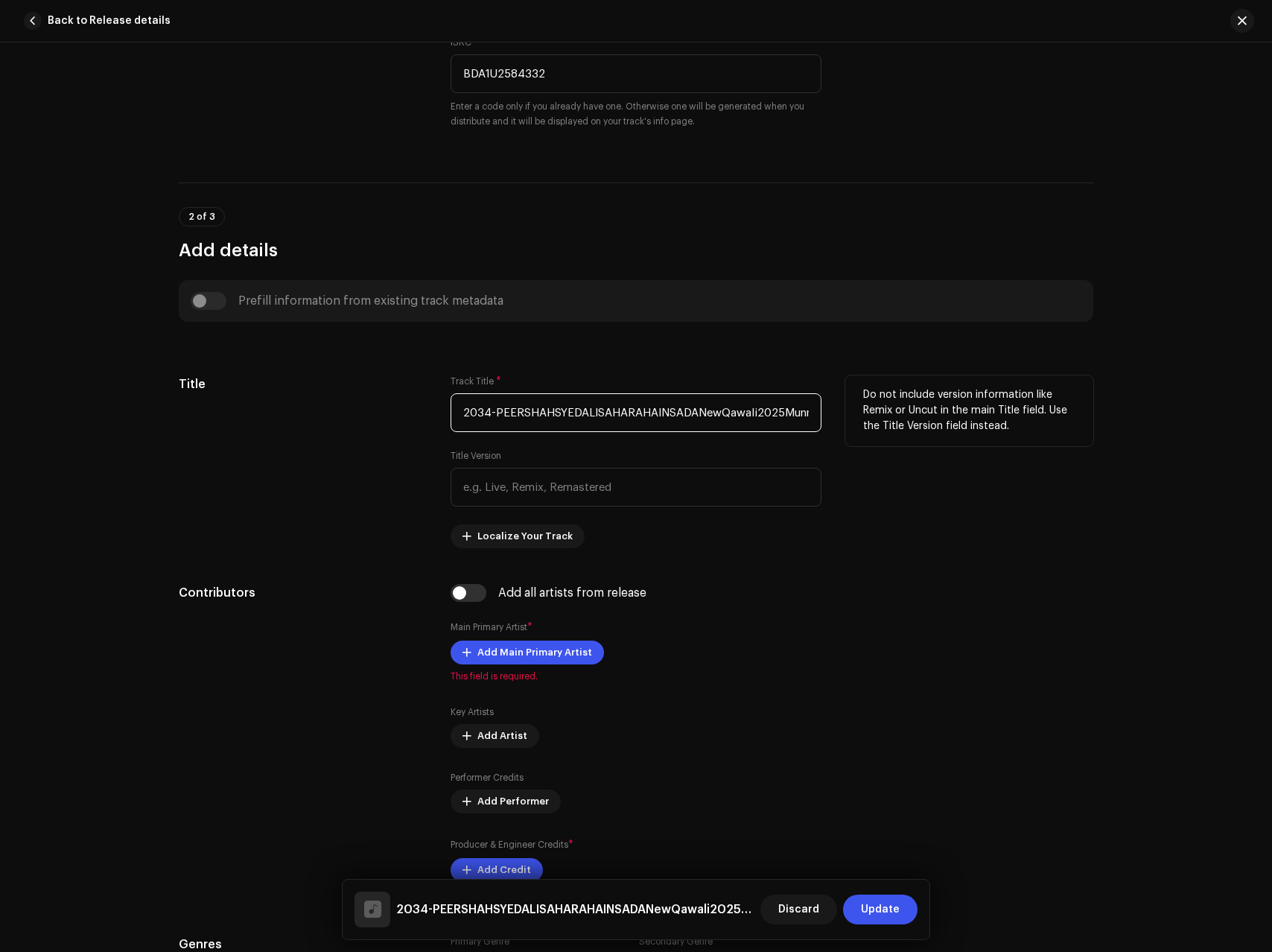
click at [544, 406] on input "2034-PEERSHAHSYEDALISAHARAHAINSADANewQawali2025MunnaBhaiTanvriStudioonlineaudio…" at bounding box center [636, 412] width 371 height 39
paste input "Peer [PERSON_NAME] [PERSON_NAME] Sahara Hain [PERSON_NAME]"
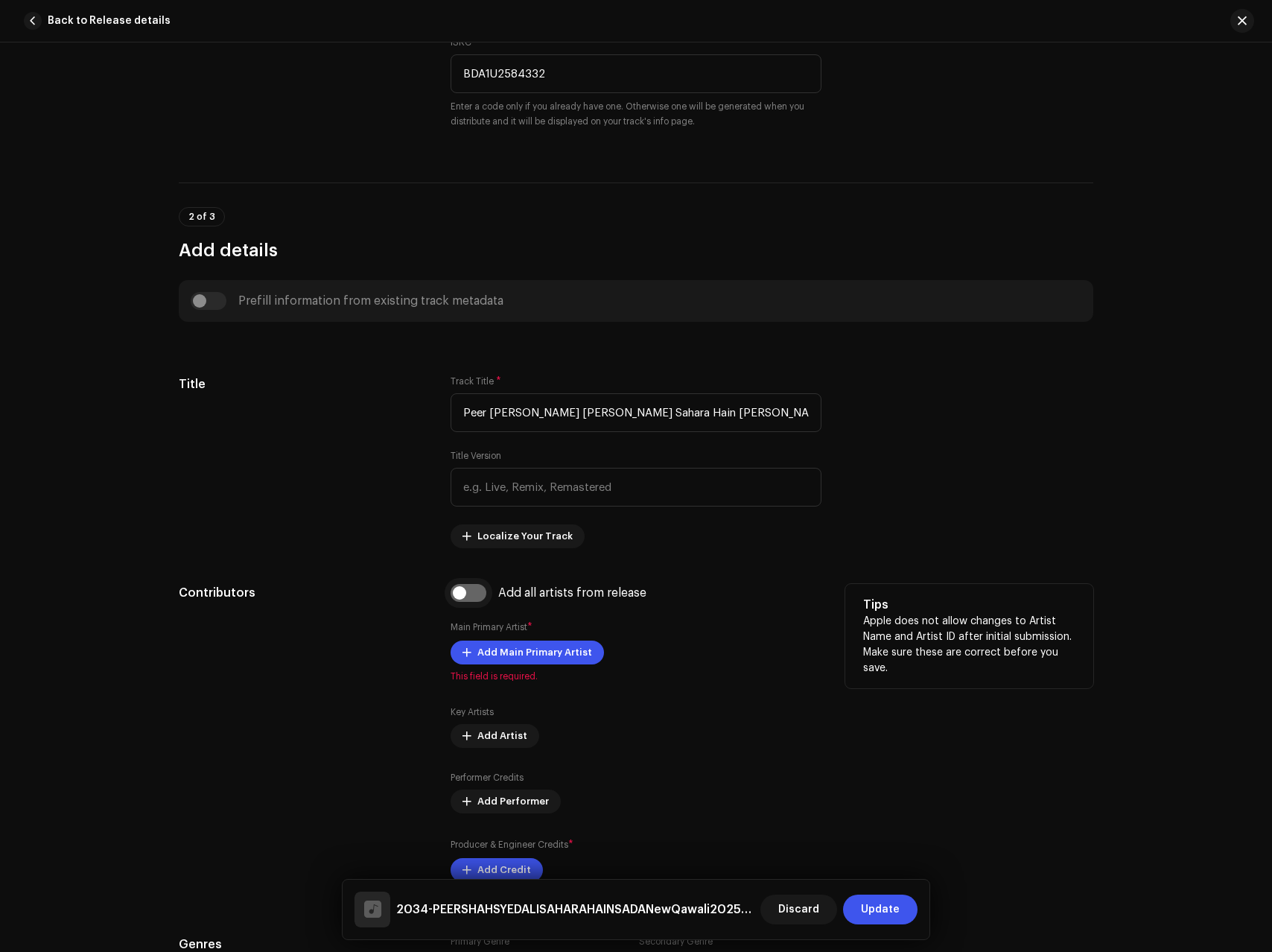
type input "Peer [PERSON_NAME] [PERSON_NAME] Sahara Hain [PERSON_NAME]"
click at [458, 599] on input "checkbox" at bounding box center [469, 593] width 36 height 18
checkbox input "true"
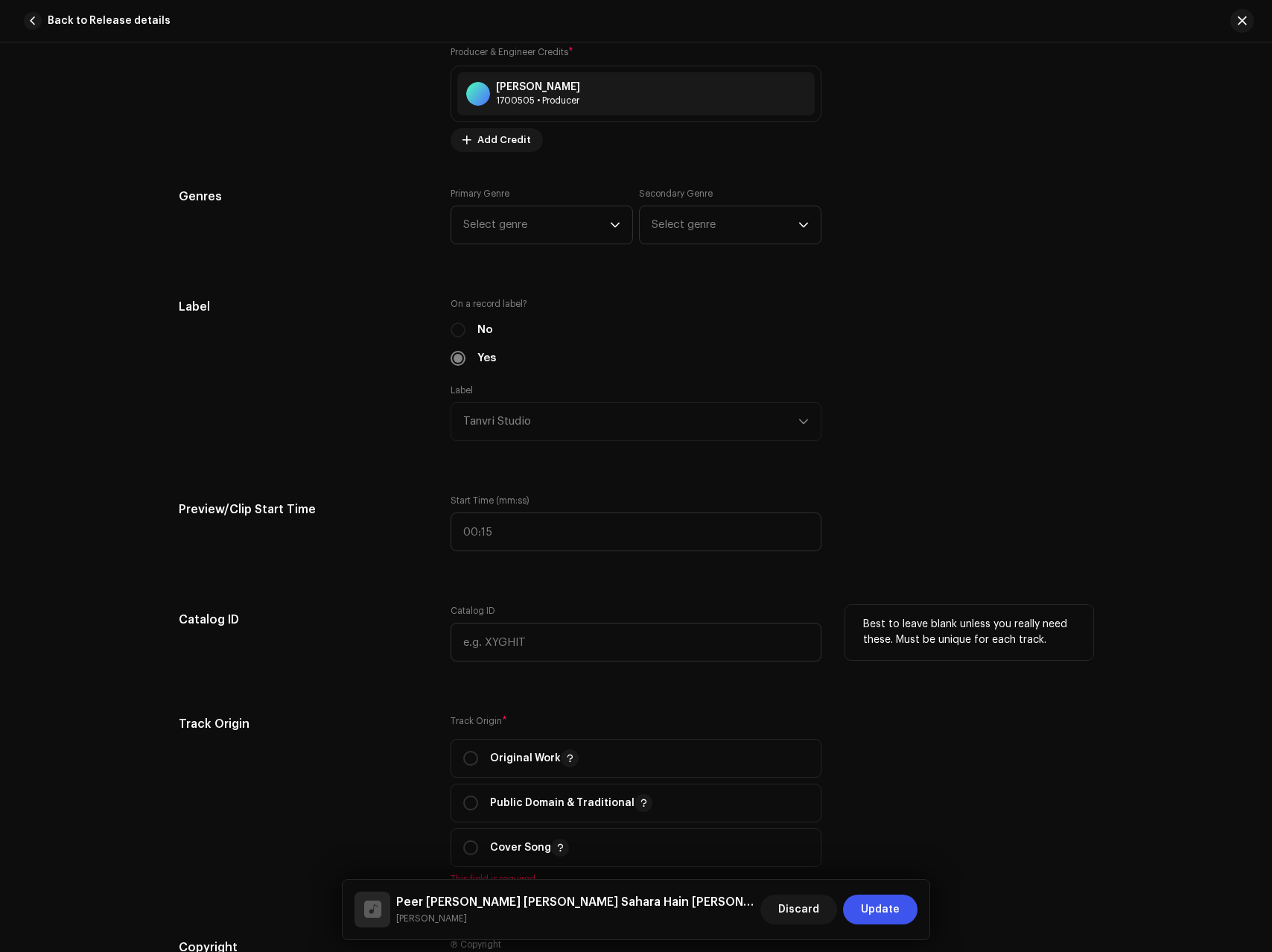
scroll to position [1568, 0]
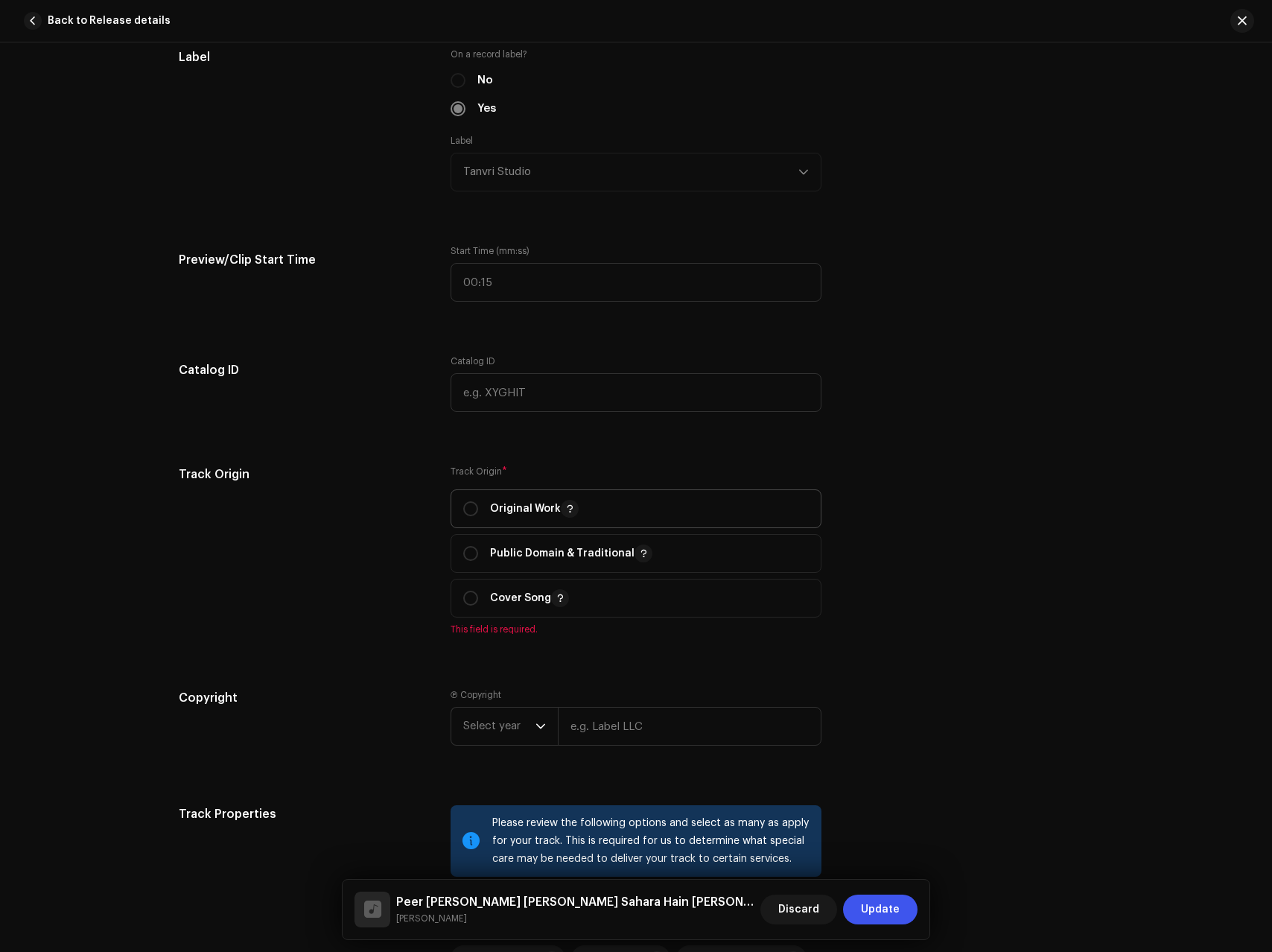
click at [491, 512] on p "Original Work" at bounding box center [535, 509] width 89 height 18
radio input "true"
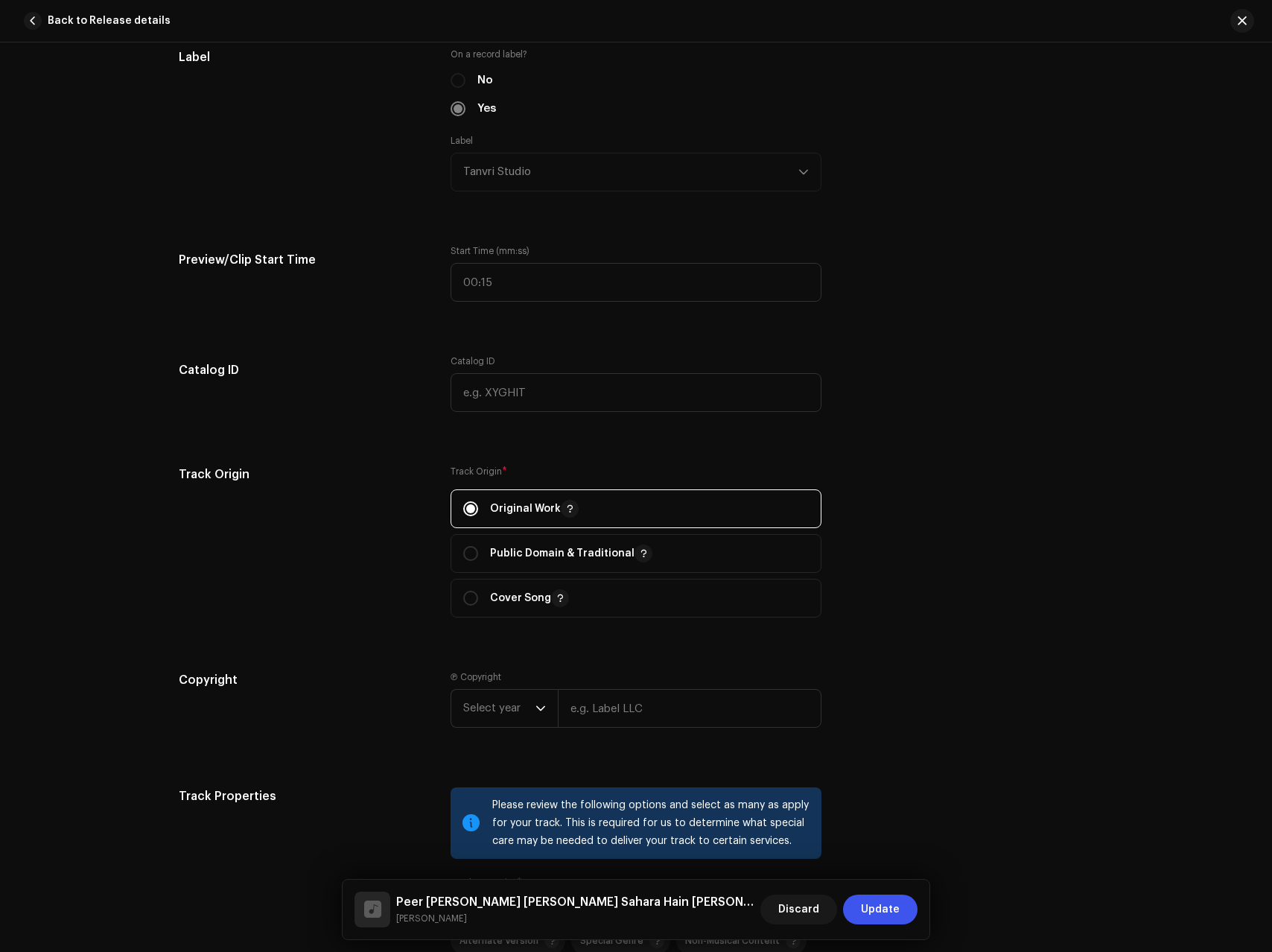
scroll to position [1879, 0]
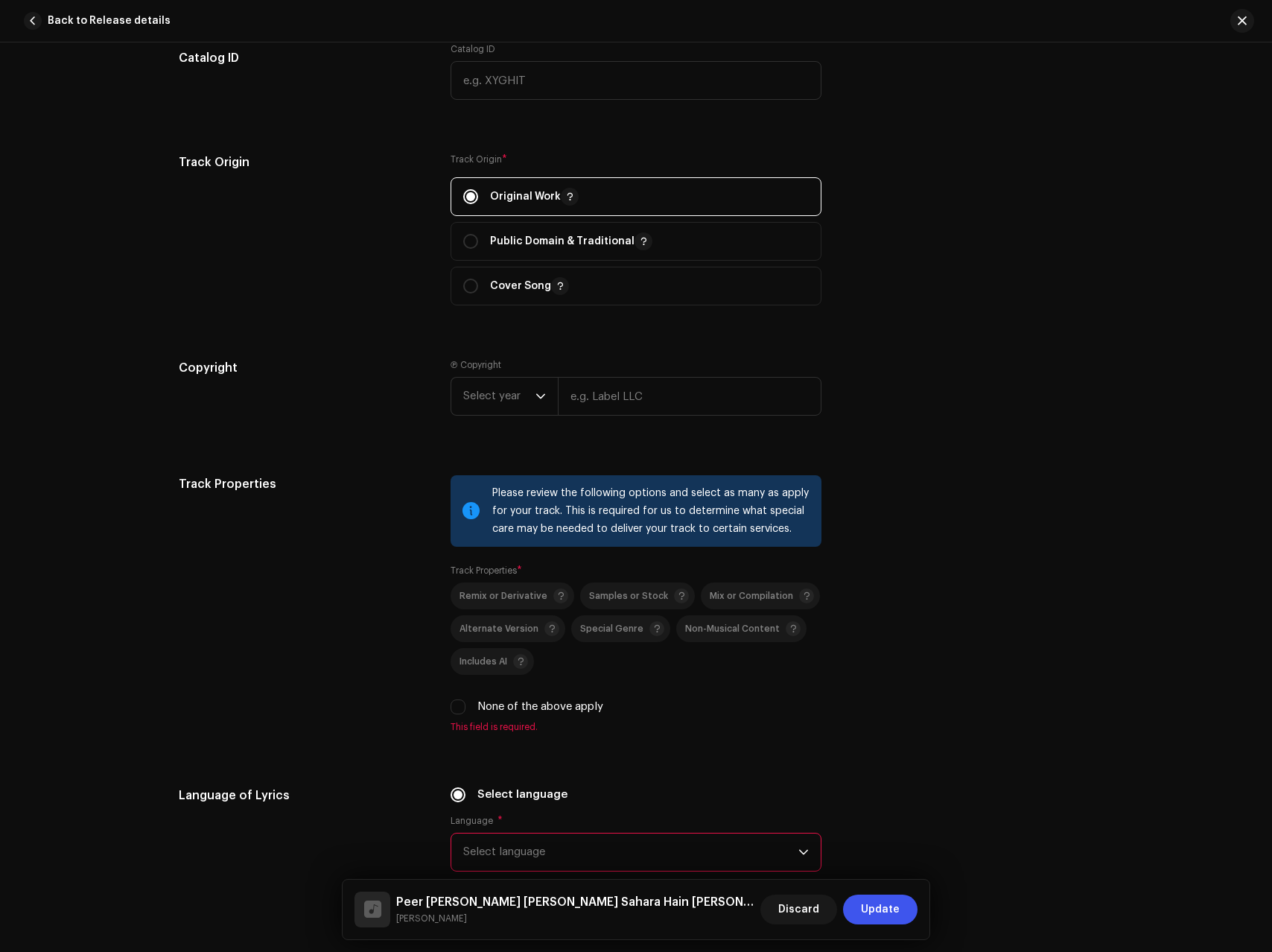
click at [514, 705] on label "None of the above apply" at bounding box center [540, 707] width 126 height 16
click at [466, 705] on input "None of the above apply" at bounding box center [458, 708] width 15 height 15
checkbox input "true"
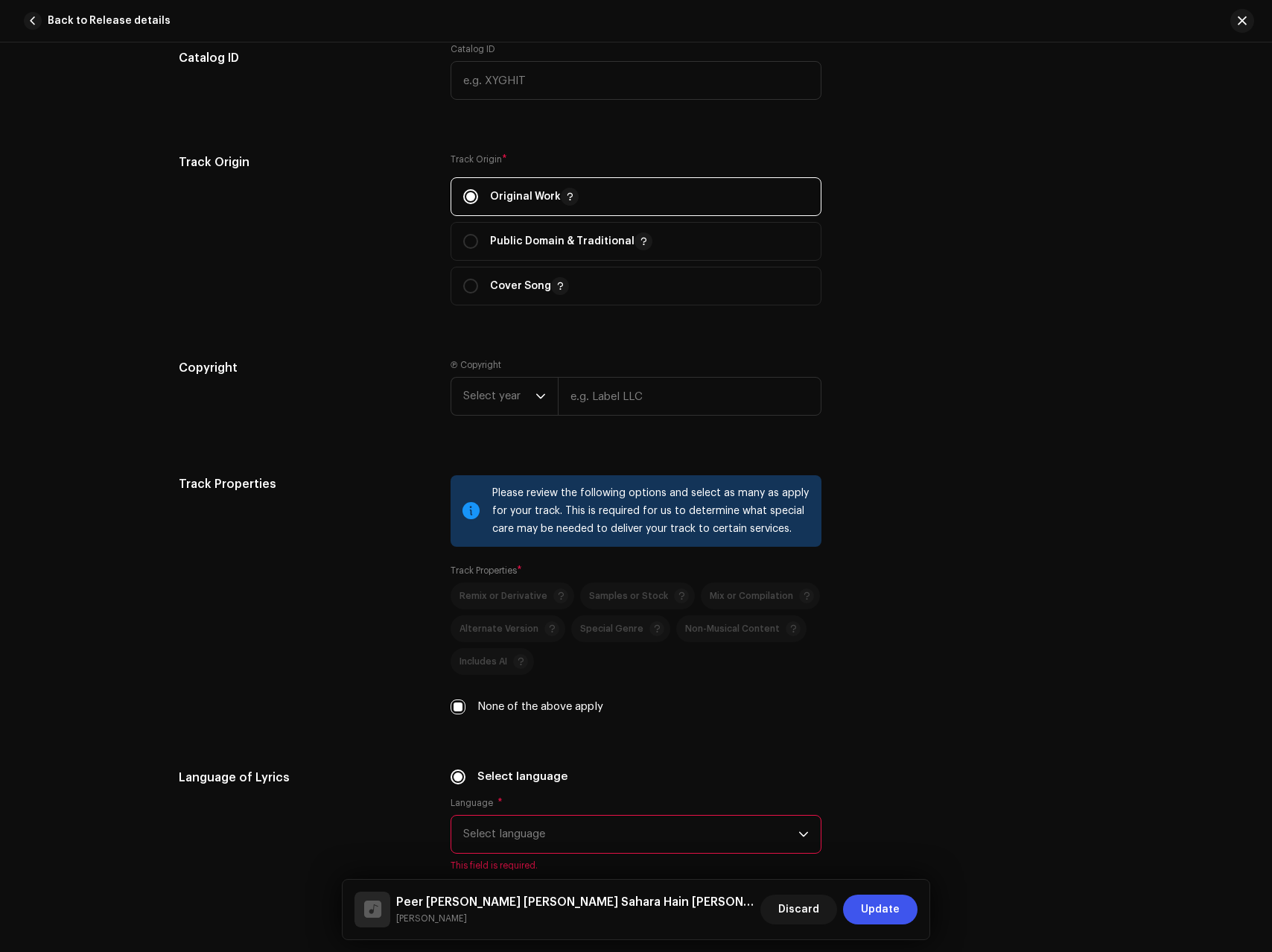
scroll to position [2216, 0]
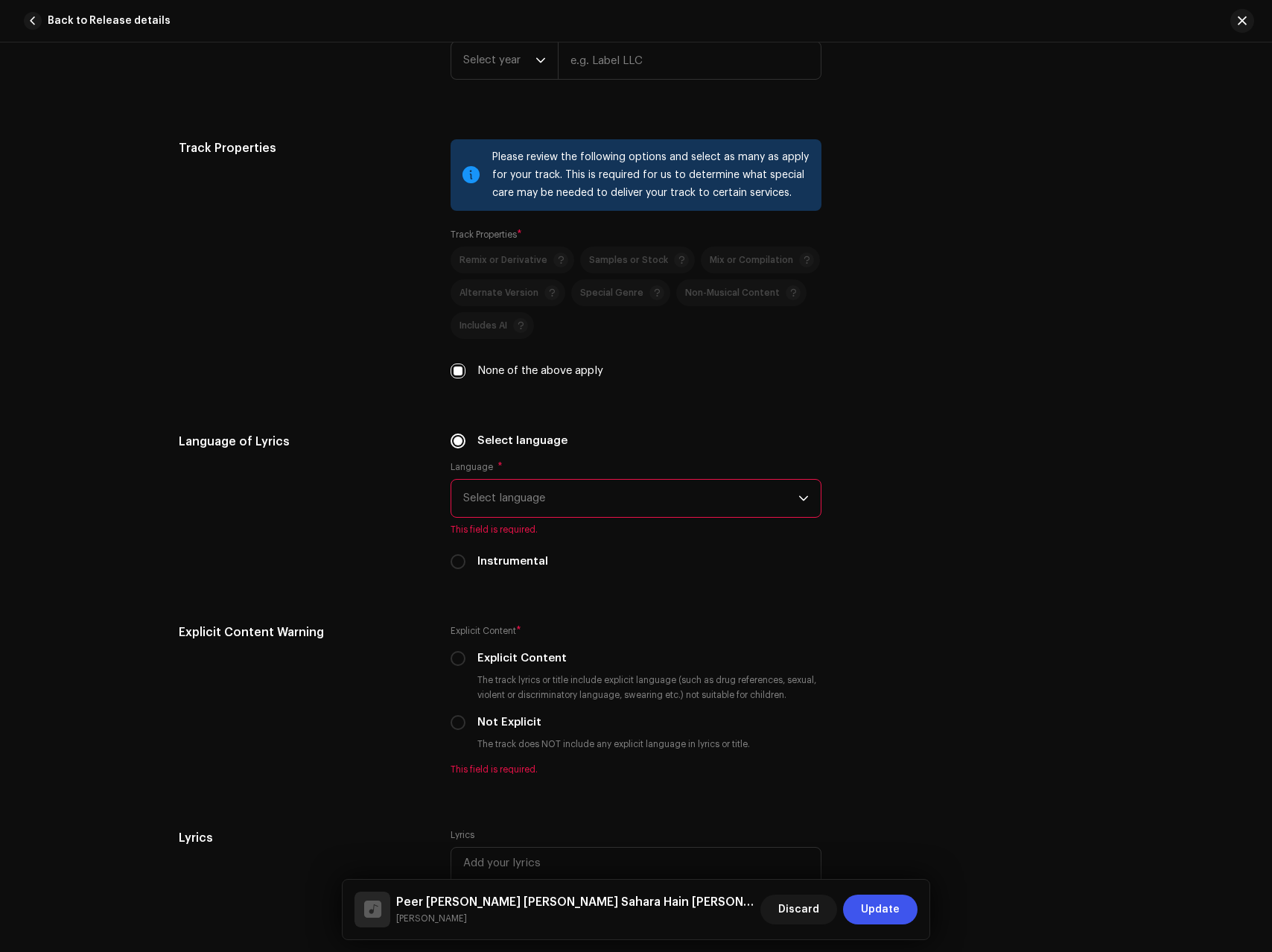
click at [549, 504] on span "Select language" at bounding box center [631, 497] width 335 height 37
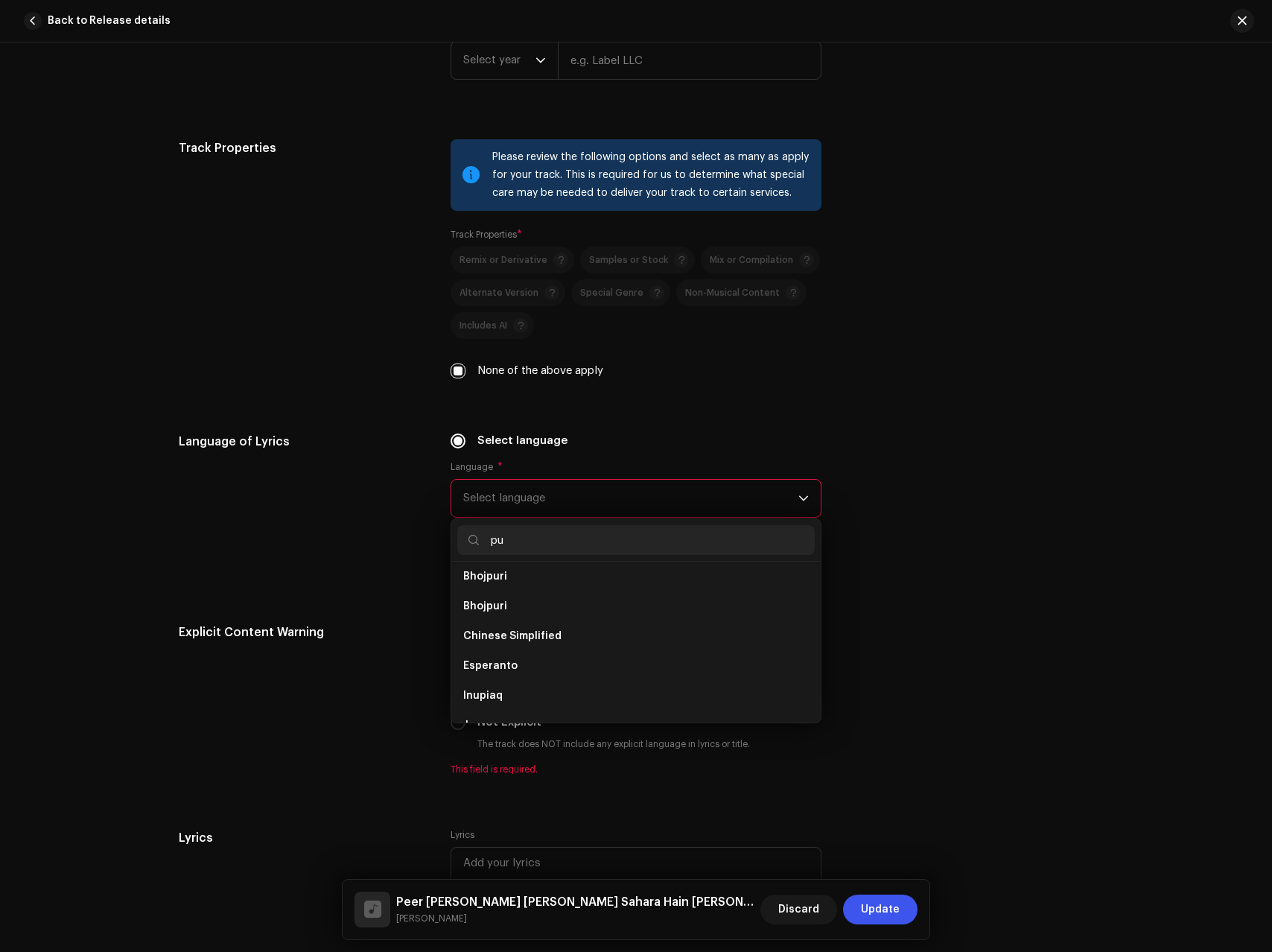
scroll to position [0, 0]
type input "punj"
click at [511, 581] on li "Punjabi" at bounding box center [636, 582] width 358 height 29
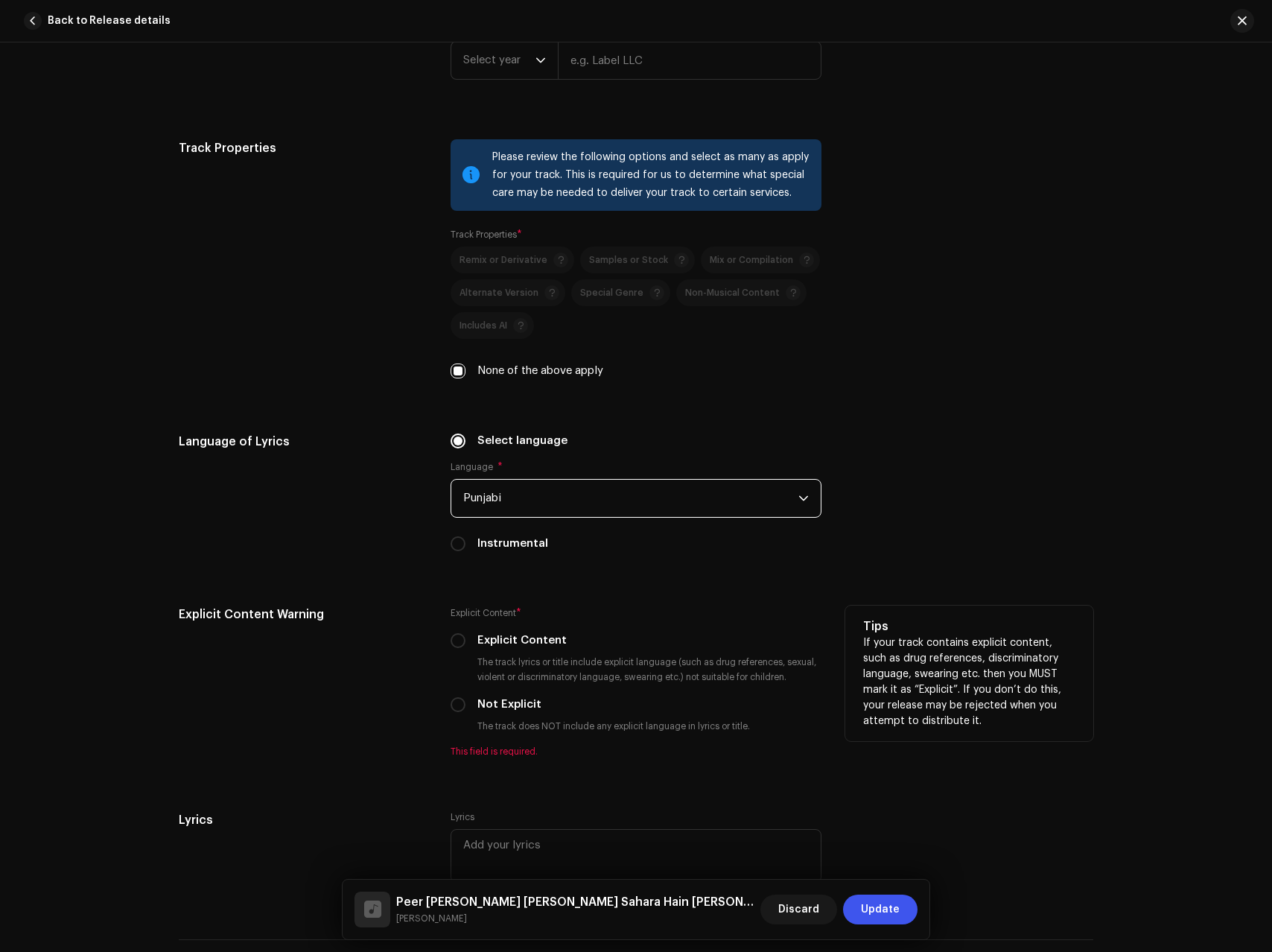
scroll to position [2235, 0]
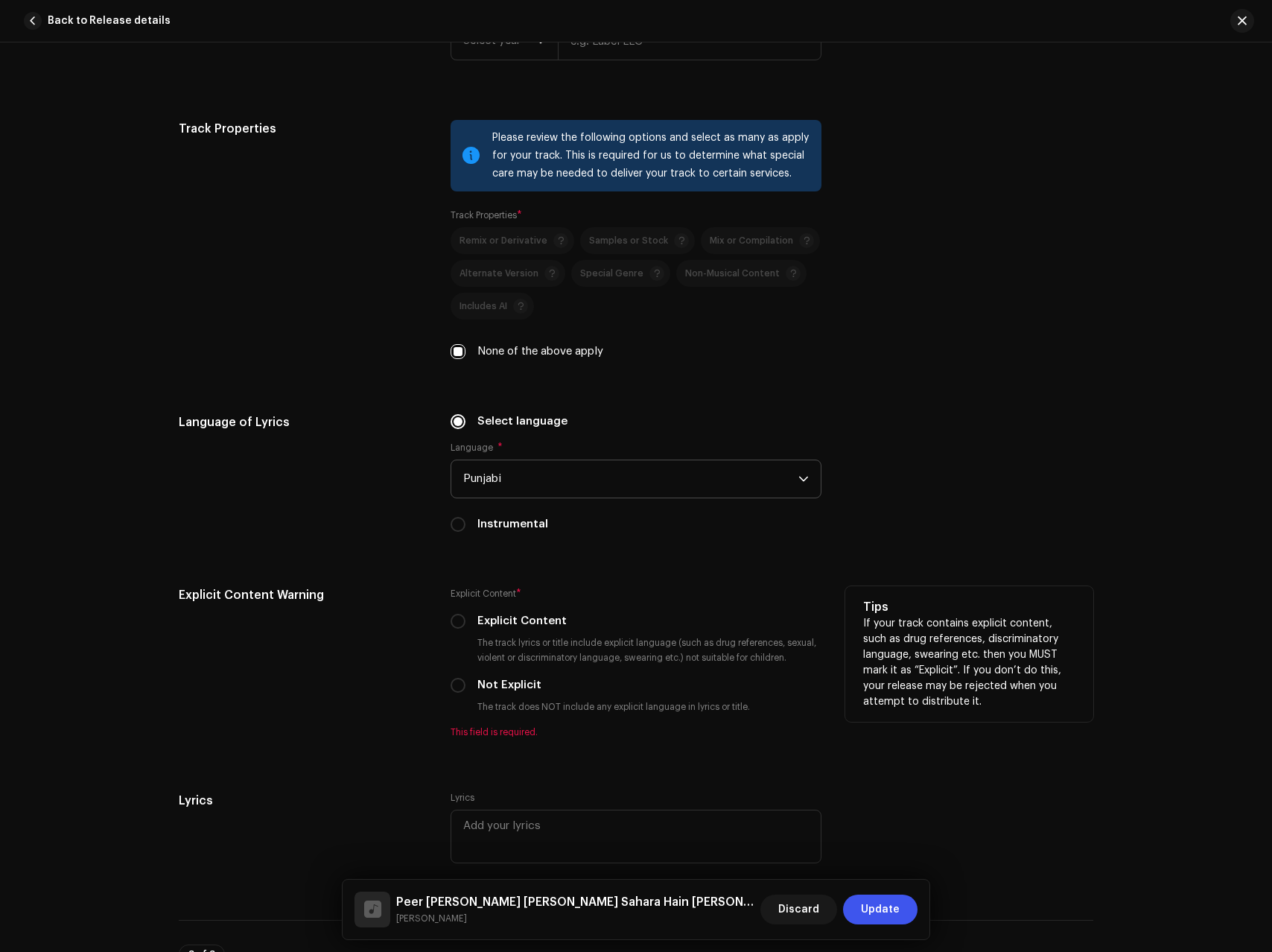
click at [491, 684] on label "Not Explicit" at bounding box center [510, 685] width 64 height 16
click at [466, 684] on input "Not Explicit" at bounding box center [458, 686] width 15 height 15
radio input "true"
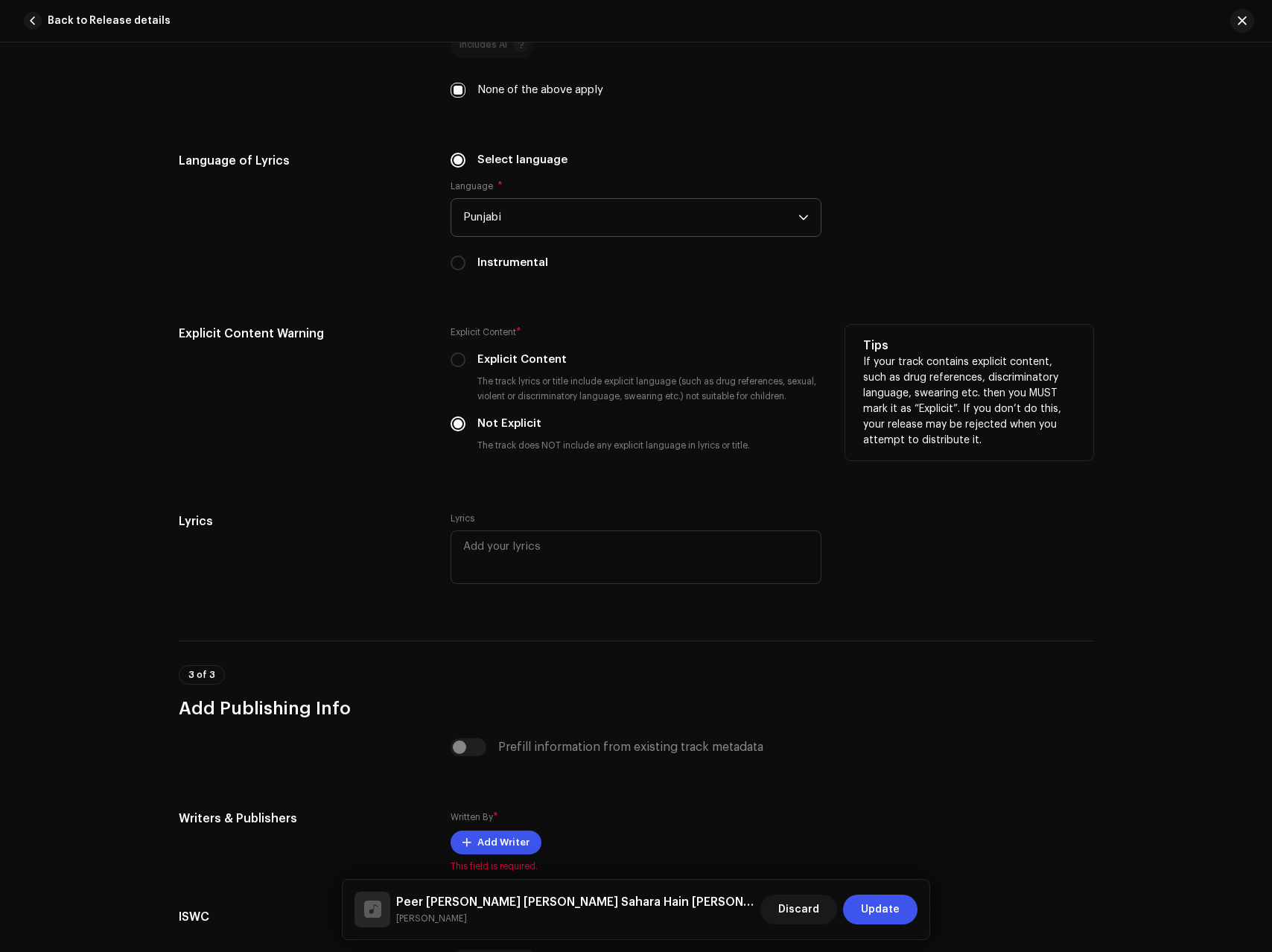
scroll to position [2574, 0]
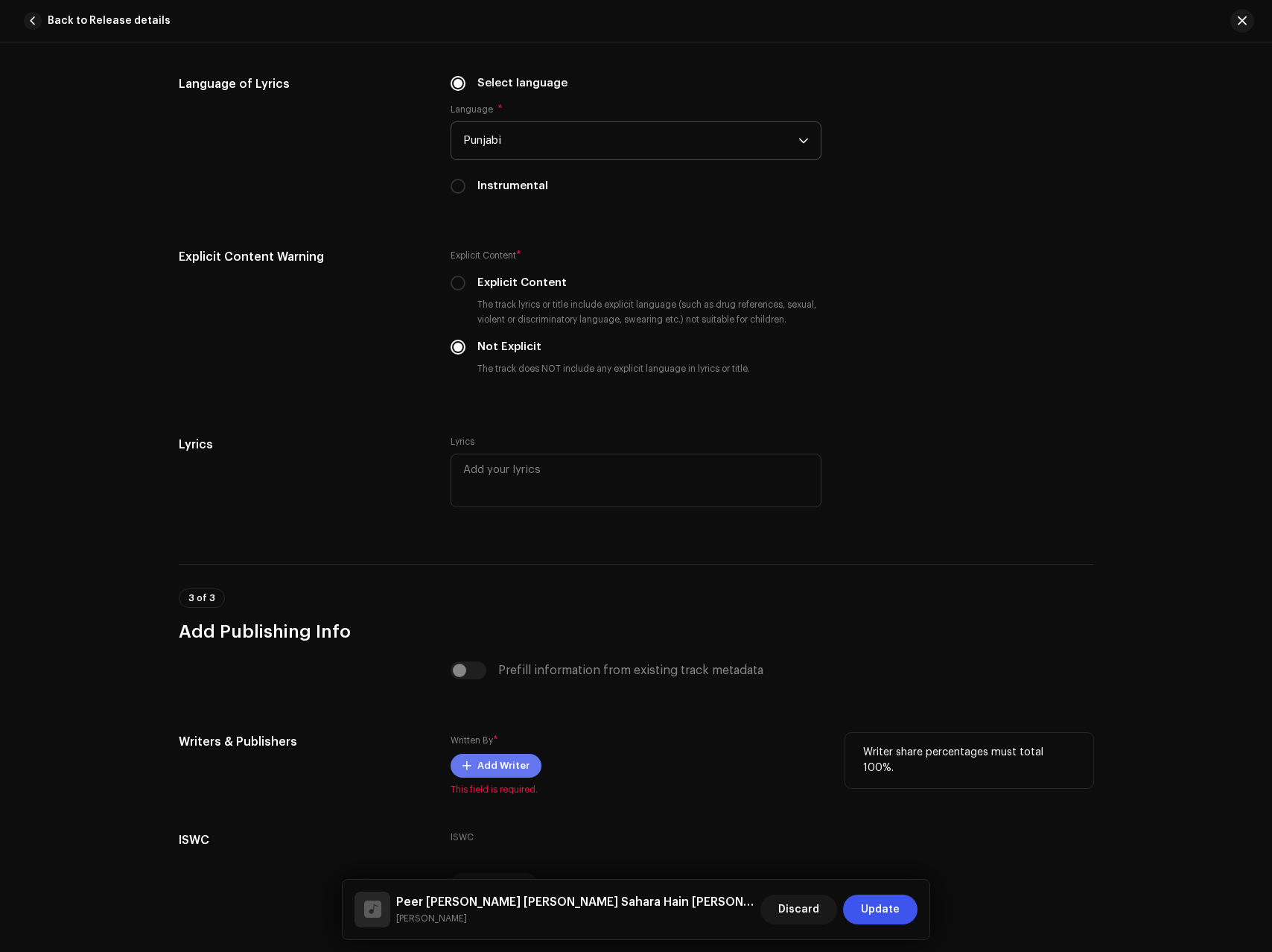
click at [477, 773] on span "Add Writer" at bounding box center [503, 765] width 52 height 29
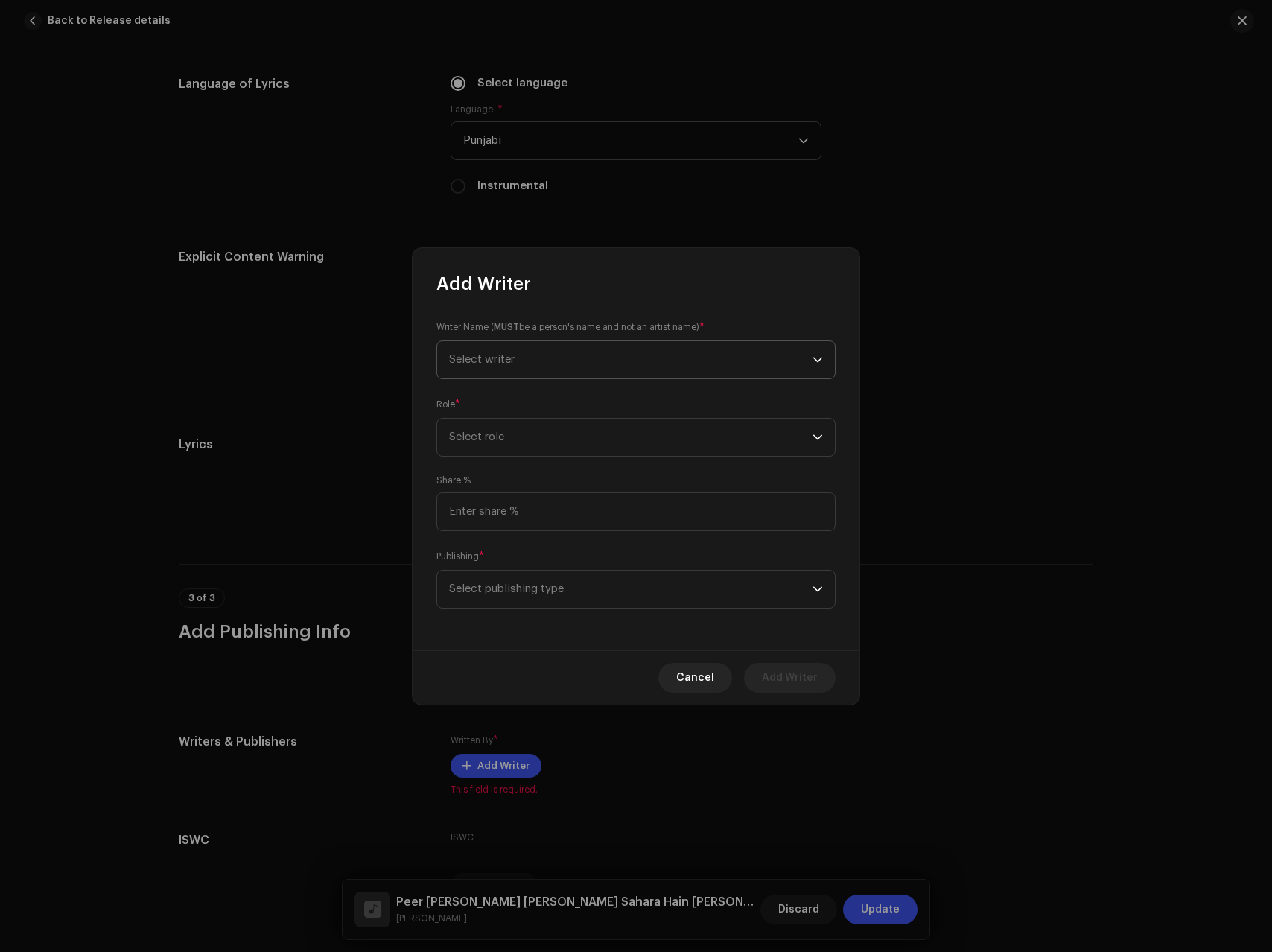
click at [522, 364] on span "Select writer" at bounding box center [631, 359] width 364 height 37
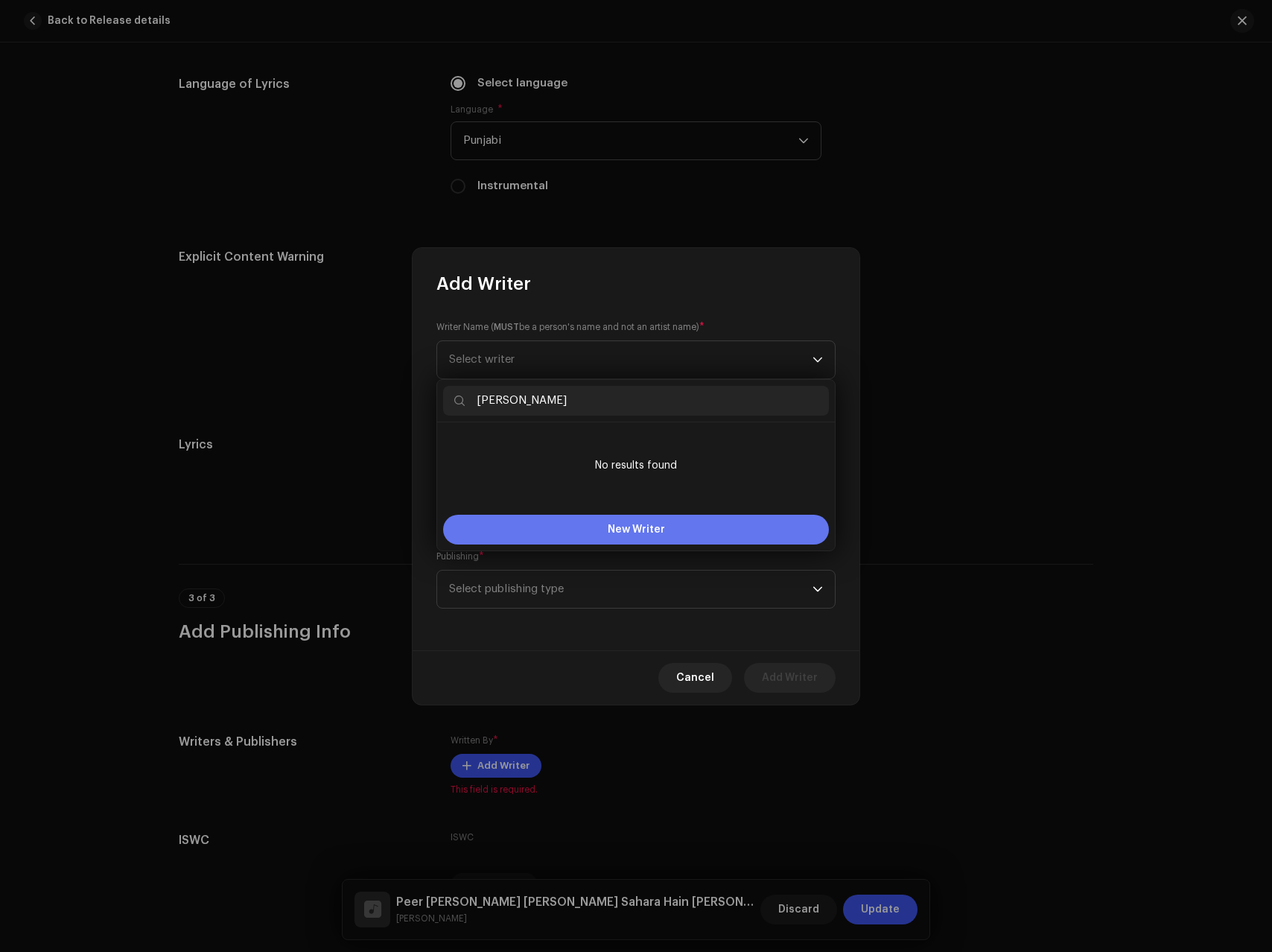
type input "[PERSON_NAME]"
click at [619, 530] on span "New Writer" at bounding box center [636, 530] width 58 height 10
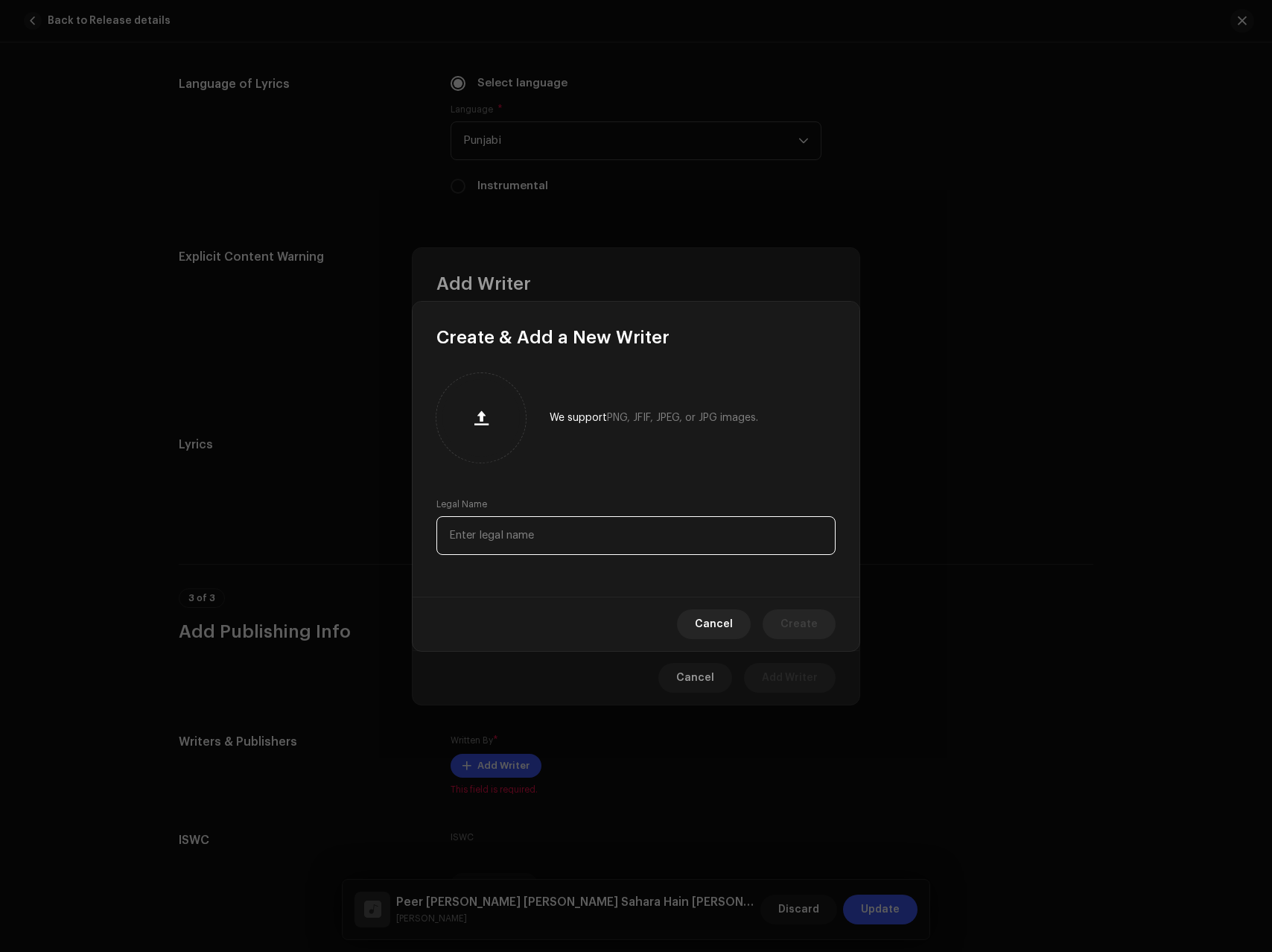
click at [491, 550] on input "text" at bounding box center [636, 535] width 400 height 39
paste input "[PERSON_NAME]"
type input "[PERSON_NAME]"
click at [779, 623] on button "Create" at bounding box center [798, 623] width 73 height 29
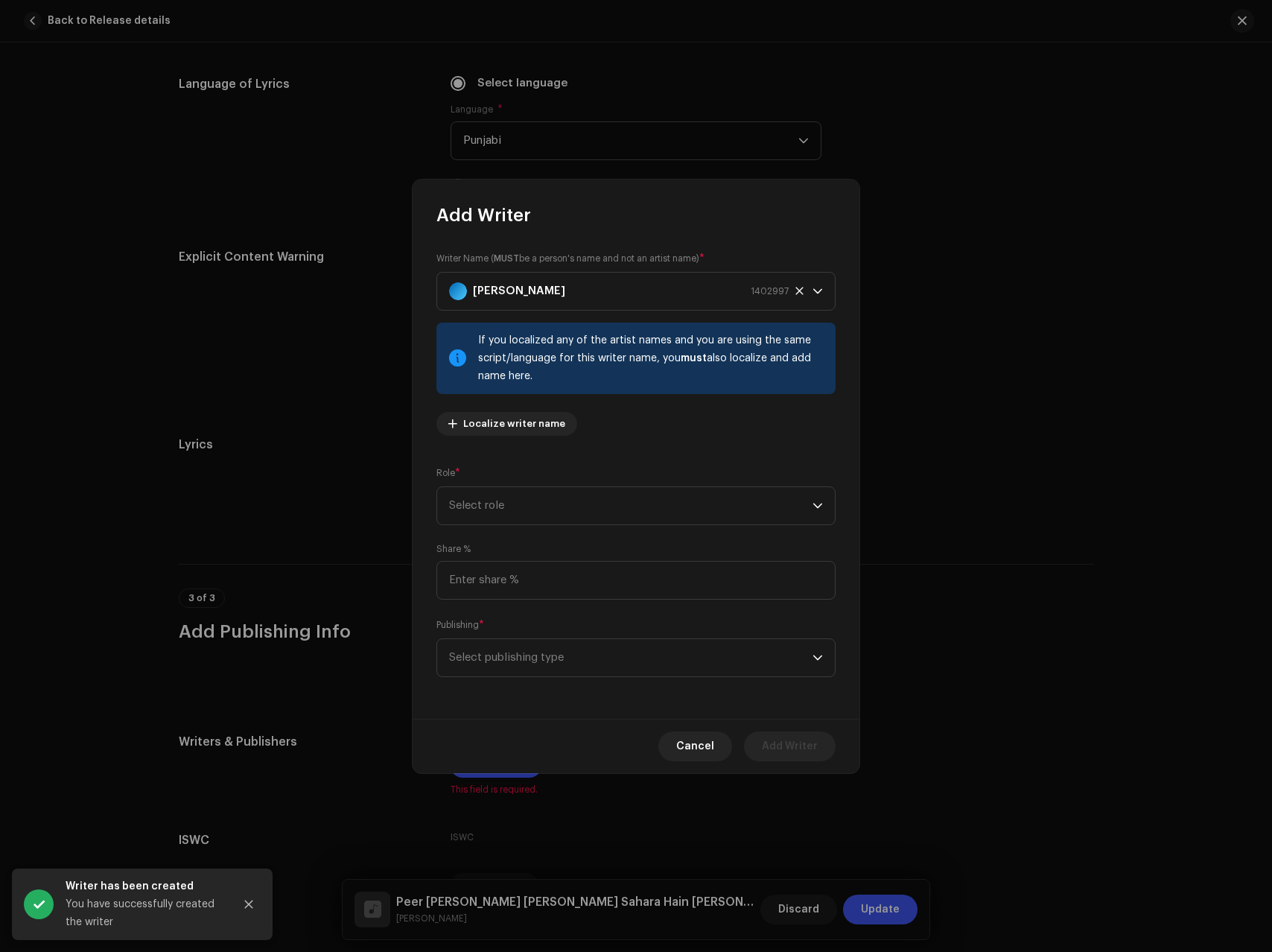
click at [503, 456] on div "Writer Name ( MUST be a person's name and not an artist name) * [PERSON_NAME] 1…" at bounding box center [636, 473] width 447 height 492
click at [494, 505] on span "Select role" at bounding box center [631, 505] width 364 height 37
click at [474, 547] on span "Lyricist" at bounding box center [468, 553] width 39 height 15
click at [519, 664] on span "Select publishing type" at bounding box center [631, 657] width 364 height 37
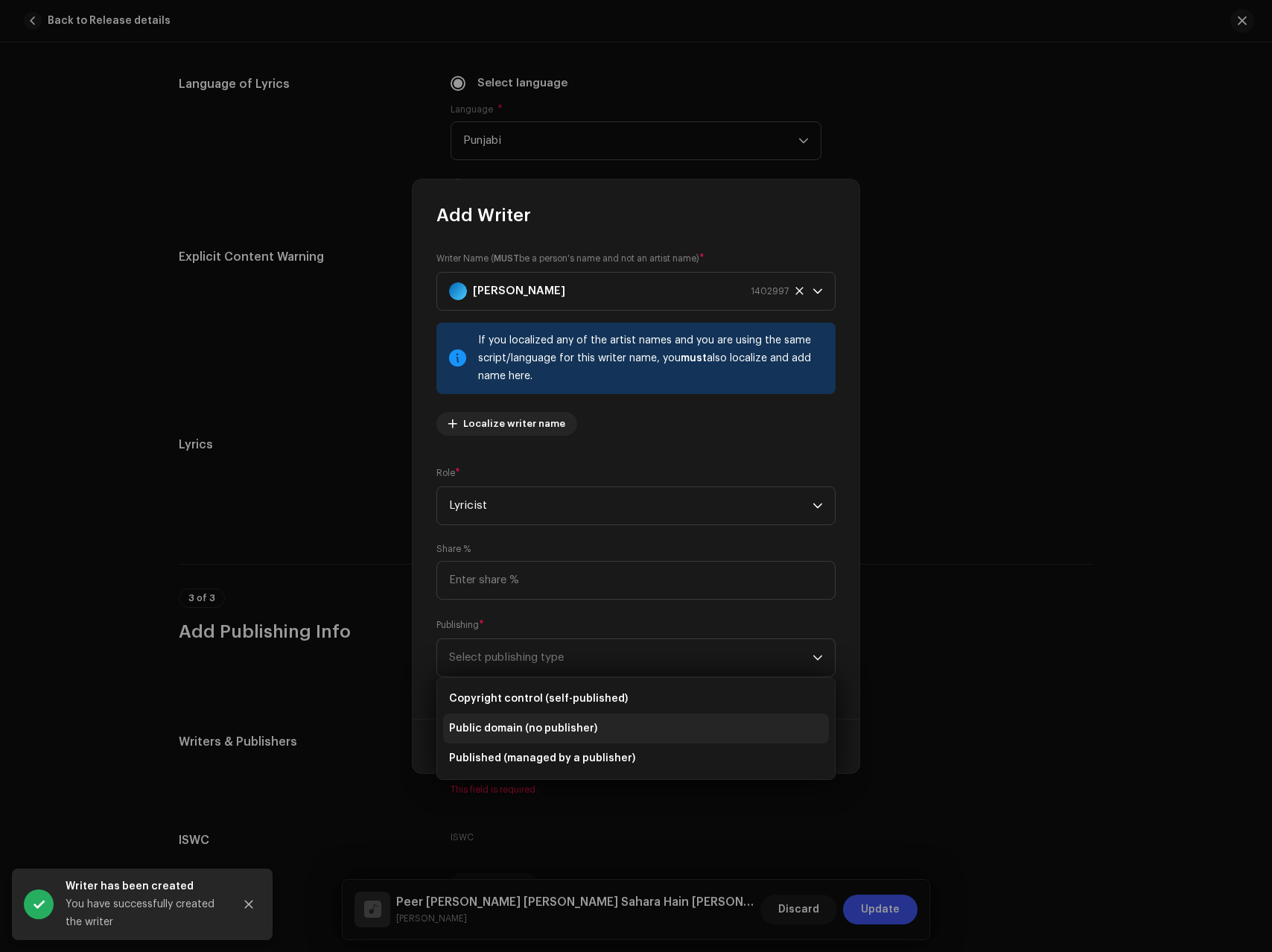
click at [504, 721] on span "Public domain (no publisher)" at bounding box center [523, 728] width 149 height 15
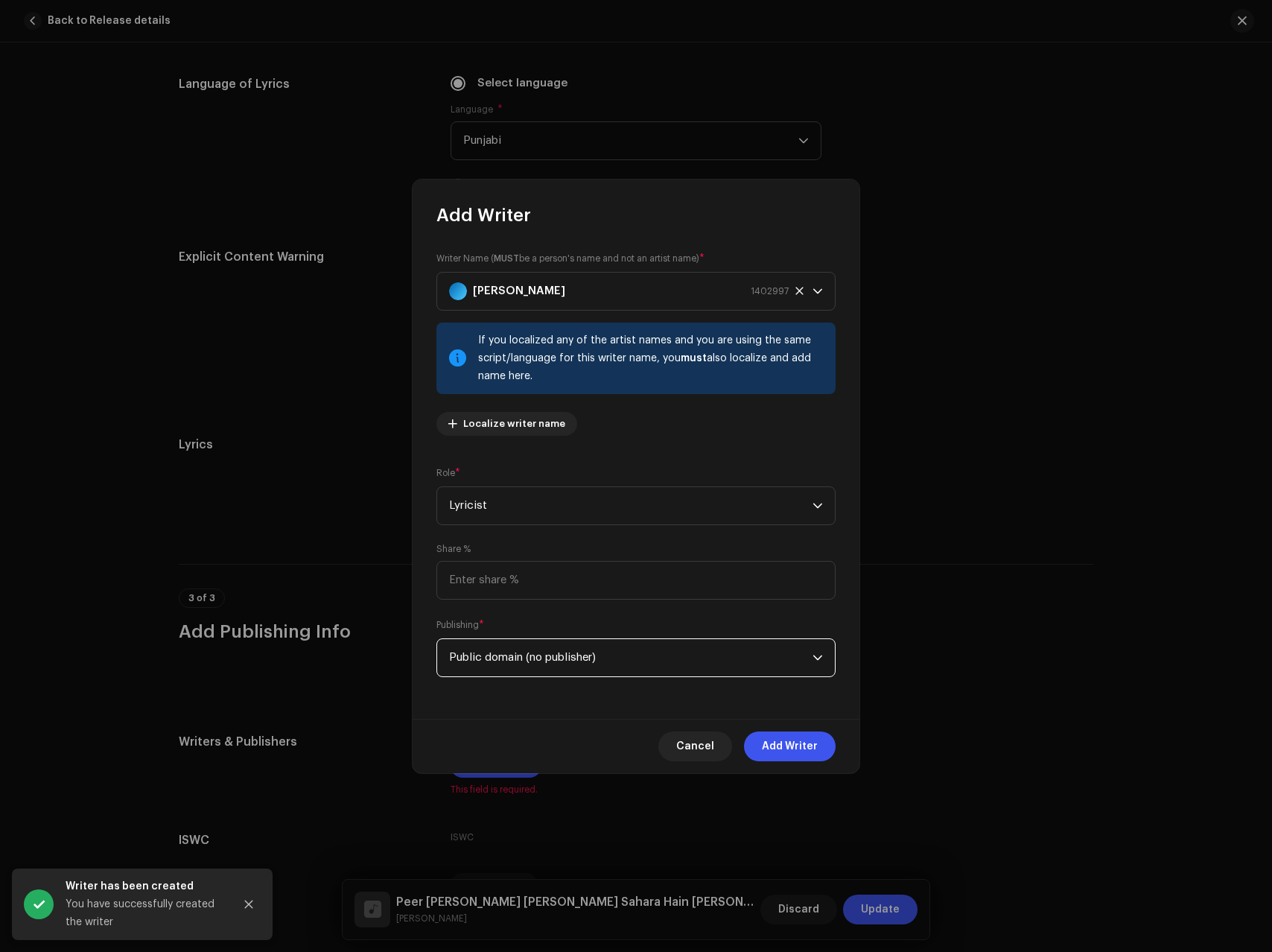
drag, startPoint x: 512, startPoint y: 647, endPoint x: 512, endPoint y: 665, distance: 18.0
click at [512, 647] on span "Public domain (no publisher)" at bounding box center [631, 657] width 364 height 37
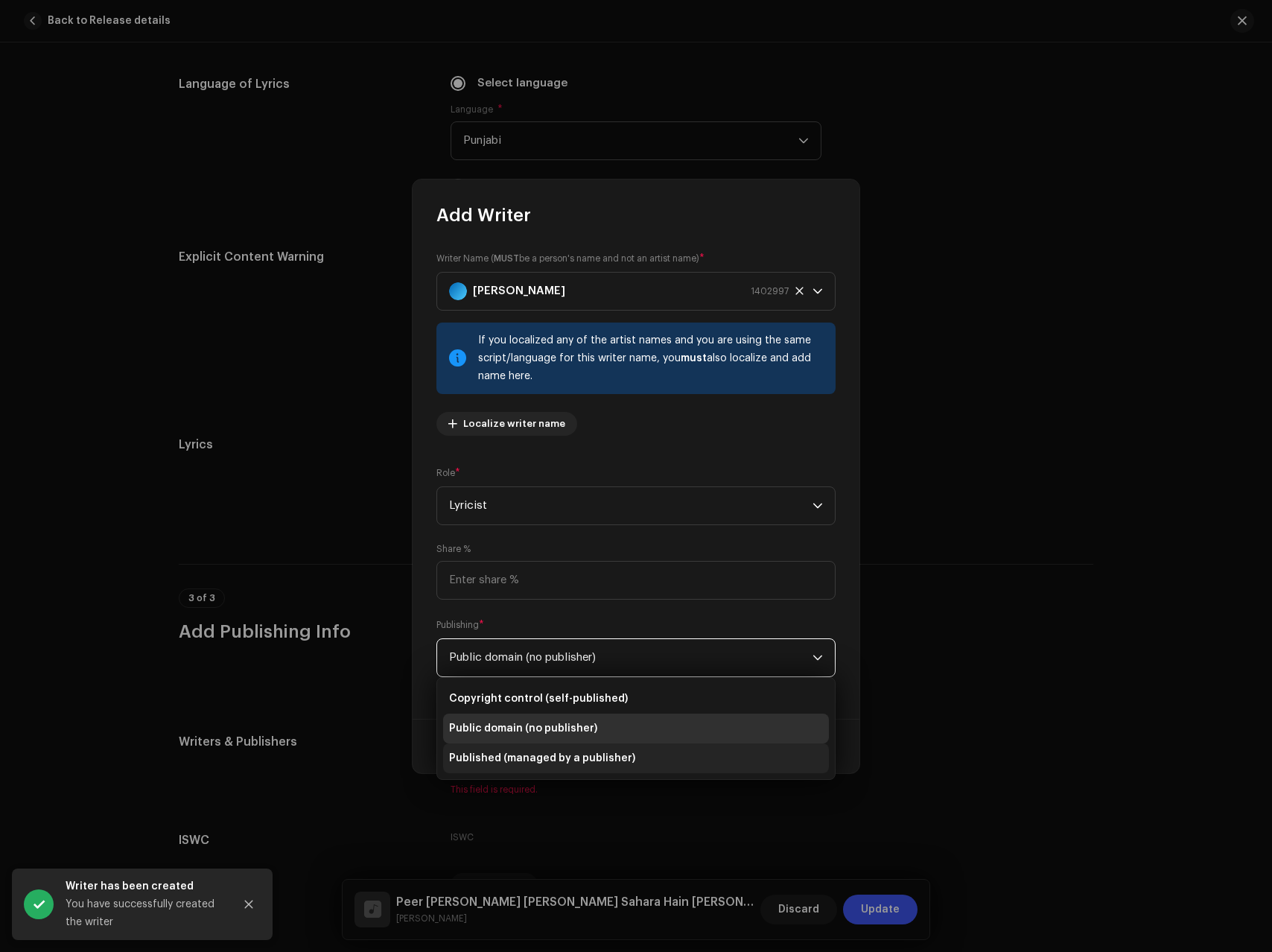
click at [507, 752] on span "Published (managed by a publisher)" at bounding box center [542, 759] width 187 height 15
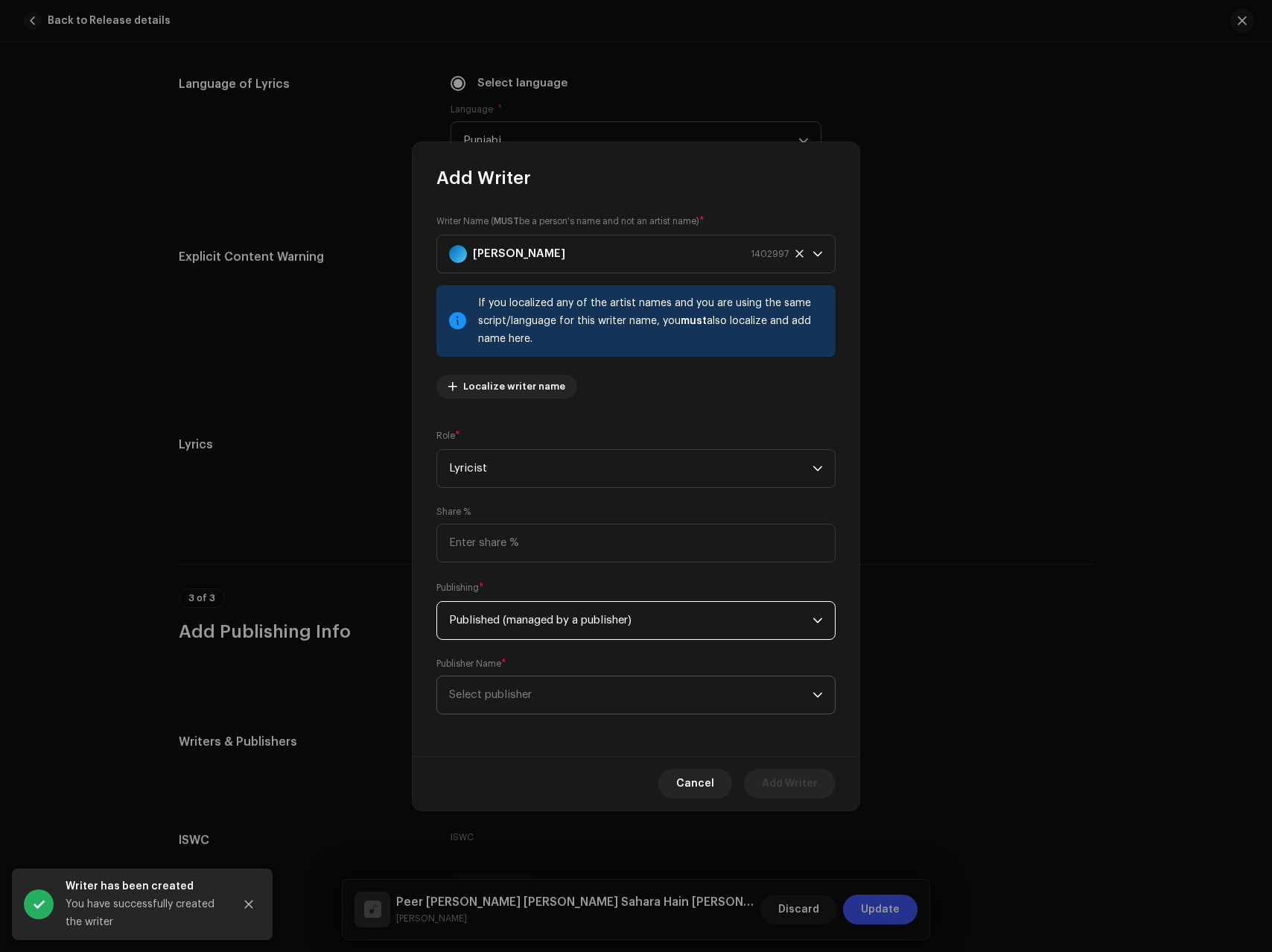
click at [518, 692] on span "Select publisher" at bounding box center [490, 695] width 82 height 11
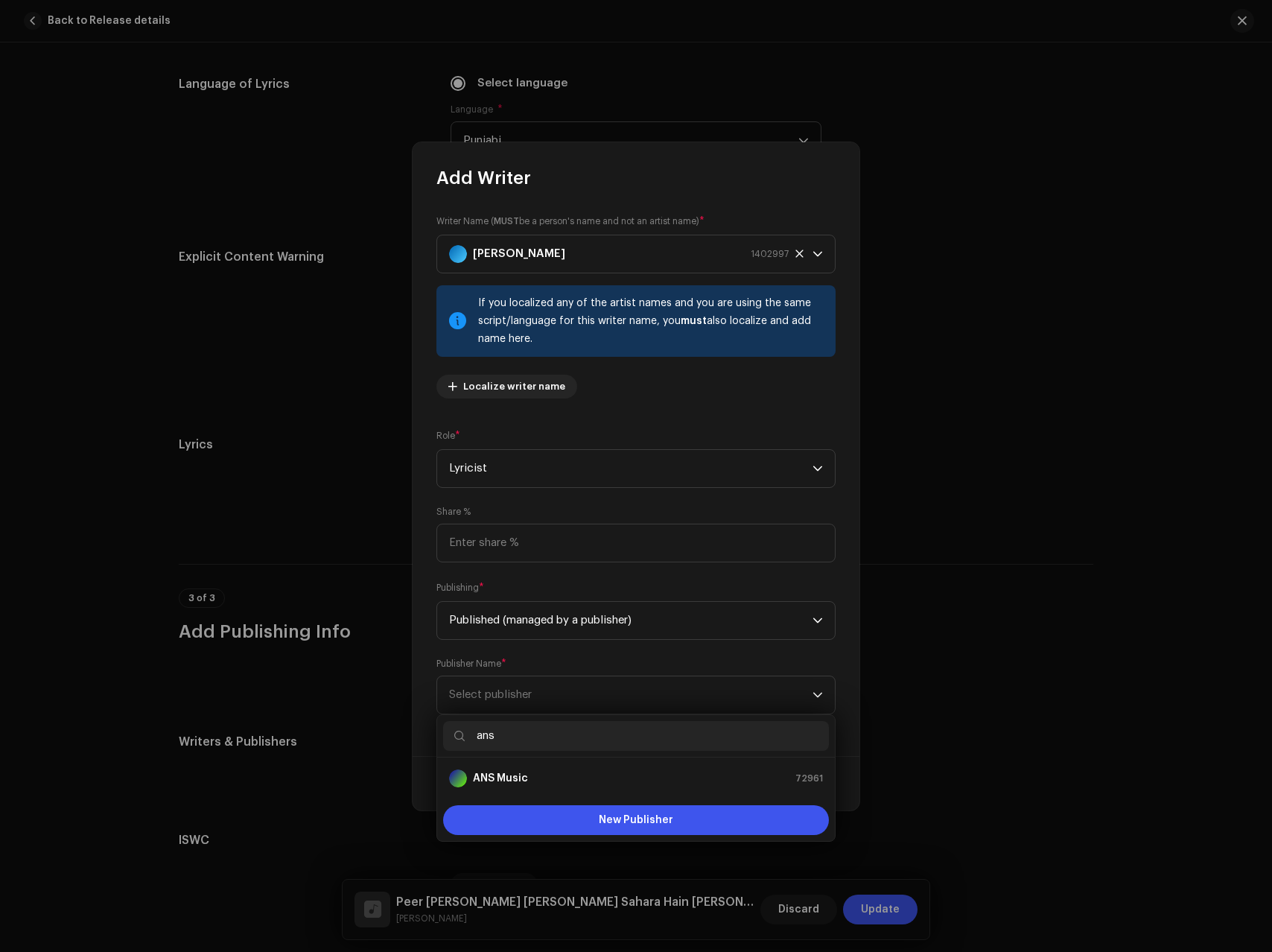
type input "ans"
click at [550, 776] on div "ANS Music 72961" at bounding box center [636, 778] width 374 height 18
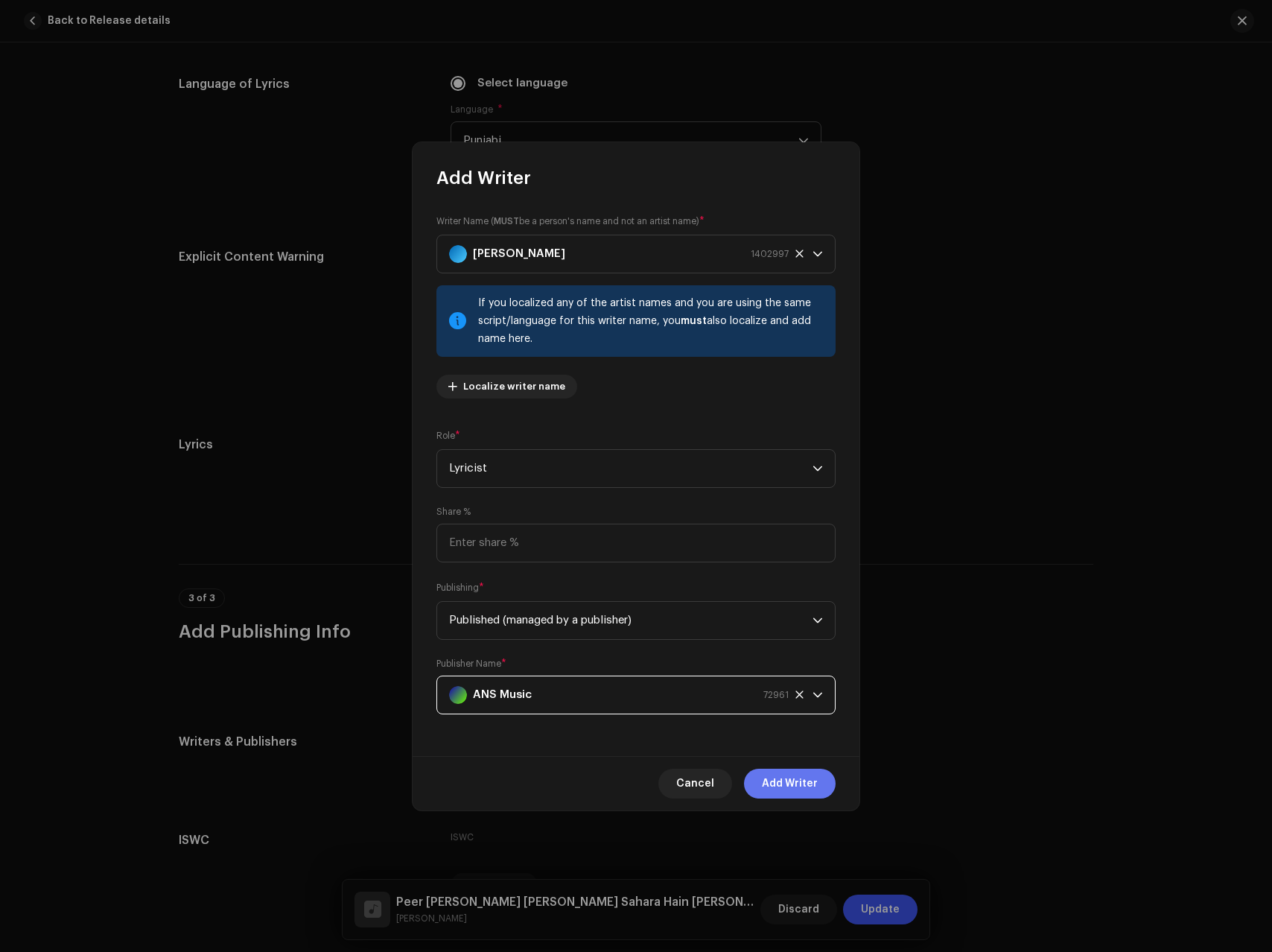
click at [790, 783] on span "Add Writer" at bounding box center [790, 783] width 56 height 29
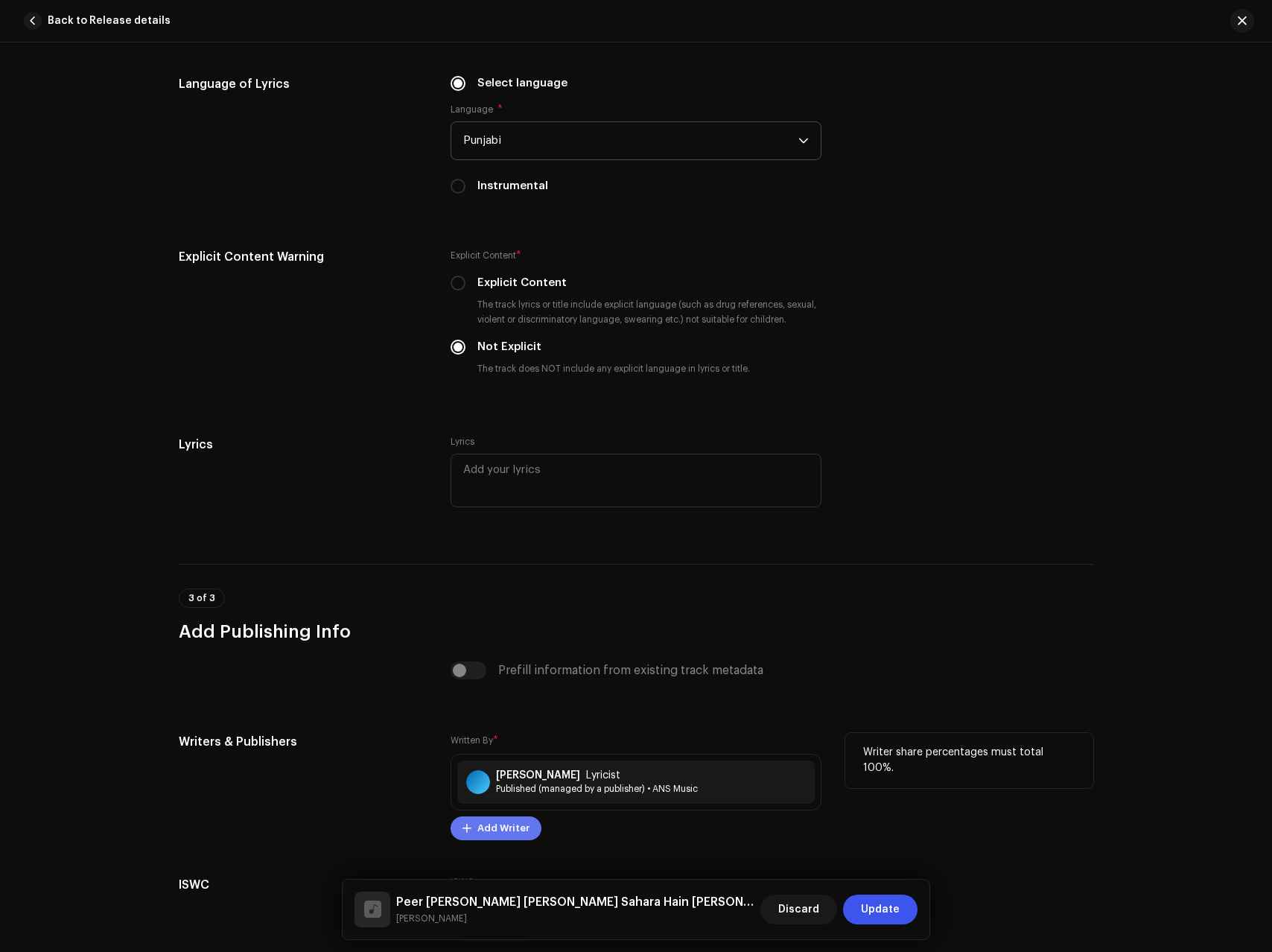
click at [492, 836] on span "Add Writer" at bounding box center [503, 828] width 52 height 29
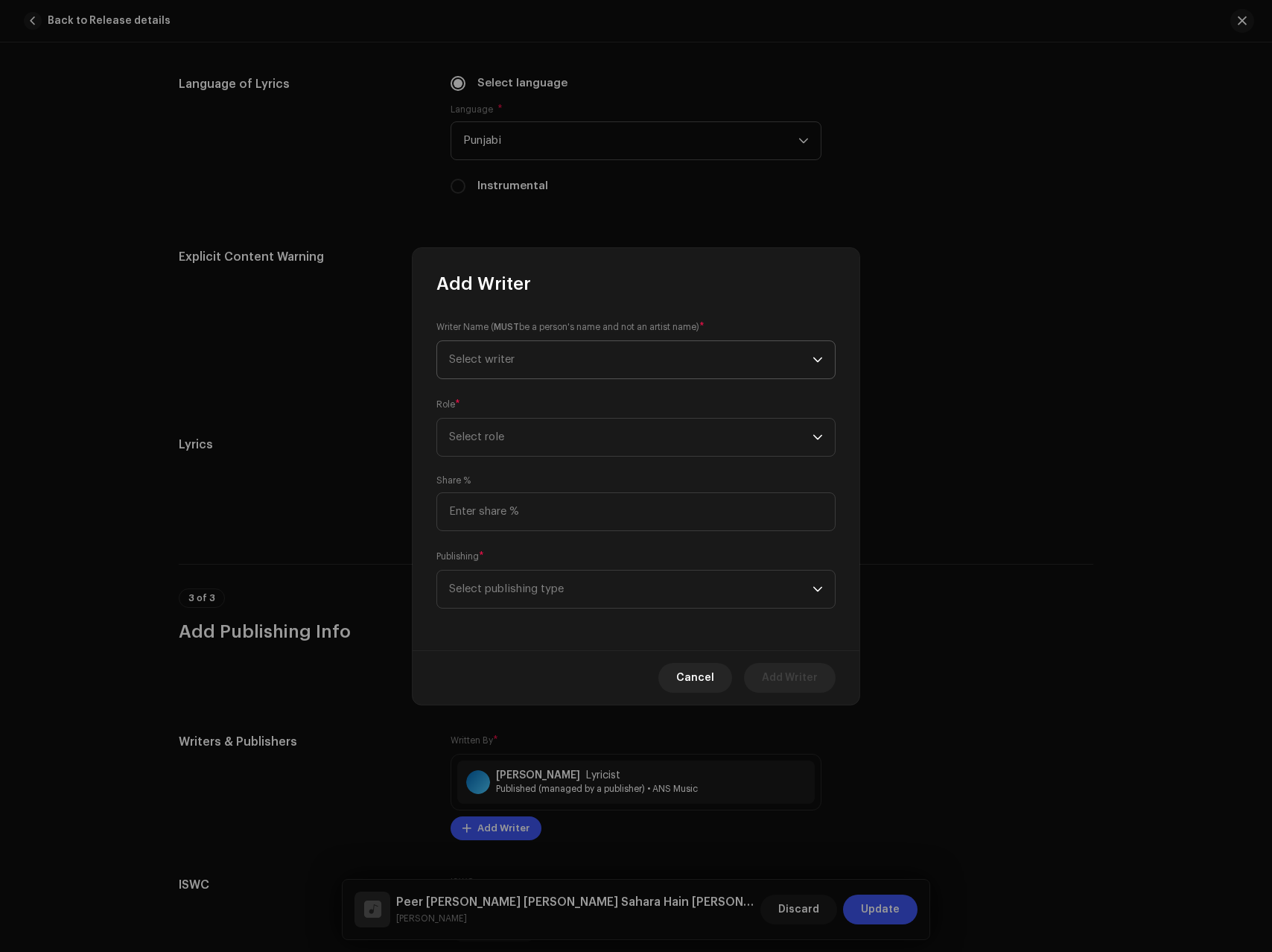
click at [510, 361] on span "Select writer" at bounding box center [481, 360] width 65 height 11
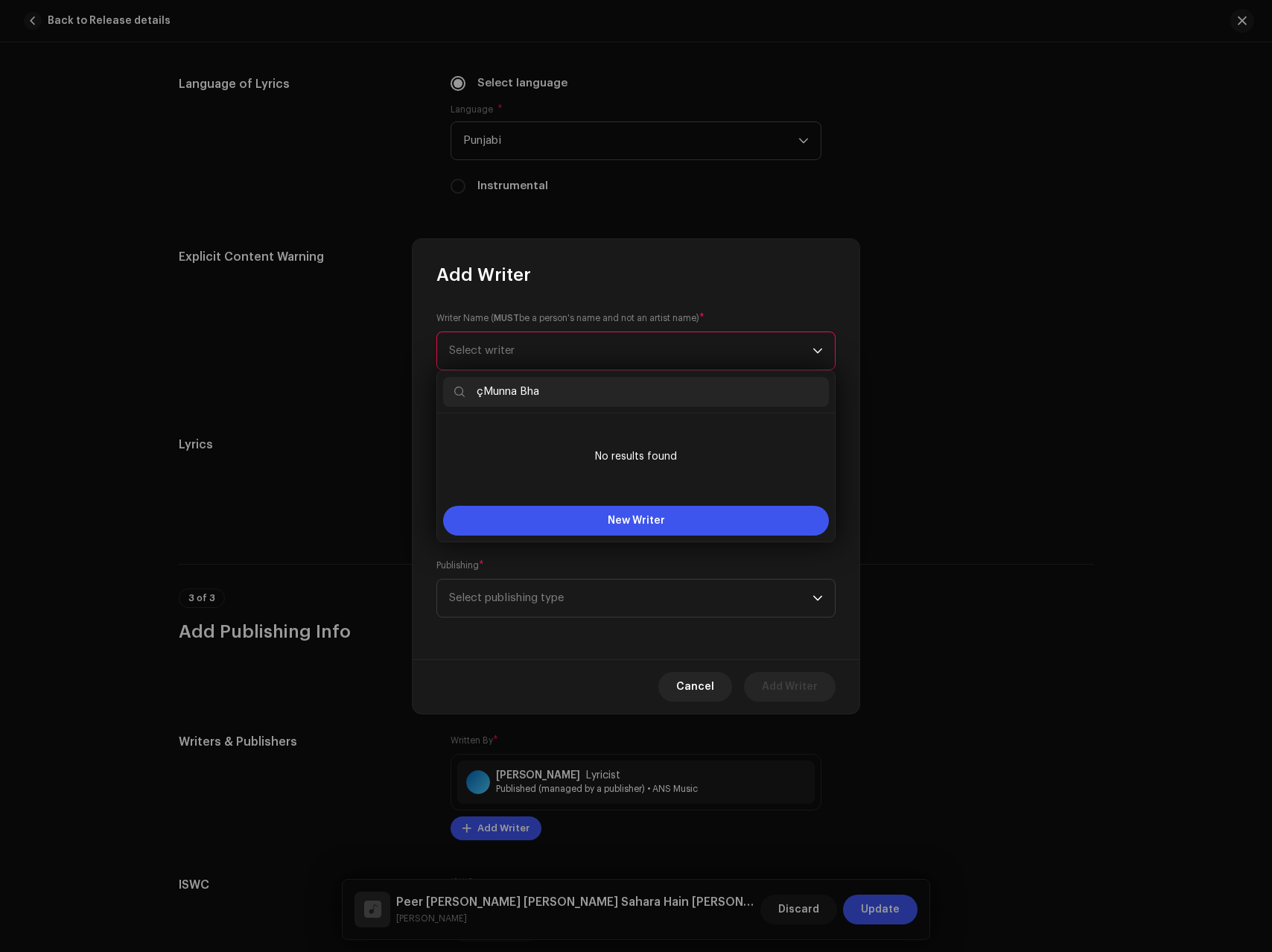
click at [599, 386] on input "çMunna Bha" at bounding box center [636, 391] width 385 height 29
paste input "[PERSON_NAME]"
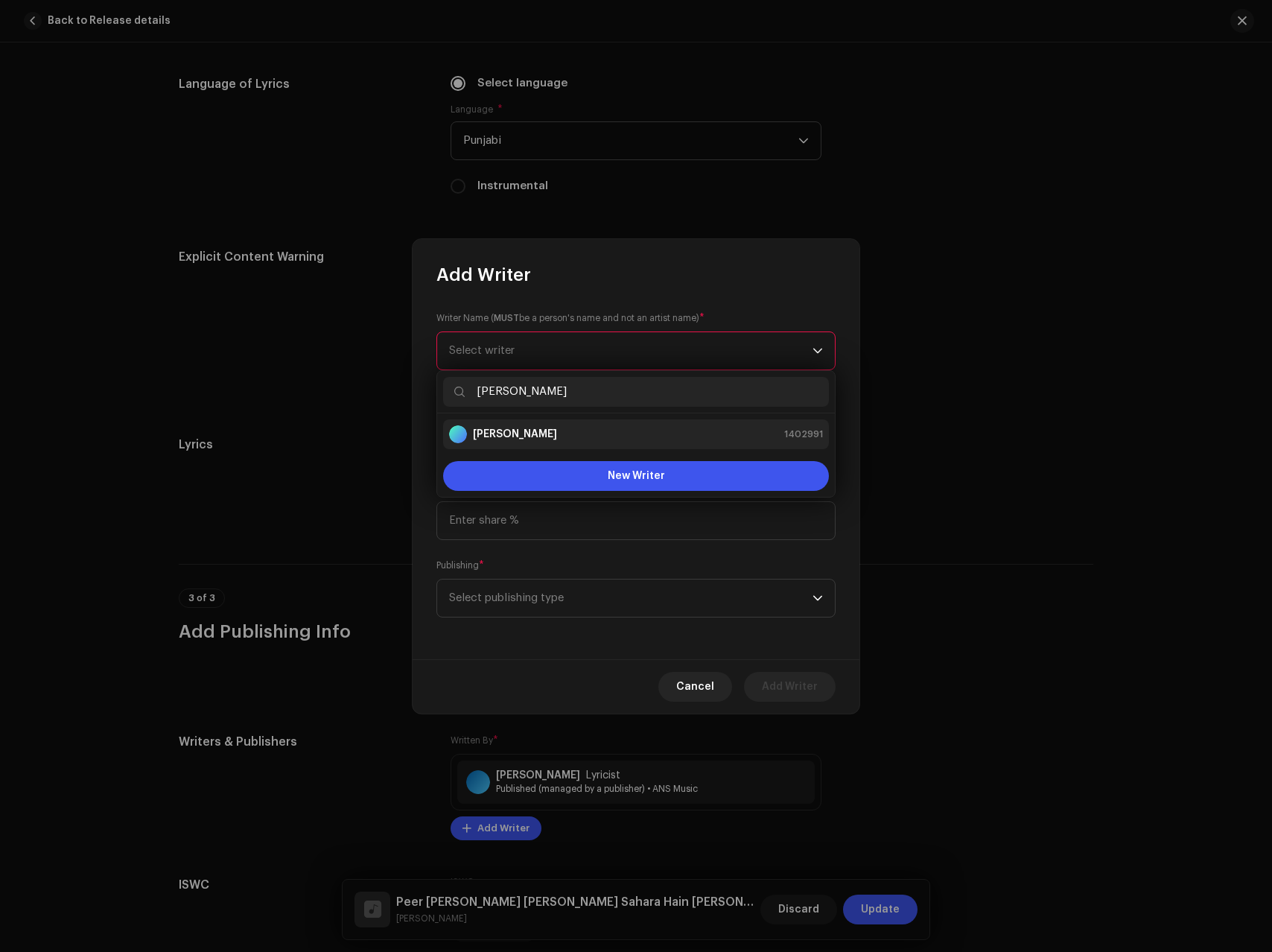
type input "[PERSON_NAME]"
click at [546, 435] on div "[PERSON_NAME] 1402991" at bounding box center [636, 434] width 374 height 18
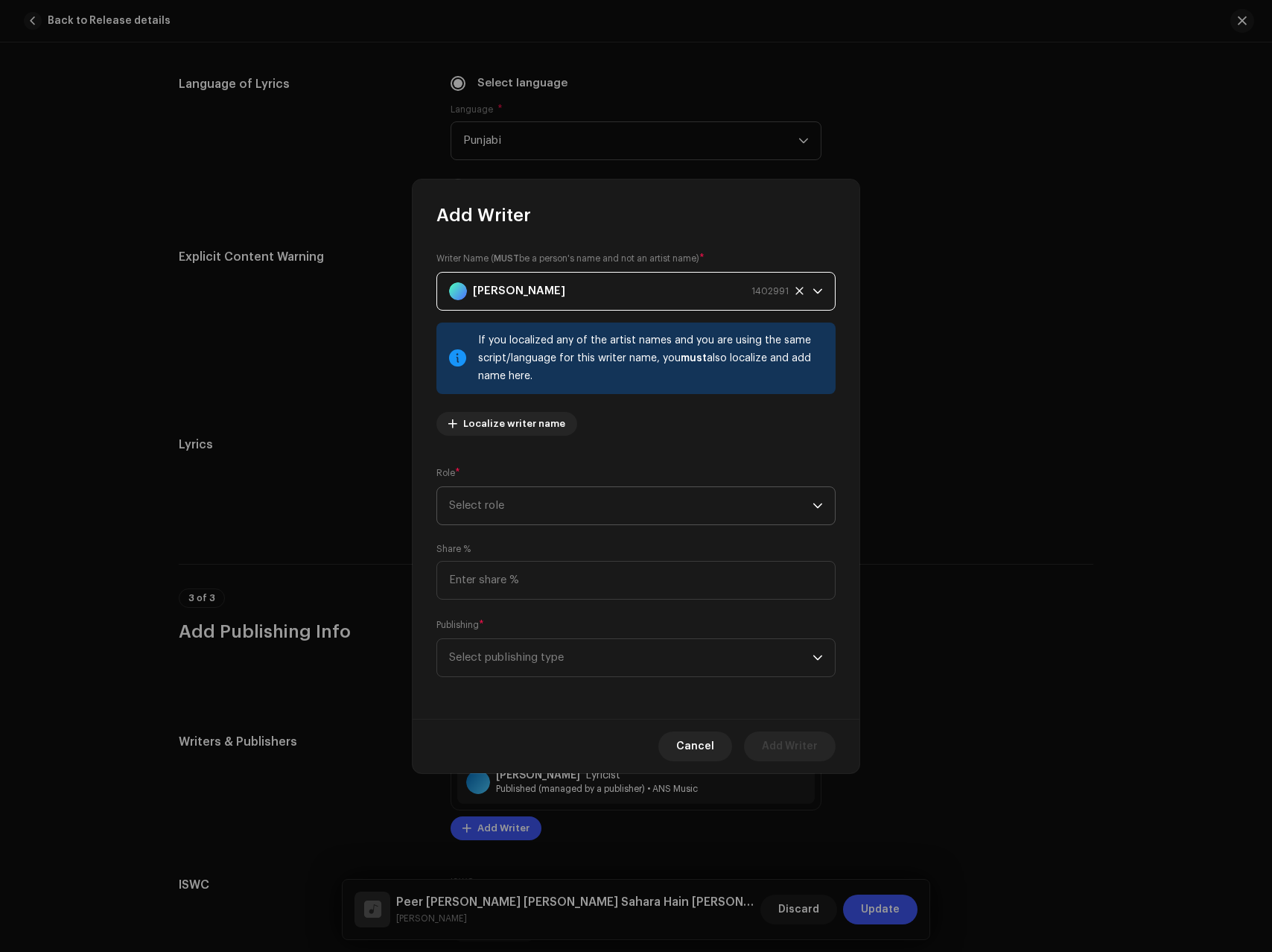
click at [496, 504] on span "Select role" at bounding box center [631, 505] width 364 height 37
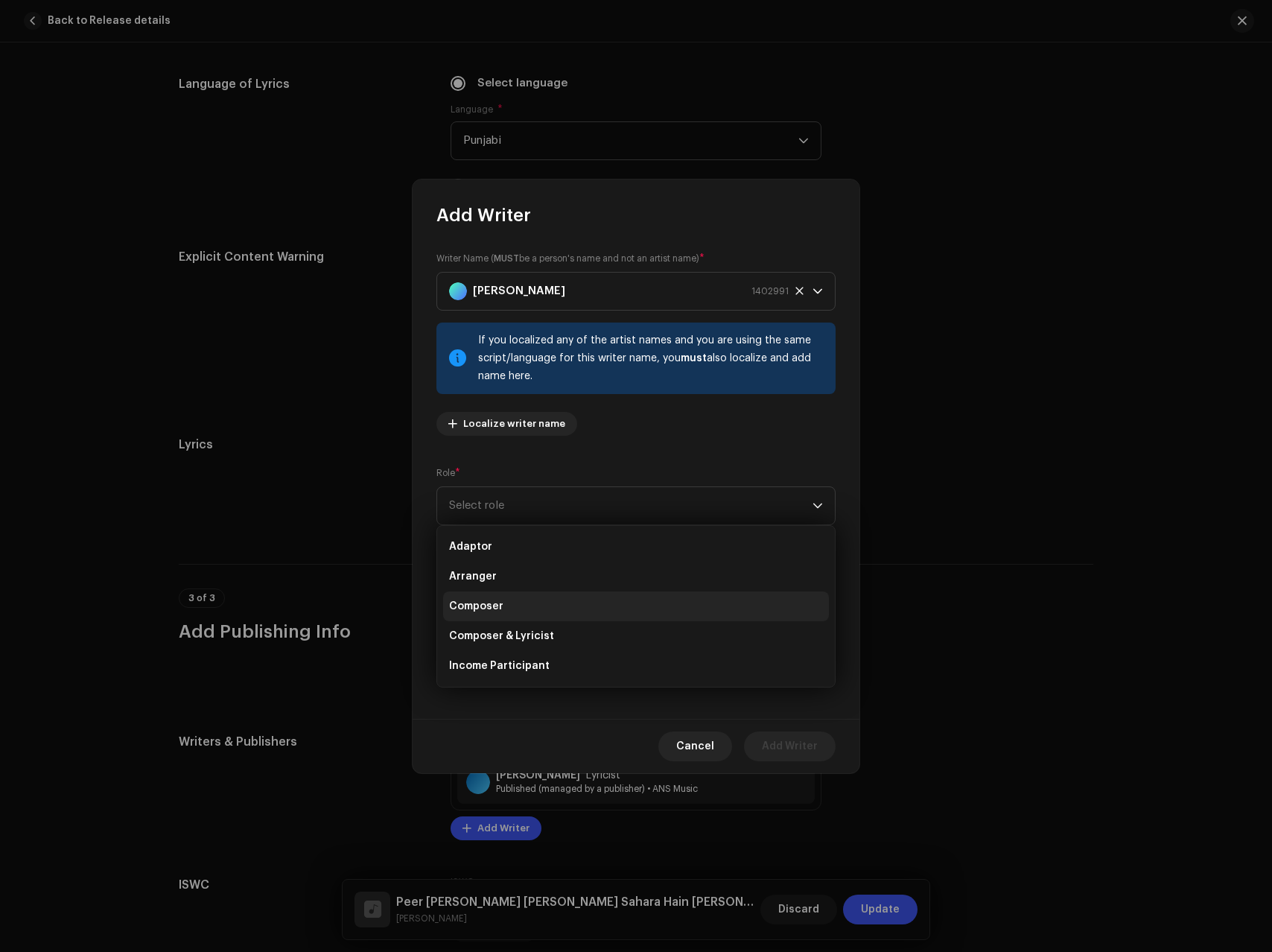
click at [501, 609] on span "Composer" at bounding box center [475, 606] width 54 height 15
click at [589, 672] on span "Select publishing type" at bounding box center [631, 657] width 364 height 37
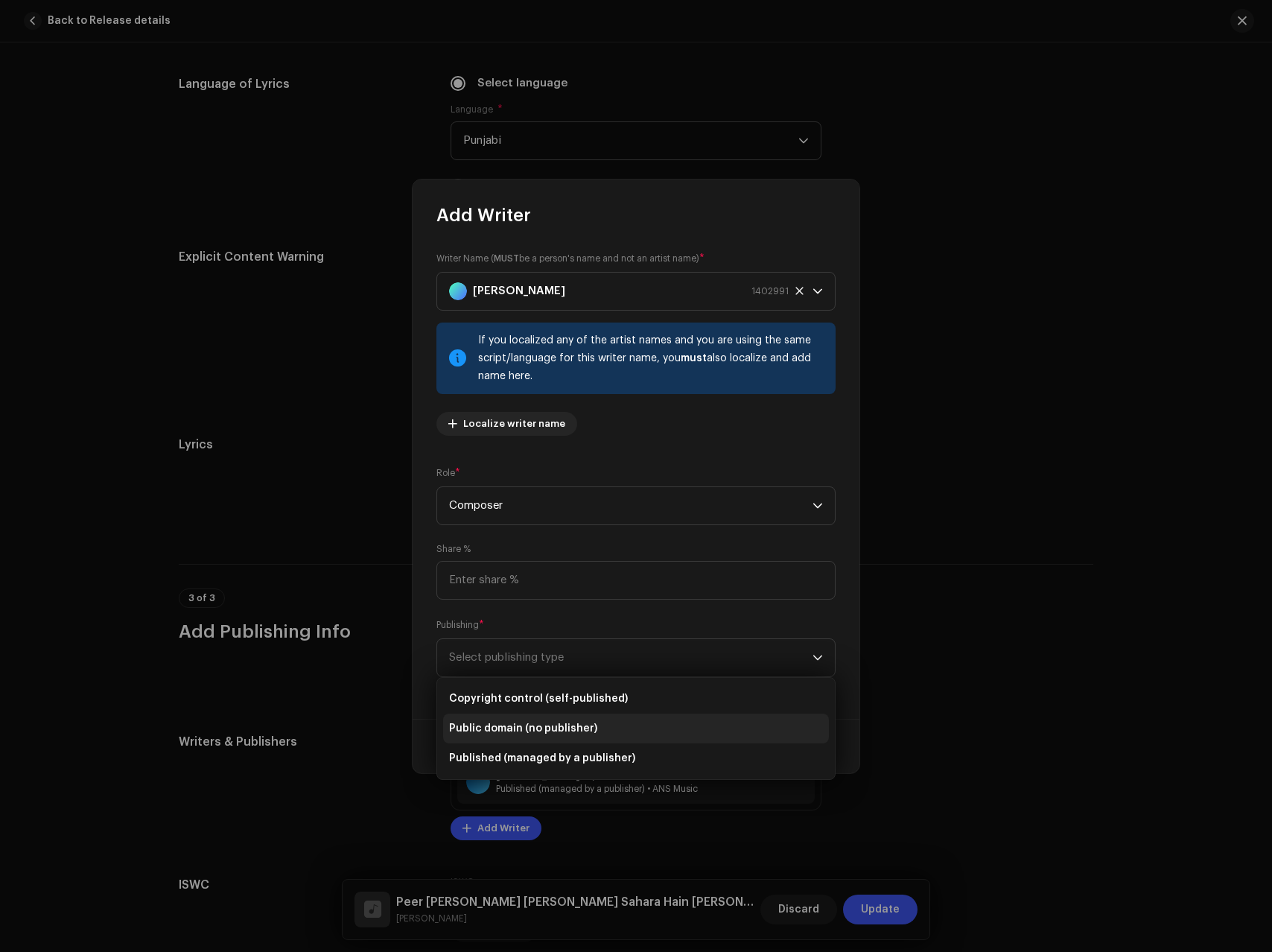
click at [501, 724] on span "Public domain (no publisher)" at bounding box center [523, 728] width 149 height 15
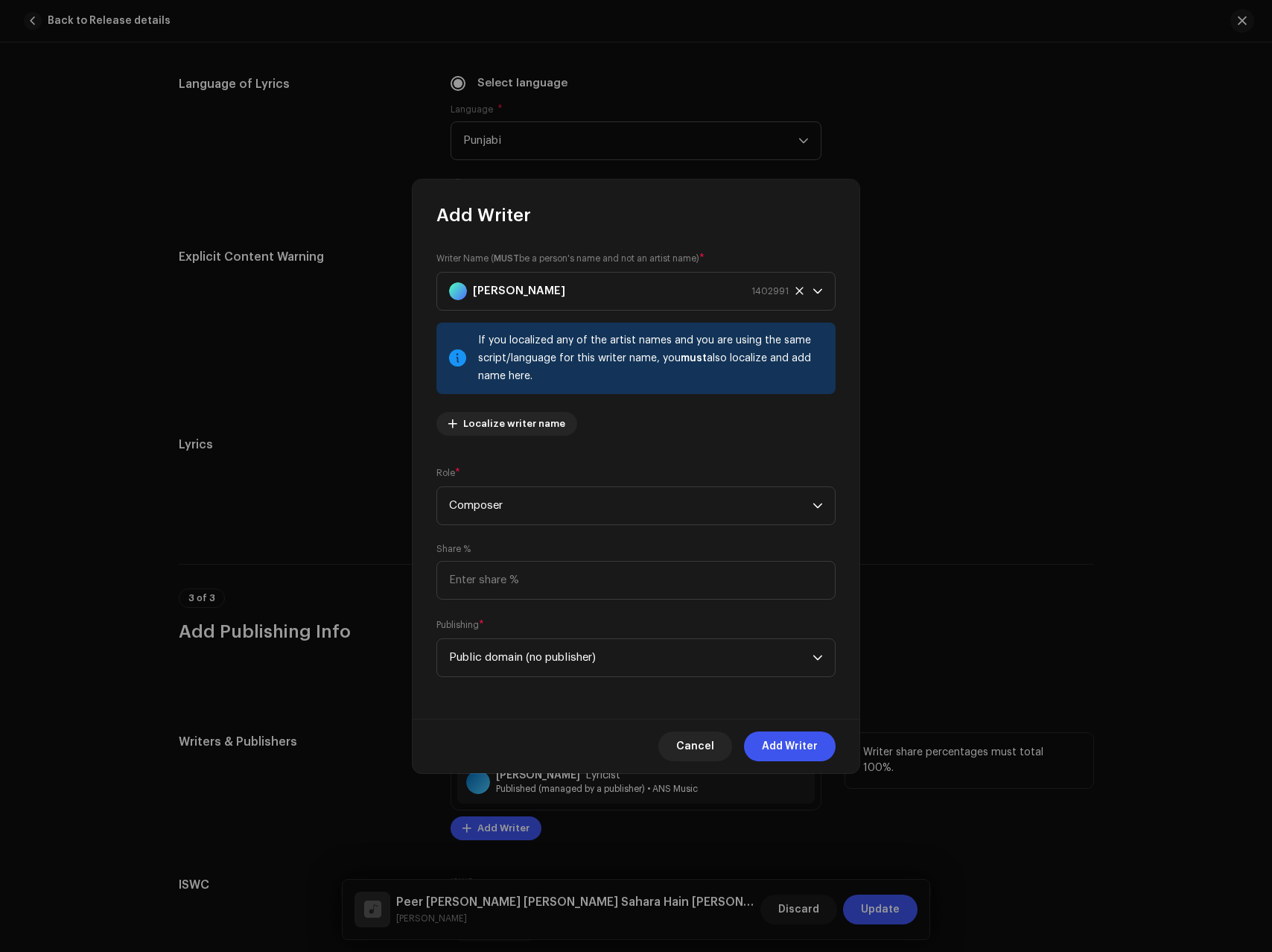
click at [797, 739] on span "Add Writer" at bounding box center [790, 745] width 56 height 29
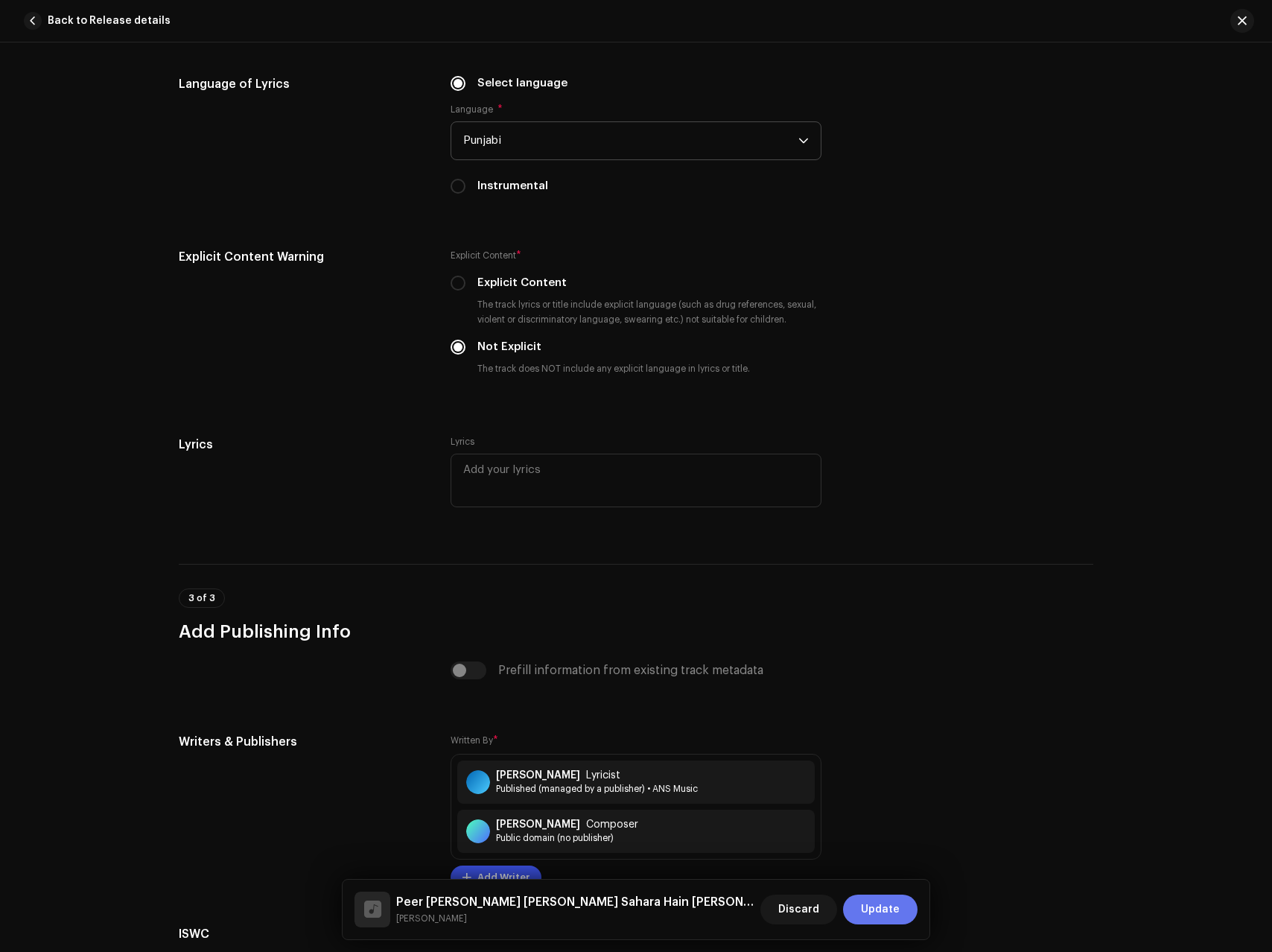
click at [880, 909] on span "Update" at bounding box center [880, 909] width 39 height 29
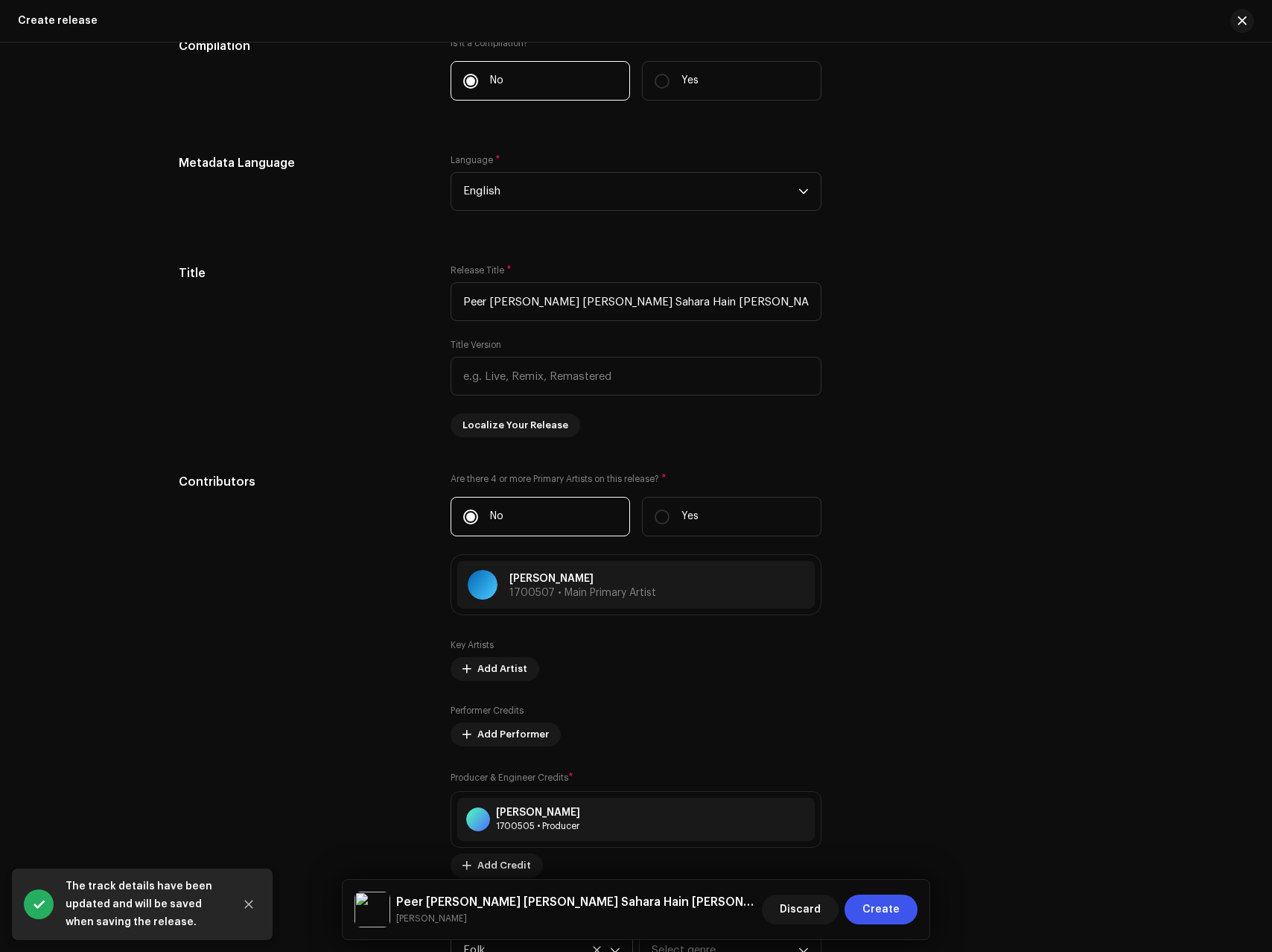
scroll to position [1200, 0]
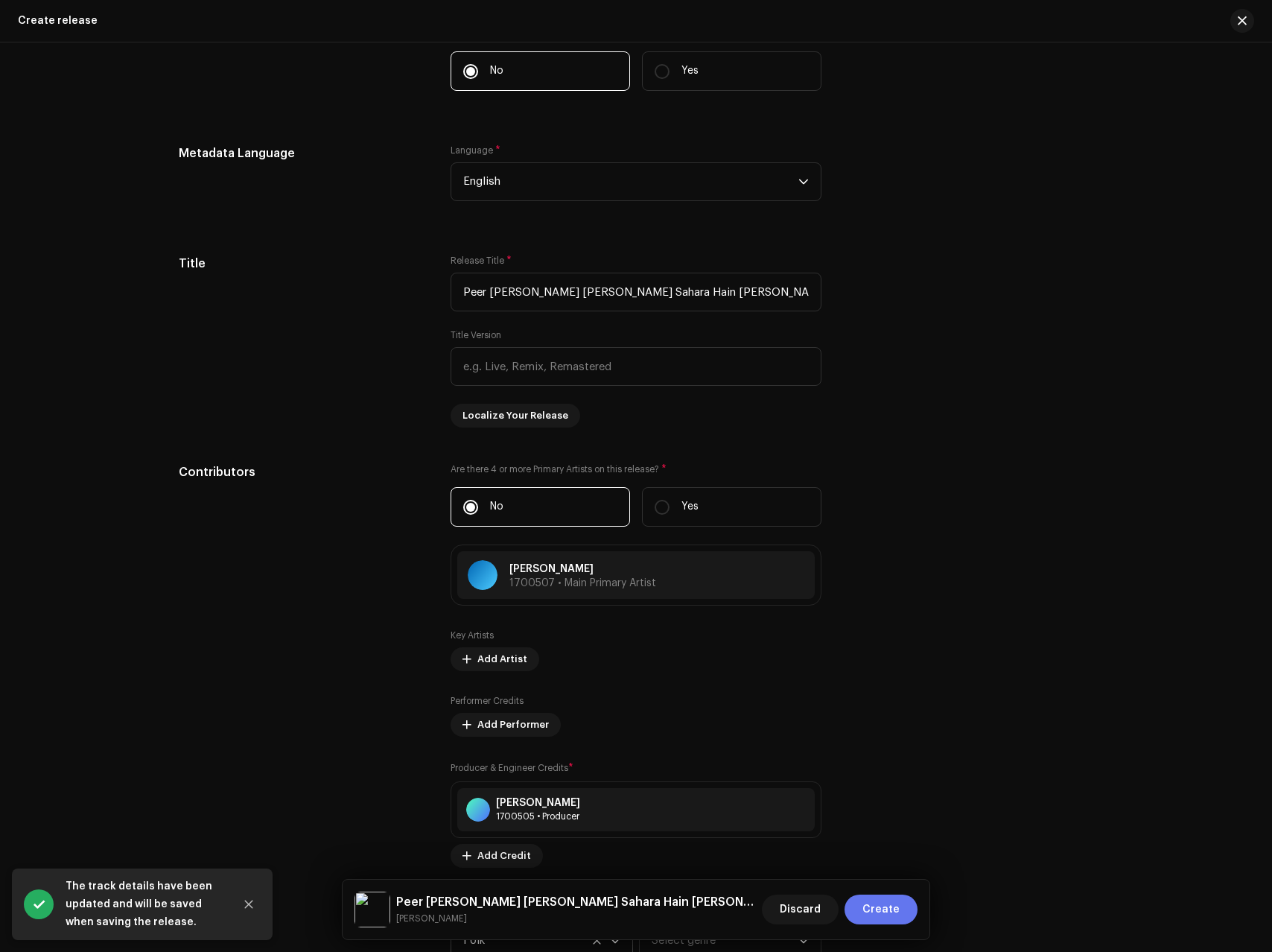
click at [874, 899] on span "Create" at bounding box center [881, 909] width 37 height 29
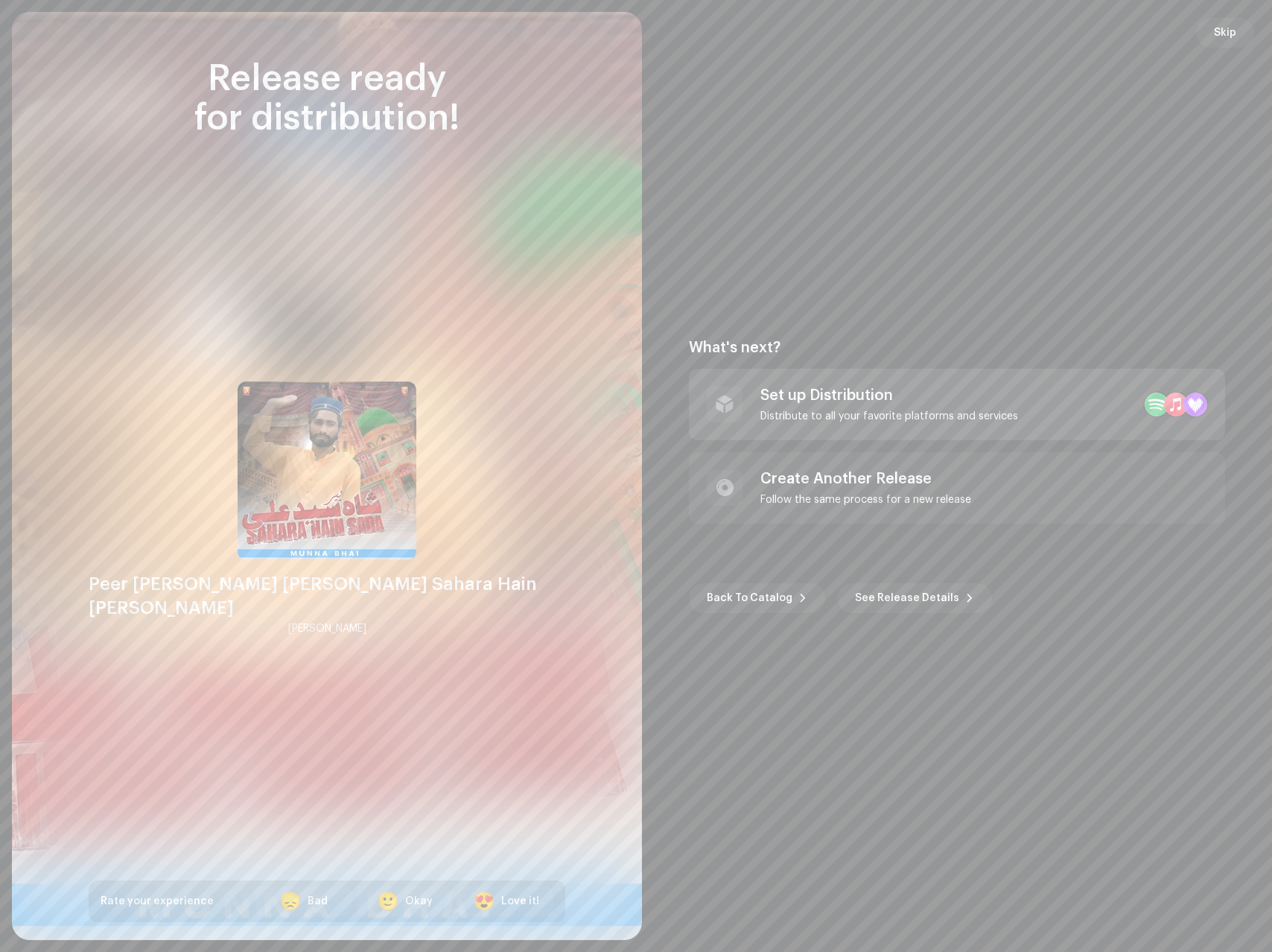
click at [815, 400] on div "Set up Distribution" at bounding box center [889, 395] width 258 height 18
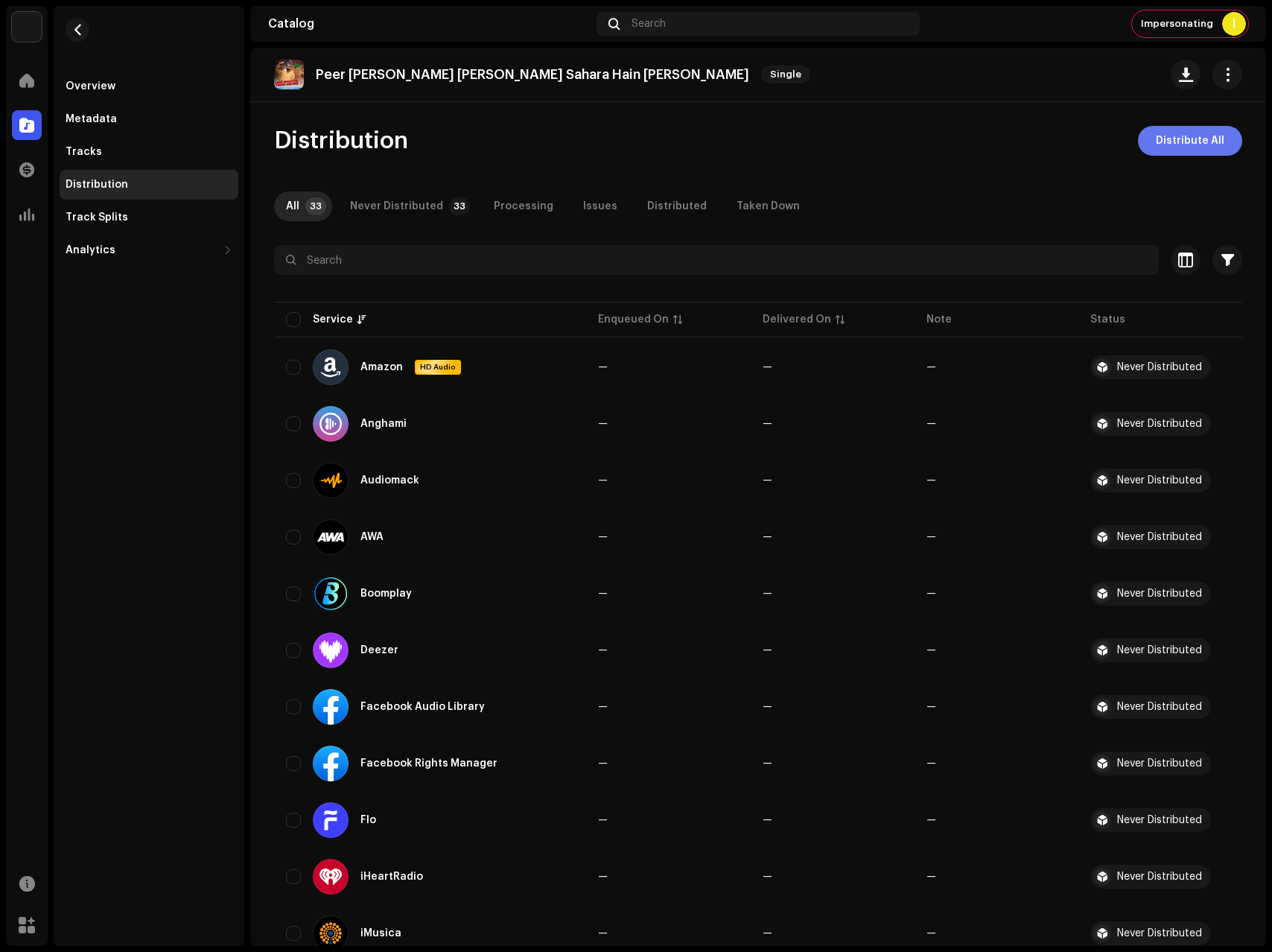
click at [1196, 143] on span "Distribute All" at bounding box center [1191, 140] width 68 height 29
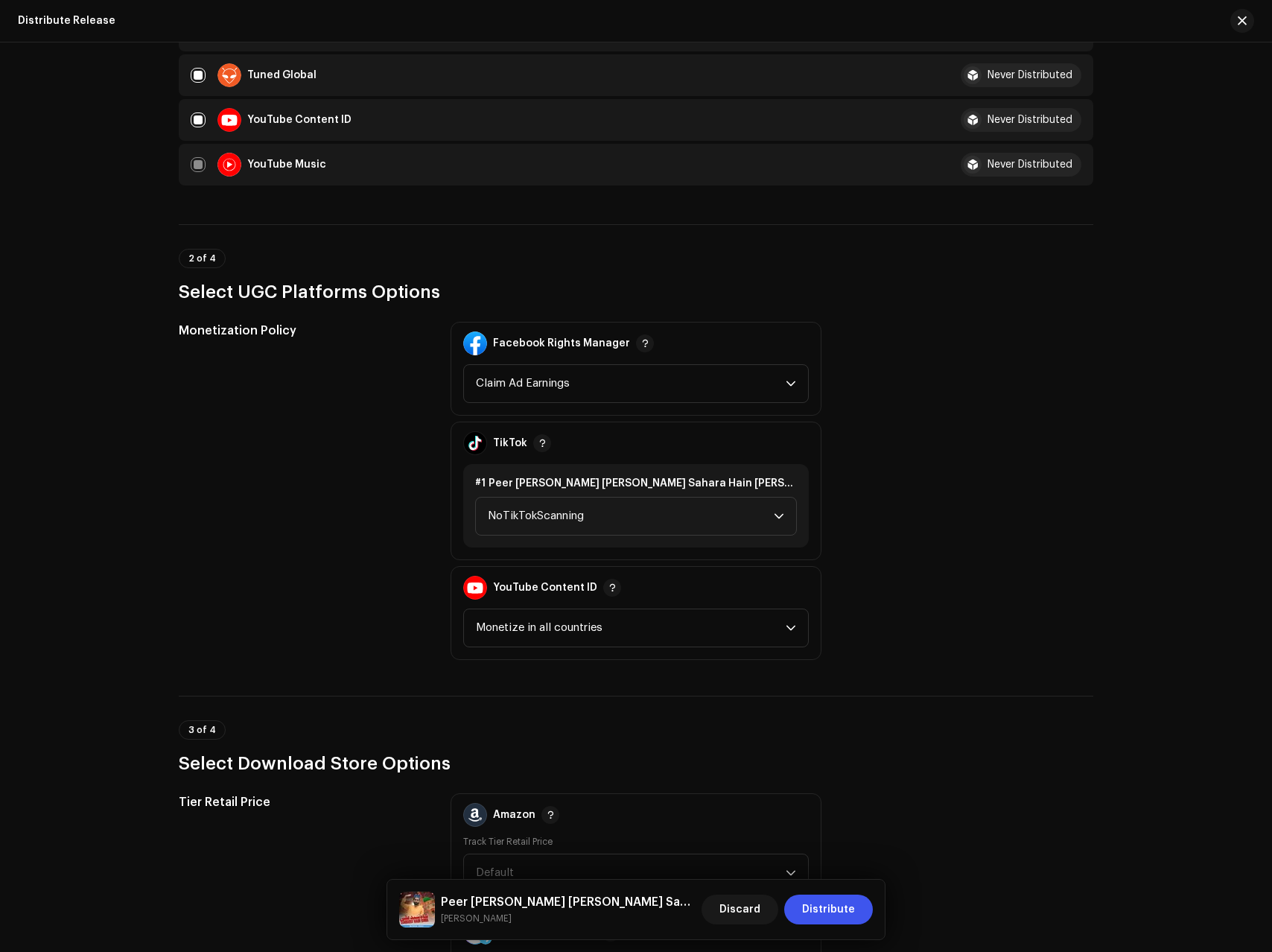
scroll to position [1658, 0]
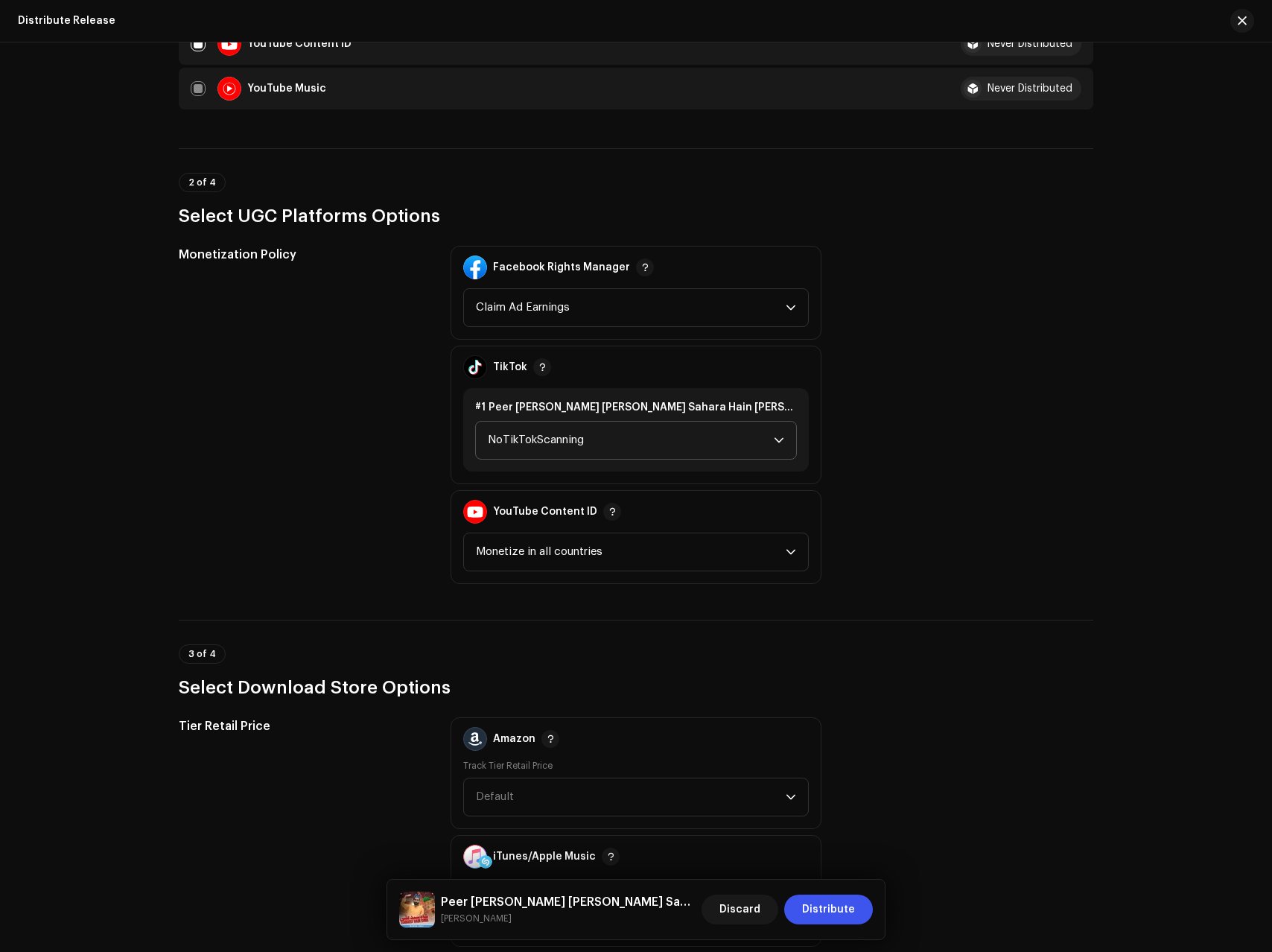
click at [546, 438] on span "NoTikTokScanning" at bounding box center [631, 440] width 286 height 37
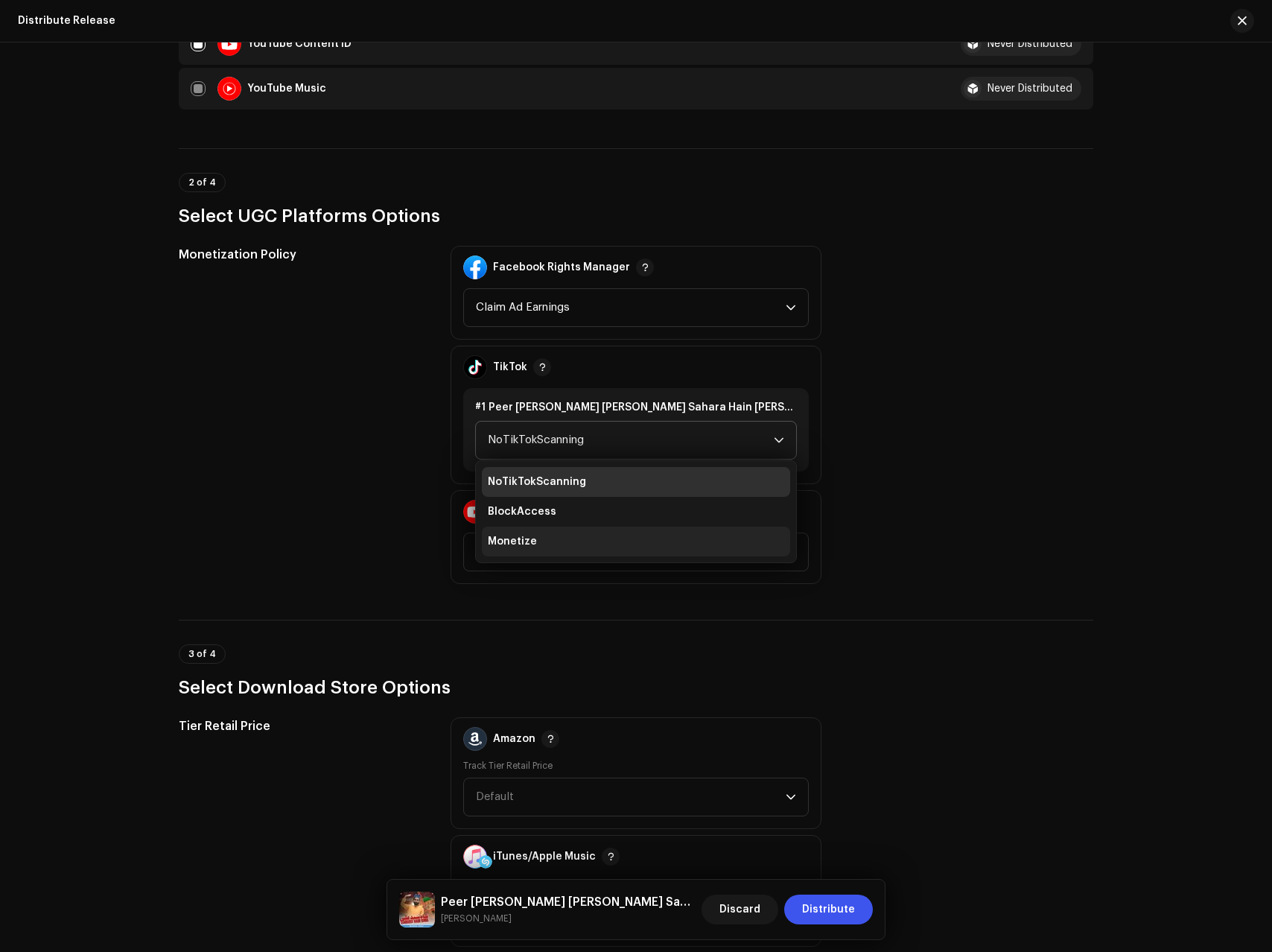
click at [525, 534] on span "Monetize" at bounding box center [512, 542] width 49 height 15
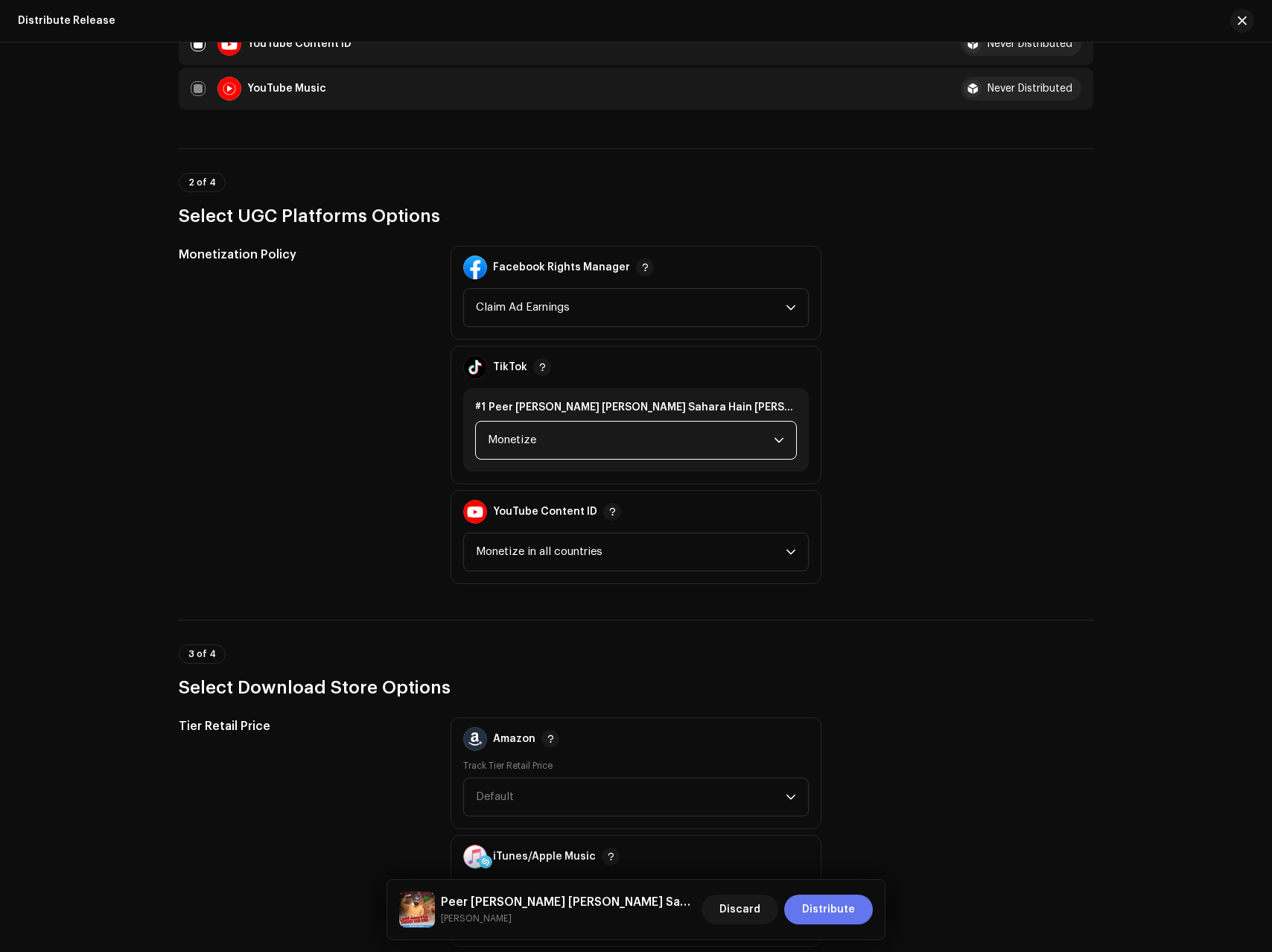
click at [809, 907] on span "Distribute" at bounding box center [829, 909] width 53 height 29
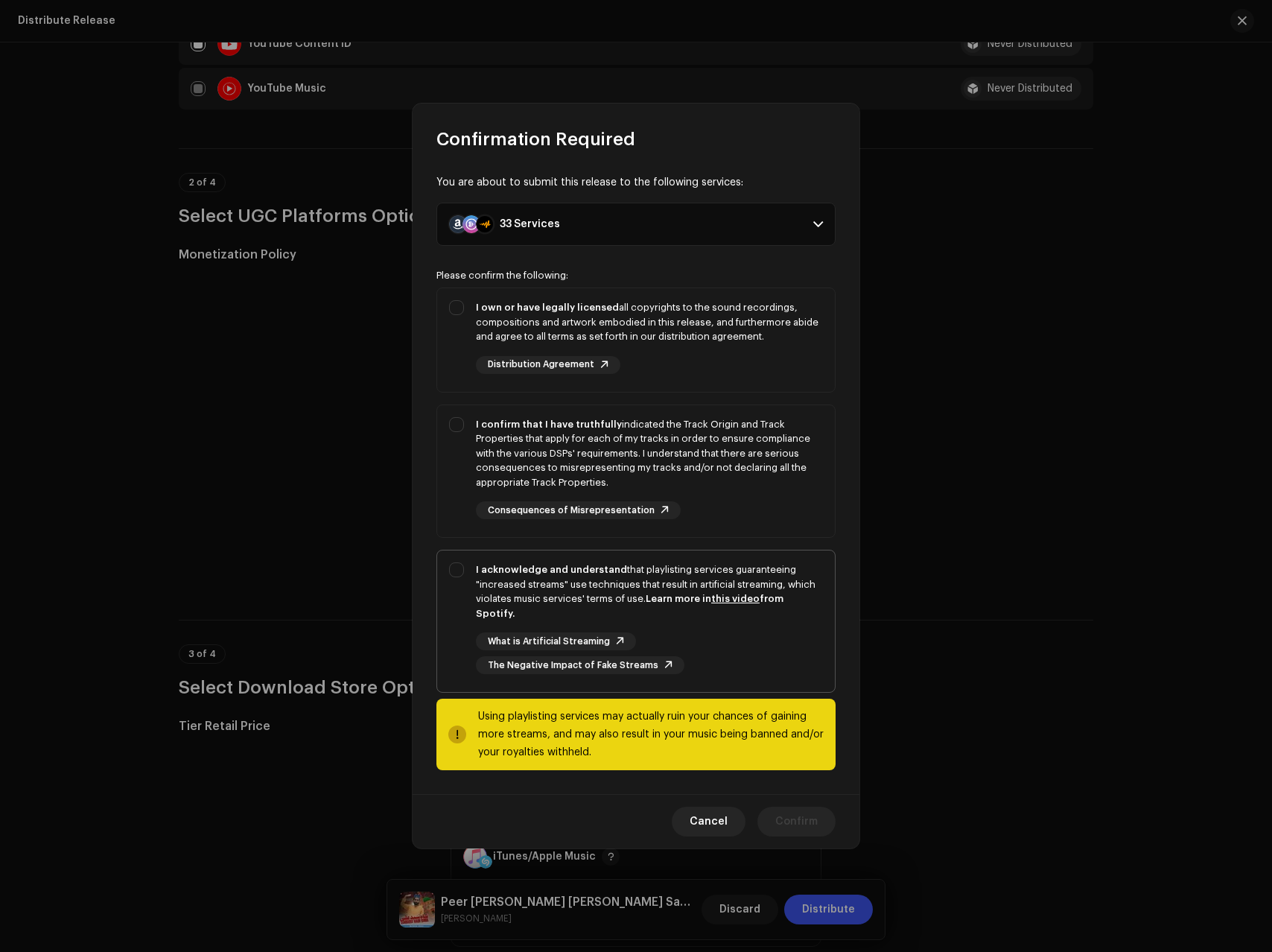
click at [708, 595] on div "I acknowledge and understand that playlisting services guaranteeing "increased …" at bounding box center [650, 591] width 348 height 58
checkbox input "true"
drag, startPoint x: 710, startPoint y: 447, endPoint x: 698, endPoint y: 331, distance: 116.6
click at [710, 444] on div "I confirm that I have truthfully indicated the Track Origin and Track Propertie…" at bounding box center [650, 453] width 348 height 73
checkbox input "true"
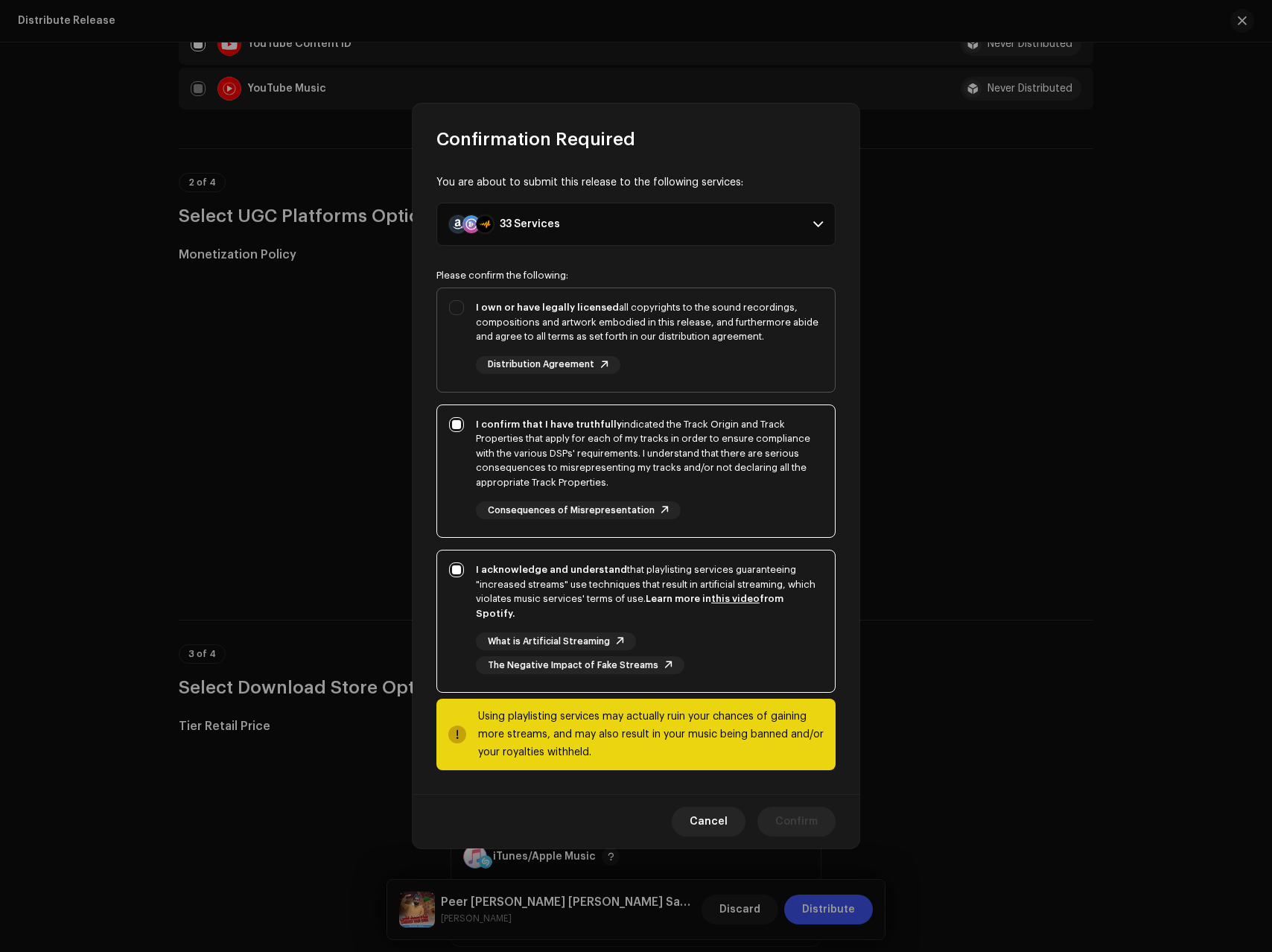
click at [696, 320] on div "I own or have legally licensed all copyrights to the sound recordings, composit…" at bounding box center [650, 322] width 348 height 44
checkbox input "true"
click at [793, 813] on span "Confirm" at bounding box center [797, 821] width 43 height 29
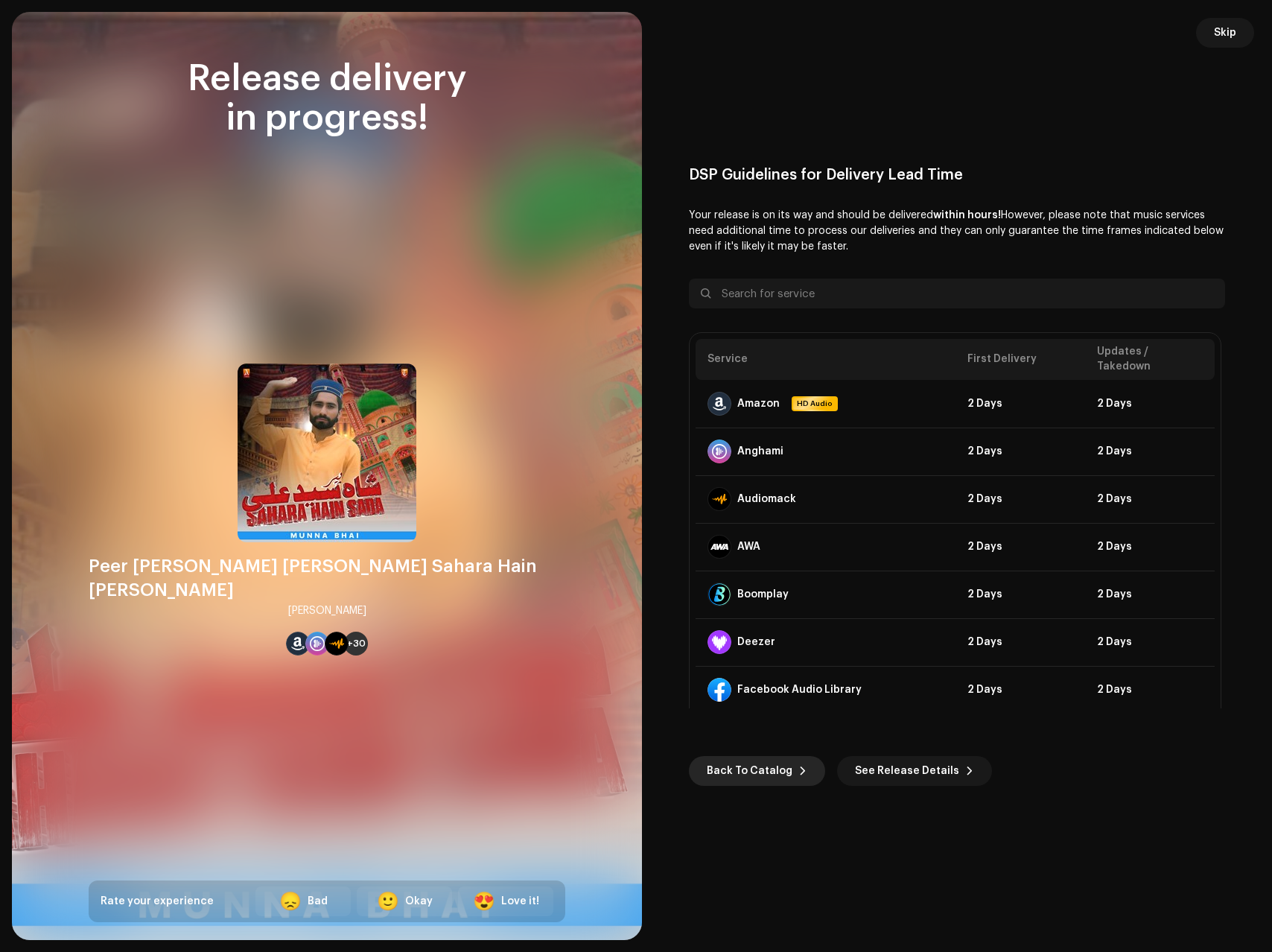
click at [750, 773] on span "Back To Catalog" at bounding box center [749, 770] width 85 height 29
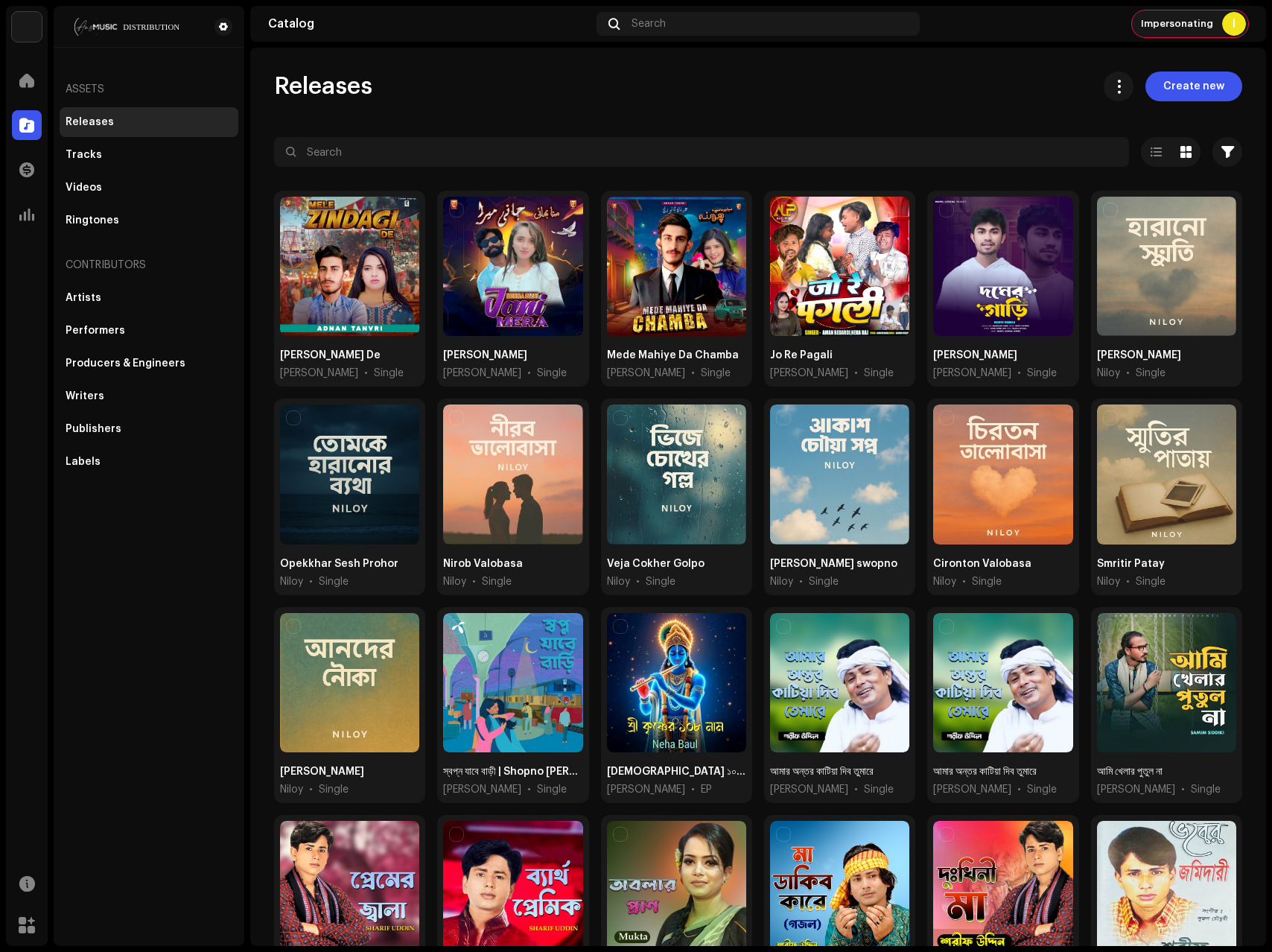
click at [1228, 27] on div "I" at bounding box center [1234, 24] width 24 height 24
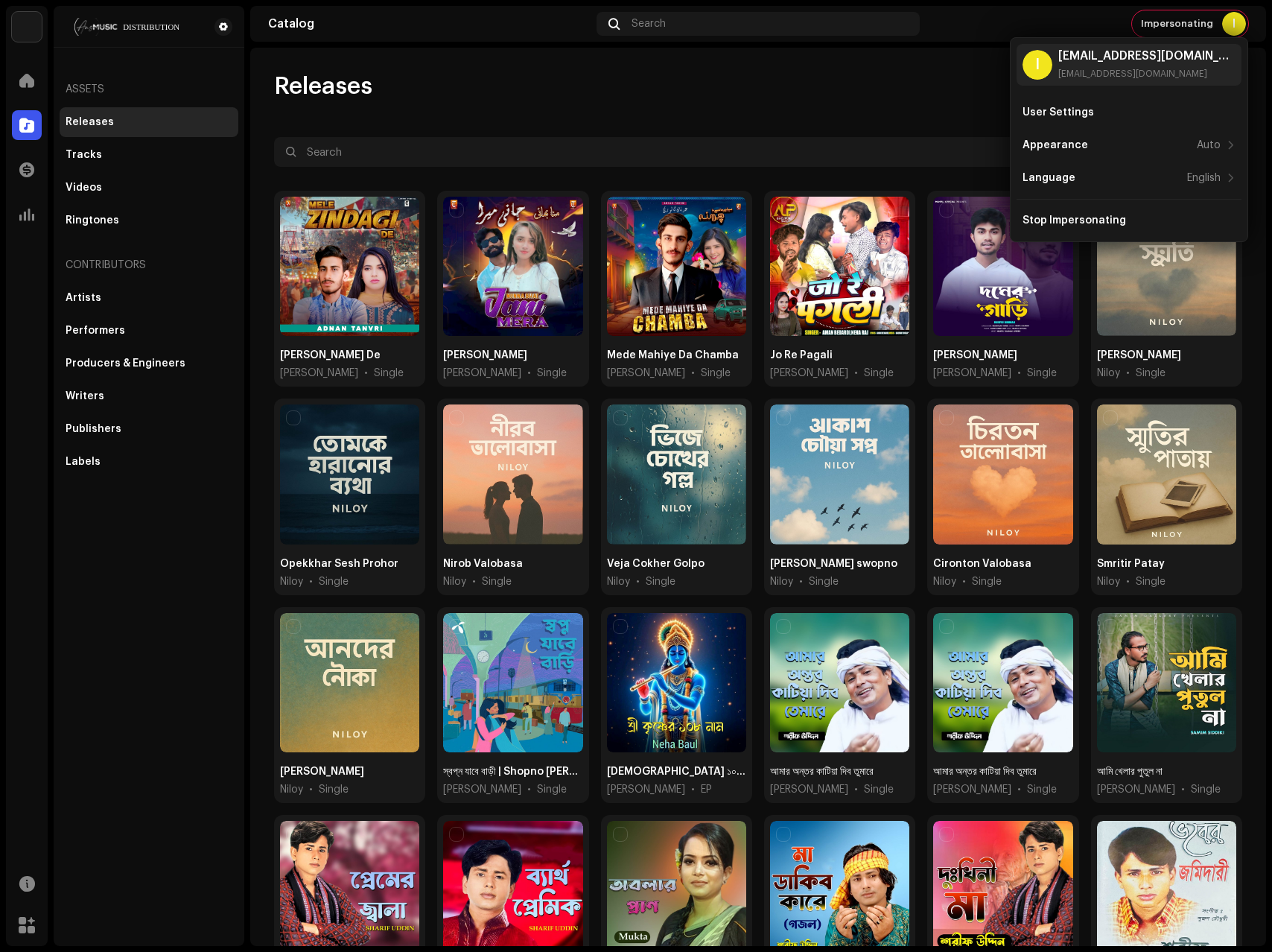
drag, startPoint x: 804, startPoint y: 86, endPoint x: 1075, endPoint y: 88, distance: 271.0
click at [804, 86] on div "Releases Create new" at bounding box center [758, 86] width 968 height 29
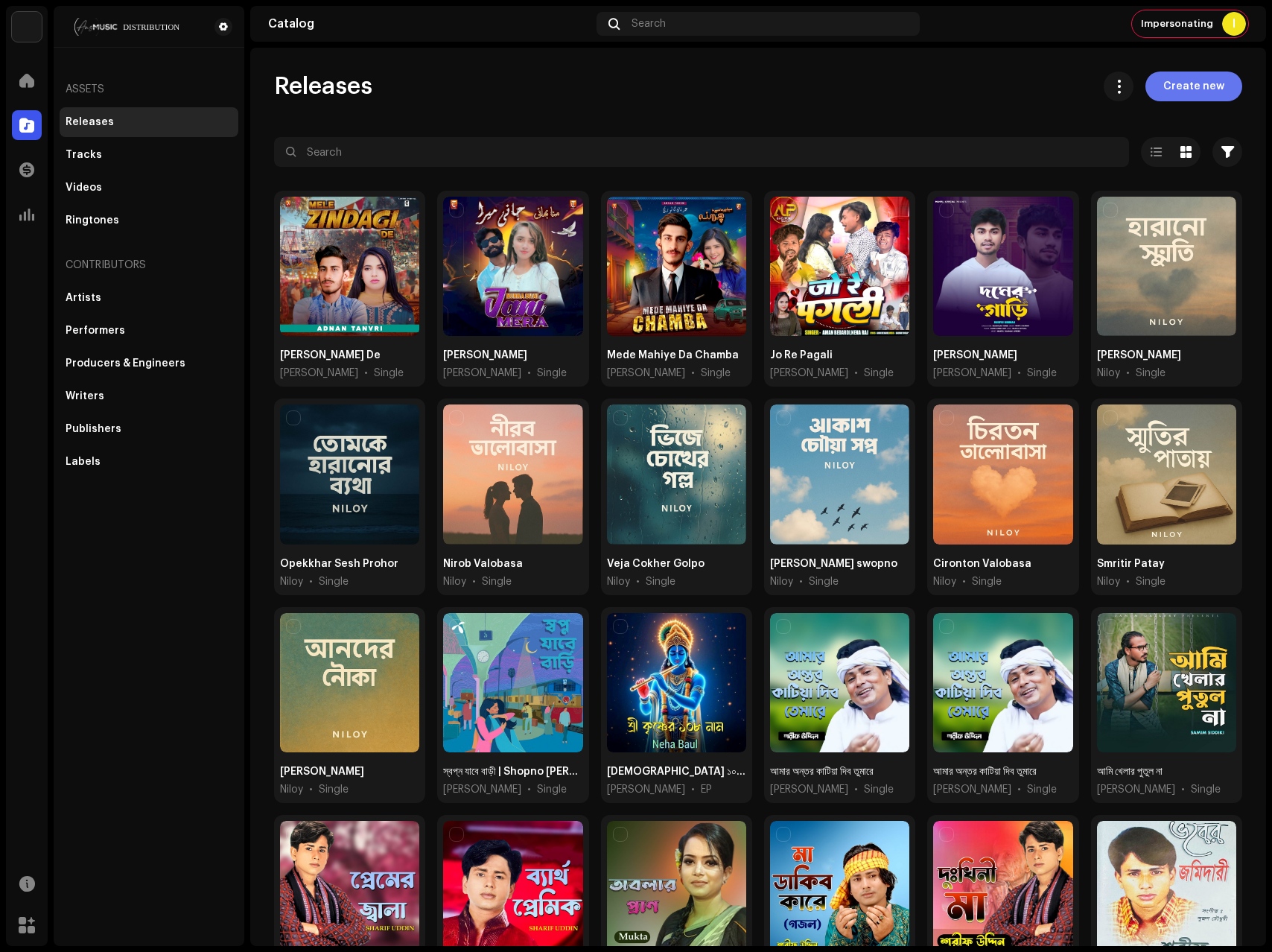
click at [1200, 88] on span "Create new" at bounding box center [1193, 86] width 61 height 29
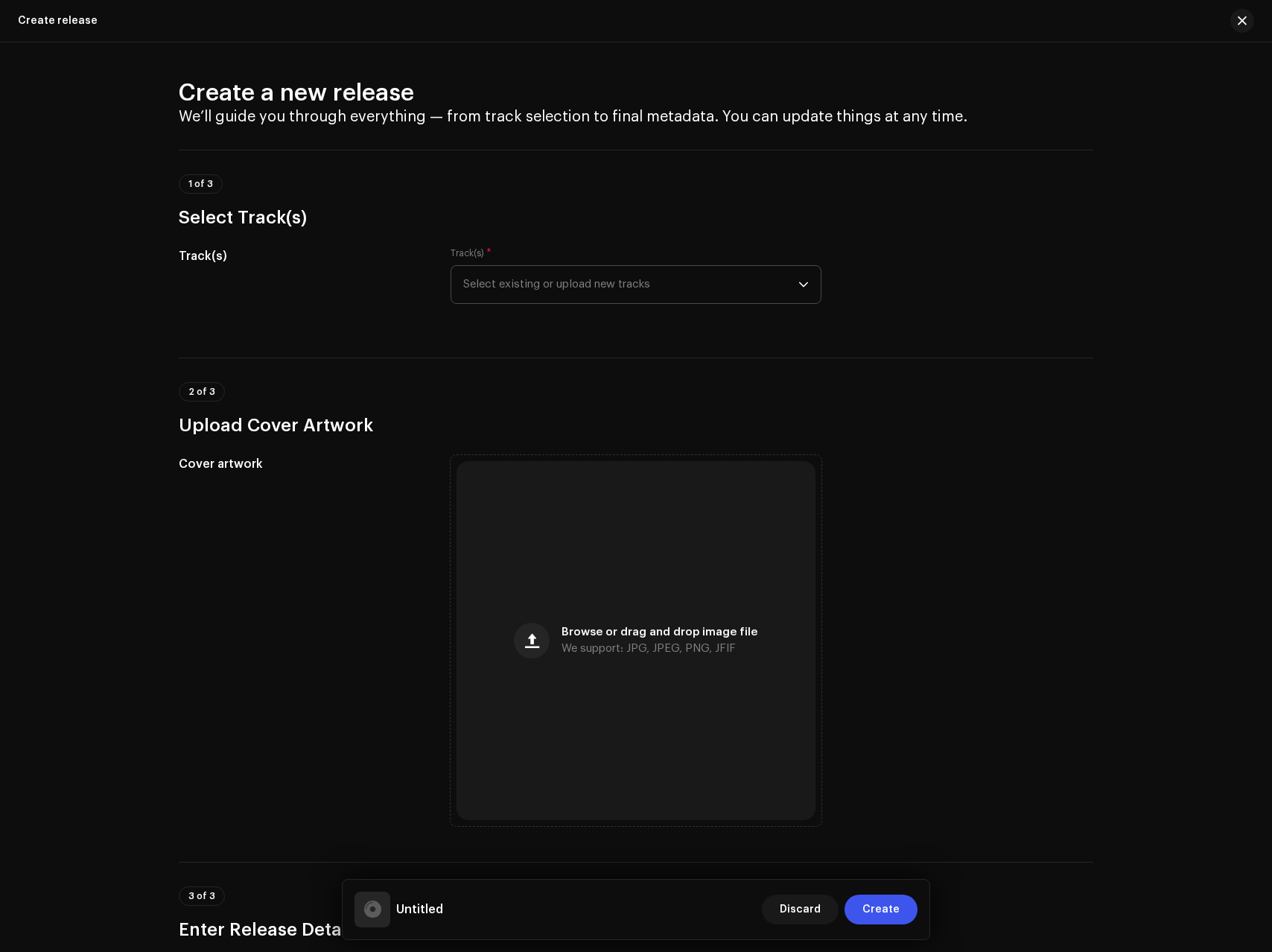
click at [528, 283] on span "Select existing or upload new tracks" at bounding box center [631, 284] width 335 height 37
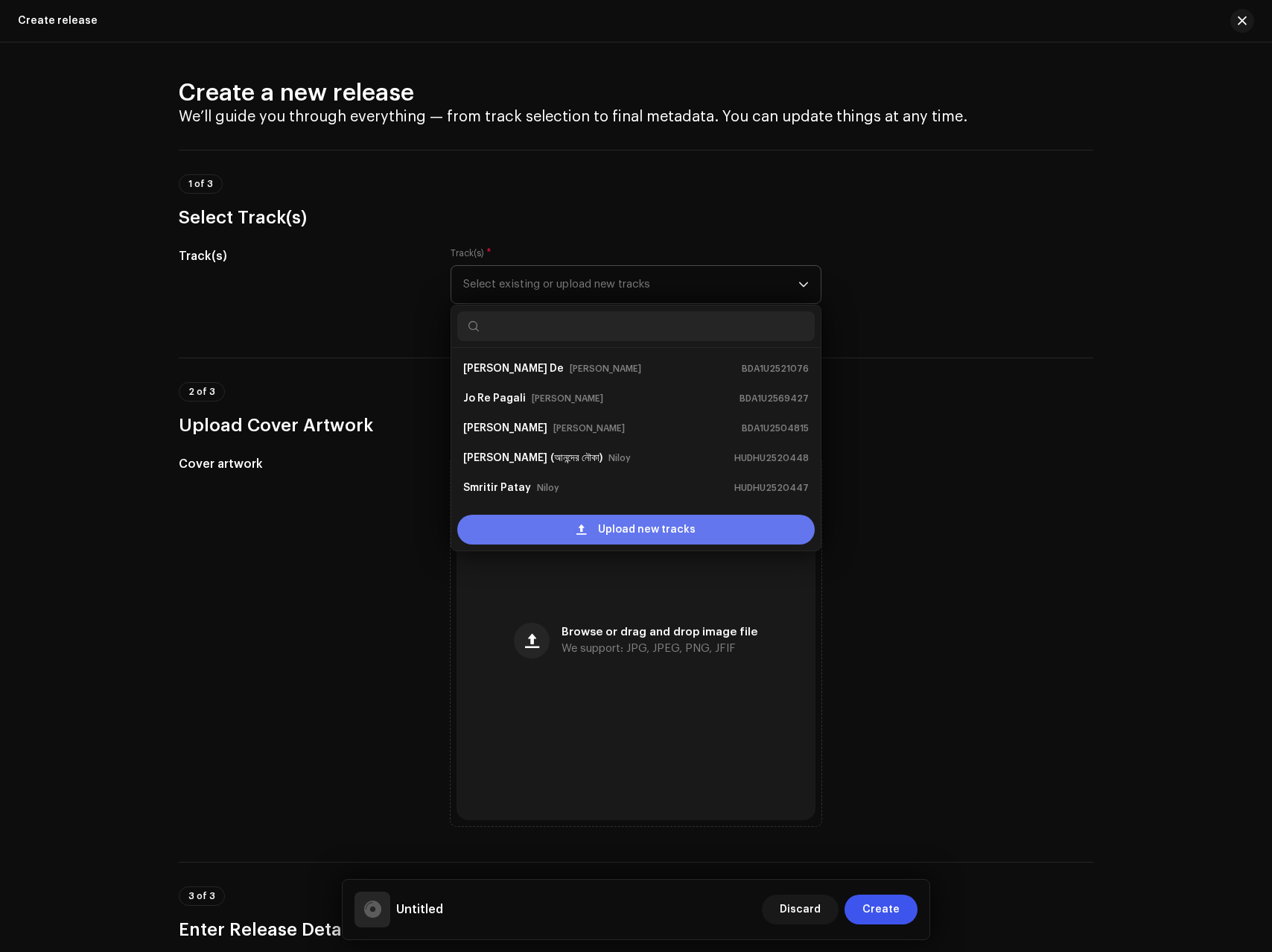
scroll to position [24, 0]
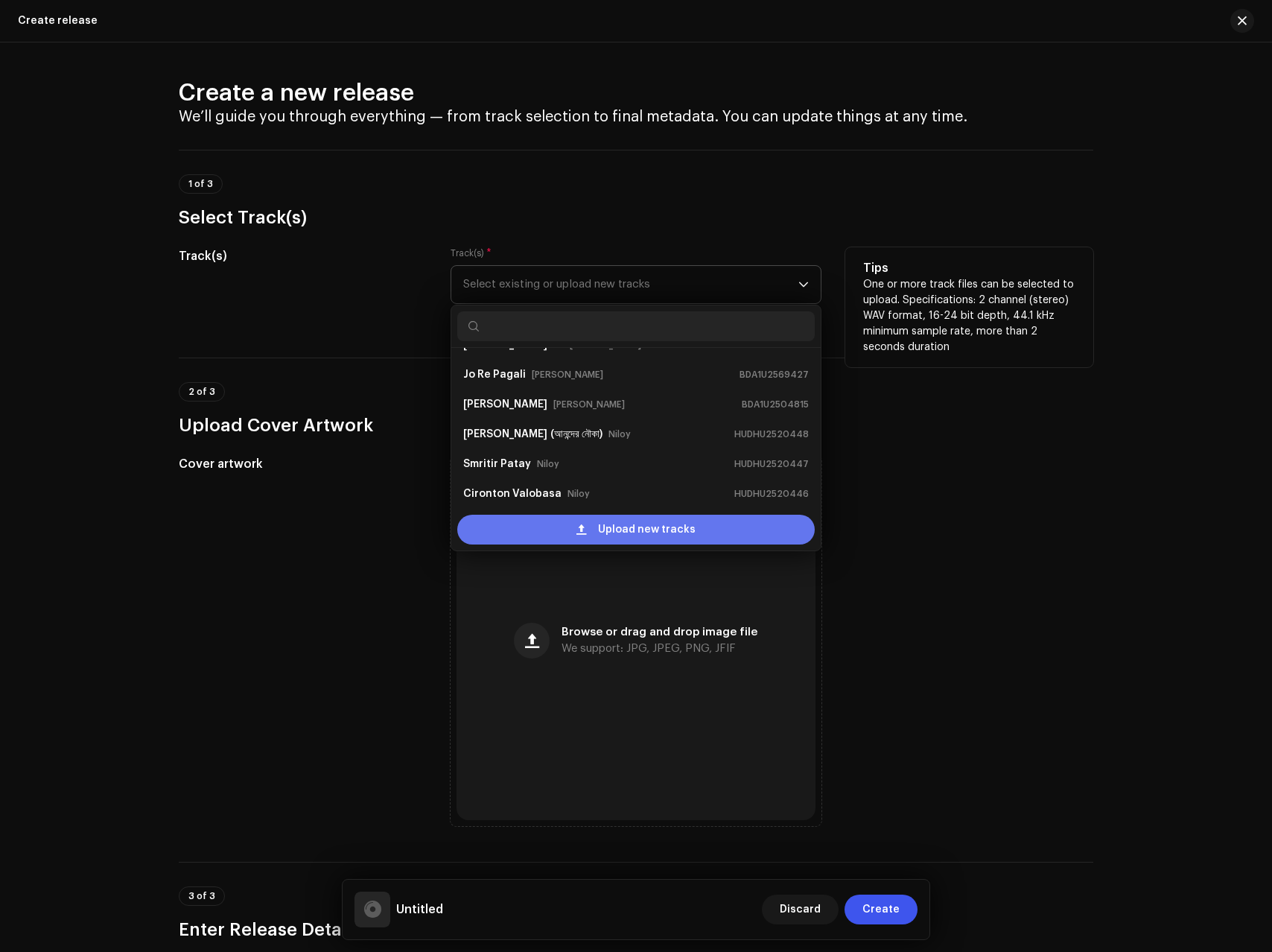
click at [513, 533] on div "Upload new tracks" at bounding box center [636, 529] width 358 height 29
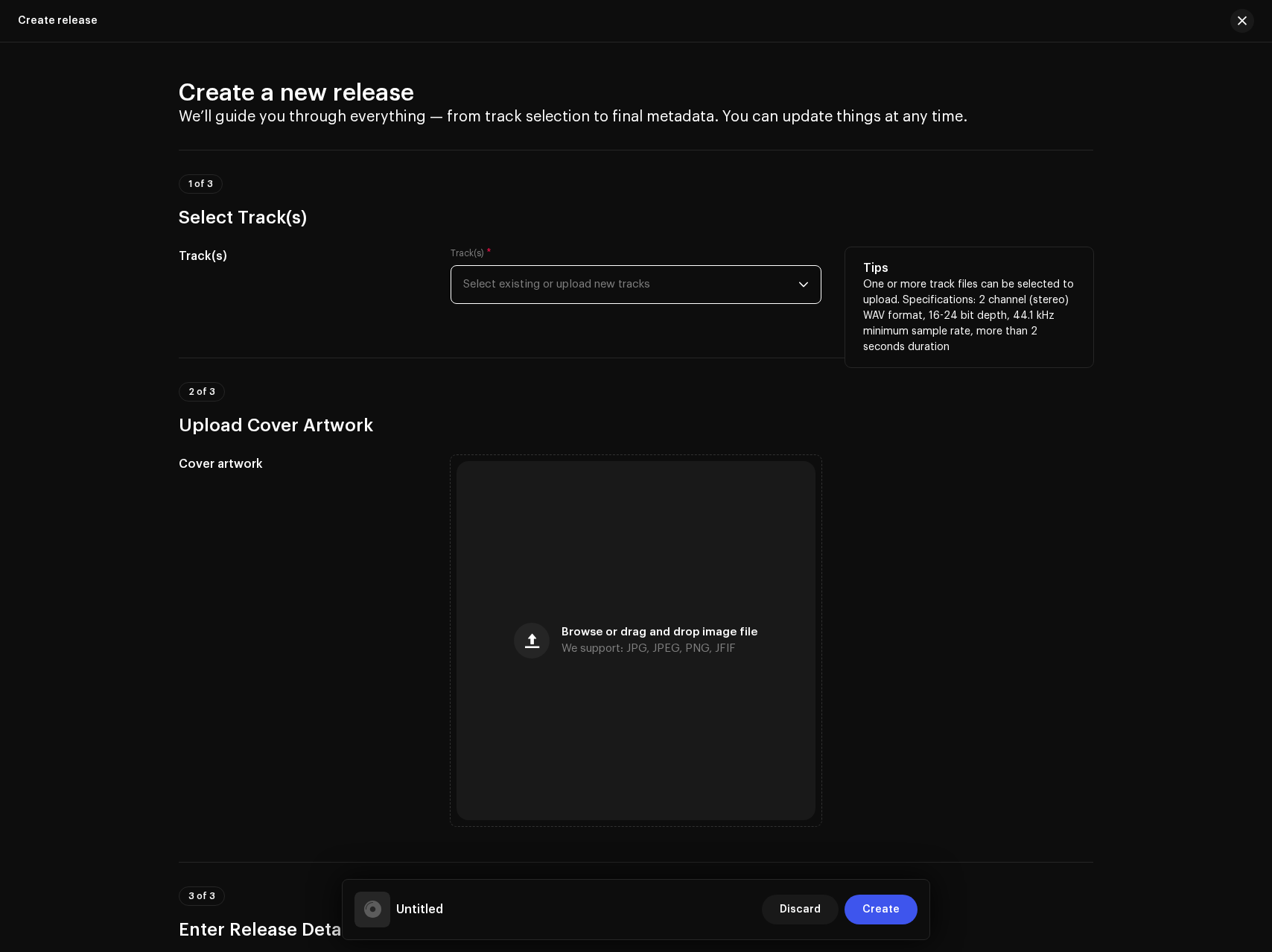
click at [530, 284] on span "Select existing or upload new tracks" at bounding box center [631, 284] width 335 height 37
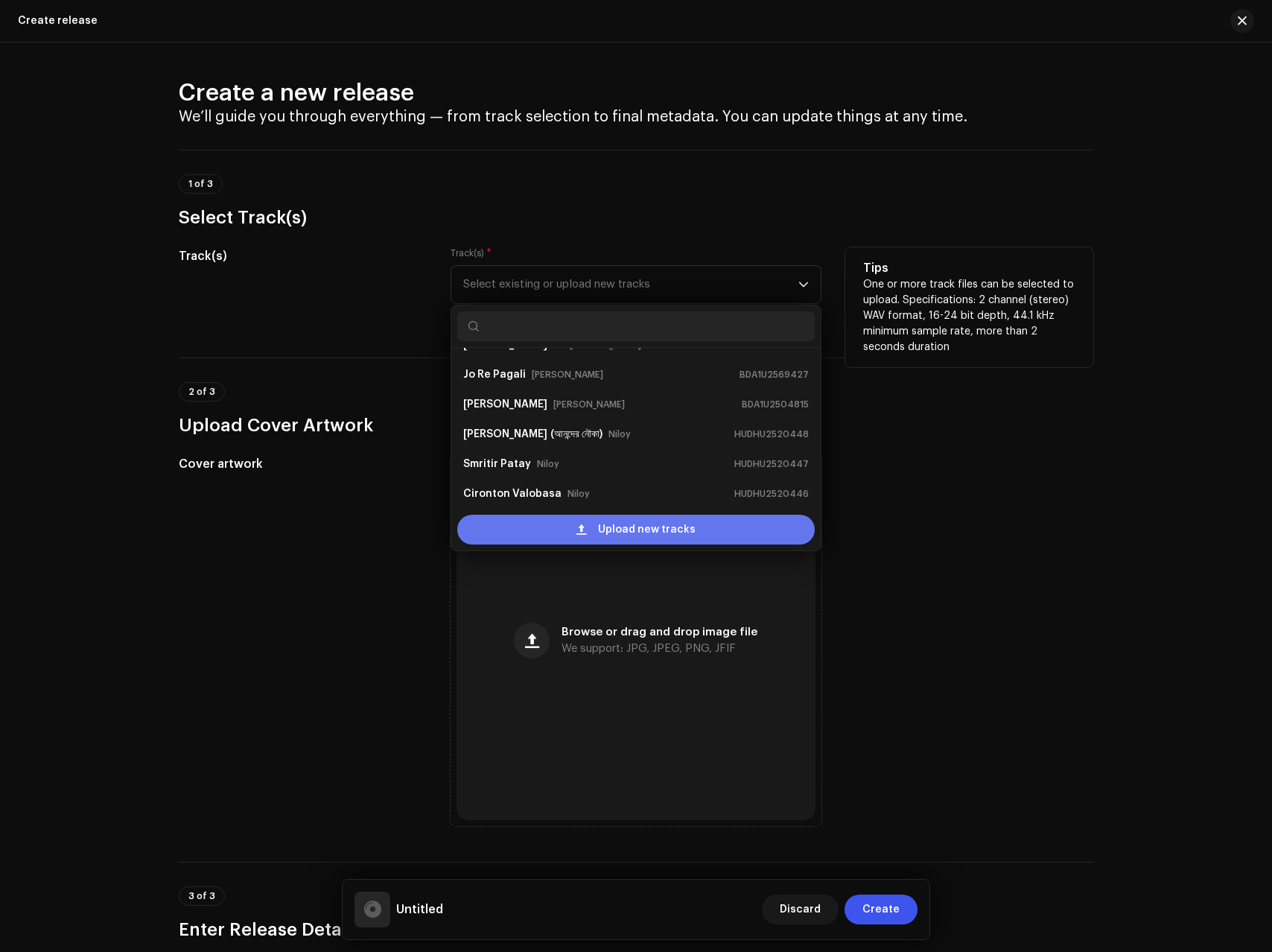
click at [543, 530] on div "Upload new tracks" at bounding box center [636, 529] width 358 height 29
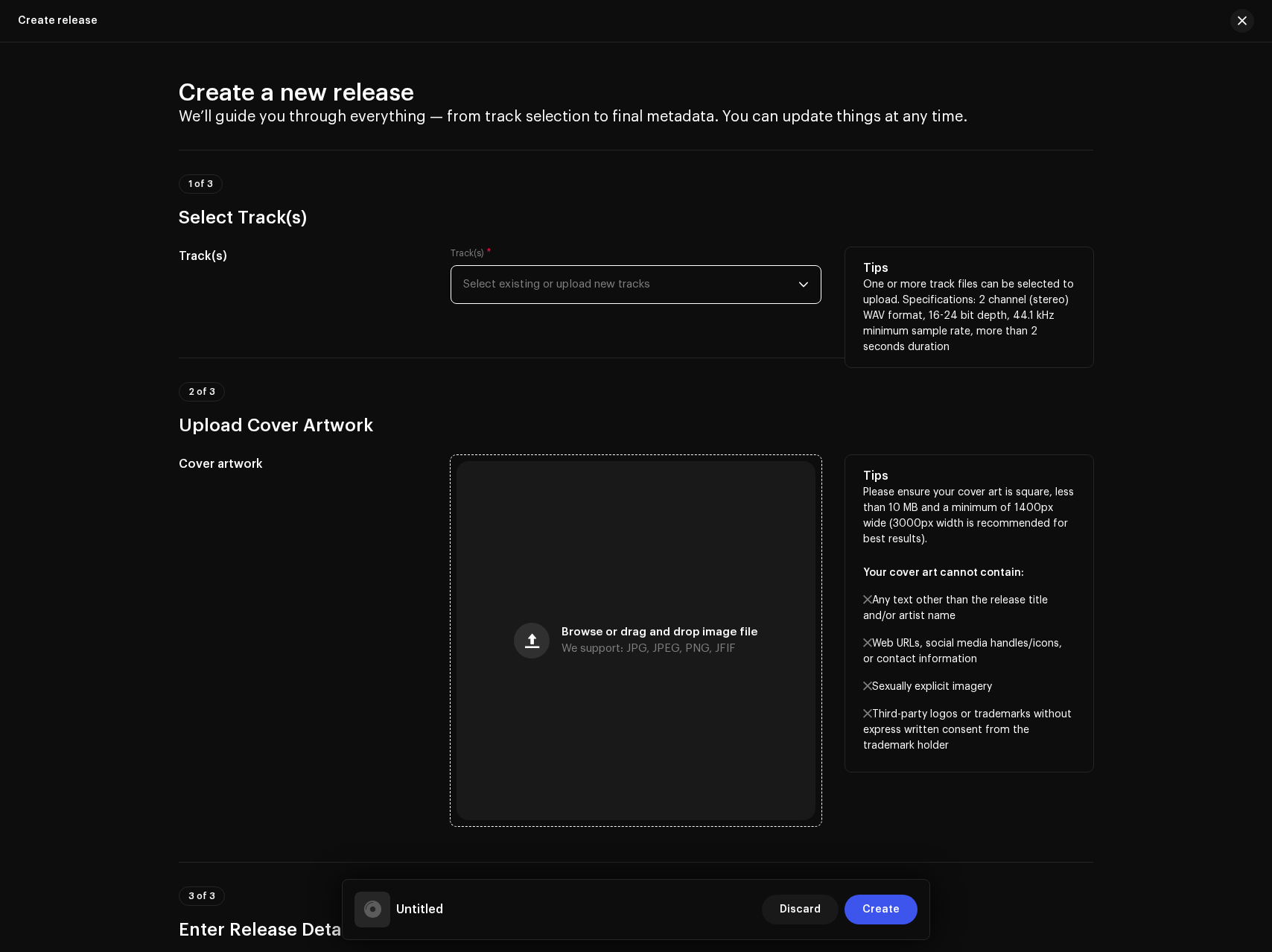
click at [539, 635] on span "button" at bounding box center [531, 640] width 14 height 12
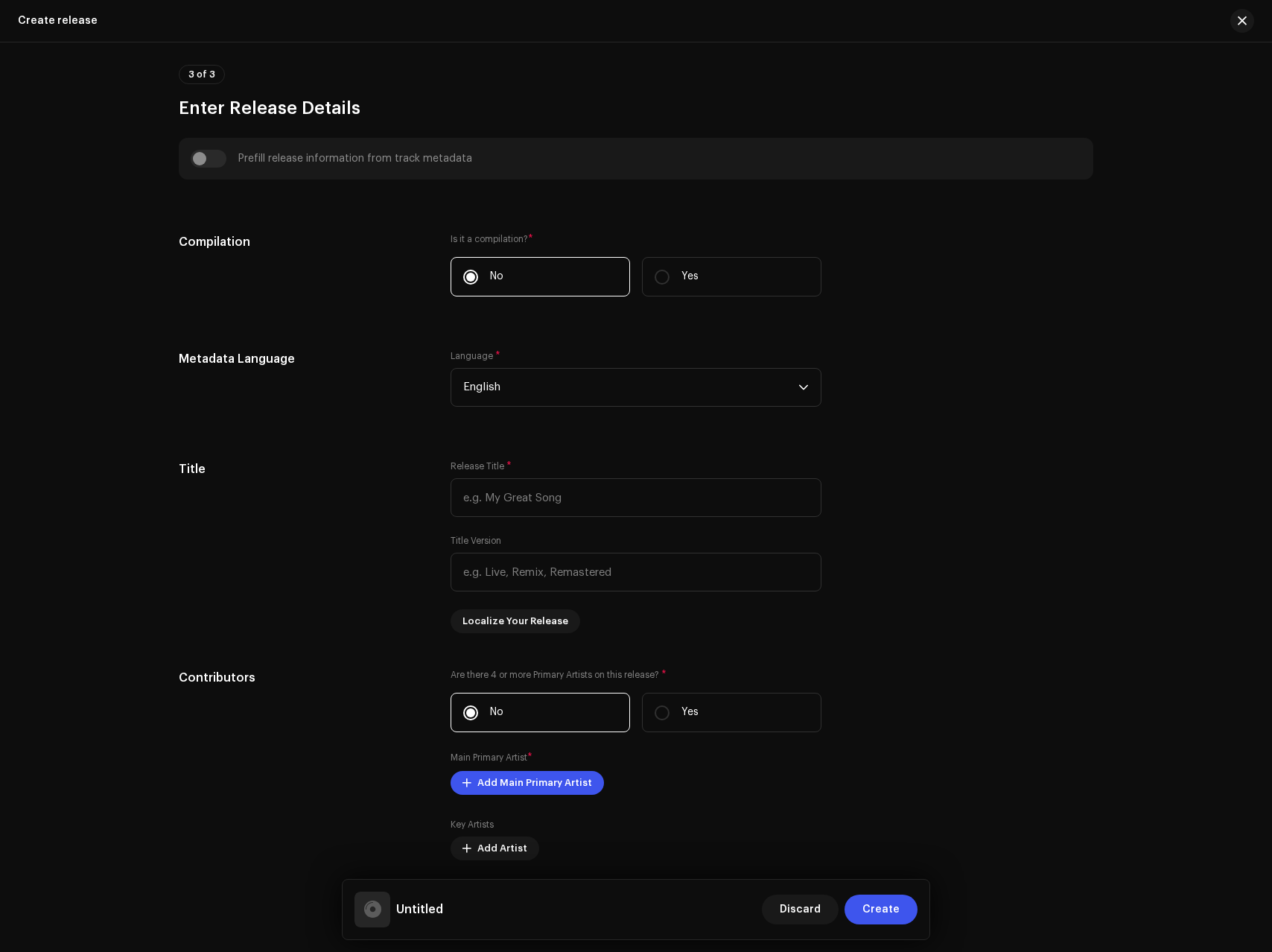
scroll to position [1745, 0]
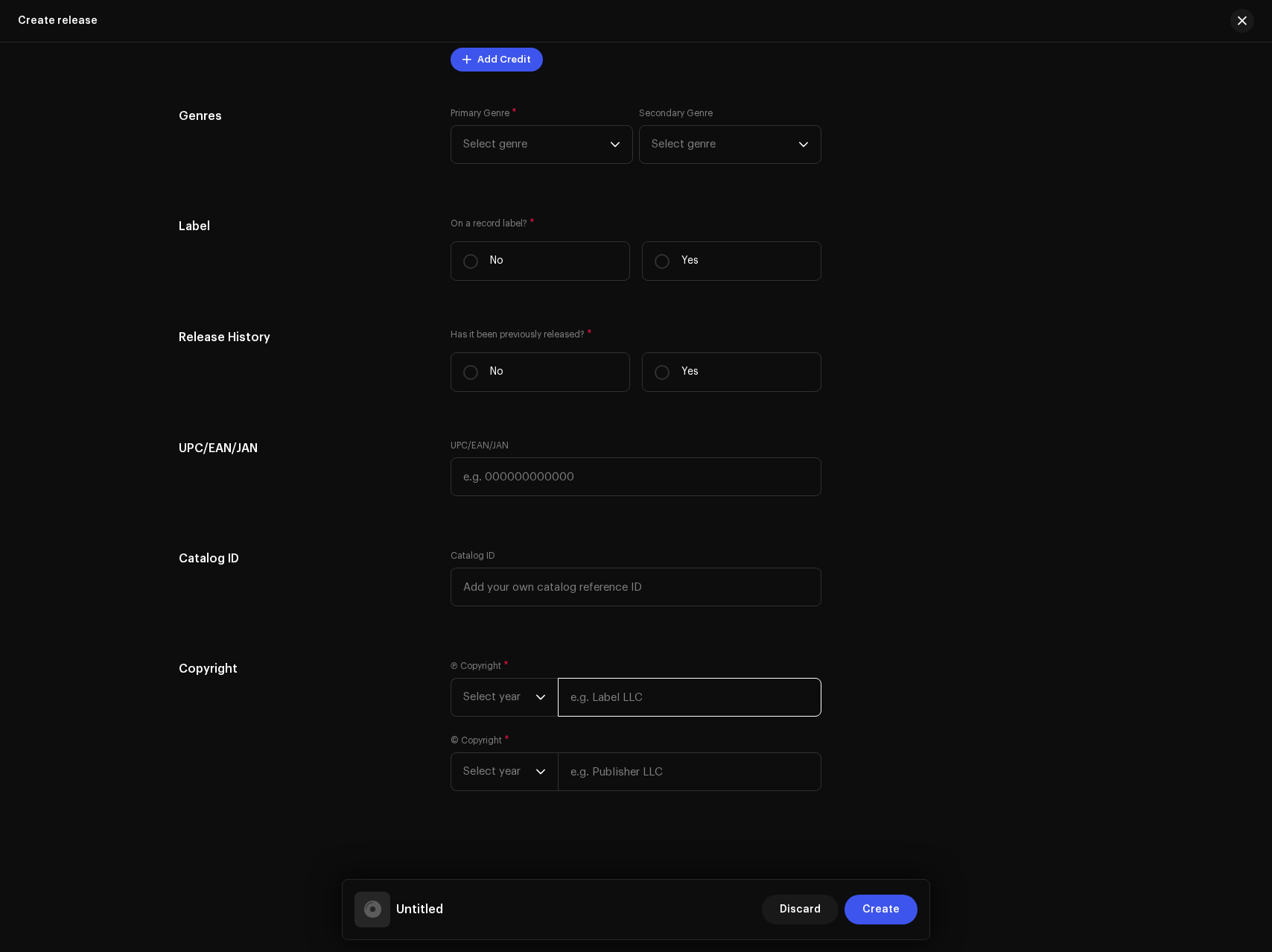
click at [654, 695] on input "text" at bounding box center [690, 697] width 263 height 39
paste input "Tanvri Studio"
type input "Tanvri Studio, Distributed by ANS Music"
click at [613, 692] on input "Tanvri Studio, Distributed by ANS Music" at bounding box center [690, 697] width 263 height 39
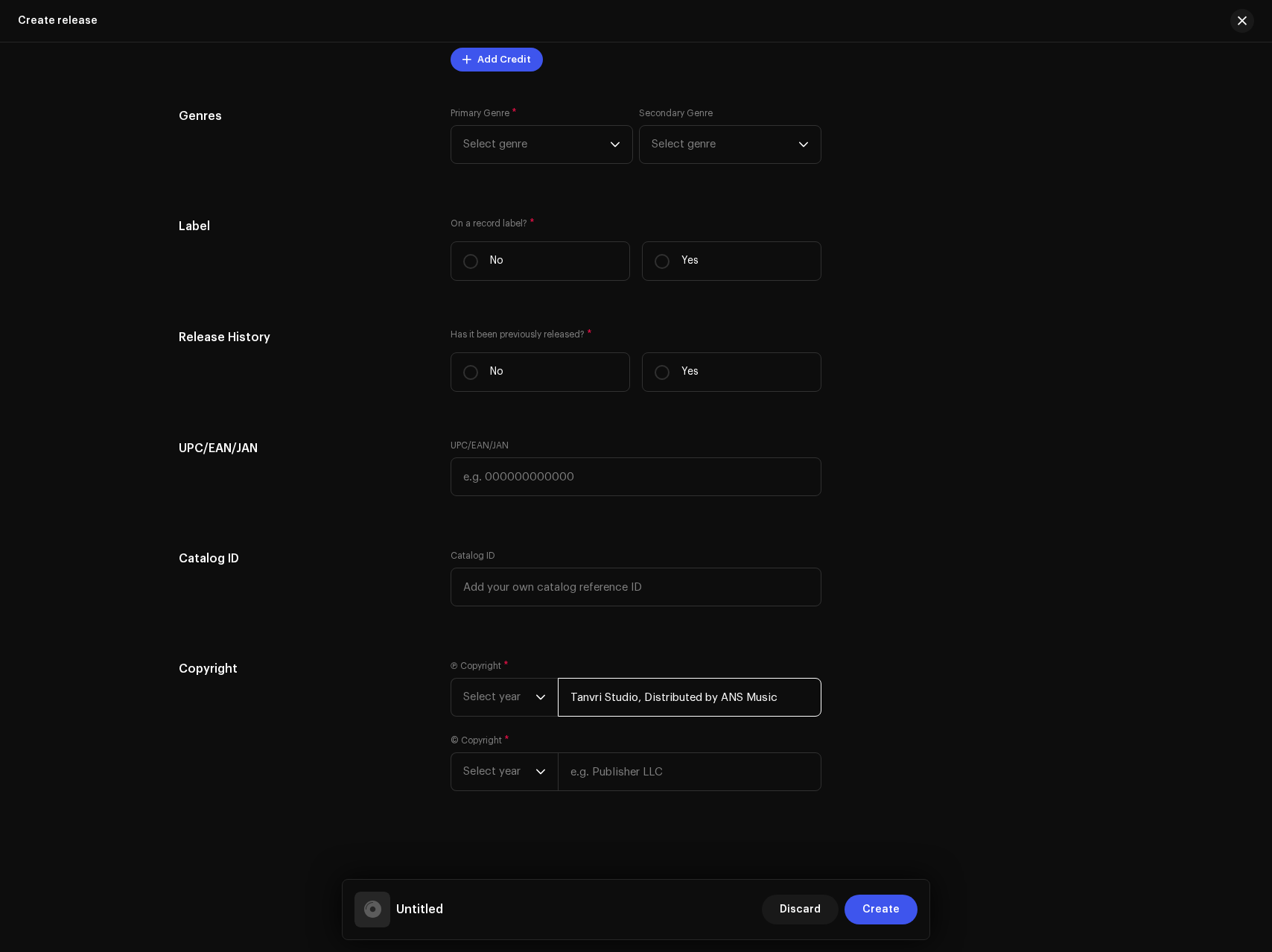
click at [613, 692] on input "Tanvri Studio, Distributed by ANS Music" at bounding box center [690, 697] width 263 height 39
click at [629, 764] on div "© Copyright * Select year" at bounding box center [636, 763] width 371 height 57
paste input "Tanvri Studio, Distributed by ANS Music"
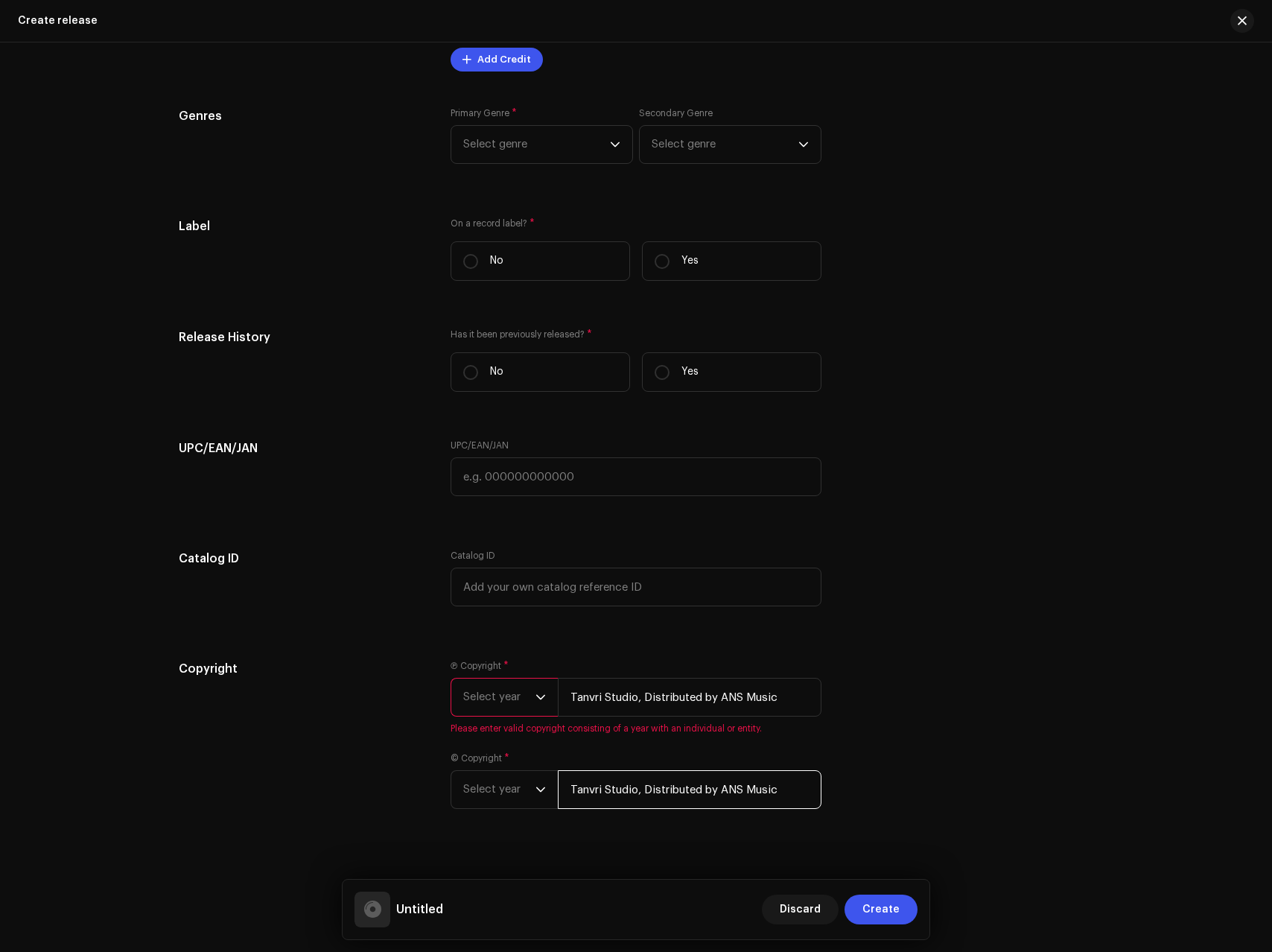
type input "Tanvri Studio, Distributed by ANS Music"
drag, startPoint x: 516, startPoint y: 702, endPoint x: 514, endPoint y: 711, distance: 9.2
click at [516, 702] on span "Select year" at bounding box center [499, 696] width 72 height 37
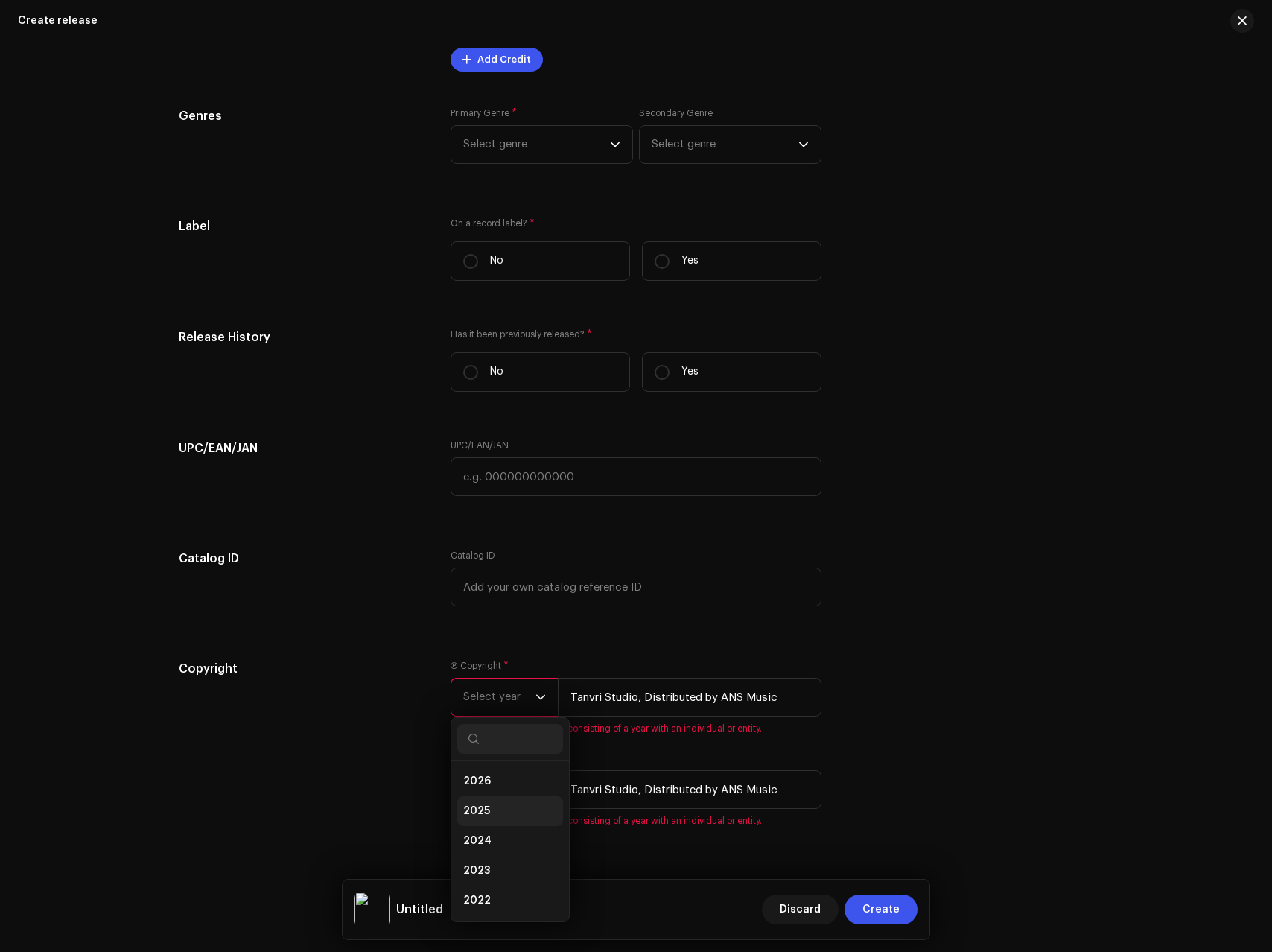
drag, startPoint x: 480, startPoint y: 809, endPoint x: 486, endPoint y: 799, distance: 11.7
click at [480, 809] on span "2025" at bounding box center [476, 812] width 27 height 15
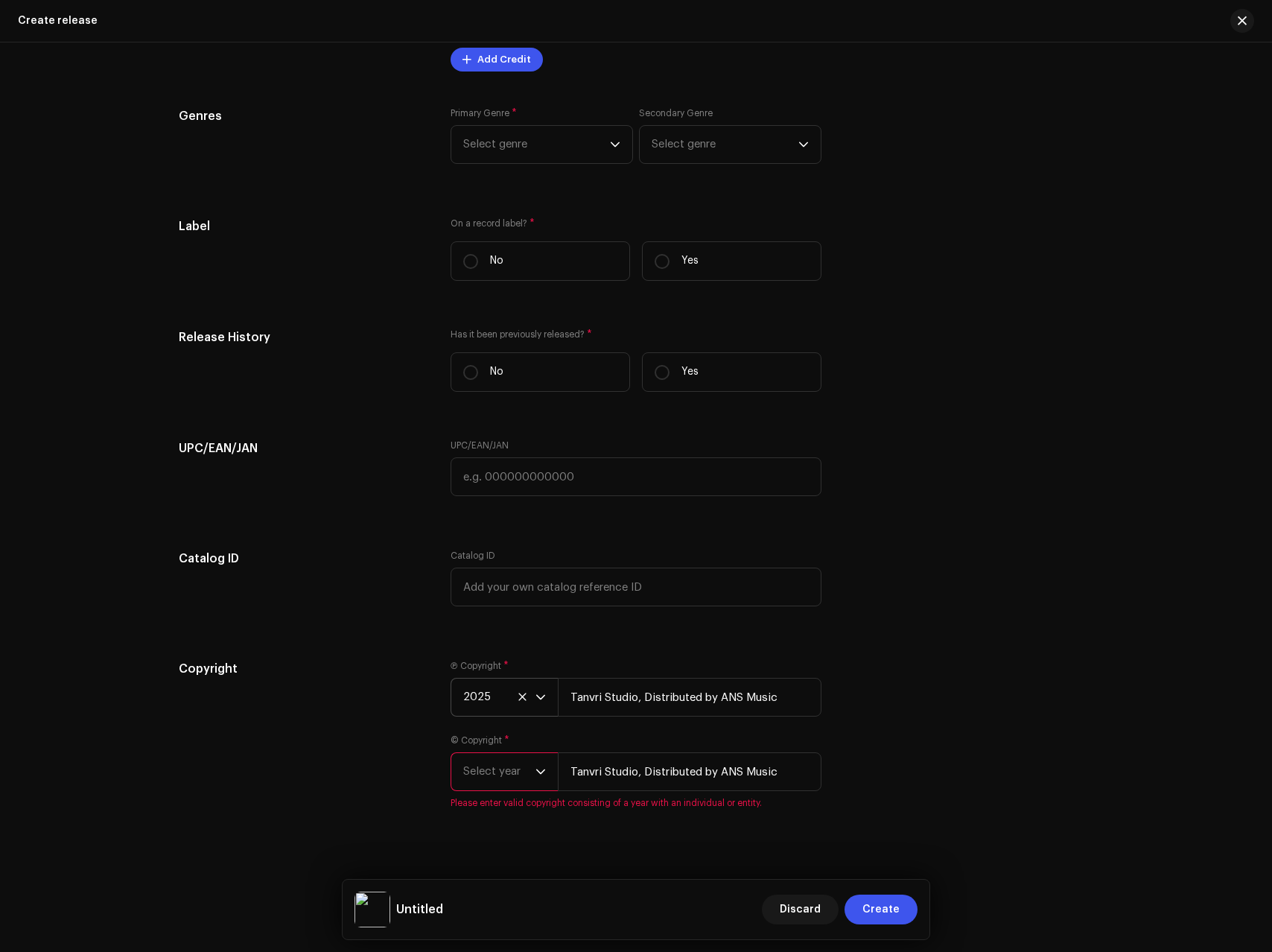
click at [489, 789] on span "Select year" at bounding box center [499, 771] width 72 height 37
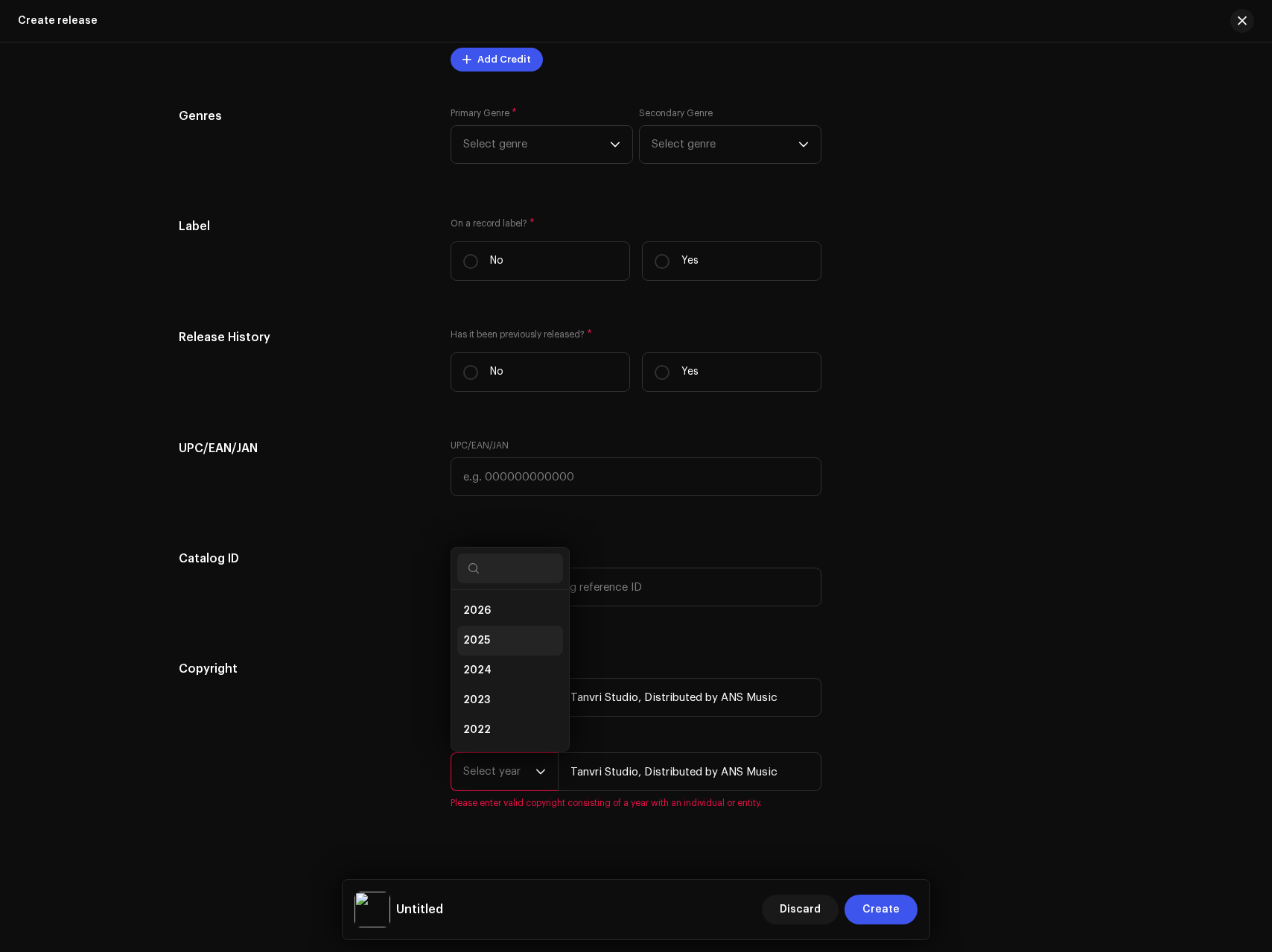
click at [487, 630] on li "2025" at bounding box center [511, 640] width 106 height 29
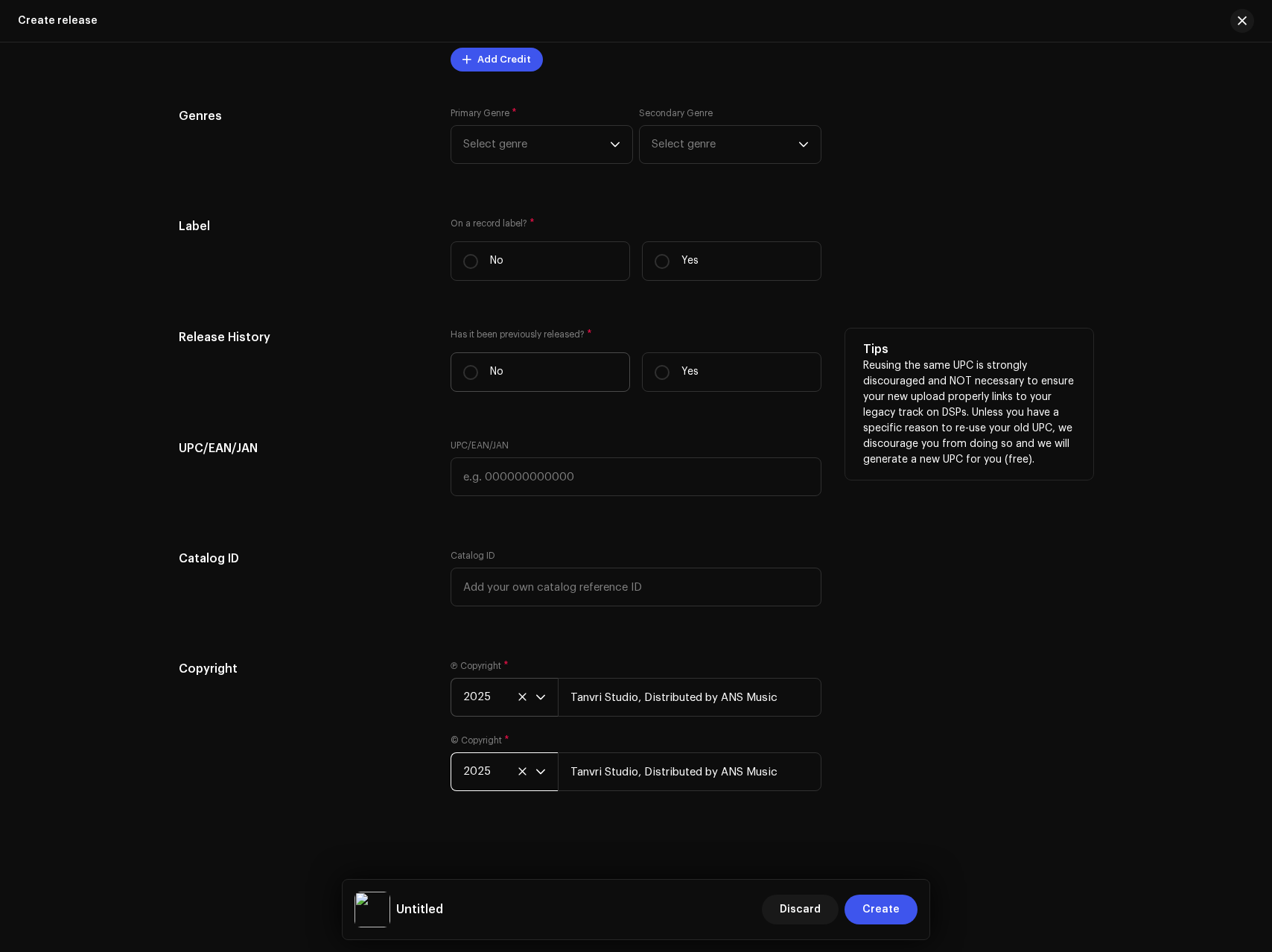
click at [544, 352] on label "No" at bounding box center [541, 372] width 180 height 40
click at [478, 365] on input "No" at bounding box center [471, 372] width 15 height 15
radio input "true"
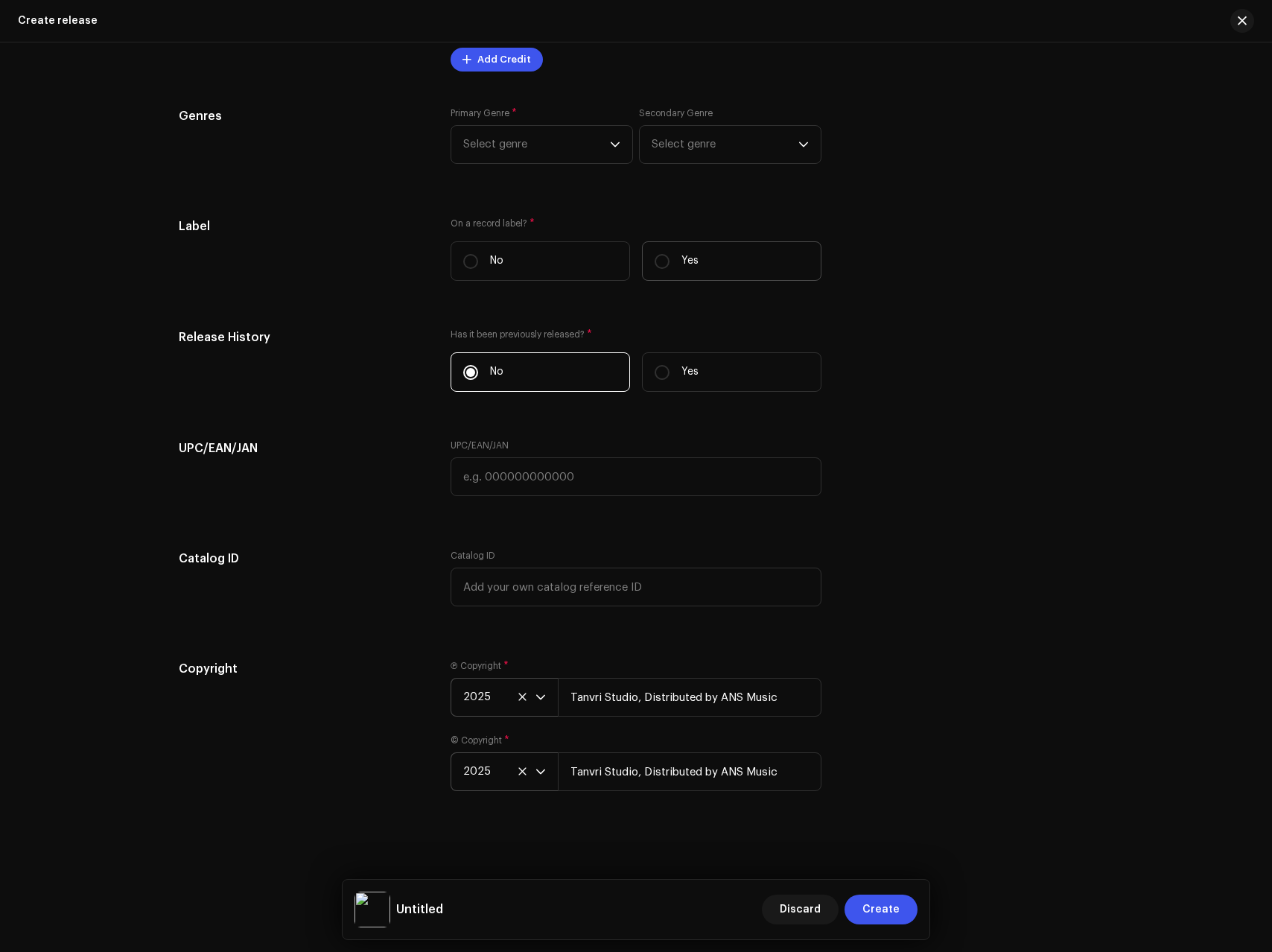
click at [715, 274] on label "Yes" at bounding box center [732, 261] width 180 height 40
click at [670, 269] on input "Yes" at bounding box center [662, 261] width 15 height 15
radio input "true"
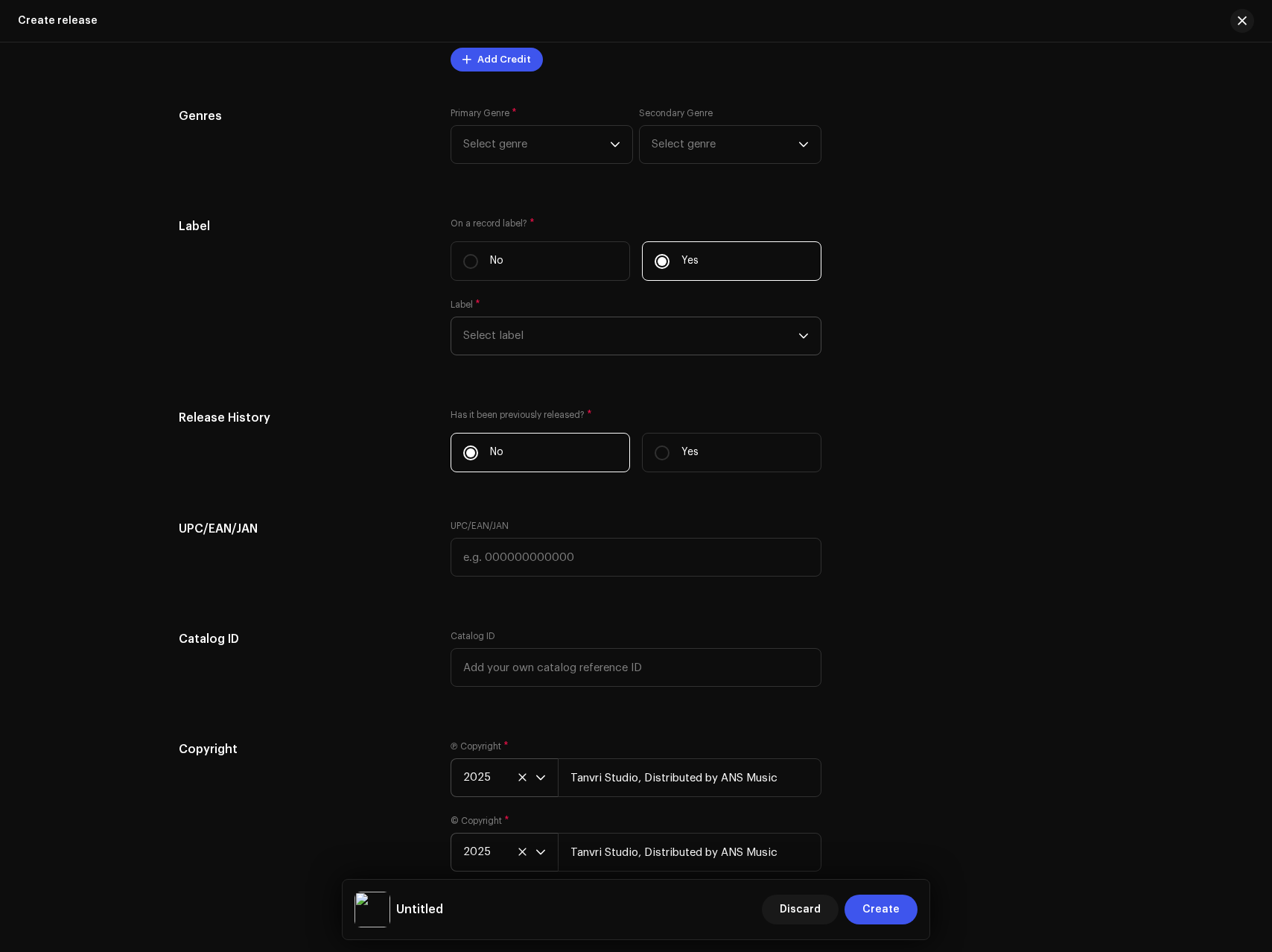
click at [522, 344] on span "Select label" at bounding box center [631, 335] width 335 height 37
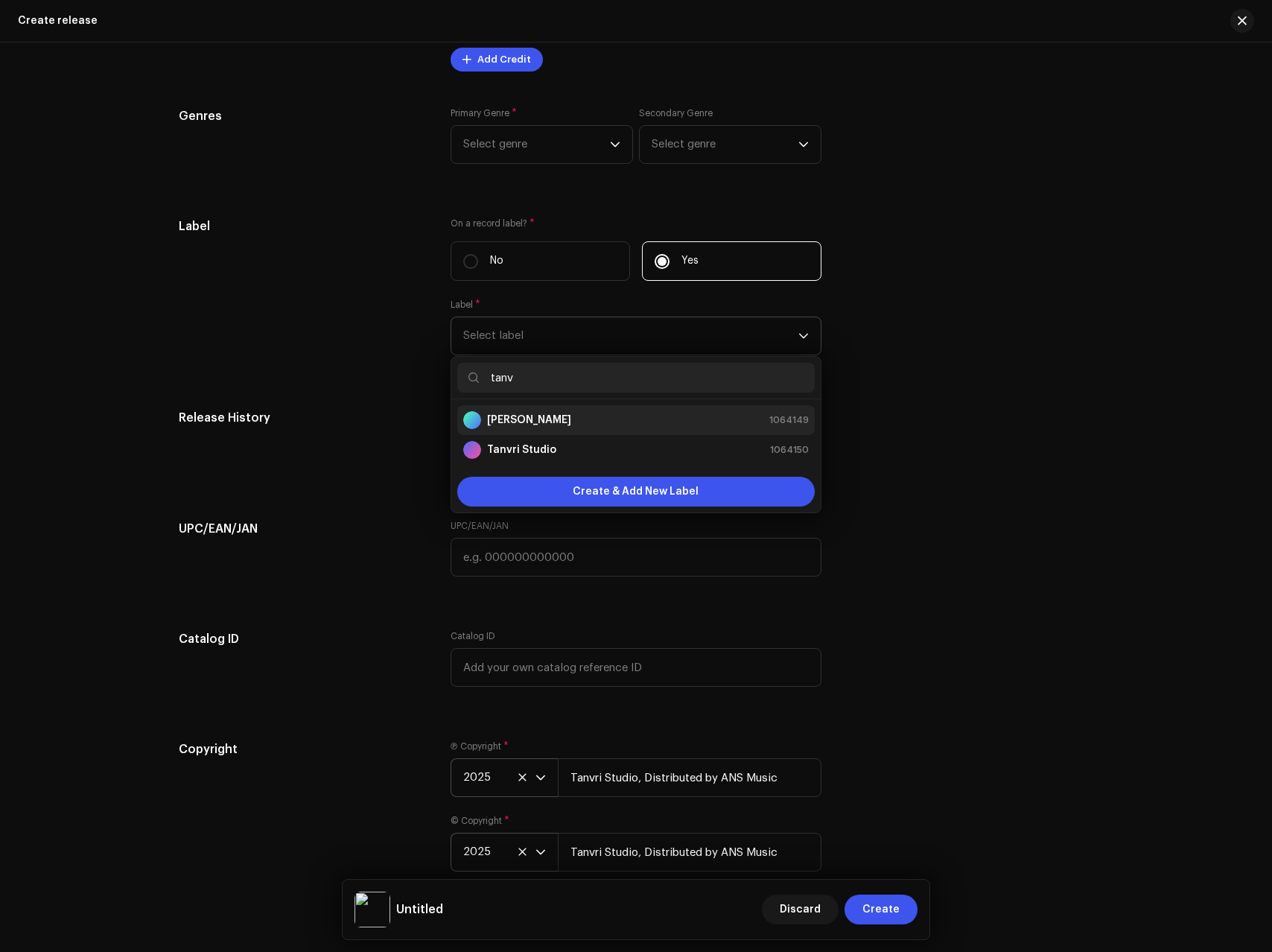
type input "tanv"
click at [546, 423] on strong "[PERSON_NAME]" at bounding box center [529, 421] width 84 height 15
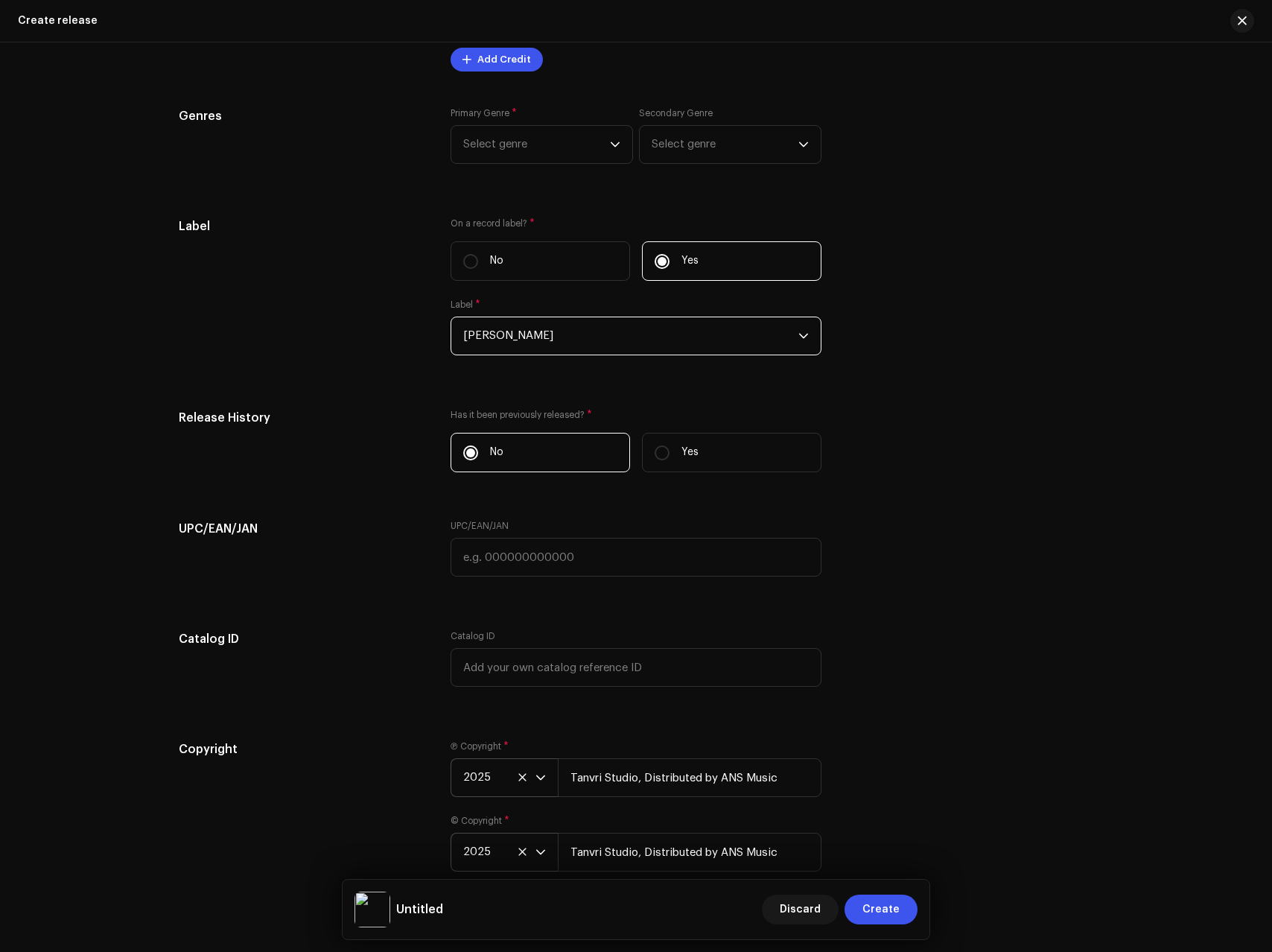
click at [553, 347] on span "[PERSON_NAME]" at bounding box center [631, 335] width 335 height 37
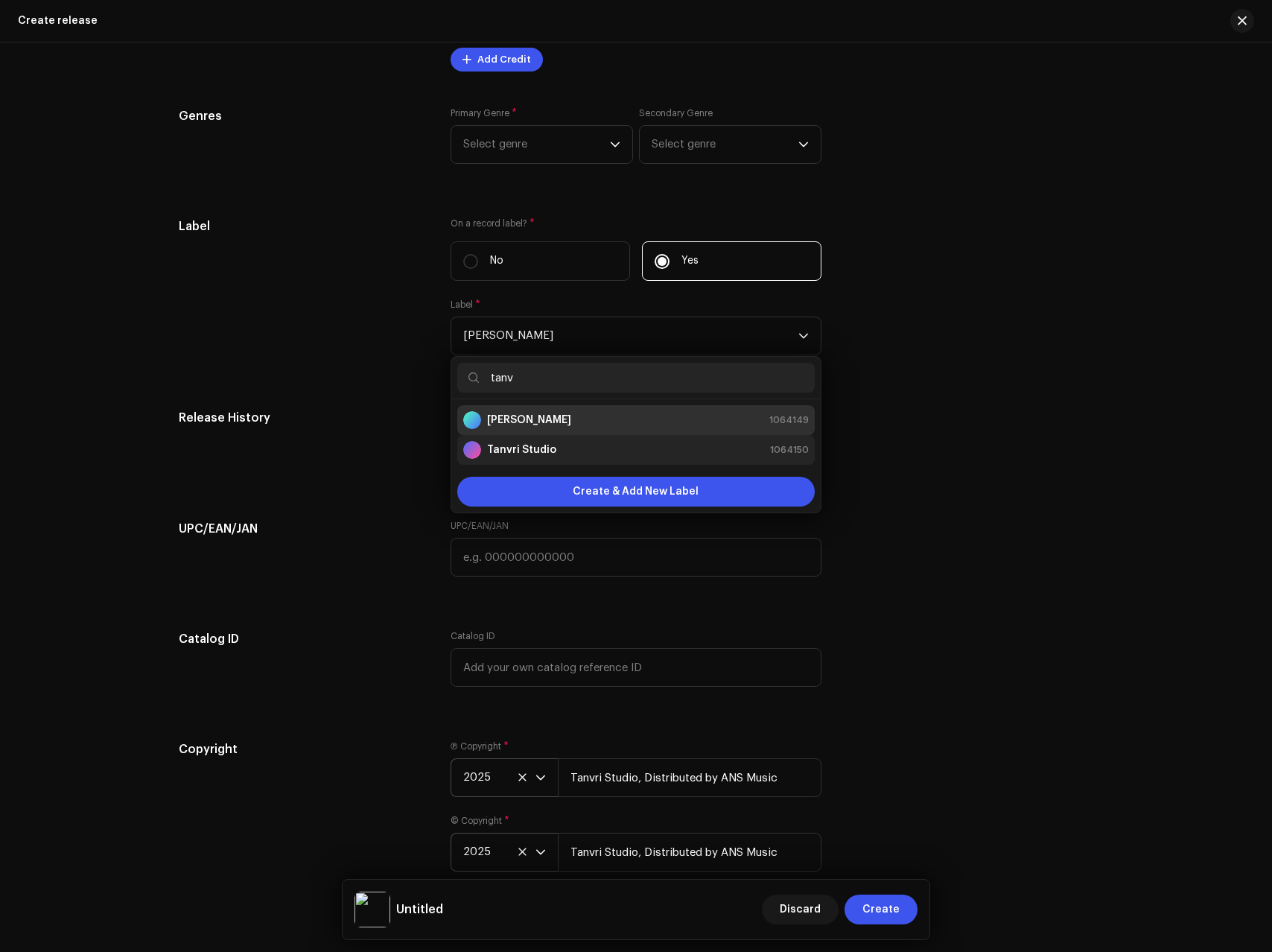
click at [536, 444] on strong "Tanvri Studio" at bounding box center [521, 450] width 69 height 15
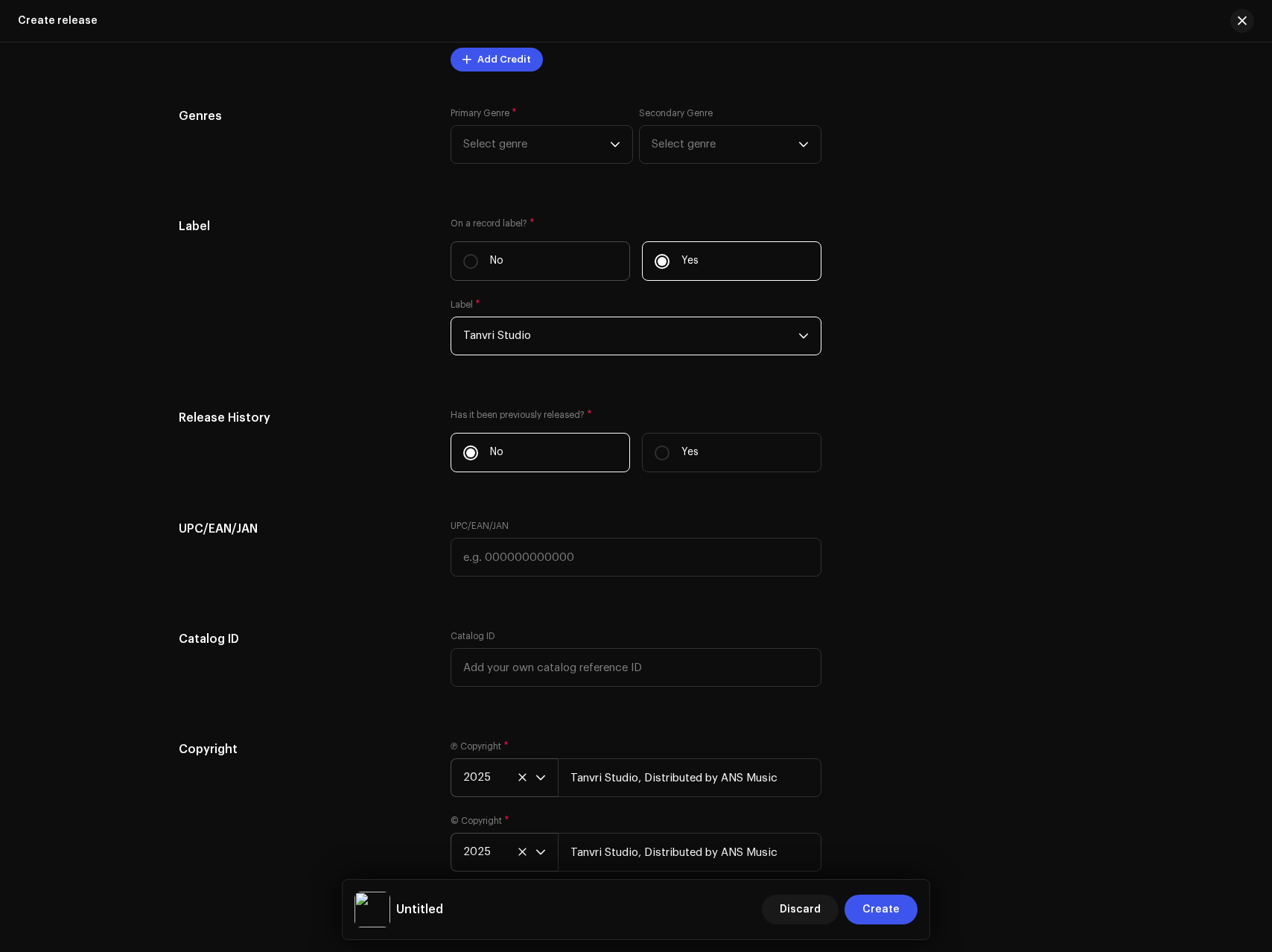
drag, startPoint x: 330, startPoint y: 523, endPoint x: 523, endPoint y: 278, distance: 311.9
click at [330, 523] on h5 "UPC/EAN/JAN" at bounding box center [303, 529] width 248 height 18
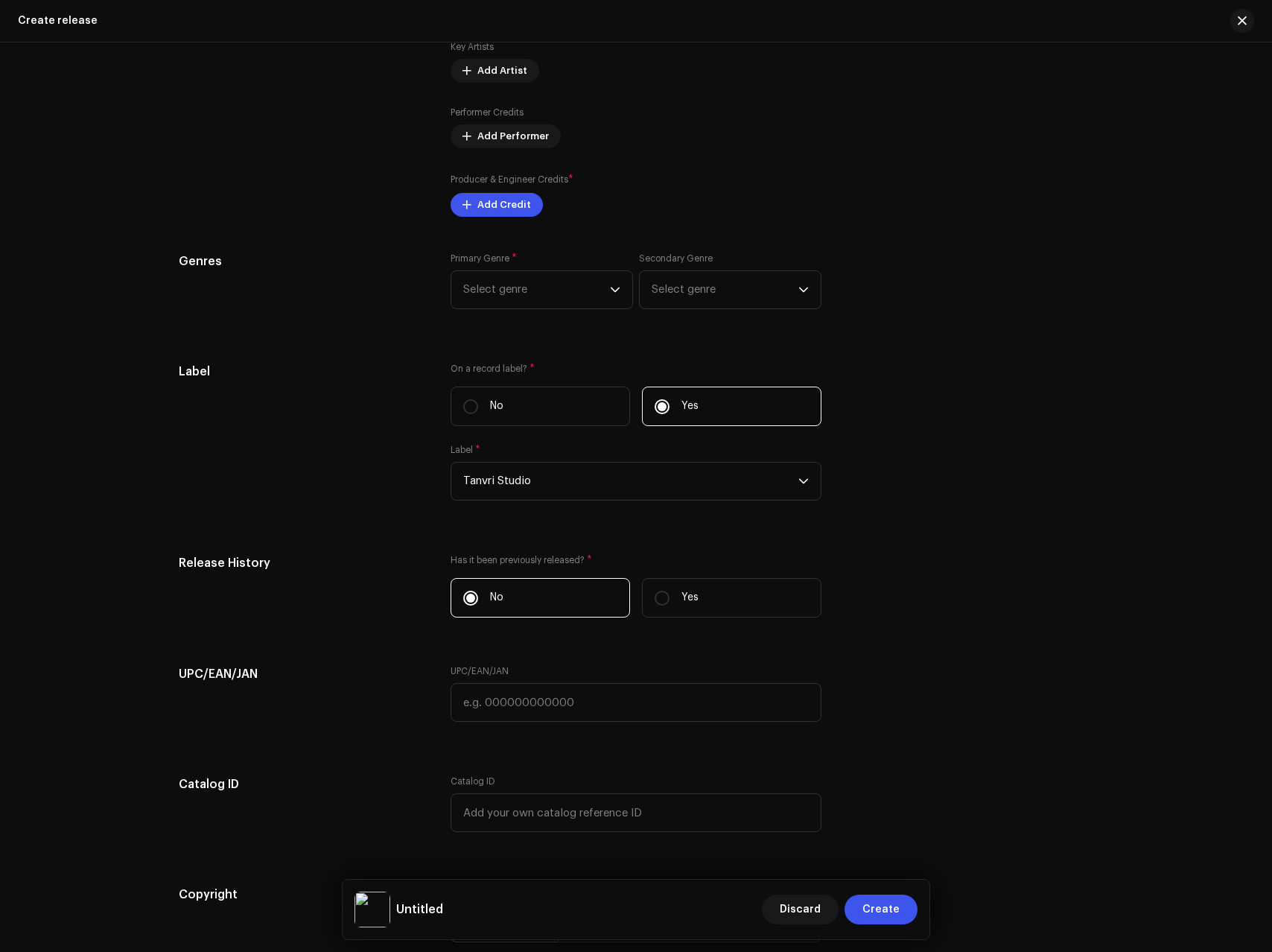
scroll to position [1590, 0]
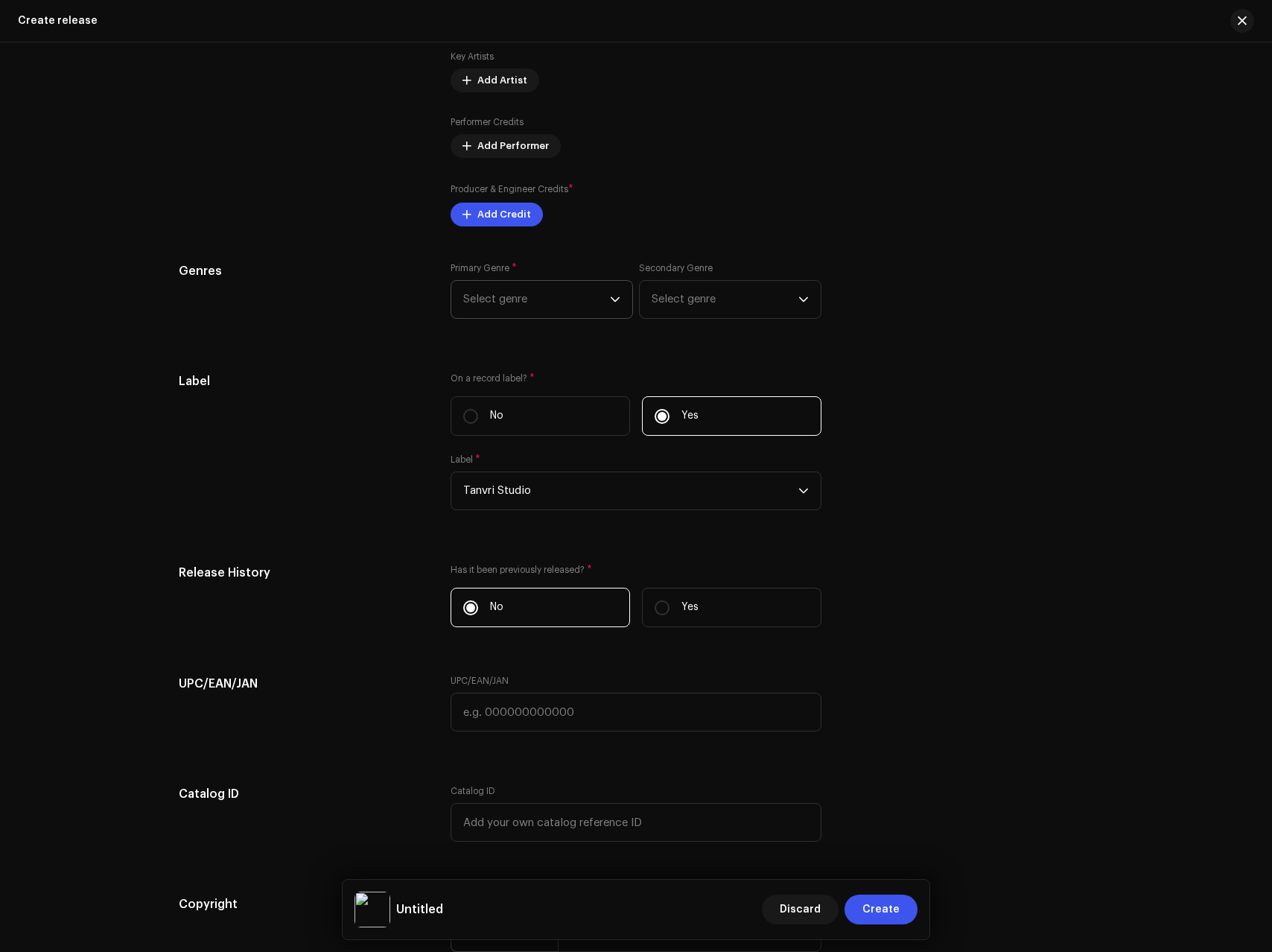
click at [535, 309] on span "Select genre" at bounding box center [536, 299] width 147 height 37
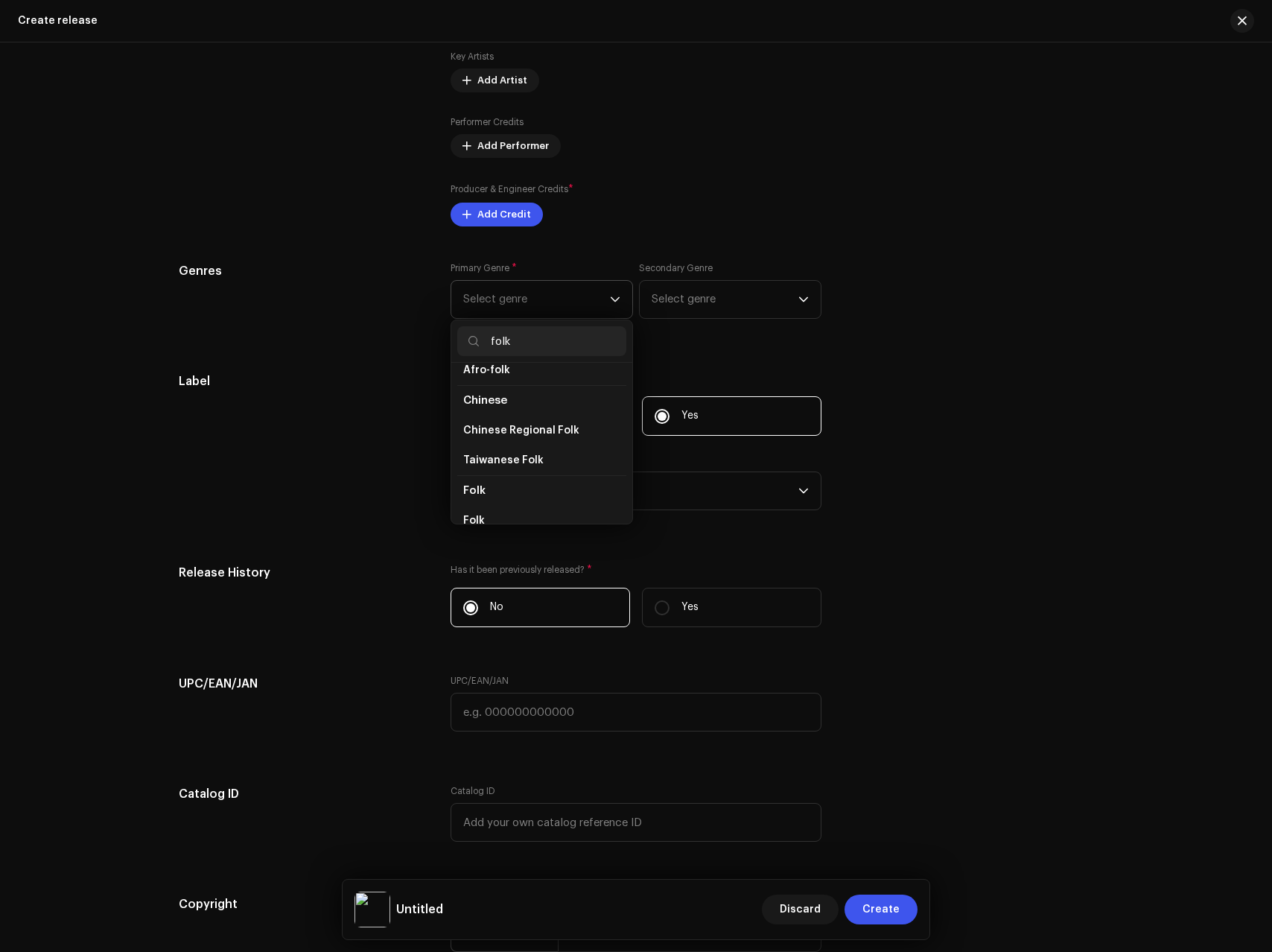
scroll to position [91, 0]
type input "folk"
click at [501, 479] on li "Folk" at bounding box center [542, 473] width 170 height 29
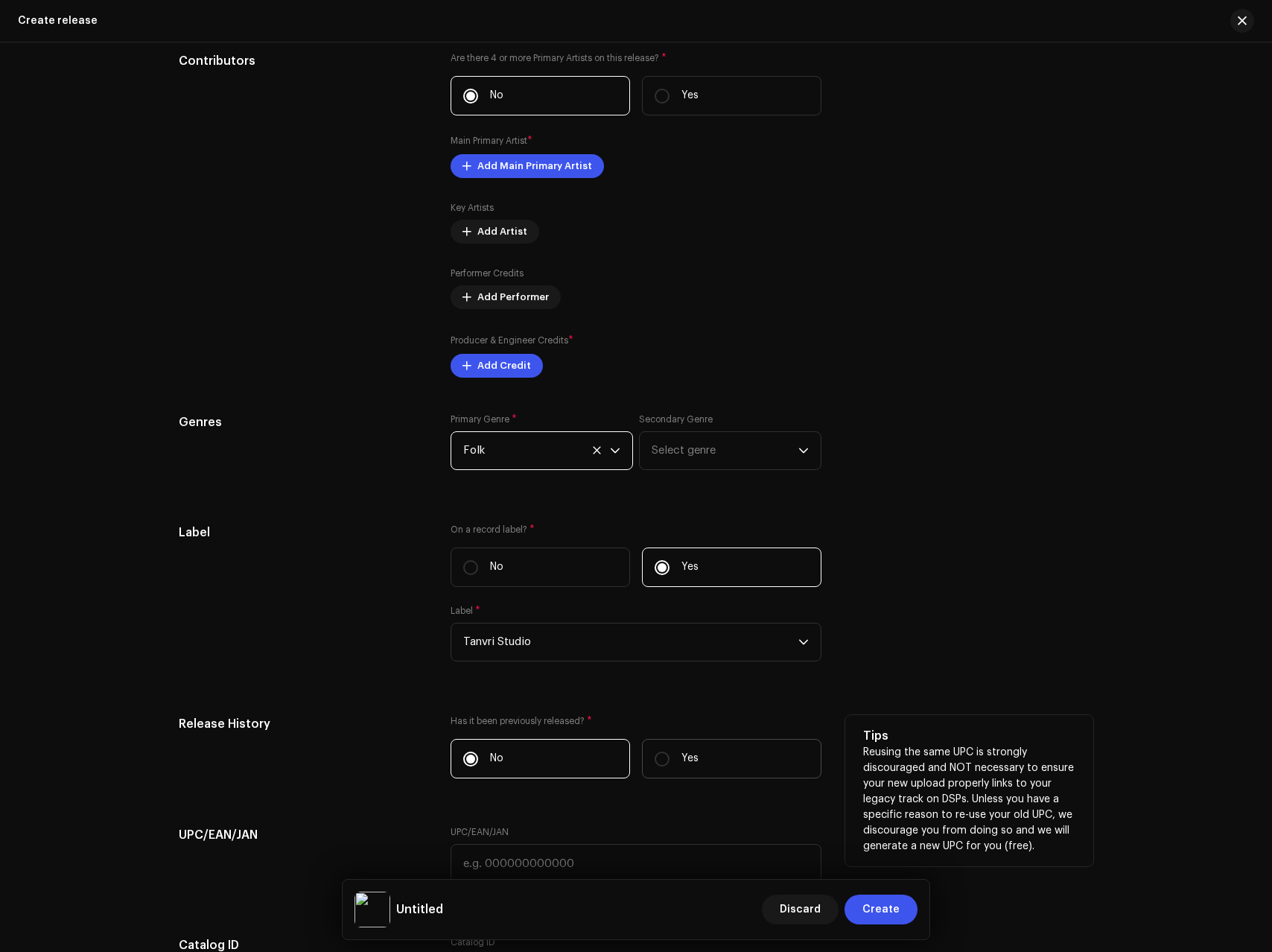
scroll to position [1285, 0]
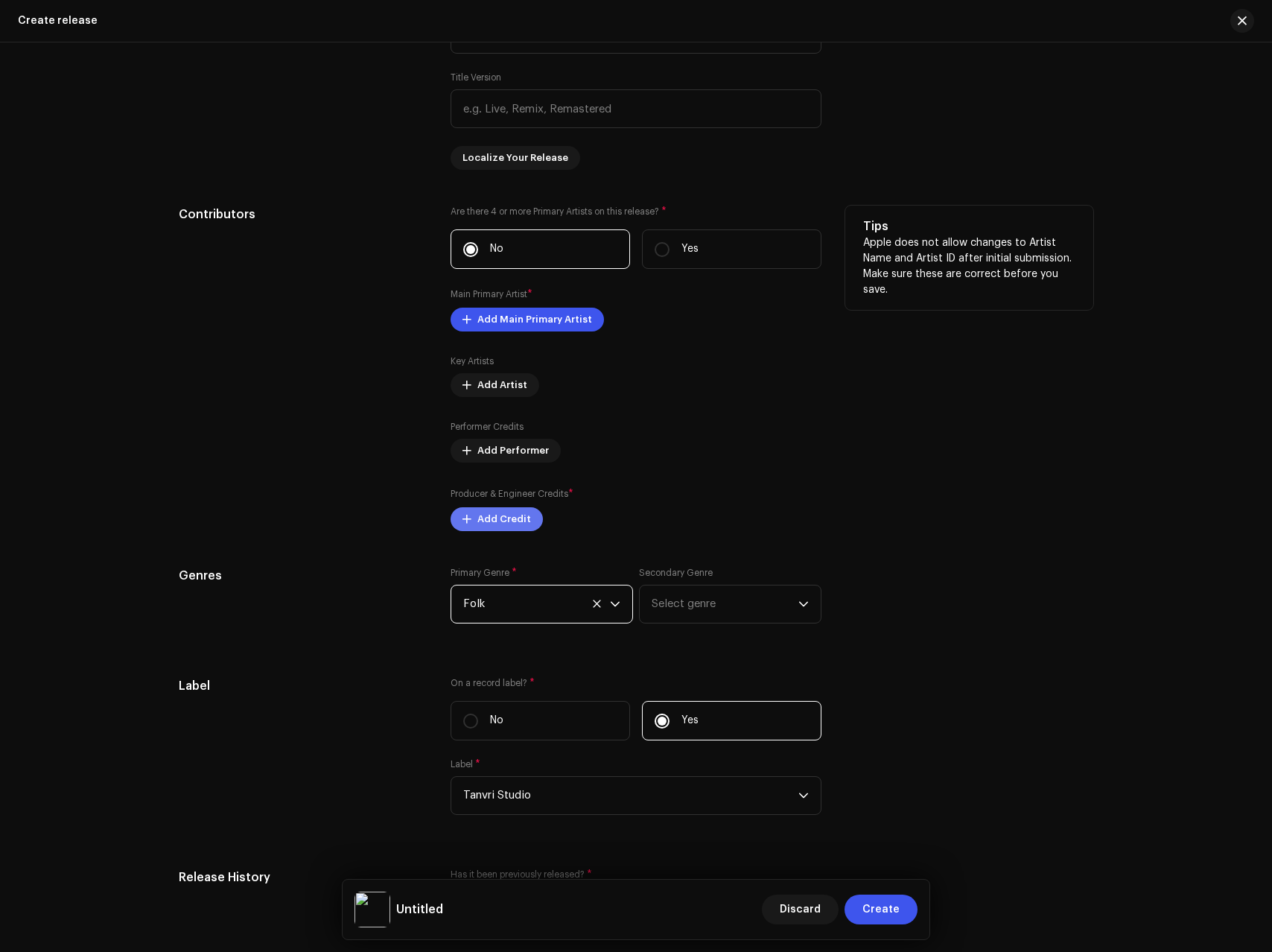
click at [477, 525] on span "Add Credit" at bounding box center [504, 518] width 54 height 29
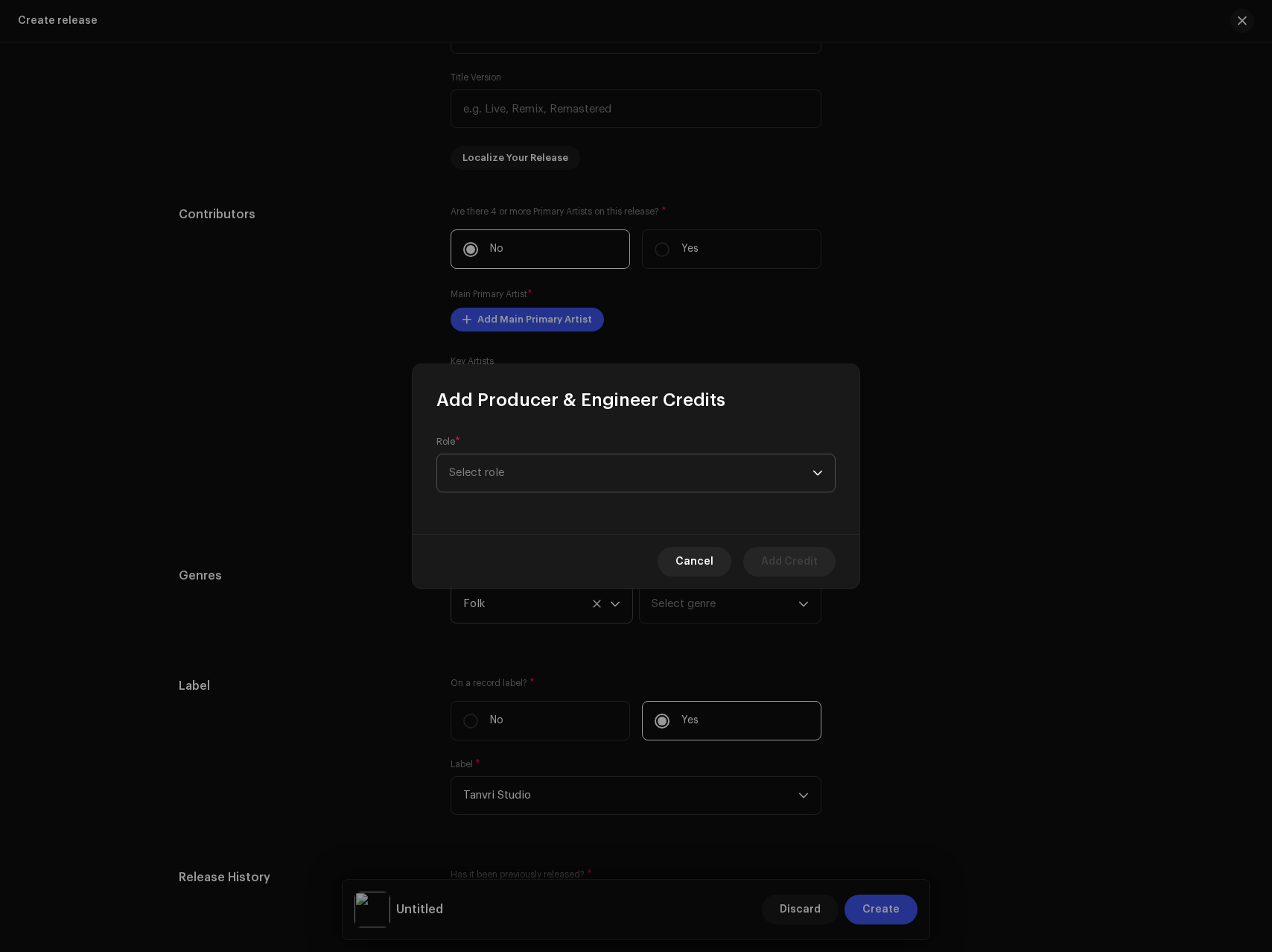
click at [552, 491] on span "Select role" at bounding box center [631, 473] width 364 height 37
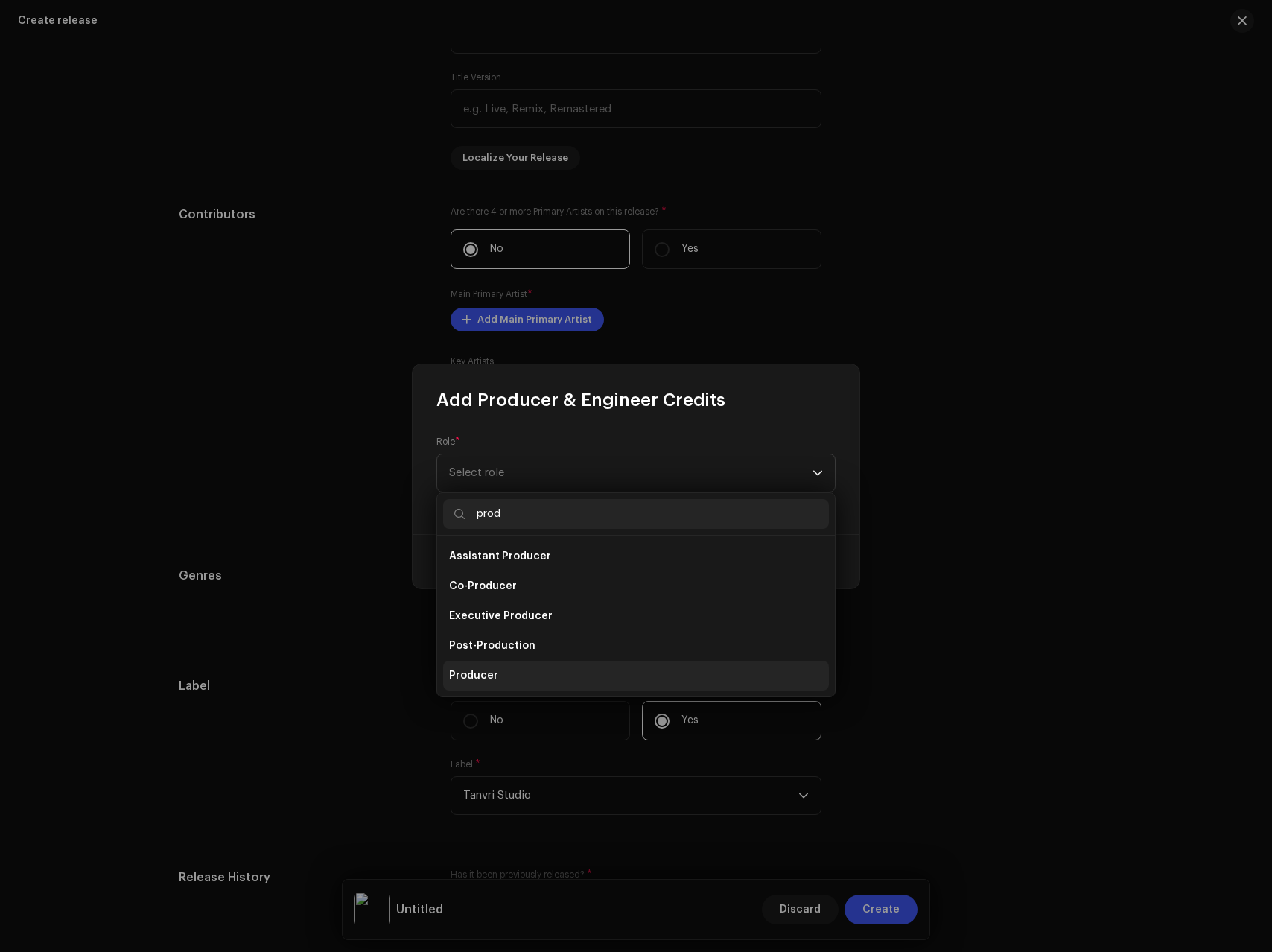
type input "prod"
click at [469, 673] on span "Producer" at bounding box center [474, 675] width 49 height 15
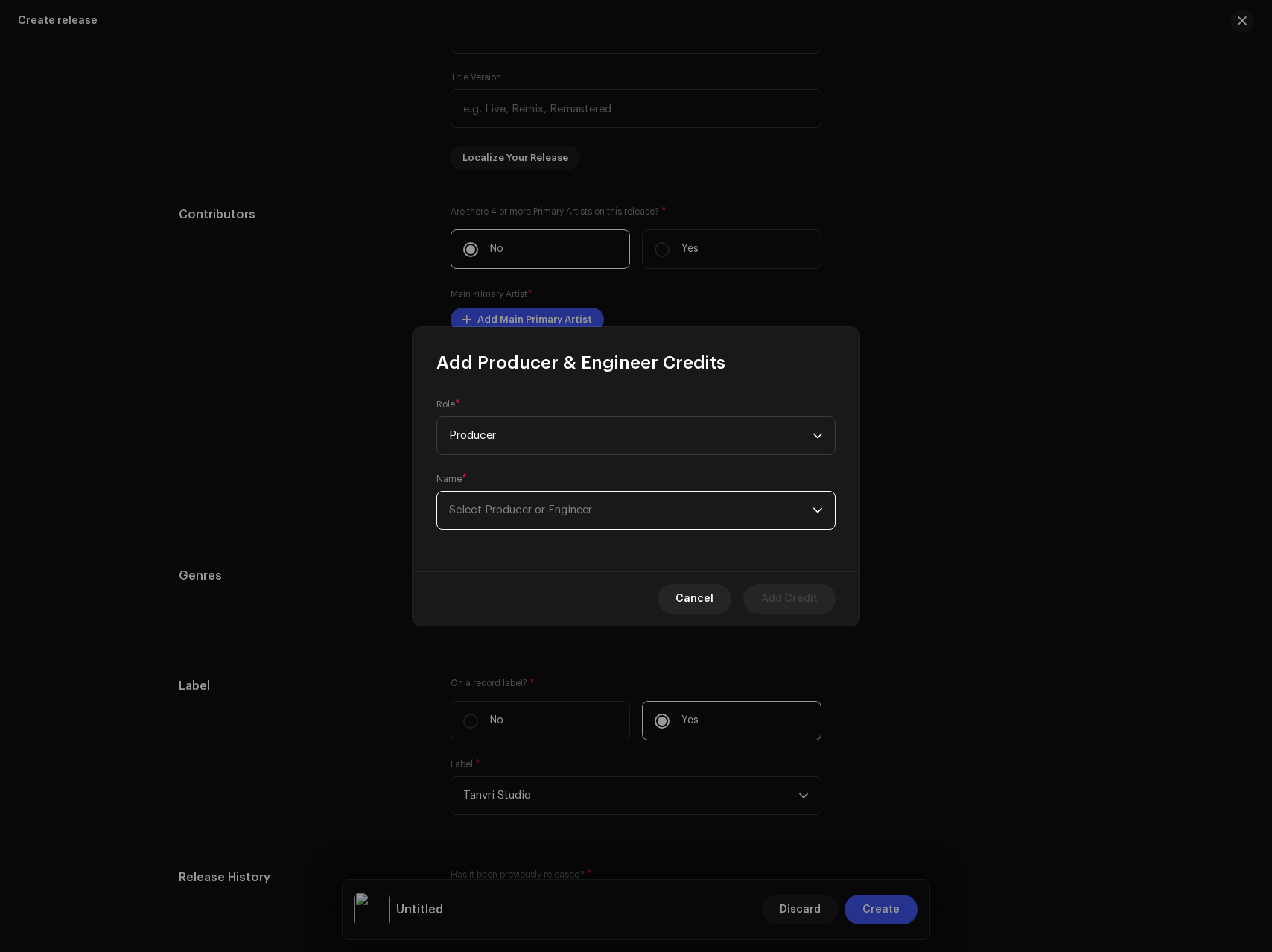
click at [543, 501] on span "Select Producer or Engineer" at bounding box center [631, 510] width 364 height 37
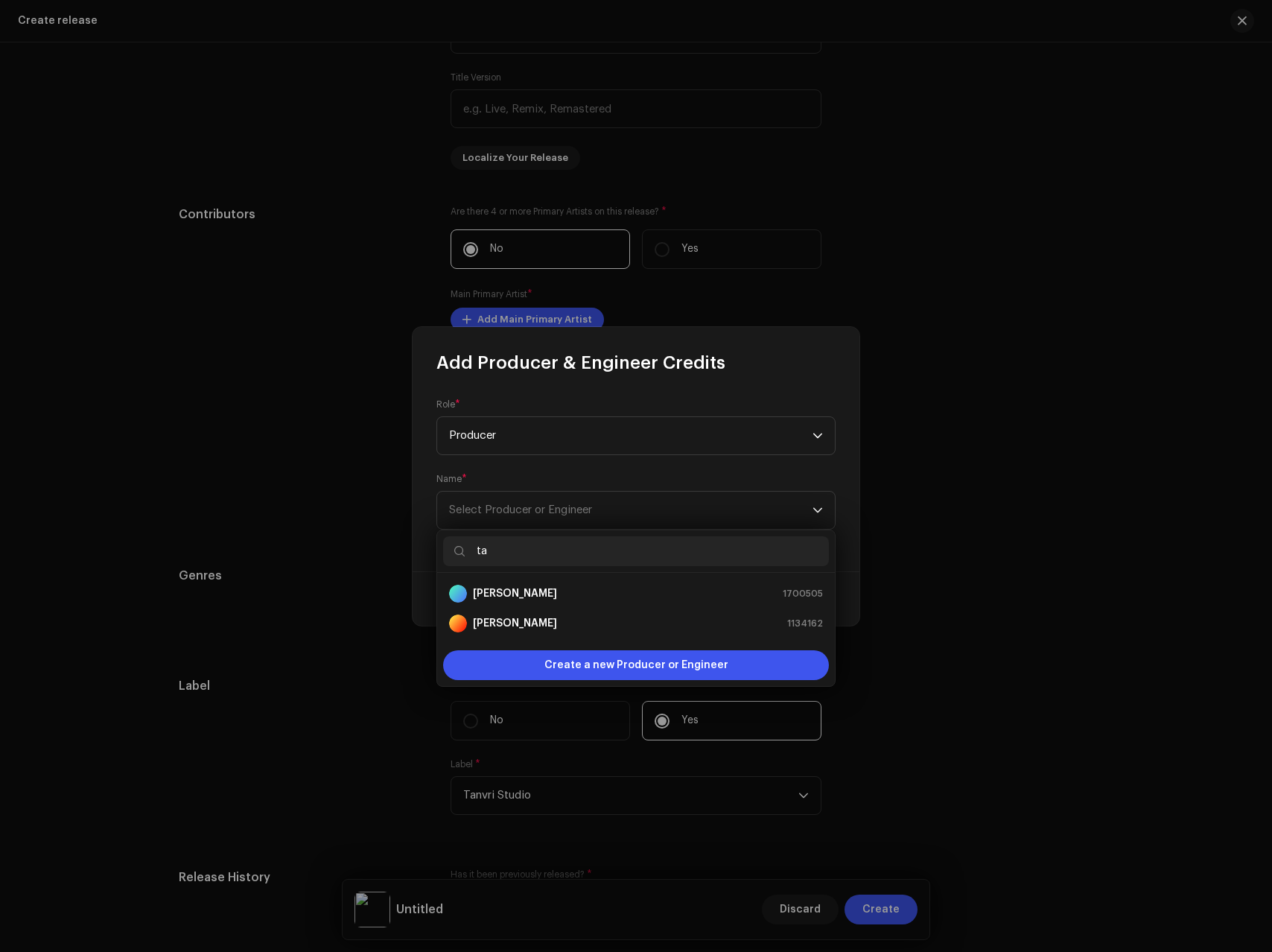
type input "ta"
click at [529, 598] on strong "[PERSON_NAME]" at bounding box center [514, 594] width 84 height 15
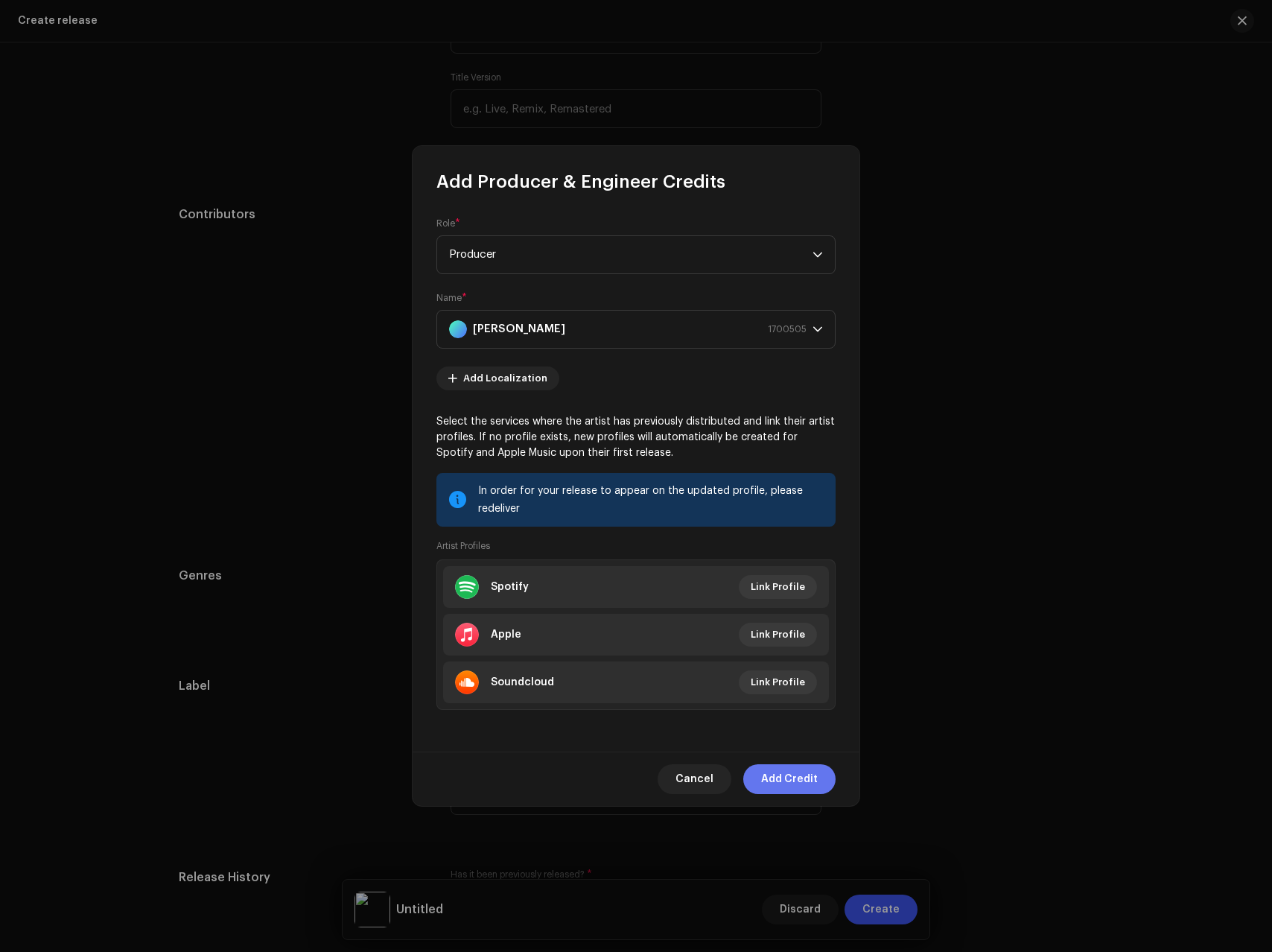
click at [781, 782] on span "Add Credit" at bounding box center [790, 779] width 57 height 29
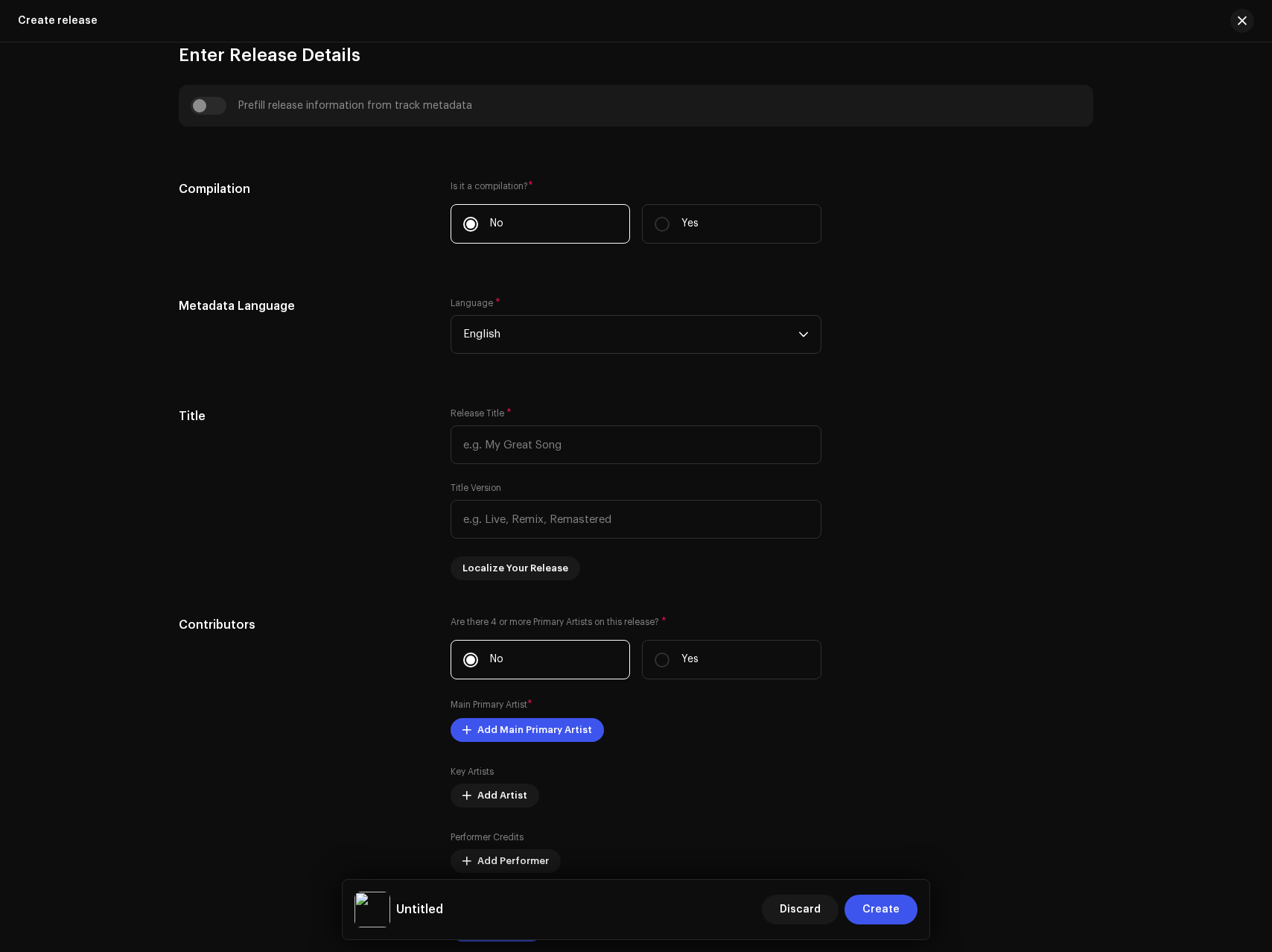
scroll to position [865, 0]
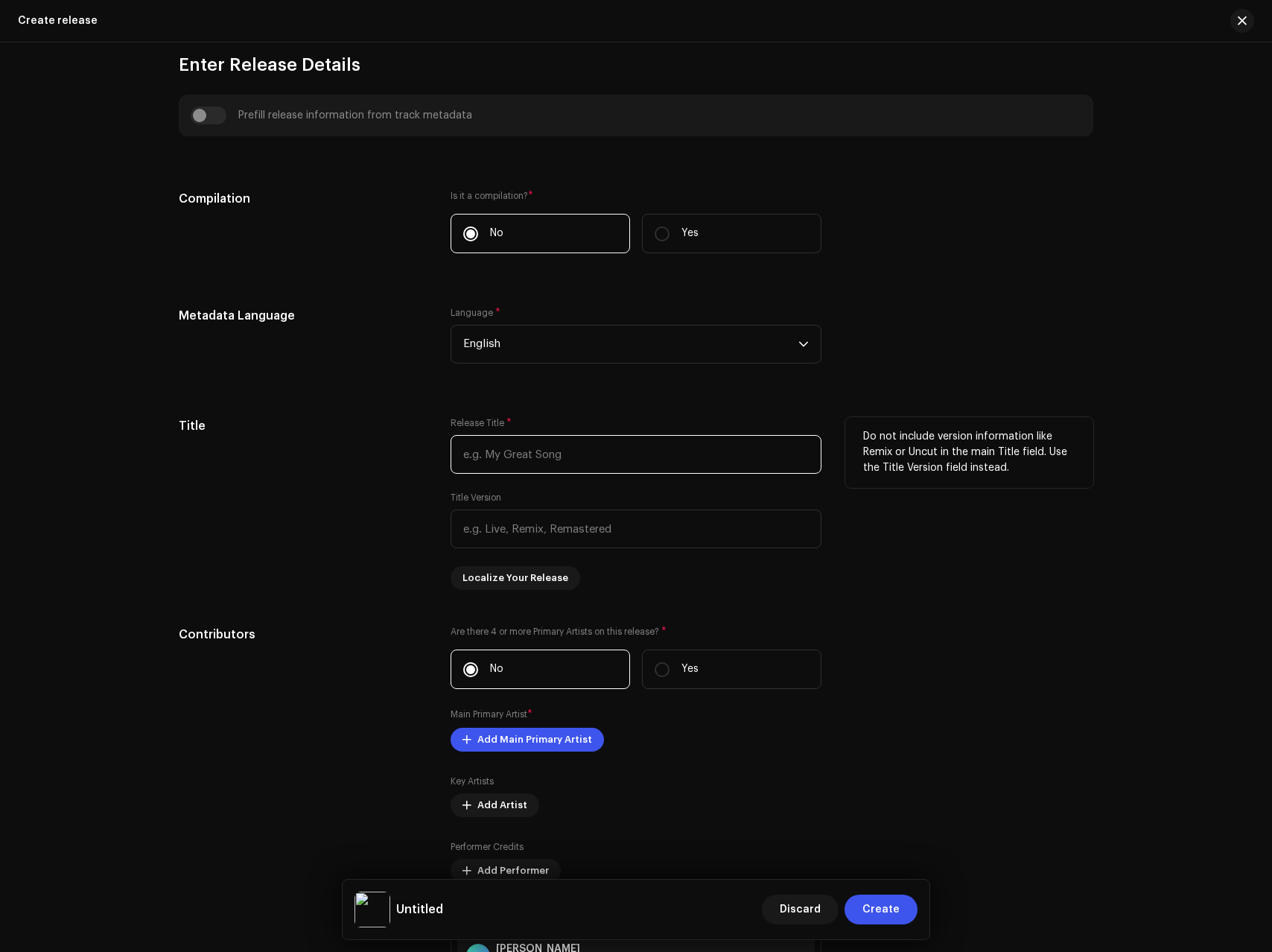
click at [558, 455] on input "text" at bounding box center [636, 454] width 371 height 39
paste input "Main [PERSON_NAME]"
type input "Main [PERSON_NAME]"
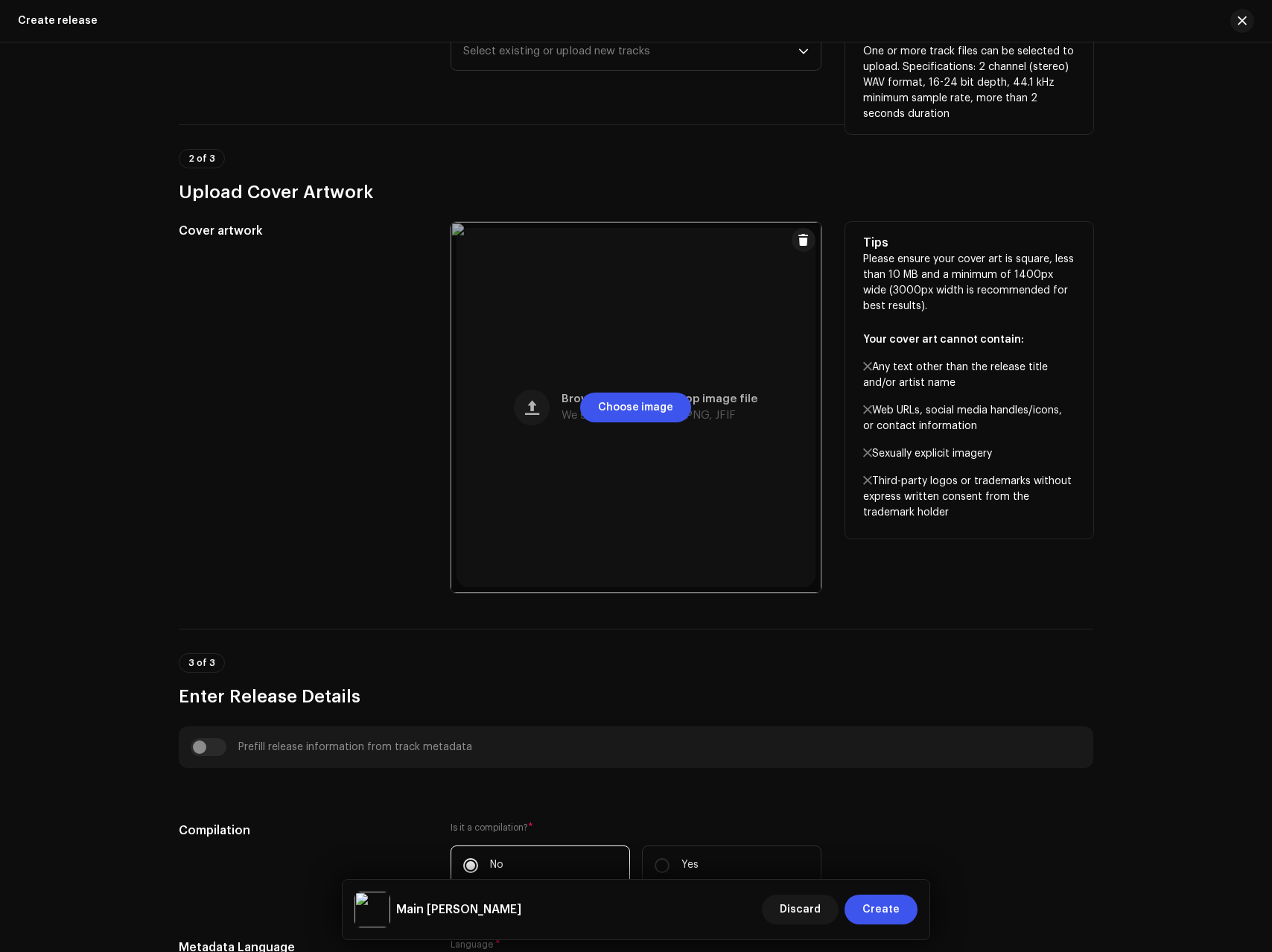
scroll to position [0, 0]
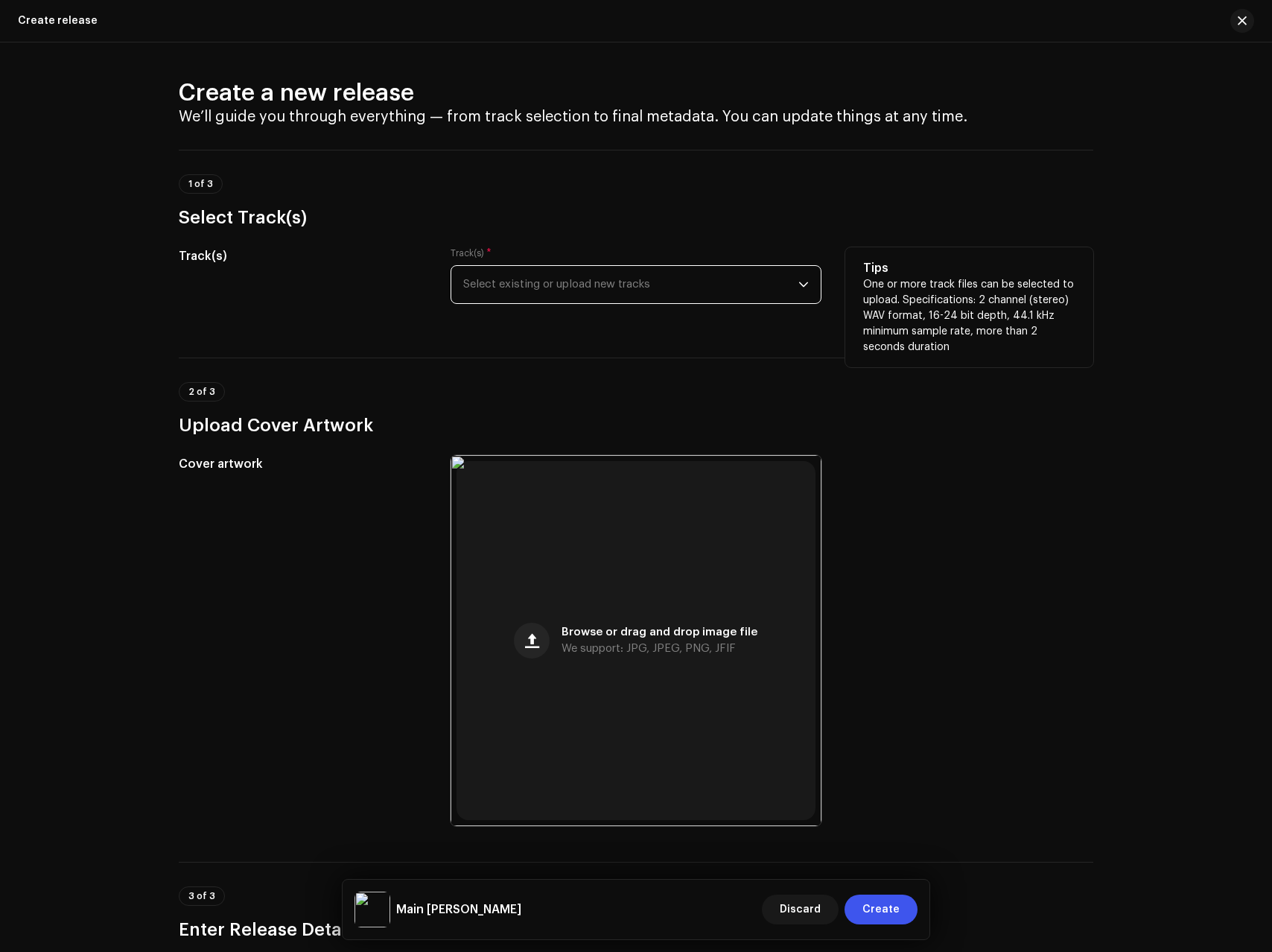
click at [581, 285] on span "Select existing or upload new tracks" at bounding box center [631, 284] width 335 height 37
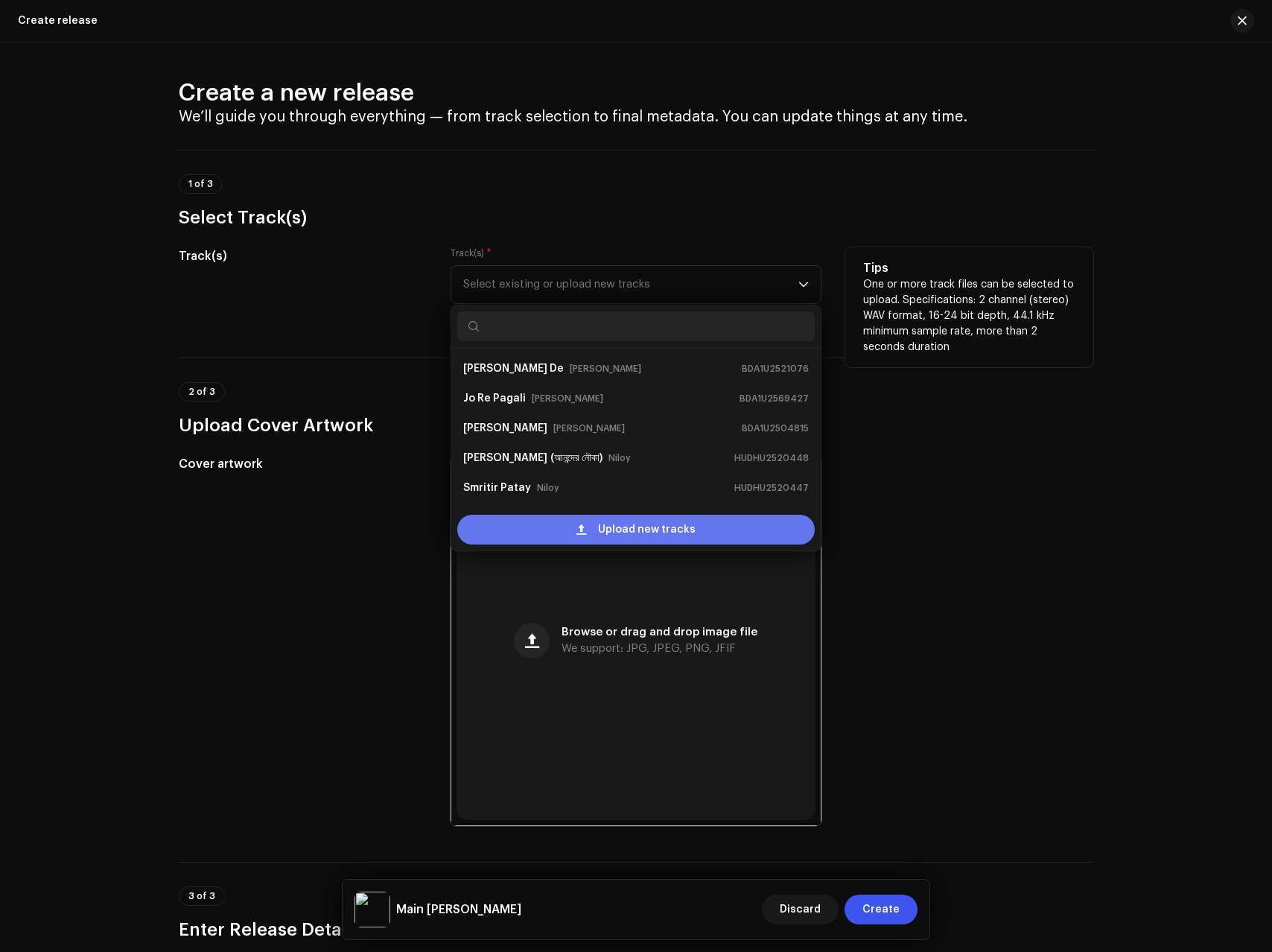
scroll to position [24, 0]
click at [565, 530] on div "Upload new tracks" at bounding box center [636, 529] width 358 height 29
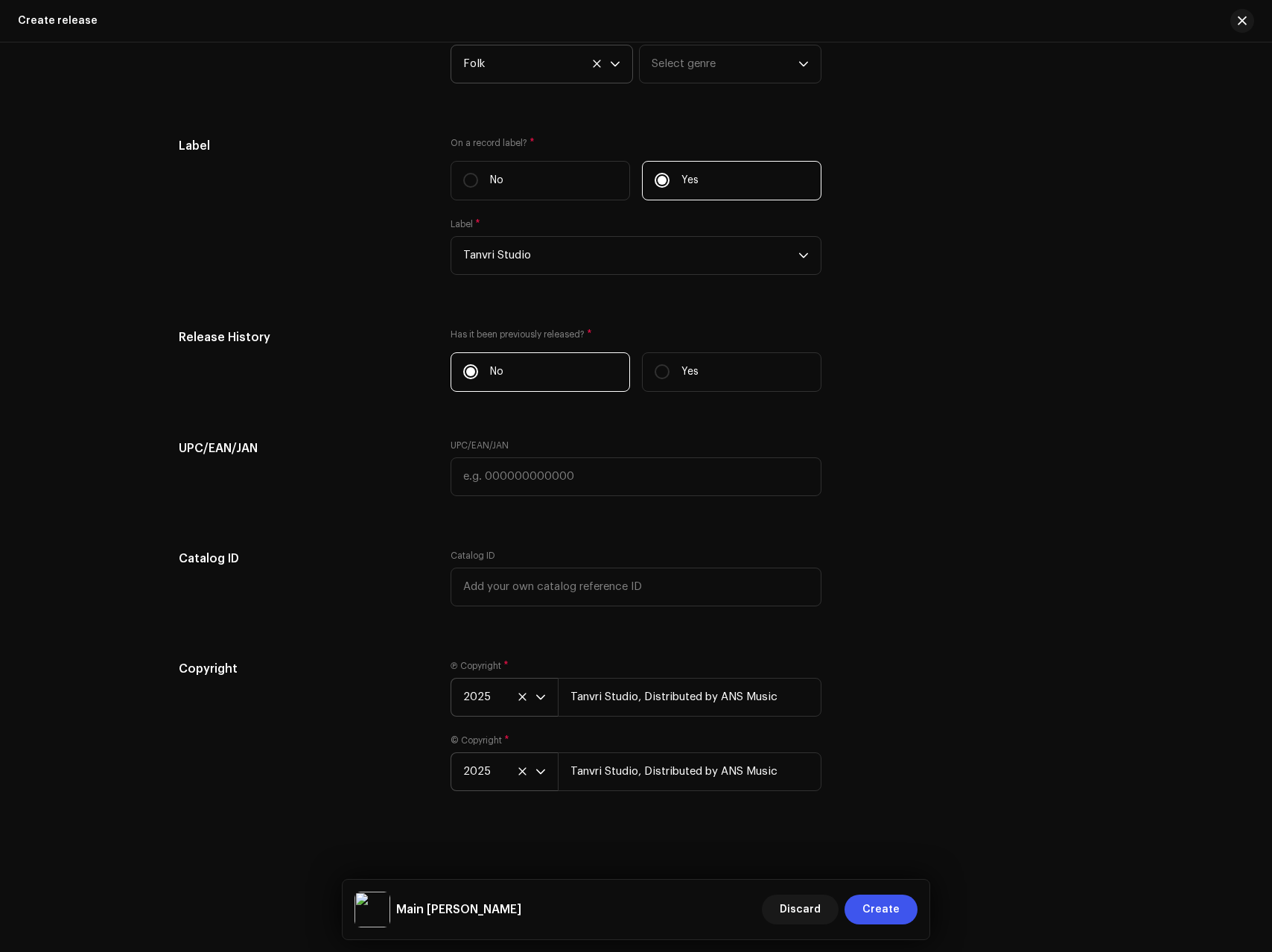
scroll to position [0, 0]
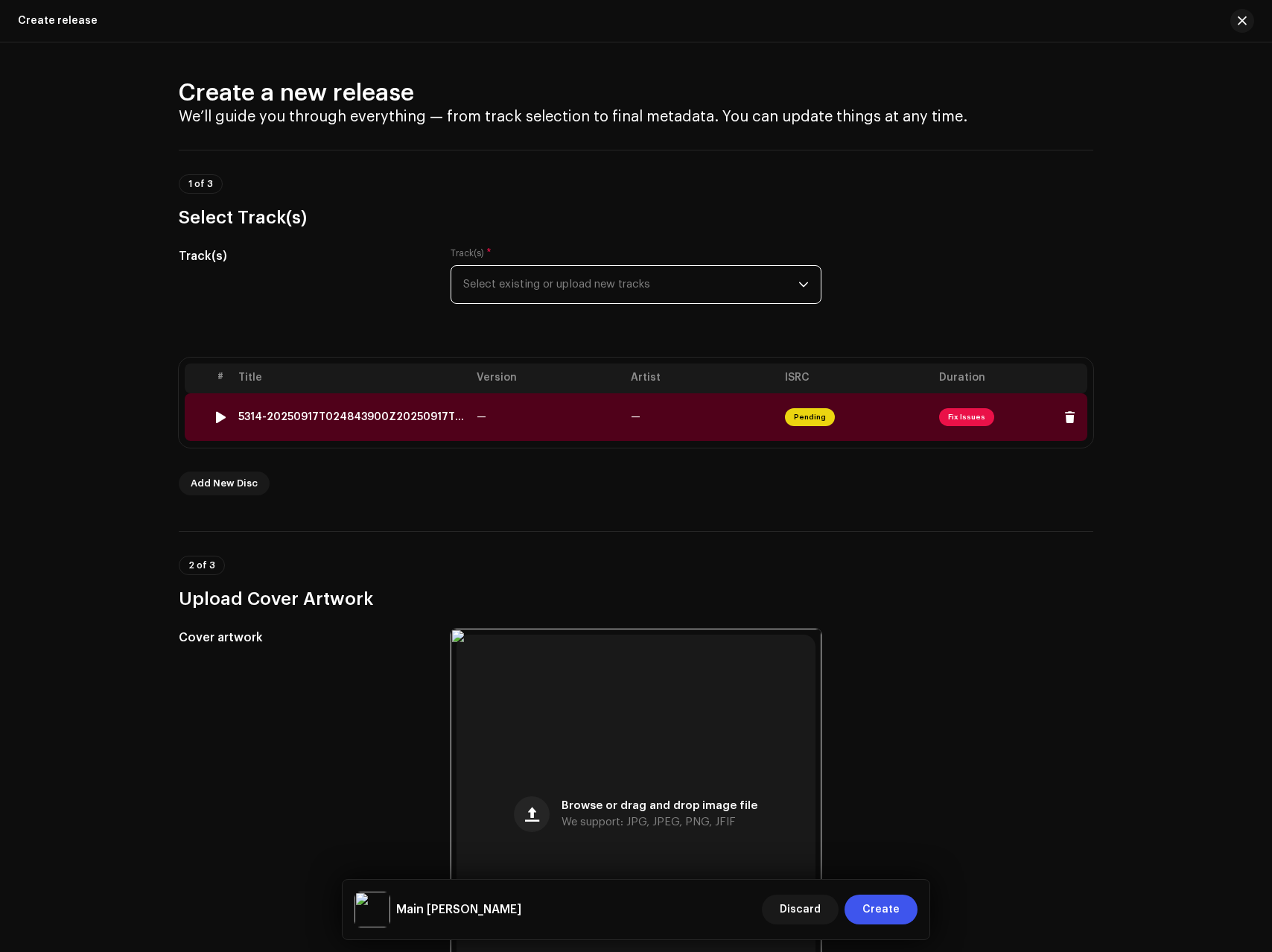
click at [412, 429] on td "5314-20250917T024843900Z20250917T024843900Z7c2e8844346a466d161bf15054463c77 ([D…" at bounding box center [351, 417] width 239 height 47
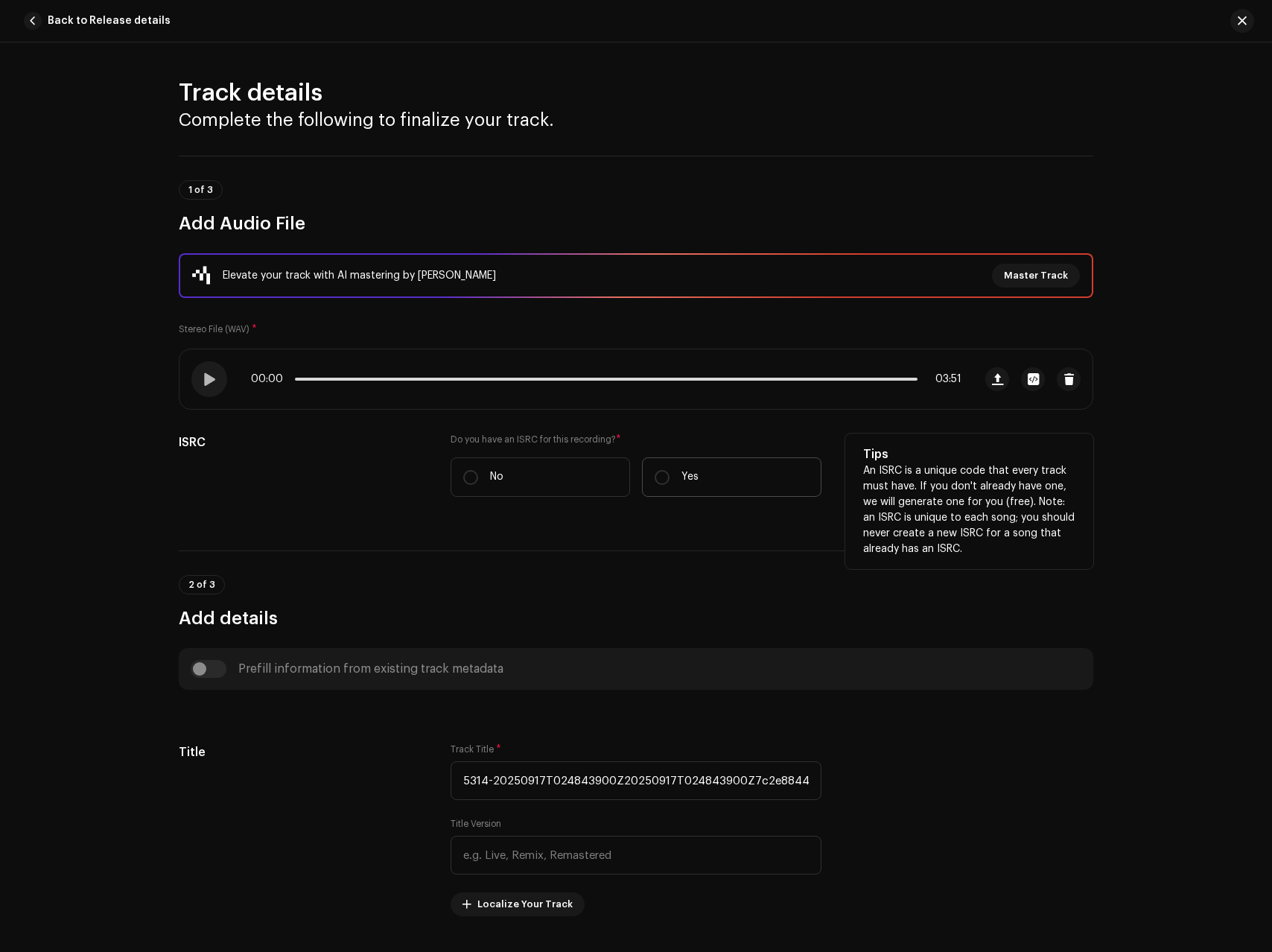
click at [699, 472] on label "Yes" at bounding box center [732, 477] width 180 height 40
click at [670, 472] on input "Yes" at bounding box center [662, 477] width 15 height 15
radio input "true"
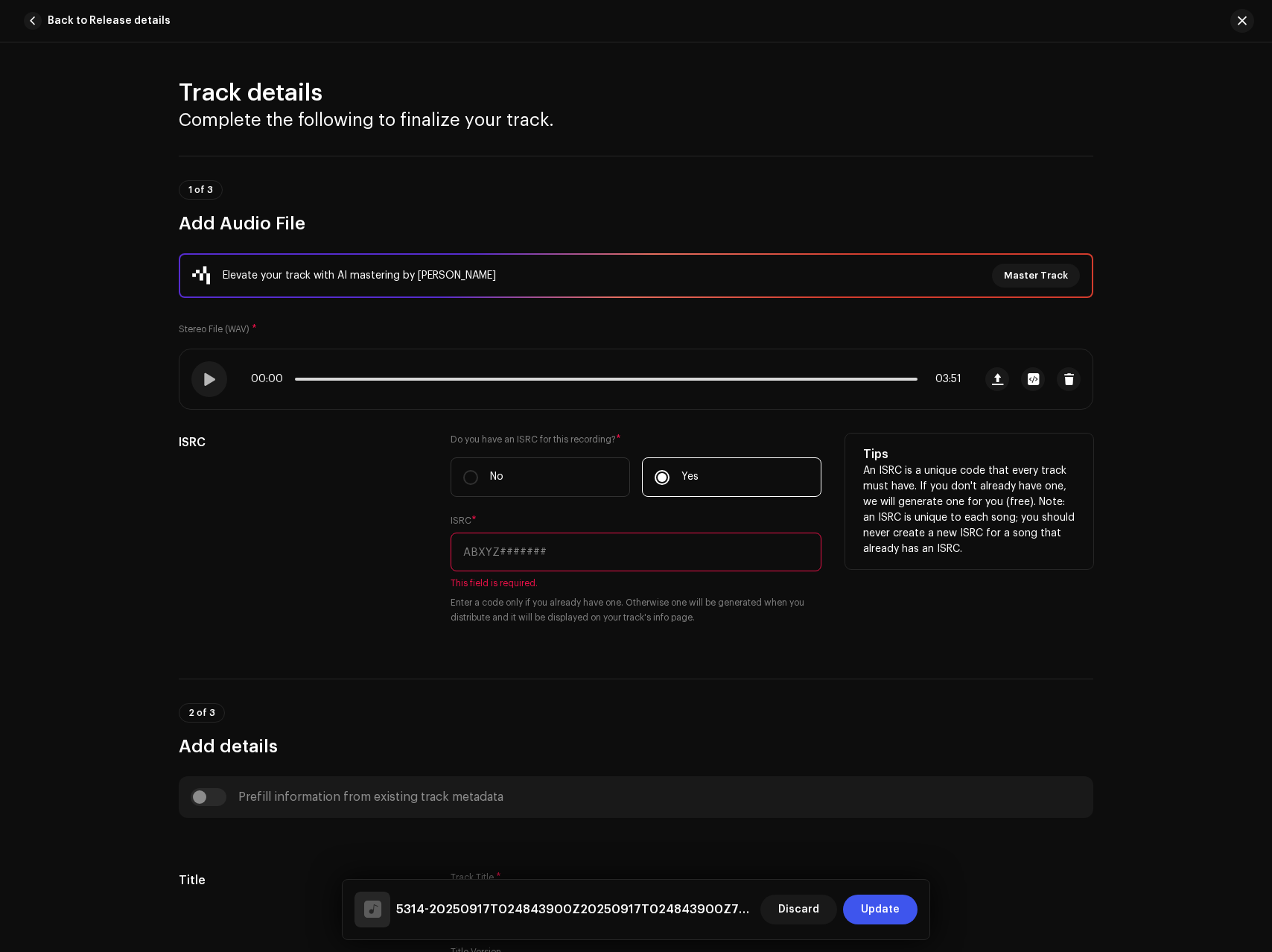
click at [612, 553] on input "text" at bounding box center [636, 551] width 371 height 39
paste input "Main [PERSON_NAME]"
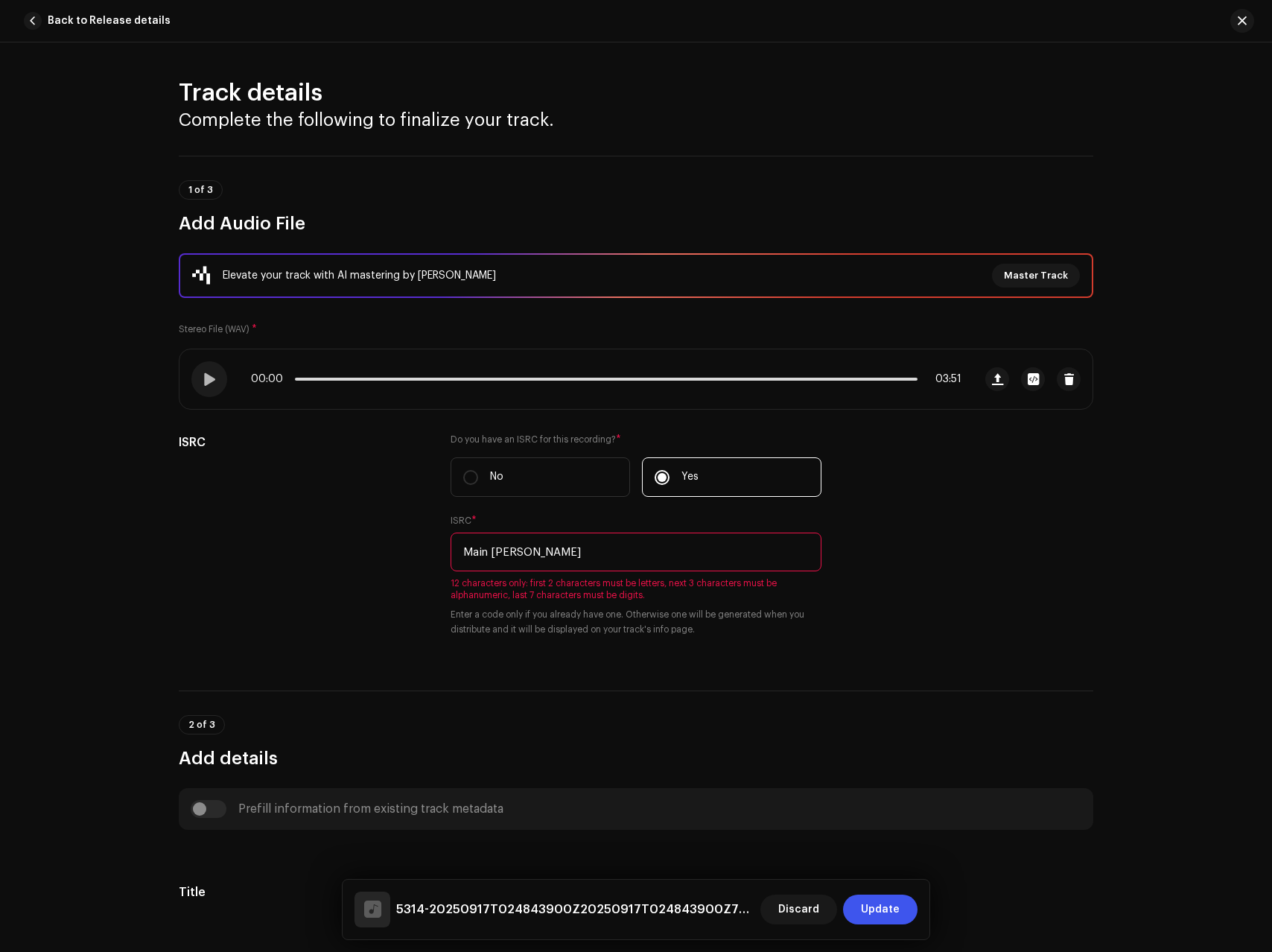
type input "Main [PERSON_NAME]"
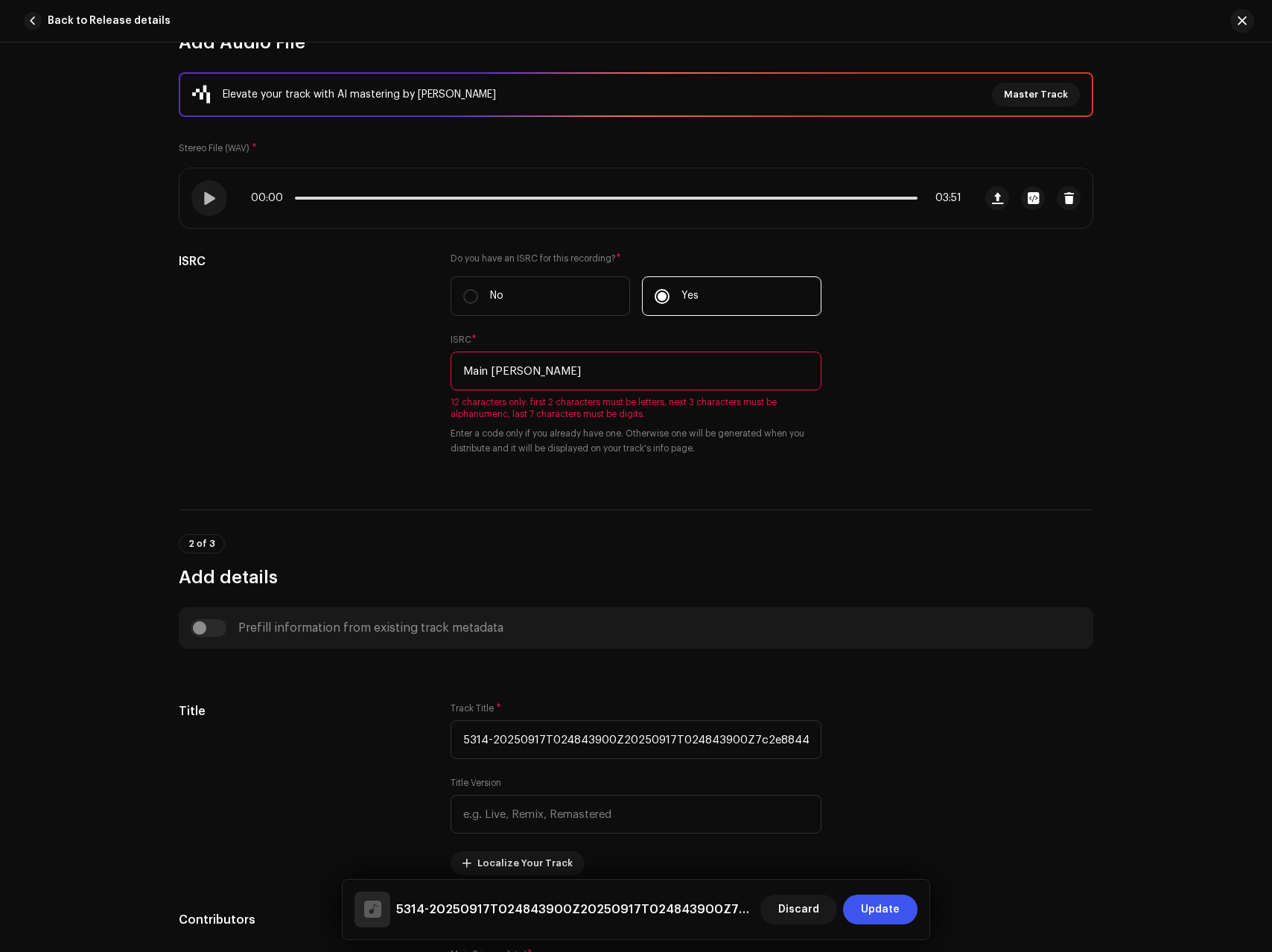
scroll to position [172, 0]
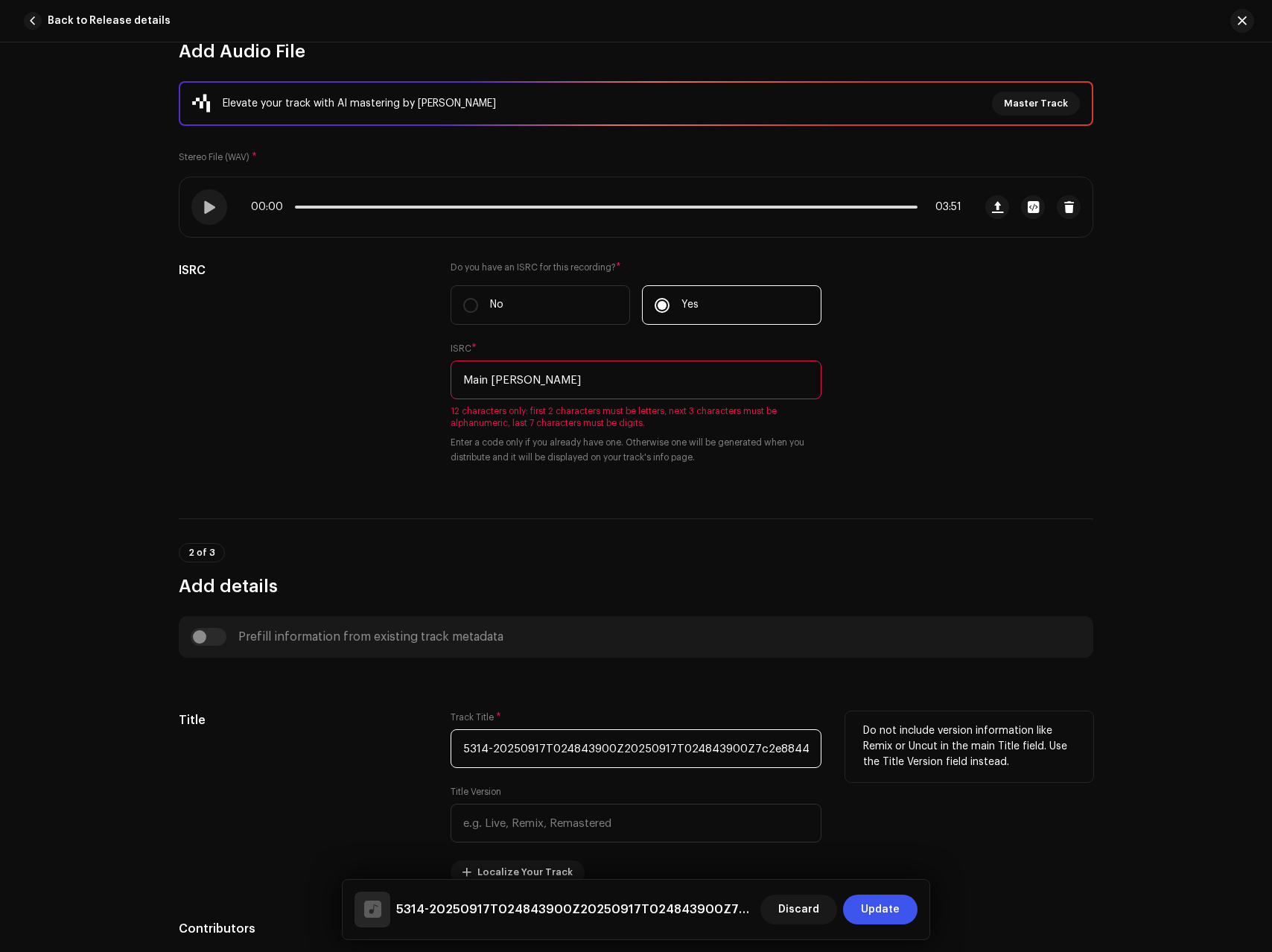
click at [521, 759] on input "5314-20250917T024843900Z20250917T024843900Z7c2e8844346a466d161bf15054463c77 ([D…" at bounding box center [636, 748] width 371 height 39
click at [527, 754] on input "5314-20250917T024843900Z20250917T024843900Z7c2e8844346a466d161bf15054463c77 ([D…" at bounding box center [636, 748] width 371 height 39
paste input "Main [PERSON_NAME]"
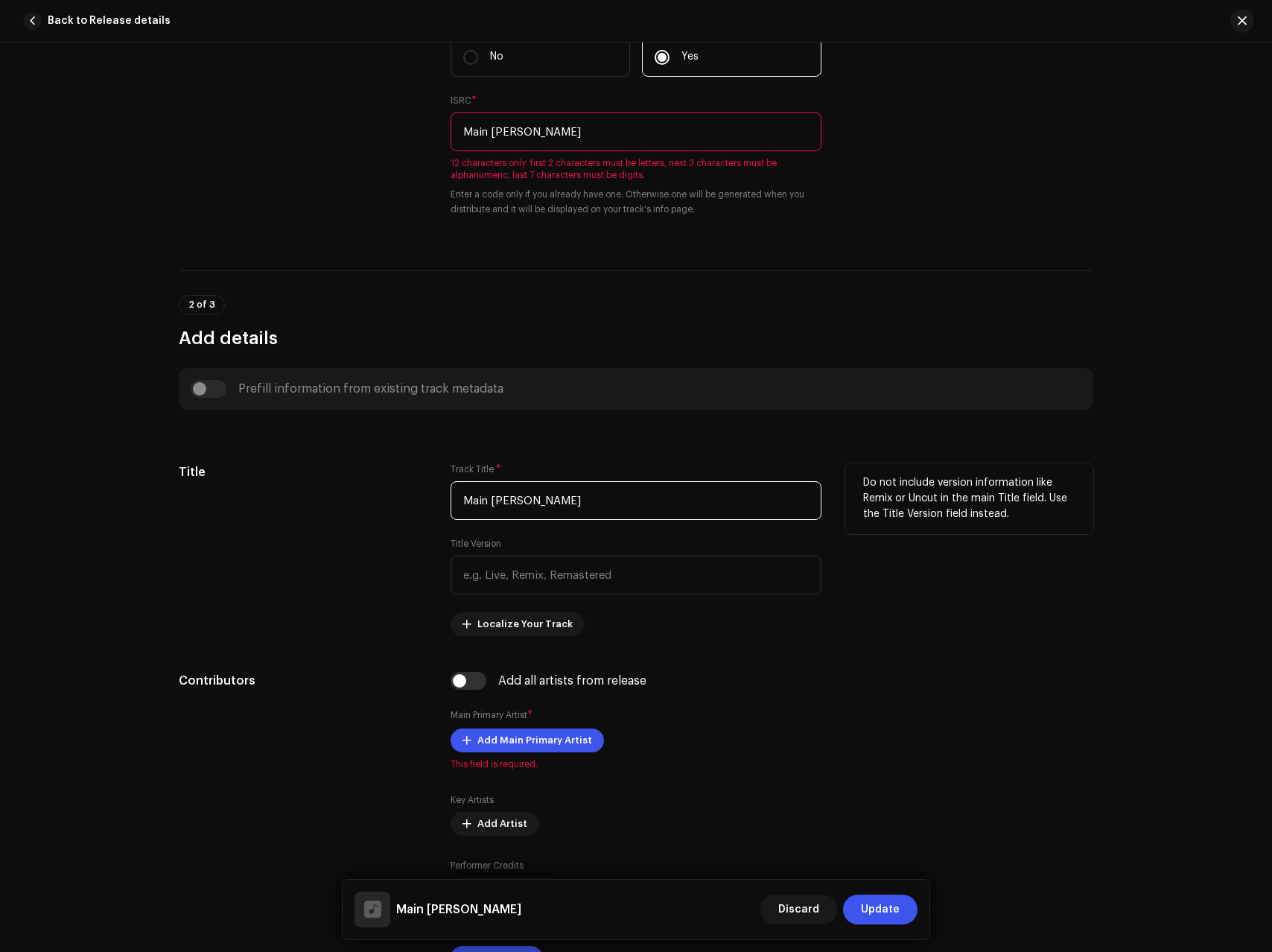
scroll to position [650, 0]
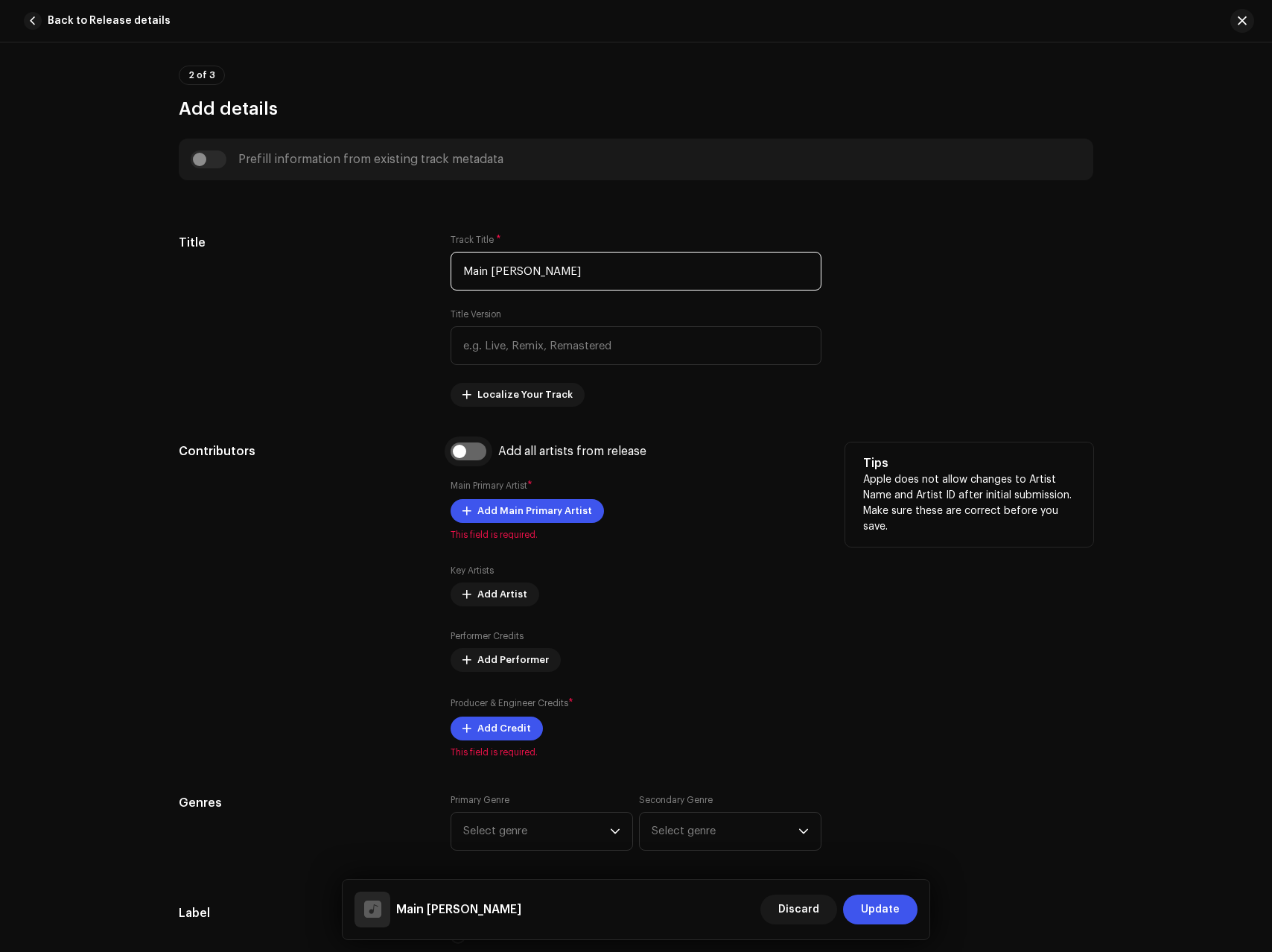
type input "Main [PERSON_NAME]"
click at [458, 449] on input "checkbox" at bounding box center [469, 451] width 36 height 18
checkbox input "true"
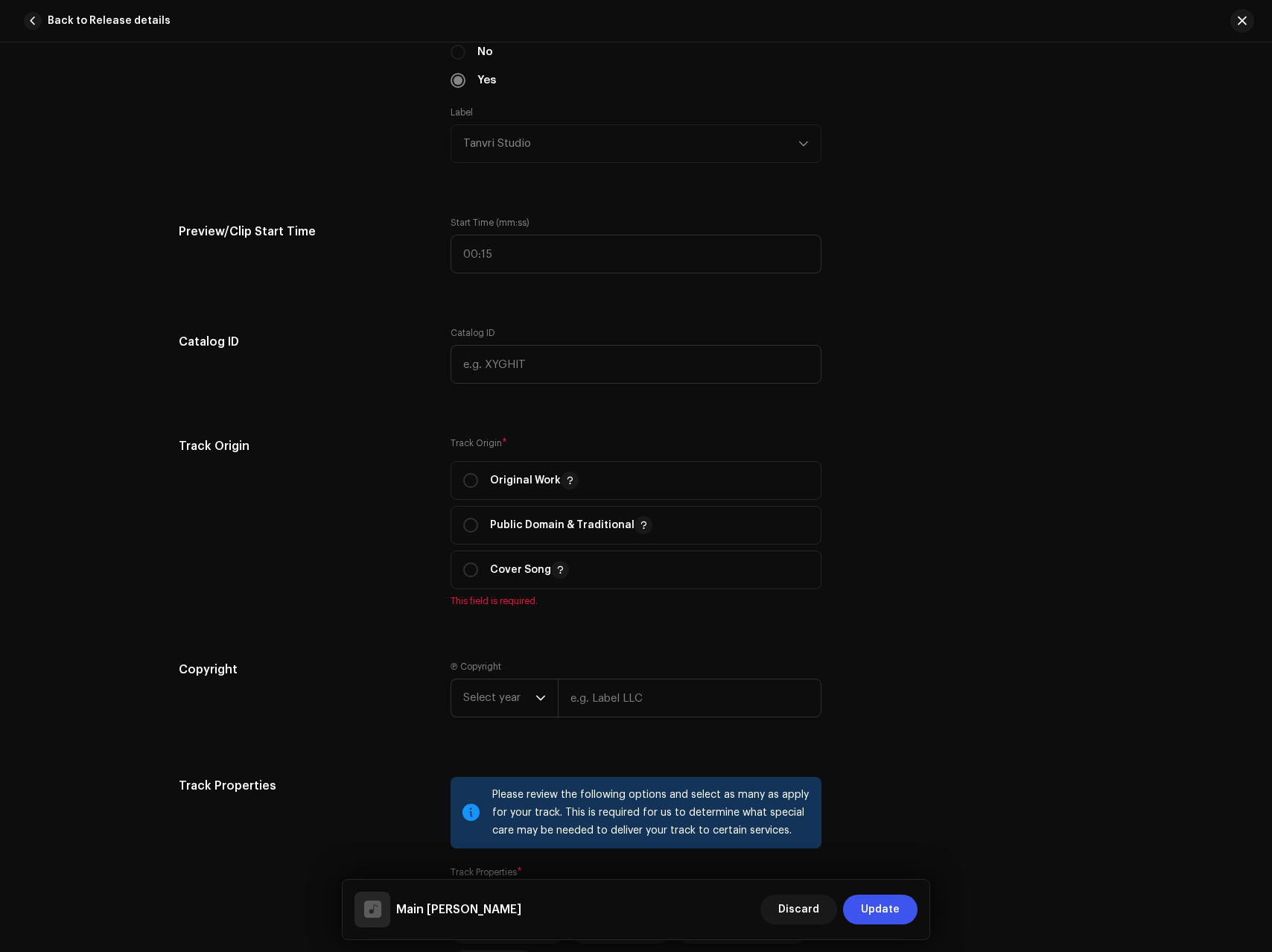
scroll to position [1642, 0]
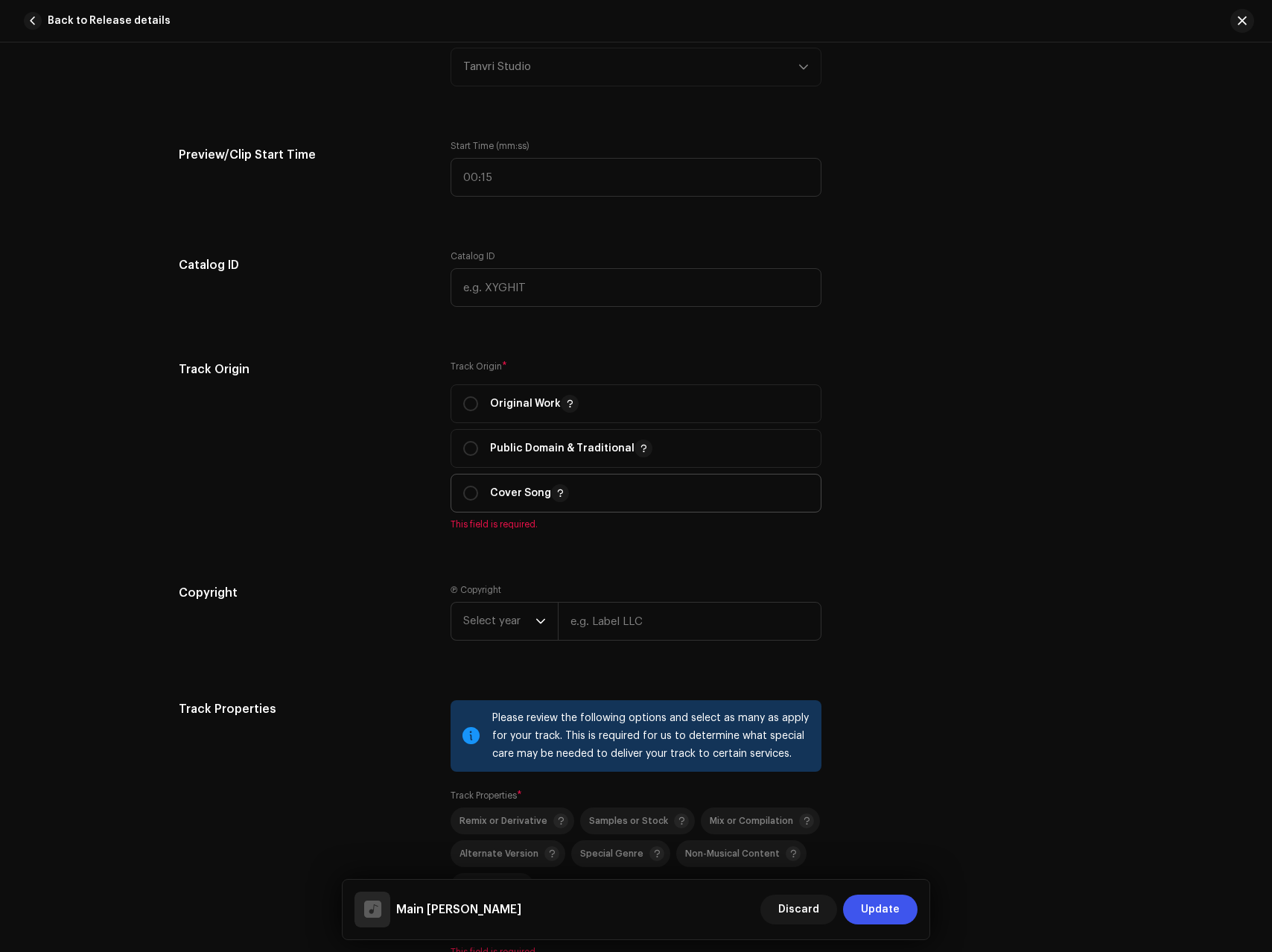
drag, startPoint x: 491, startPoint y: 386, endPoint x: 500, endPoint y: 510, distance: 124.3
click at [491, 386] on span "Original Work" at bounding box center [636, 404] width 346 height 37
radio input "true"
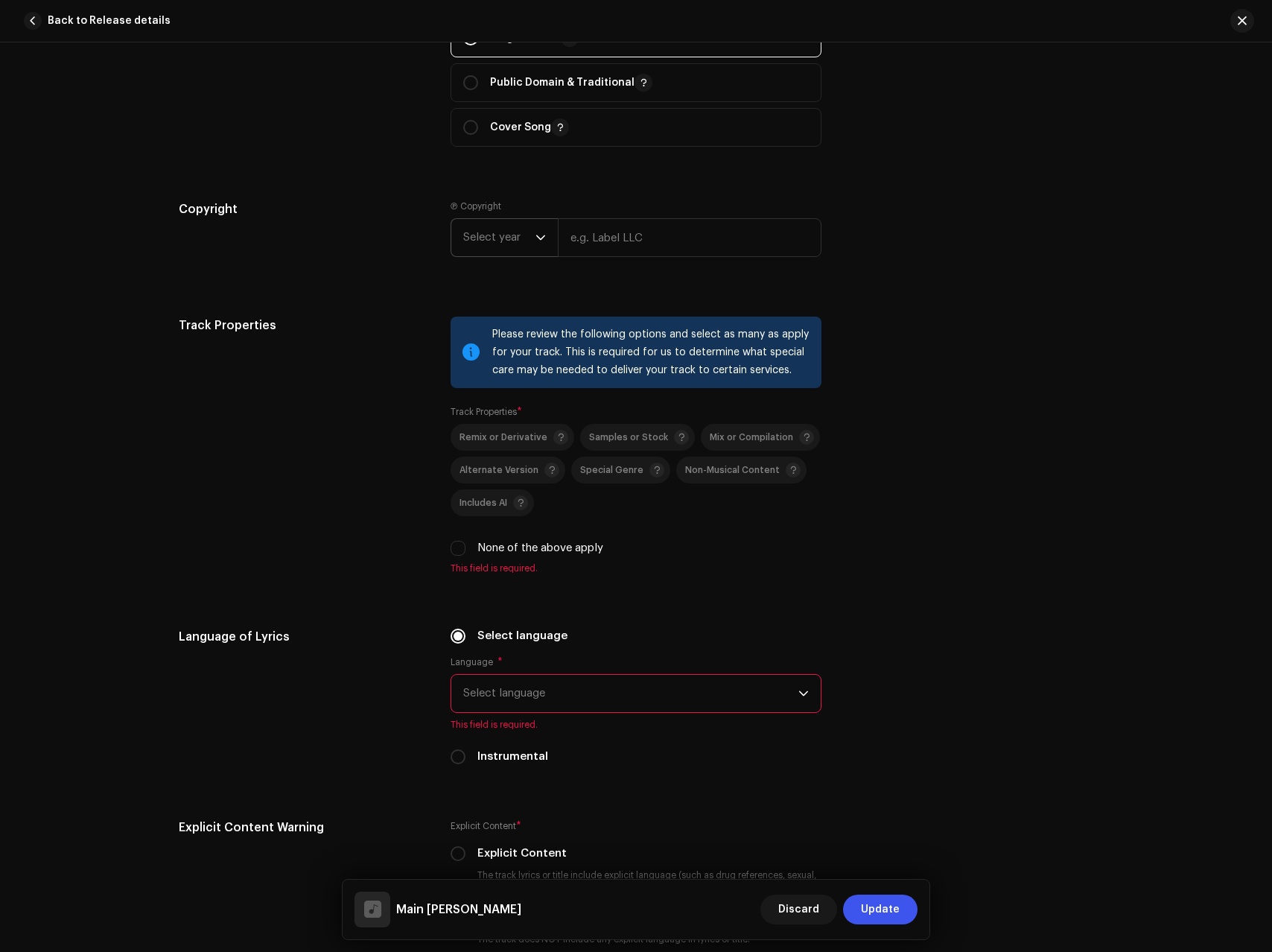
scroll to position [2084, 0]
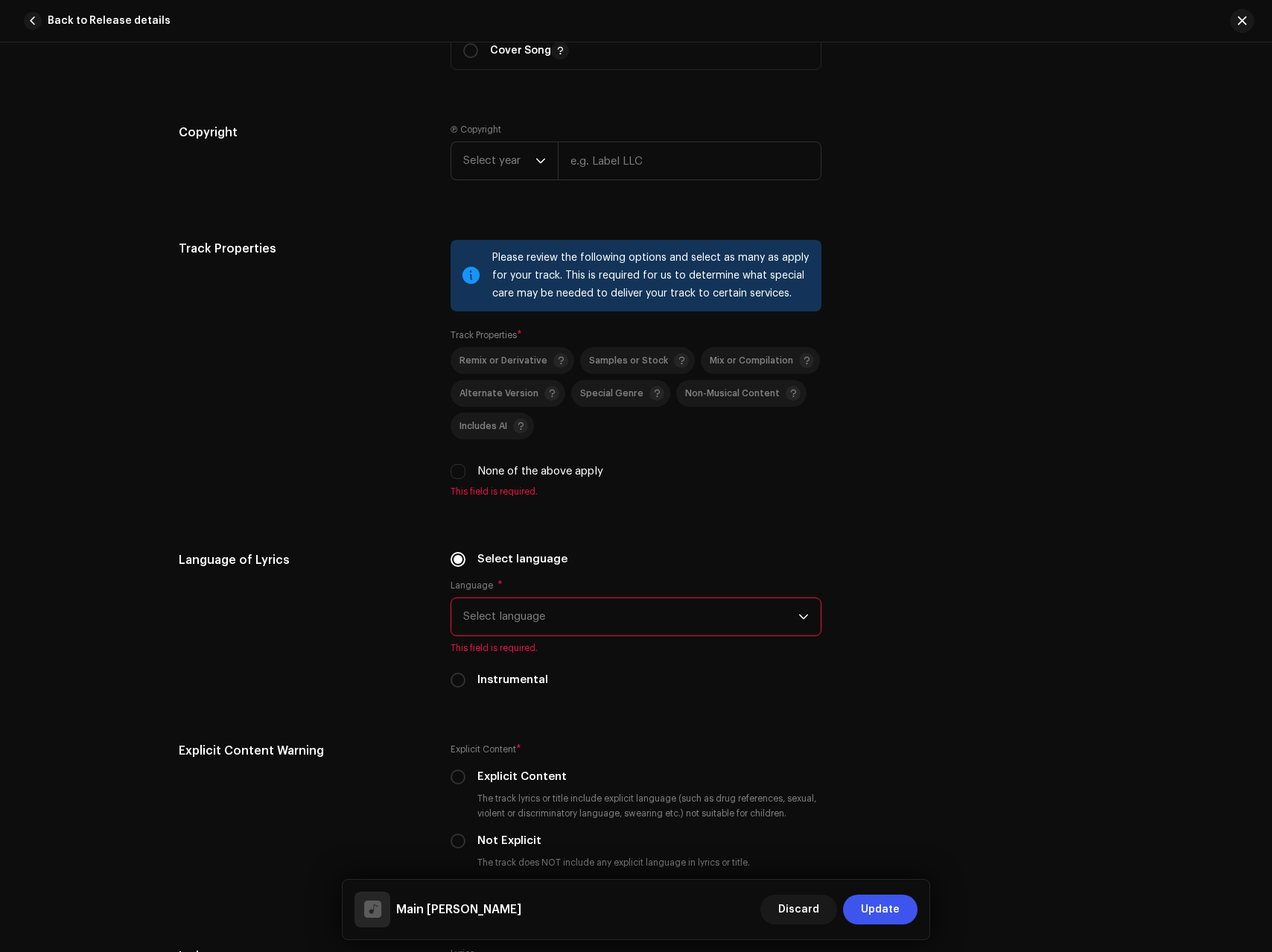
drag, startPoint x: 494, startPoint y: 468, endPoint x: 509, endPoint y: 594, distance: 126.9
click at [494, 468] on label "None of the above apply" at bounding box center [540, 471] width 126 height 16
click at [466, 468] on input "None of the above apply" at bounding box center [458, 472] width 15 height 15
checkbox input "true"
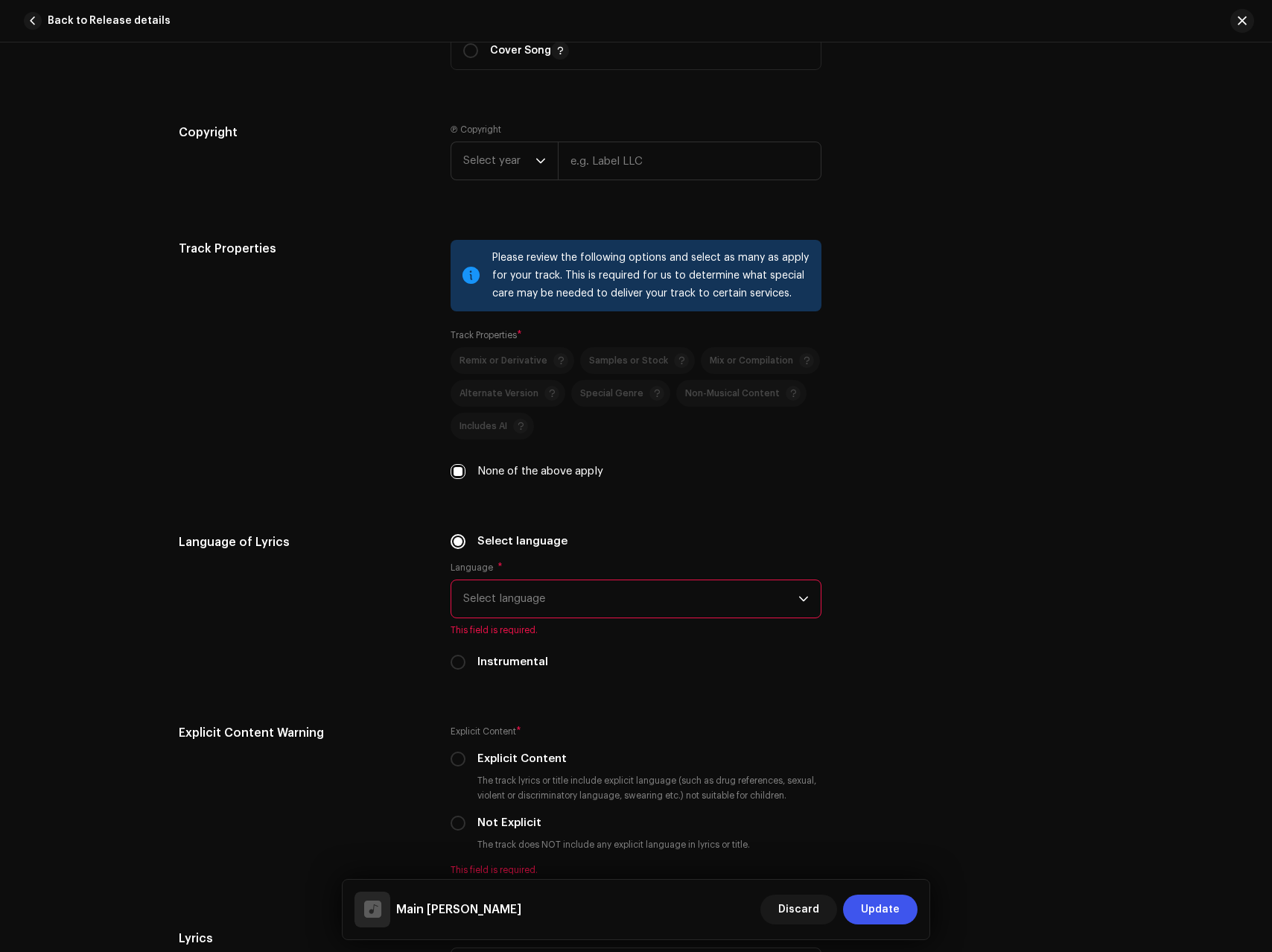
click at [533, 602] on span "Select language" at bounding box center [631, 599] width 335 height 37
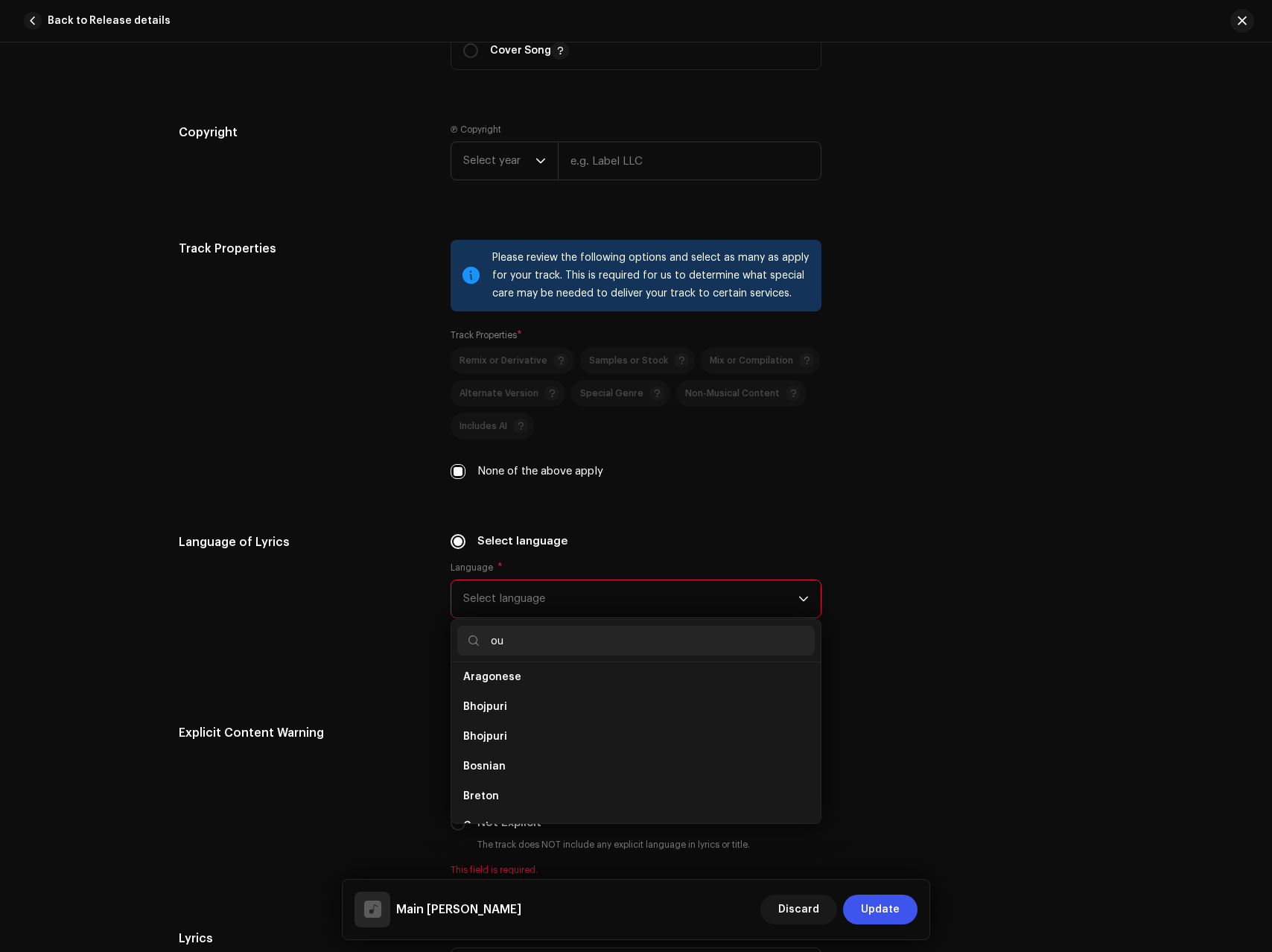
scroll to position [0, 0]
click at [528, 645] on input "ounj" at bounding box center [636, 640] width 358 height 29
type input "pu"
click at [491, 741] on span "Punjabi" at bounding box center [483, 743] width 40 height 15
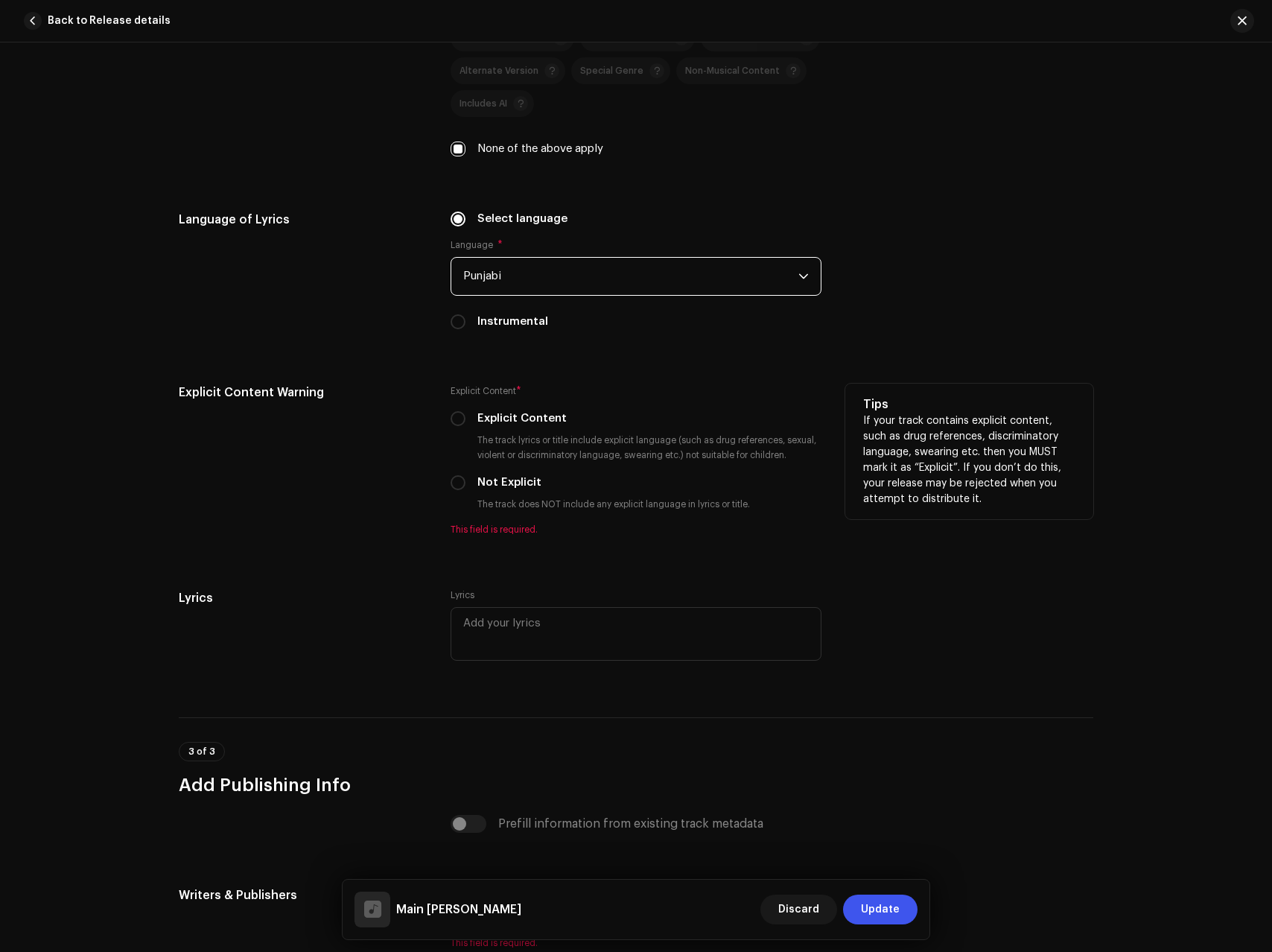
click at [477, 483] on label "Not Explicit" at bounding box center [510, 482] width 64 height 16
click at [466, 483] on input "Not Explicit" at bounding box center [458, 483] width 15 height 15
radio input "true"
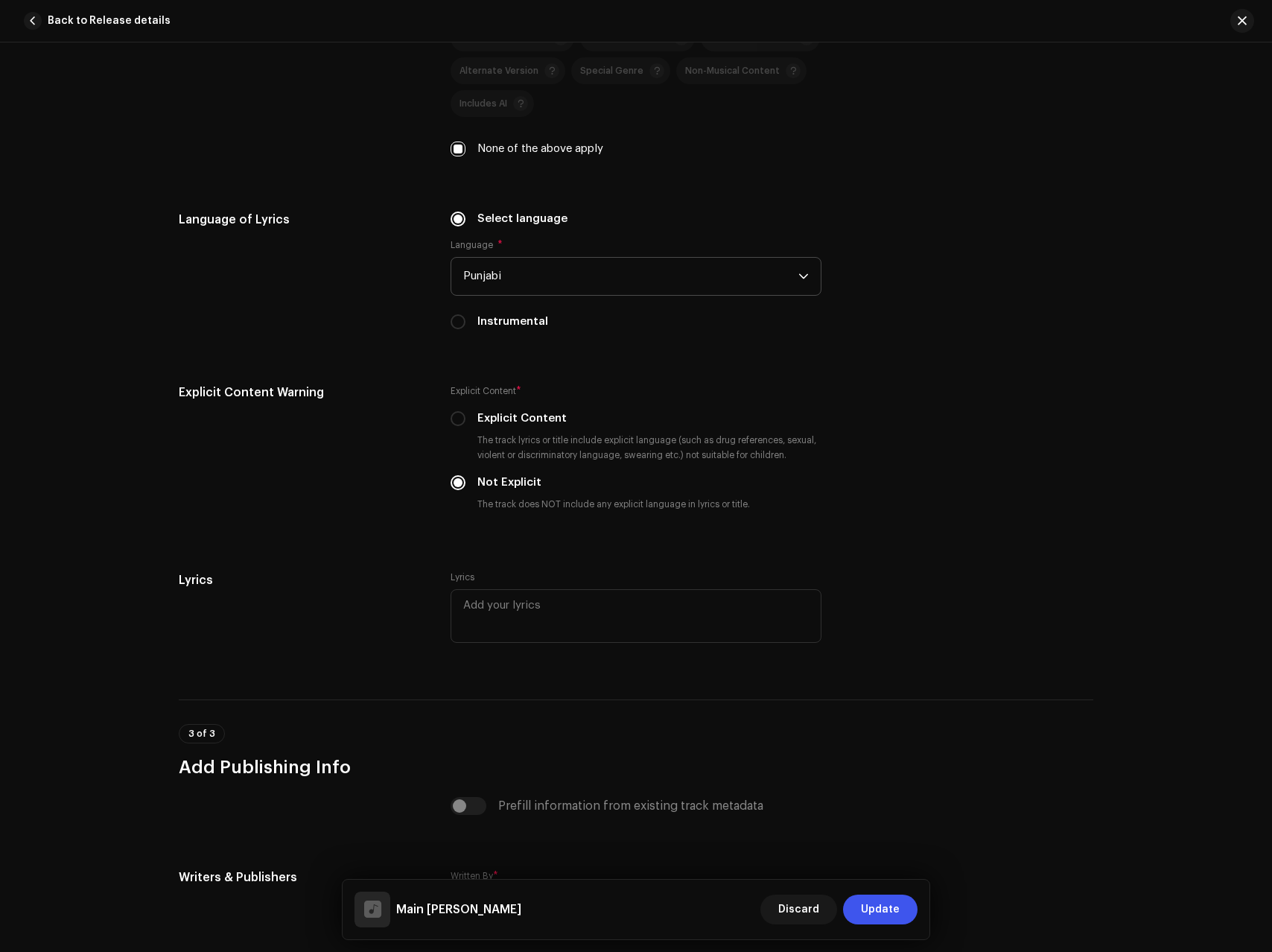
scroll to position [2630, 0]
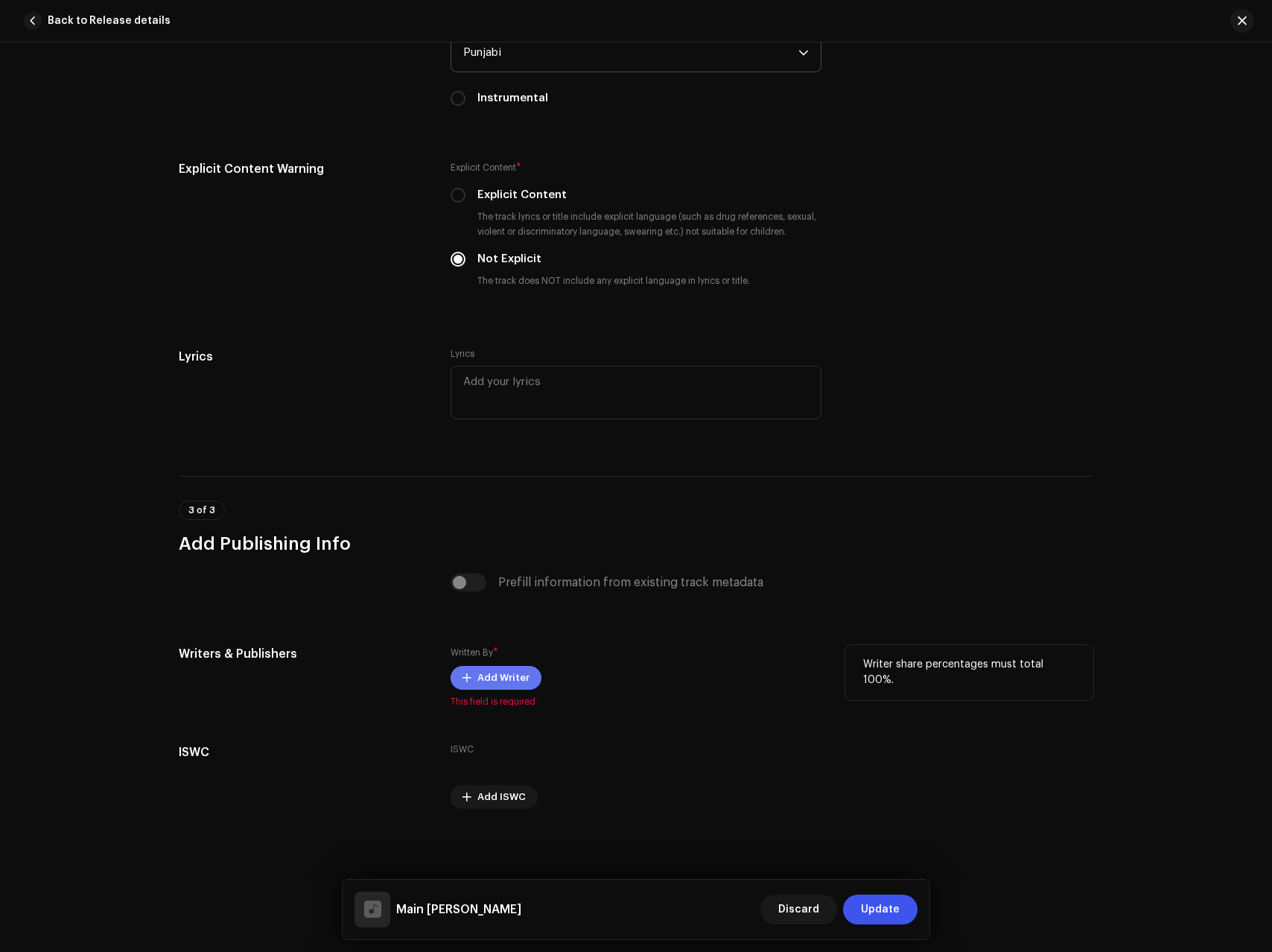
click at [494, 686] on span "Add Writer" at bounding box center [503, 677] width 52 height 29
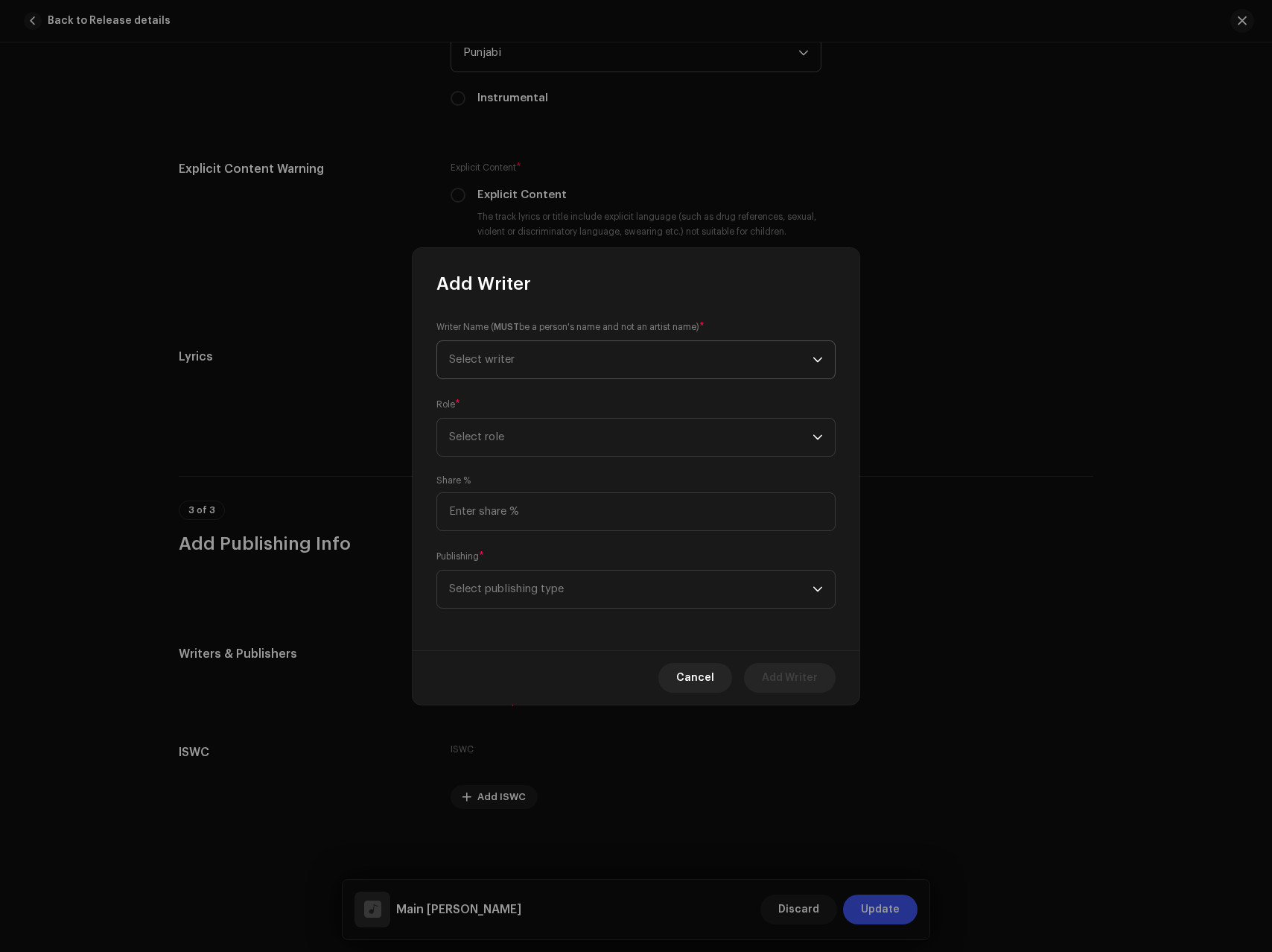
click at [514, 363] on span "Select writer" at bounding box center [481, 360] width 65 height 11
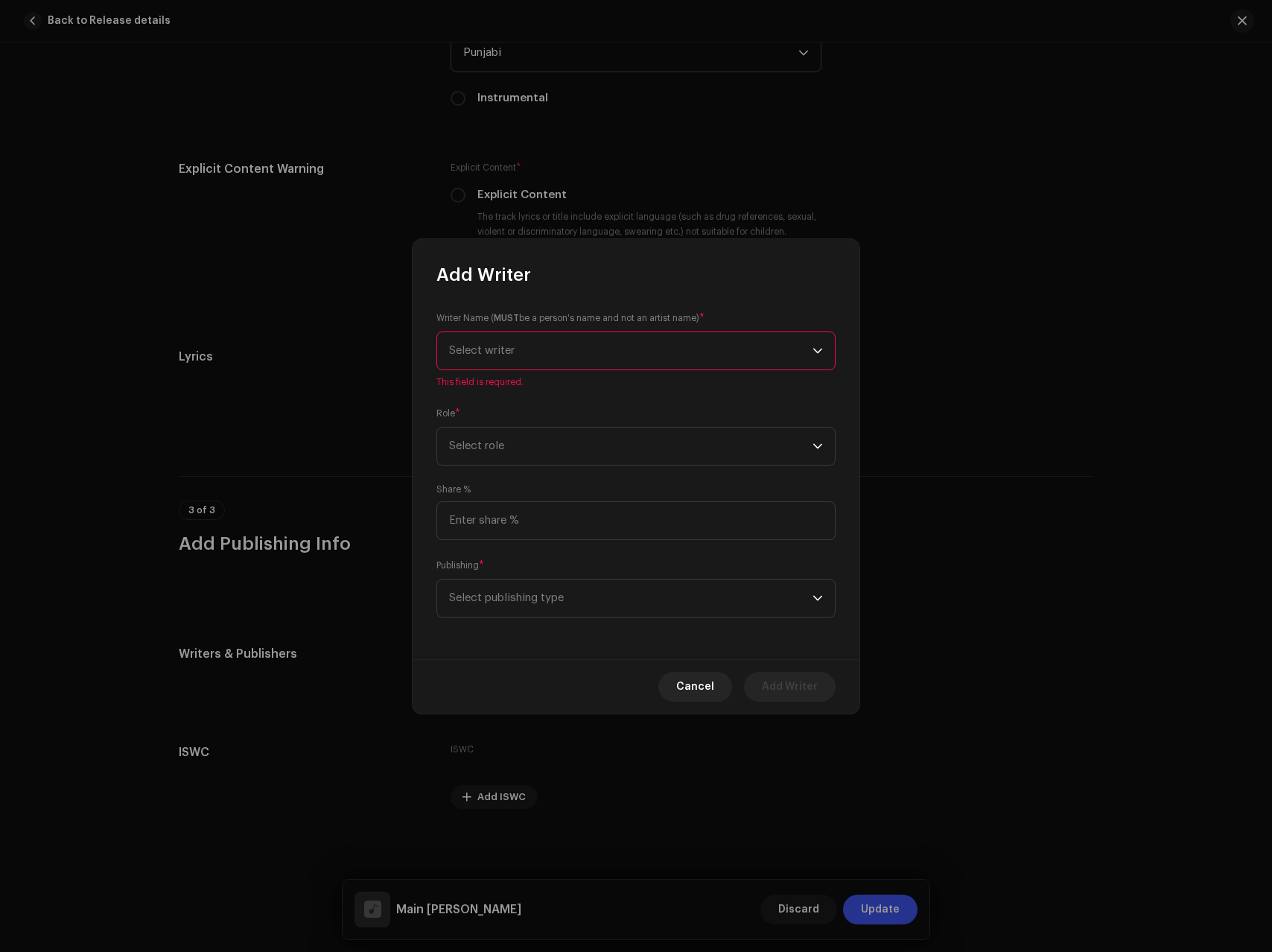
click at [514, 363] on span "Select writer" at bounding box center [631, 350] width 364 height 37
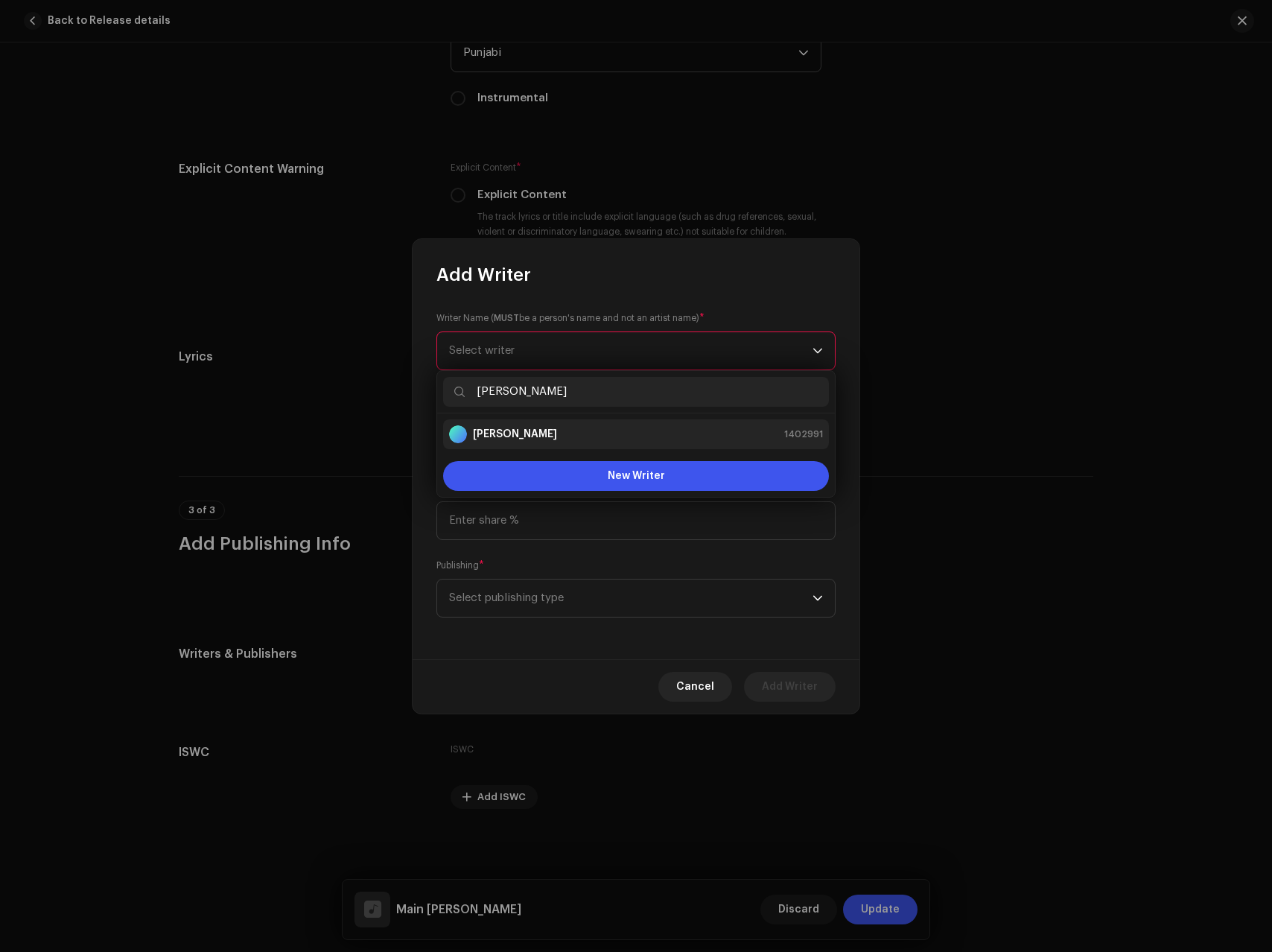
type input "[PERSON_NAME]"
click at [582, 430] on div "[PERSON_NAME] 1402991" at bounding box center [636, 434] width 374 height 18
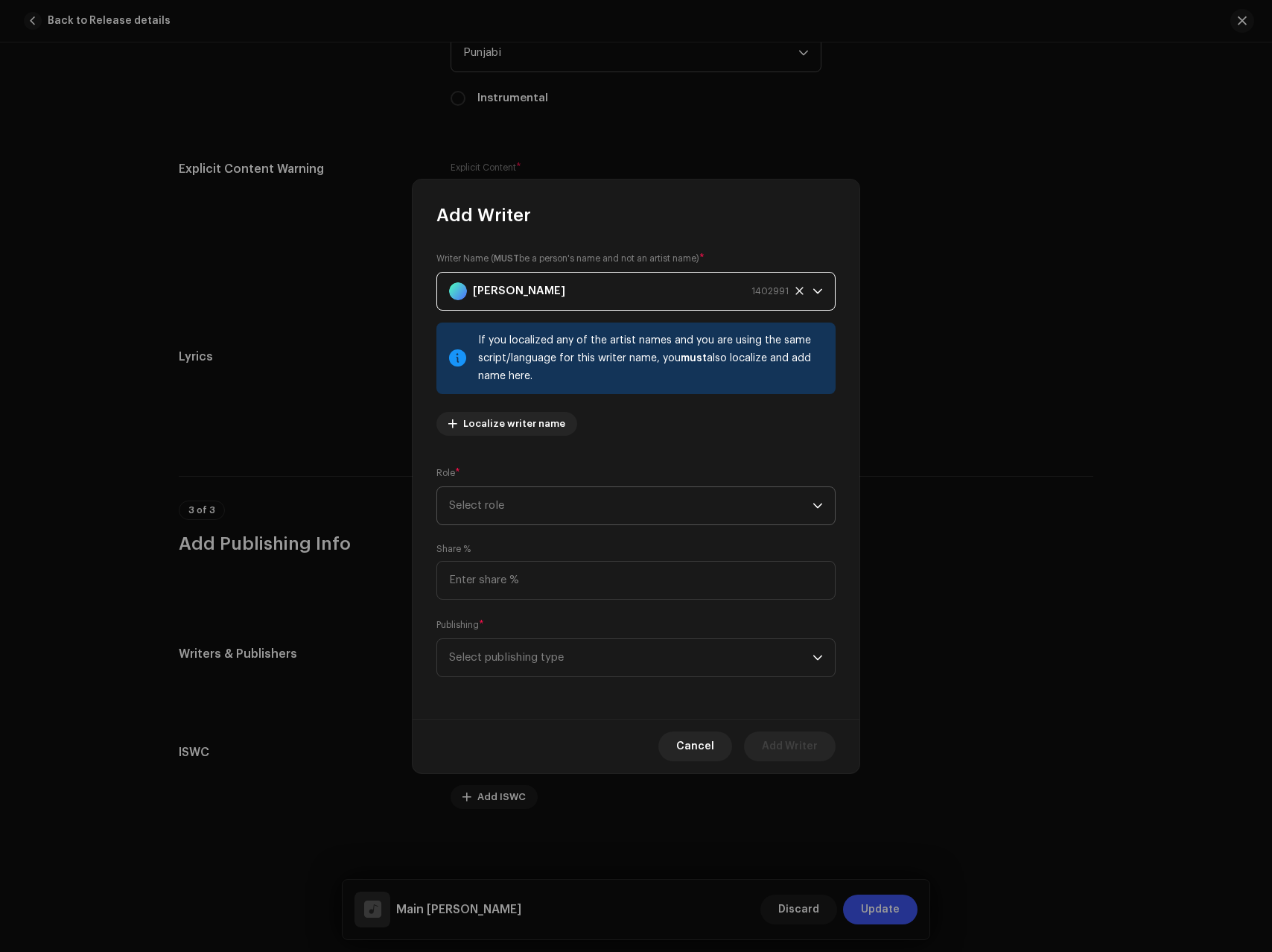
click at [518, 508] on span "Select role" at bounding box center [631, 505] width 364 height 37
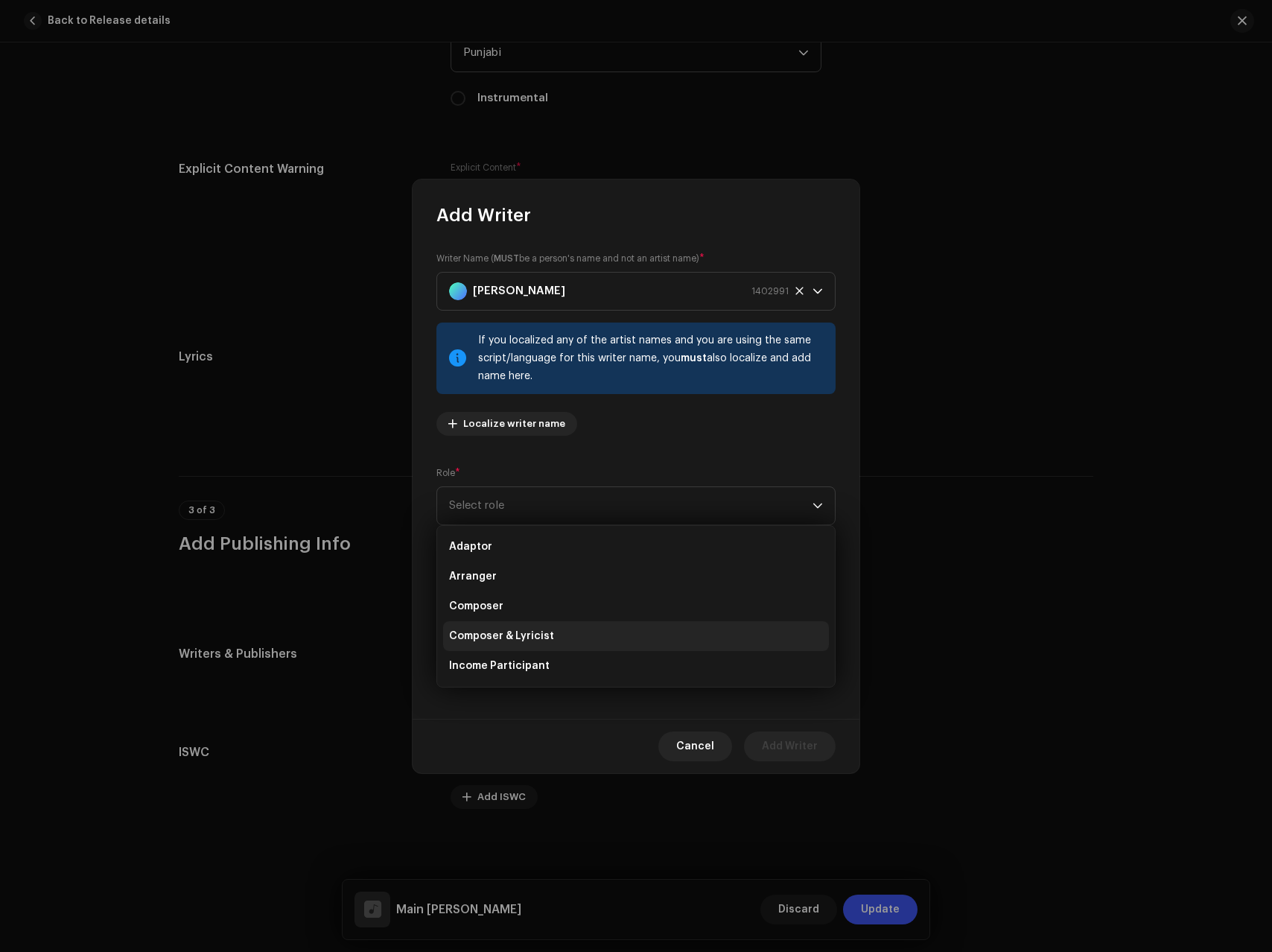
click at [524, 645] on li "Composer & Lyricist" at bounding box center [636, 636] width 385 height 29
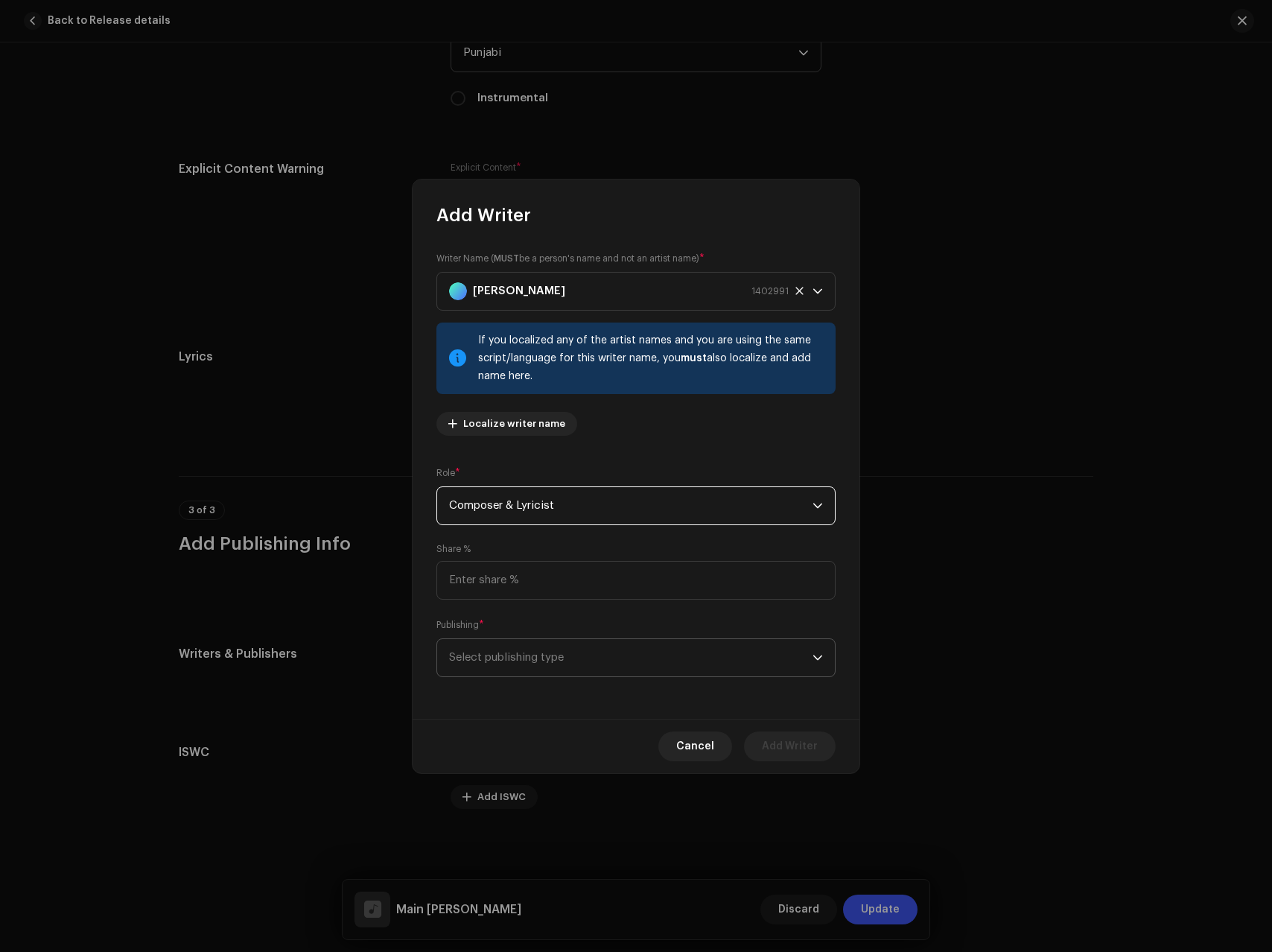
click at [532, 666] on span "Select publishing type" at bounding box center [631, 657] width 364 height 37
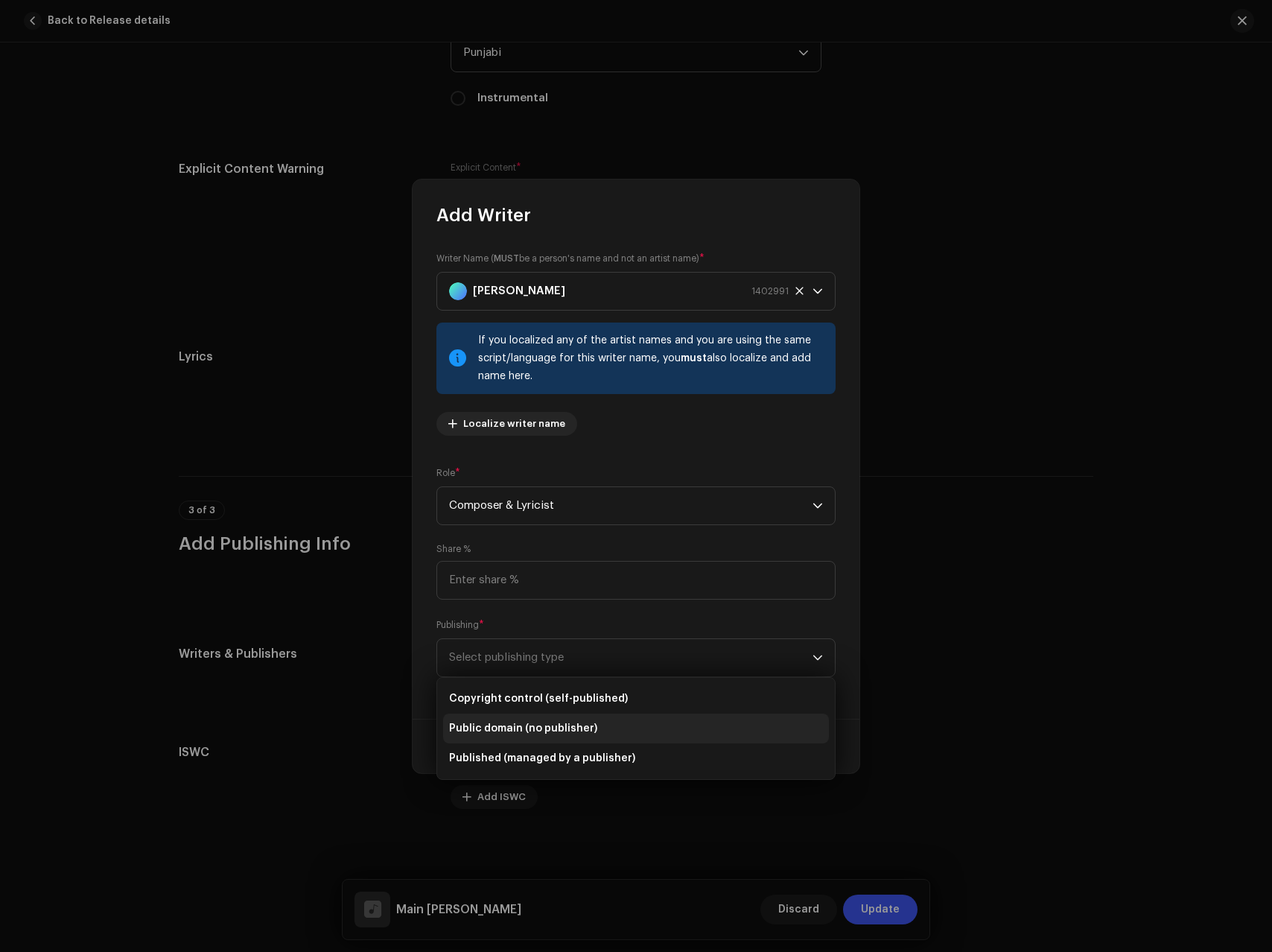
drag, startPoint x: 529, startPoint y: 753, endPoint x: 531, endPoint y: 735, distance: 18.1
click at [529, 753] on span "Published (managed by a publisher)" at bounding box center [542, 759] width 187 height 15
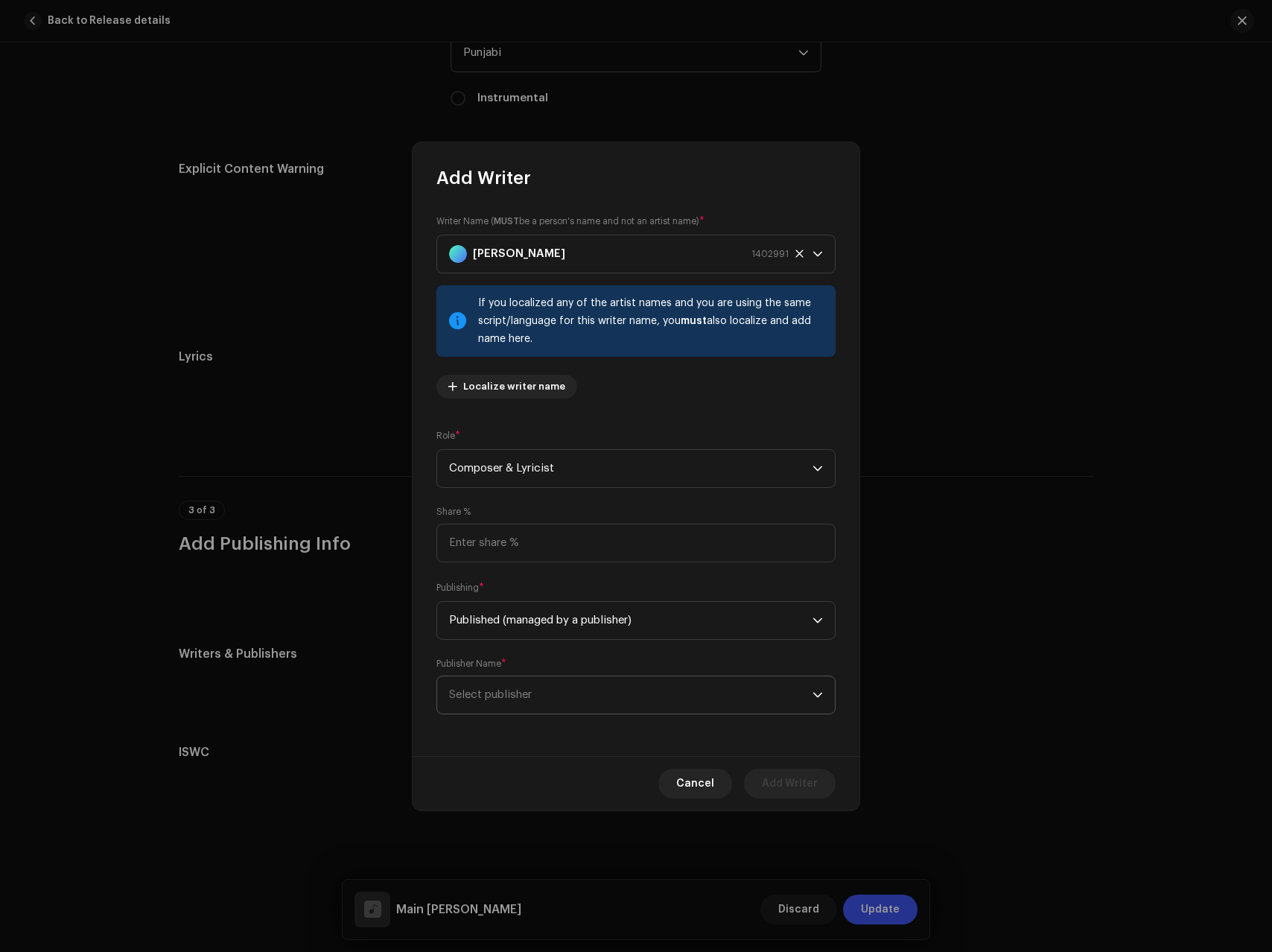
click at [528, 703] on span "Select publisher" at bounding box center [631, 694] width 364 height 37
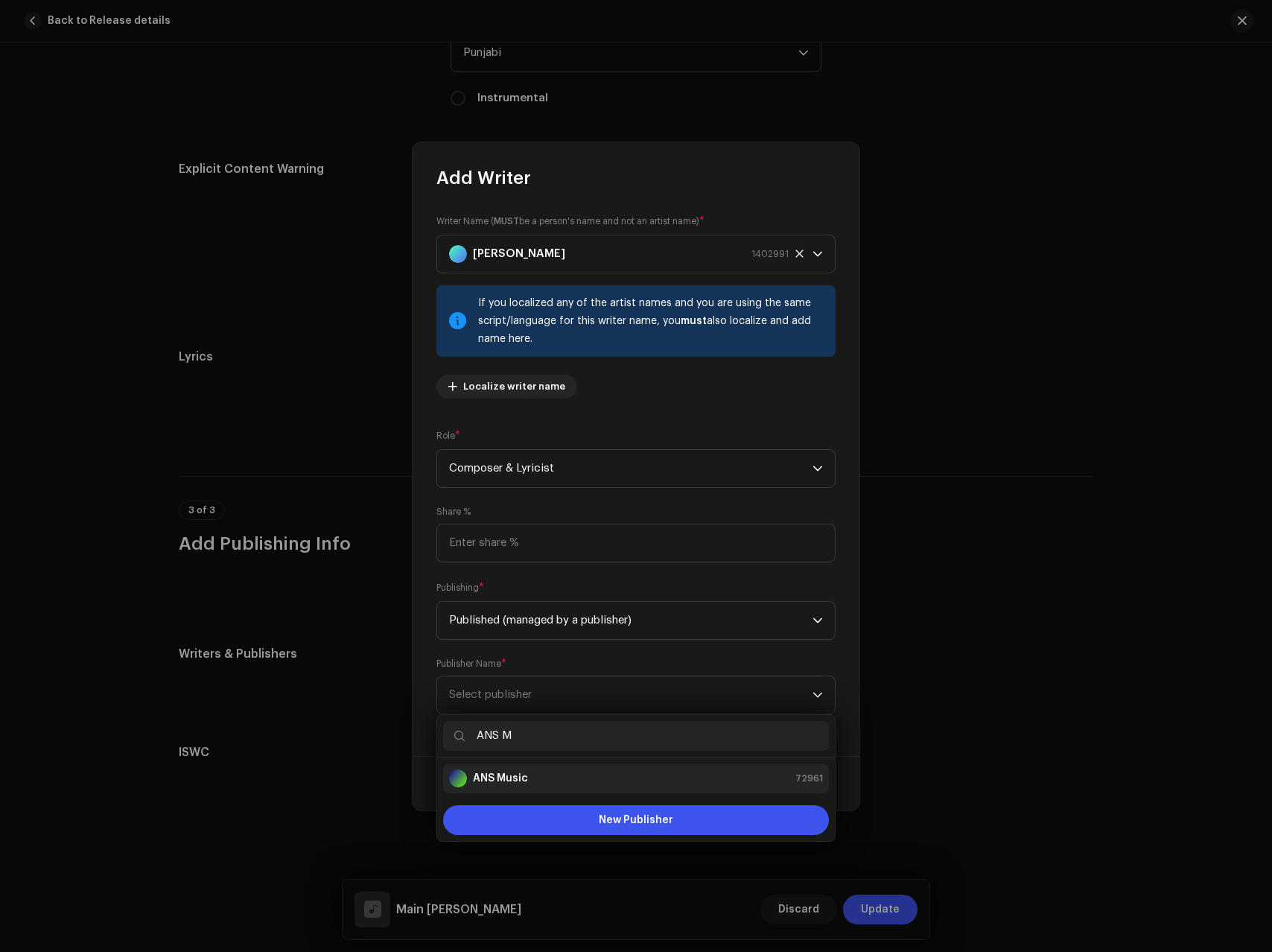
type input "ANS M"
click at [574, 781] on div "ANS Music 72961" at bounding box center [636, 778] width 374 height 18
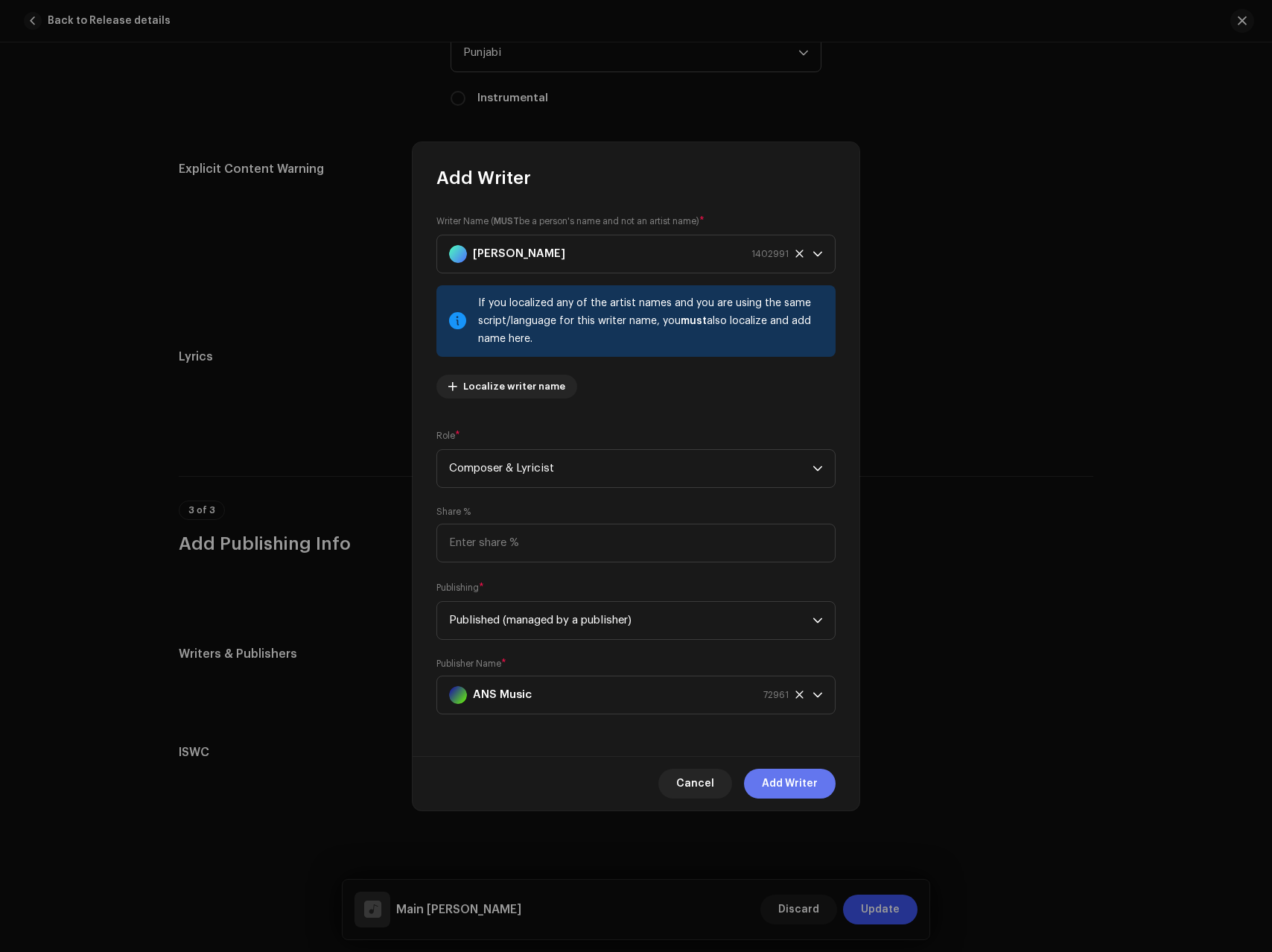
click at [777, 786] on span "Add Writer" at bounding box center [790, 783] width 56 height 29
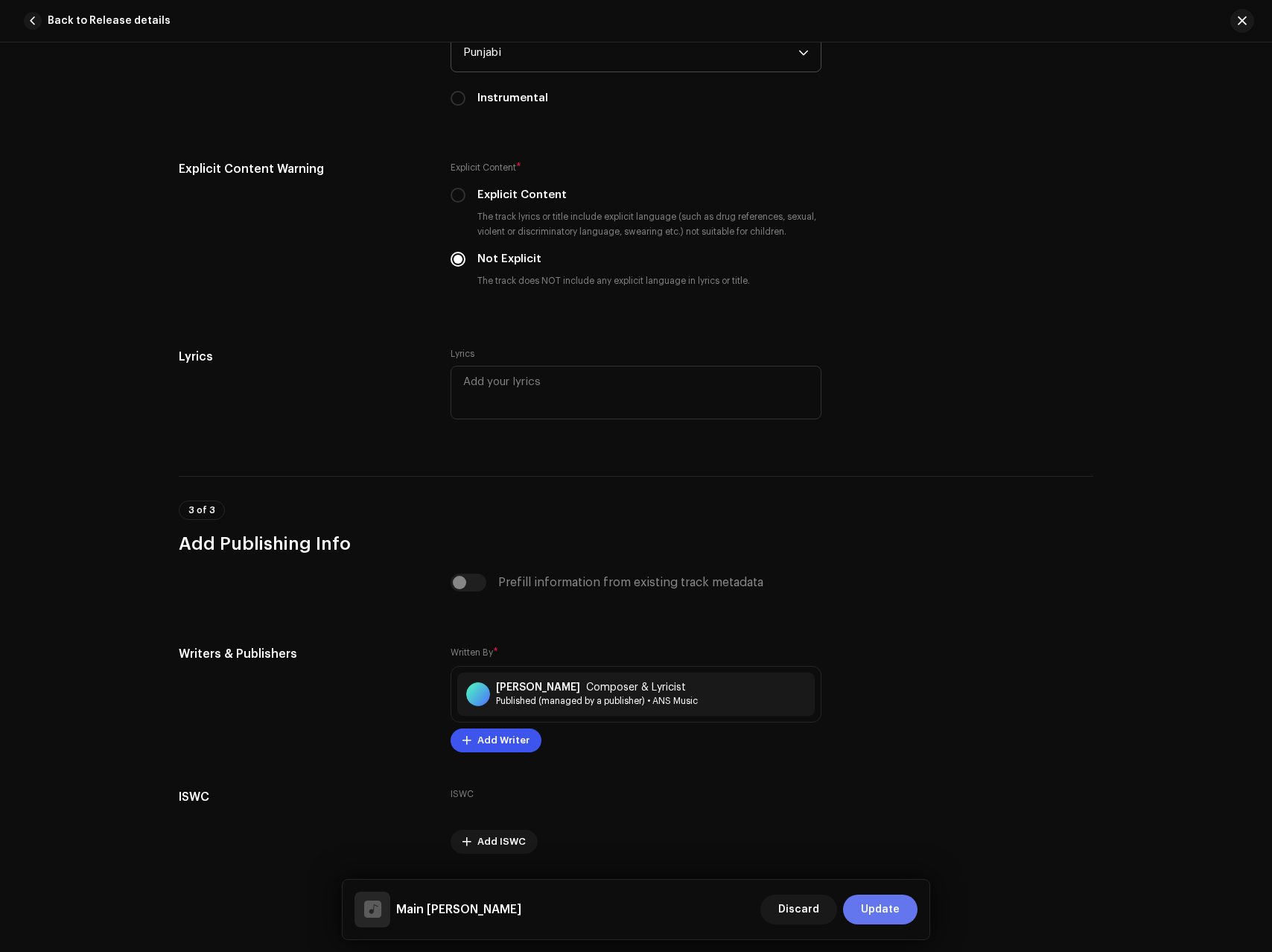
click at [876, 902] on span "Update" at bounding box center [880, 909] width 39 height 29
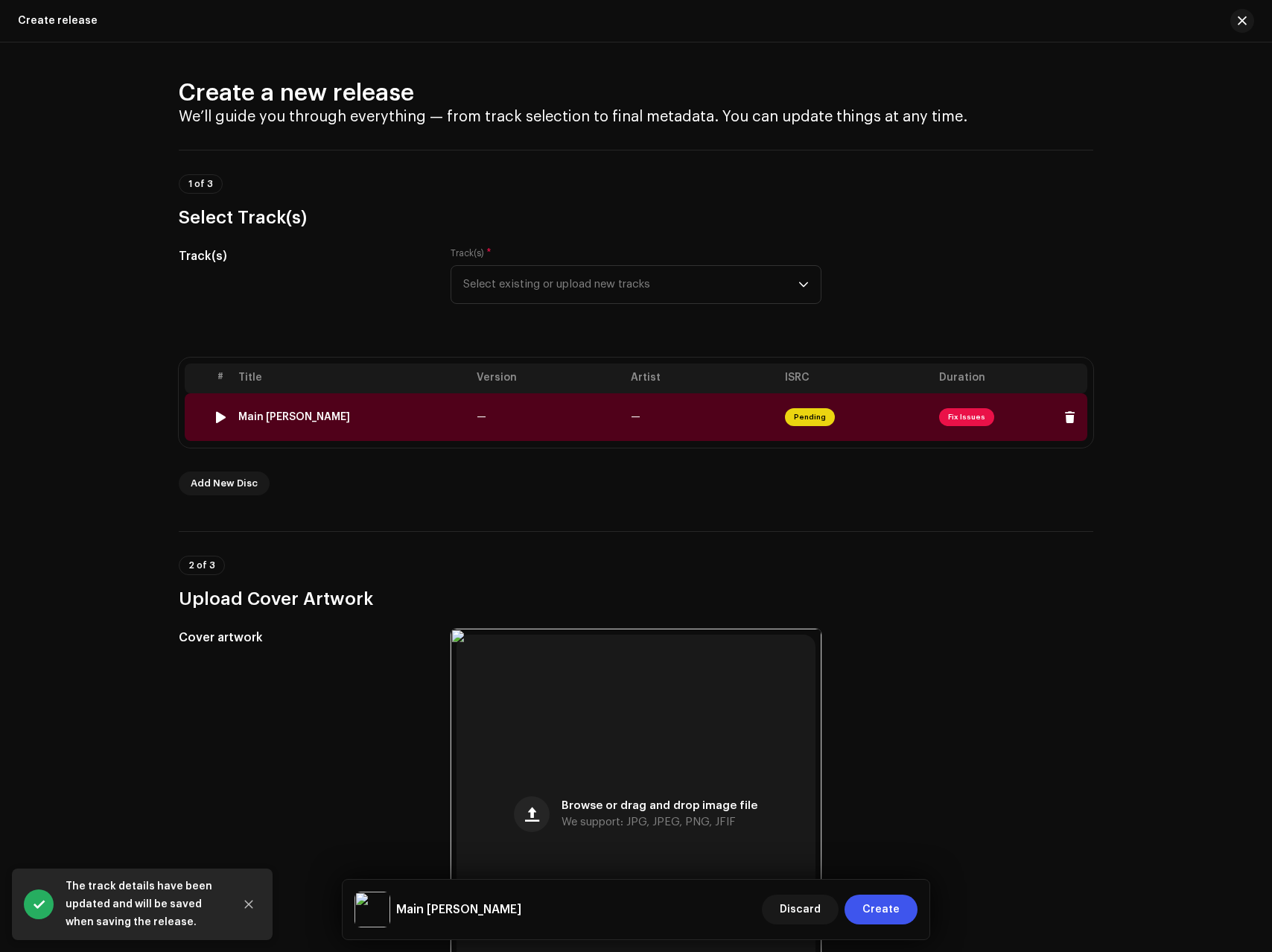
click at [588, 410] on td "—" at bounding box center [547, 417] width 154 height 47
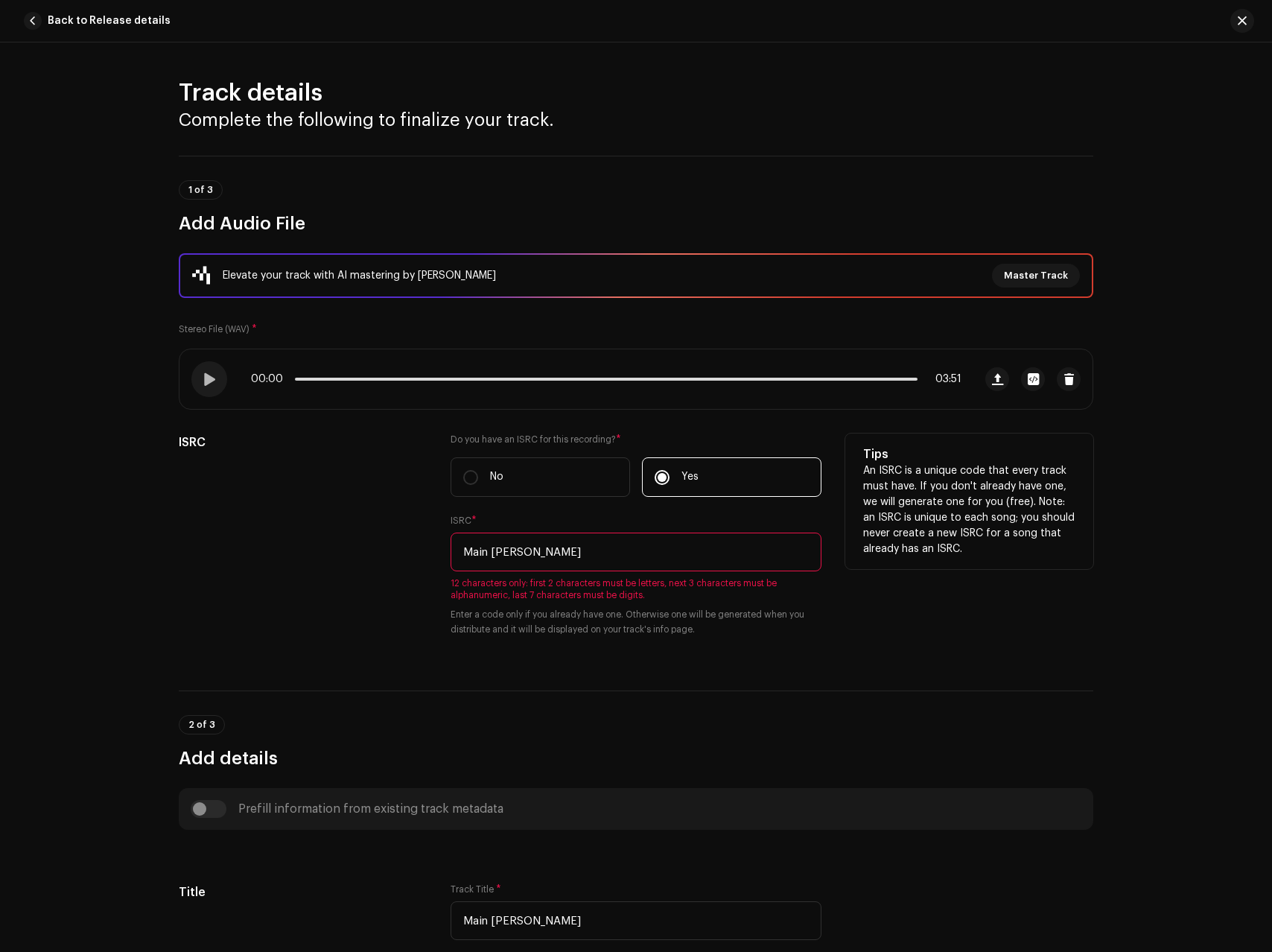
click at [581, 549] on input "Main [PERSON_NAME]" at bounding box center [636, 551] width 371 height 39
paste input "BDA1U2544781"
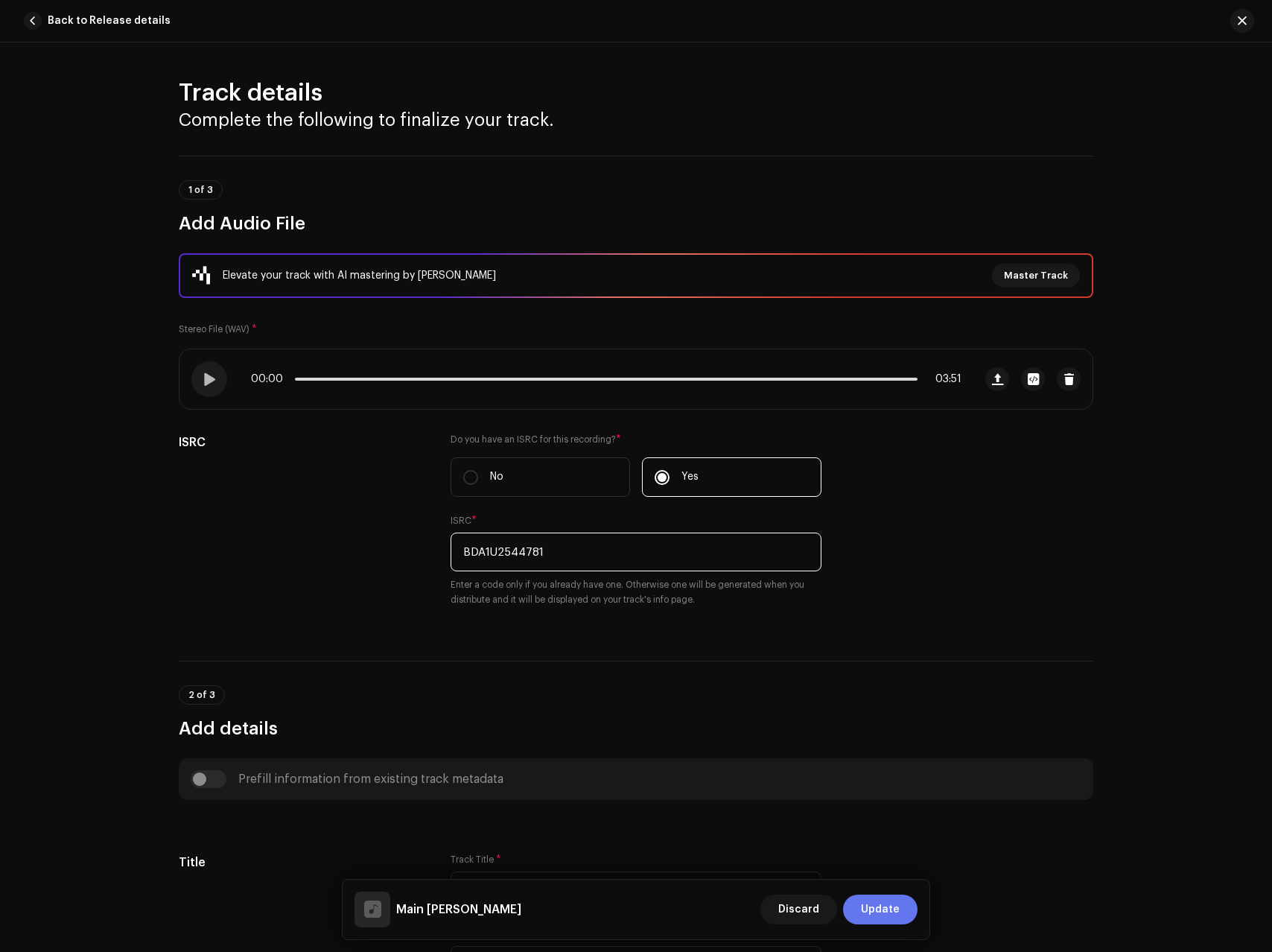
type input "BDA1U2544781"
click at [876, 902] on span "Update" at bounding box center [880, 909] width 39 height 29
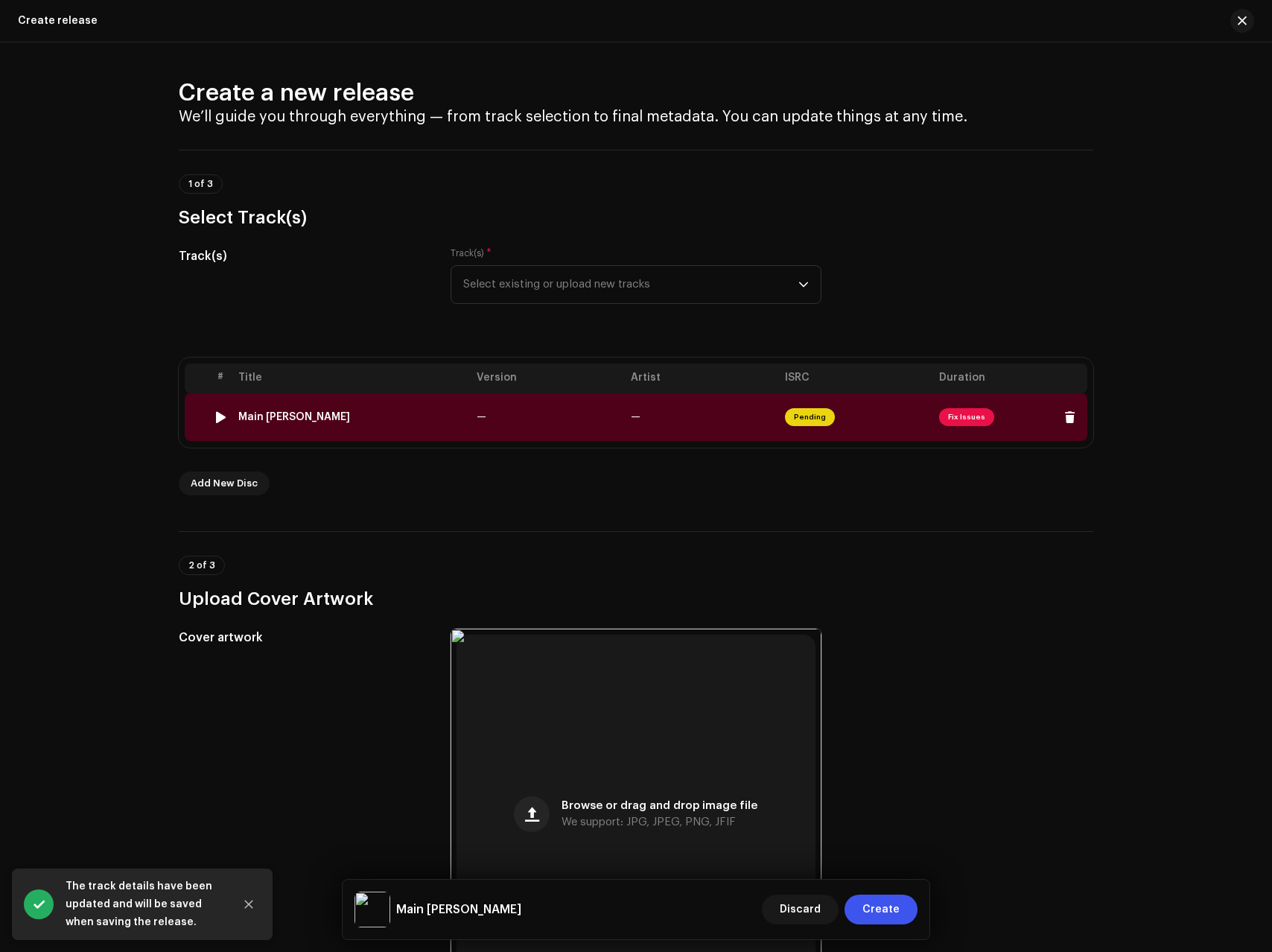
click at [620, 417] on td "—" at bounding box center [547, 417] width 154 height 47
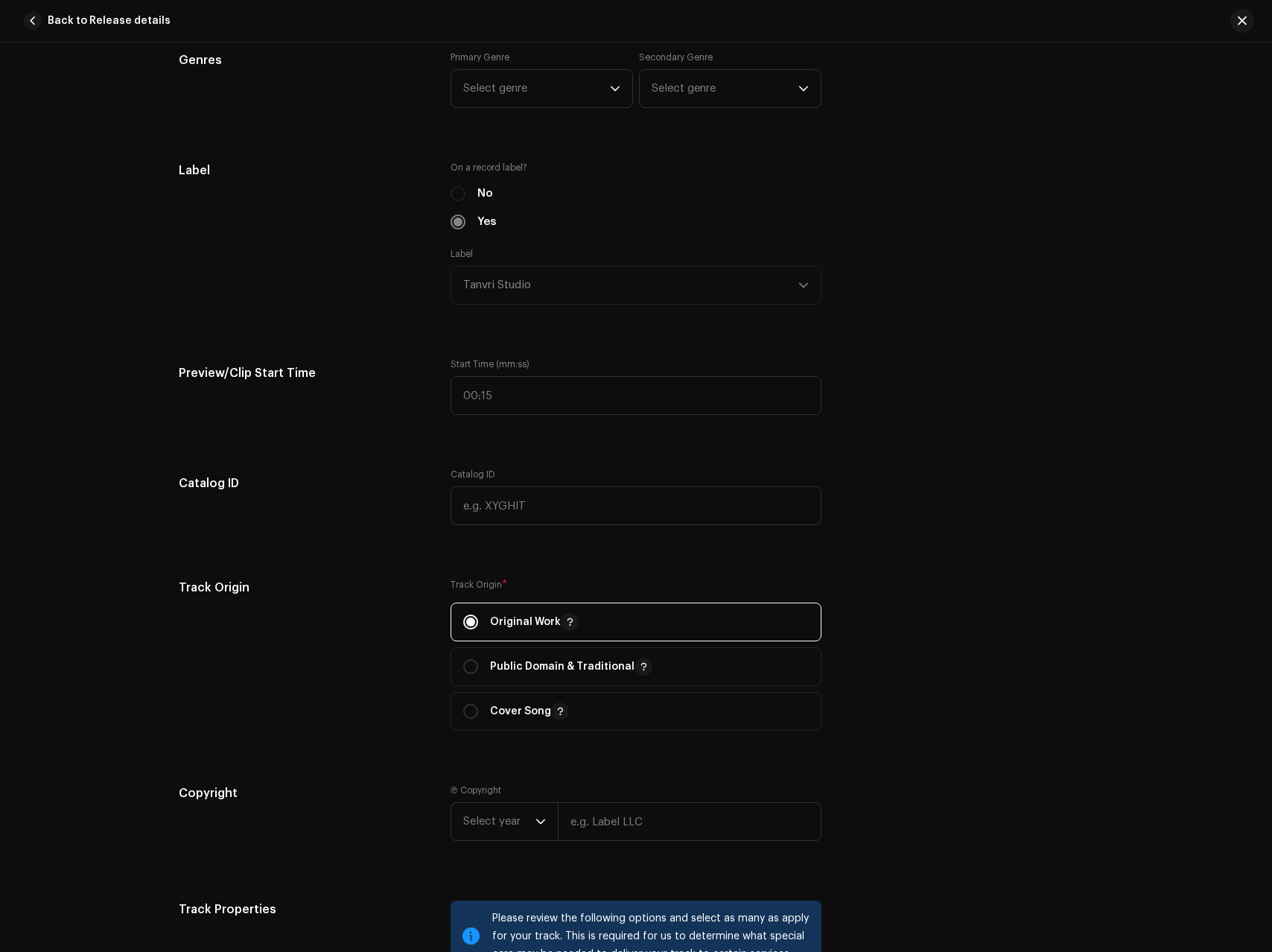
scroll to position [0, 0]
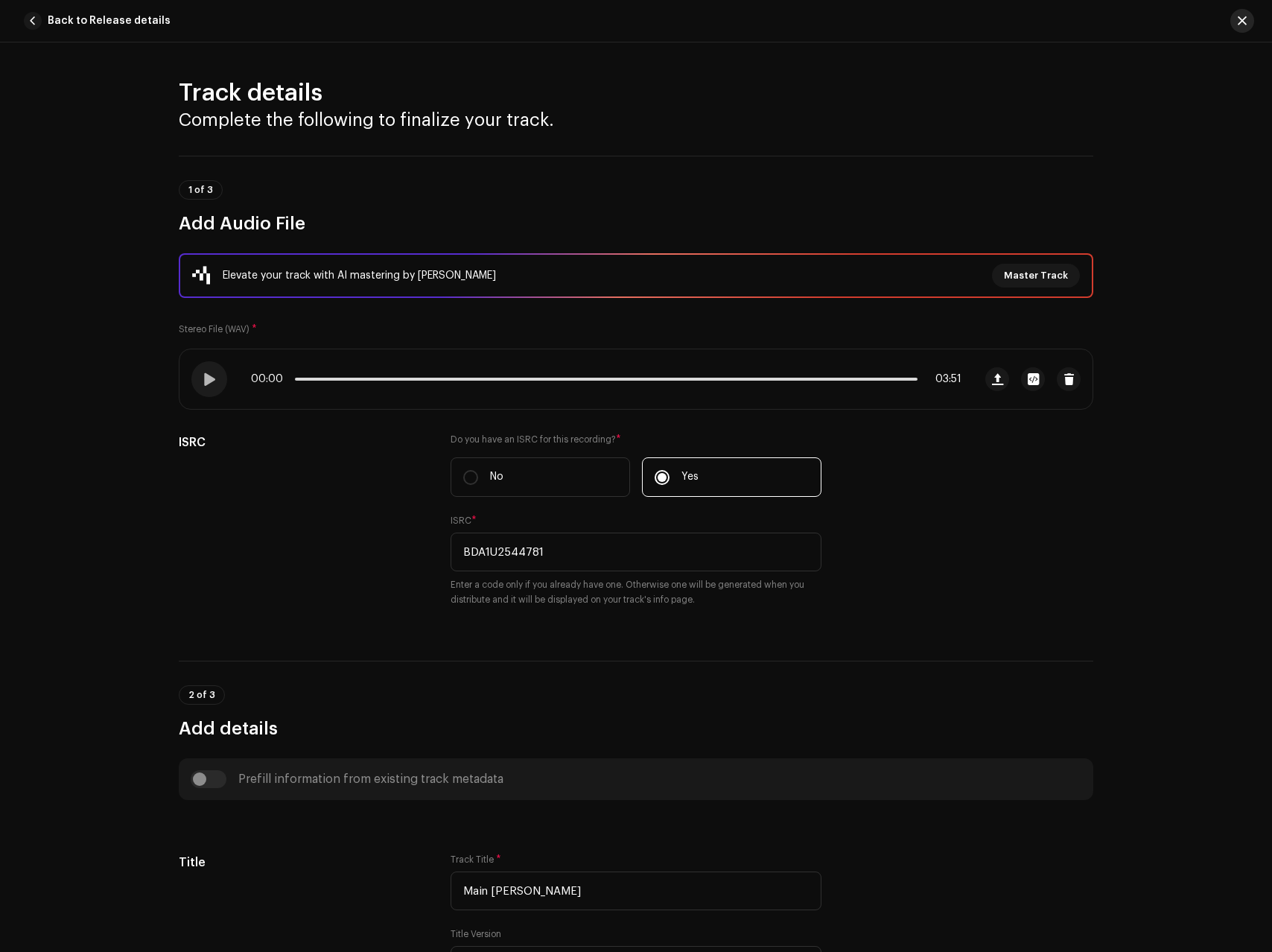
click at [1251, 26] on button "button" at bounding box center [1242, 20] width 24 height 24
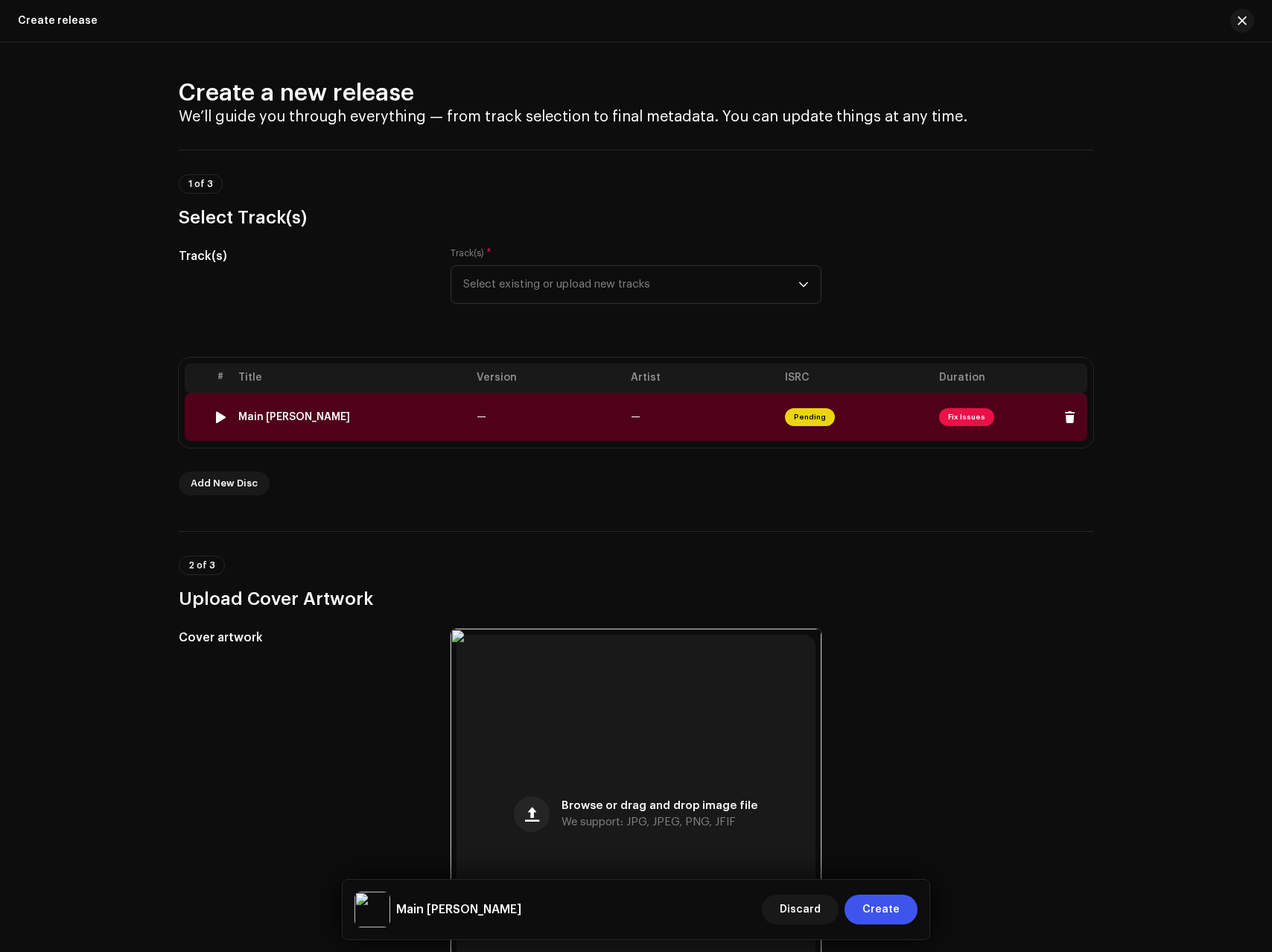
click at [532, 406] on td "—" at bounding box center [547, 417] width 154 height 47
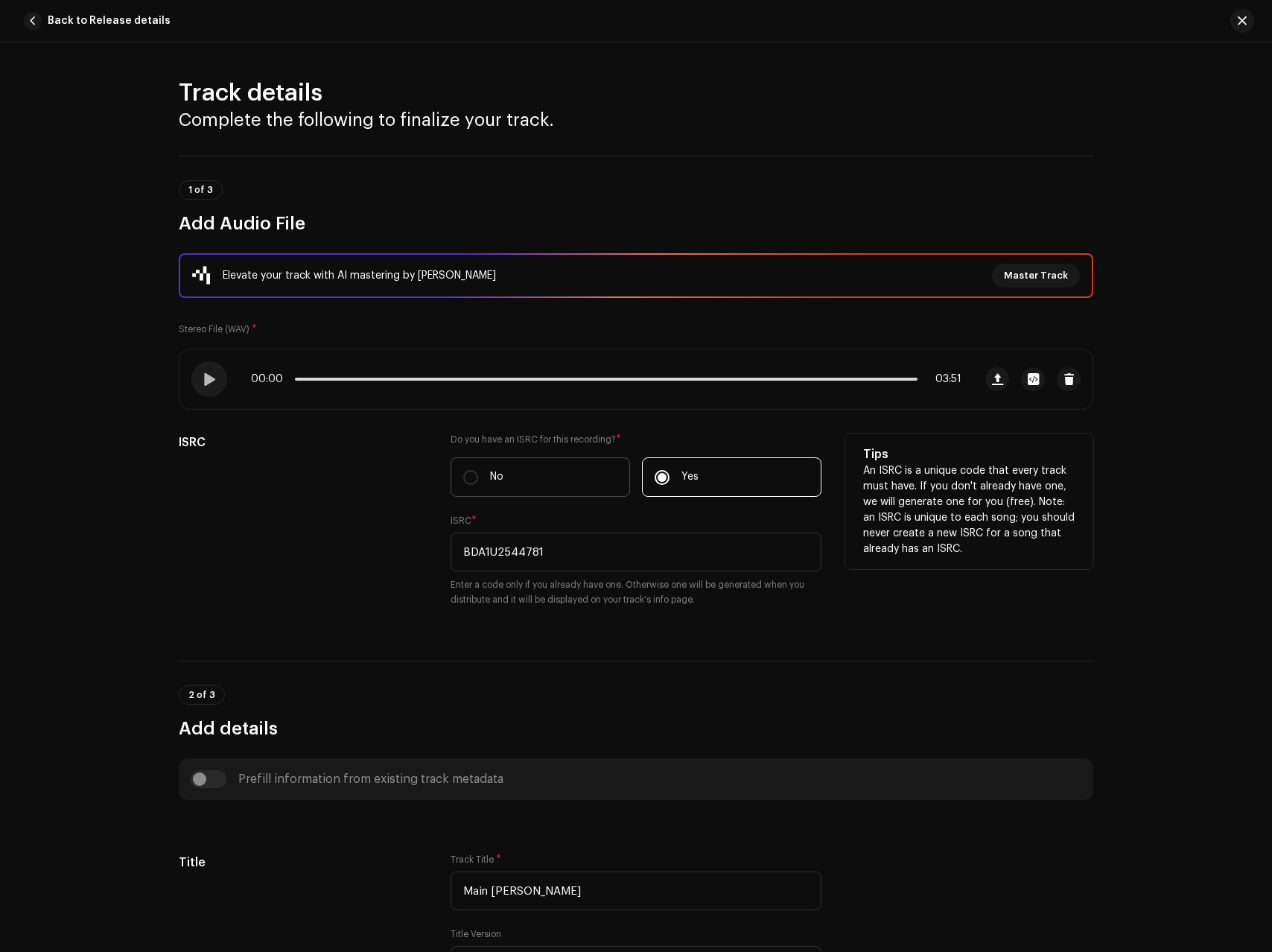
click at [522, 481] on label "No" at bounding box center [541, 477] width 180 height 40
click at [478, 481] on input "No" at bounding box center [471, 477] width 15 height 15
radio input "true"
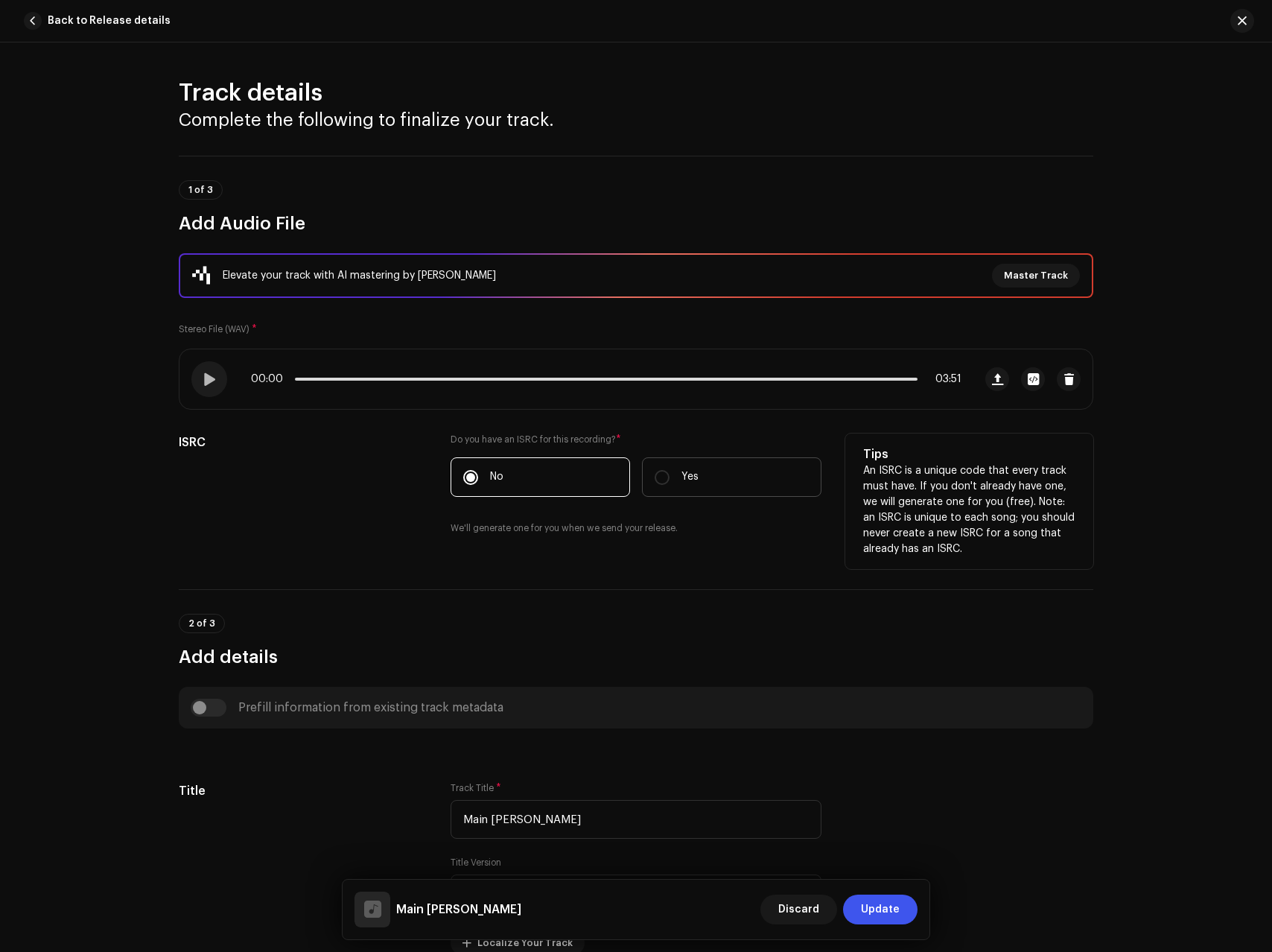
click at [707, 474] on label "Yes" at bounding box center [732, 477] width 180 height 40
click at [670, 474] on input "Yes" at bounding box center [662, 477] width 15 height 15
radio input "true"
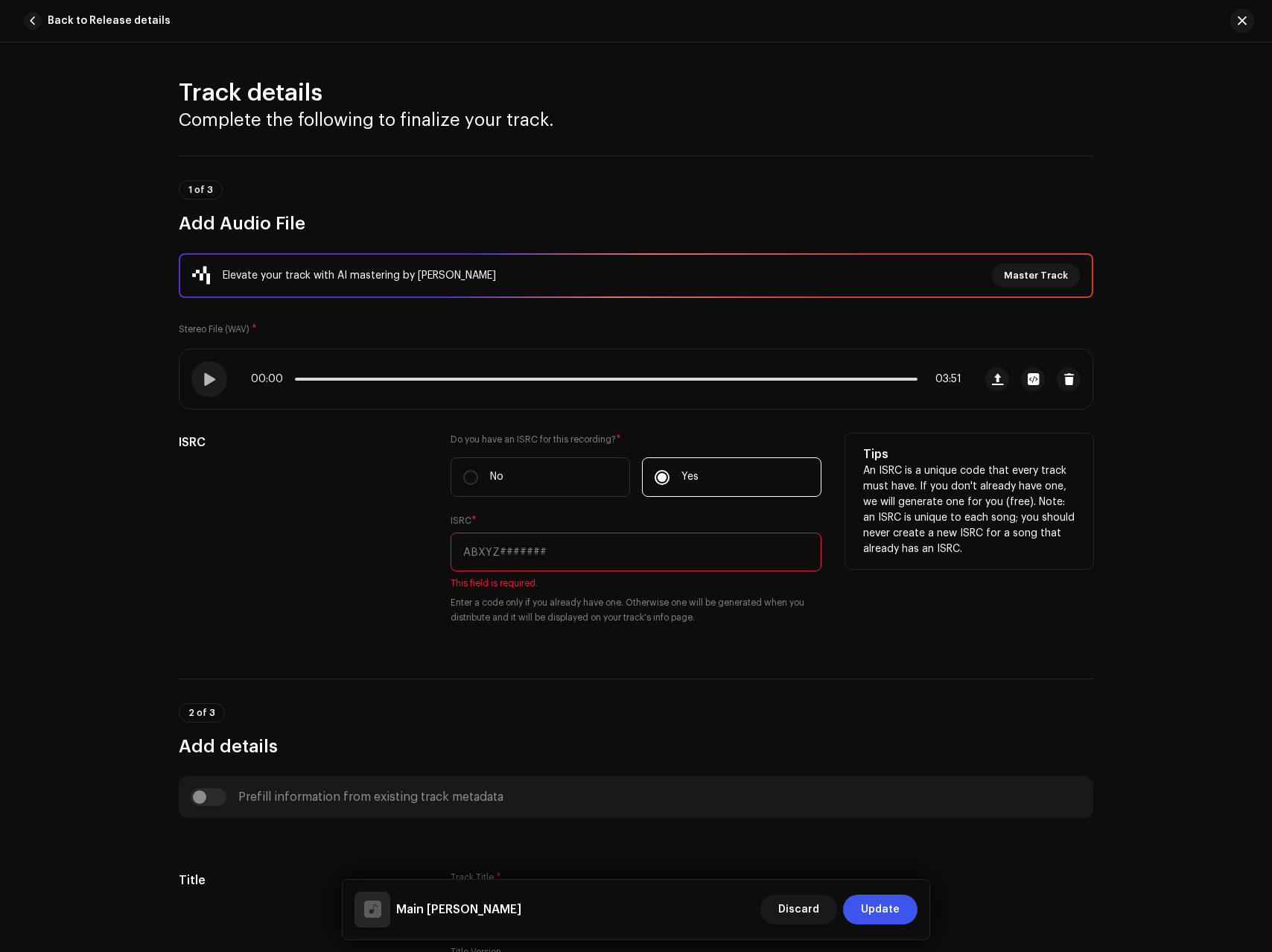
click at [519, 557] on input "text" at bounding box center [636, 551] width 371 height 39
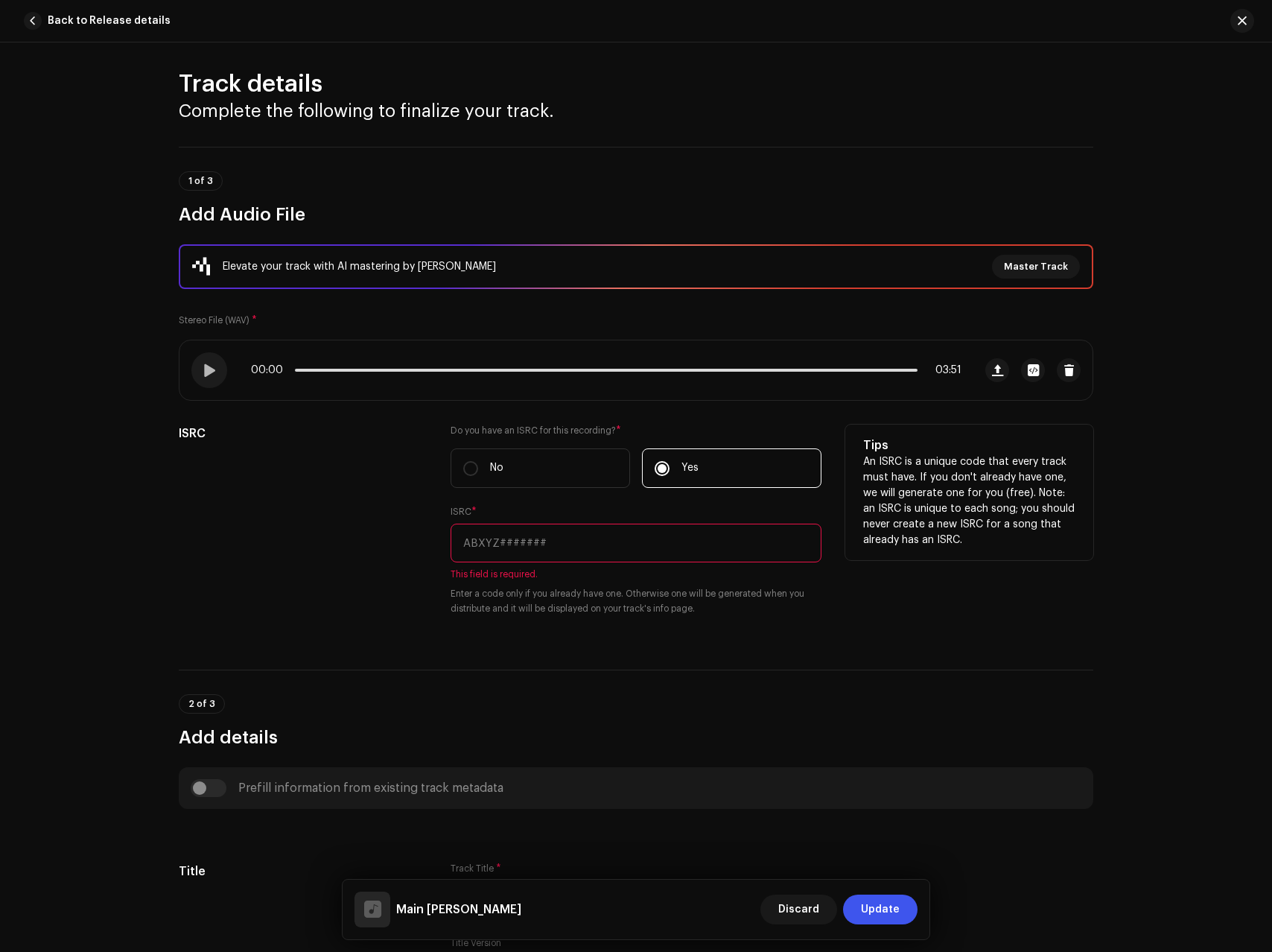
scroll to position [19, 0]
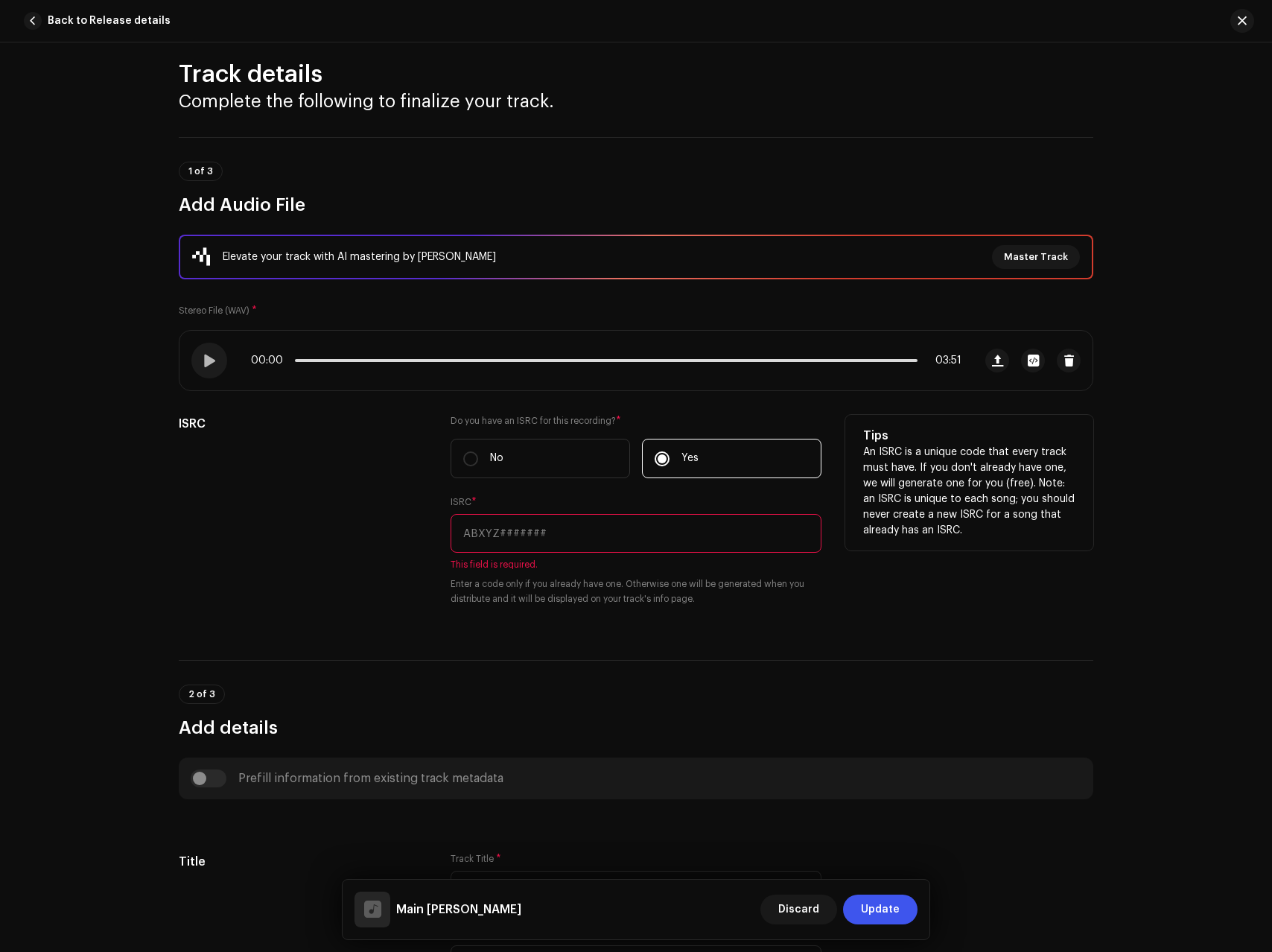
paste input "BDA1U2544781"
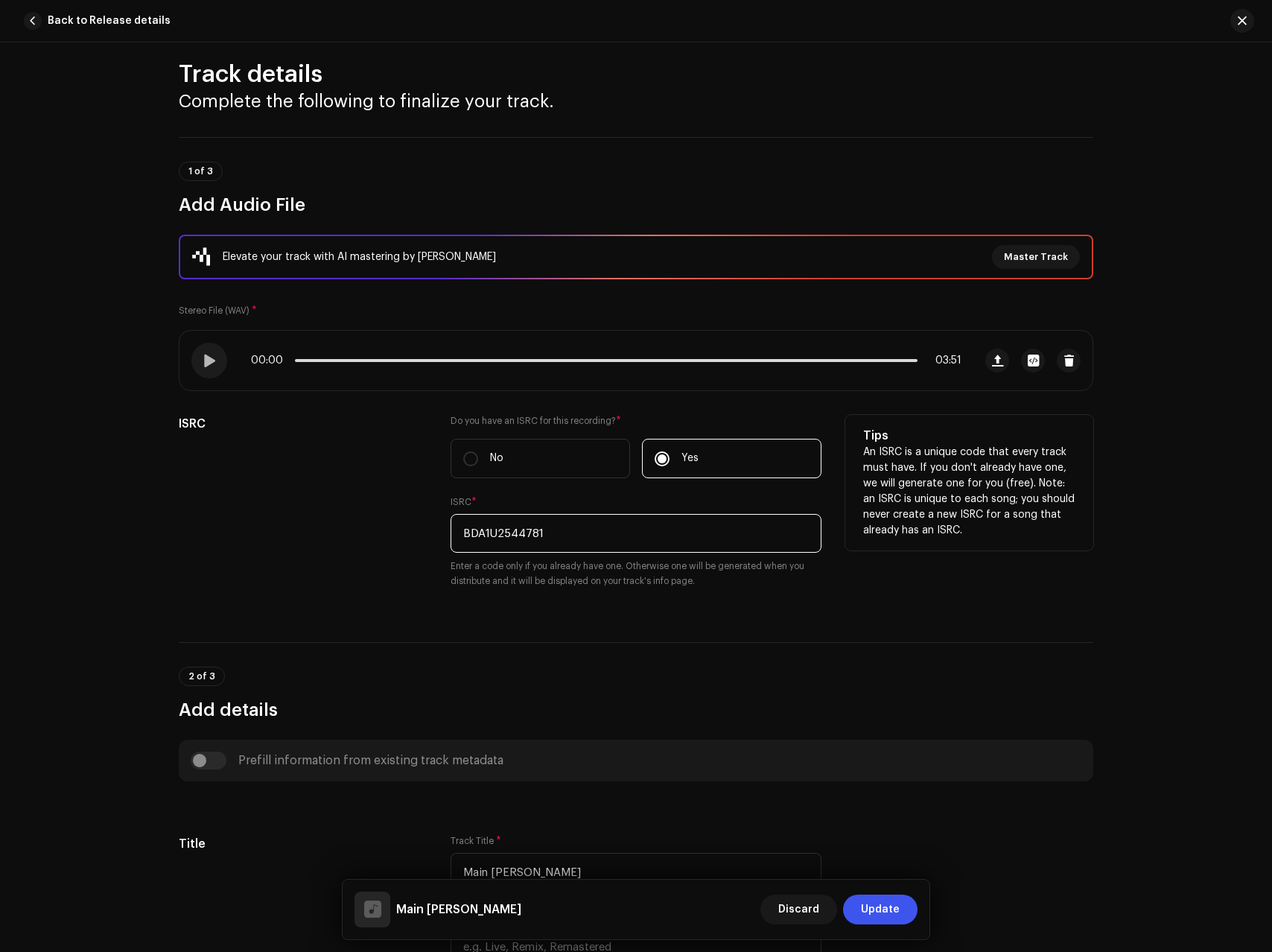
type input "BDA1U2544781"
click at [402, 603] on div "ISRC" at bounding box center [303, 511] width 248 height 191
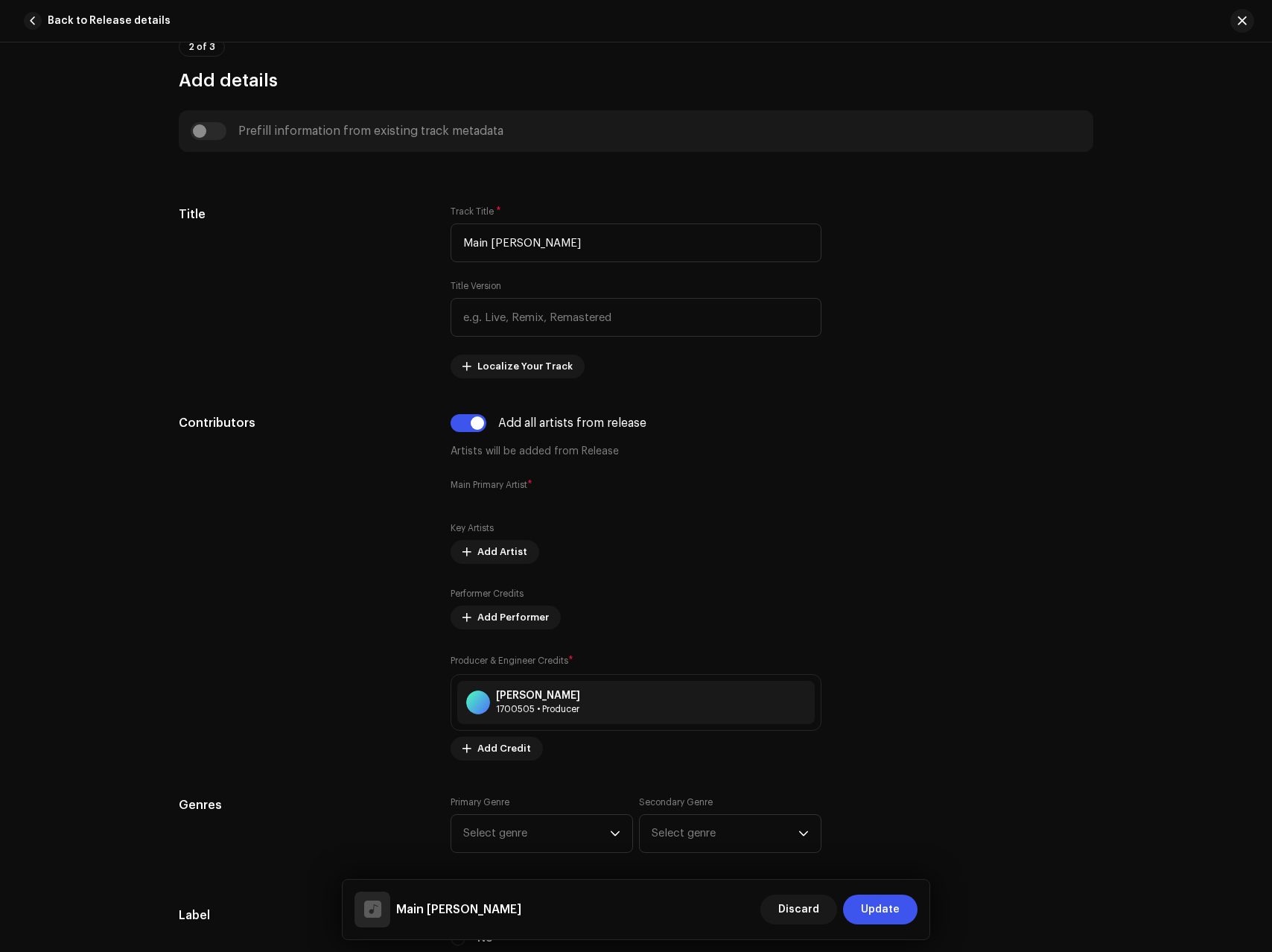
scroll to position [877, 0]
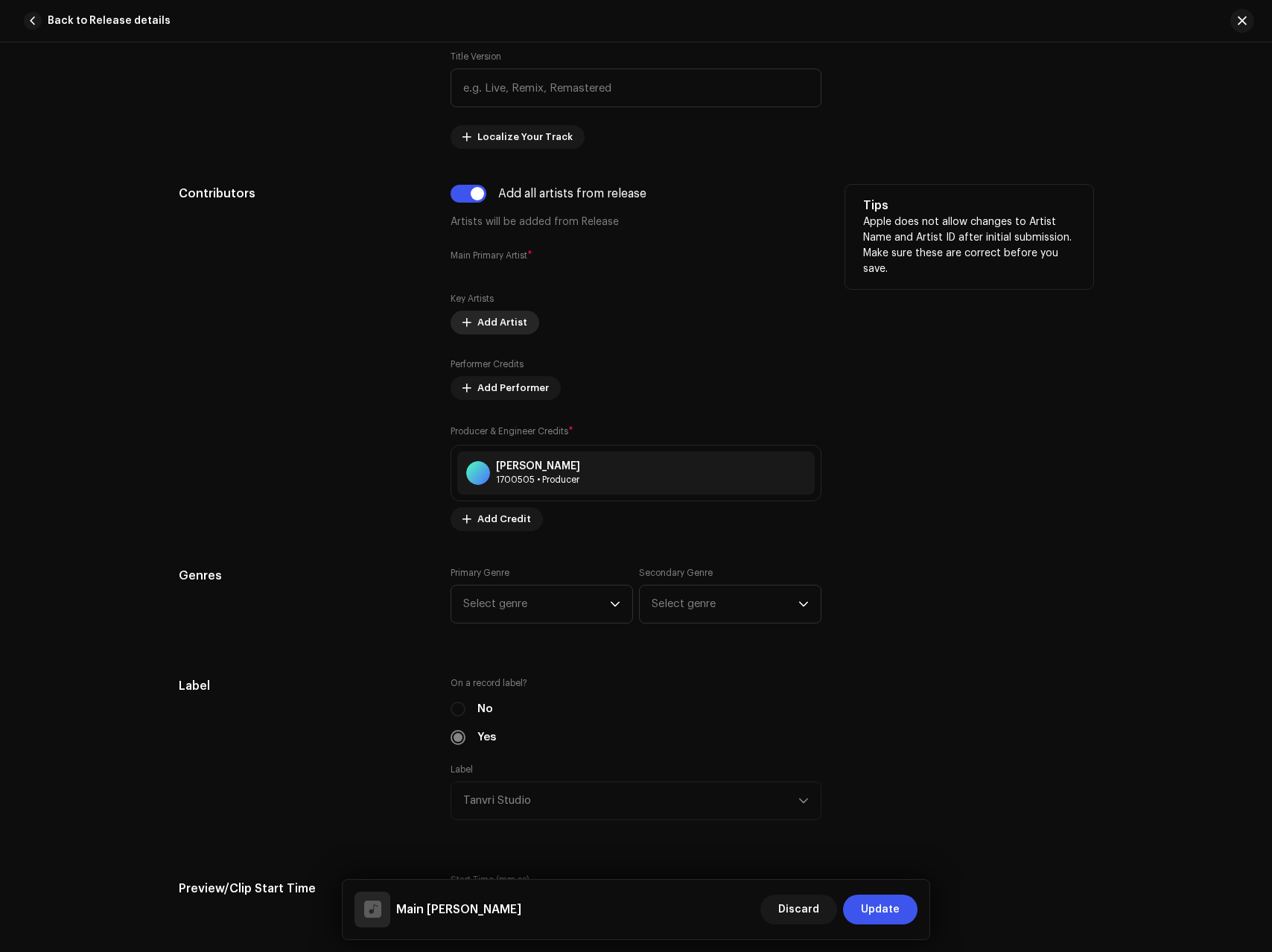
click at [504, 316] on span "Add Artist" at bounding box center [502, 322] width 50 height 29
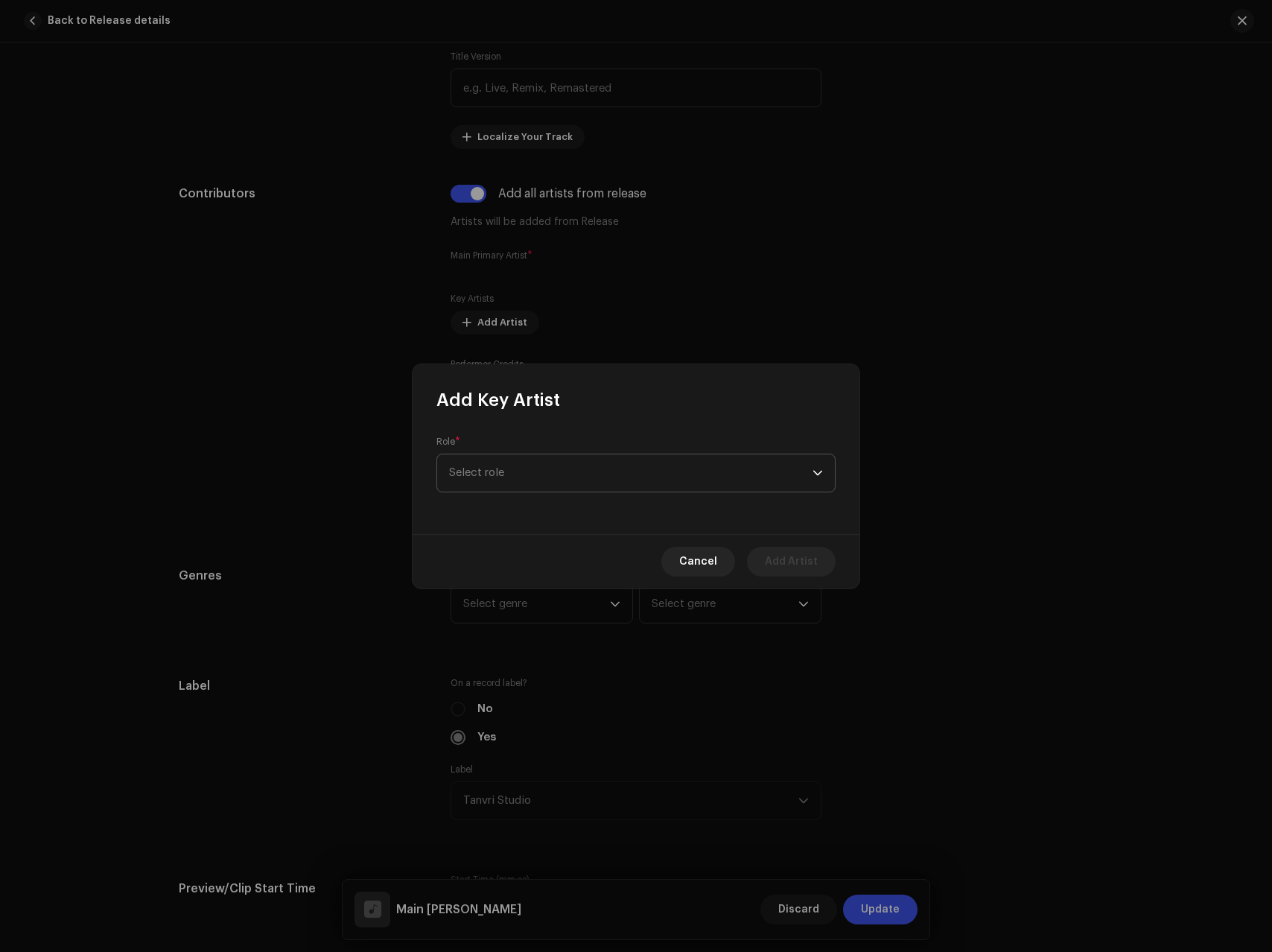
click at [501, 476] on span "Select role" at bounding box center [631, 473] width 364 height 37
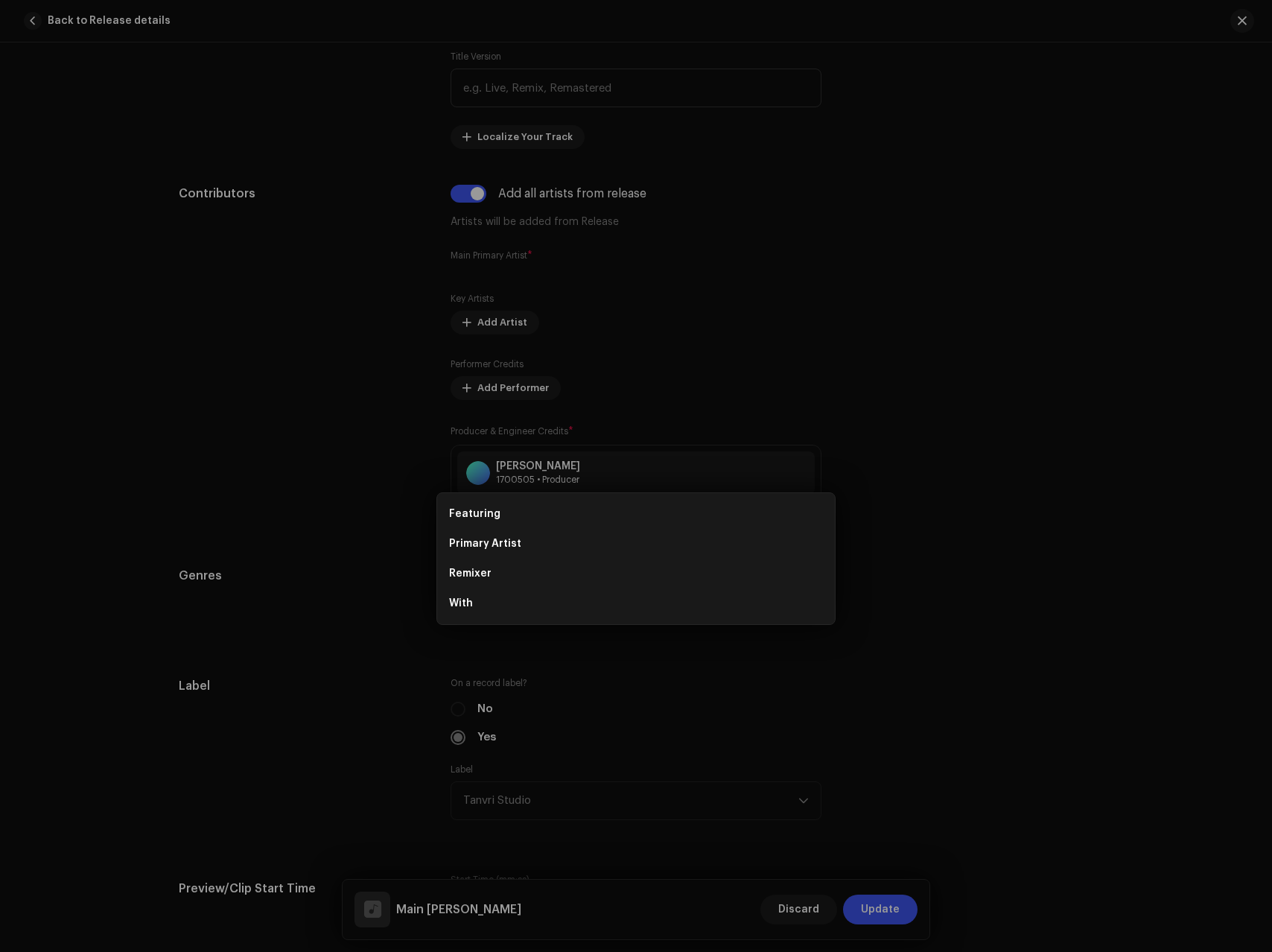
click at [327, 416] on div "Add Key Artist Role * Select role Cancel Add Artist" at bounding box center [636, 476] width 1272 height 952
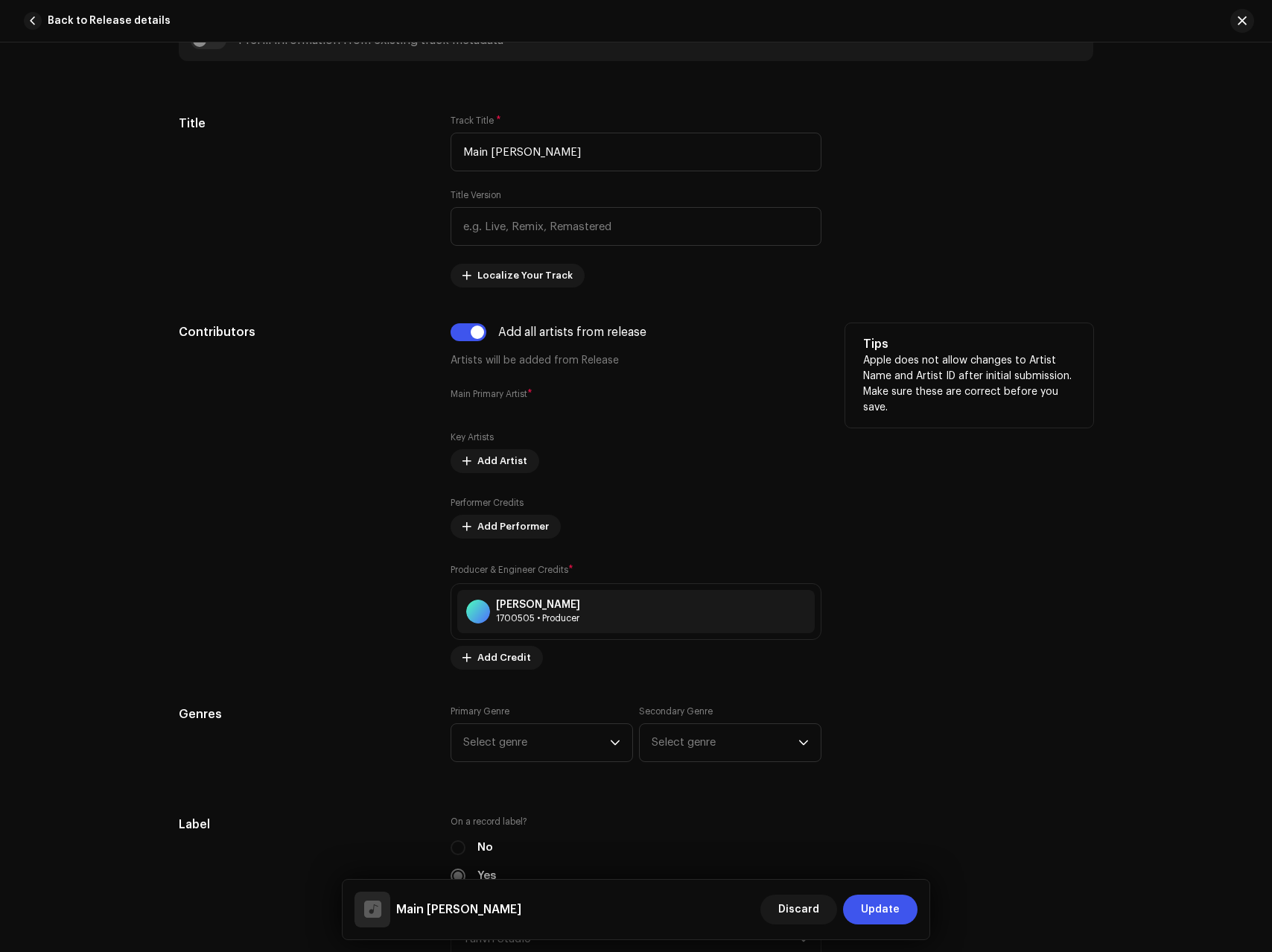
scroll to position [663, 0]
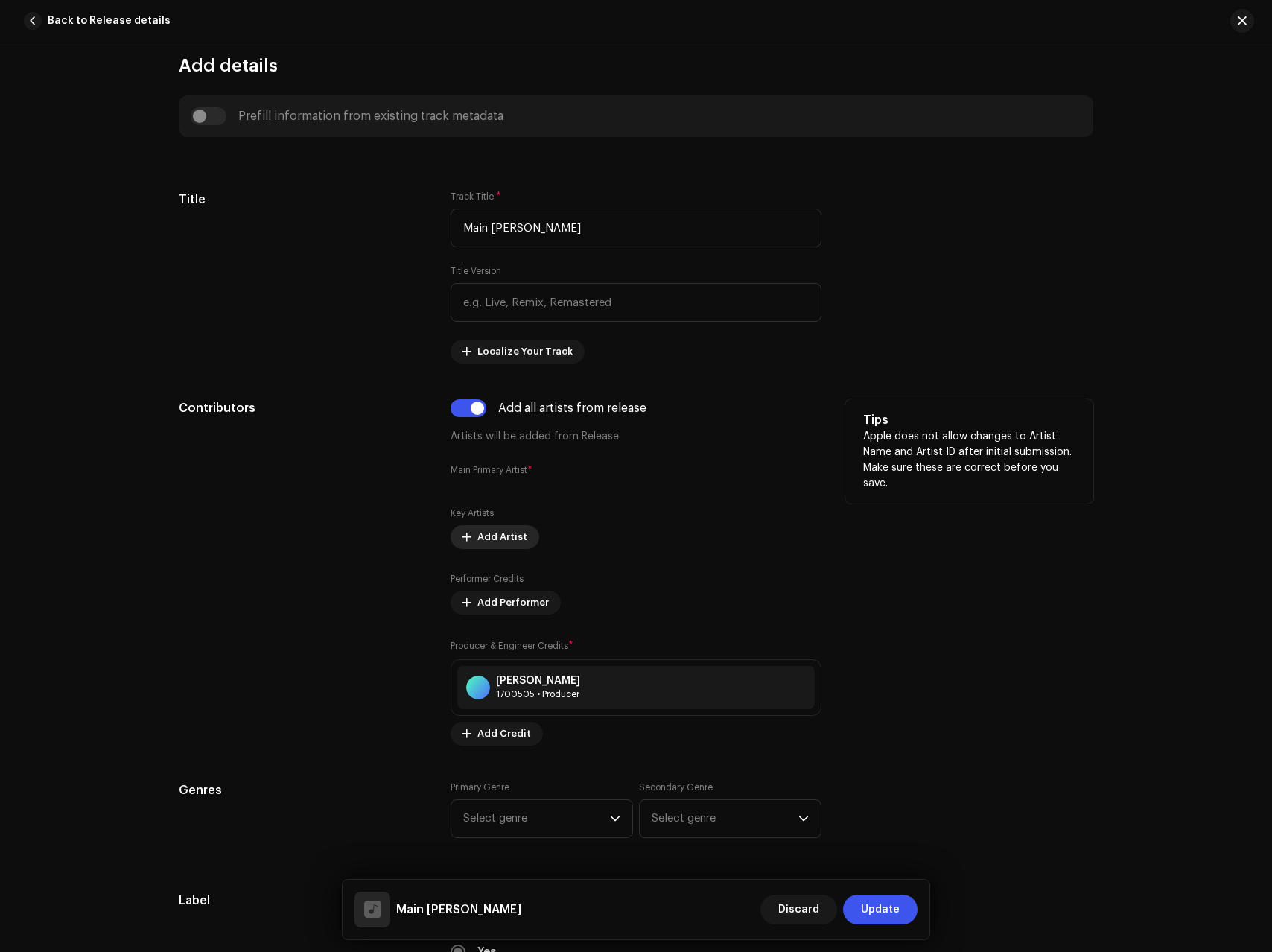
click at [493, 533] on span "Add Artist" at bounding box center [502, 536] width 50 height 29
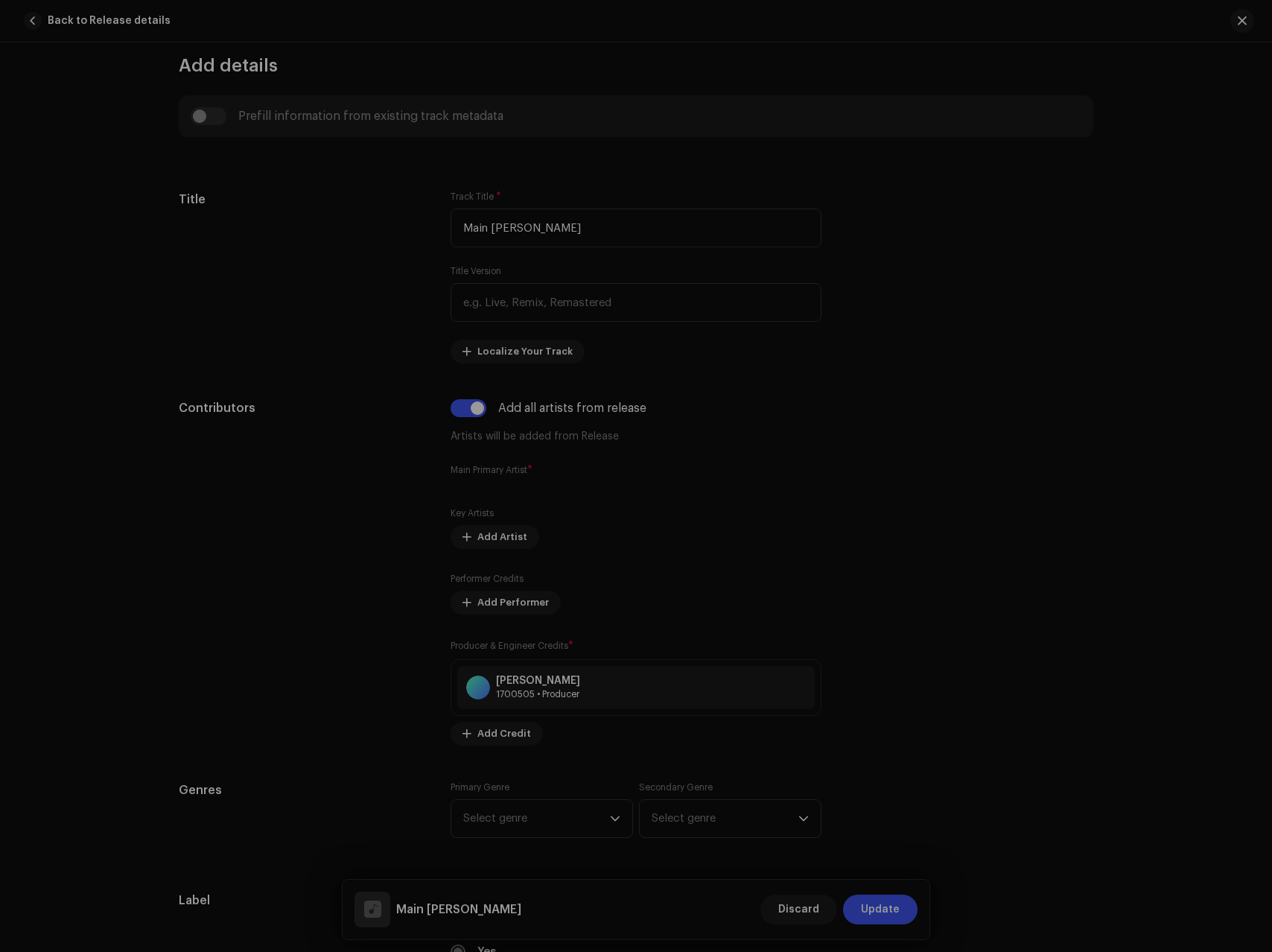
click at [162, 542] on div "Add Key Artist Role * Select role Cancel Add Artist" at bounding box center [636, 476] width 1272 height 952
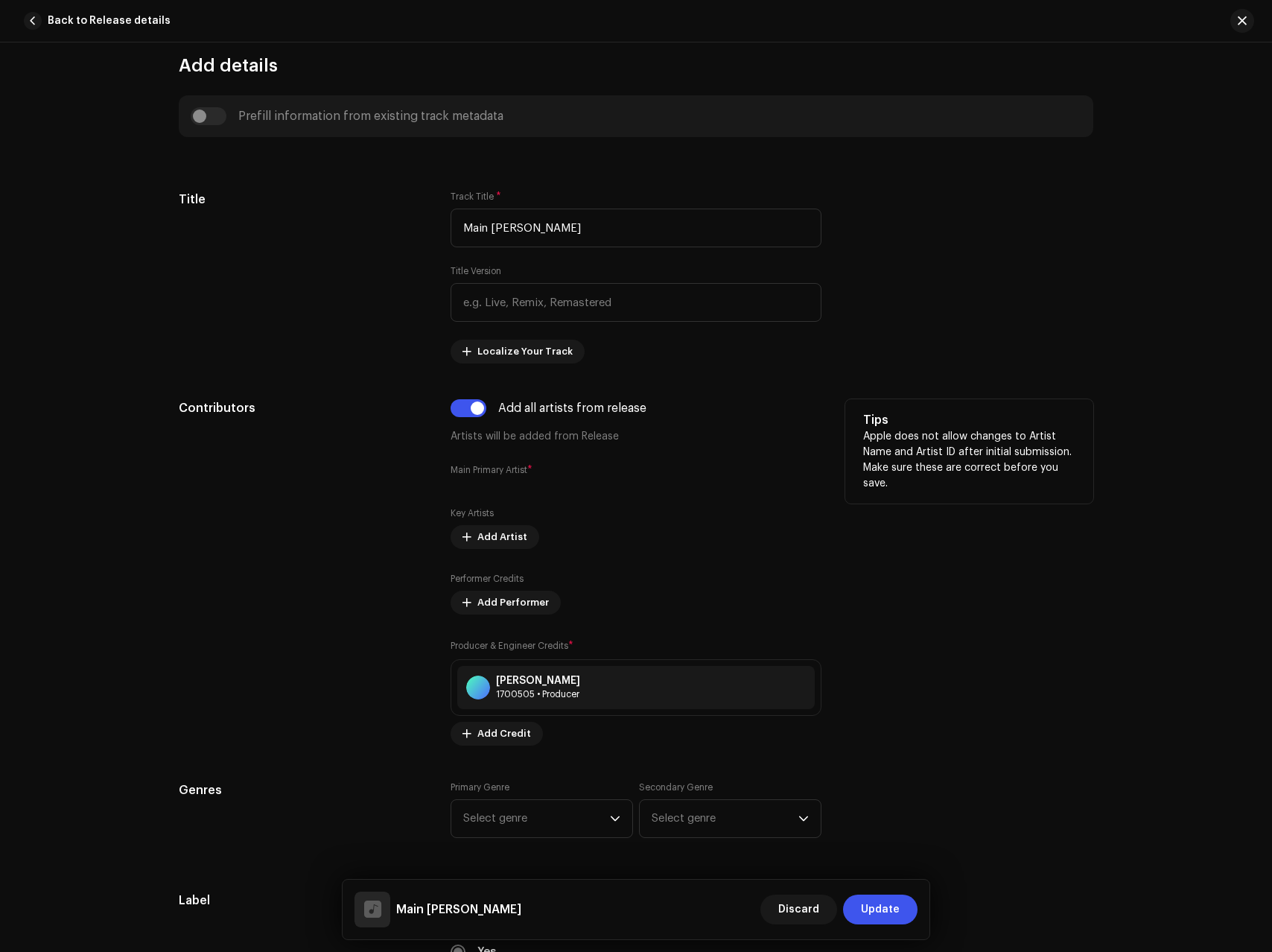
click at [486, 476] on label "Main Primary Artist *" at bounding box center [492, 470] width 82 height 15
click at [874, 902] on span "Update" at bounding box center [880, 909] width 39 height 29
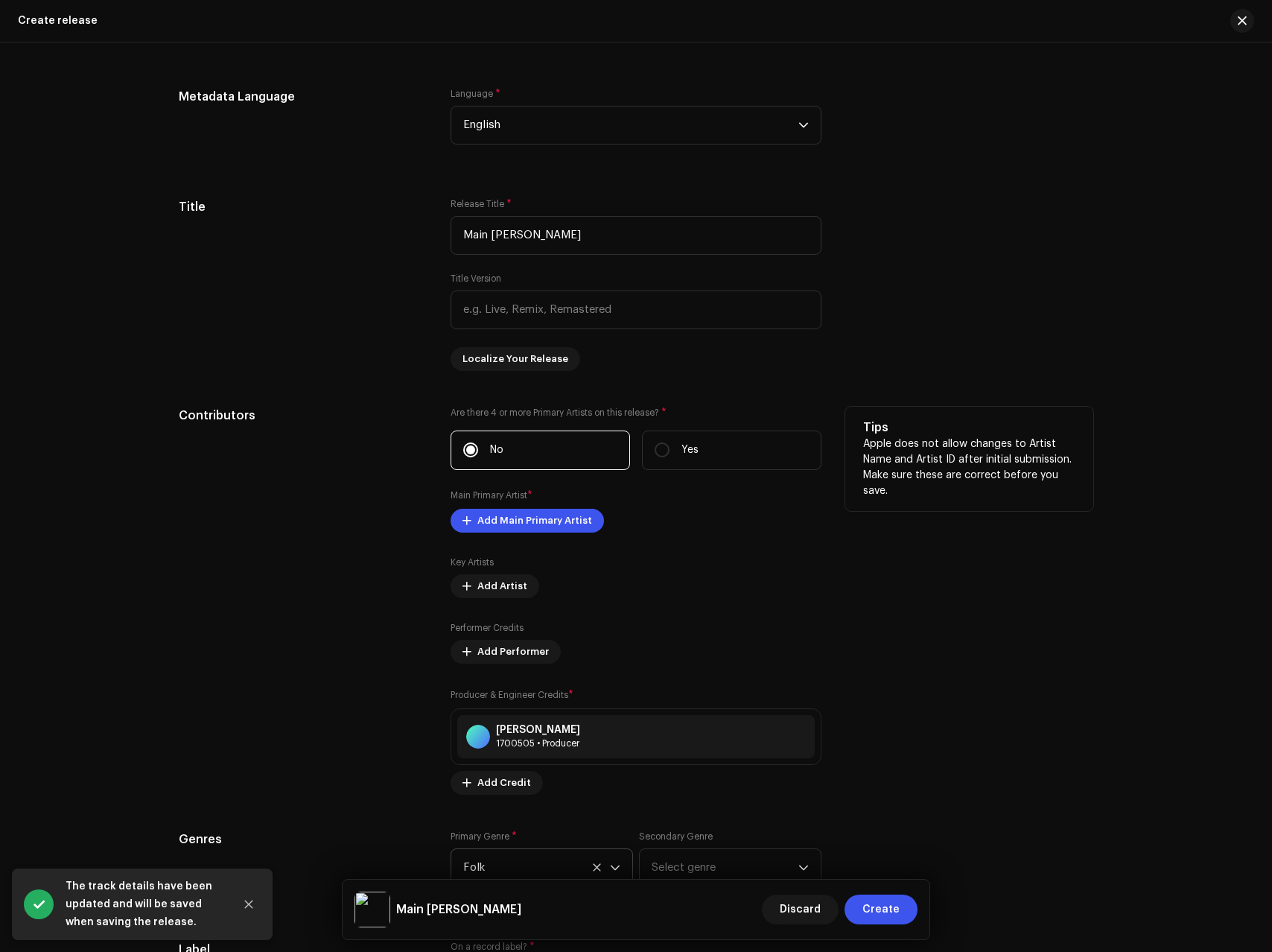
scroll to position [1411, 0]
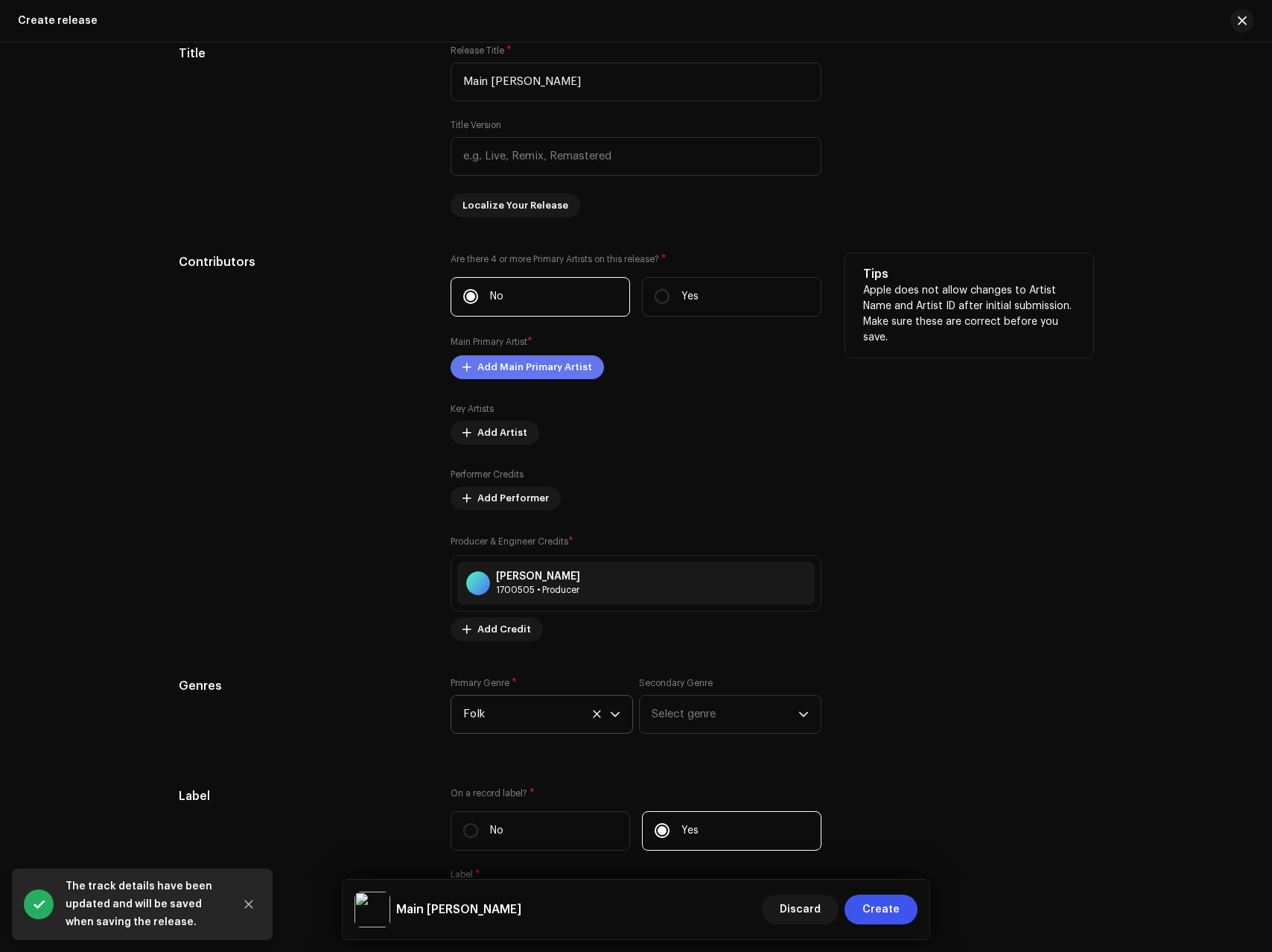
click at [518, 365] on span "Add Main Primary Artist" at bounding box center [534, 367] width 115 height 29
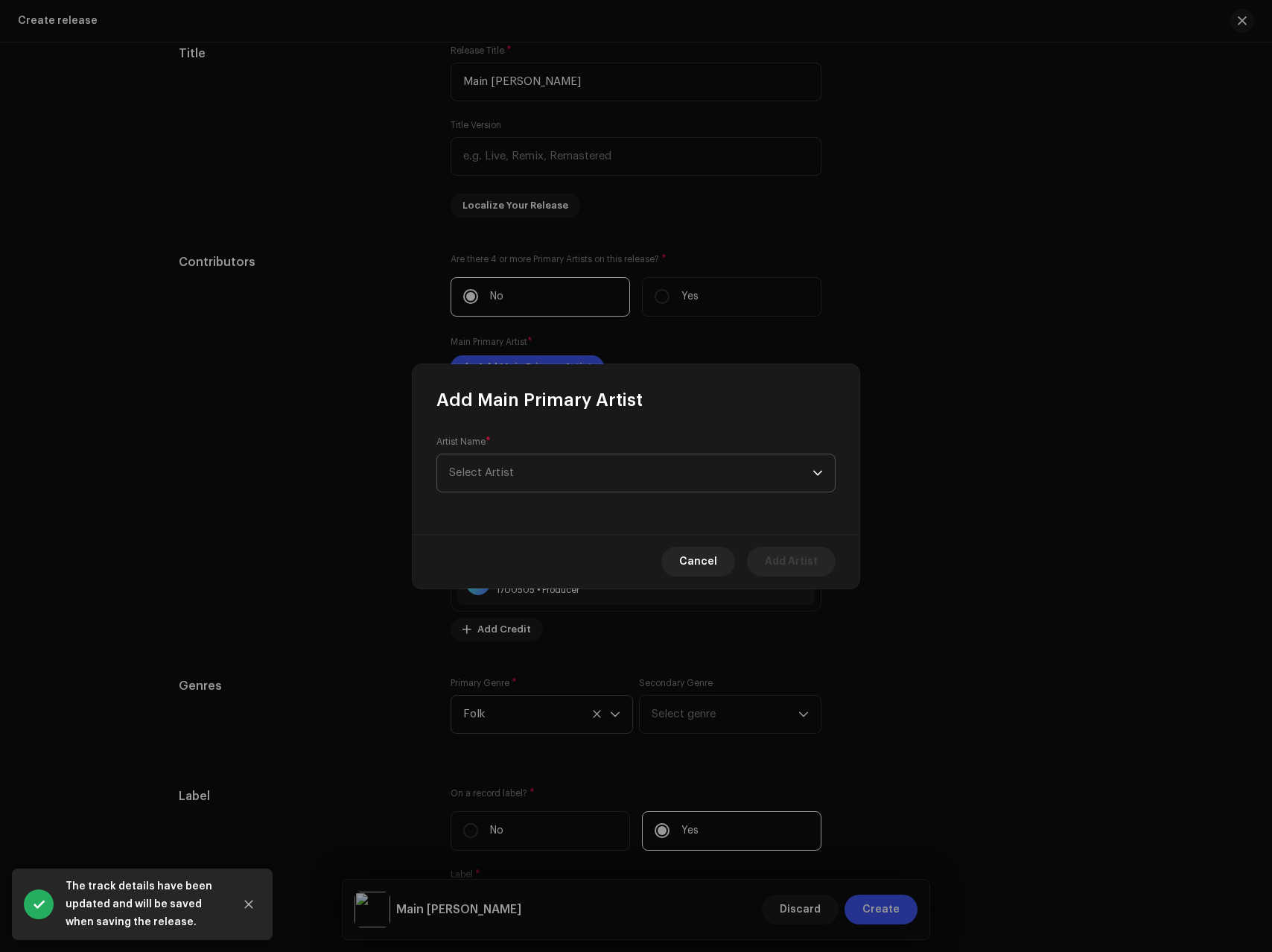
drag, startPoint x: 513, startPoint y: 455, endPoint x: 510, endPoint y: 463, distance: 8.5
click at [512, 456] on span "Select Artist" at bounding box center [631, 473] width 364 height 37
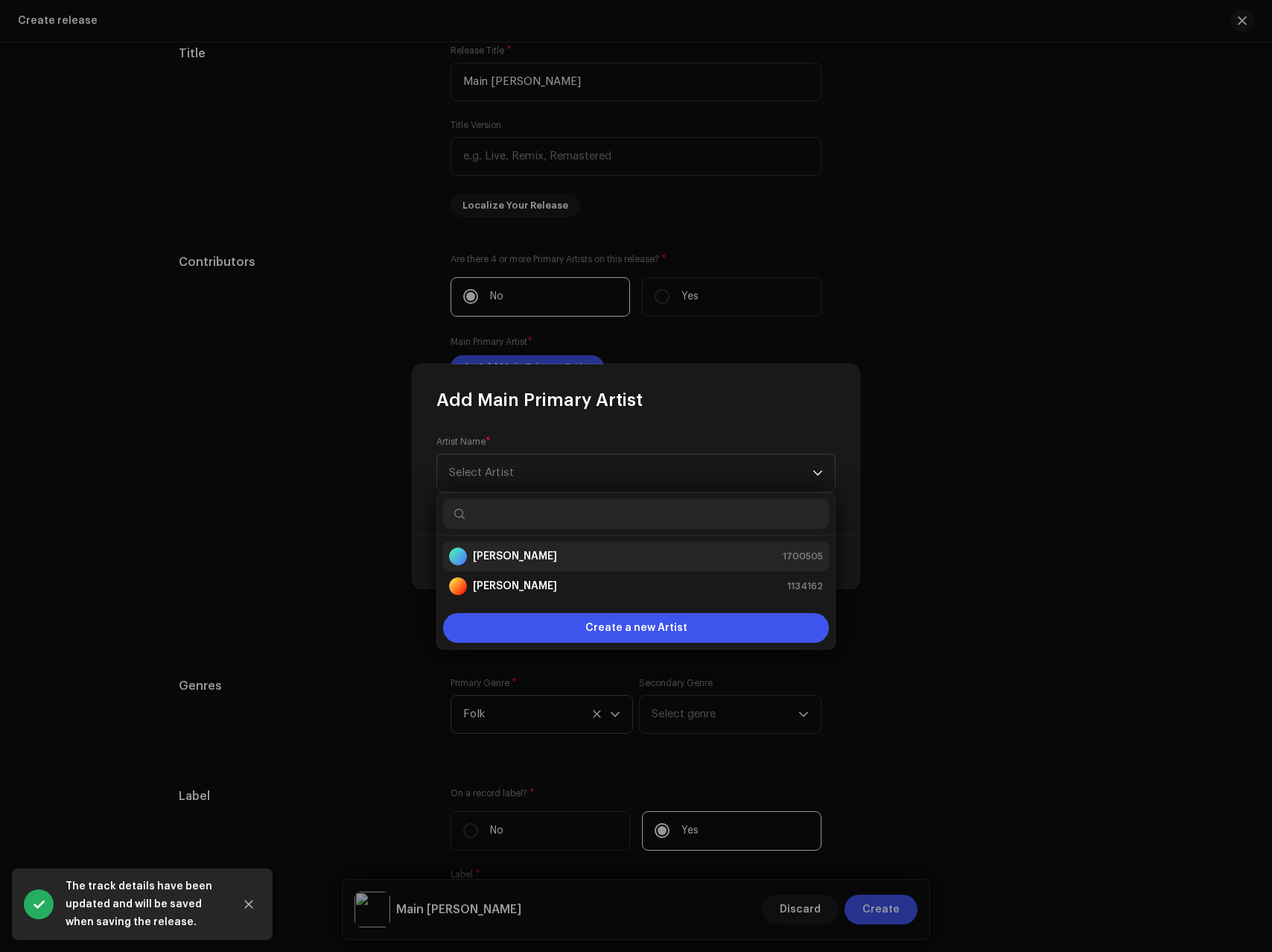
click at [514, 557] on strong "[PERSON_NAME]" at bounding box center [514, 557] width 84 height 15
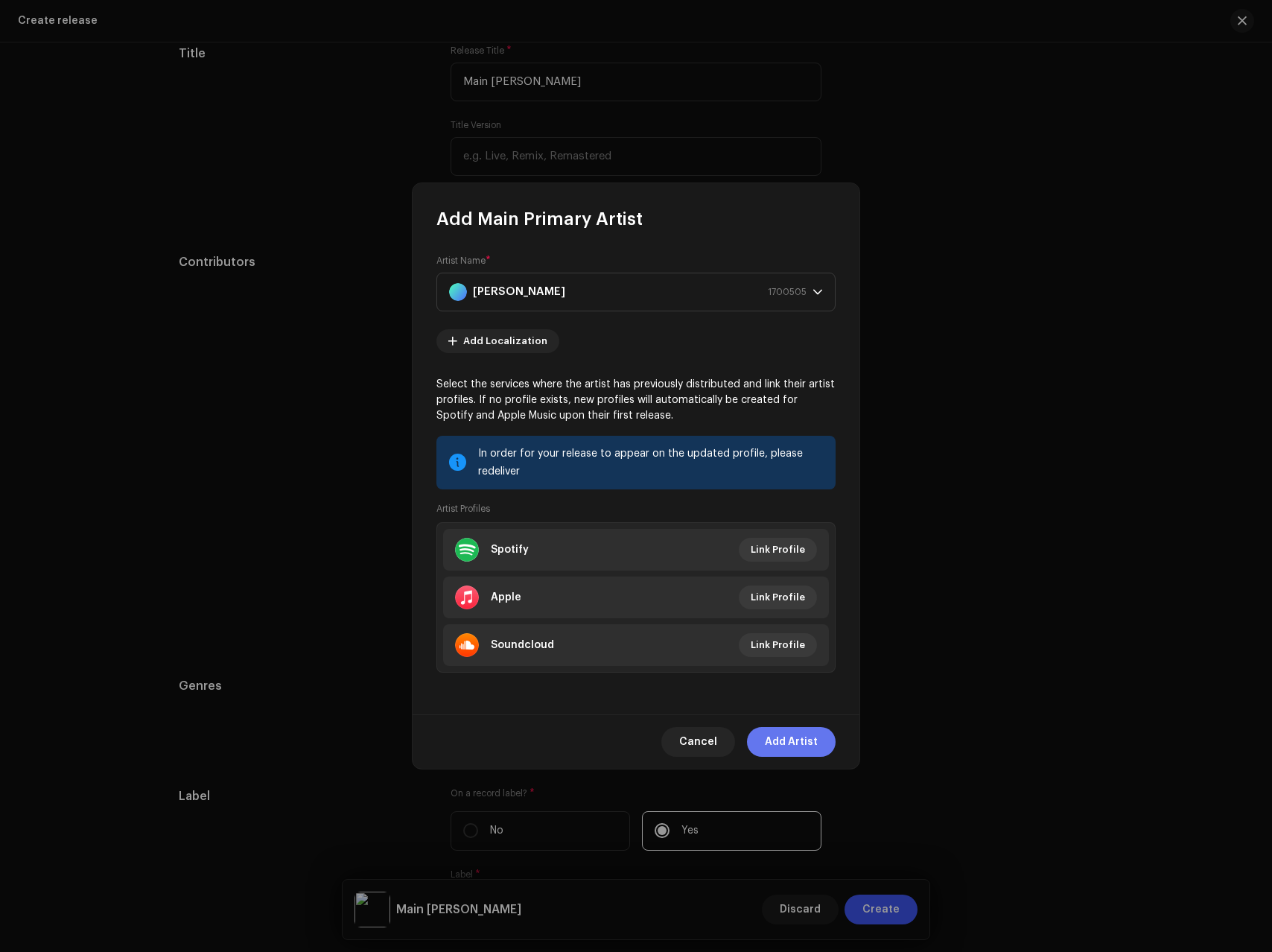
click at [784, 754] on span "Add Artist" at bounding box center [792, 742] width 53 height 29
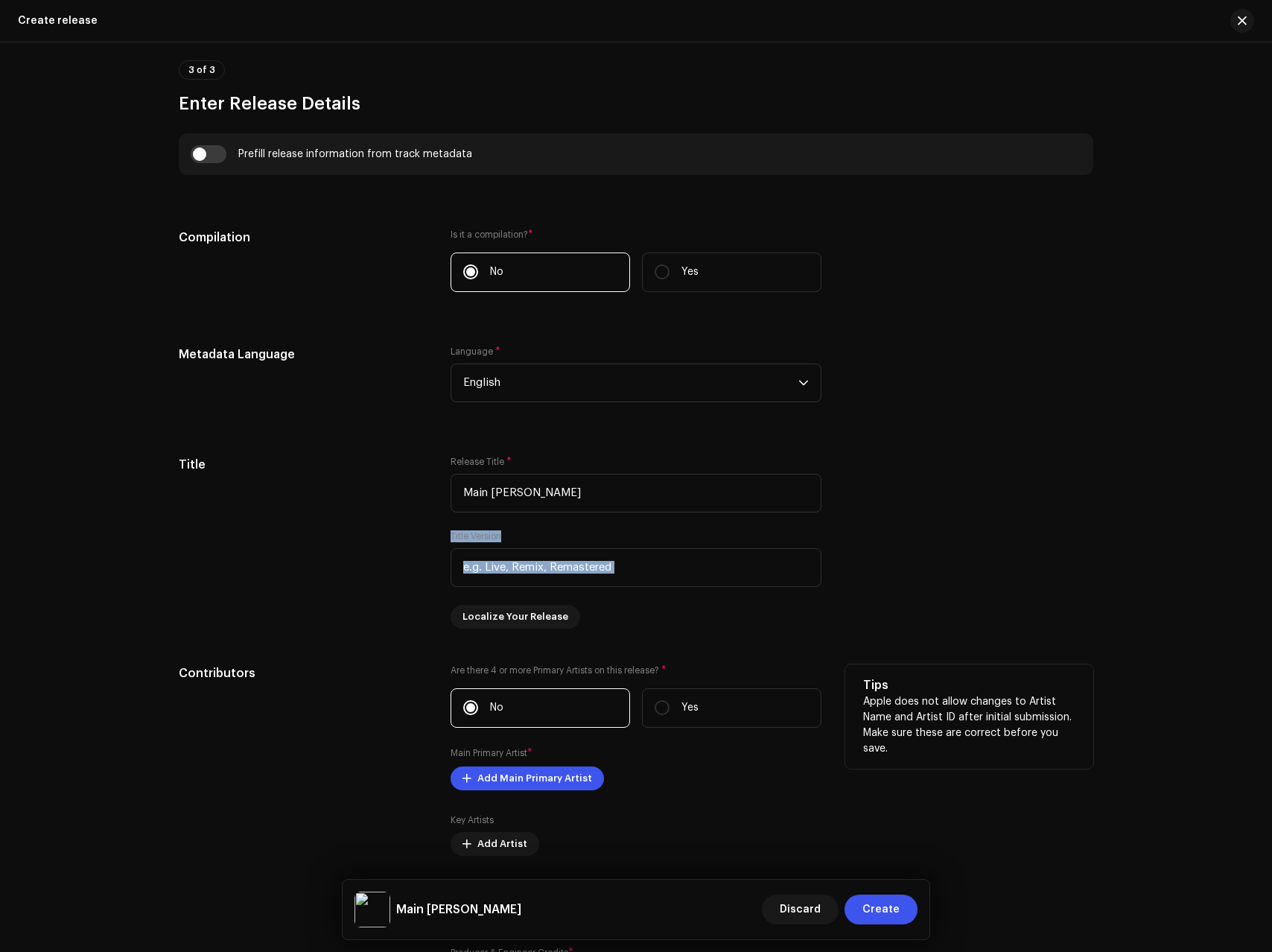
drag, startPoint x: 523, startPoint y: 611, endPoint x: 533, endPoint y: 692, distance: 81.6
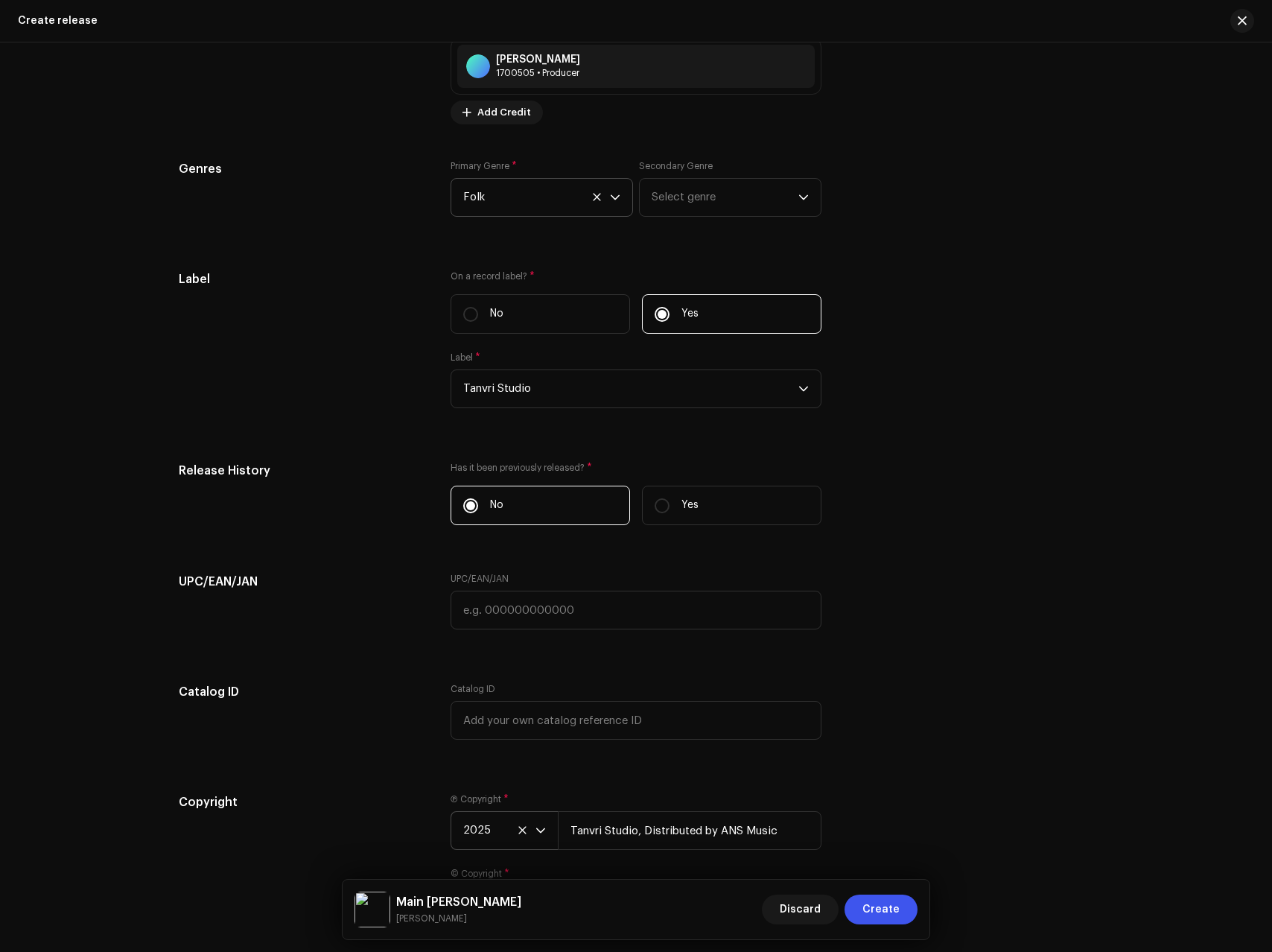
scroll to position [2077, 0]
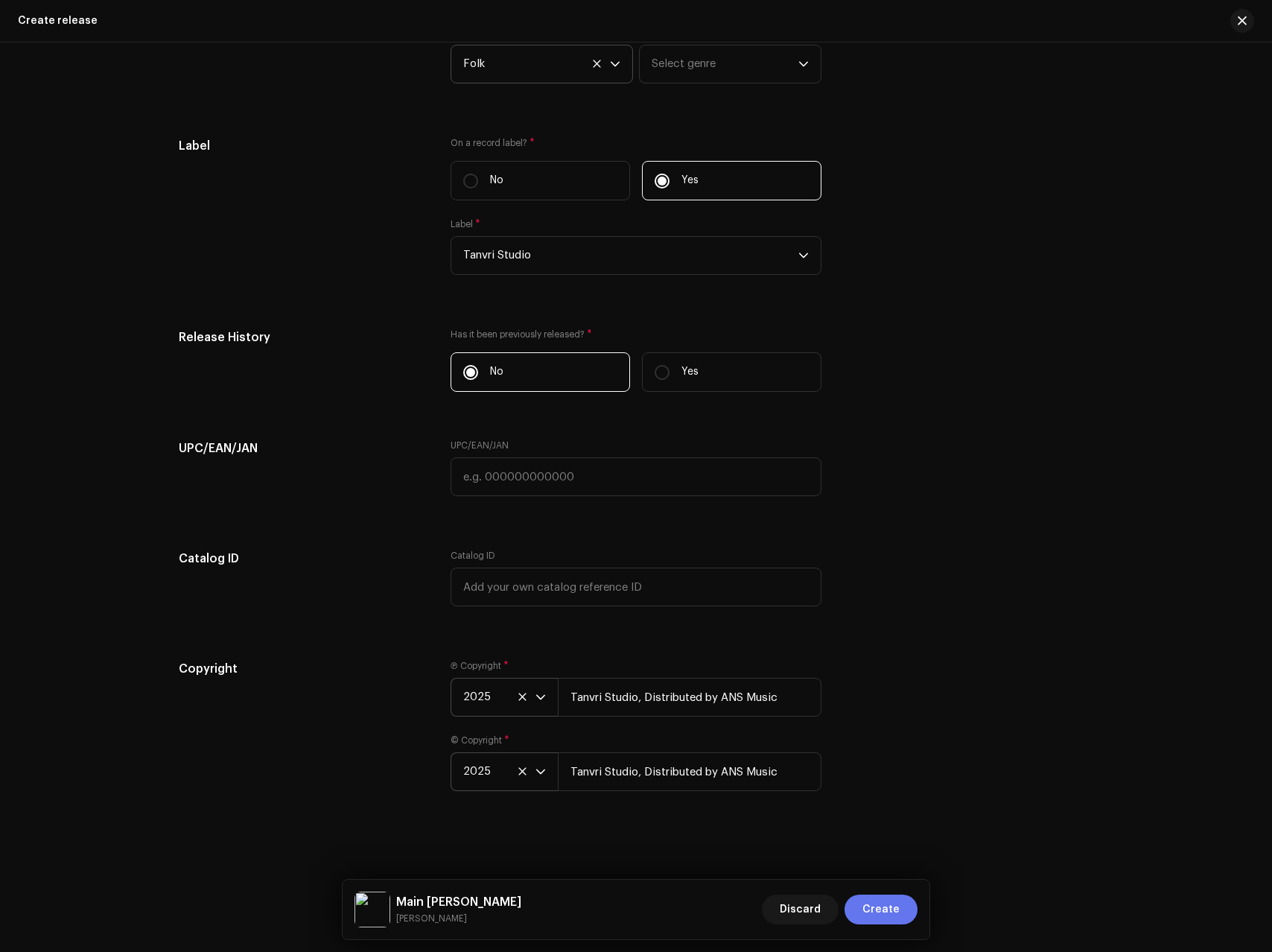
click at [877, 915] on span "Create" at bounding box center [881, 909] width 37 height 29
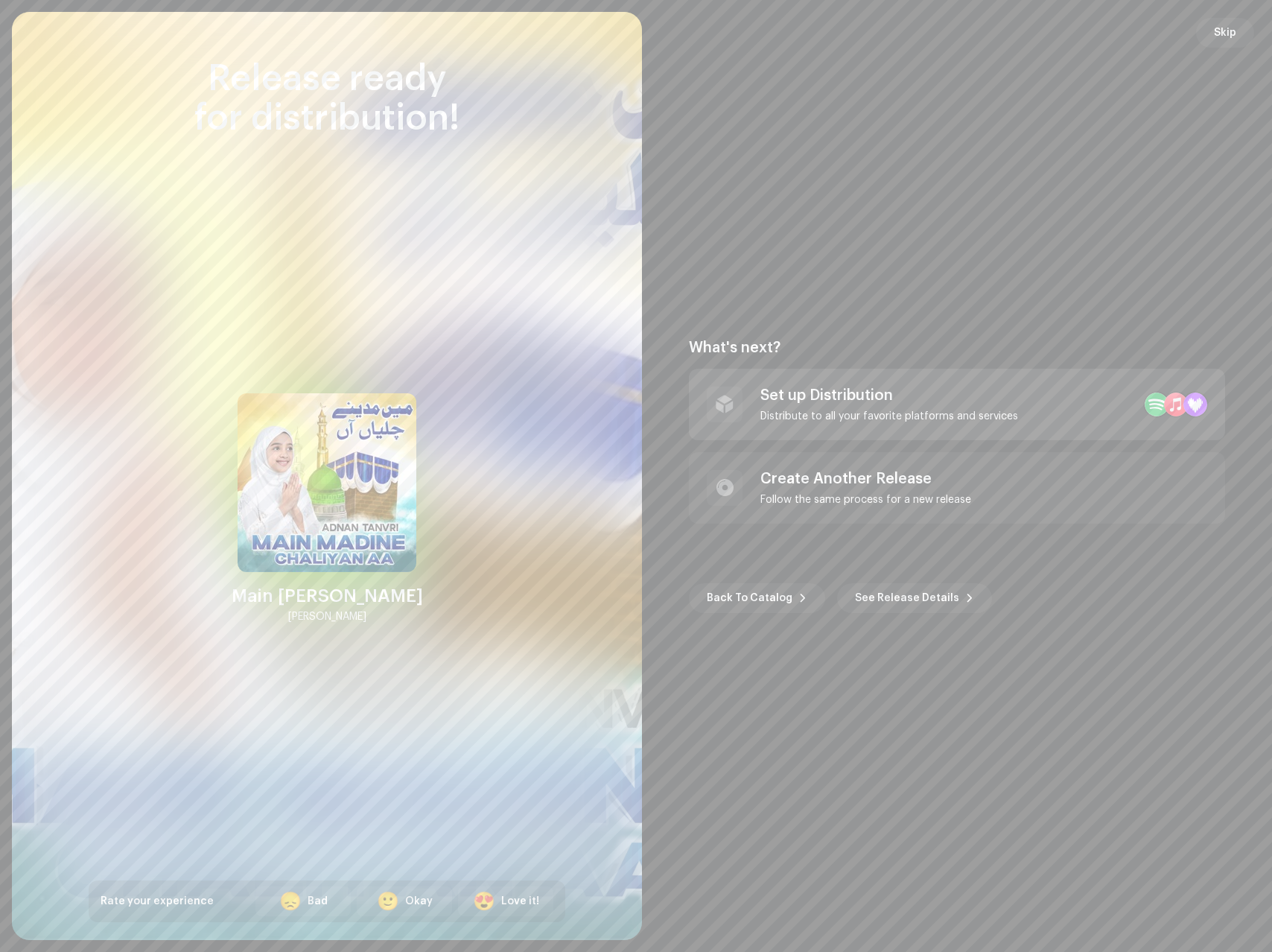
click at [829, 418] on div "Distribute to all your favorite platforms and services" at bounding box center [889, 416] width 258 height 12
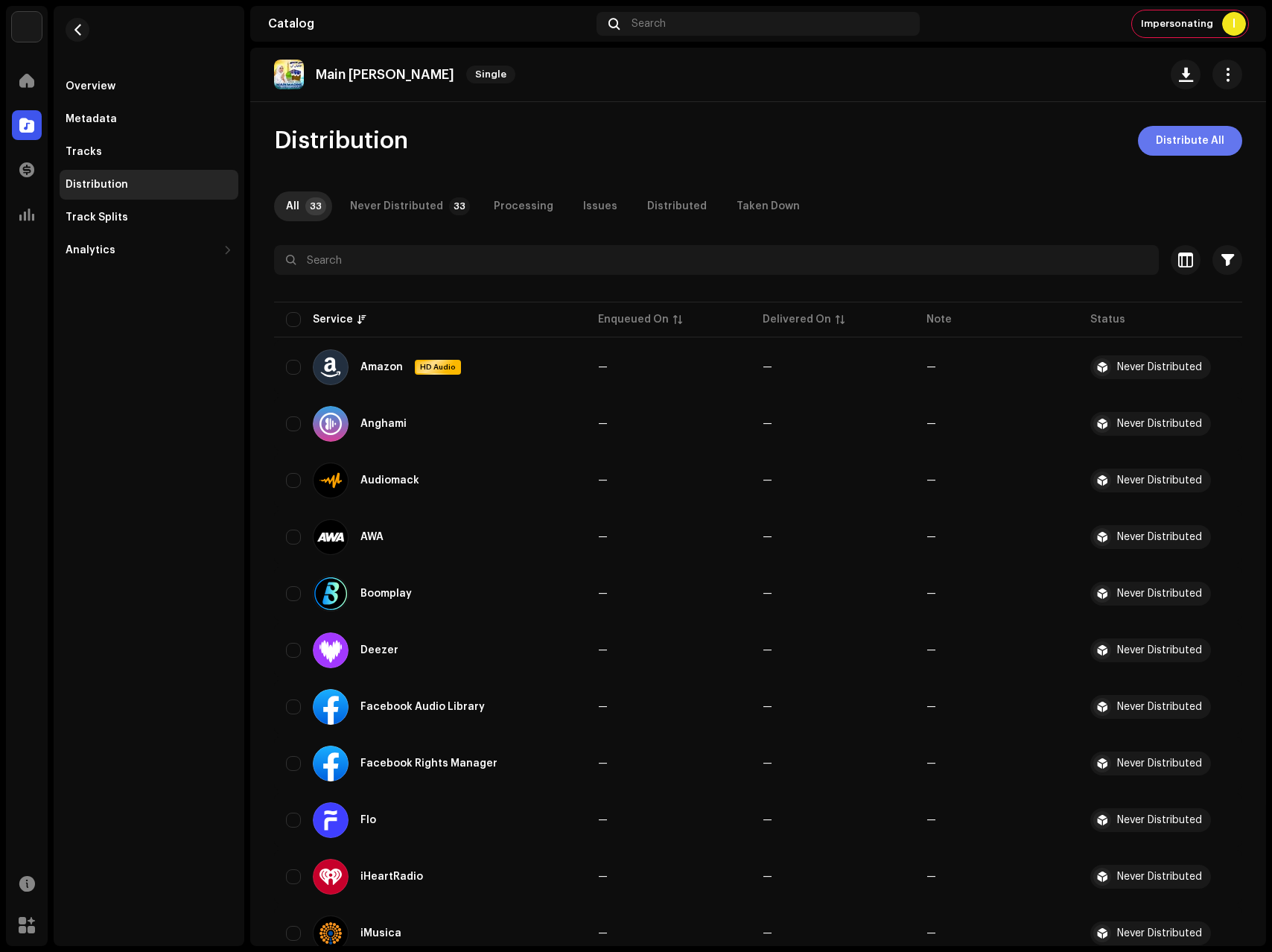
click at [1209, 143] on span "Distribute All" at bounding box center [1191, 140] width 68 height 29
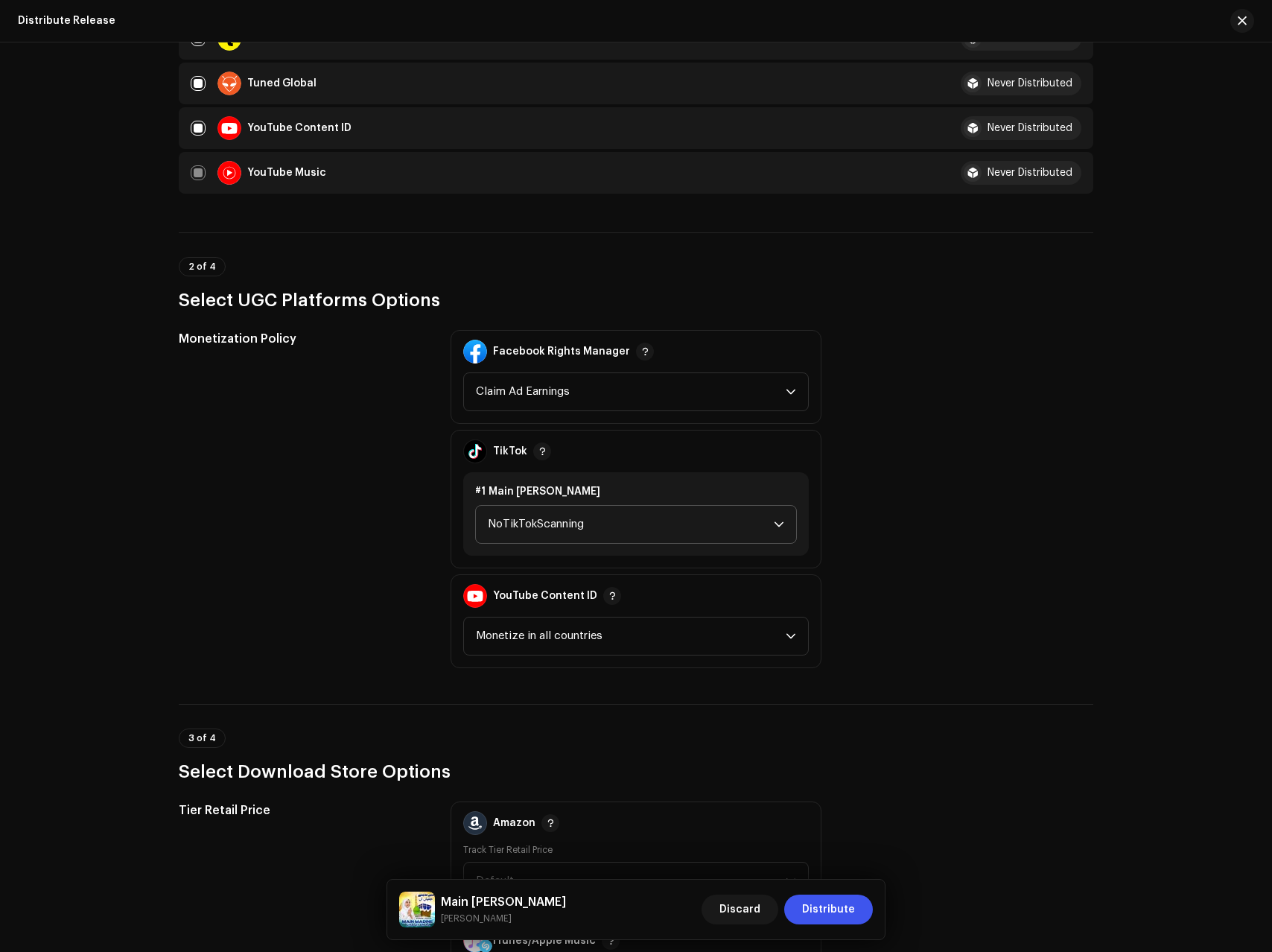
scroll to position [1564, 0]
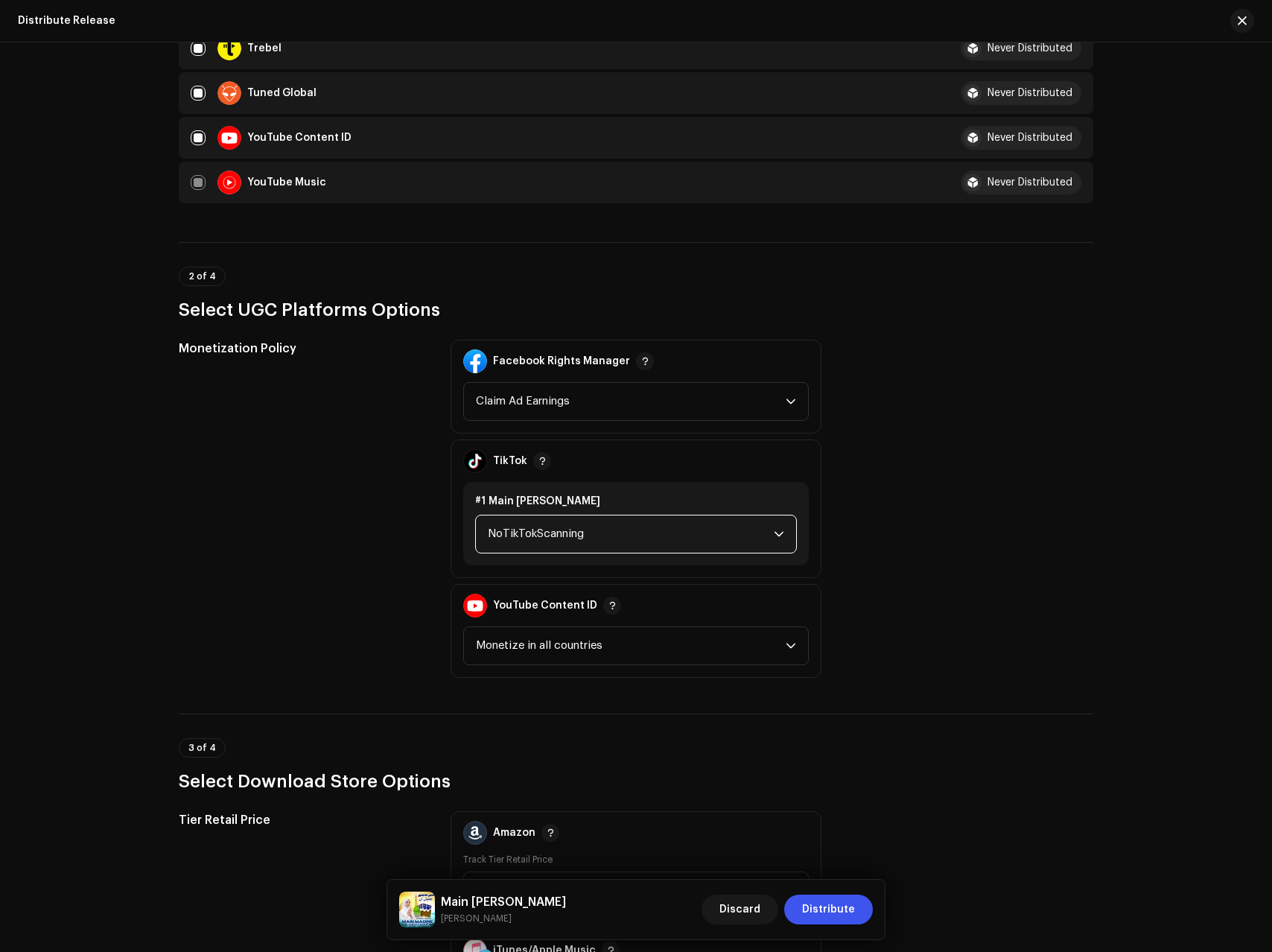
click at [518, 546] on span "NoTikTokScanning" at bounding box center [631, 533] width 286 height 37
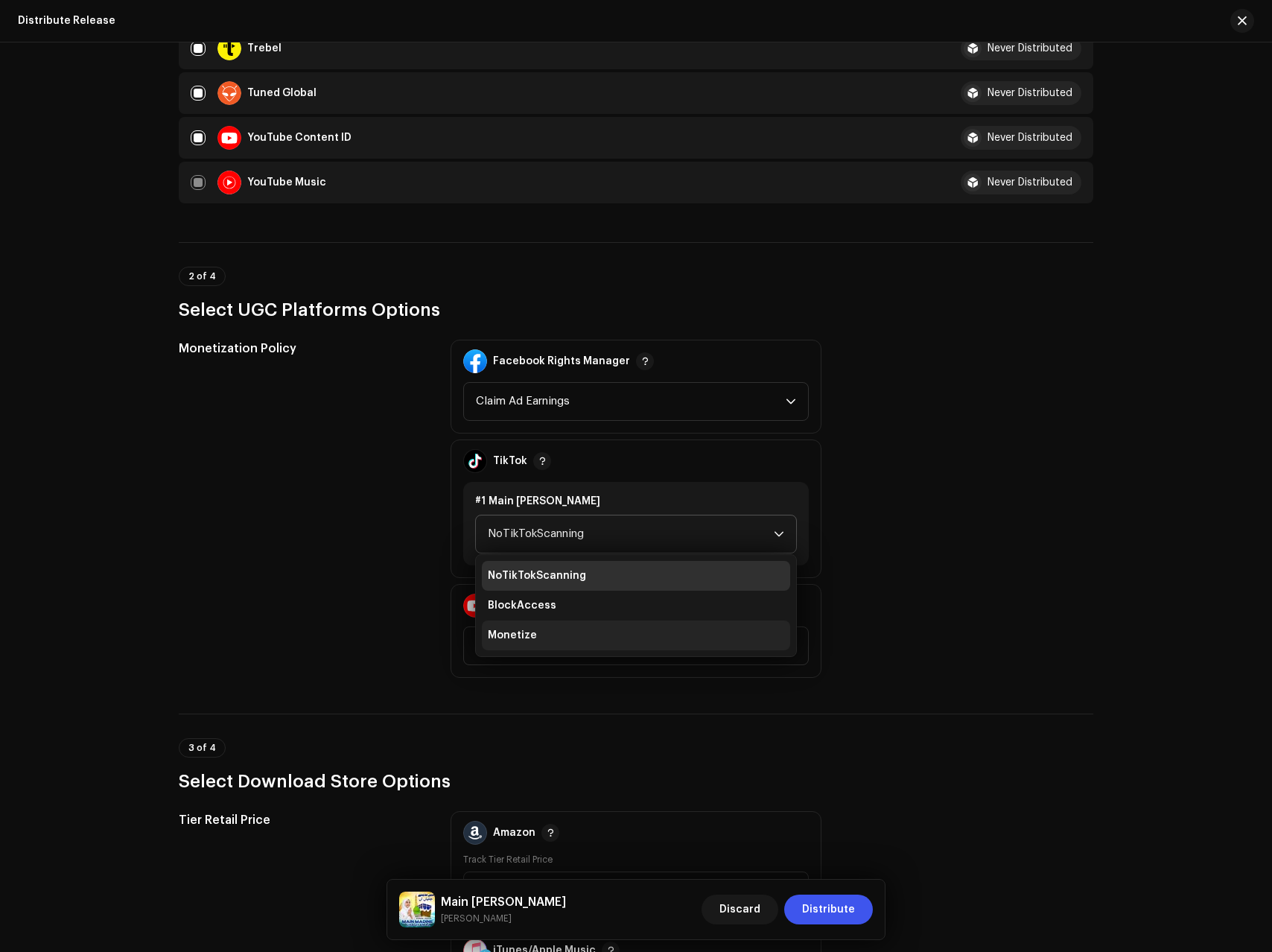
click at [518, 630] on span "Monetize" at bounding box center [512, 636] width 49 height 15
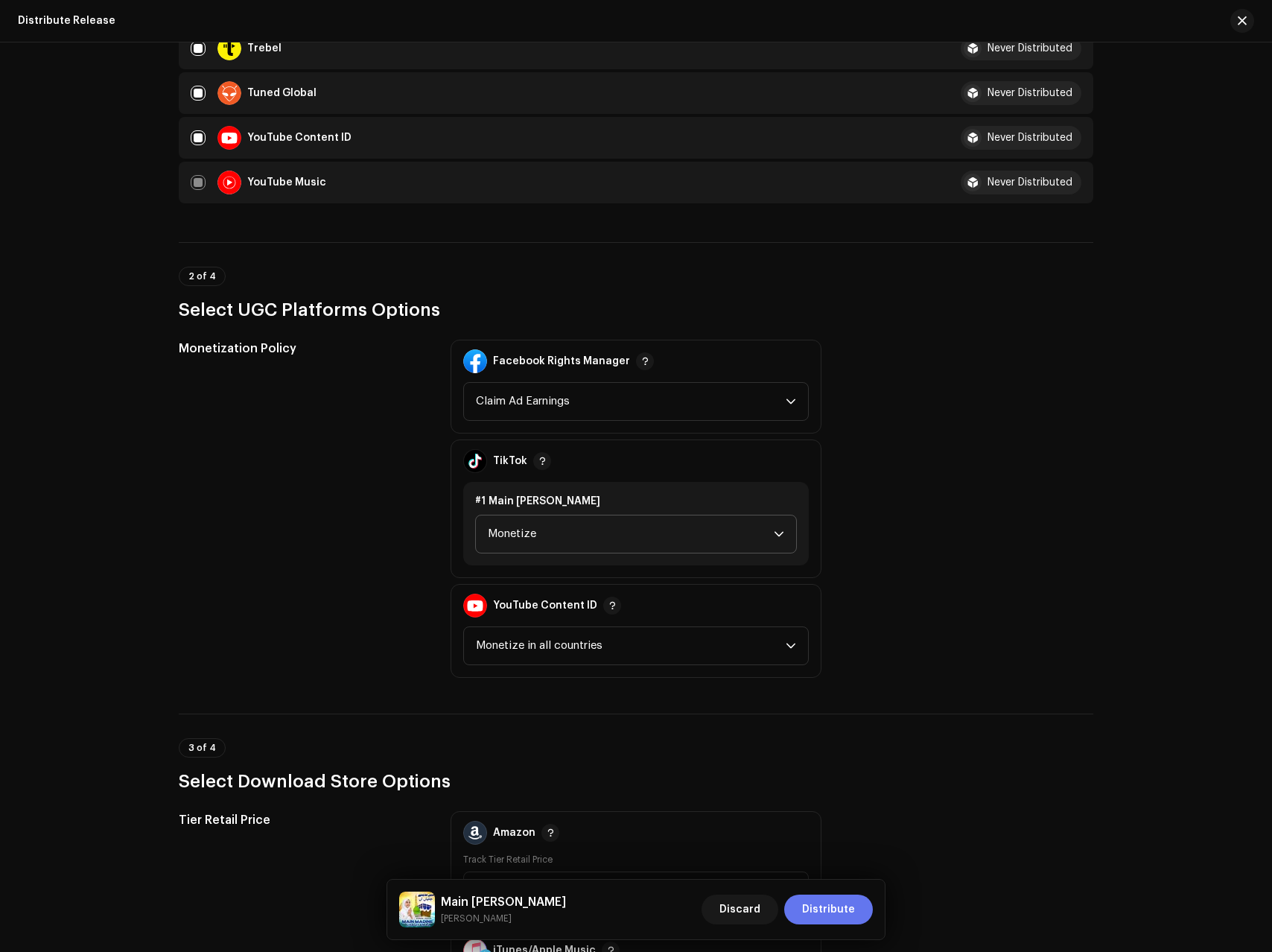
click at [824, 909] on span "Distribute" at bounding box center [829, 909] width 53 height 29
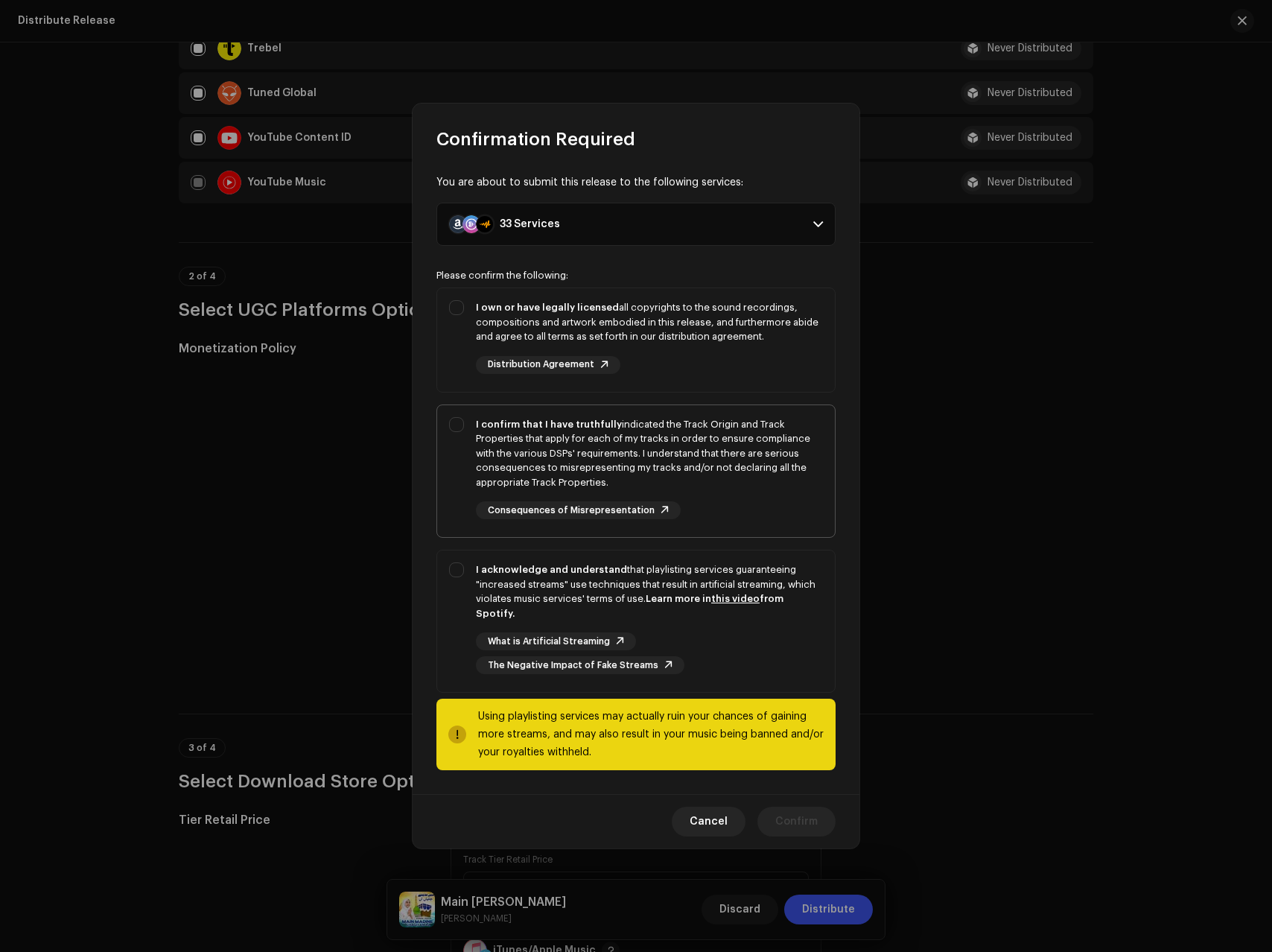
drag, startPoint x: 690, startPoint y: 572, endPoint x: 707, endPoint y: 525, distance: 50.0
click at [690, 572] on div "I acknowledge and understand that playlisting services guaranteeing "increased …" at bounding box center [650, 591] width 348 height 58
checkbox input "true"
drag, startPoint x: 729, startPoint y: 435, endPoint x: 738, endPoint y: 371, distance: 64.6
click at [730, 427] on div "I confirm that I have truthfully indicated the Track Origin and Track Propertie…" at bounding box center [650, 453] width 348 height 73
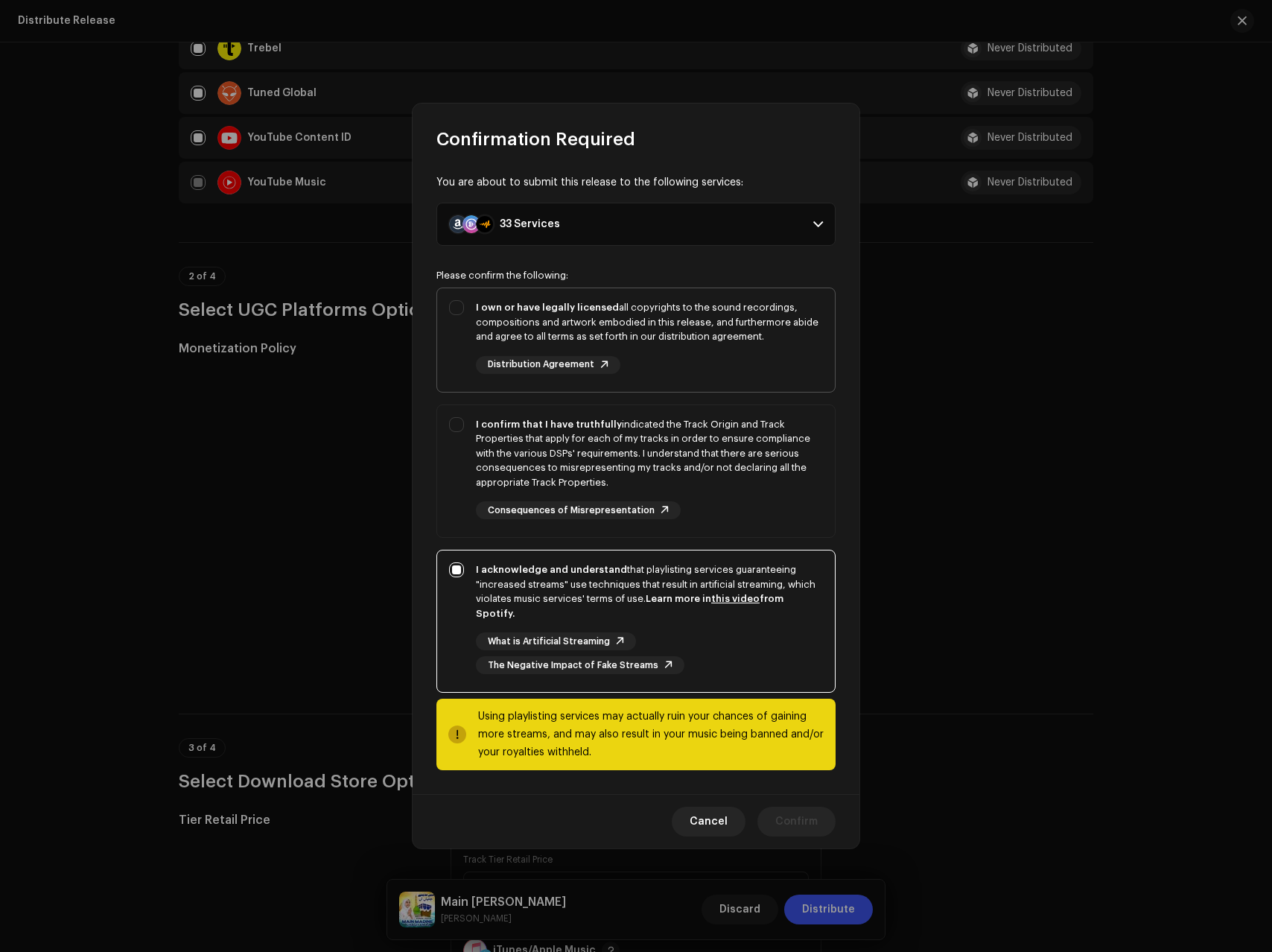
checkbox input "true"
click at [742, 315] on div "I own or have legally licensed all copyrights to the sound recordings, composit…" at bounding box center [650, 322] width 348 height 44
checkbox input "true"
click at [807, 820] on span "Confirm" at bounding box center [797, 821] width 43 height 29
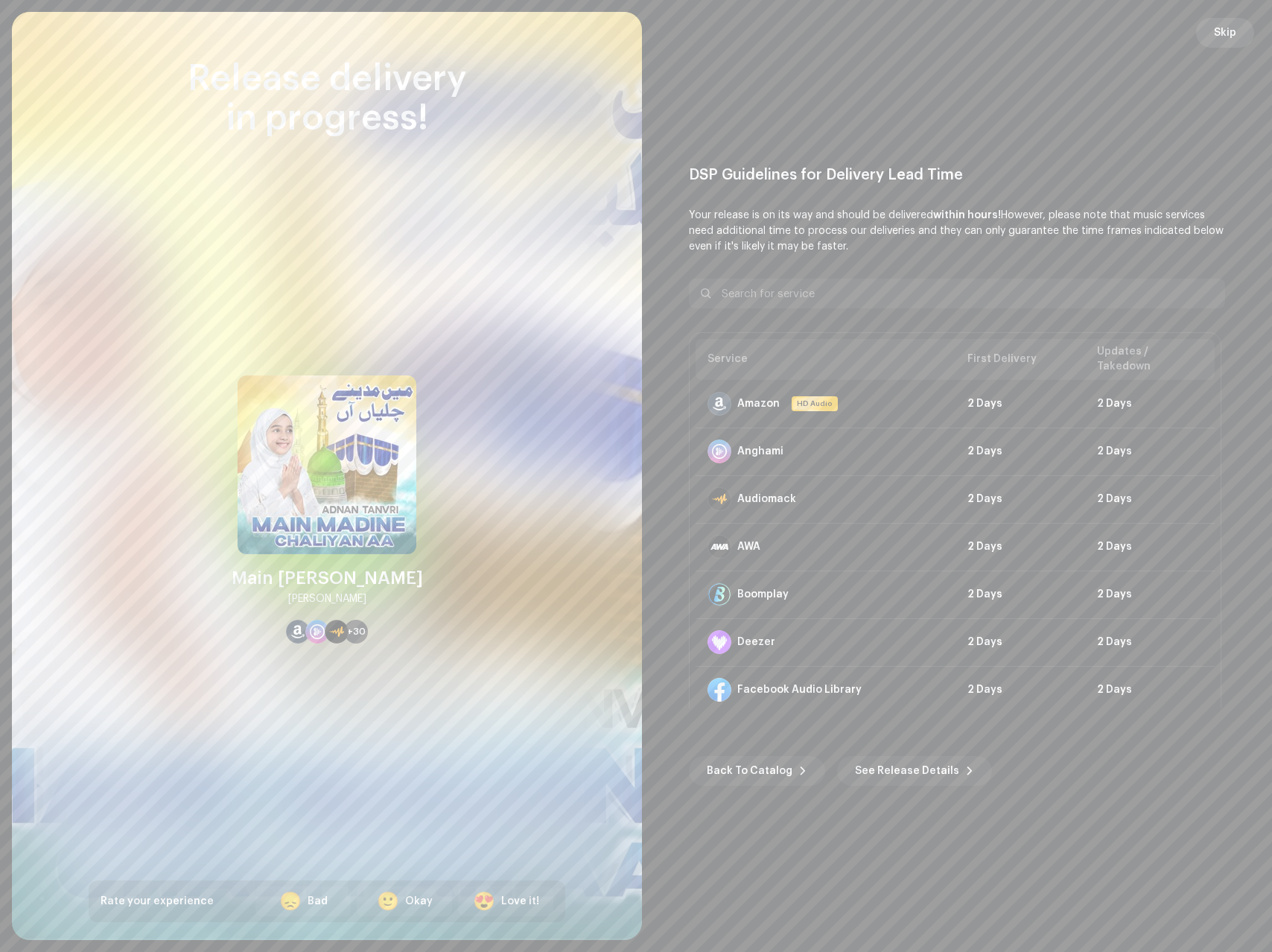
click at [1223, 29] on span "Skip" at bounding box center [1226, 32] width 23 height 29
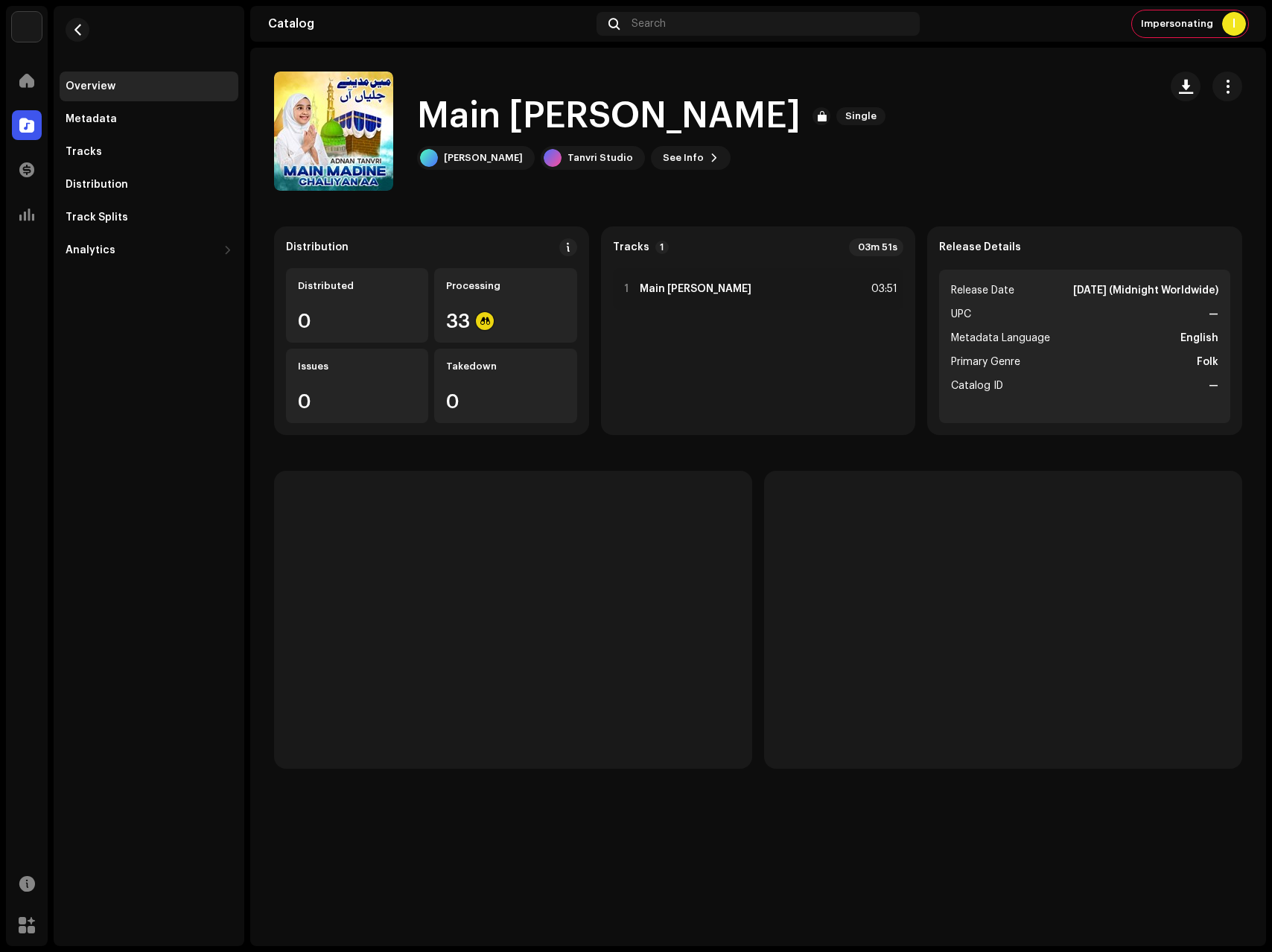
click at [33, 126] on span at bounding box center [27, 125] width 15 height 12
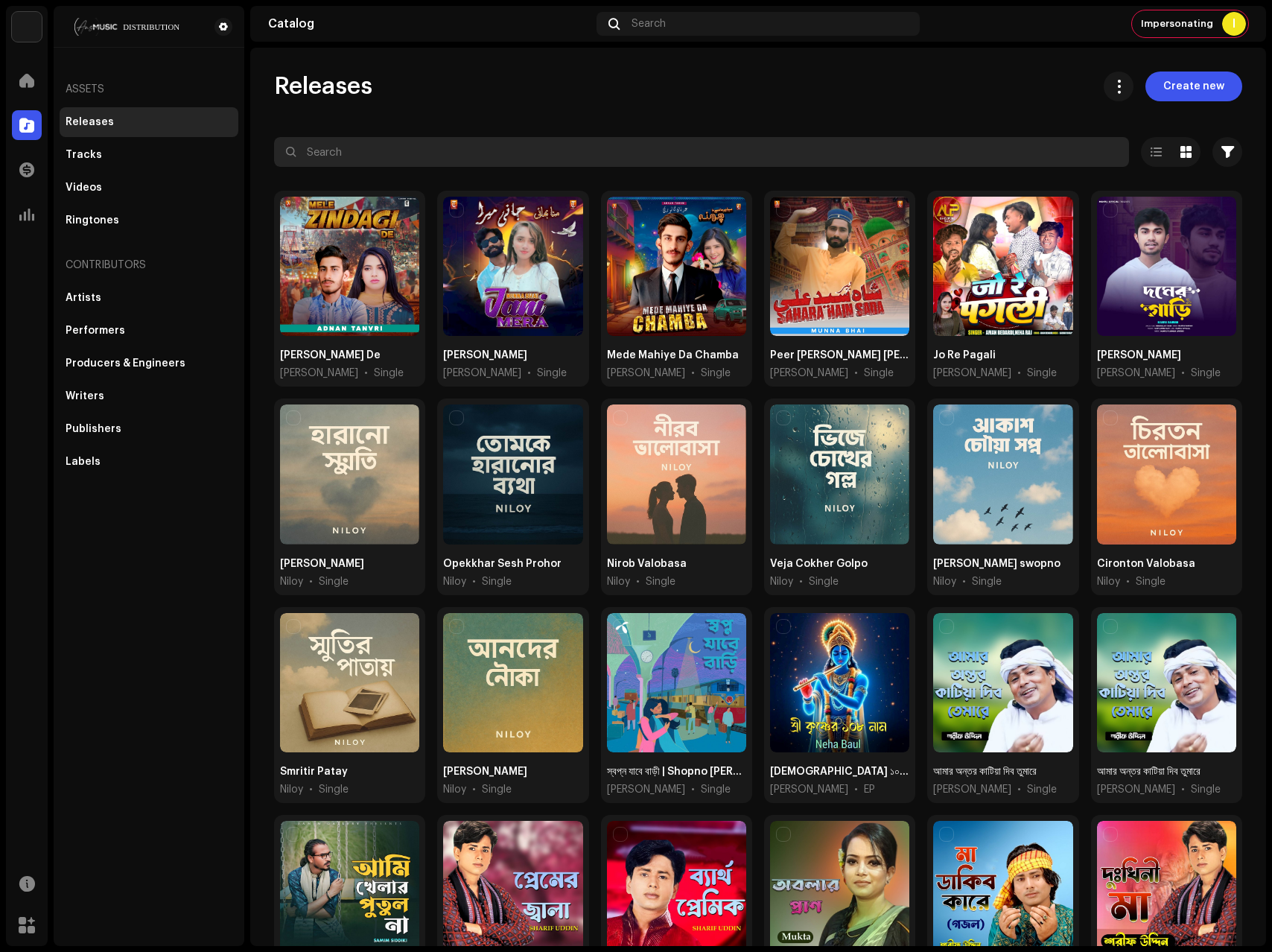
click at [549, 161] on input "text" at bounding box center [701, 152] width 855 height 29
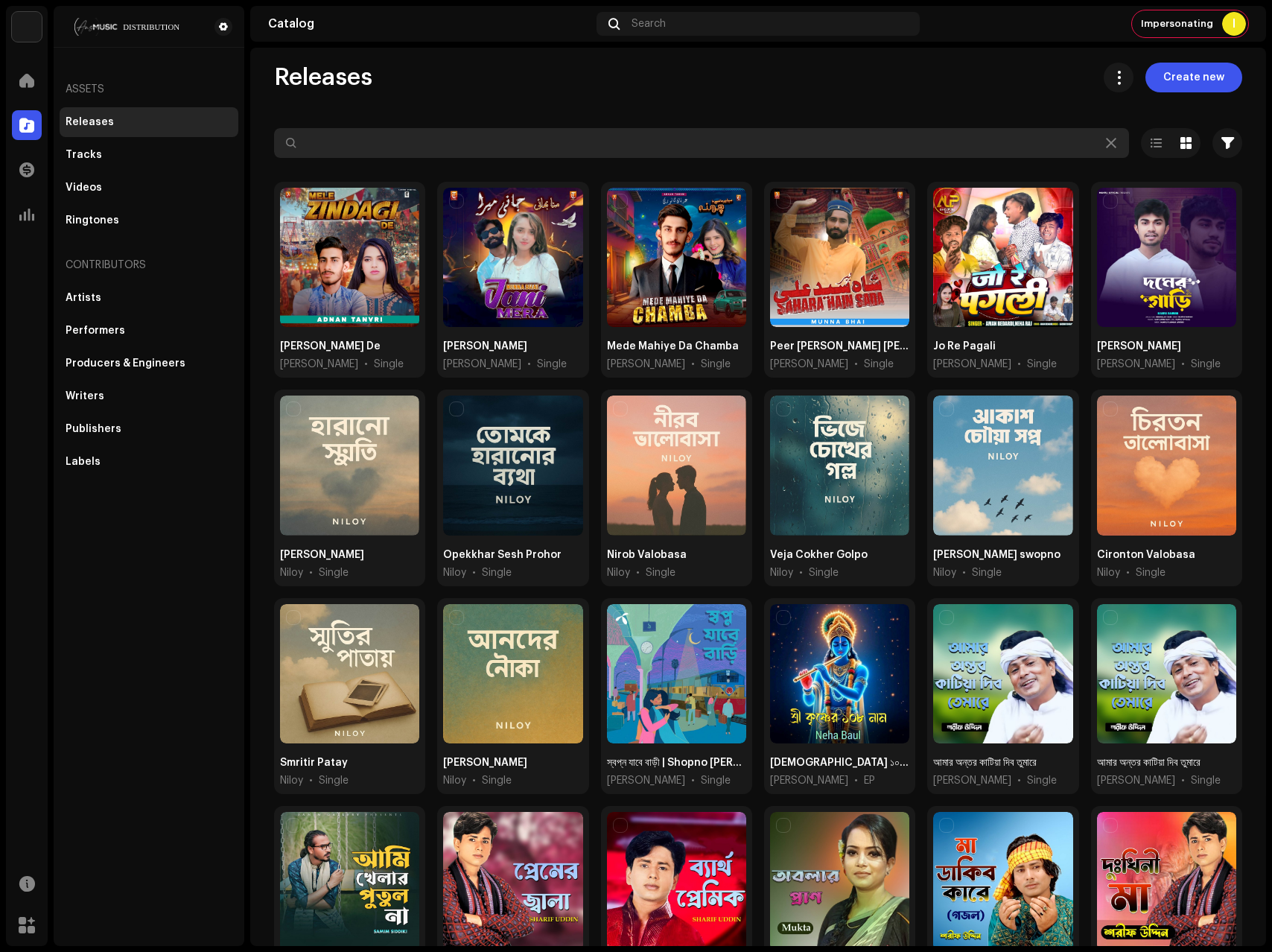
type input "b"
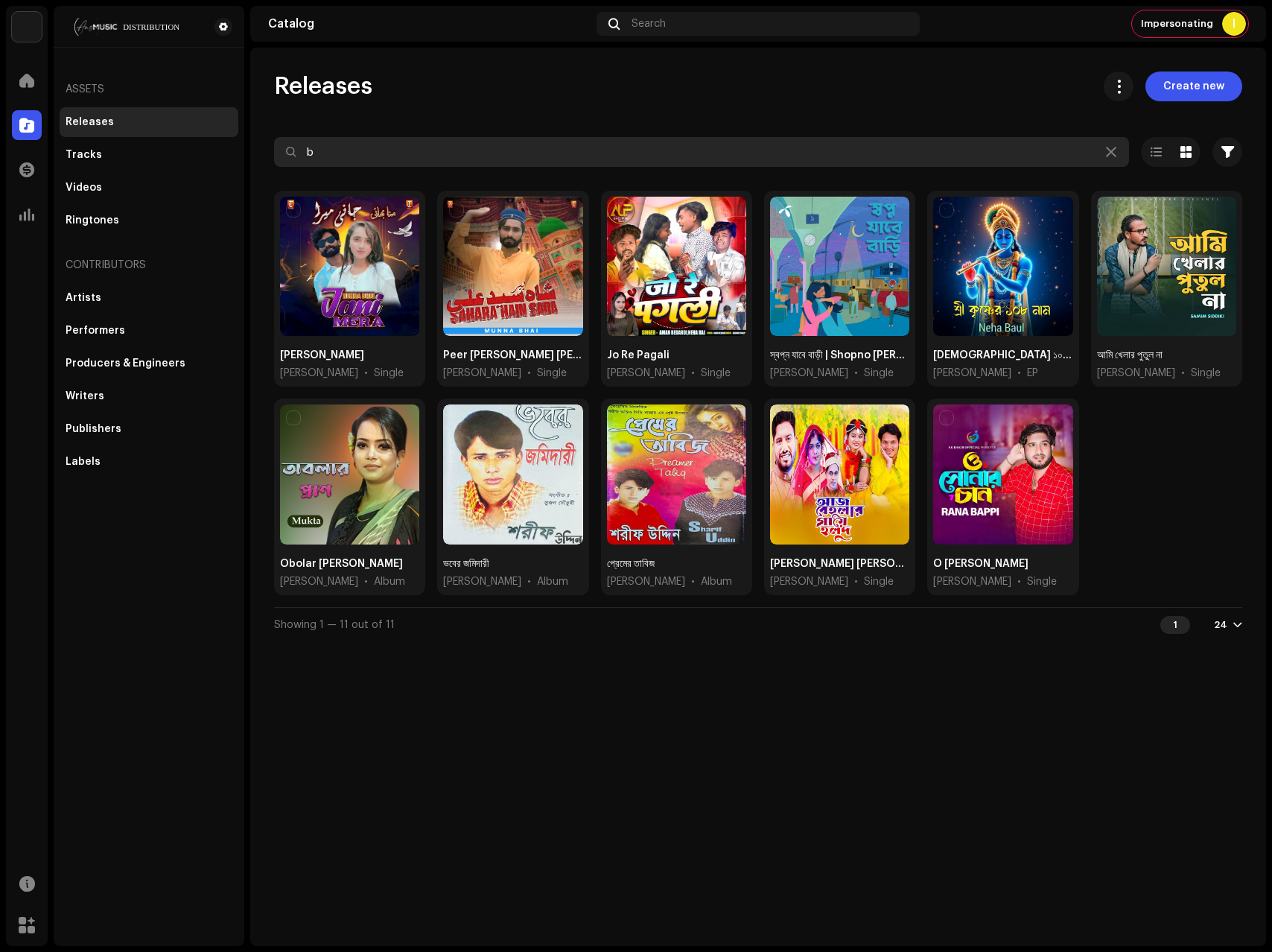
click at [361, 152] on input "b" at bounding box center [701, 152] width 855 height 29
type input "b"
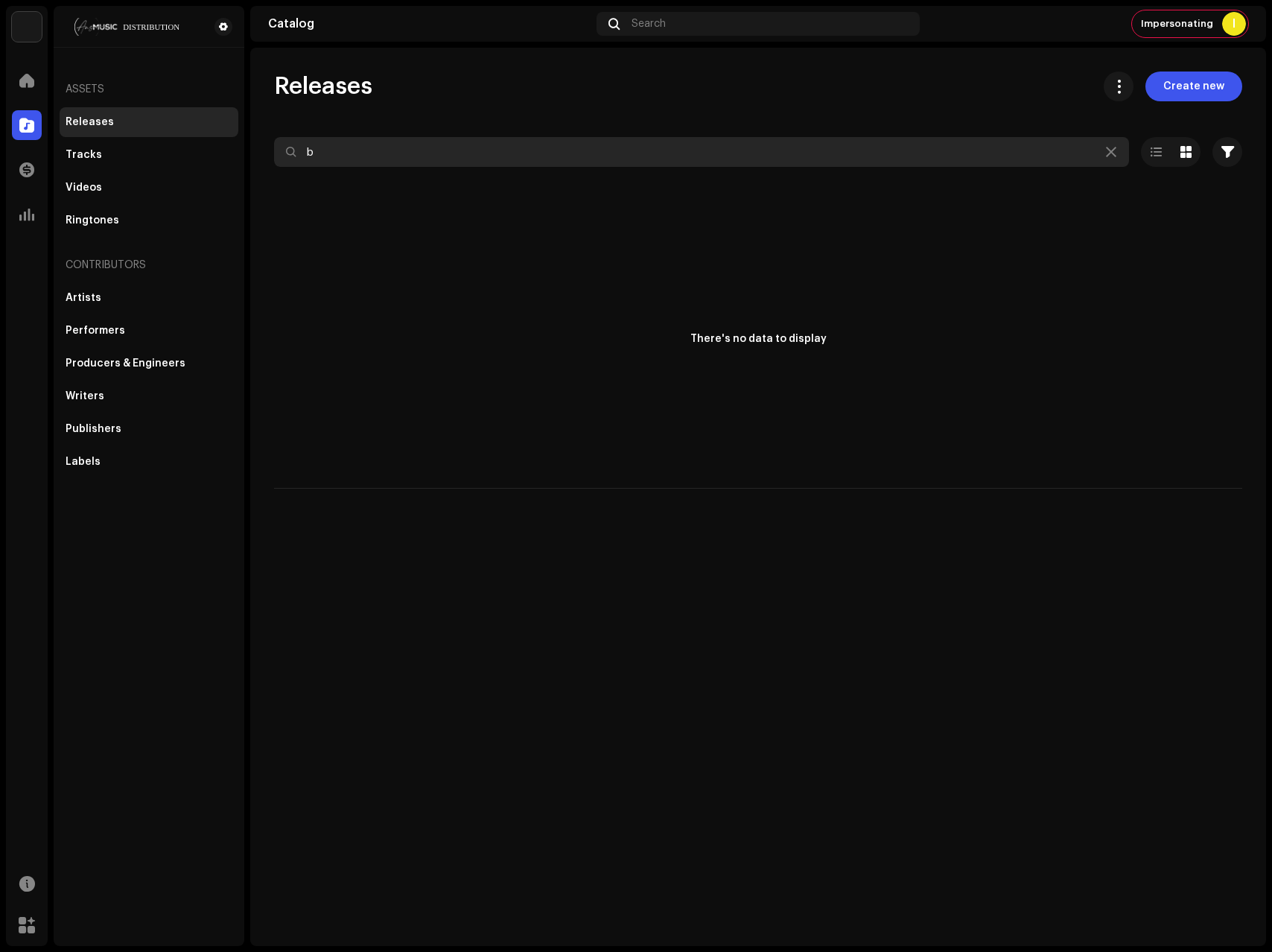
click at [489, 153] on input "b" at bounding box center [701, 152] width 855 height 29
click at [371, 151] on input "b" at bounding box center [701, 152] width 855 height 29
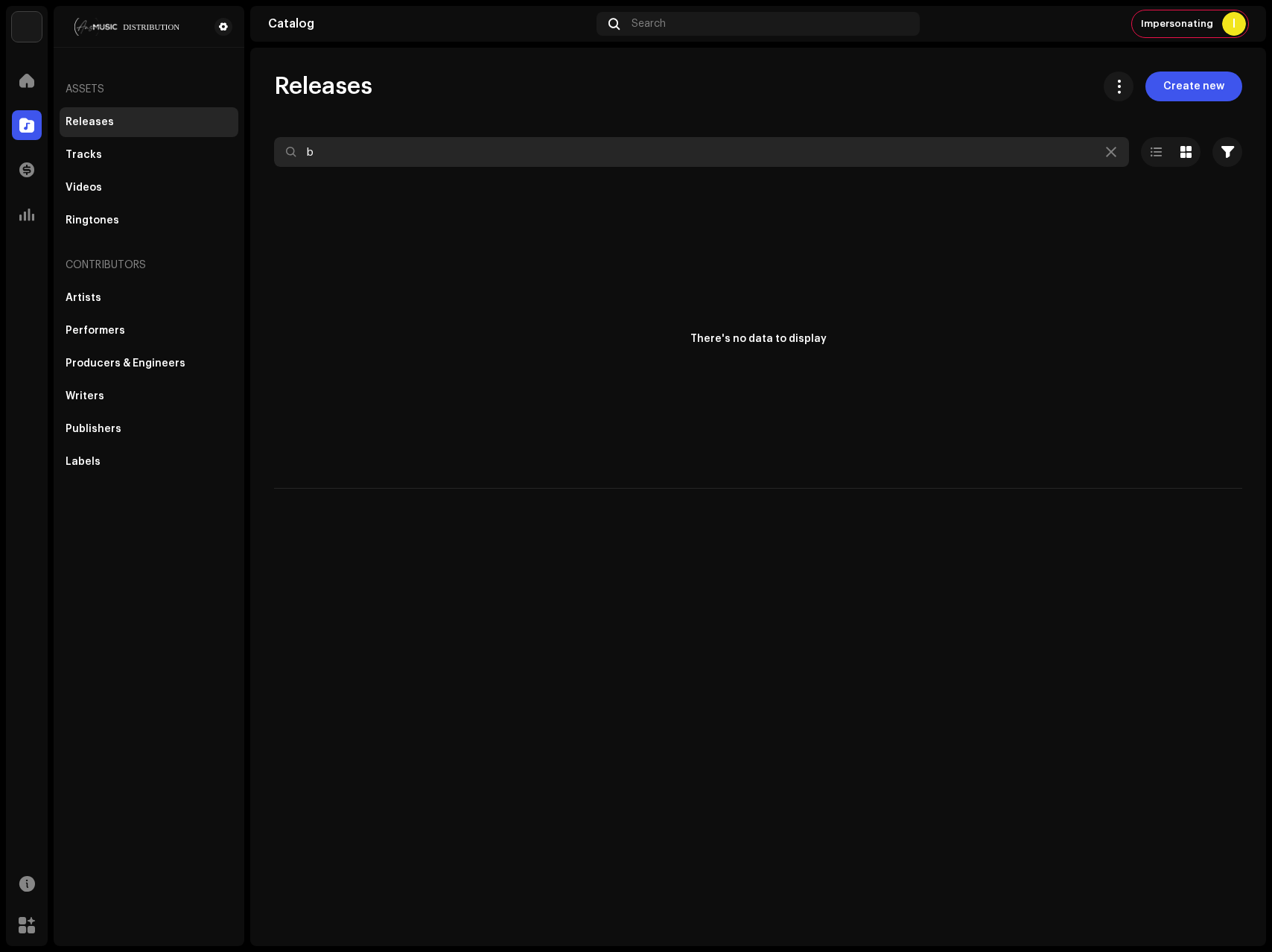
paste input "[PERSON_NAME] De"
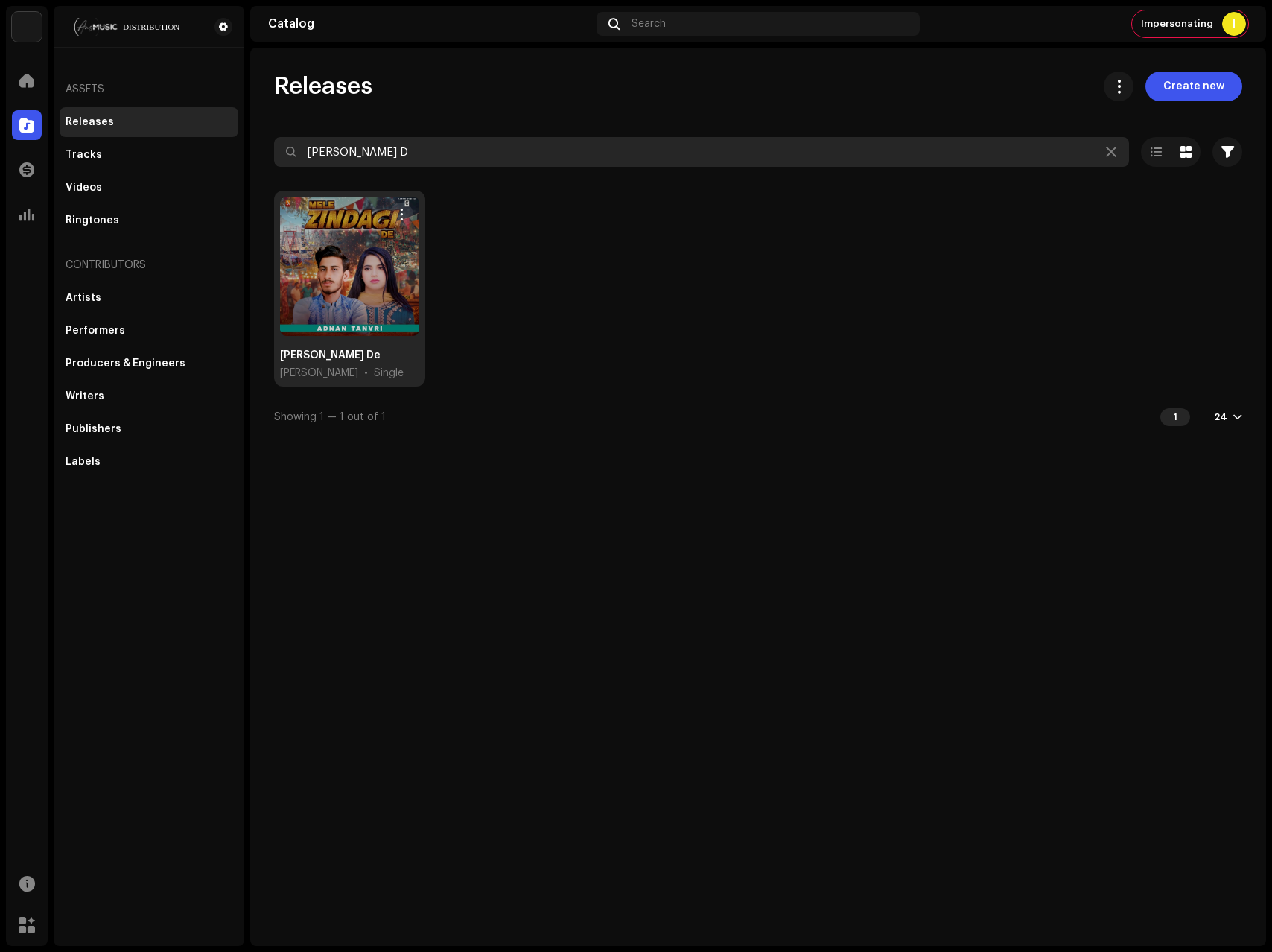
type input "Mele Zindagi D"
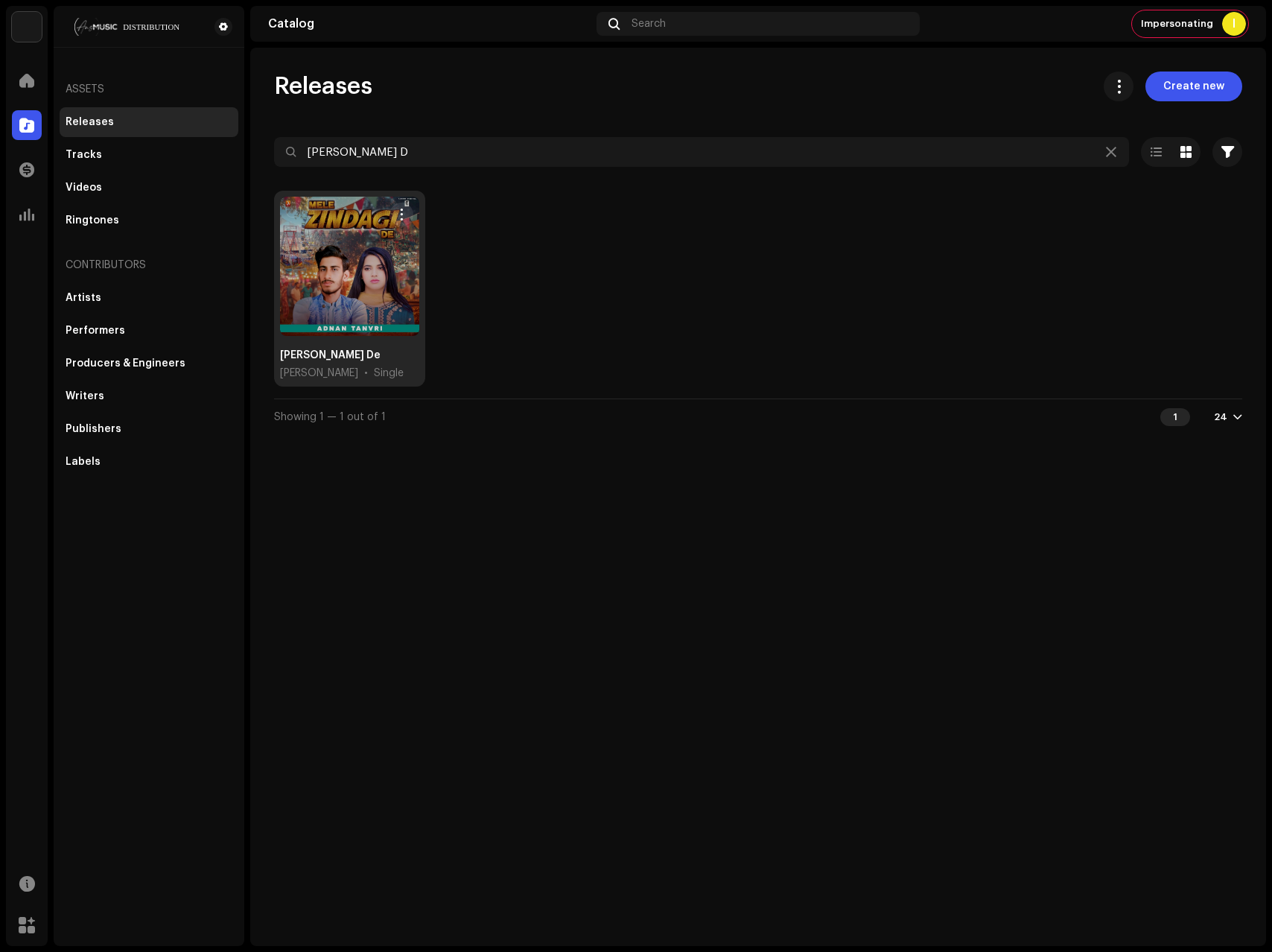
click at [312, 292] on div at bounding box center [349, 266] width 139 height 139
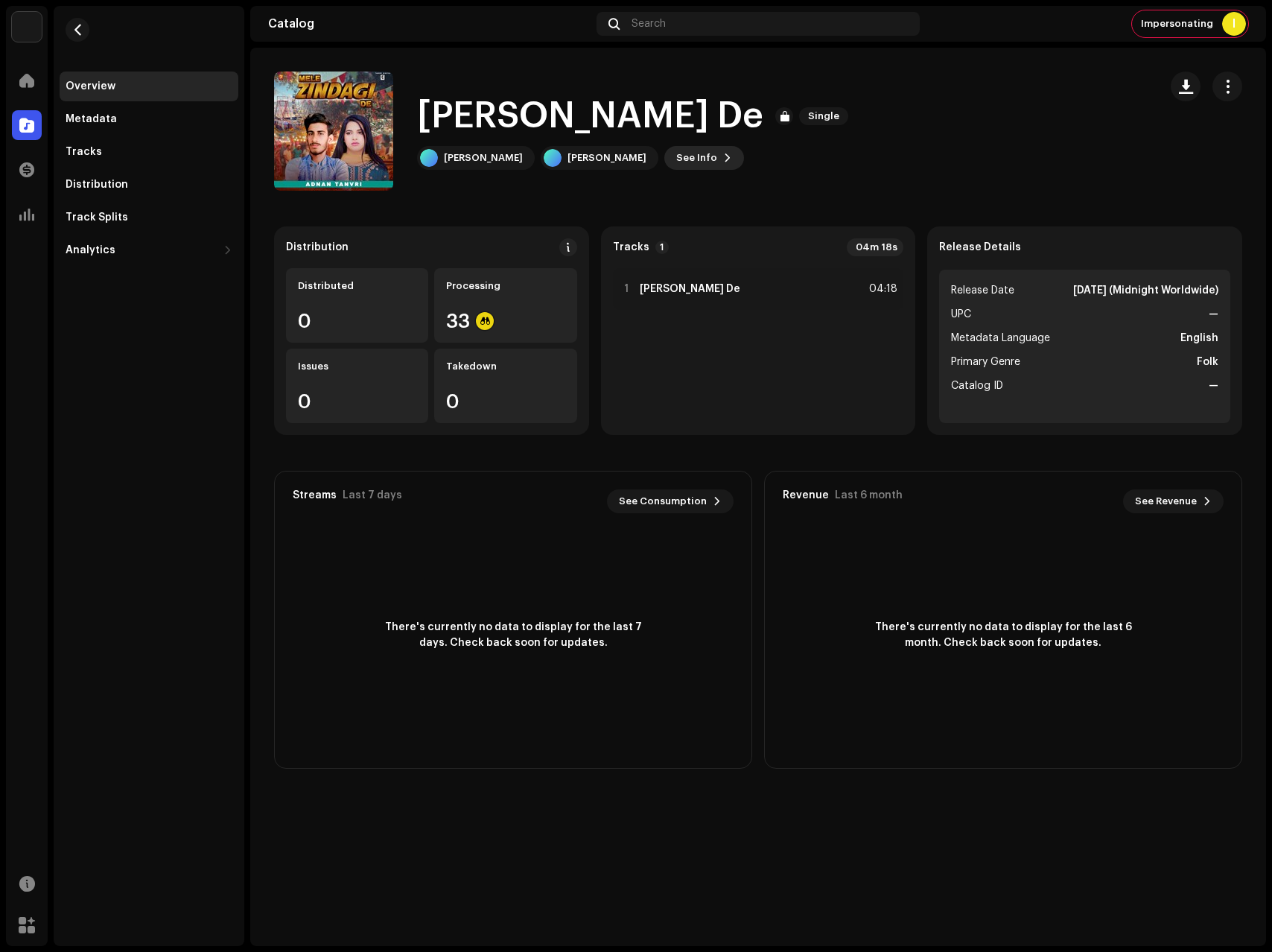
click at [682, 162] on button "See Info" at bounding box center [705, 157] width 80 height 24
click at [1037, 169] on div "Mele Zindagi De 3047133 Metadata Distribution Metadata Language English Release…" at bounding box center [636, 476] width 1272 height 952
click at [74, 18] on button "button" at bounding box center [77, 29] width 24 height 24
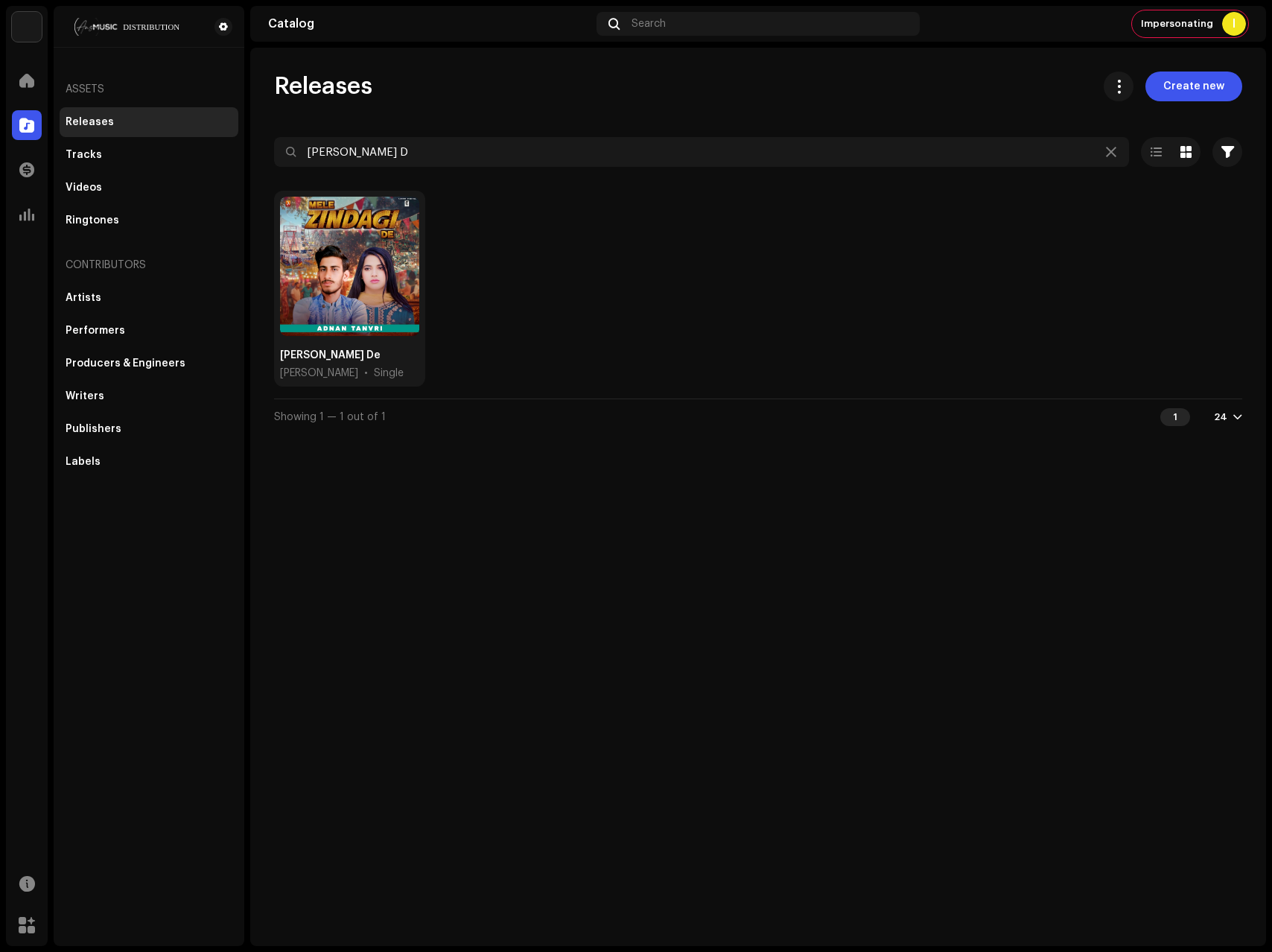
click at [430, 136] on div "Selected 0 Select all 1 Options" at bounding box center [758, 121] width 968 height 29
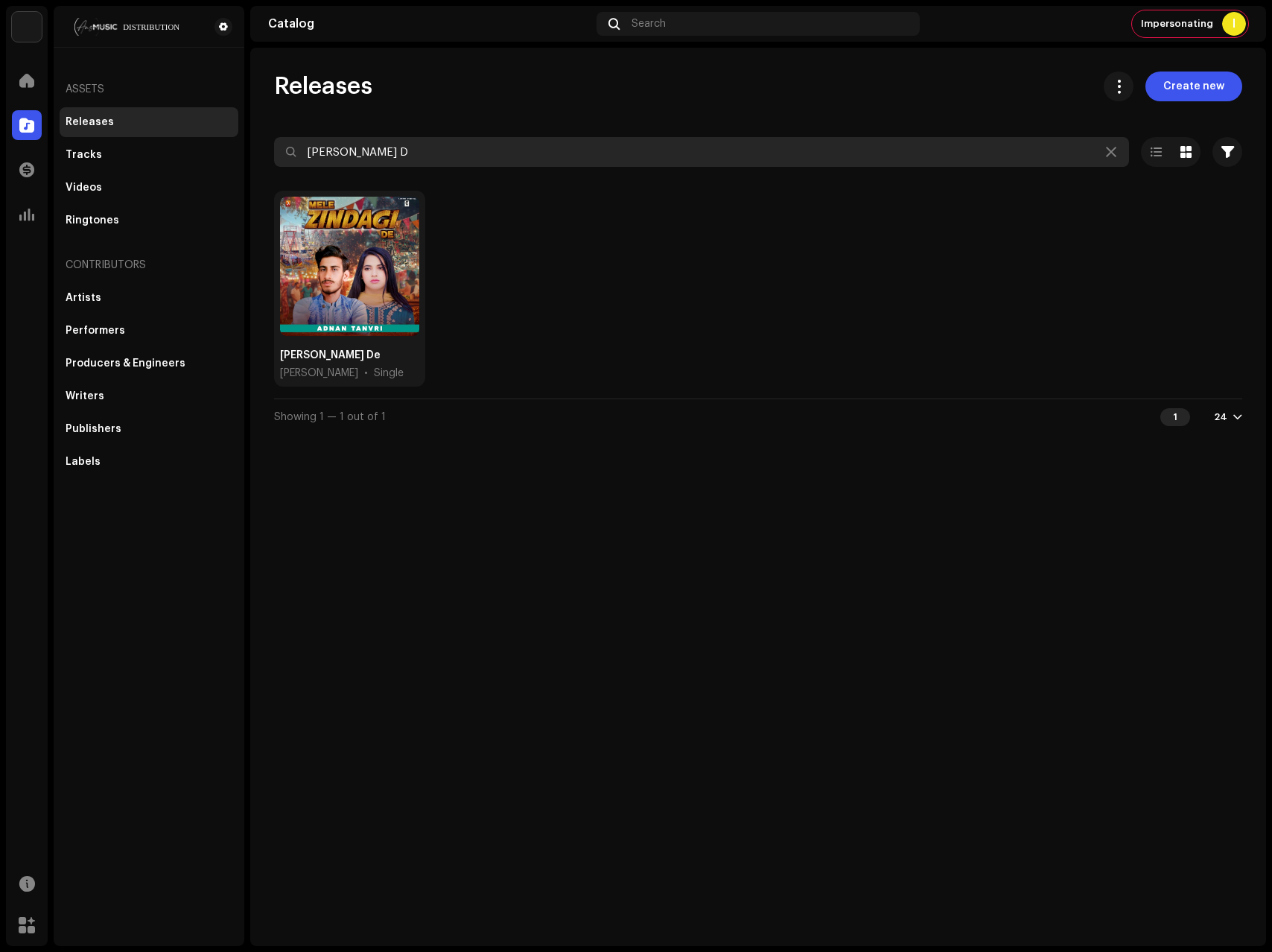
click at [390, 160] on input "Mele Zindagi D" at bounding box center [701, 152] width 855 height 29
paste input "[PERSON_NAME]"
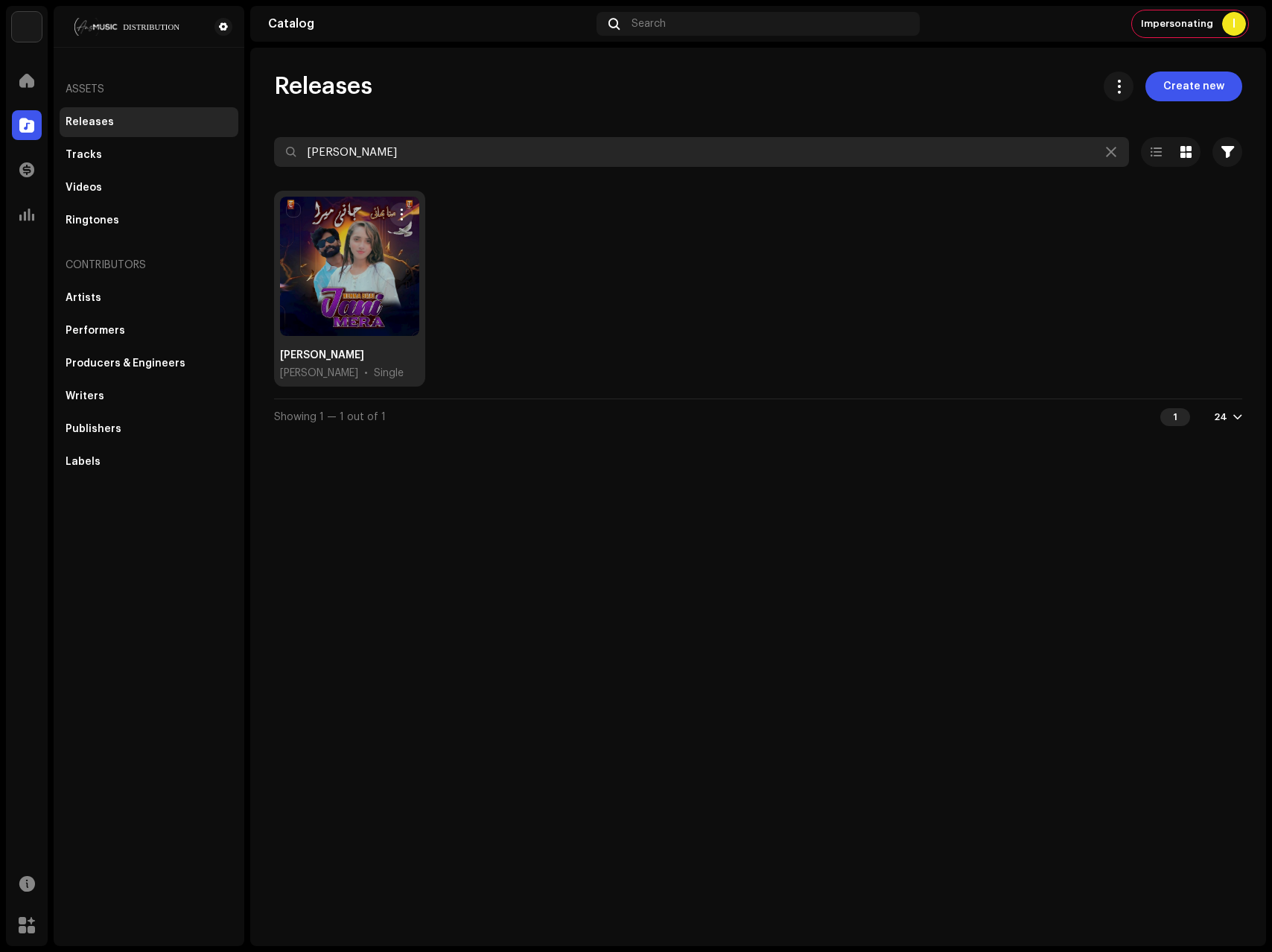
type input "[PERSON_NAME]"
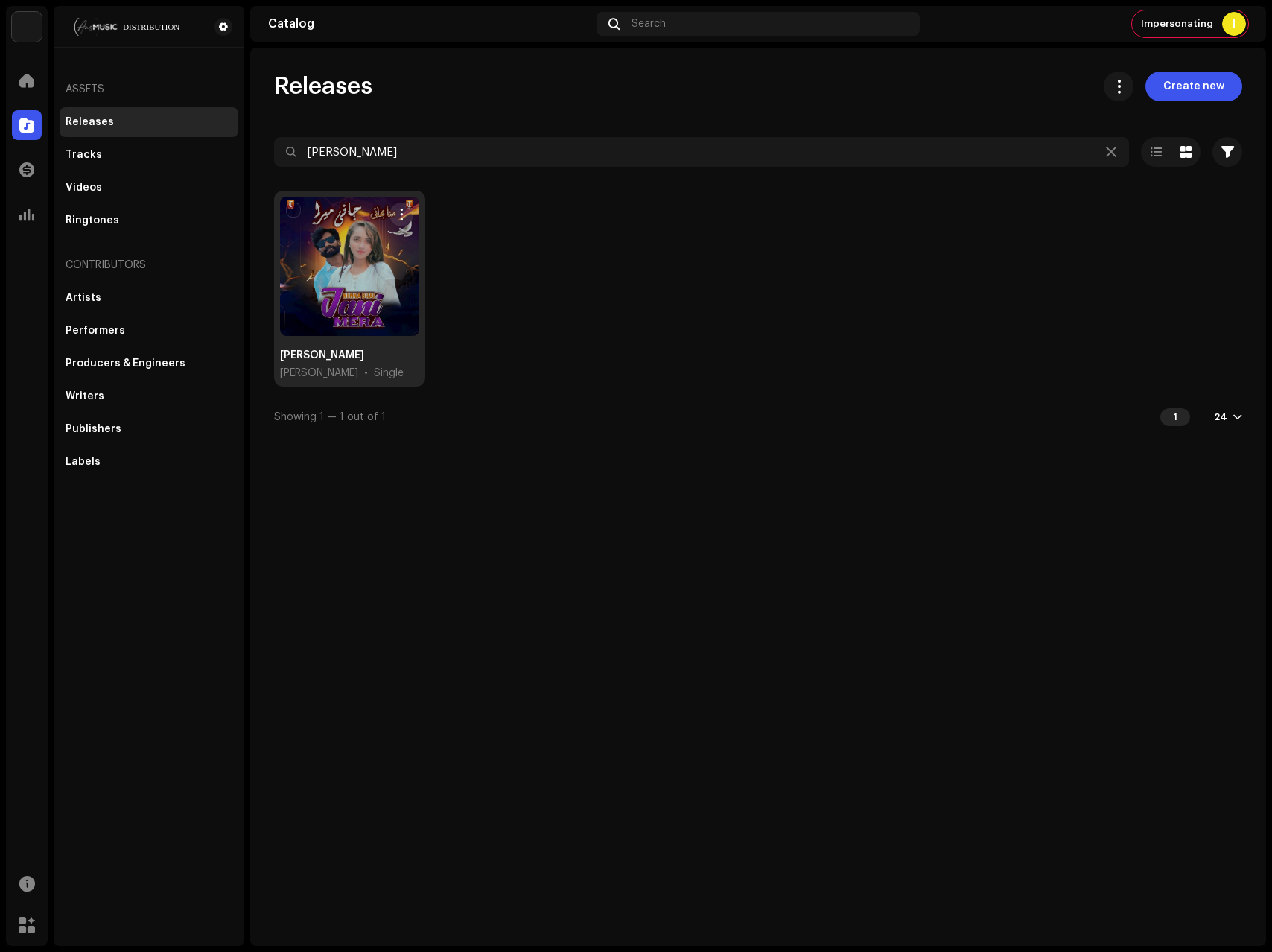
click at [344, 315] on div at bounding box center [349, 266] width 139 height 139
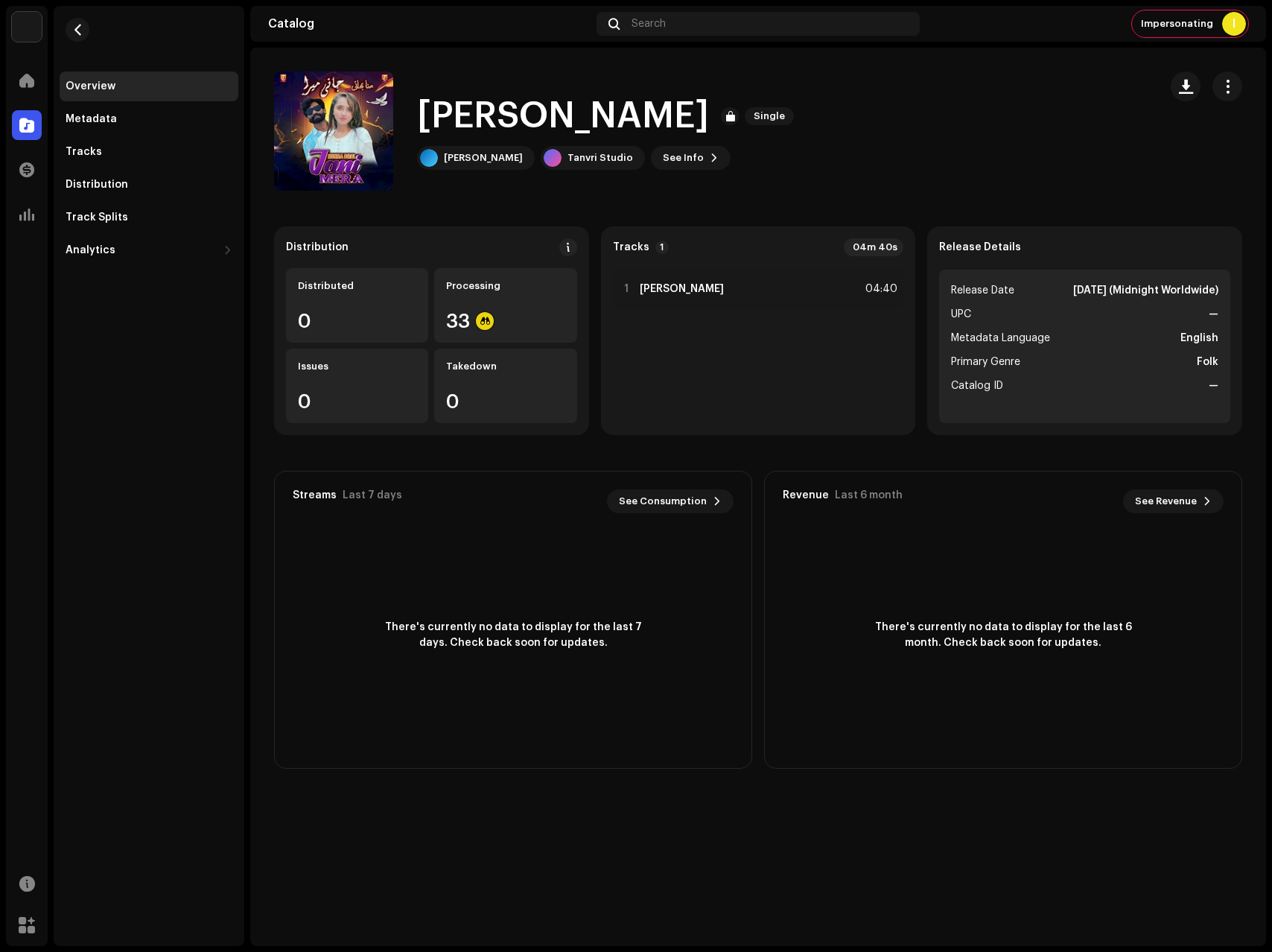
click at [79, 42] on re-m-nav-back at bounding box center [78, 38] width 36 height 65
click at [78, 29] on span "button" at bounding box center [78, 29] width 11 height 12
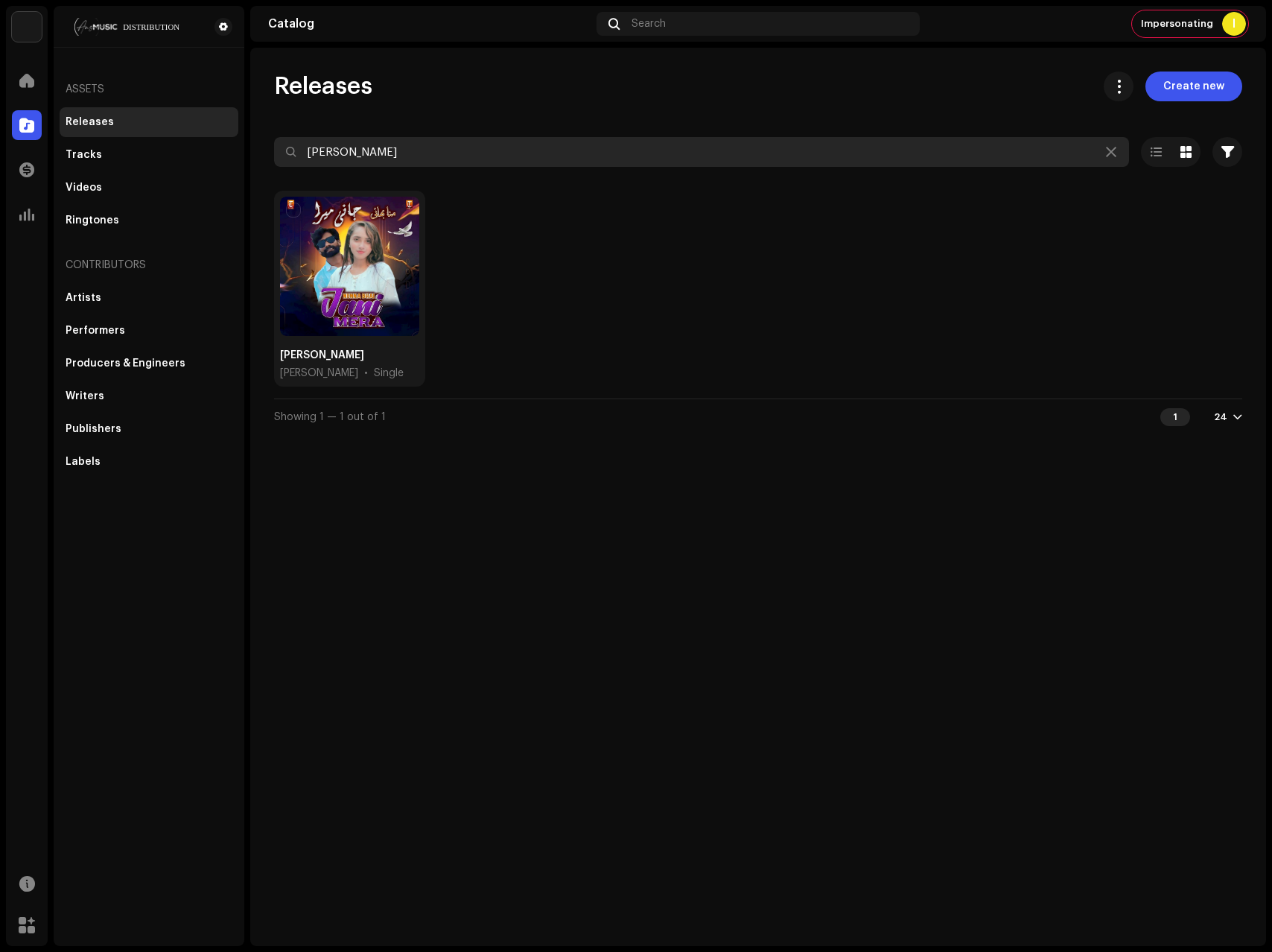
click at [462, 149] on input "[PERSON_NAME]" at bounding box center [701, 152] width 855 height 29
paste input "Peer [PERSON_NAME] [PERSON_NAME] Sahara Hain [PERSON_NAME]"
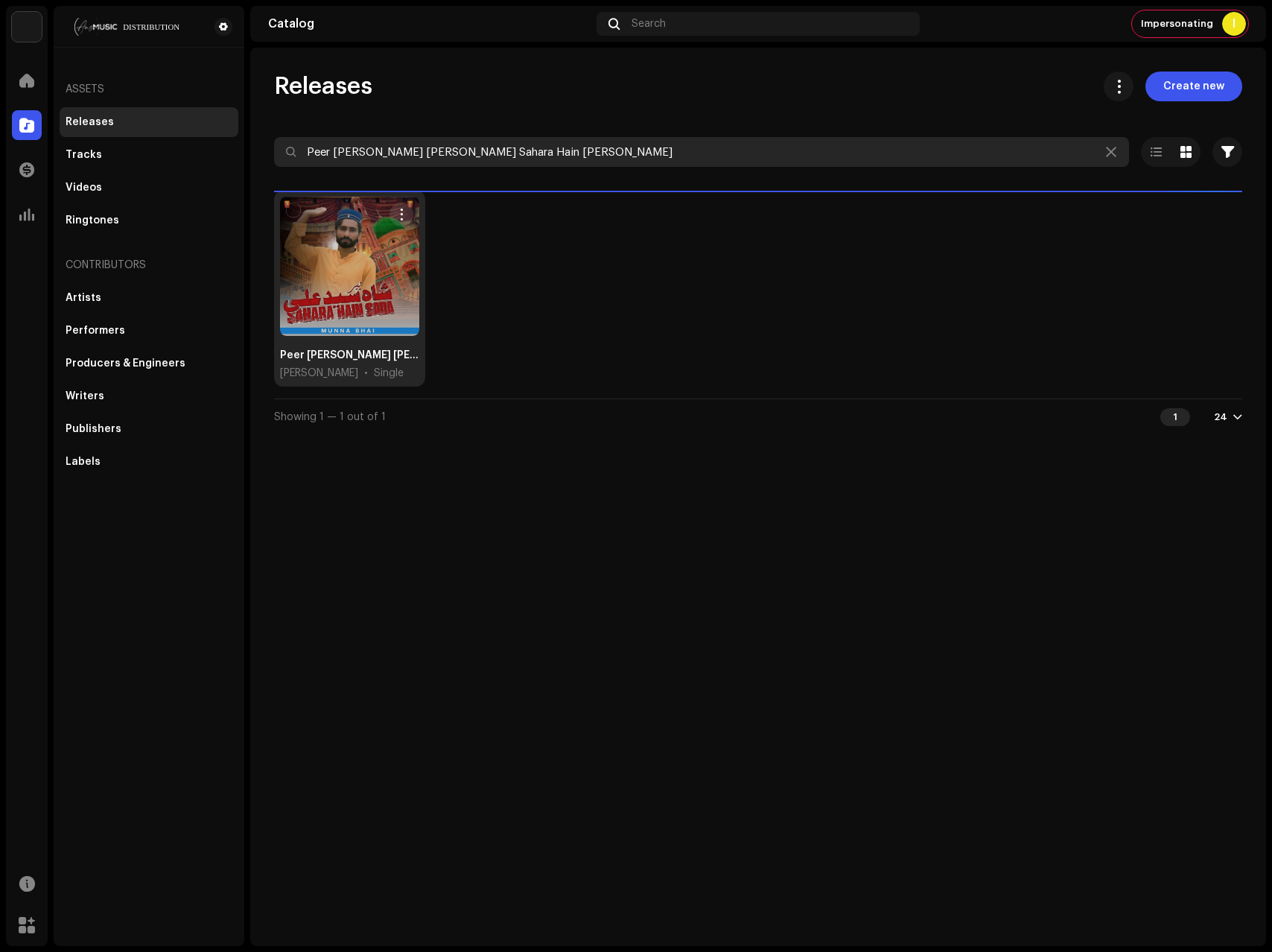
type input "Peer [PERSON_NAME] [PERSON_NAME] Sahara Hain [PERSON_NAME]"
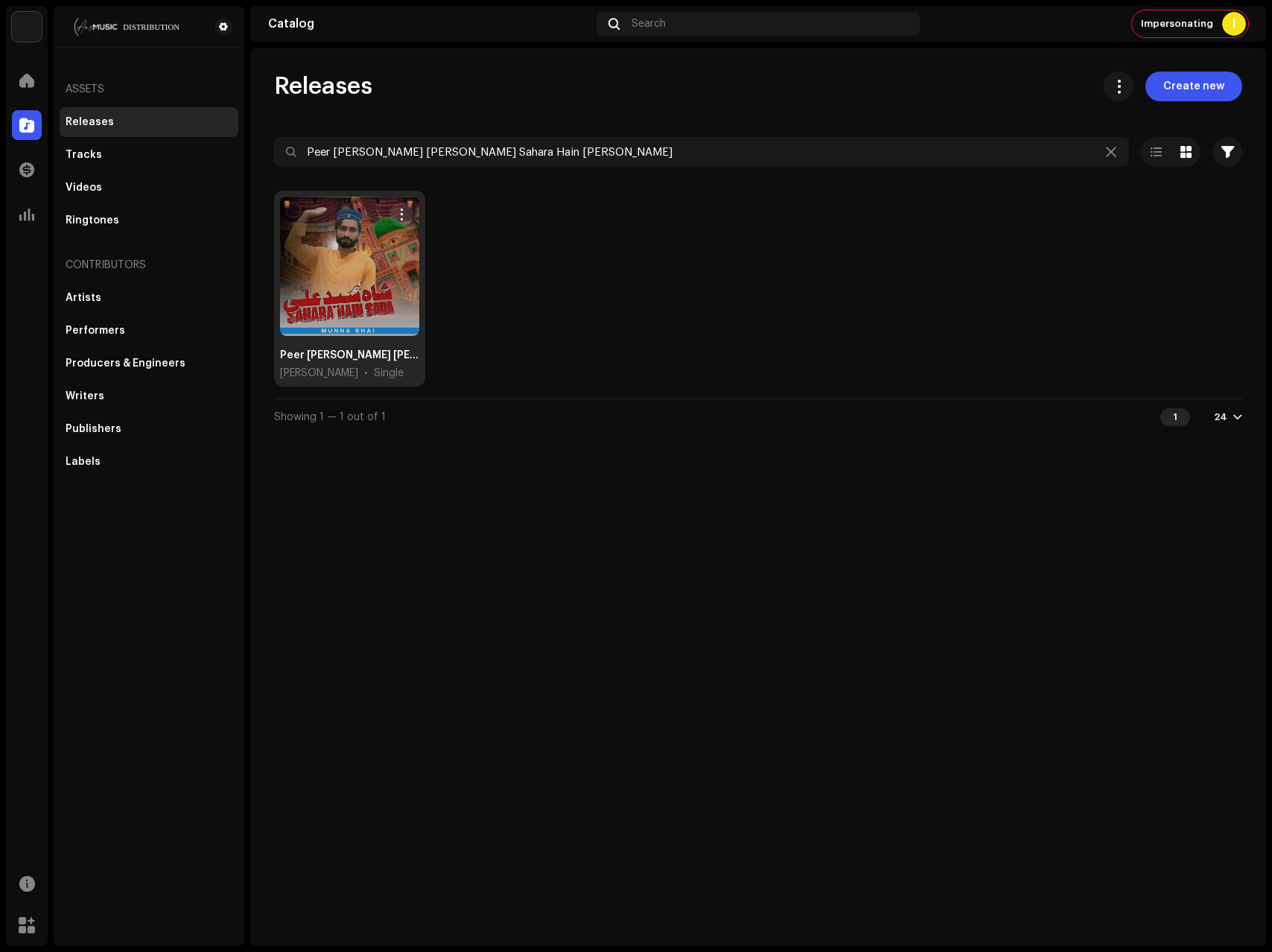
click at [349, 318] on div at bounding box center [349, 266] width 139 height 139
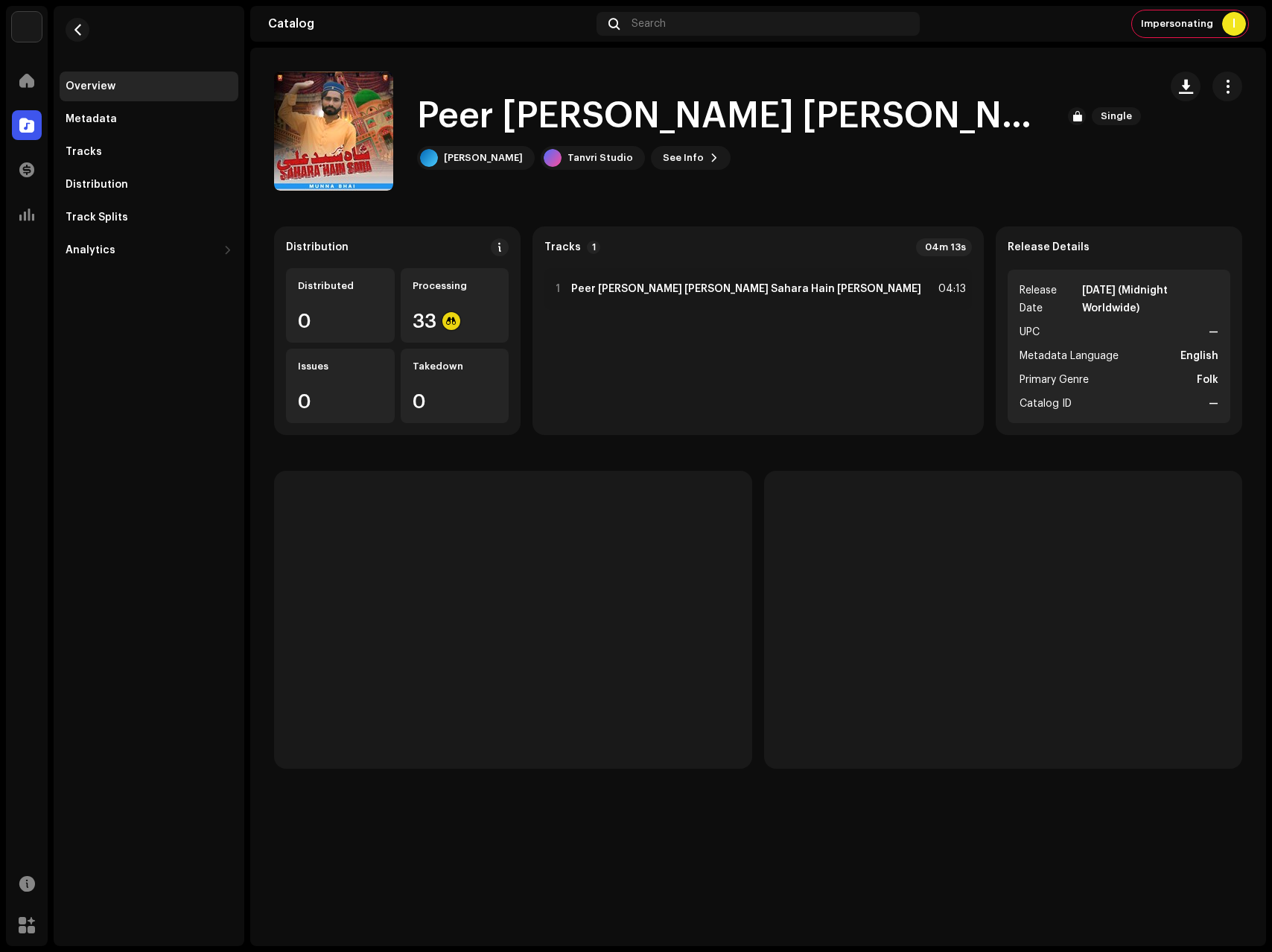
click at [466, 182] on div "Peer Shah Syed Ali Sahara Hain Sada Single Munna Bhai Tanvri Studio See Info" at bounding box center [710, 132] width 873 height 119
click at [25, 129] on span at bounding box center [27, 125] width 15 height 12
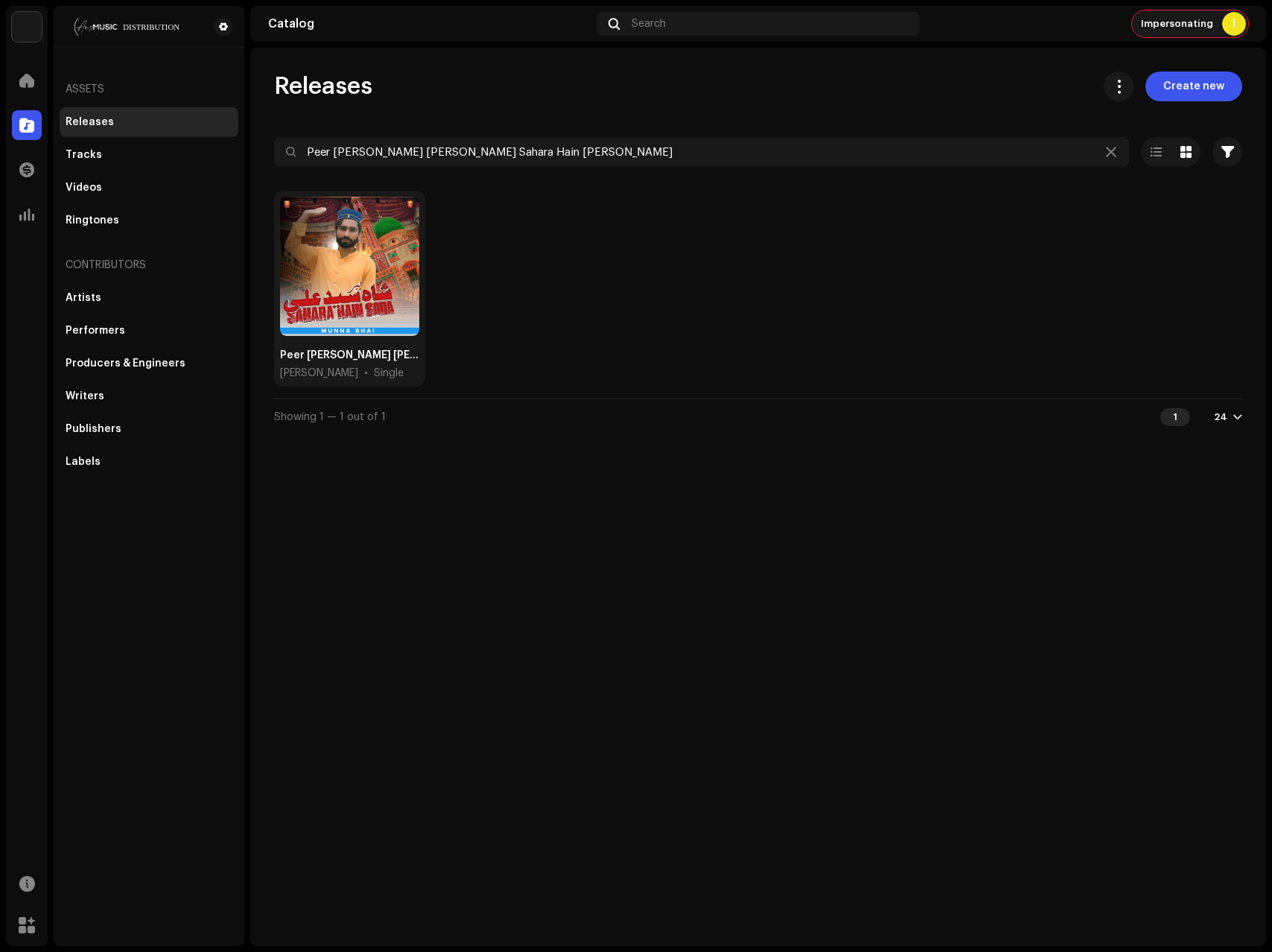
click at [1176, 27] on span "Impersonating" at bounding box center [1177, 24] width 72 height 12
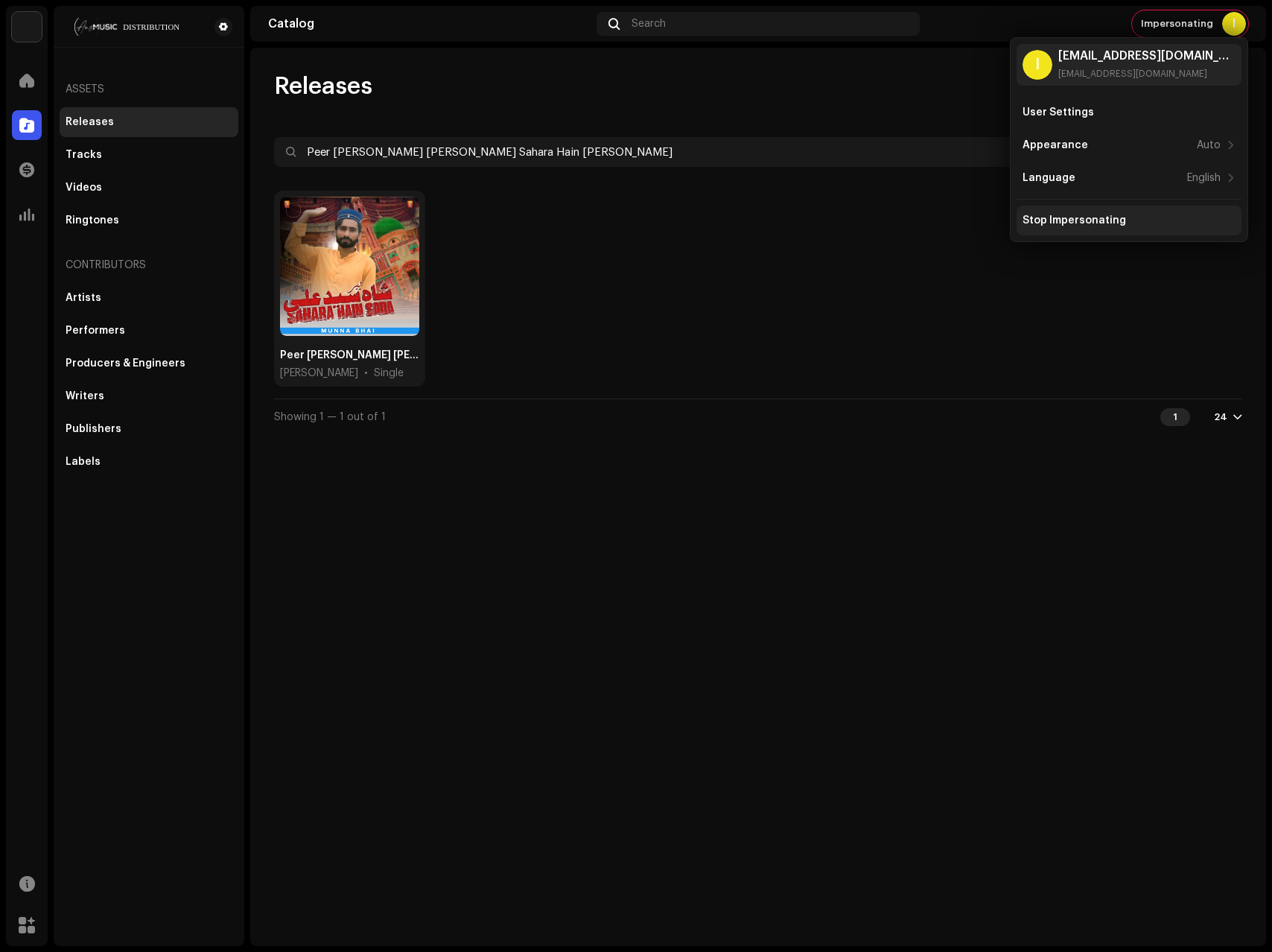
click at [1100, 227] on div "Stop Impersonating" at bounding box center [1130, 220] width 225 height 29
